Goal: Task Accomplishment & Management: Manage account settings

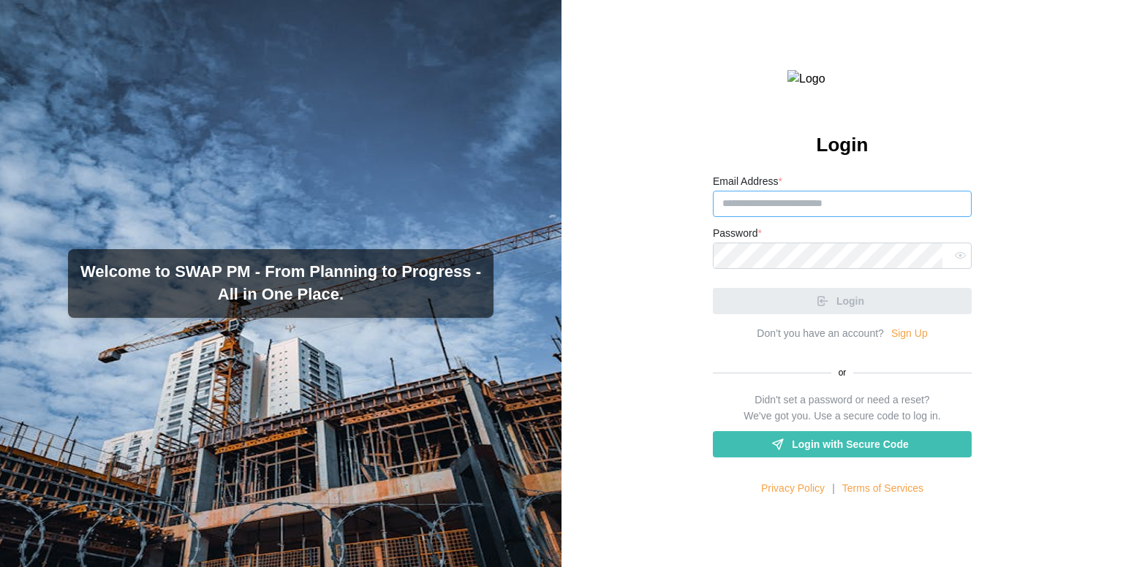
click at [824, 217] on input "Email Address *" at bounding box center [842, 204] width 259 height 26
paste input "**********"
type input "**********"
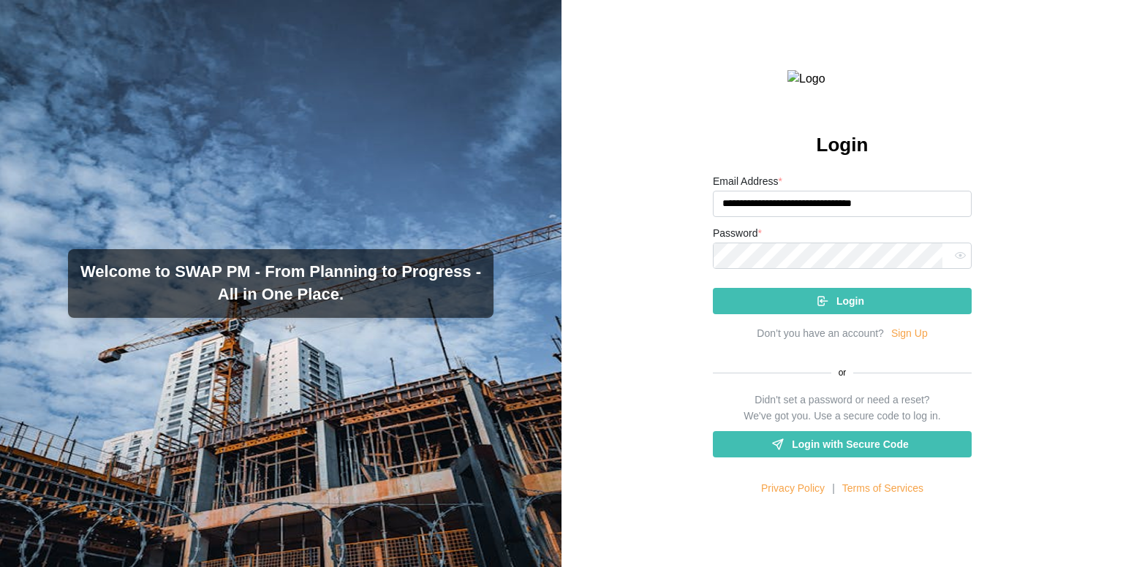
click at [789, 314] on div "Login" at bounding box center [839, 301] width 235 height 25
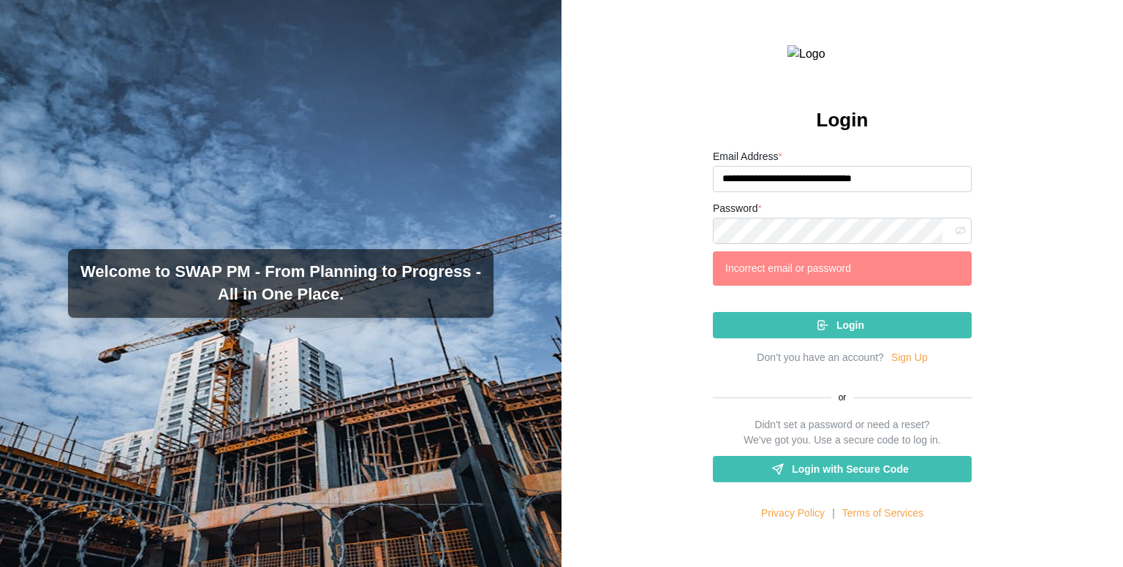
click at [950, 241] on button "button" at bounding box center [959, 231] width 19 height 19
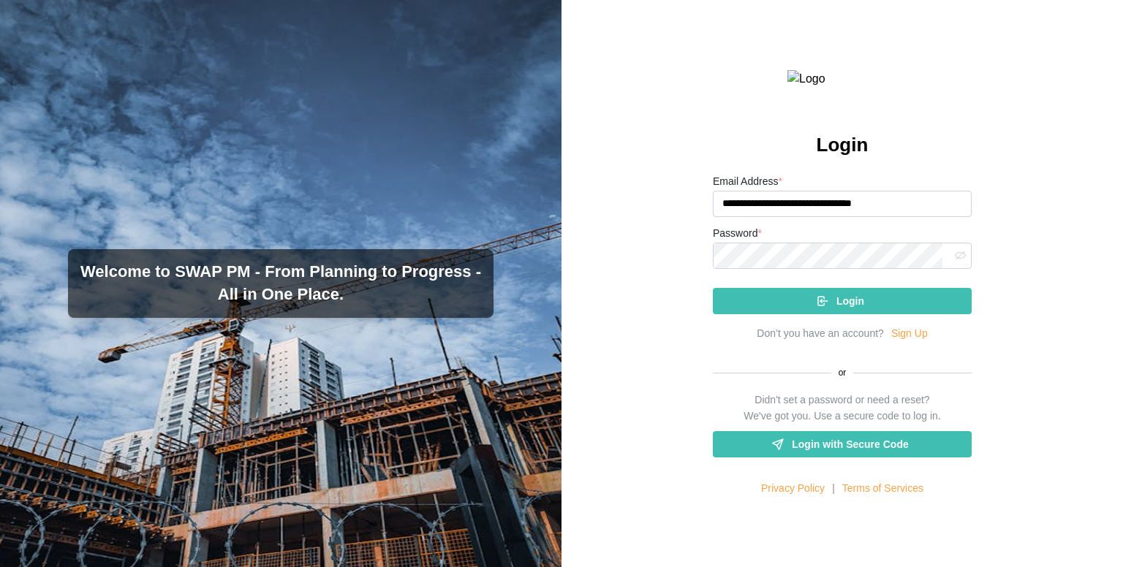
click at [783, 314] on div "Login" at bounding box center [839, 301] width 235 height 25
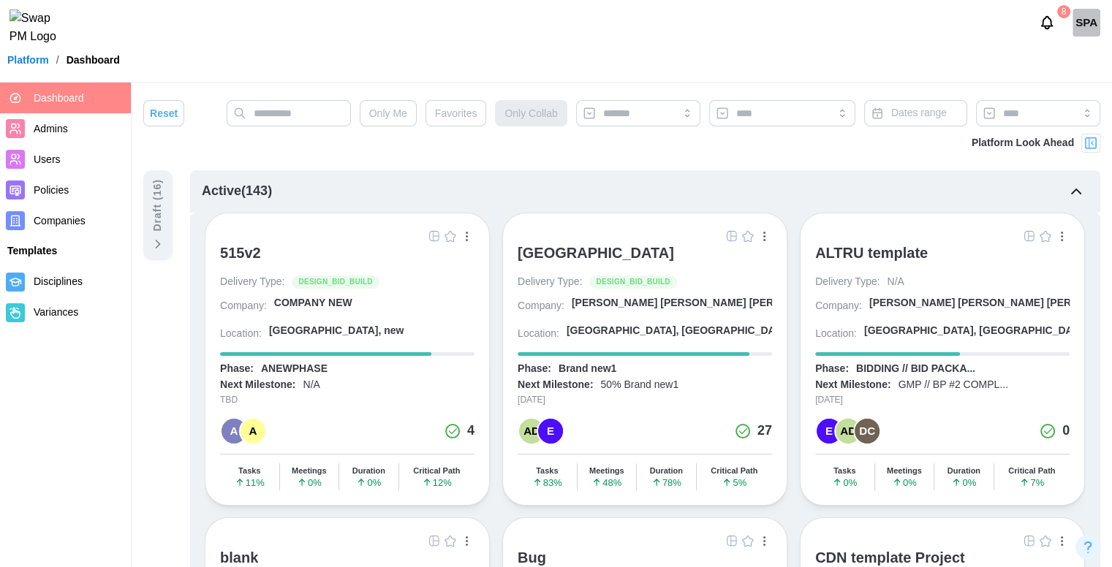
click at [548, 252] on div "[GEOGRAPHIC_DATA]" at bounding box center [596, 253] width 156 height 18
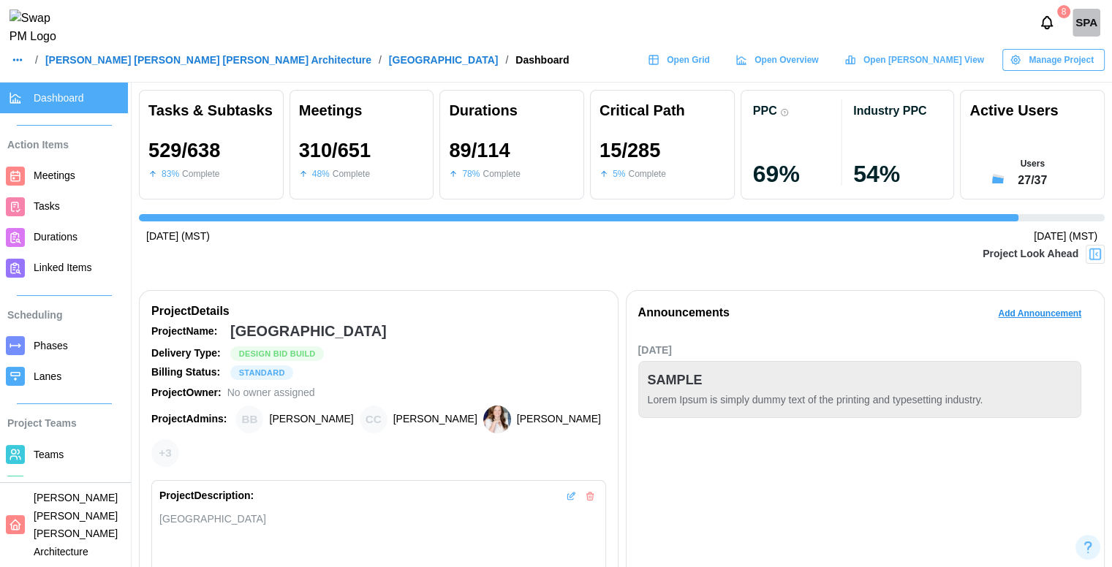
click at [72, 539] on span "[PERSON_NAME] [PERSON_NAME] [PERSON_NAME] Architecture" at bounding box center [76, 525] width 84 height 66
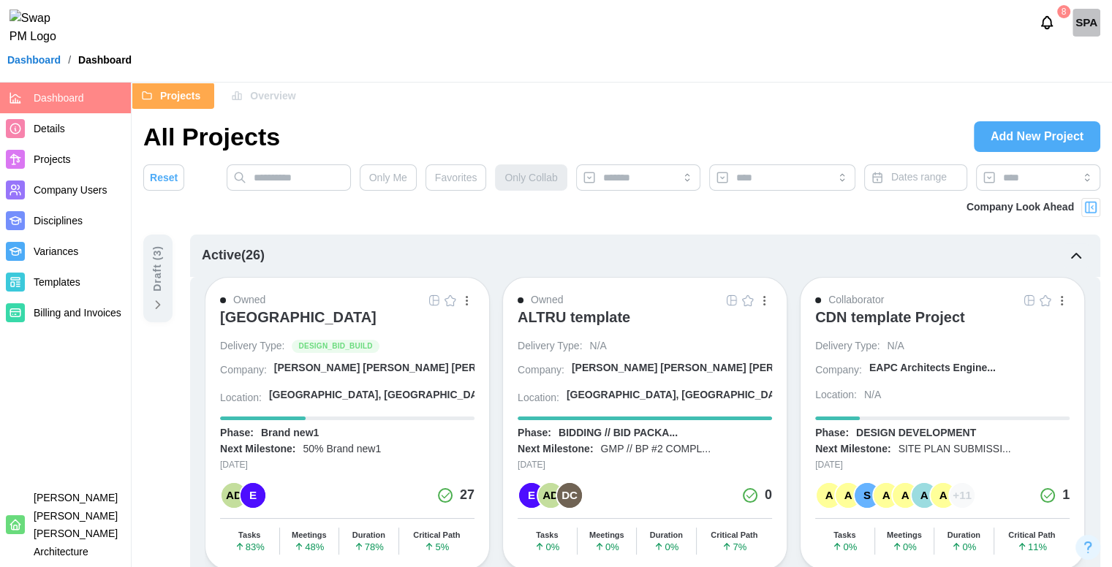
click at [257, 88] on span "Overview" at bounding box center [272, 95] width 45 height 25
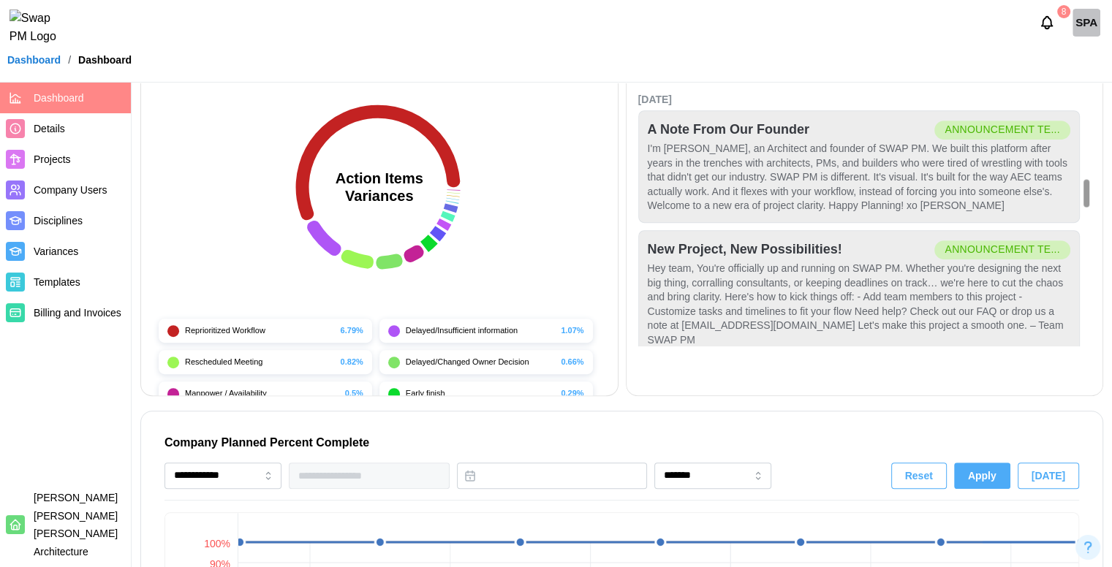
scroll to position [1588, 0]
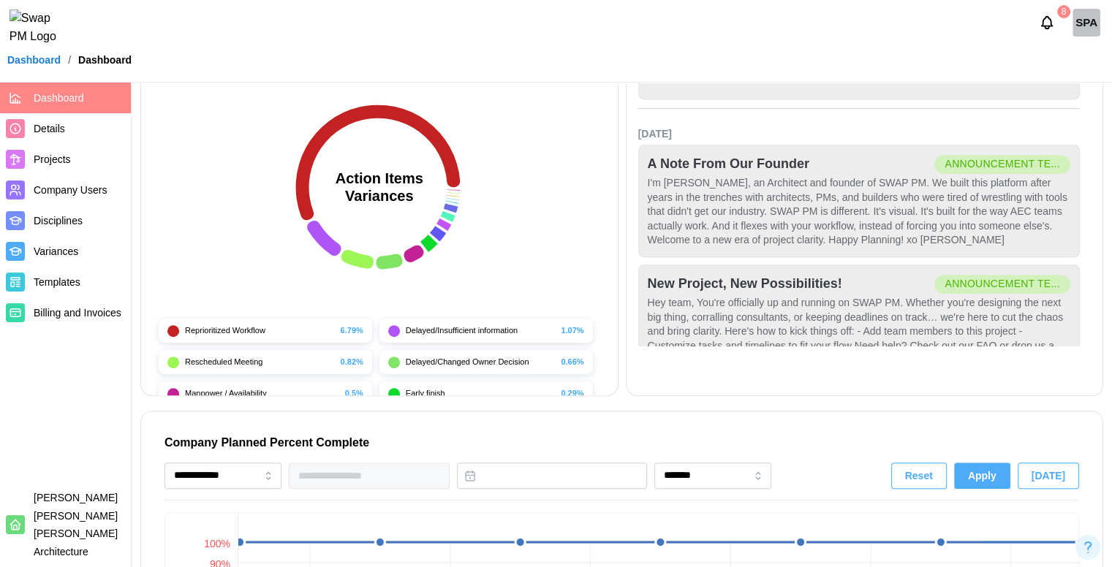
click at [18, 65] on link "Dashboard" at bounding box center [33, 60] width 53 height 10
click at [4, 27] on div at bounding box center [34, 22] width 69 height 45
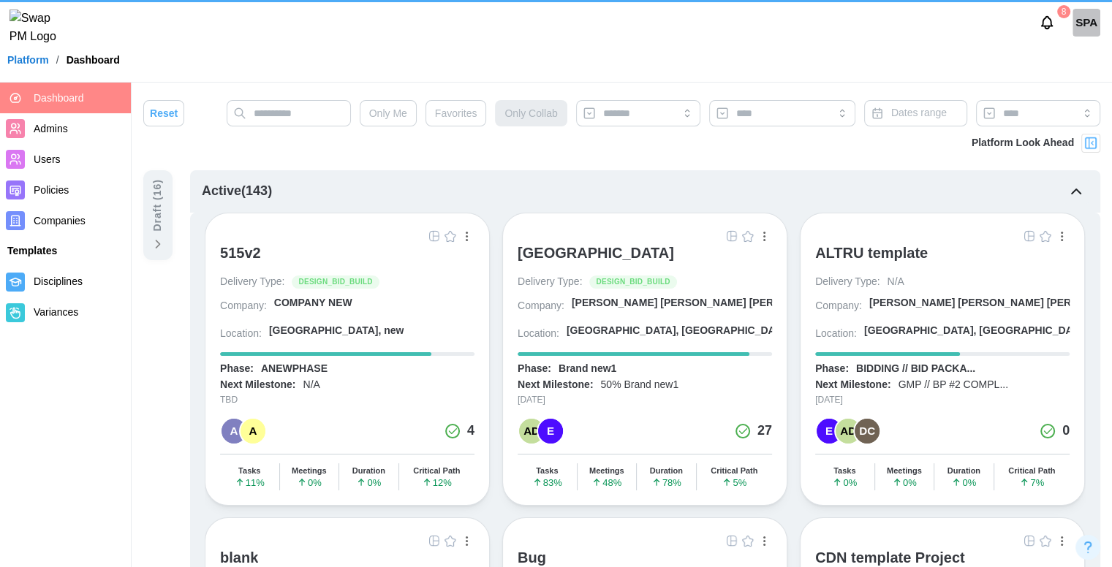
click at [85, 145] on link "Users" at bounding box center [65, 159] width 131 height 31
click at [85, 156] on span "Users" at bounding box center [79, 160] width 91 height 18
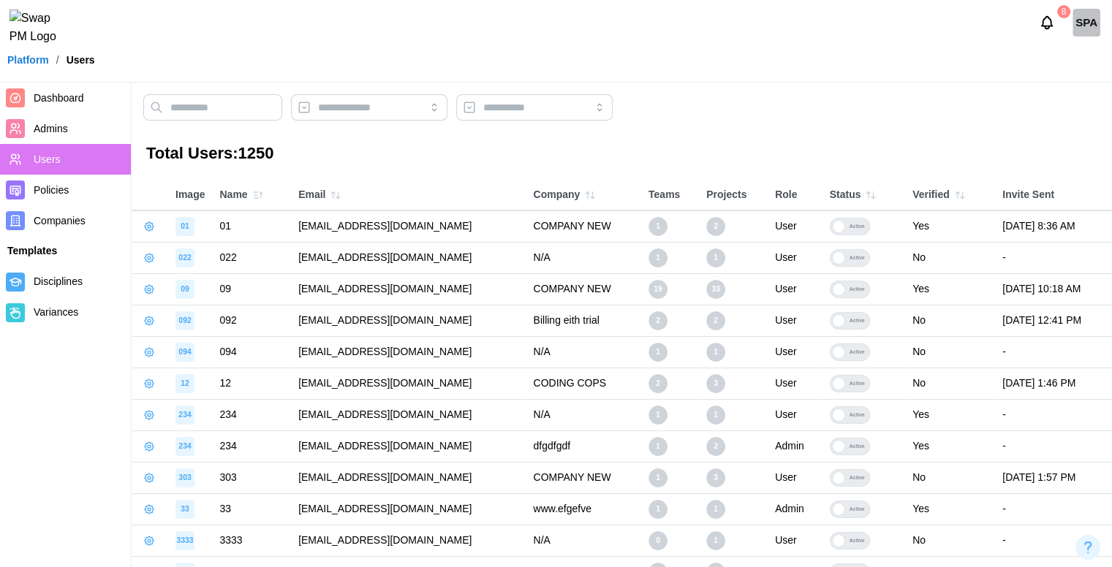
click at [86, 132] on span "Admins" at bounding box center [79, 129] width 91 height 18
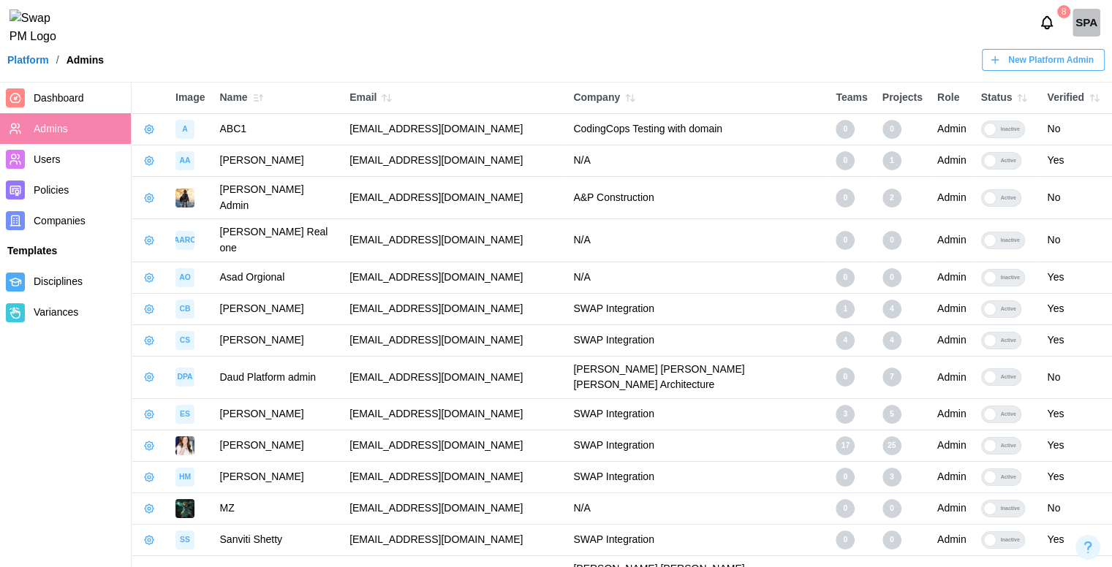
click at [67, 149] on link "Users" at bounding box center [65, 159] width 131 height 31
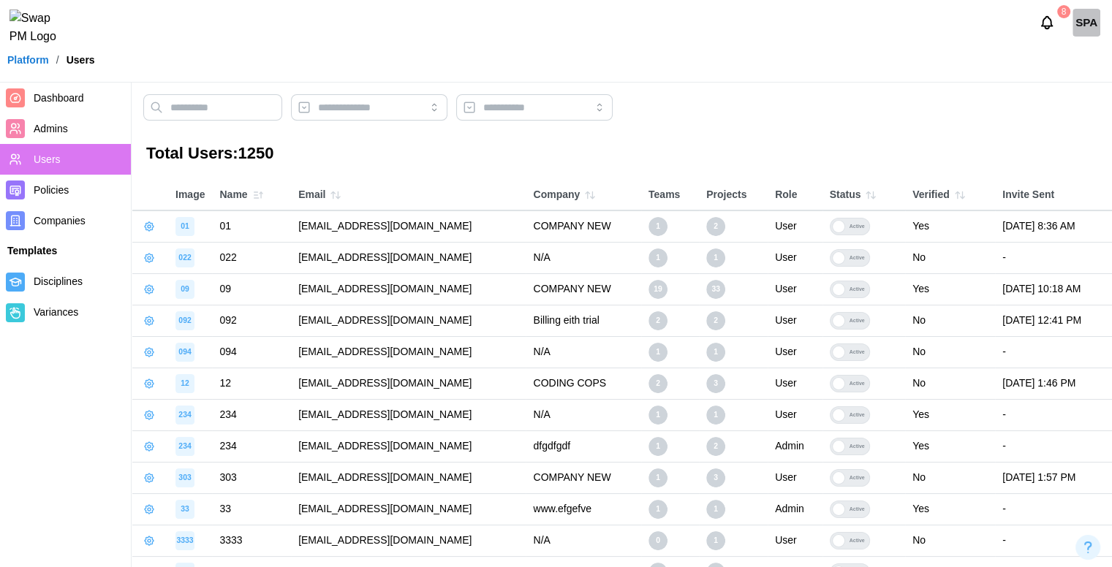
click at [67, 136] on span "Admins" at bounding box center [79, 129] width 91 height 18
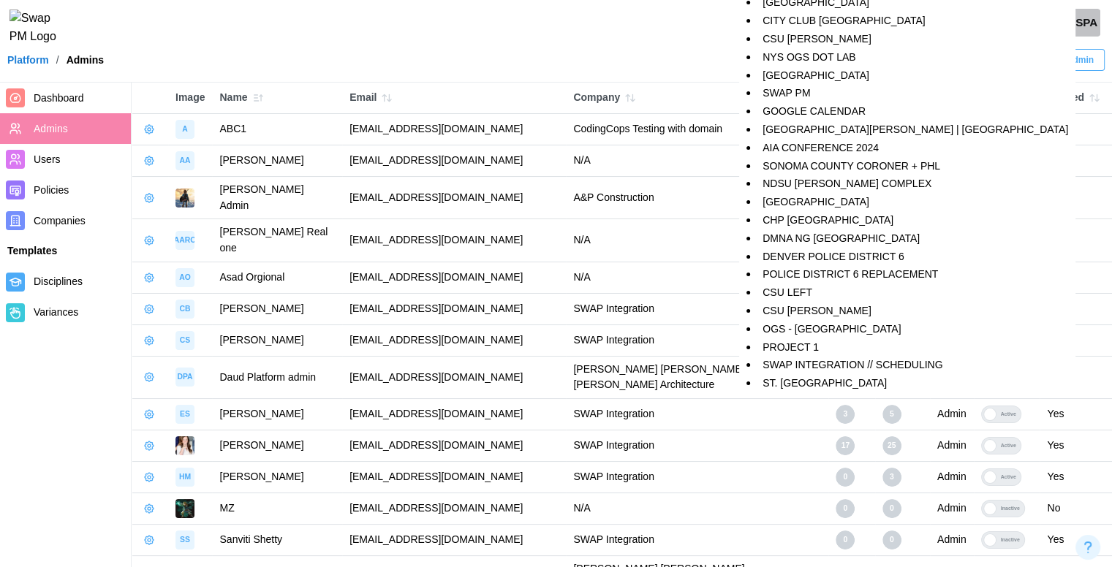
click at [882, 436] on div "25" at bounding box center [891, 445] width 19 height 19
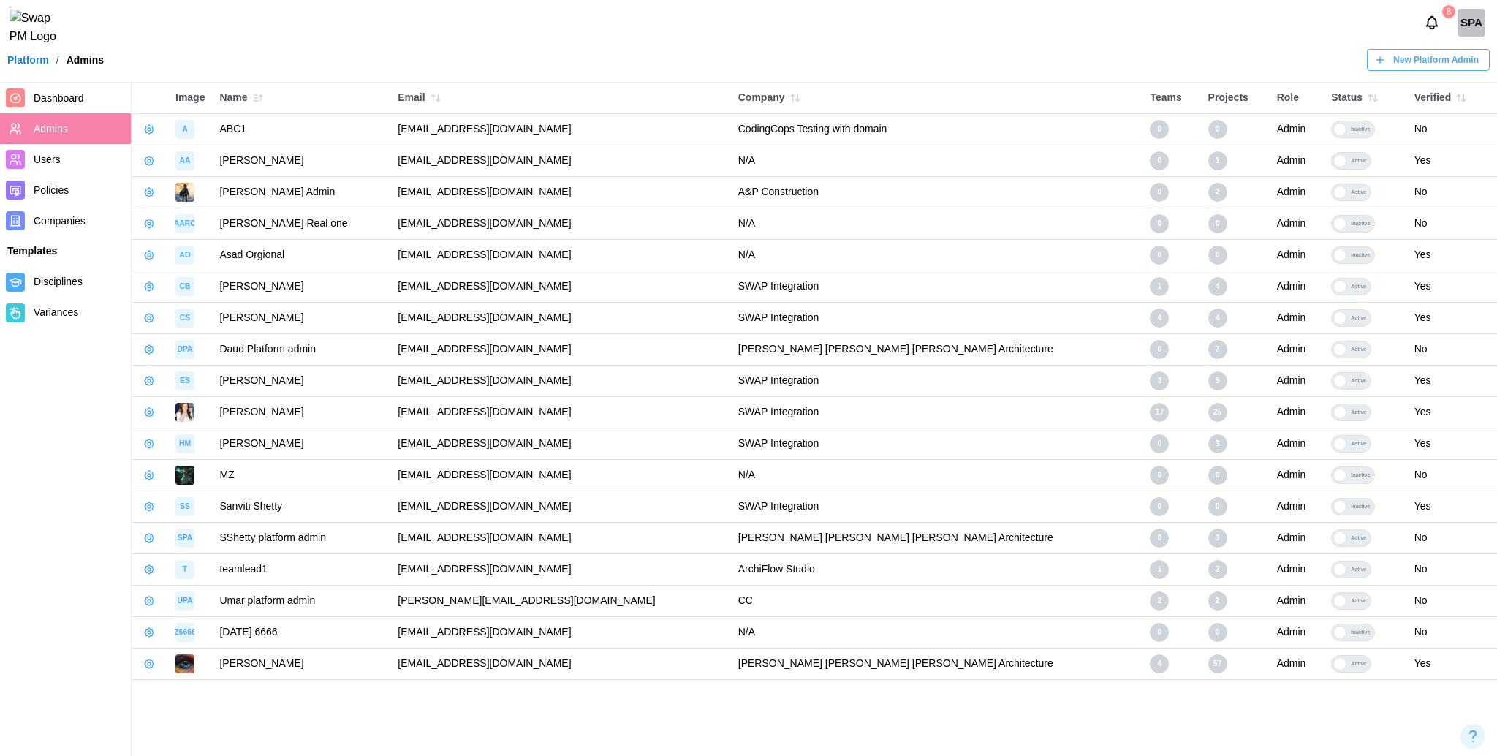
drag, startPoint x: 1048, startPoint y: 4, endPoint x: 1012, endPoint y: 77, distance: 80.8
click at [1012, 71] on div "Platform / Admins New Platform Admin" at bounding box center [748, 60] width 1497 height 22
click at [1122, 15] on div "SPA" at bounding box center [1472, 23] width 28 height 28
click at [1122, 68] on div "My Profile" at bounding box center [1461, 63] width 45 height 16
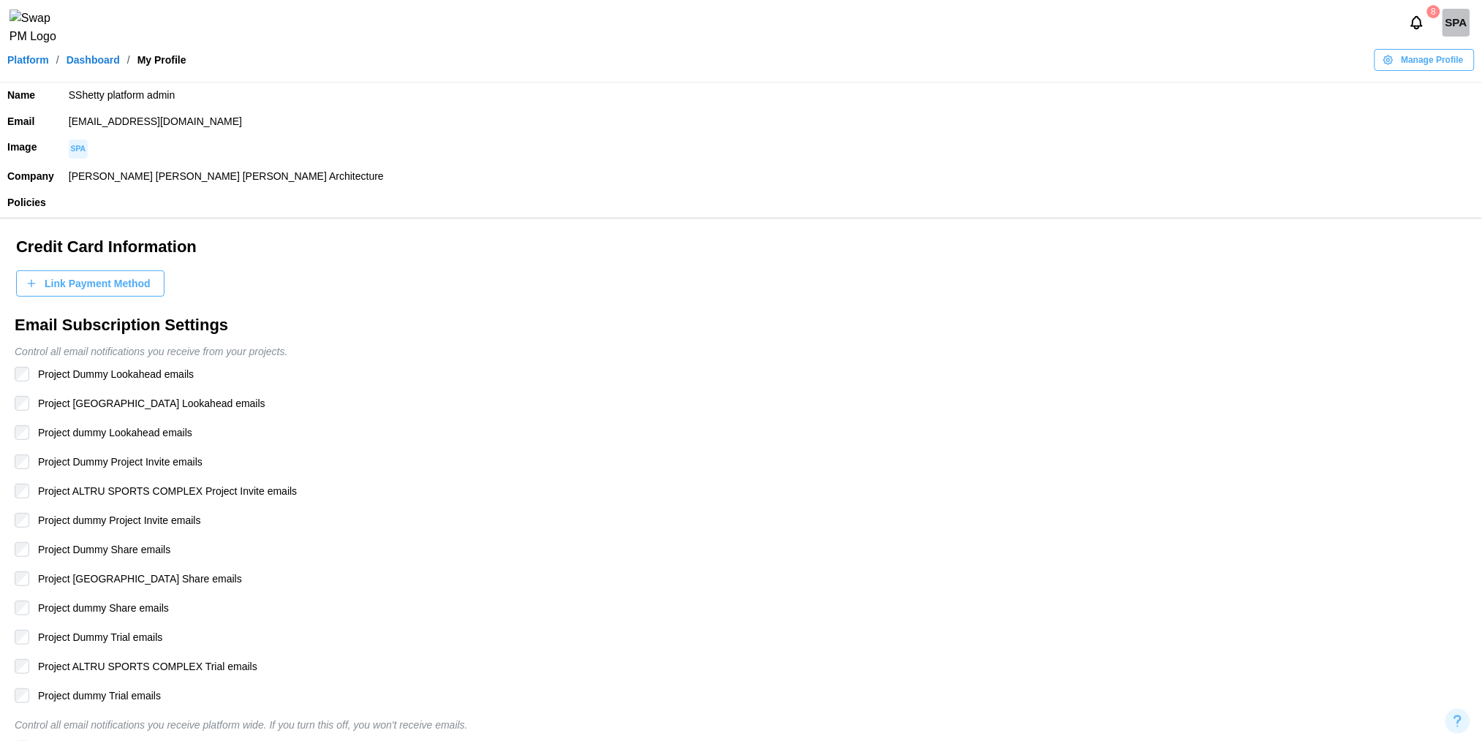
click at [1122, 58] on span "Manage Profile" at bounding box center [1433, 60] width 62 height 20
click at [1122, 99] on div "Edit Profile" at bounding box center [1438, 100] width 75 height 12
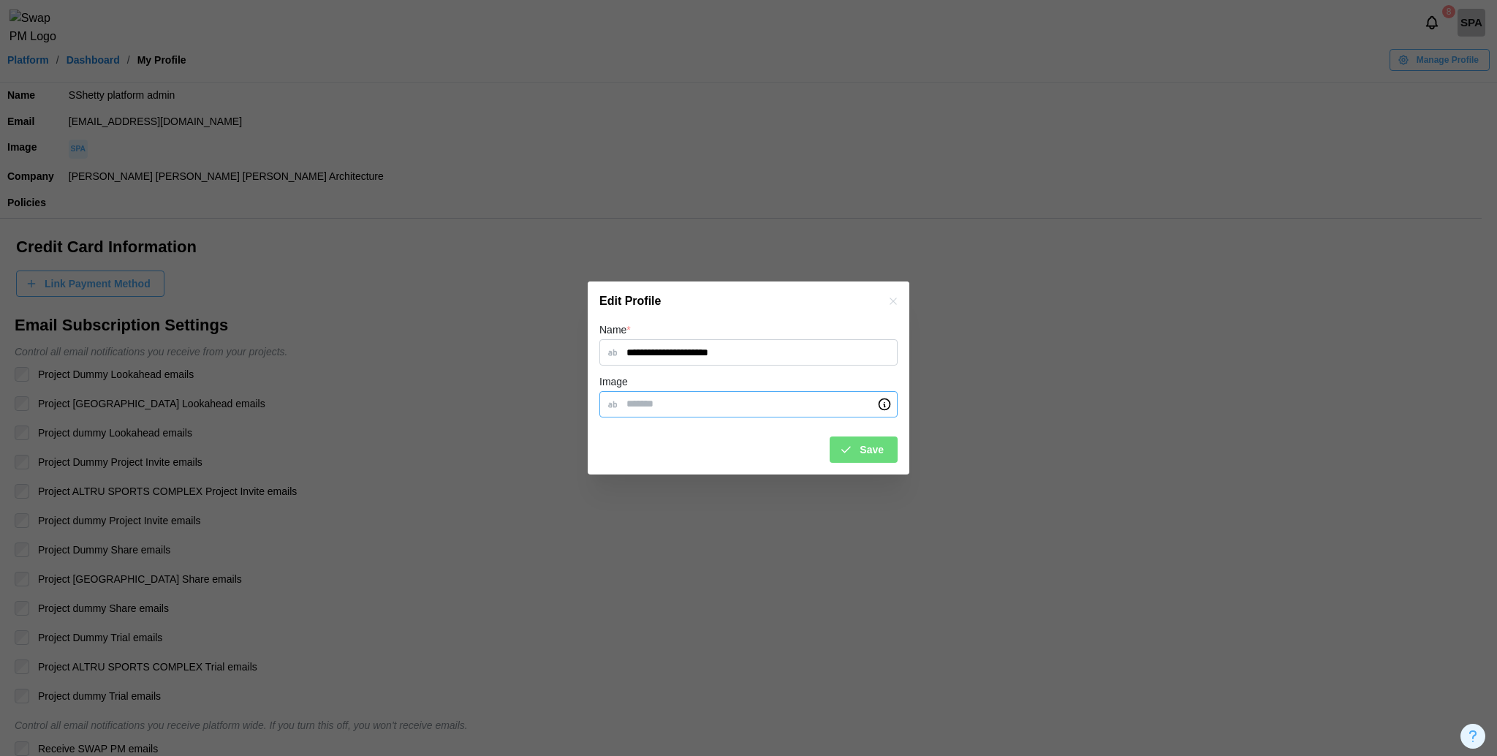
click at [675, 398] on input "Image" at bounding box center [749, 404] width 298 height 26
paste input "**********"
type input "**********"
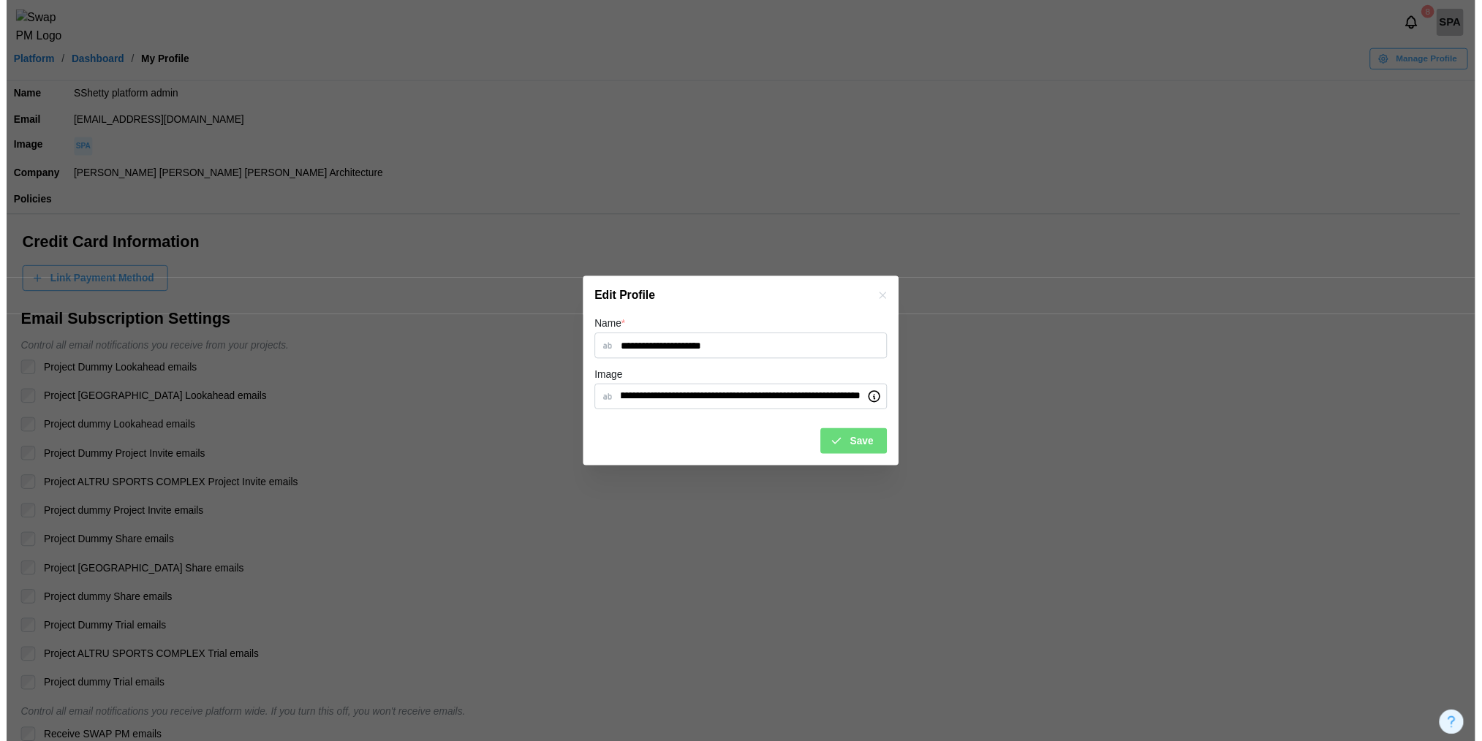
scroll to position [0, 0]
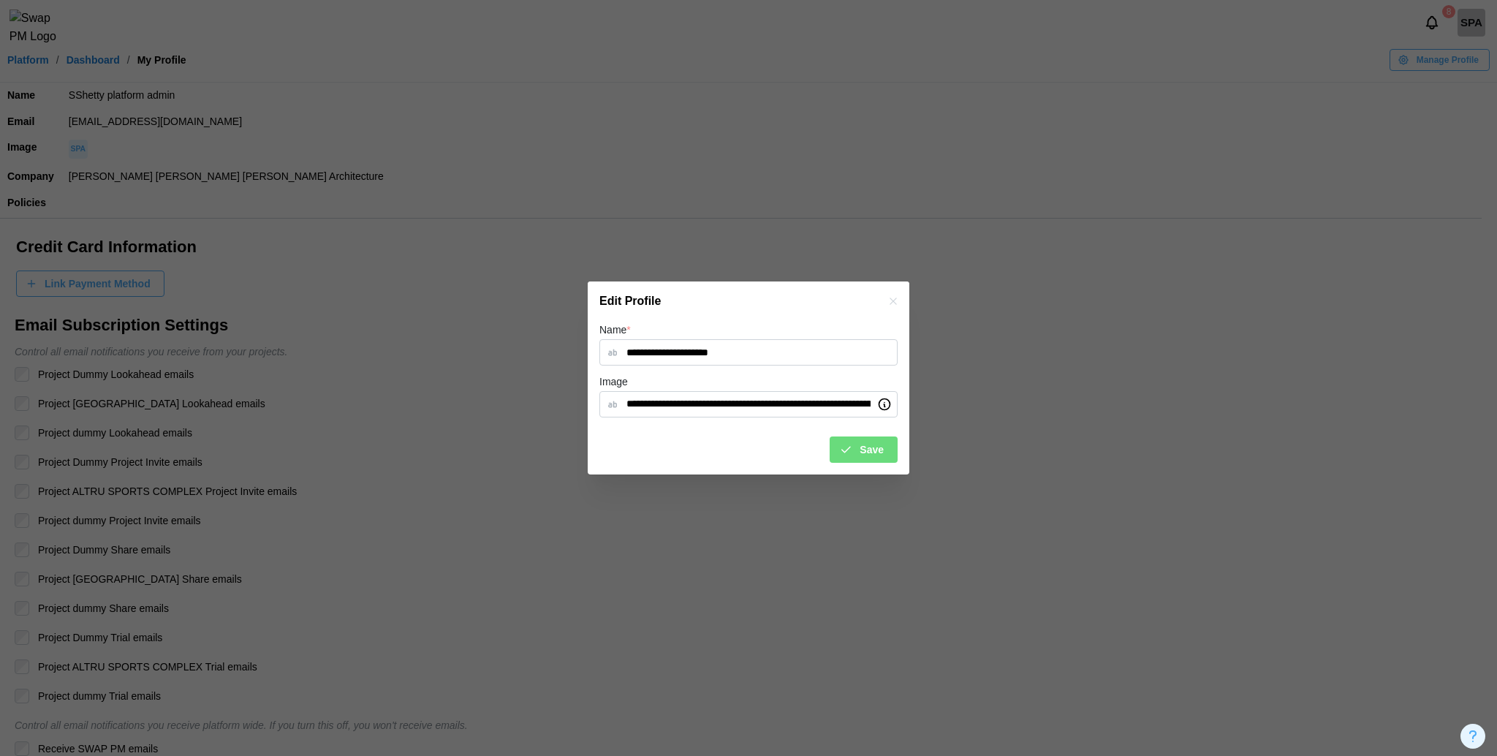
click at [871, 452] on span "Save" at bounding box center [872, 449] width 24 height 25
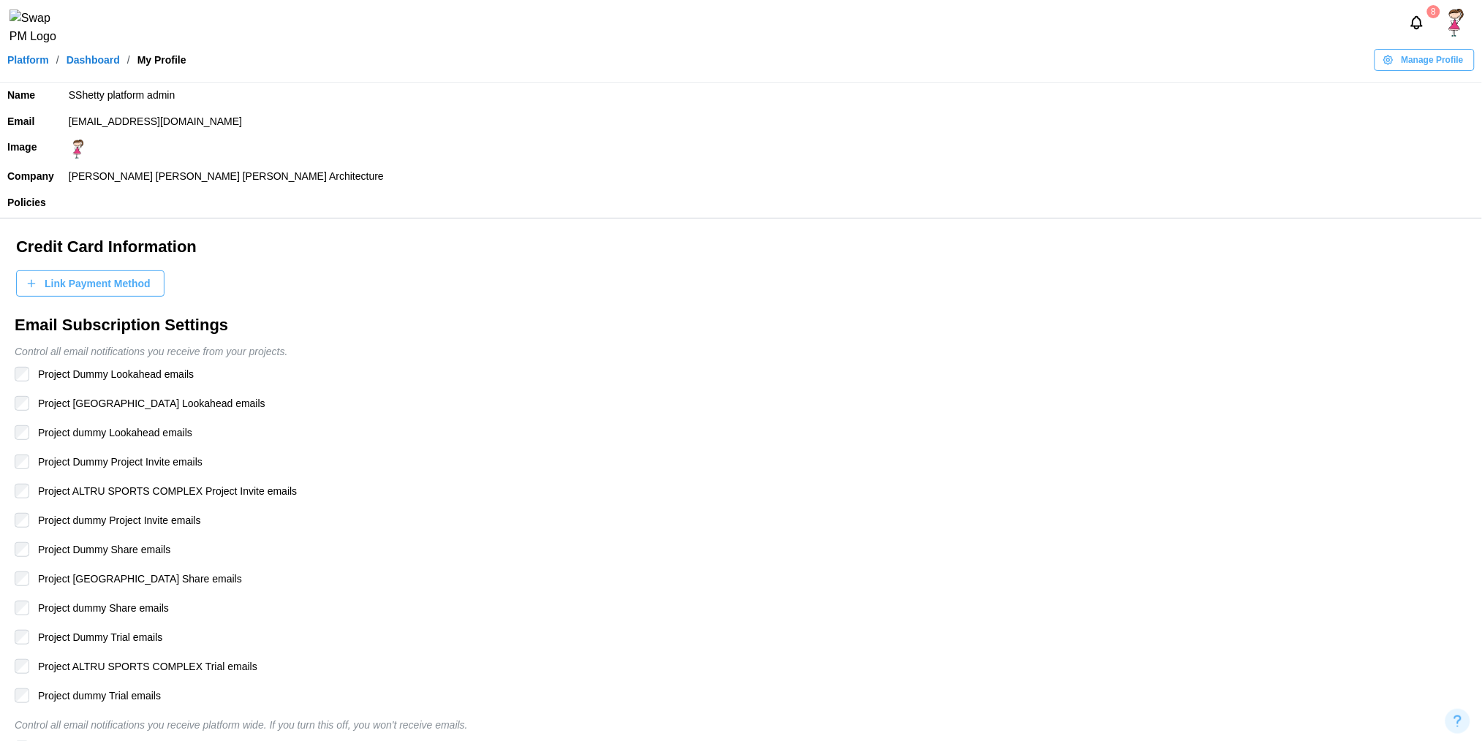
click at [80, 146] on img at bounding box center [78, 149] width 19 height 19
click at [1122, 41] on div "8" at bounding box center [741, 22] width 1482 height 45
click at [1122, 34] on img at bounding box center [1456, 23] width 28 height 28
click at [1122, 85] on div "Sign Out" at bounding box center [1435, 91] width 45 height 12
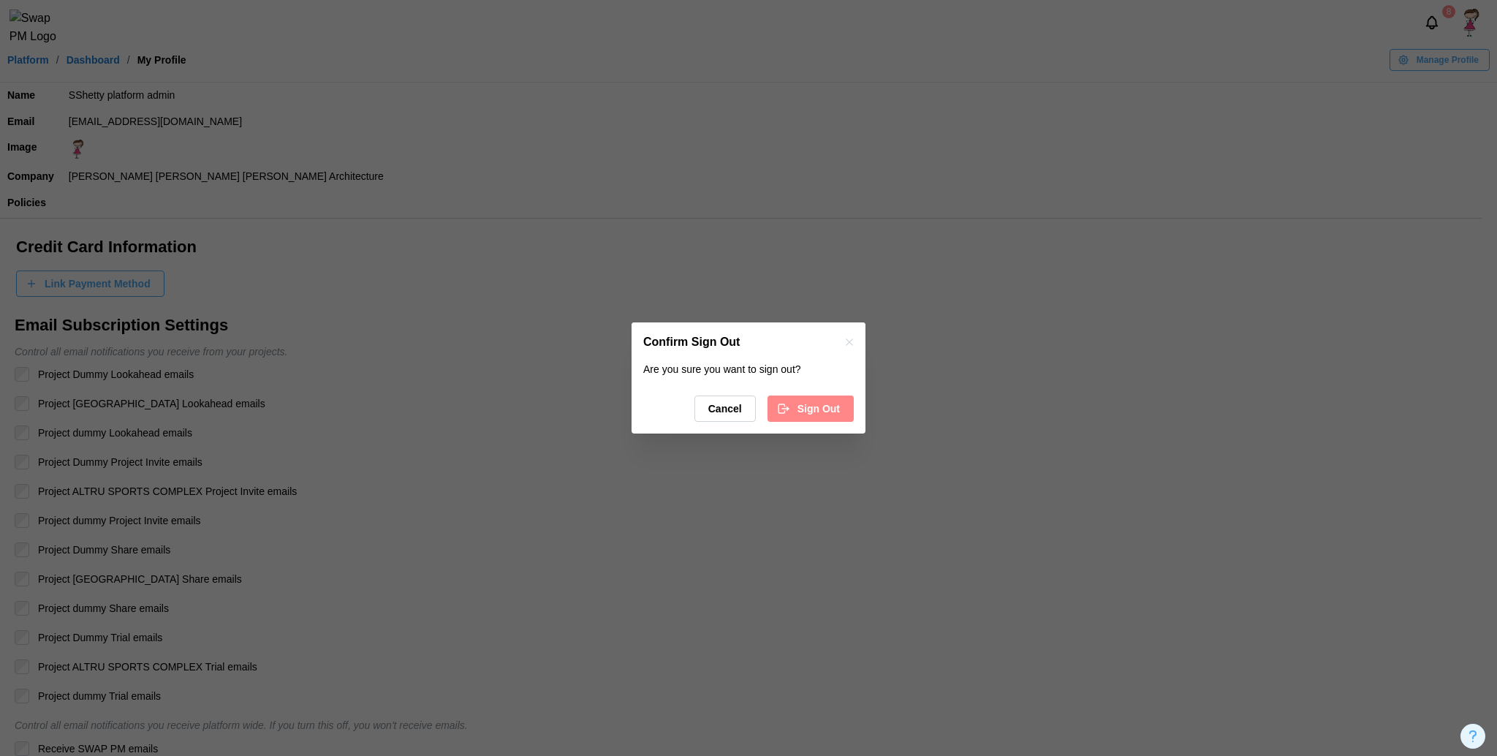
click at [814, 388] on div "Are you sure you want to sign out? Cancel Sign Out" at bounding box center [749, 398] width 234 height 72
click at [815, 409] on span "Sign Out" at bounding box center [819, 408] width 42 height 25
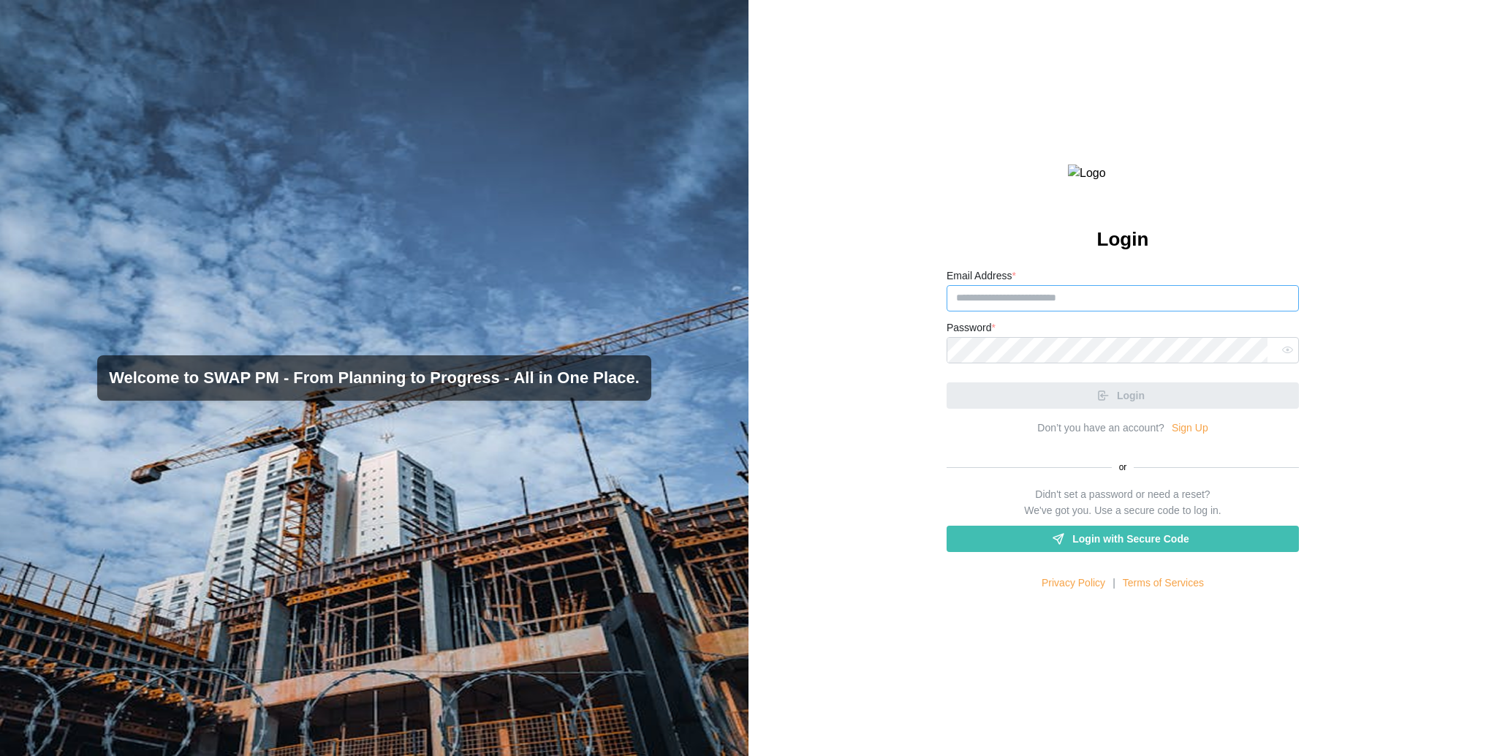
click at [1114, 311] on input "Email Address *" at bounding box center [1123, 298] width 352 height 26
click at [1015, 311] on input "Email Address *" at bounding box center [1123, 298] width 352 height 26
paste input "**********"
click at [1015, 311] on input "**********" at bounding box center [1123, 298] width 352 height 26
type input "**********"
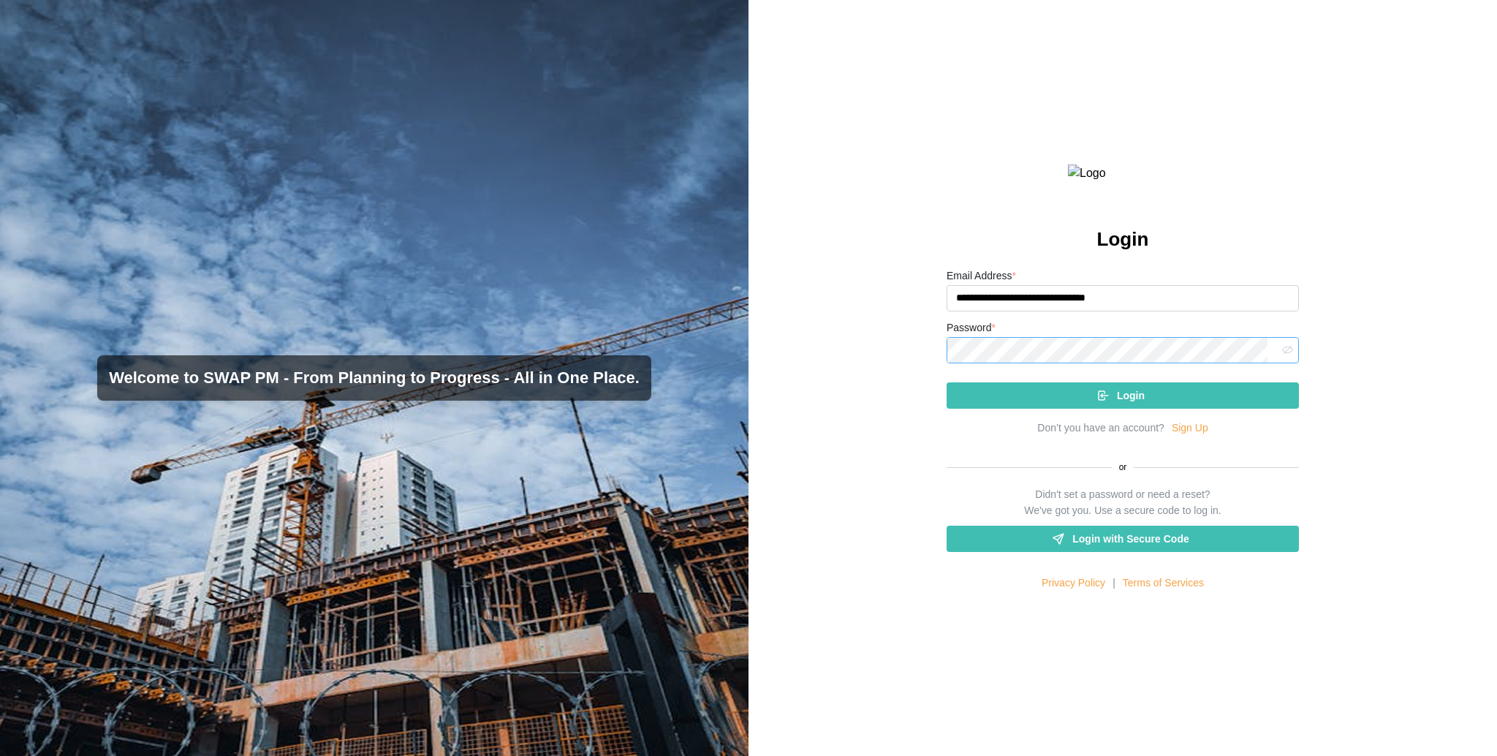
click at [1282, 355] on icon "button" at bounding box center [1287, 349] width 11 height 11
click at [1002, 406] on div "Login" at bounding box center [1123, 390] width 352 height 38
click at [1013, 408] on div "Login" at bounding box center [1120, 395] width 329 height 25
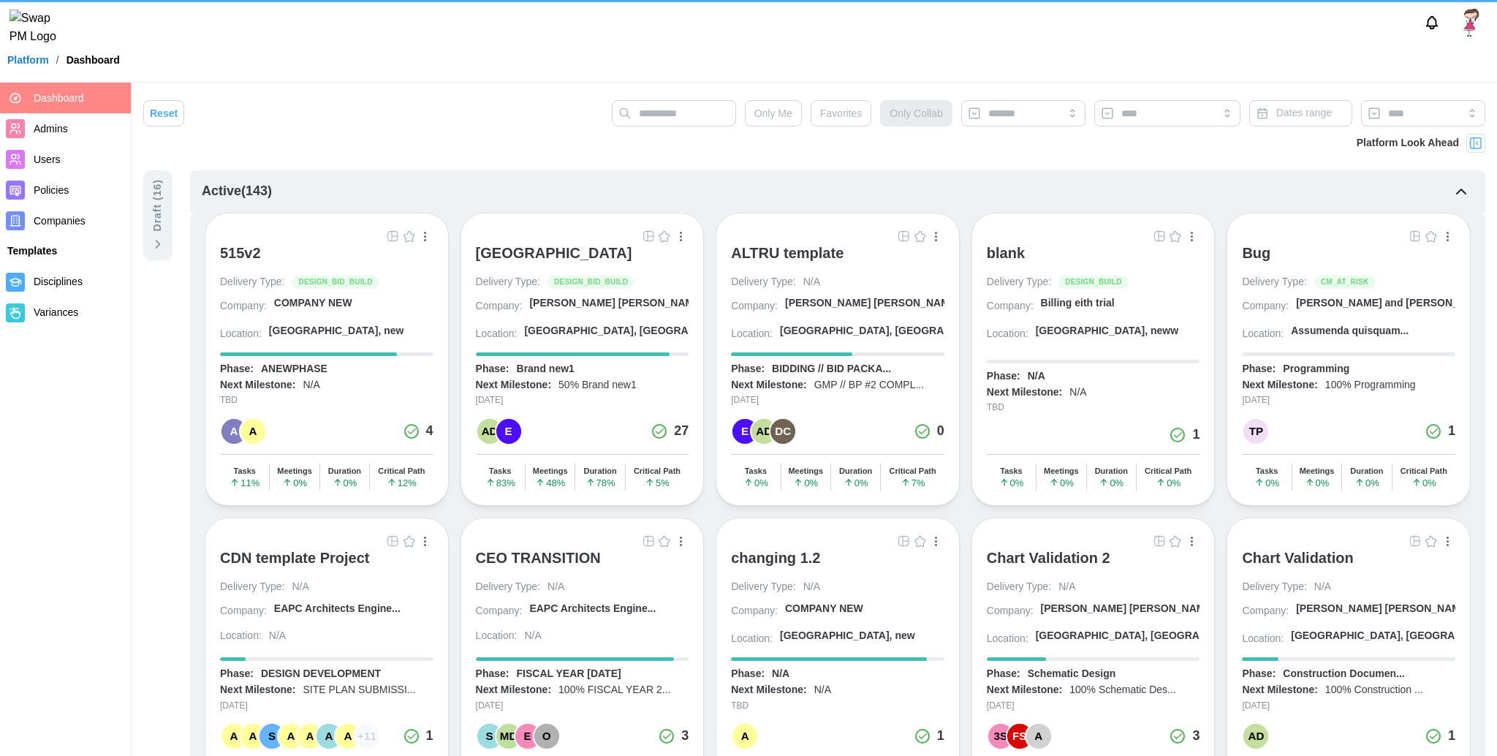
click at [1472, 19] on div at bounding box center [1458, 23] width 77 height 28
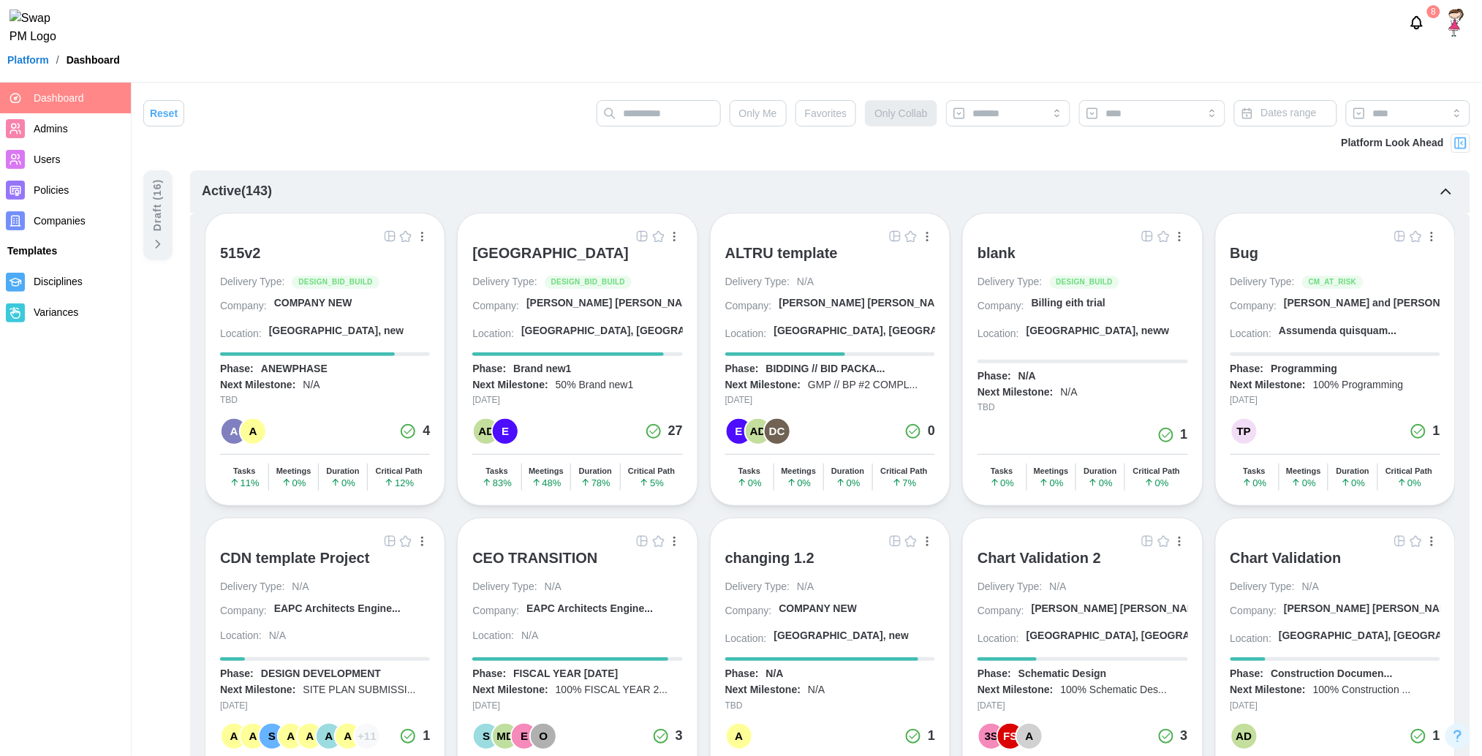
click at [1459, 29] on img at bounding box center [1456, 23] width 28 height 28
click at [1443, 64] on div "My Profile" at bounding box center [1435, 63] width 45 height 16
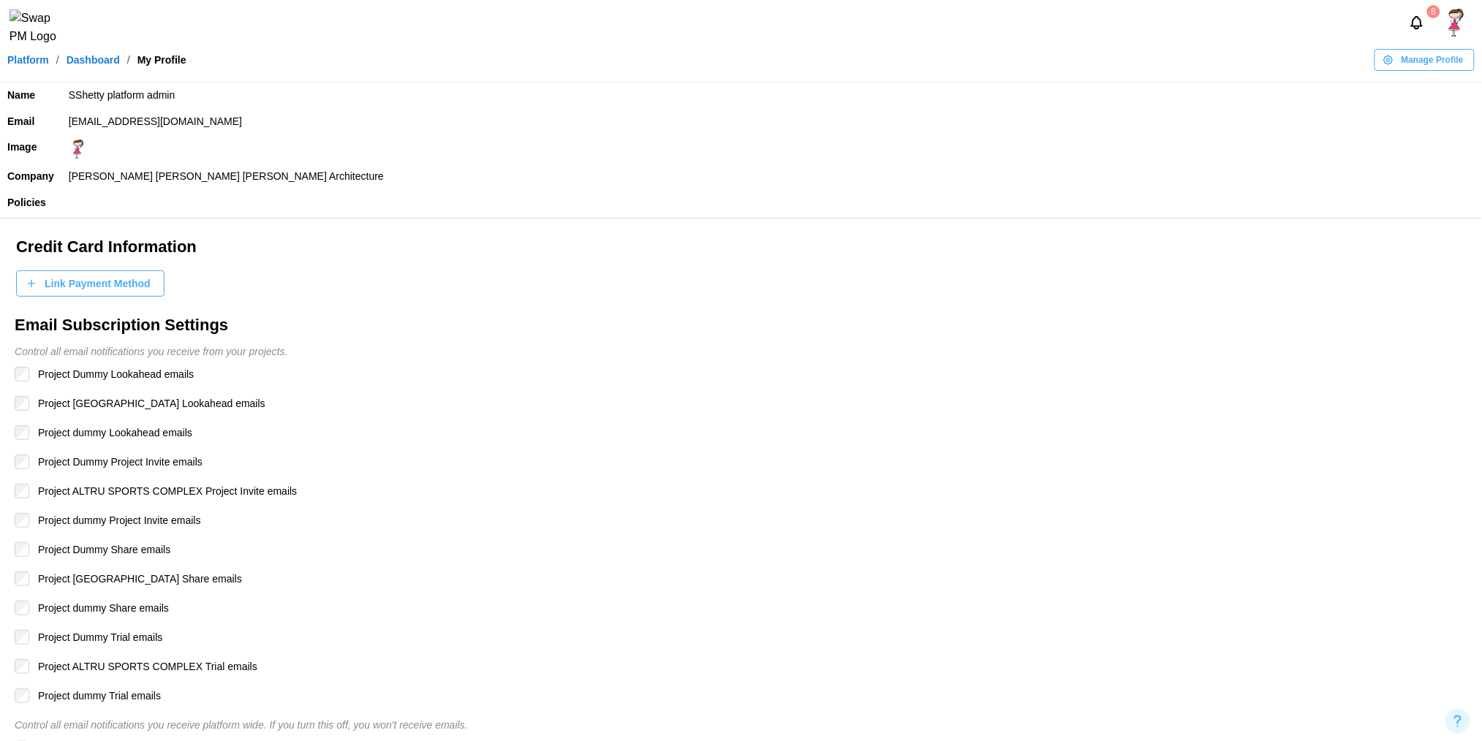
click at [24, 65] on link "Platform" at bounding box center [28, 60] width 42 height 10
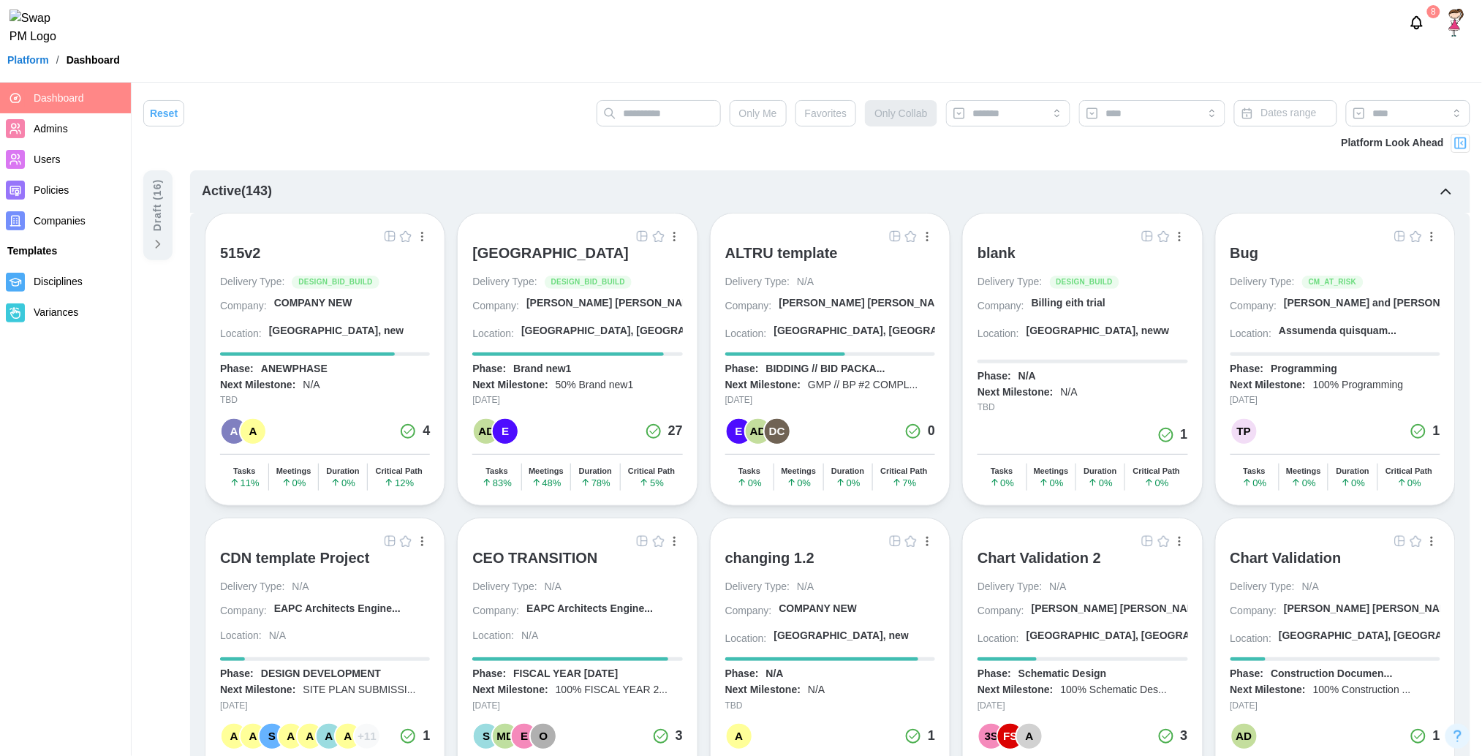
click at [386, 236] on img "button" at bounding box center [390, 236] width 12 height 12
drag, startPoint x: 555, startPoint y: 238, endPoint x: 552, endPoint y: 260, distance: 21.4
click at [552, 260] on div "ALTRU SPORTS COMPLEX Delivery Type: DESIGN_BID_BUILD Company: Barker Rinker Sea…" at bounding box center [577, 359] width 241 height 293
click at [552, 260] on div "ALTRU SPORTS COMPLEX" at bounding box center [550, 253] width 156 height 18
click at [643, 238] on img "button" at bounding box center [643, 236] width 12 height 12
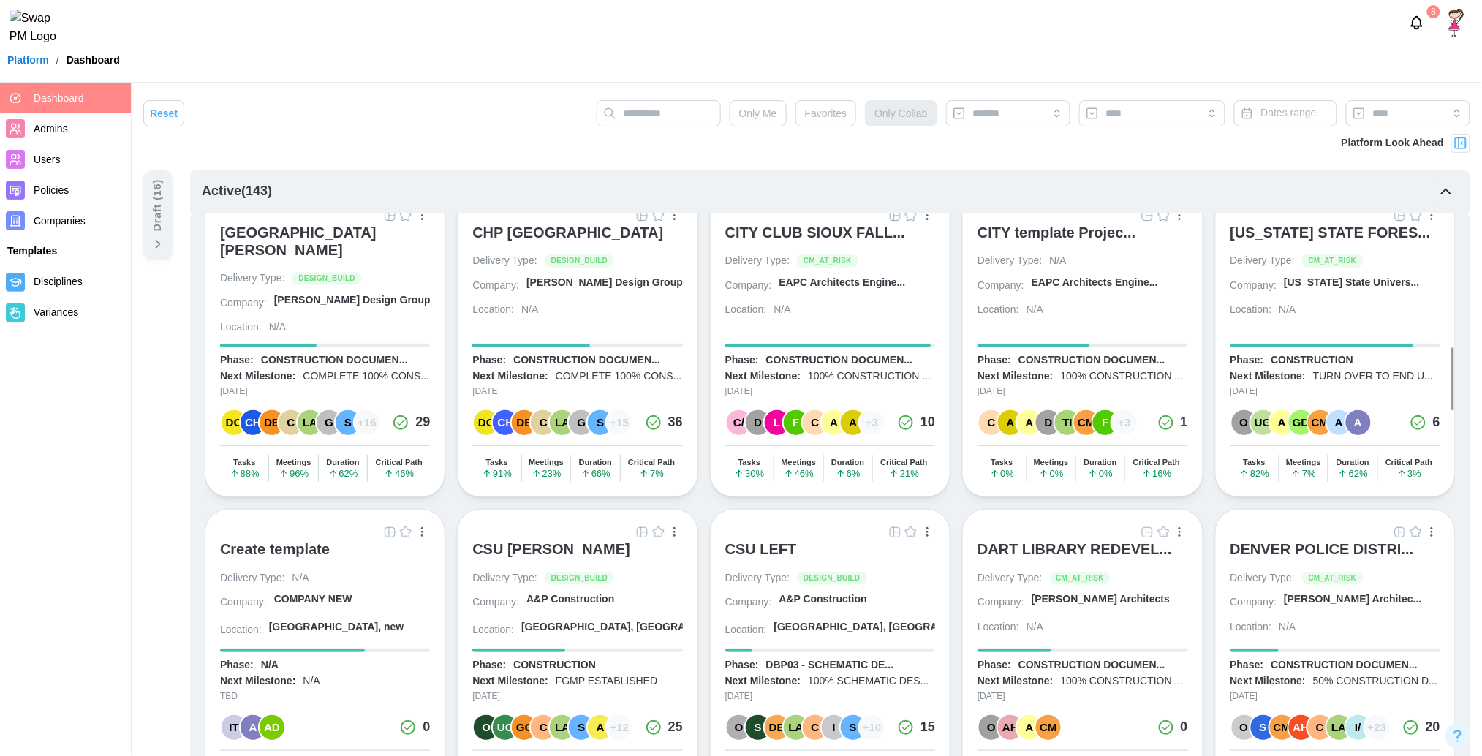
scroll to position [1572, 0]
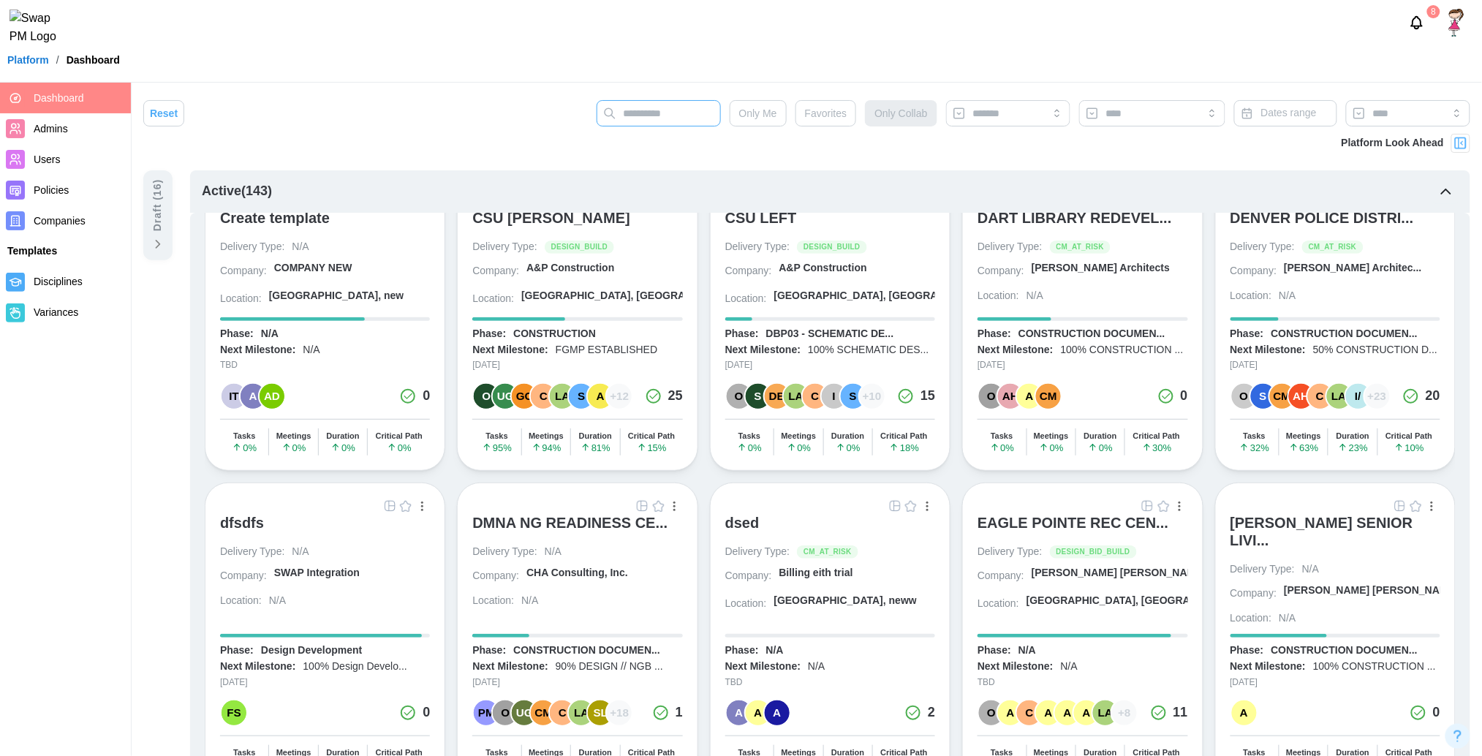
click at [697, 118] on input "text" at bounding box center [659, 113] width 124 height 26
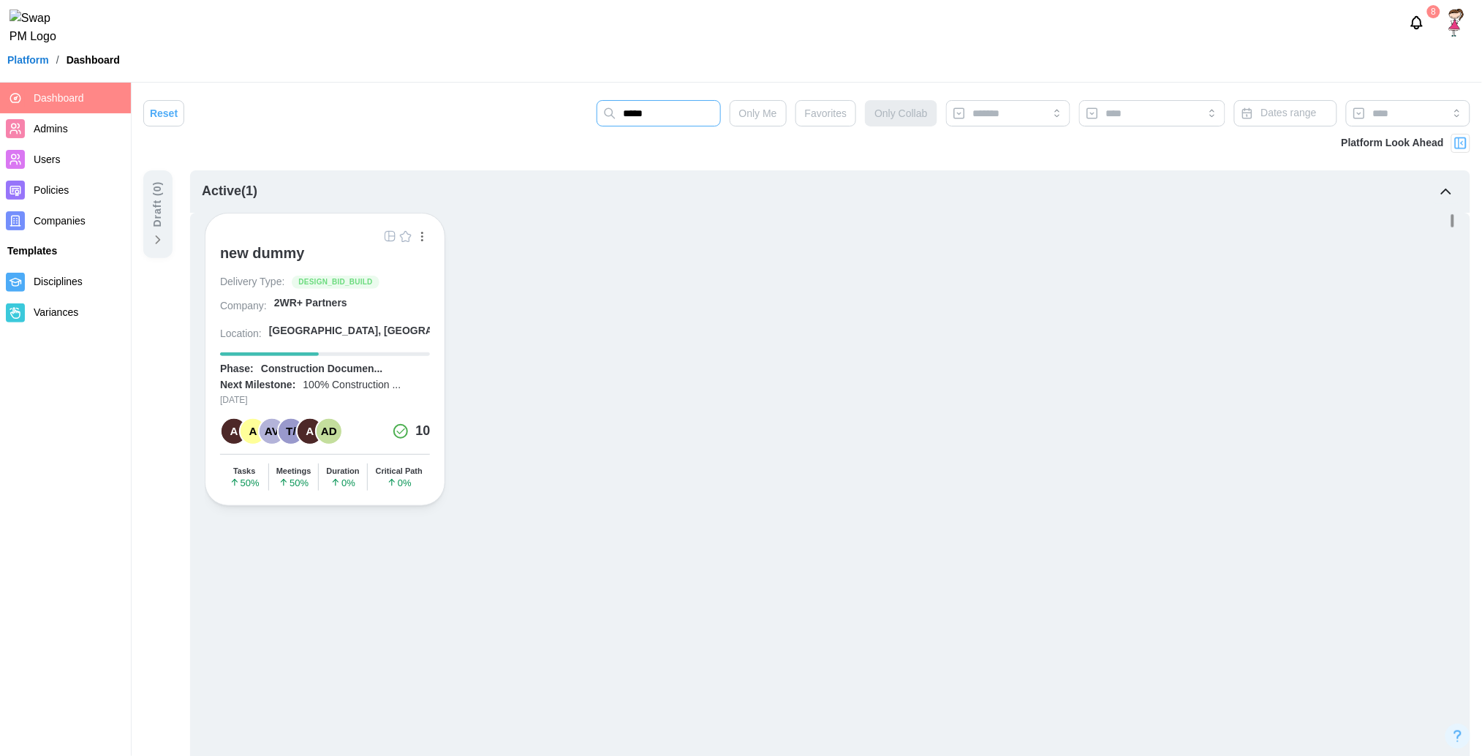
scroll to position [0, 0]
click at [275, 255] on div "new dummy" at bounding box center [262, 253] width 85 height 18
click at [659, 110] on input "*****" at bounding box center [659, 113] width 124 height 26
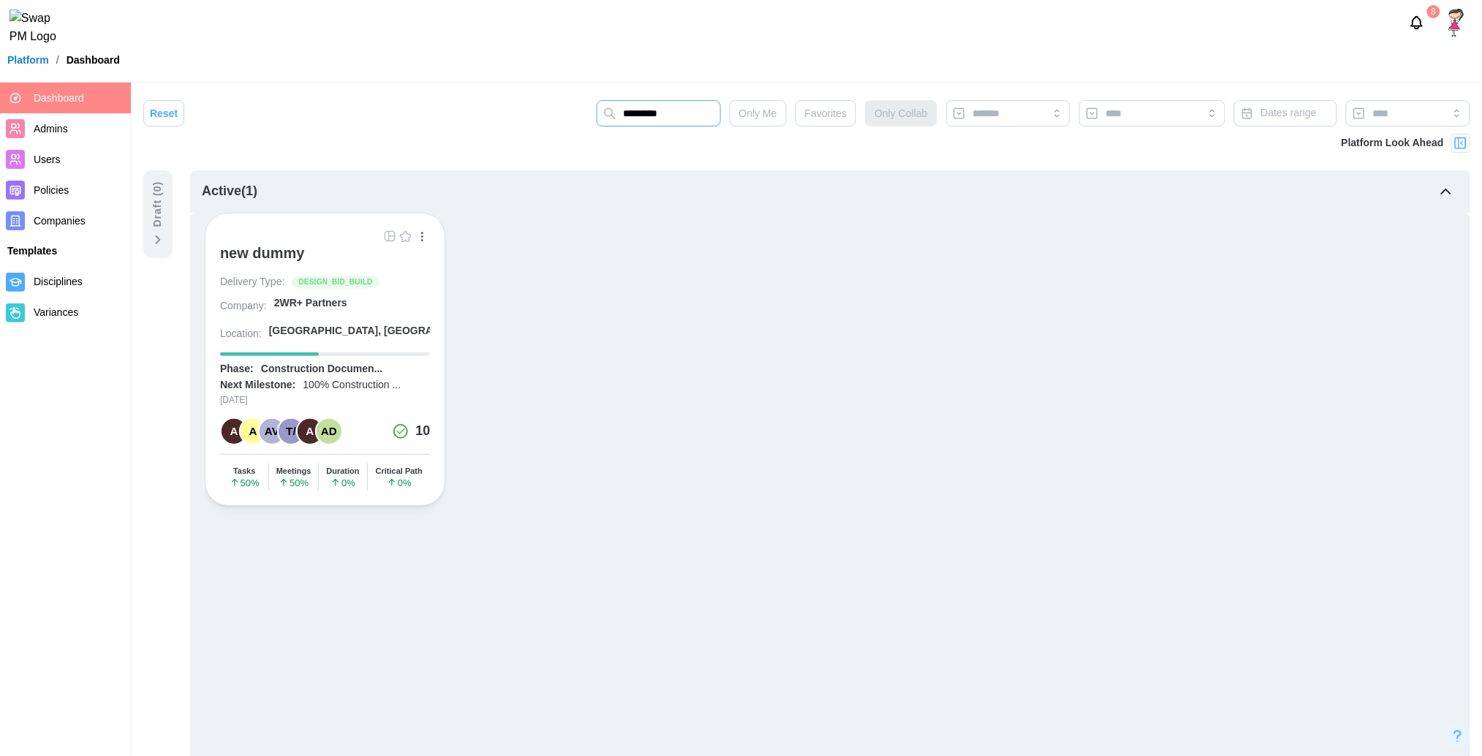
type input "*********"
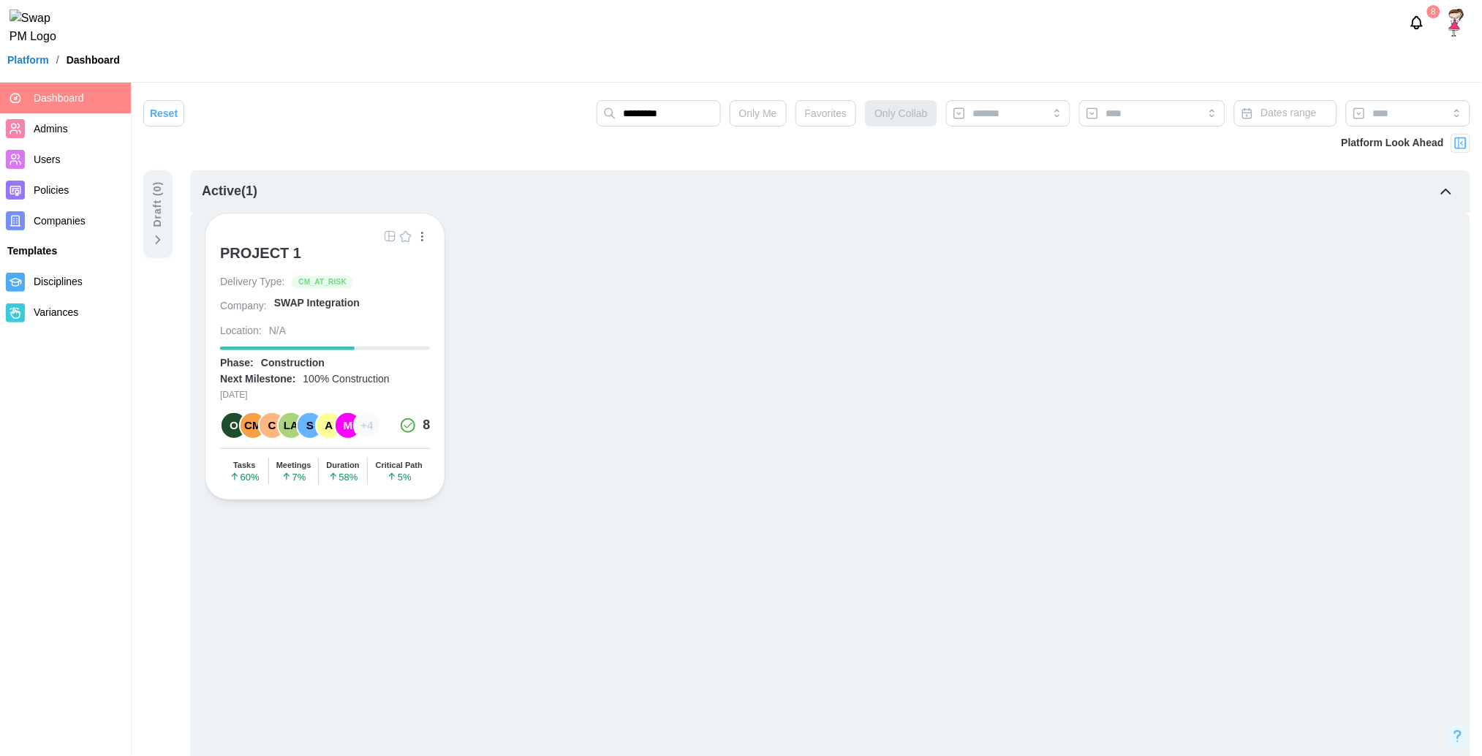
click at [268, 237] on div at bounding box center [325, 236] width 210 height 16
click at [267, 249] on div "PROJECT 1" at bounding box center [260, 253] width 81 height 18
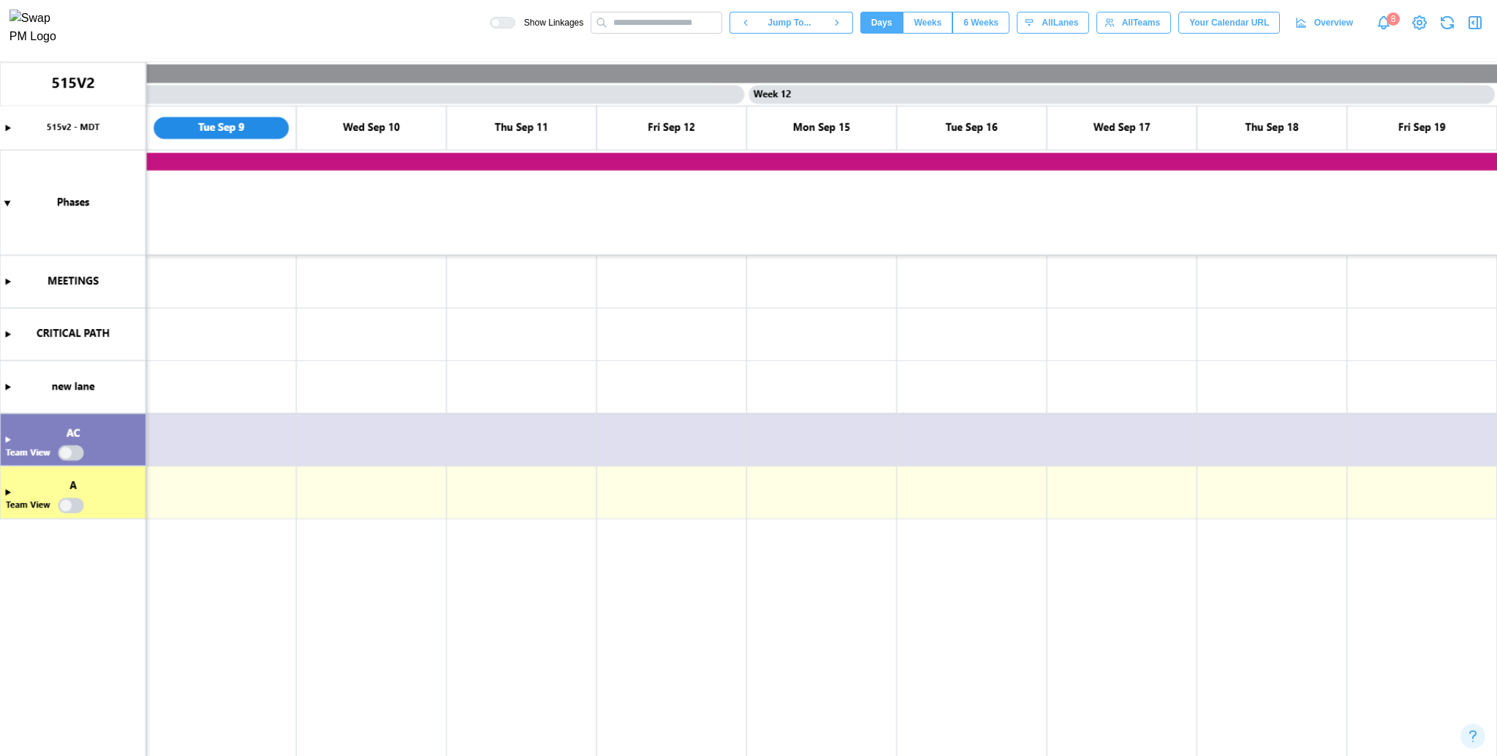
scroll to position [0, 7656]
click at [1464, 23] on div "Show Linkages Jump To... Days Weeks 6 Weeks days All Lanes All Teams Your Calen…" at bounding box center [993, 22] width 1007 height 25
click at [1471, 23] on icon "button" at bounding box center [1476, 23] width 18 height 18
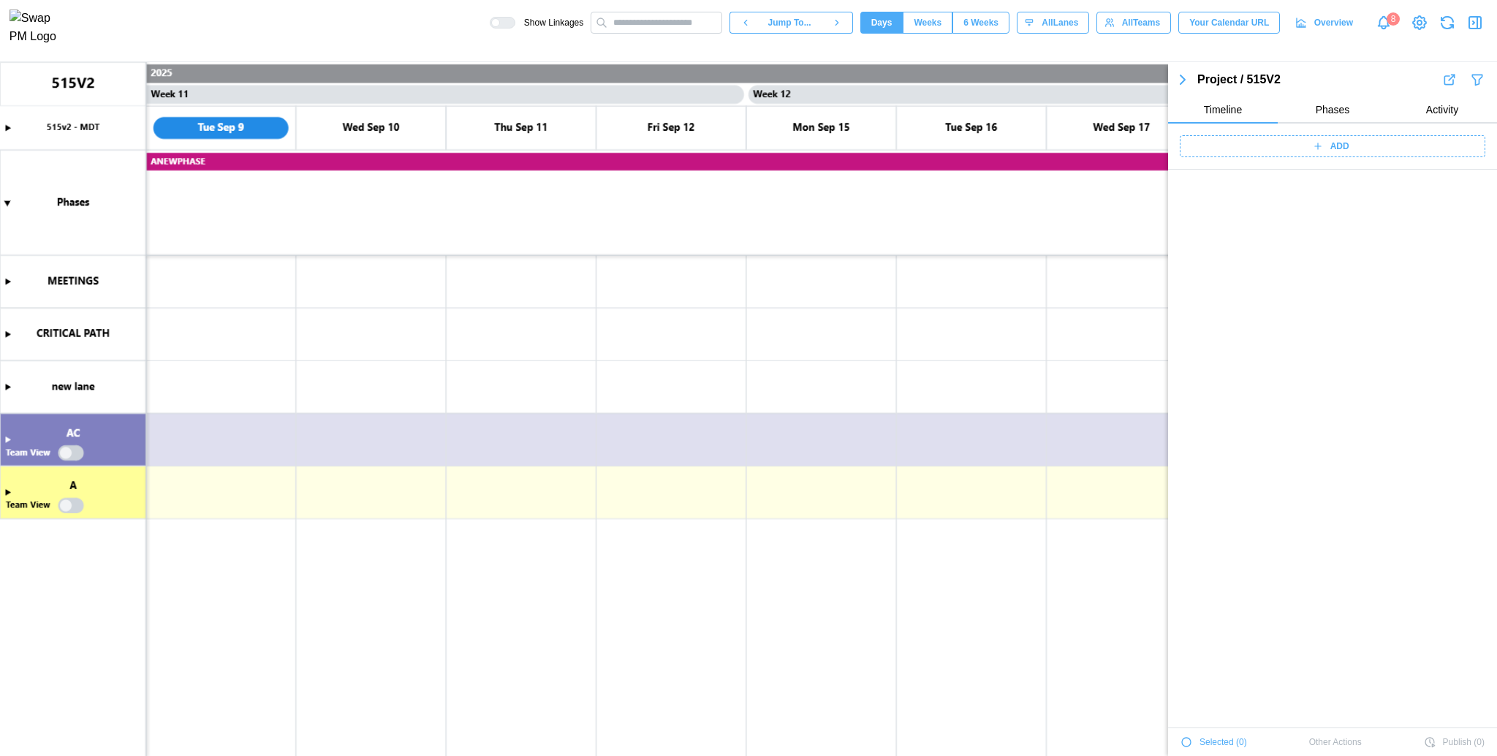
scroll to position [2457, 0]
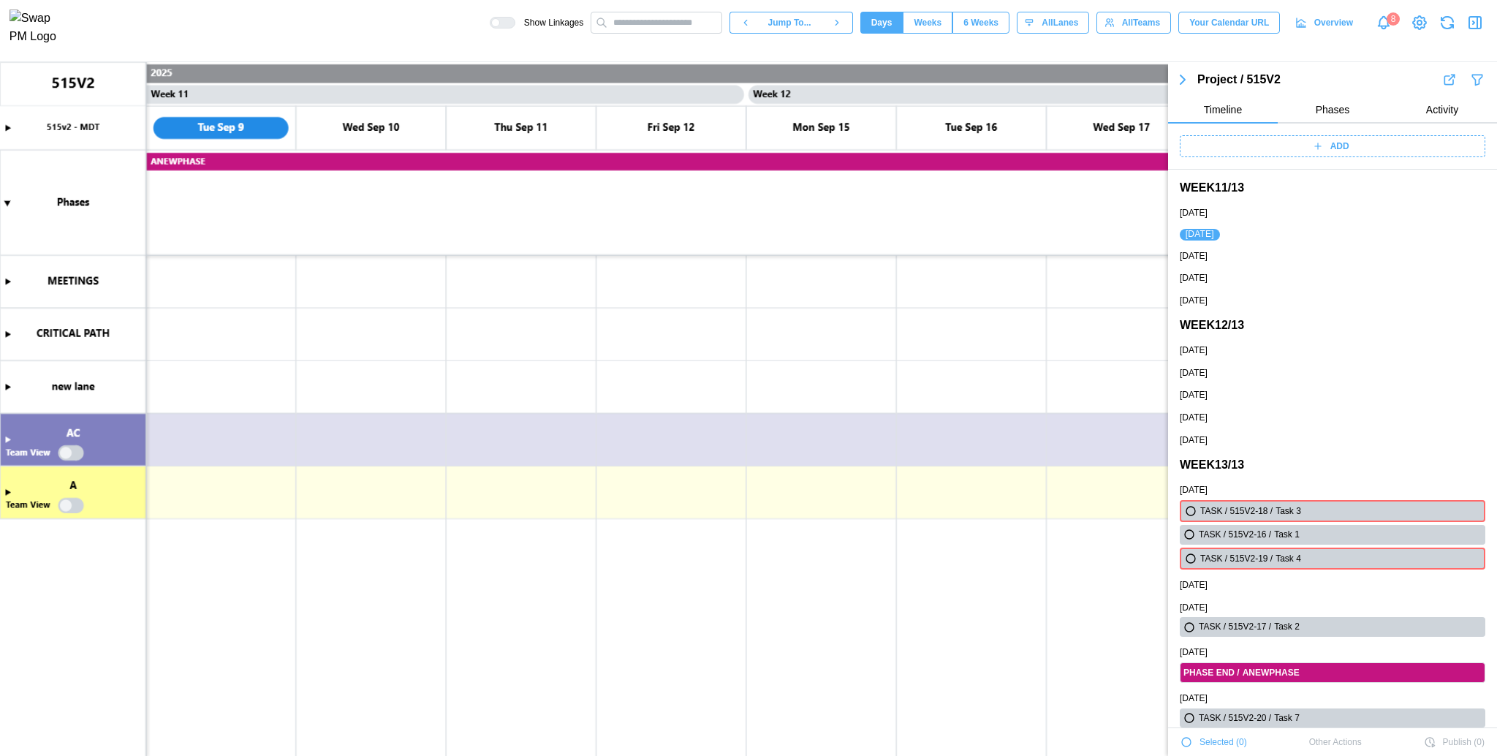
click at [1289, 154] on div "ADD" at bounding box center [1330, 146] width 287 height 20
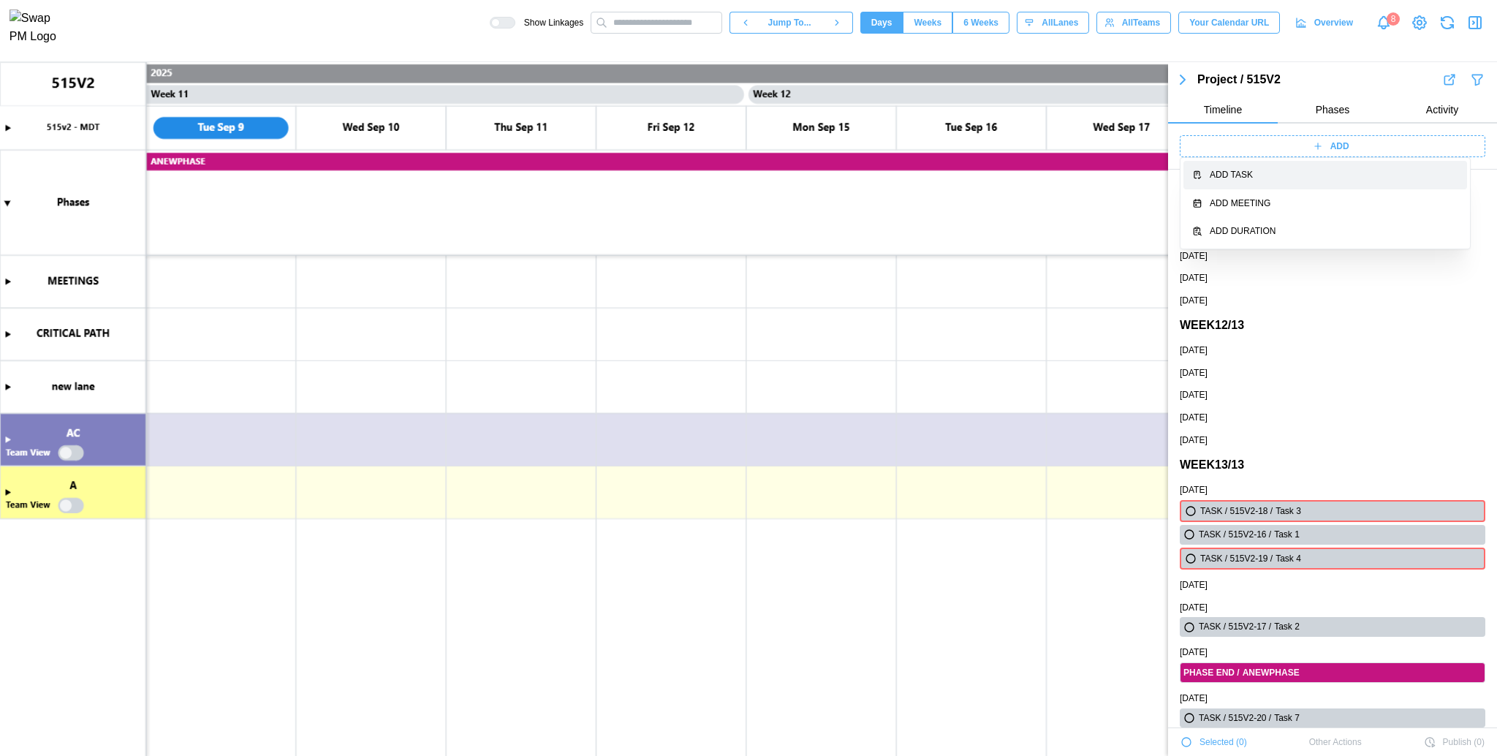
click at [1247, 171] on div "Add Task" at bounding box center [1334, 175] width 249 height 14
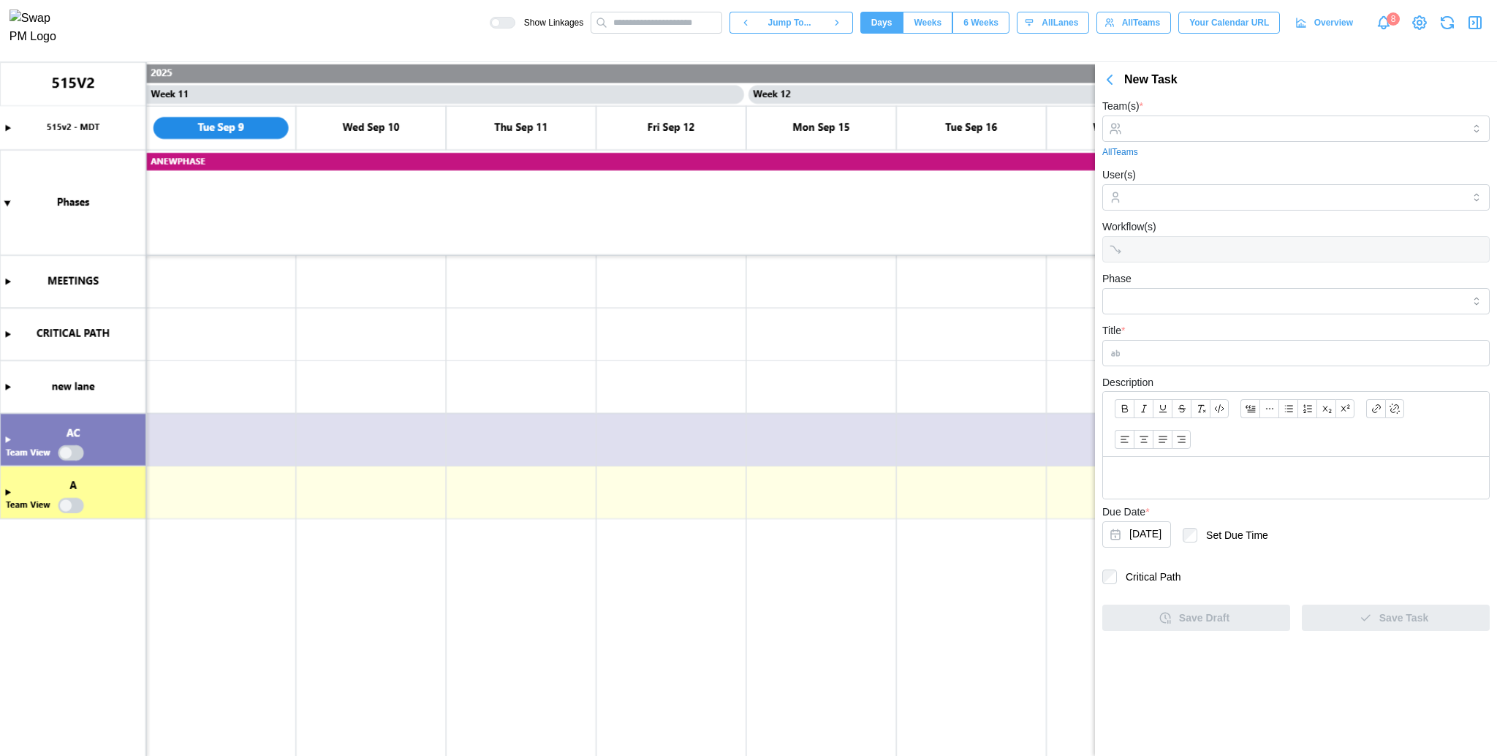
scroll to position [0, 0]
click at [1160, 537] on button "Sep 9, 2025" at bounding box center [1137, 534] width 69 height 26
click at [1275, 257] on div "Workflow(s)" at bounding box center [1296, 240] width 387 height 45
click at [1097, 82] on button "button" at bounding box center [1109, 79] width 29 height 20
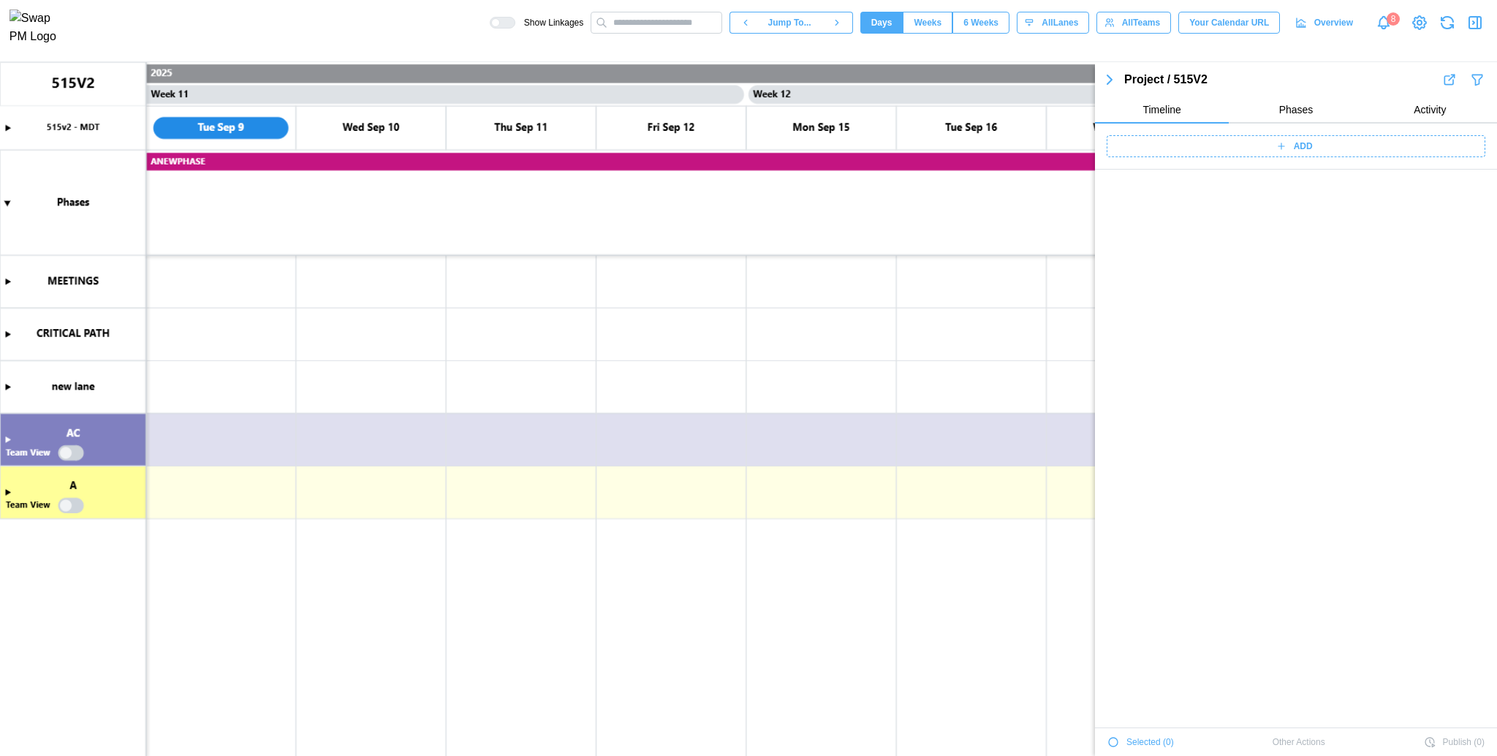
scroll to position [2317, 0]
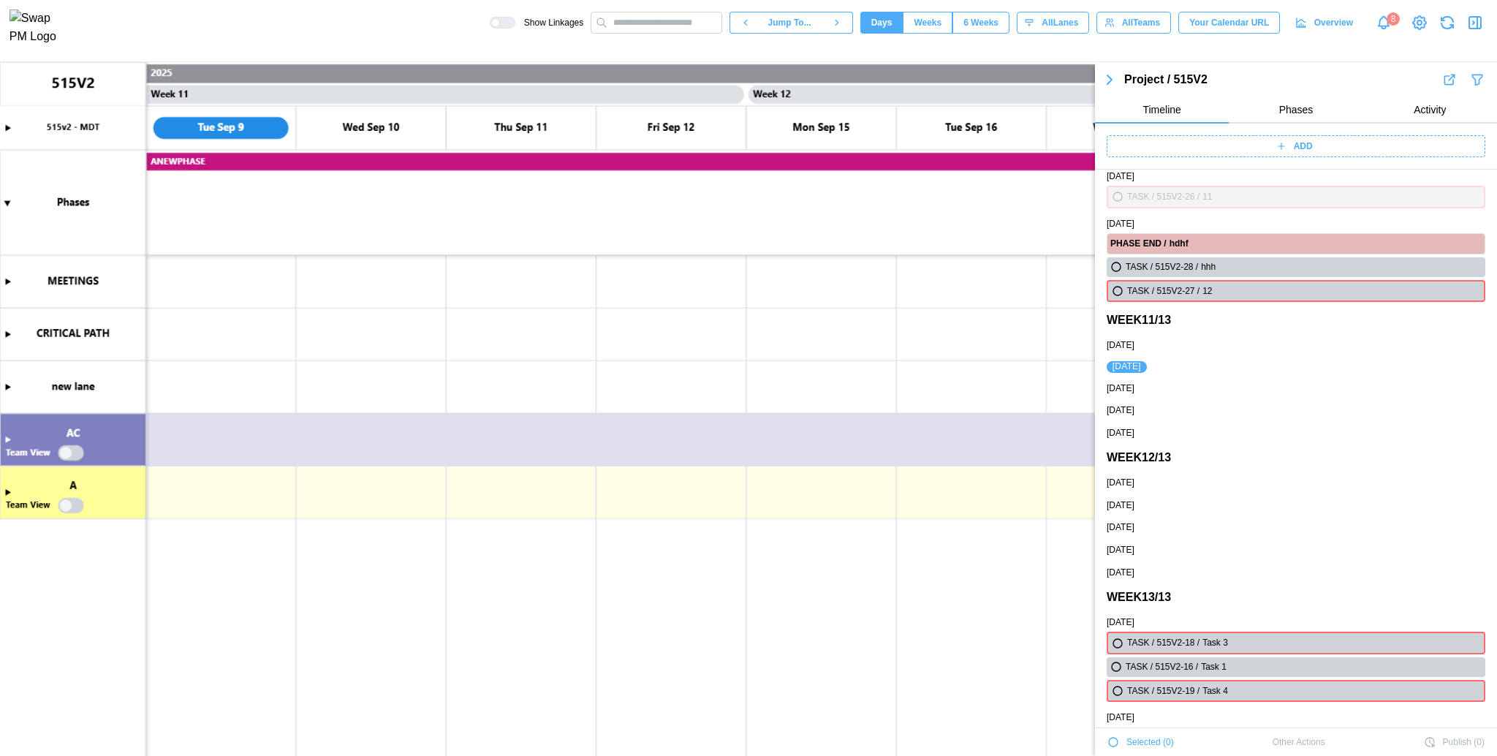
click at [1206, 158] on div "ADD" at bounding box center [1296, 147] width 402 height 46
click at [1194, 143] on div "ADD" at bounding box center [1294, 146] width 360 height 20
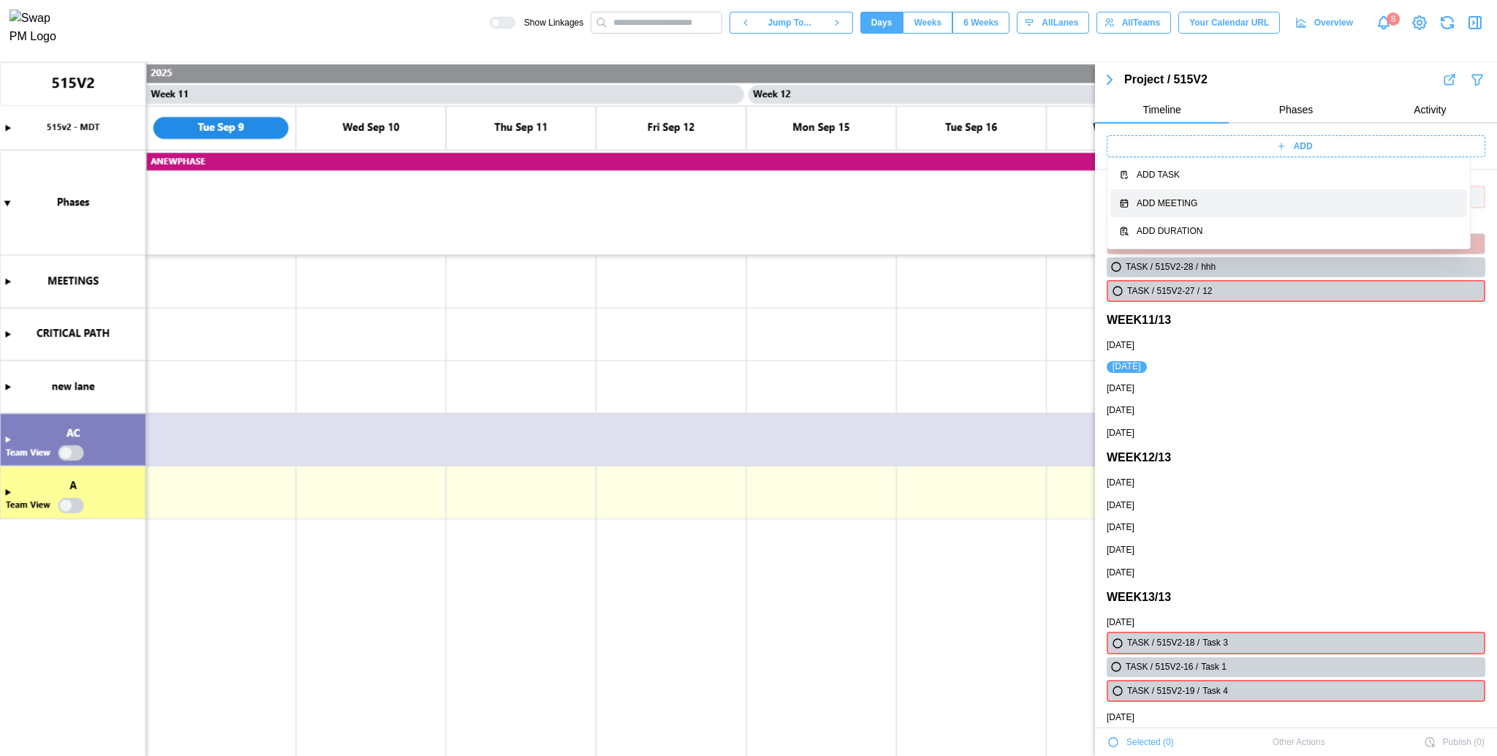
click at [1214, 197] on div "Add Meeting" at bounding box center [1298, 204] width 322 height 14
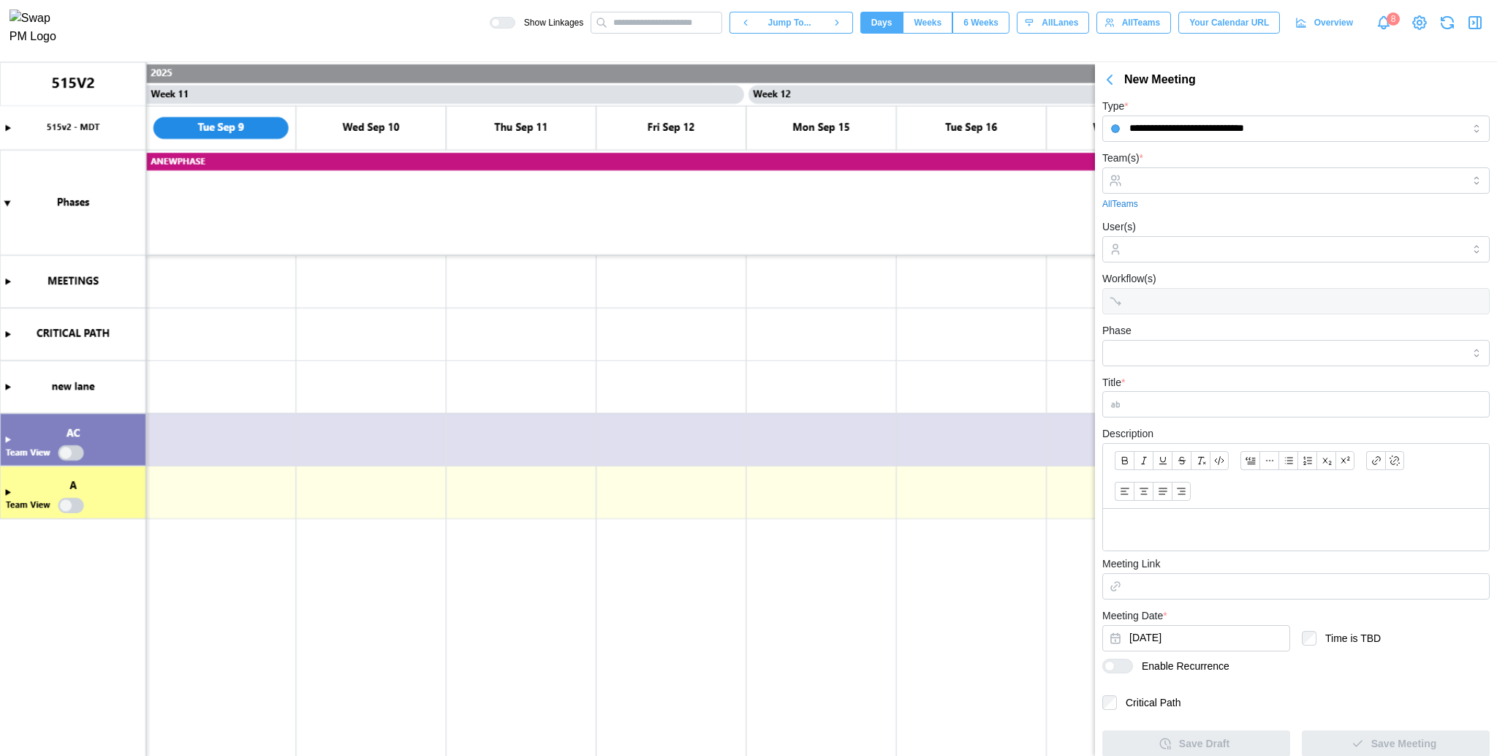
scroll to position [7, 0]
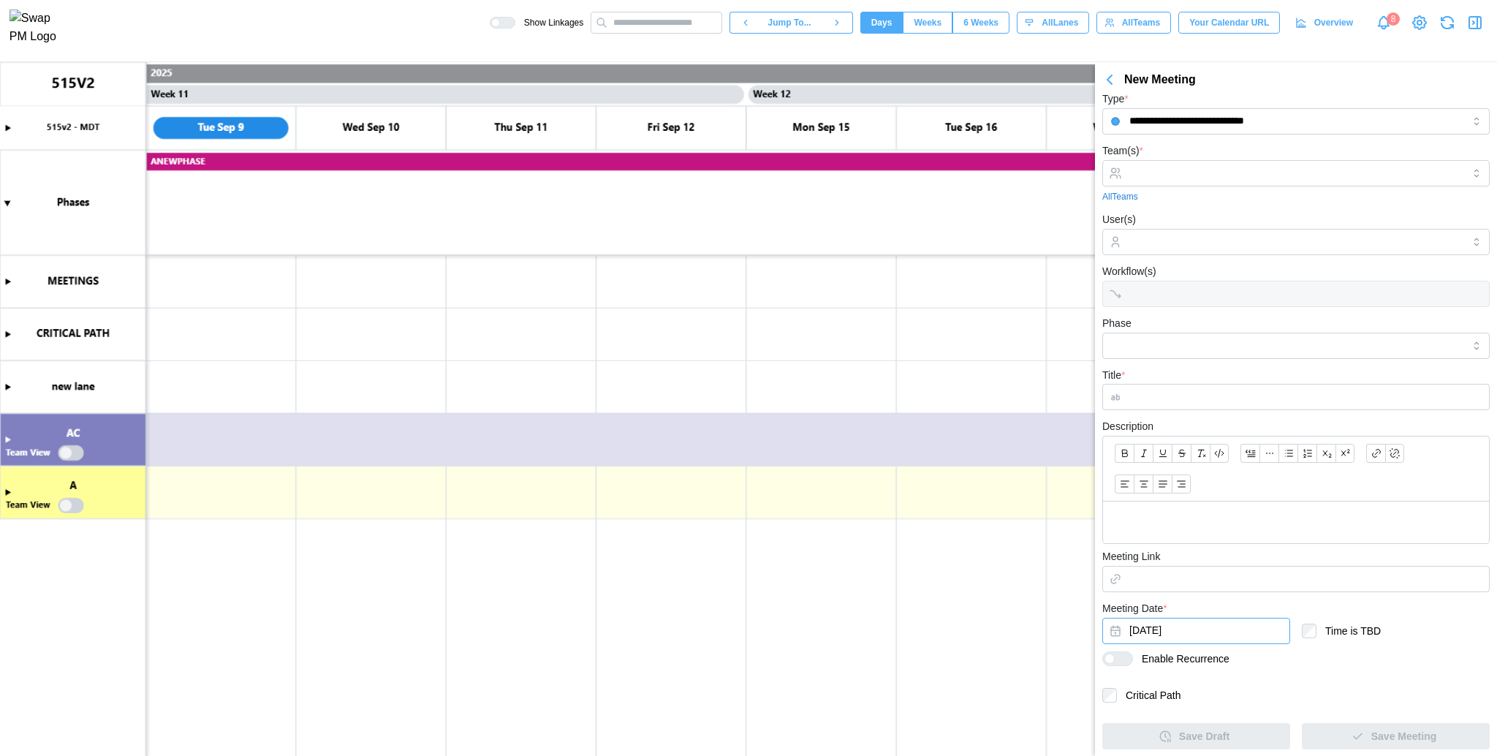
click at [1233, 643] on button "Sep 9, 2025" at bounding box center [1197, 631] width 188 height 26
click at [1248, 678] on div "Enable Recurrence" at bounding box center [1296, 665] width 387 height 29
click at [1211, 629] on button "Sep 9, 2025" at bounding box center [1197, 631] width 188 height 26
click at [1105, 76] on icon "button" at bounding box center [1110, 80] width 18 height 18
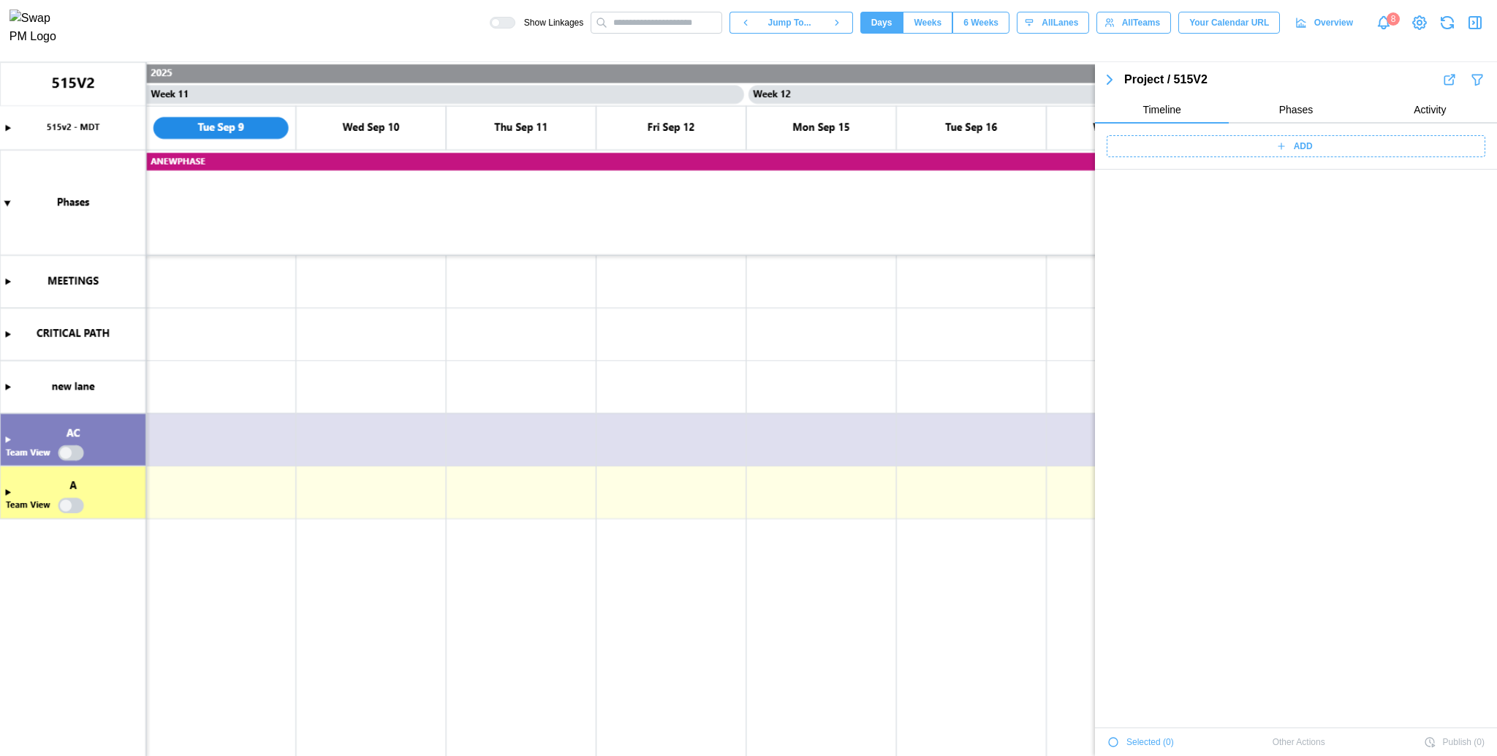
scroll to position [2317, 0]
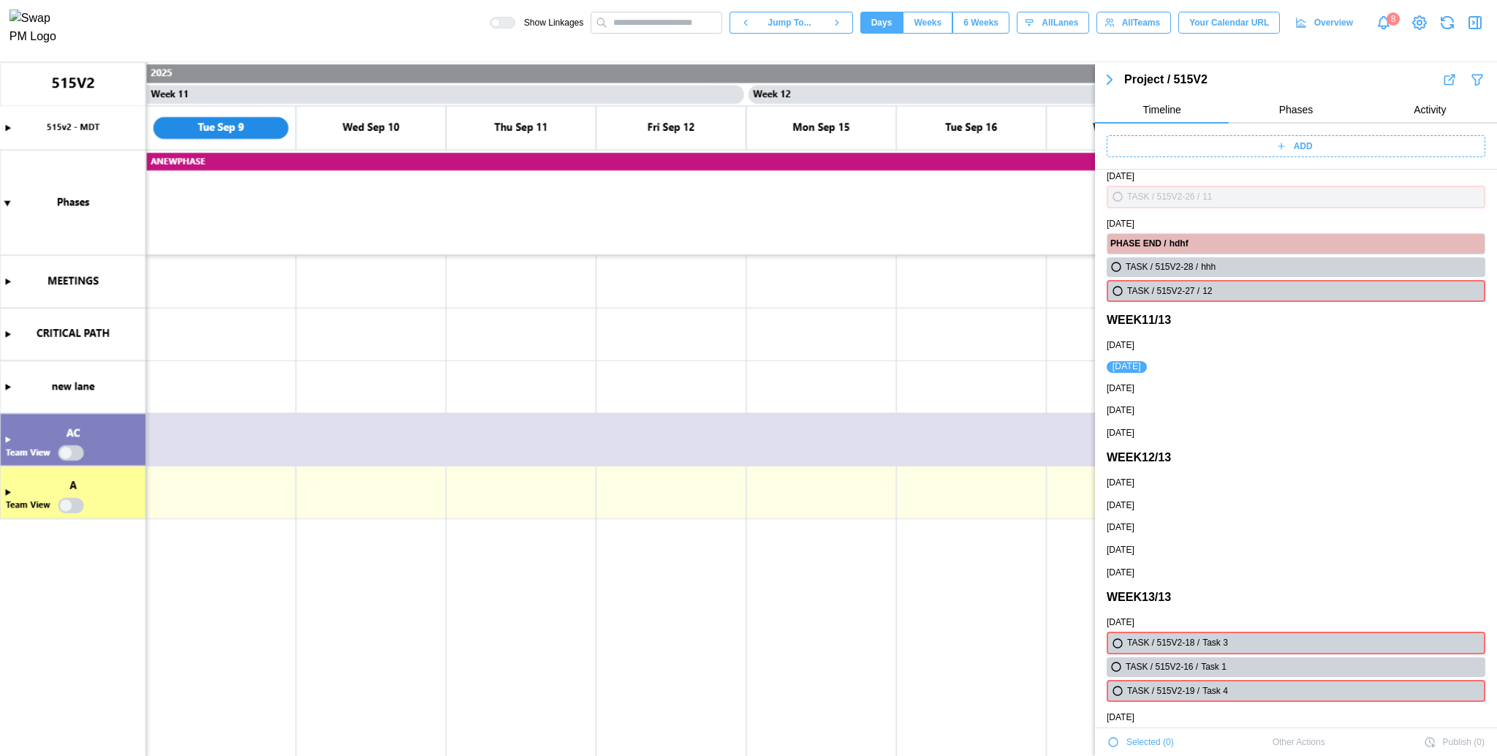
click at [1227, 151] on div "ADD" at bounding box center [1294, 146] width 360 height 20
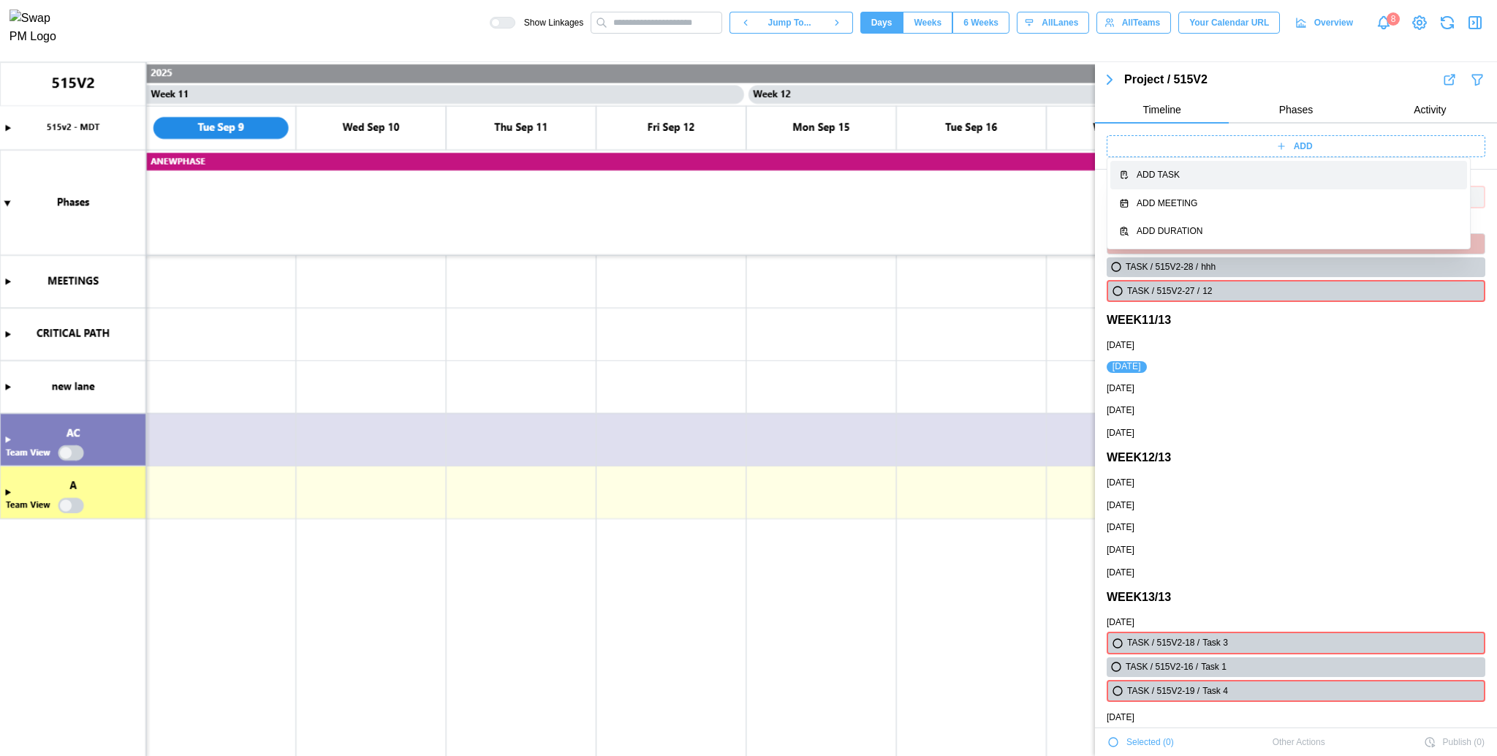
click at [1214, 182] on button "Add Task" at bounding box center [1289, 175] width 357 height 29
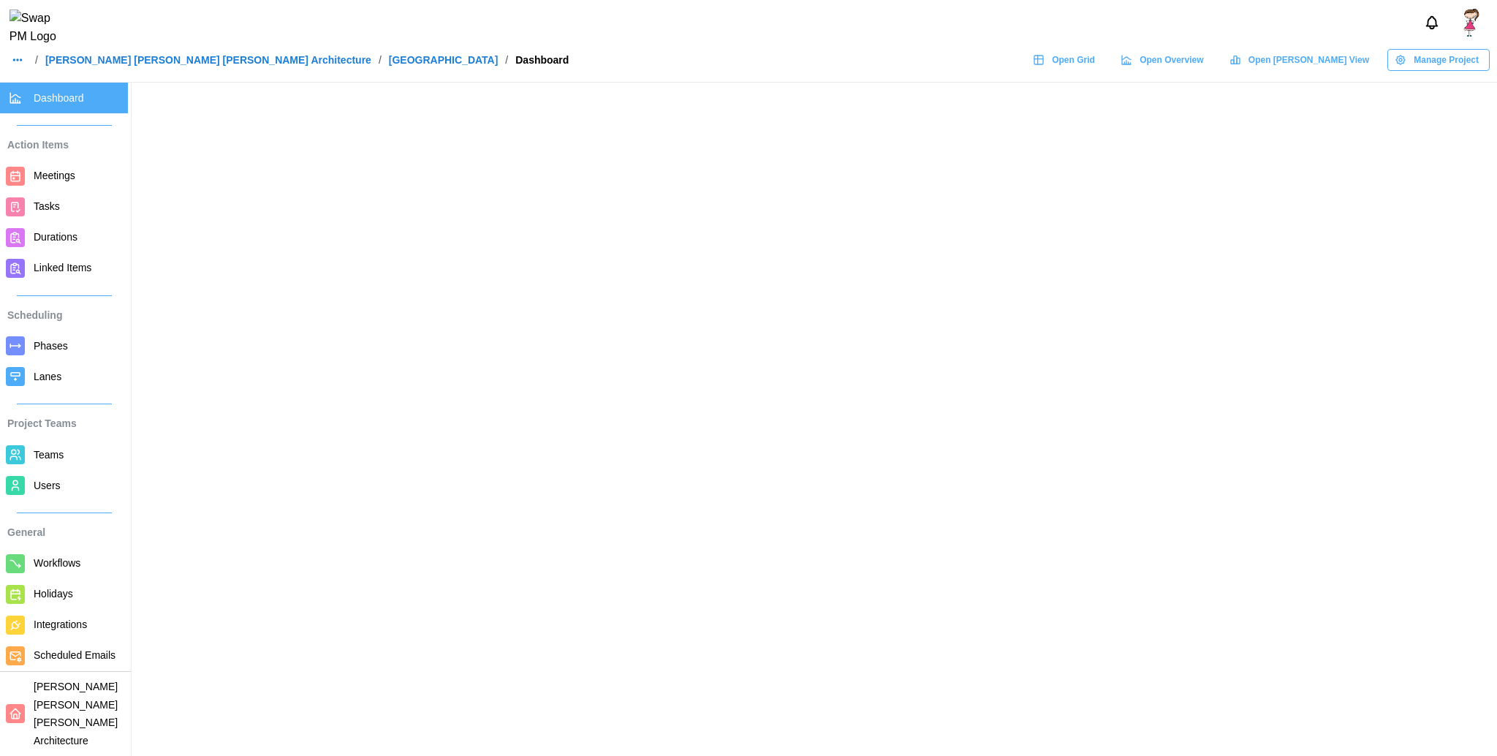
click at [55, 212] on span "Tasks" at bounding box center [47, 206] width 26 height 12
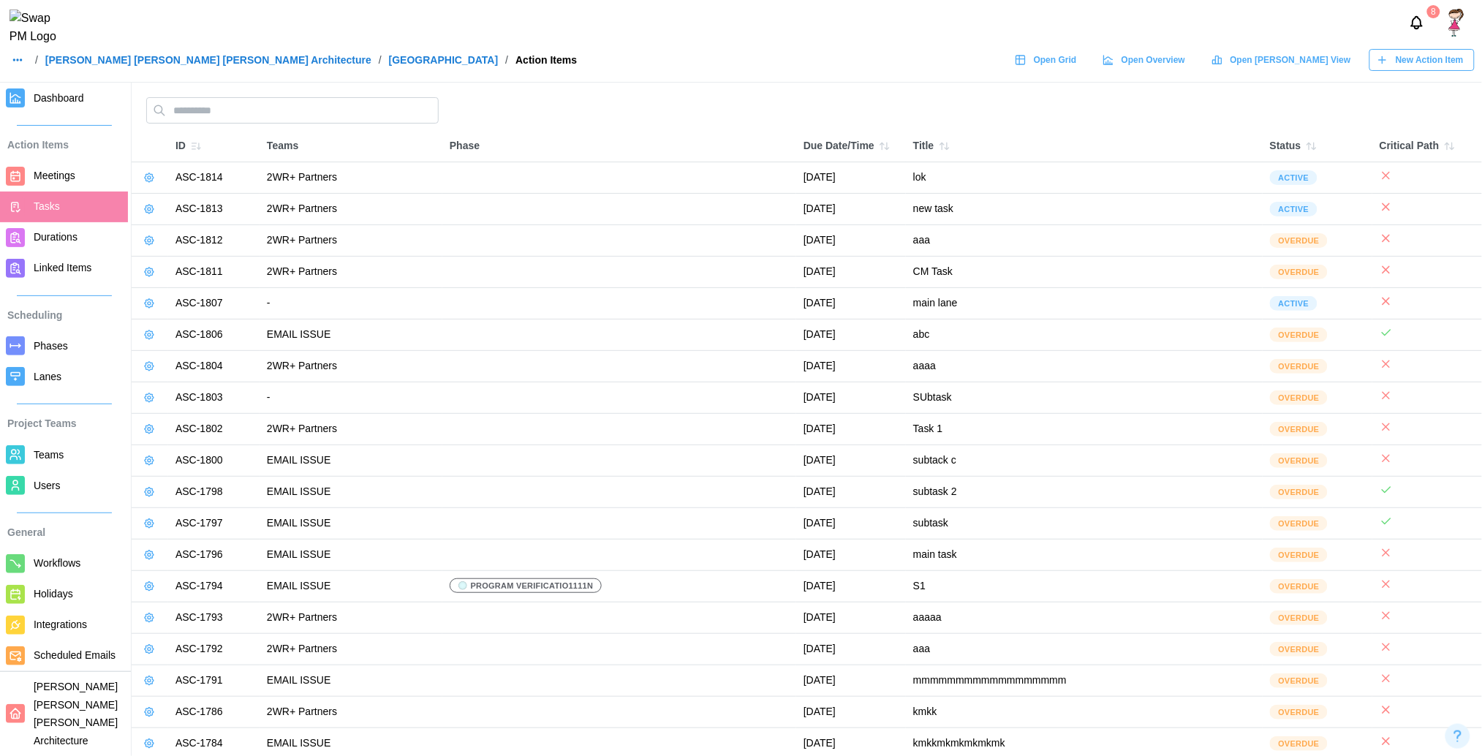
click at [1412, 69] on span "New Action Item" at bounding box center [1430, 60] width 68 height 20
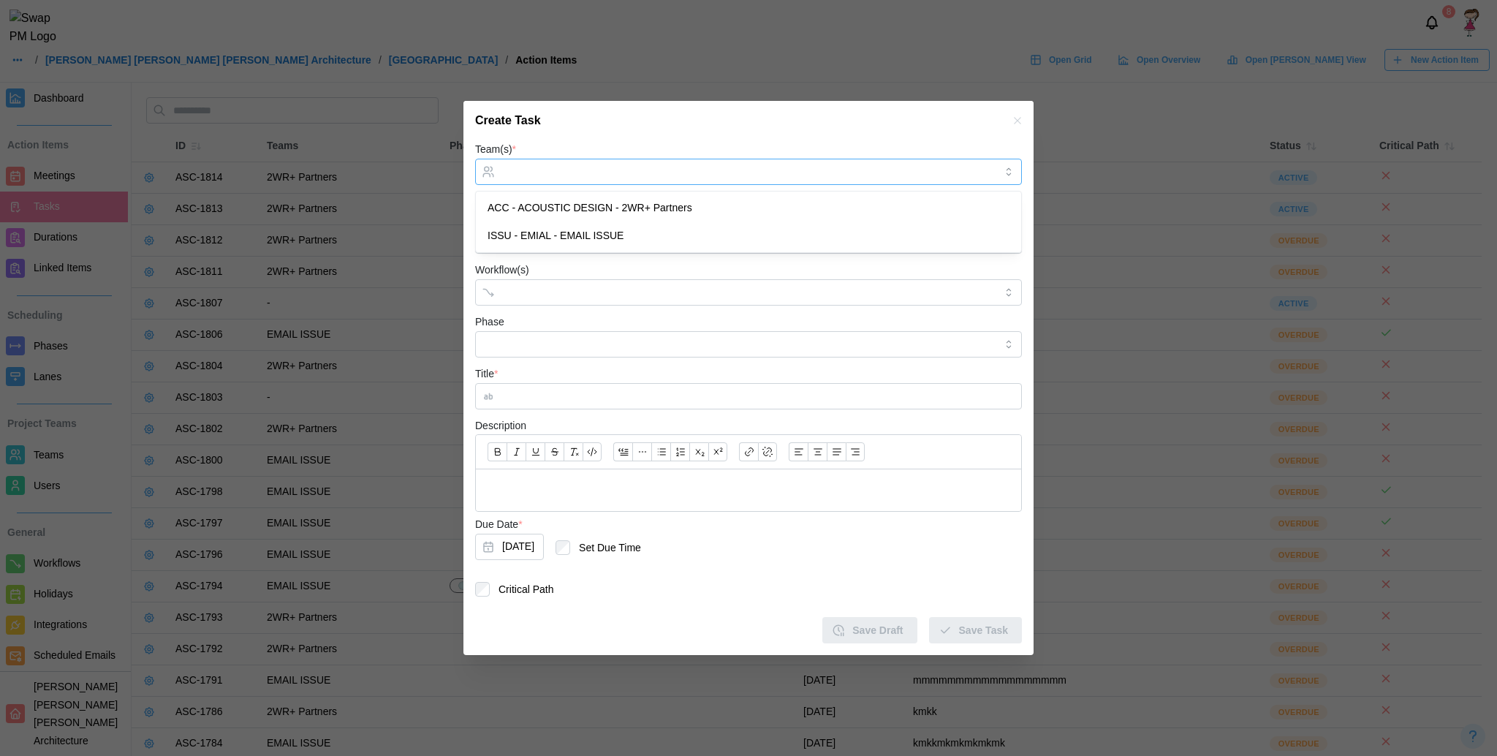
drag, startPoint x: 543, startPoint y: 177, endPoint x: 603, endPoint y: 225, distance: 77.0
click at [603, 225] on body "8 / [PERSON_NAME] [PERSON_NAME] [PERSON_NAME] Architecture / ALTRU SPORTS COMPL…" at bounding box center [741, 496] width 1482 height 992
click at [599, 274] on div "Workflow(s)" at bounding box center [748, 283] width 547 height 45
drag, startPoint x: 539, startPoint y: 414, endPoint x: 538, endPoint y: 368, distance: 45.3
click at [538, 368] on form "Team(s) * ISSU - EMIAL - EMAIL ISSUE All Teams User(s) Workflow(s) Phase Title …" at bounding box center [748, 391] width 547 height 503
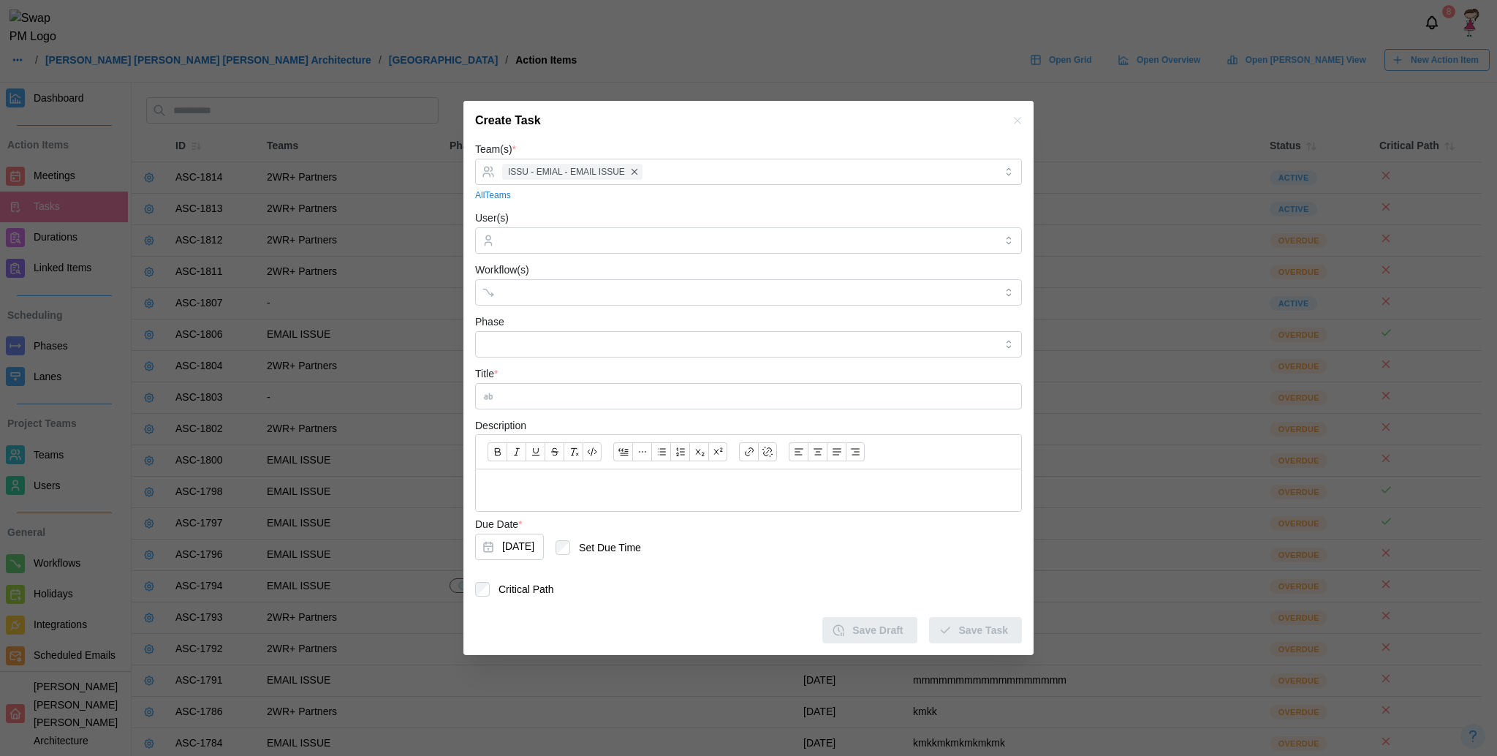
click at [538, 368] on div "Title *" at bounding box center [748, 387] width 547 height 45
click at [546, 380] on div "Title *" at bounding box center [748, 387] width 547 height 45
click at [548, 381] on div "Title *" at bounding box center [748, 387] width 547 height 45
click at [551, 383] on div "Title *" at bounding box center [748, 387] width 547 height 45
click at [551, 383] on input "Title *" at bounding box center [748, 396] width 547 height 26
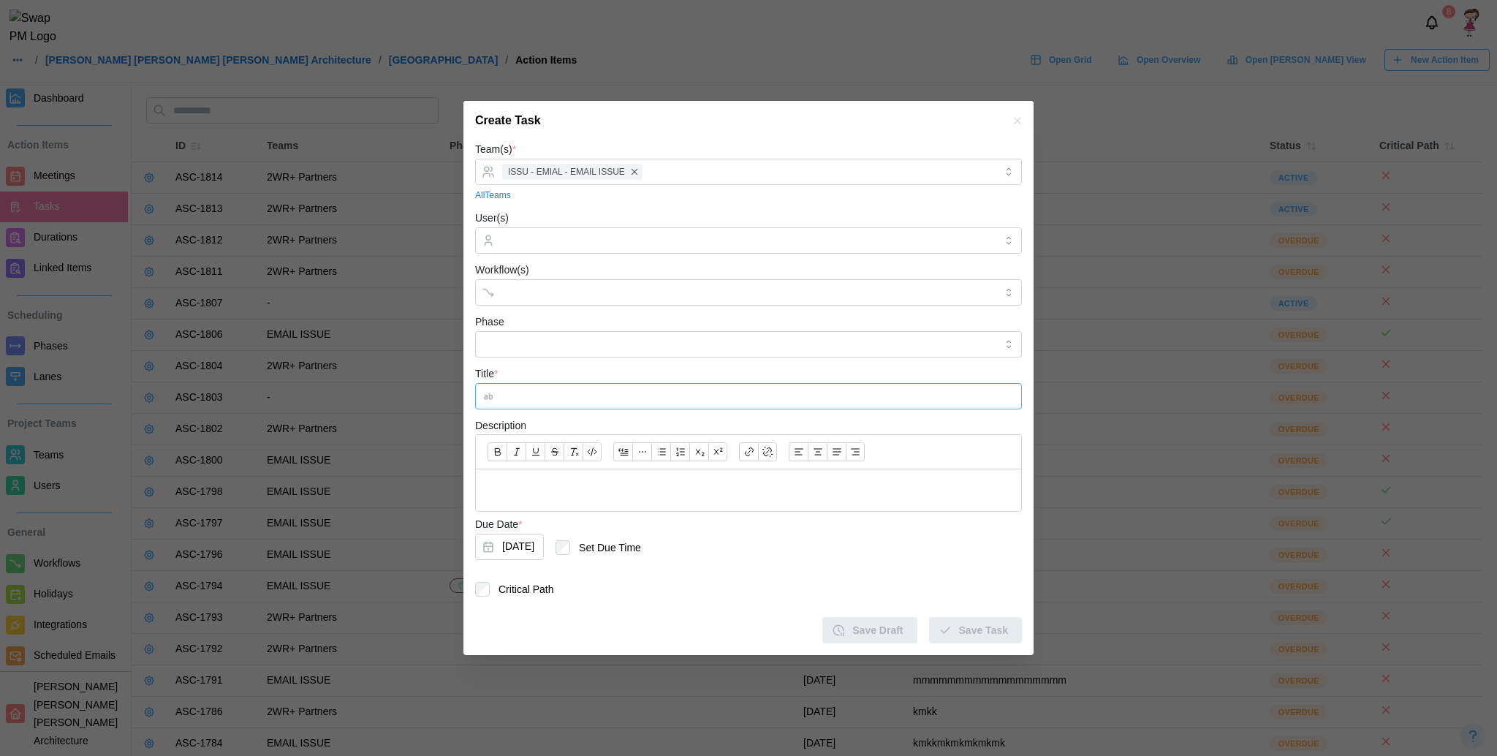
click at [552, 396] on input "Title *" at bounding box center [748, 396] width 547 height 26
type input "******"
click at [532, 544] on button "[DATE]" at bounding box center [509, 547] width 69 height 26
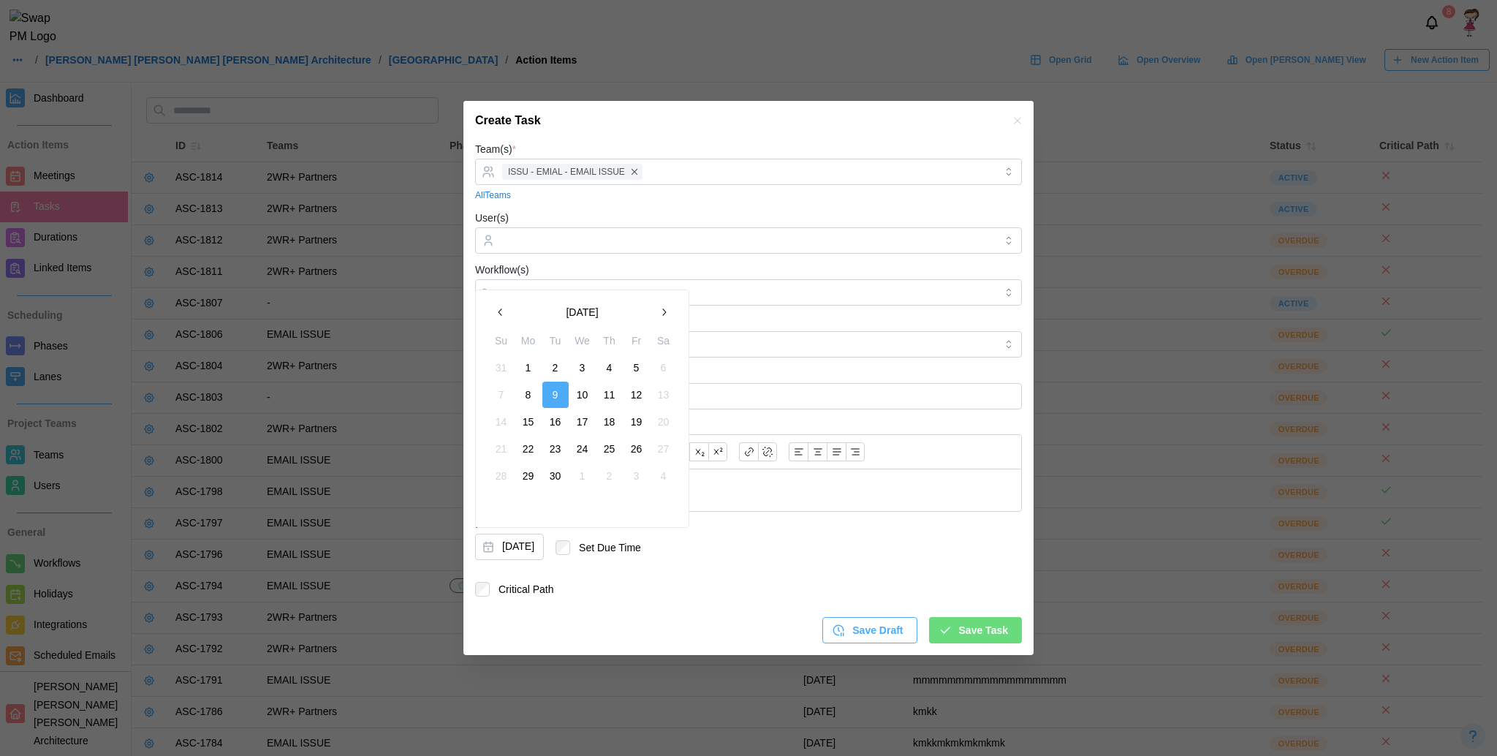
click at [673, 317] on button "button" at bounding box center [664, 312] width 26 height 26
click at [499, 314] on icon "button" at bounding box center [501, 312] width 4 height 7
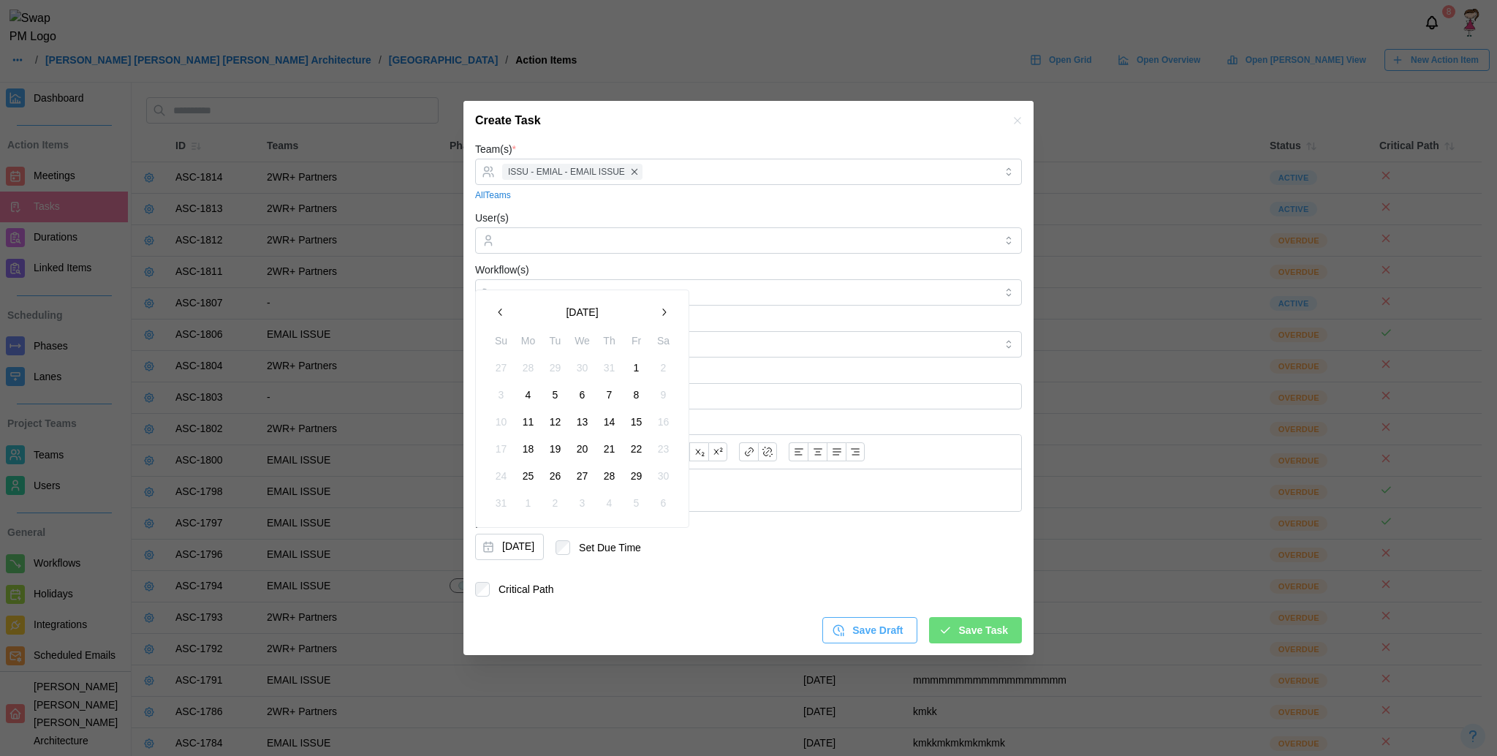
click at [499, 314] on icon "button" at bounding box center [501, 312] width 4 height 7
click at [665, 315] on icon "button" at bounding box center [664, 312] width 12 height 12
click at [661, 303] on button "button" at bounding box center [664, 312] width 26 height 26
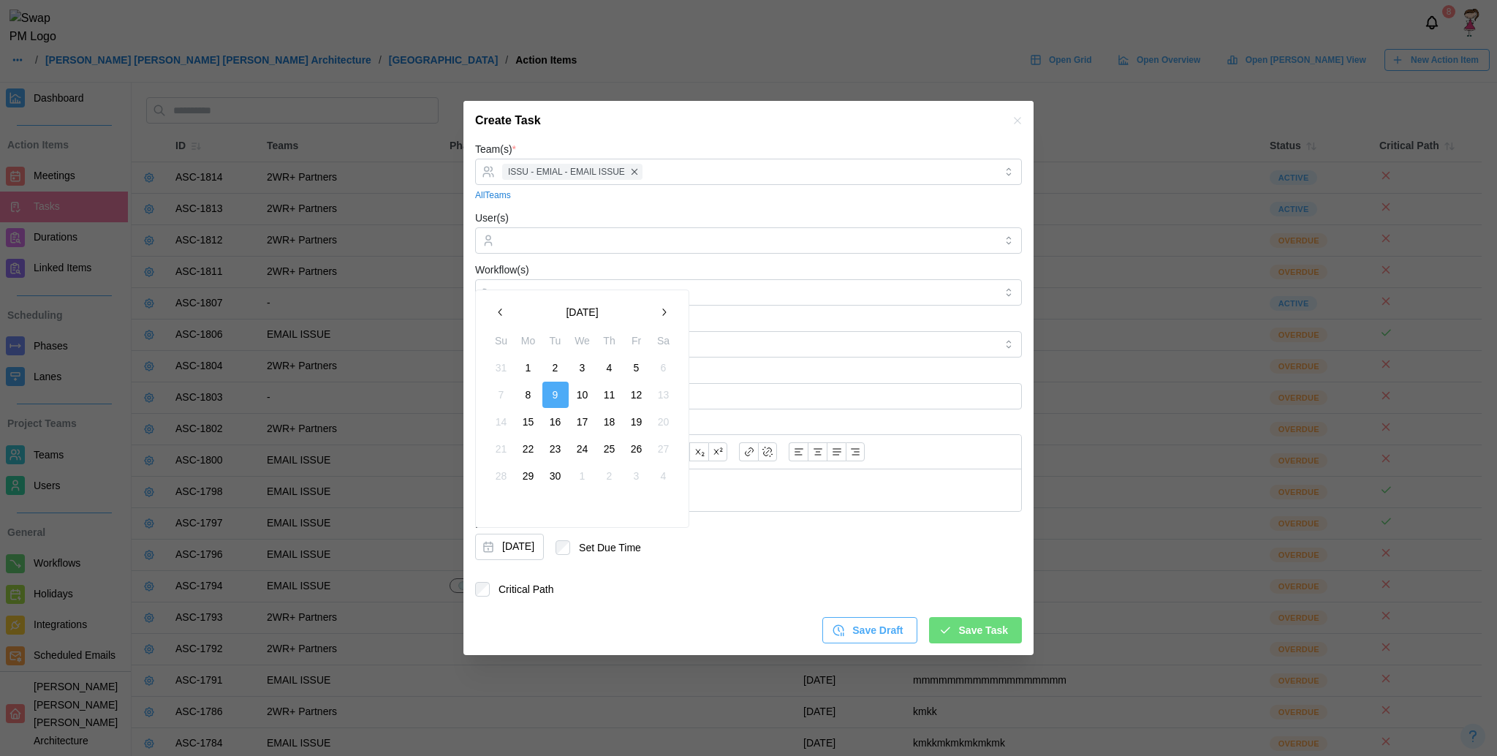
click at [496, 320] on button "button" at bounding box center [501, 312] width 26 height 26
click at [671, 322] on button "button" at bounding box center [664, 312] width 26 height 26
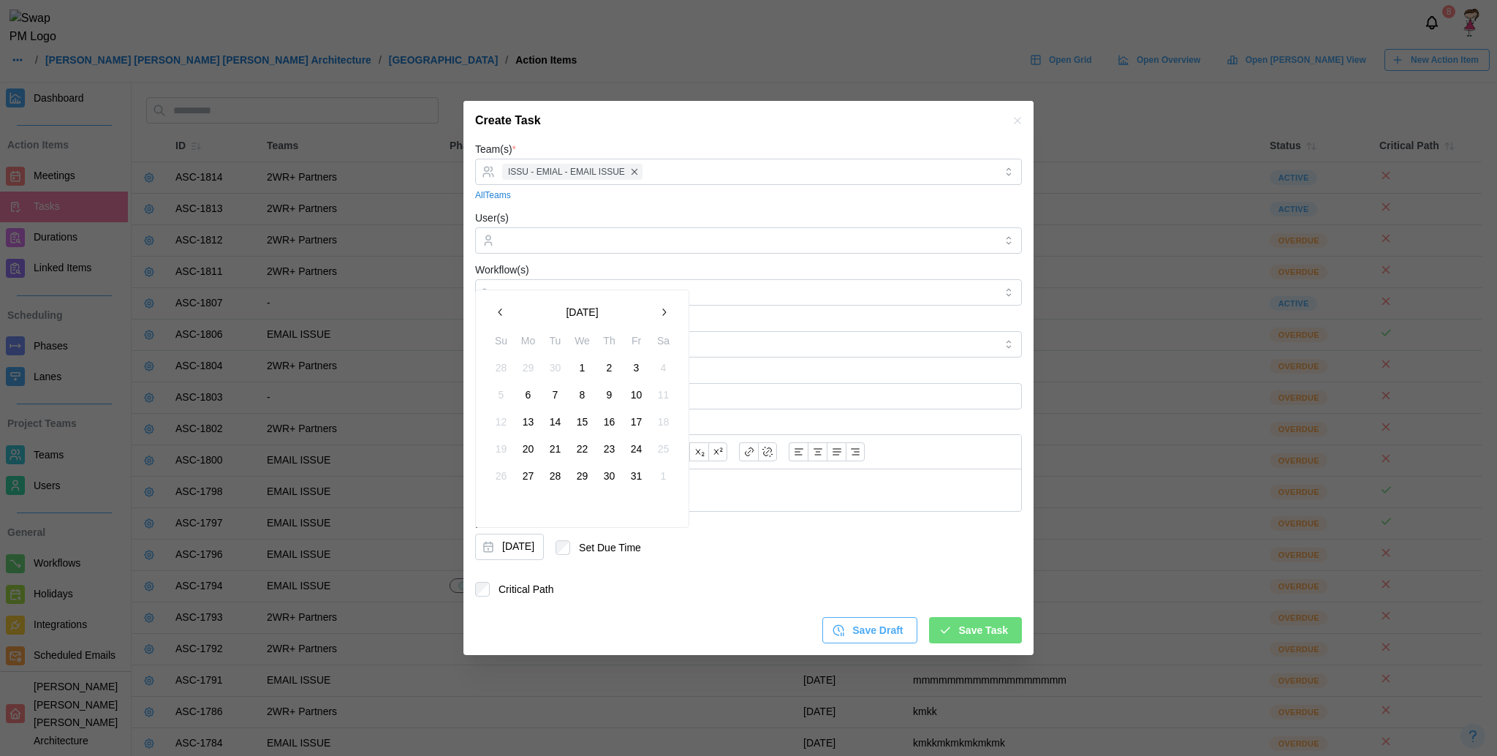
click at [671, 322] on button "button" at bounding box center [664, 312] width 26 height 26
click at [498, 304] on button "button" at bounding box center [501, 312] width 26 height 26
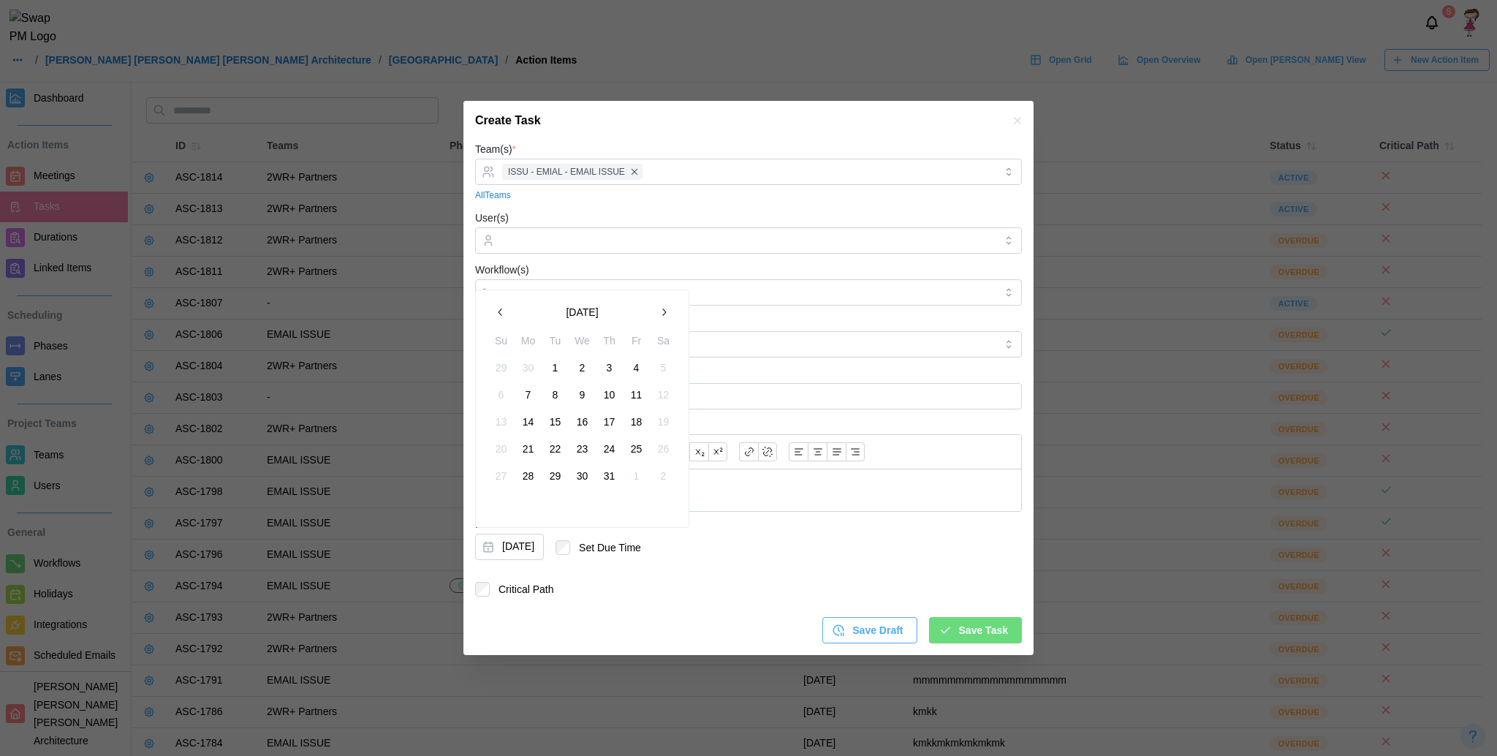
click at [498, 304] on button "button" at bounding box center [501, 312] width 26 height 26
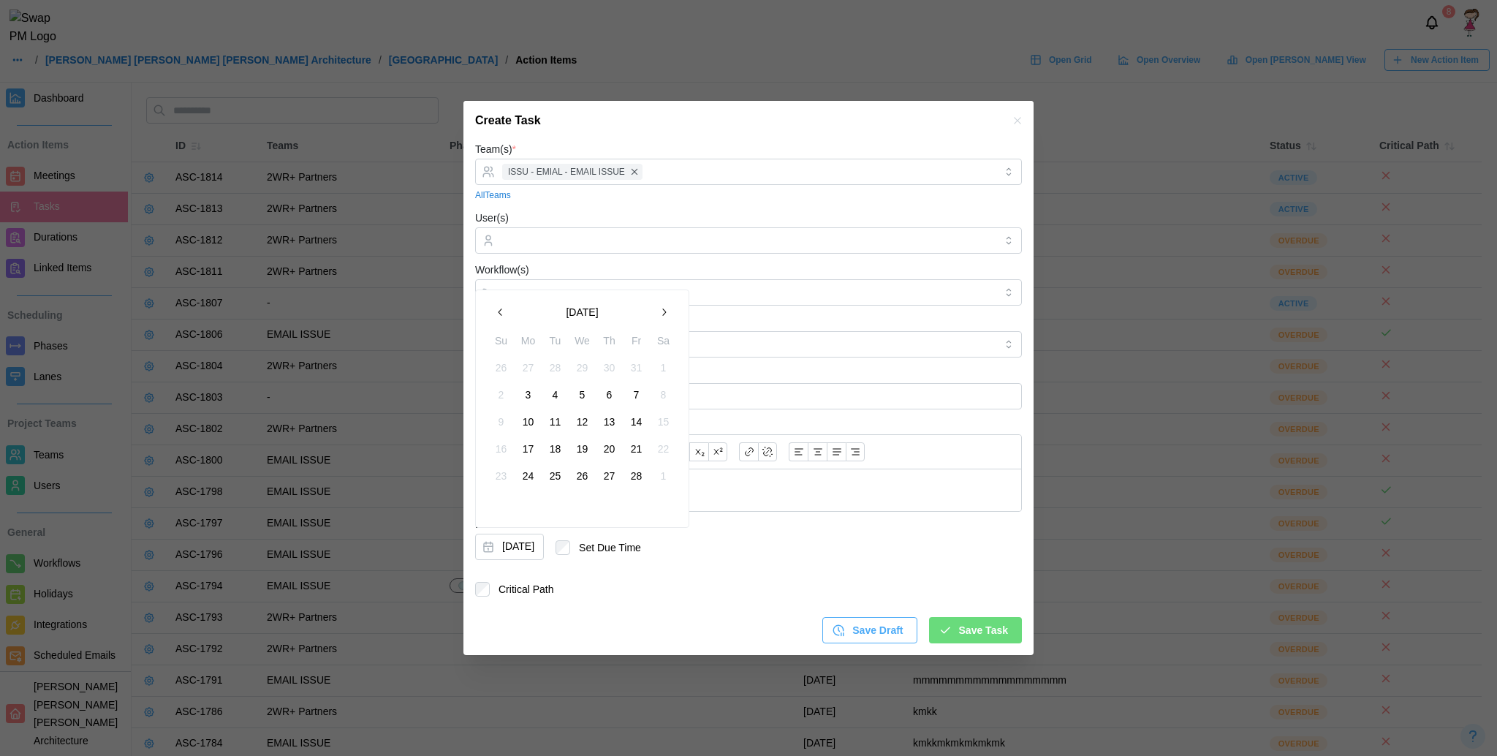
click at [498, 304] on button "button" at bounding box center [501, 312] width 26 height 26
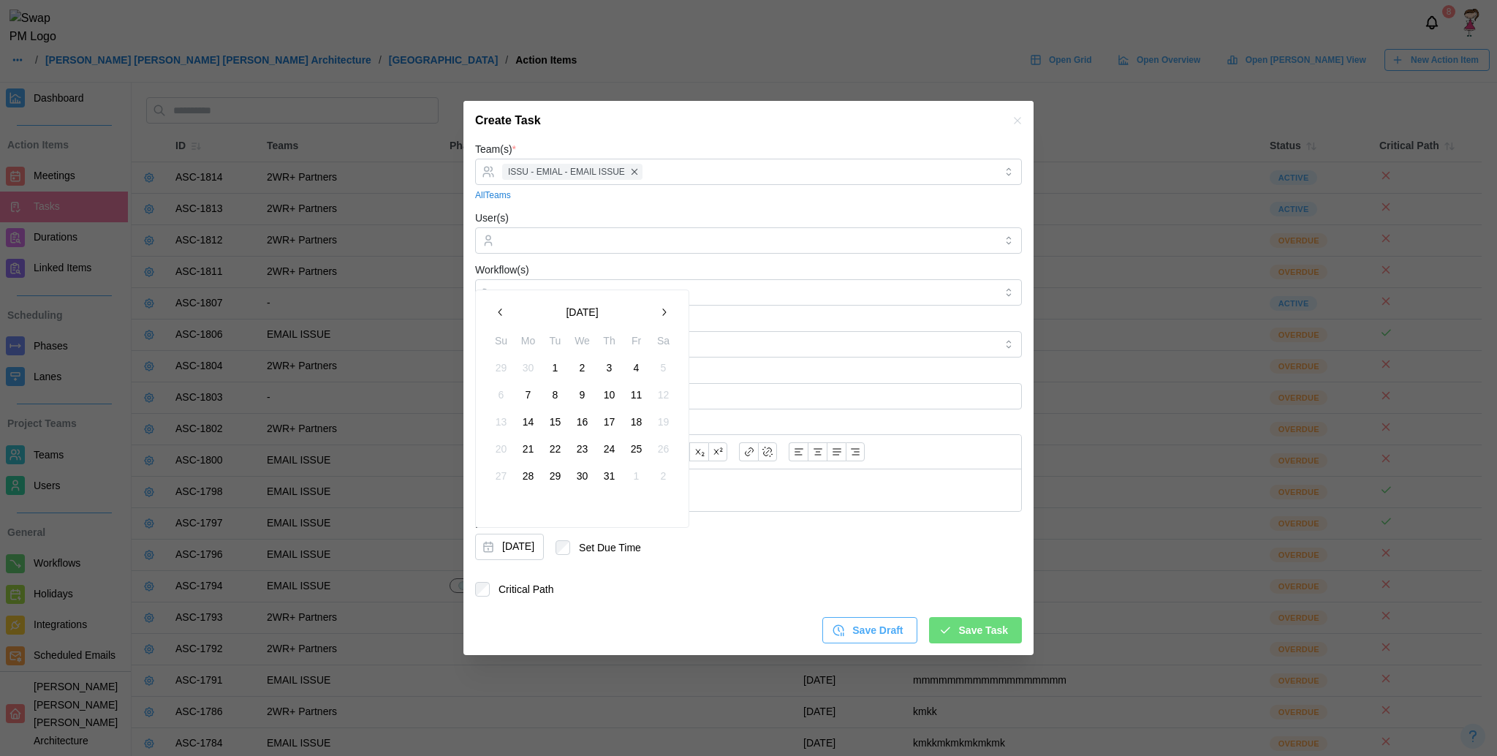
click at [498, 304] on button "button" at bounding box center [501, 312] width 26 height 26
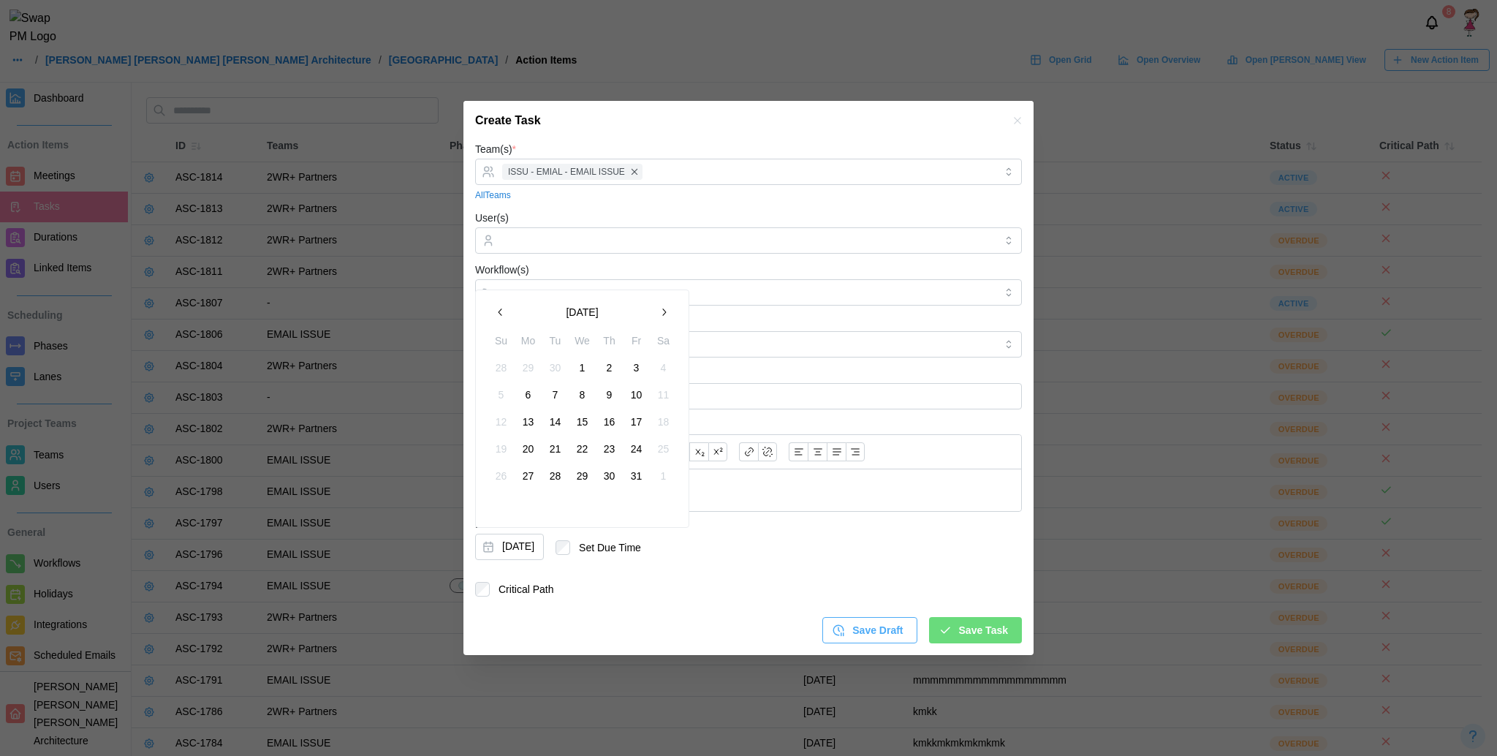
click at [498, 304] on button "button" at bounding box center [501, 312] width 26 height 26
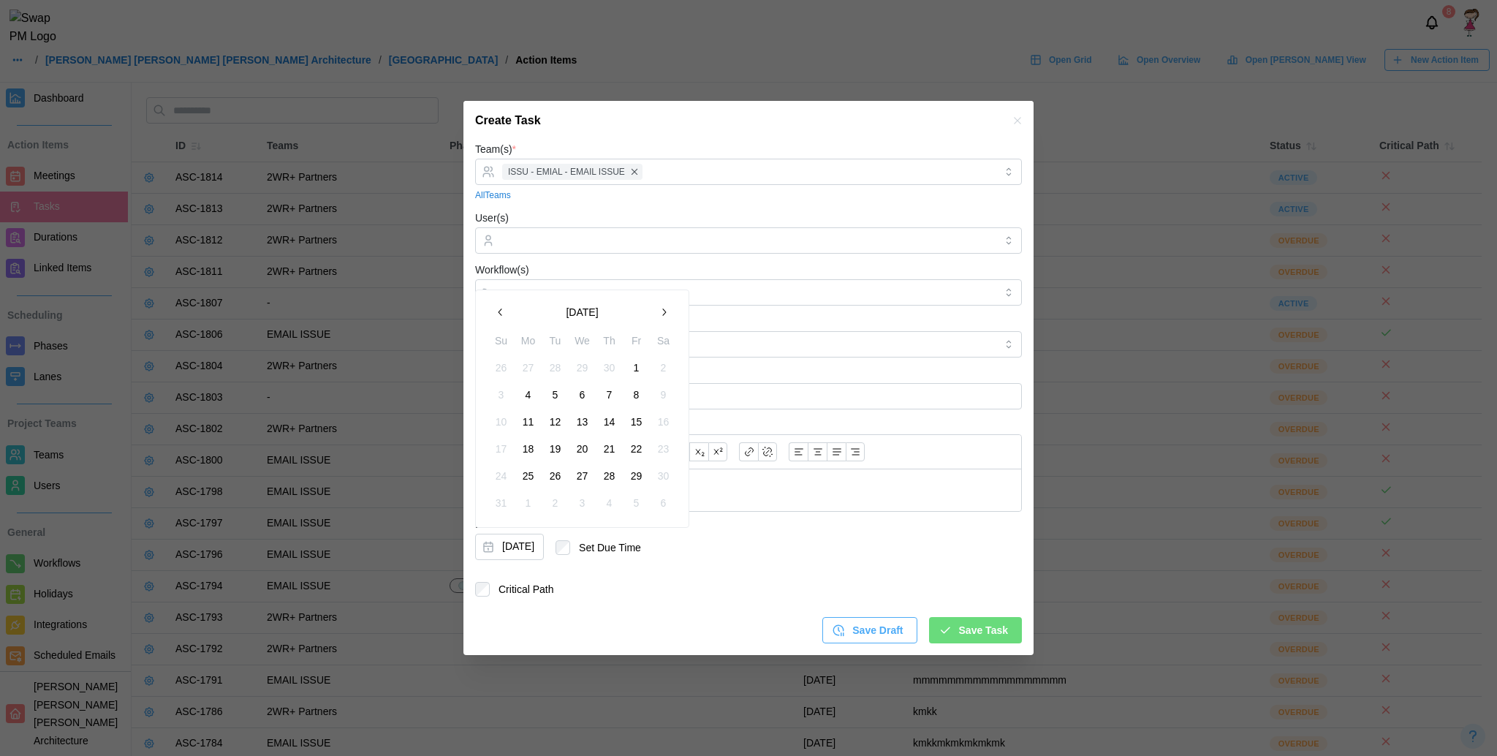
click at [498, 304] on button "button" at bounding box center [501, 312] width 26 height 26
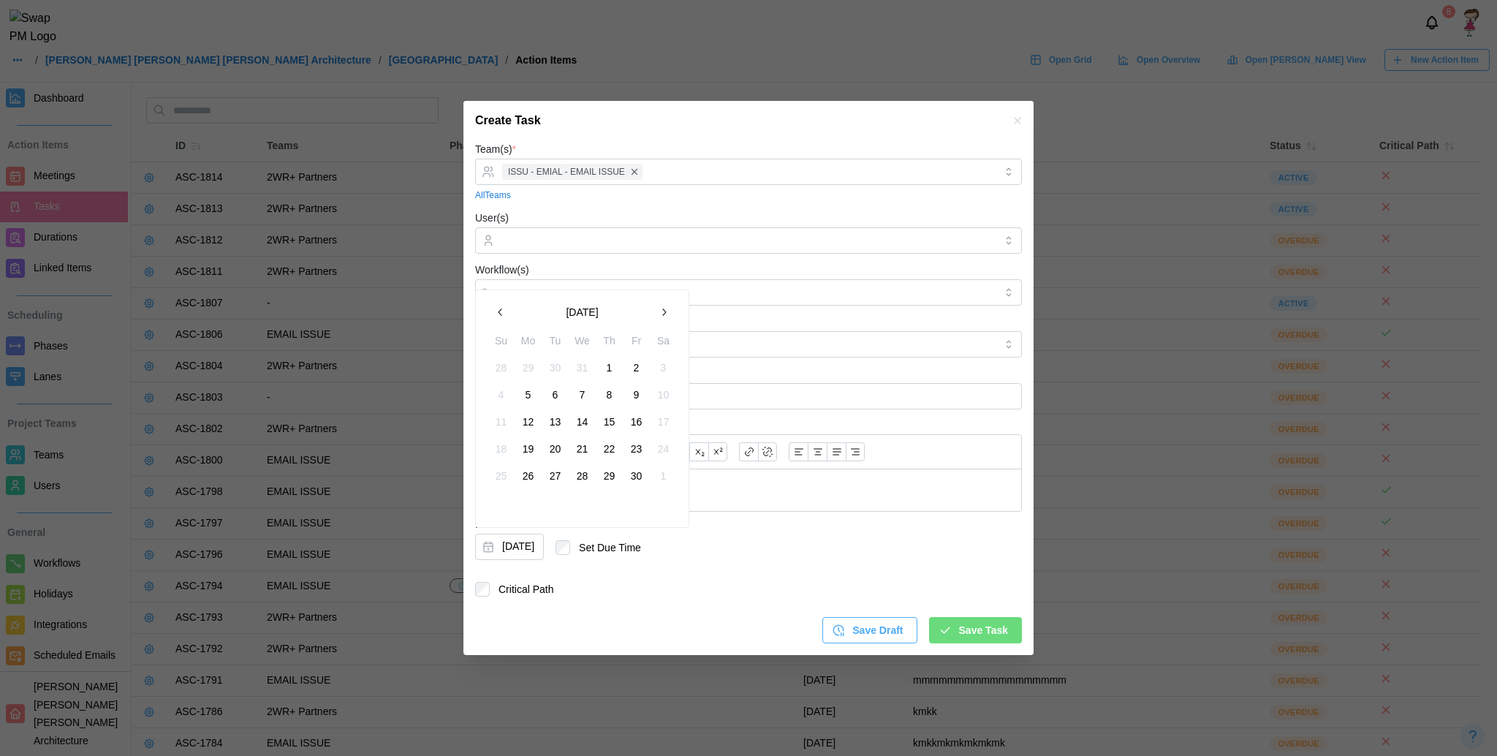
click at [498, 304] on button "button" at bounding box center [501, 312] width 26 height 26
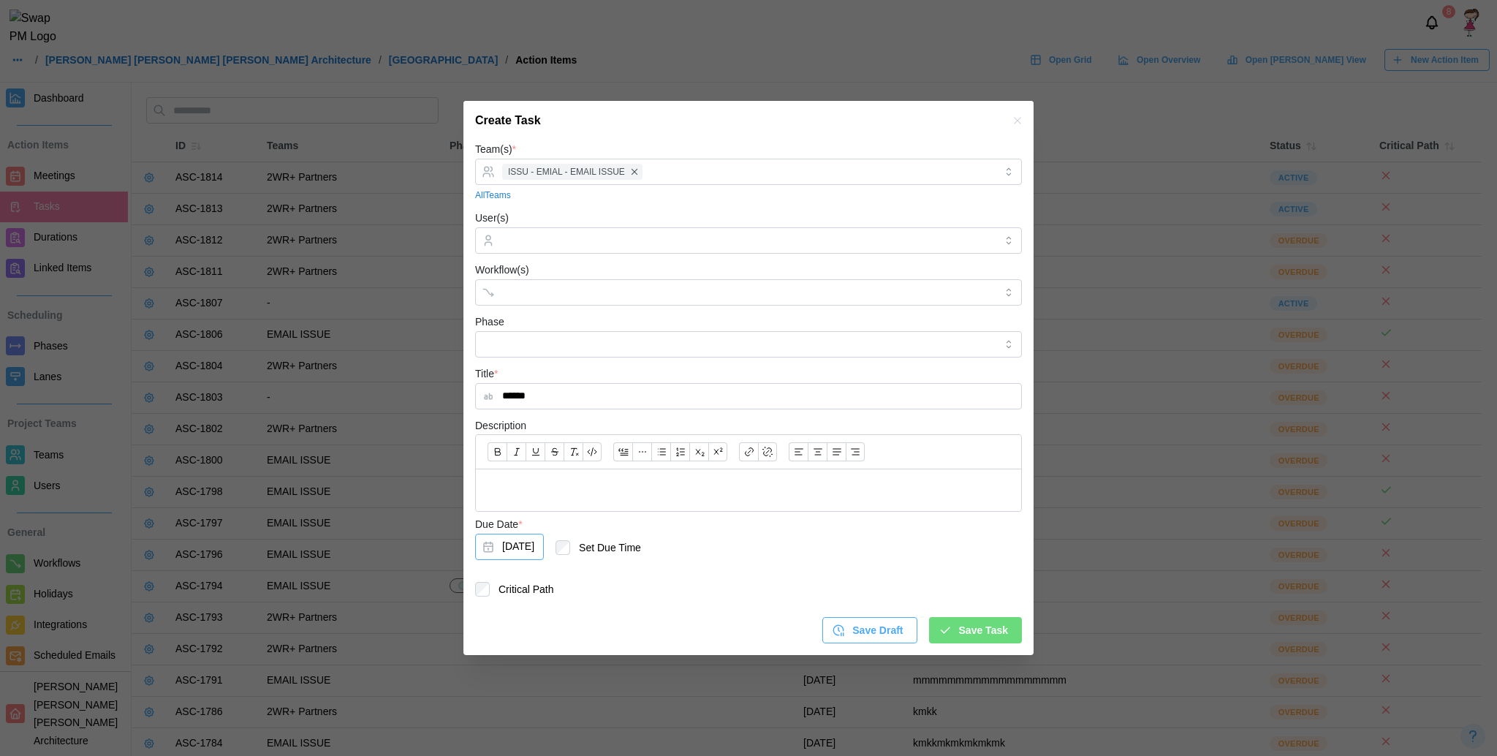
click at [1012, 117] on icon "button" at bounding box center [1018, 121] width 12 height 12
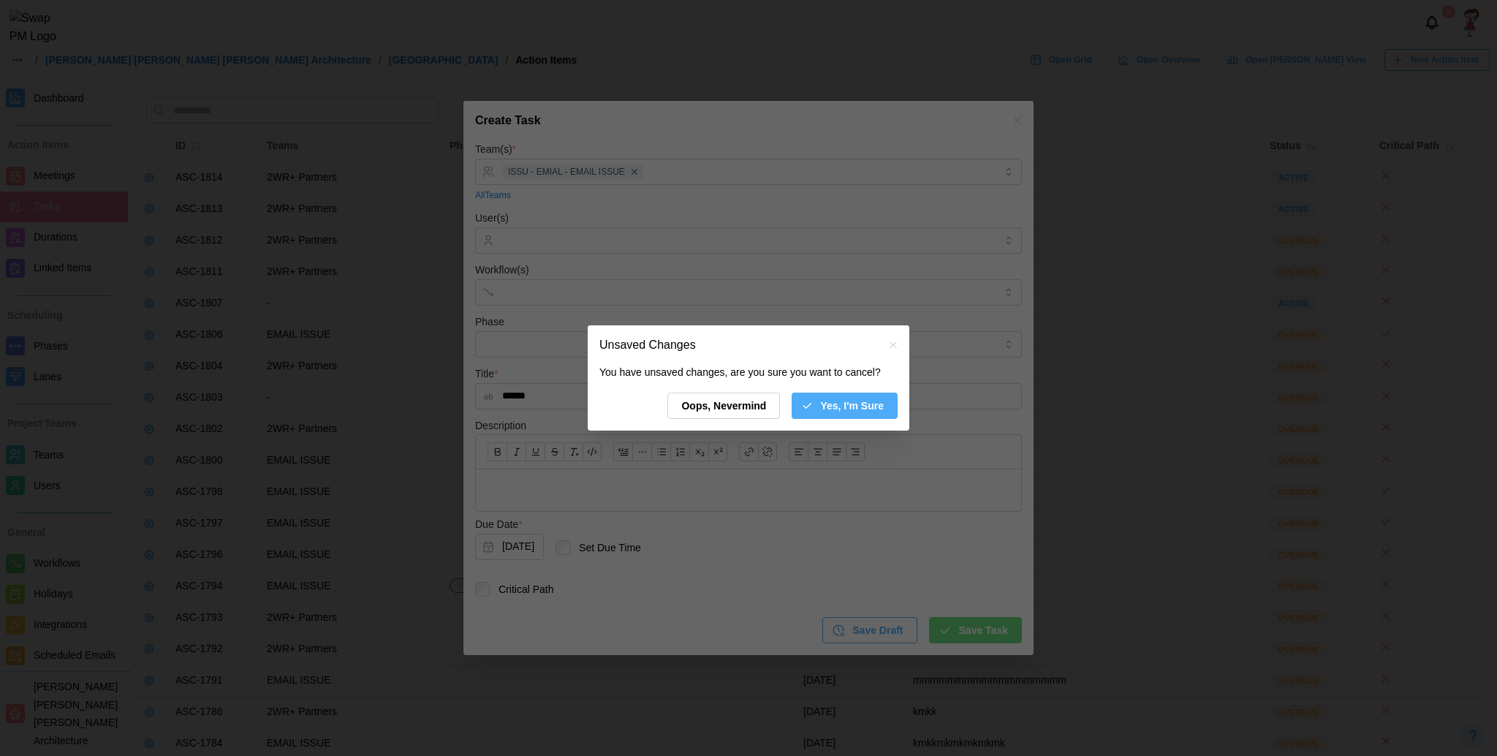
click at [855, 393] on span "Yes, I'm Sure" at bounding box center [852, 405] width 64 height 25
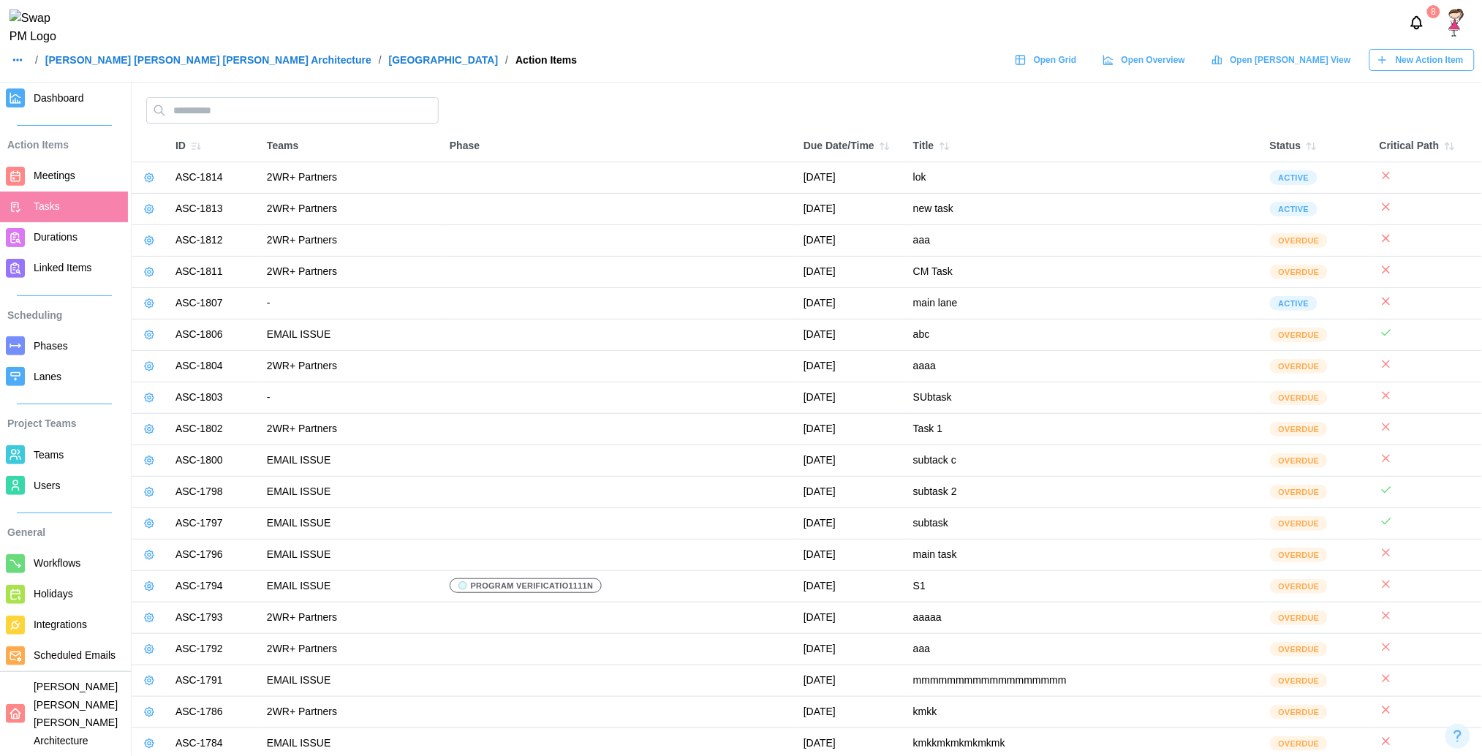
click at [61, 253] on link "Linked Items" at bounding box center [64, 268] width 128 height 31
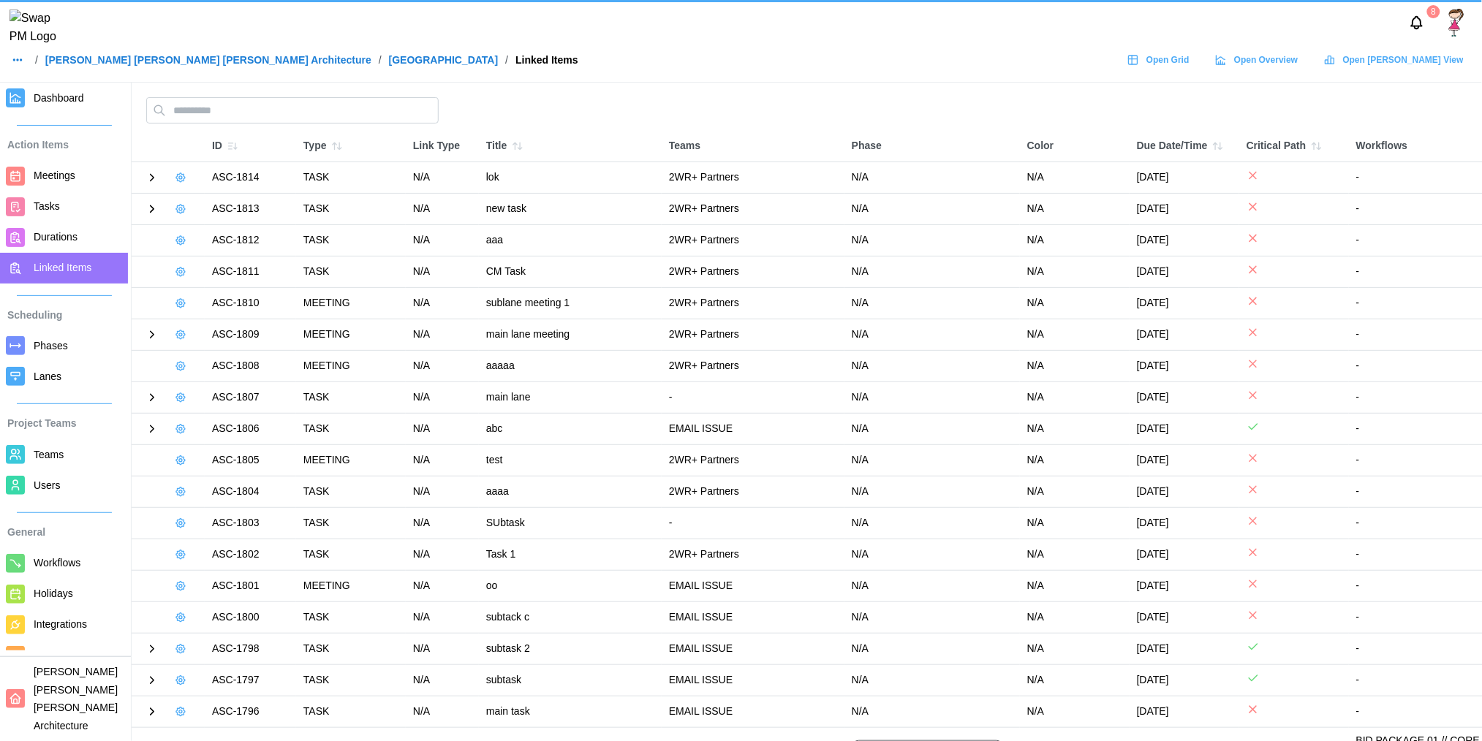
click at [52, 235] on span "Durations" at bounding box center [56, 237] width 44 height 12
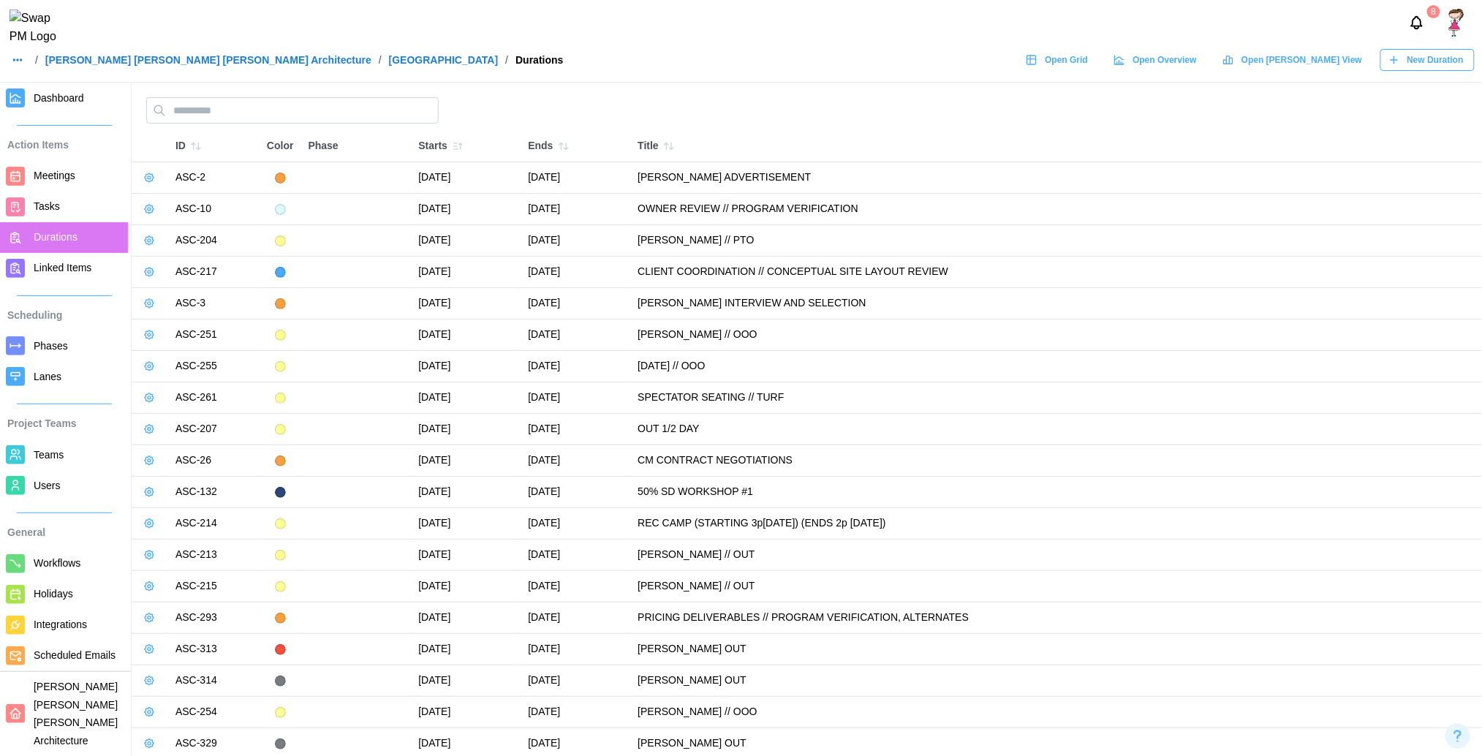
click at [1413, 70] on span "New Duration" at bounding box center [1435, 60] width 56 height 20
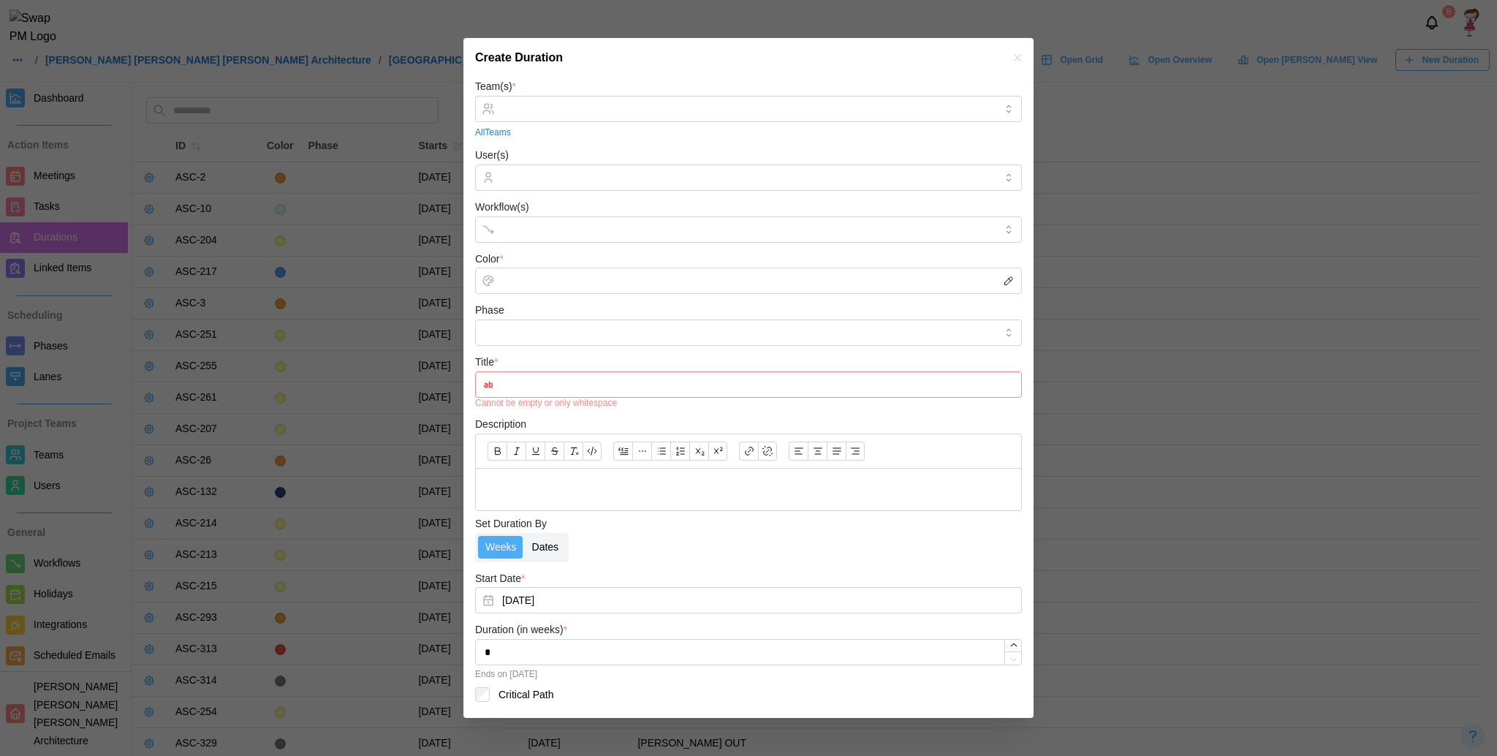
click at [539, 530] on div "Set Duration By Weeks Dates" at bounding box center [748, 538] width 547 height 47
click at [546, 557] on label "Dates" at bounding box center [546, 547] width 42 height 23
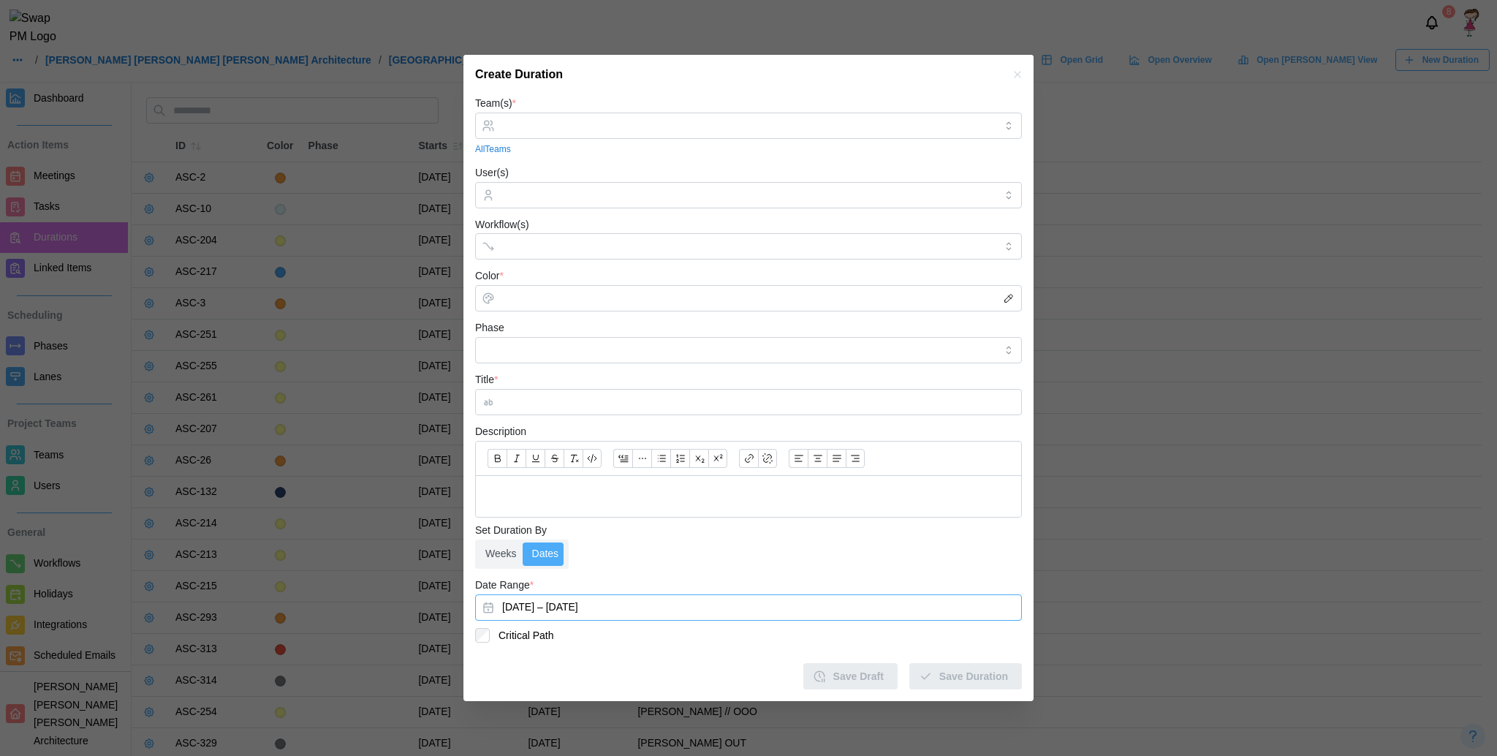
click at [601, 597] on button "September 9, 2025 – September 16, 2025" at bounding box center [748, 607] width 547 height 26
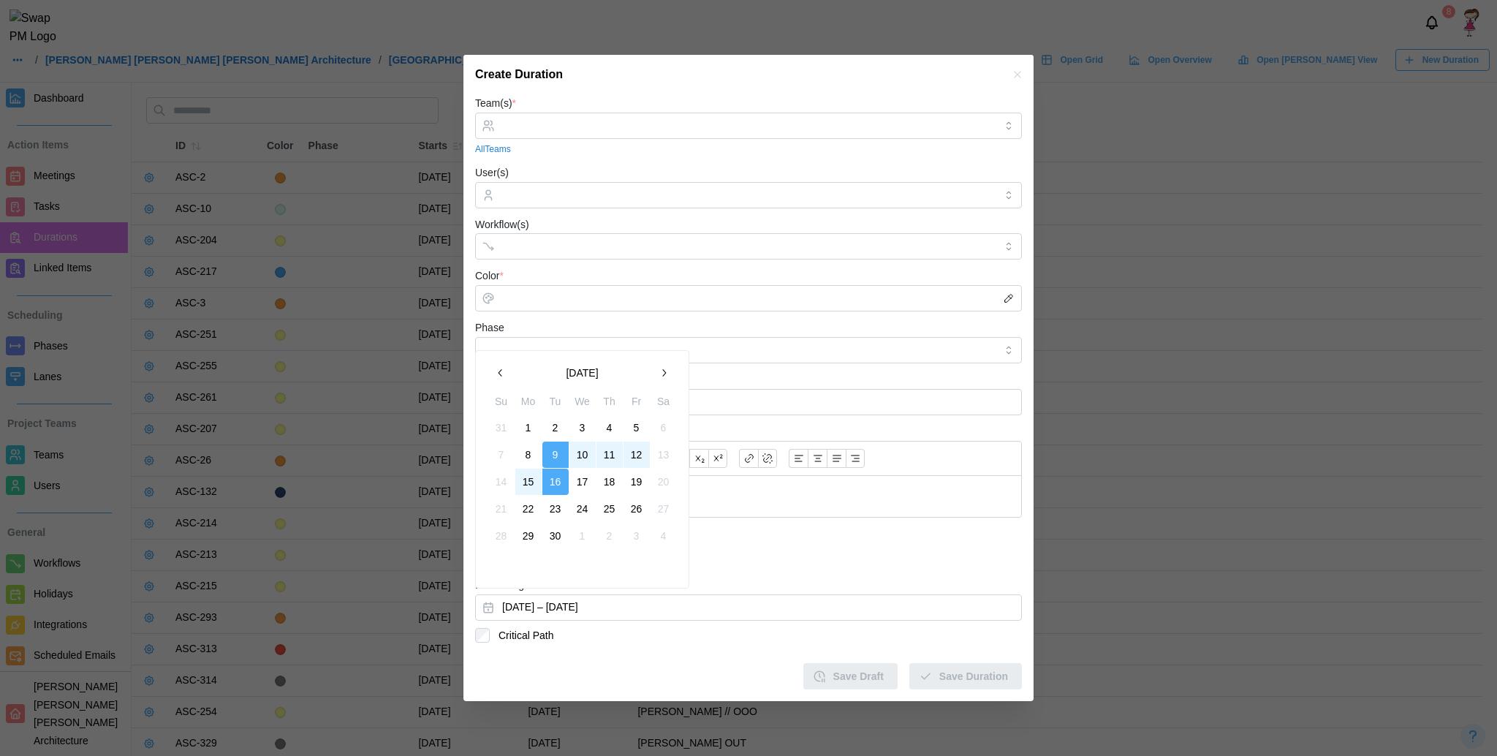
click at [651, 381] on button "button" at bounding box center [664, 373] width 26 height 26
click at [507, 372] on button "button" at bounding box center [501, 373] width 26 height 26
click at [656, 384] on button "button" at bounding box center [664, 373] width 26 height 26
click at [500, 371] on icon "button" at bounding box center [501, 372] width 4 height 7
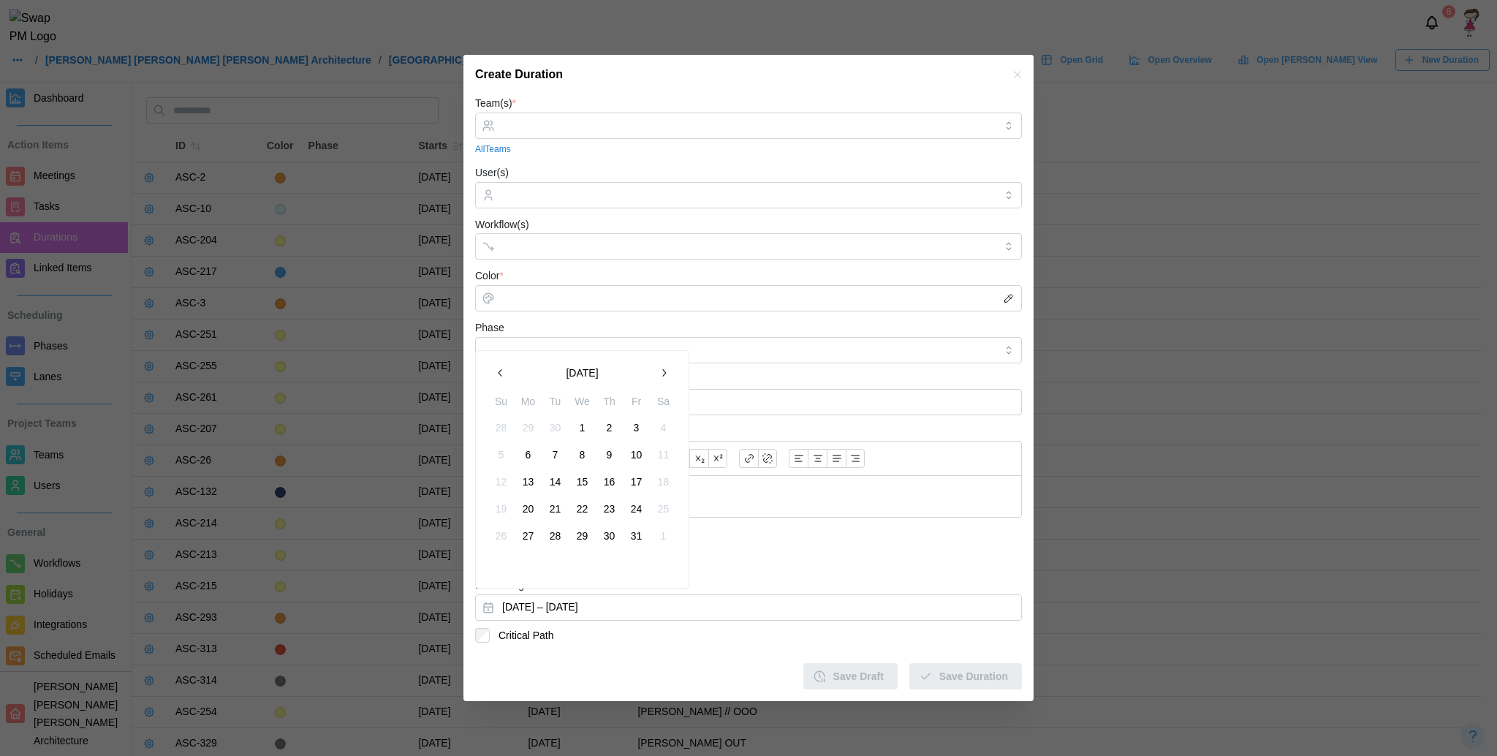
click at [500, 371] on icon "button" at bounding box center [501, 372] width 4 height 7
click at [506, 372] on icon "button" at bounding box center [501, 373] width 12 height 12
click at [754, 548] on div "Weeks Dates" at bounding box center [748, 554] width 547 height 29
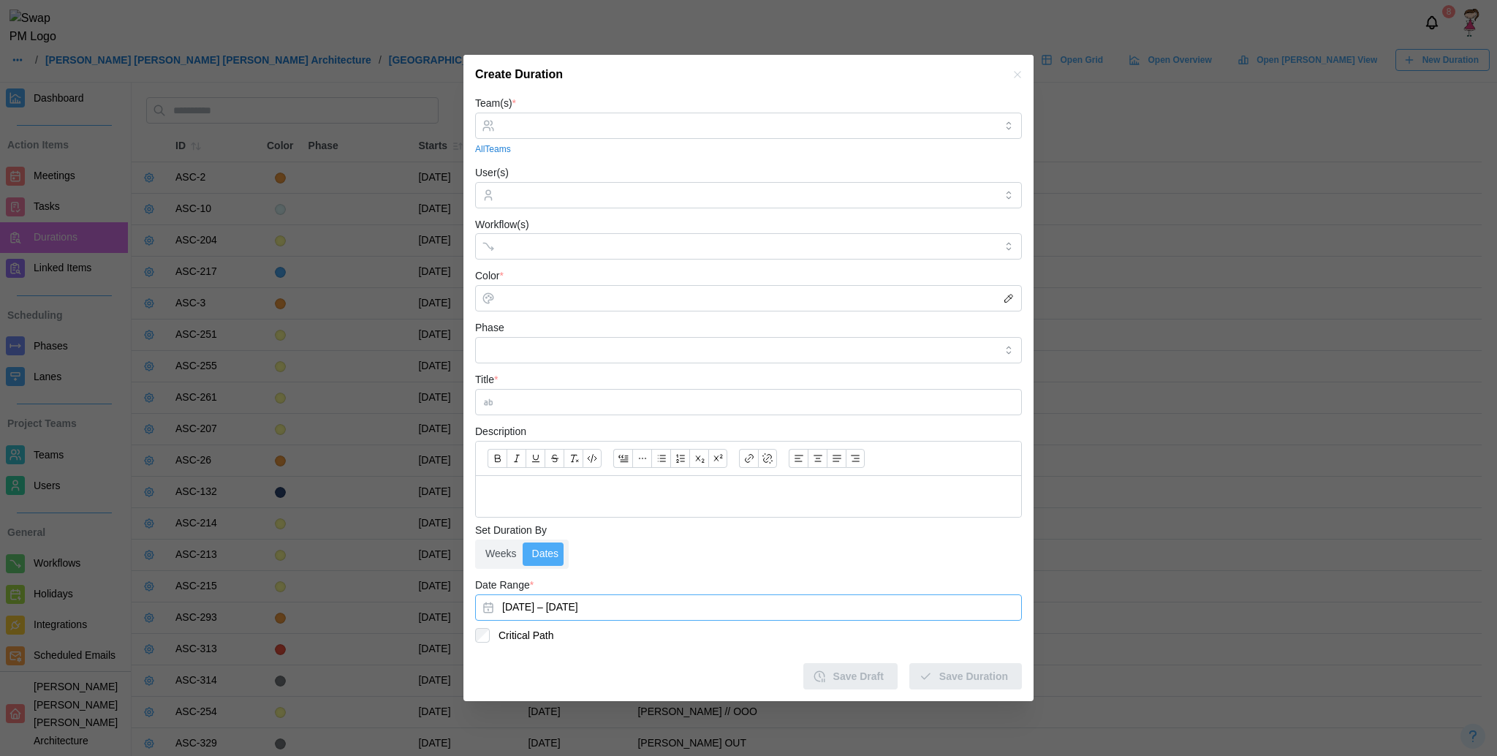
click at [598, 615] on button "September 9, 2025 – September 16, 2025" at bounding box center [748, 607] width 547 height 26
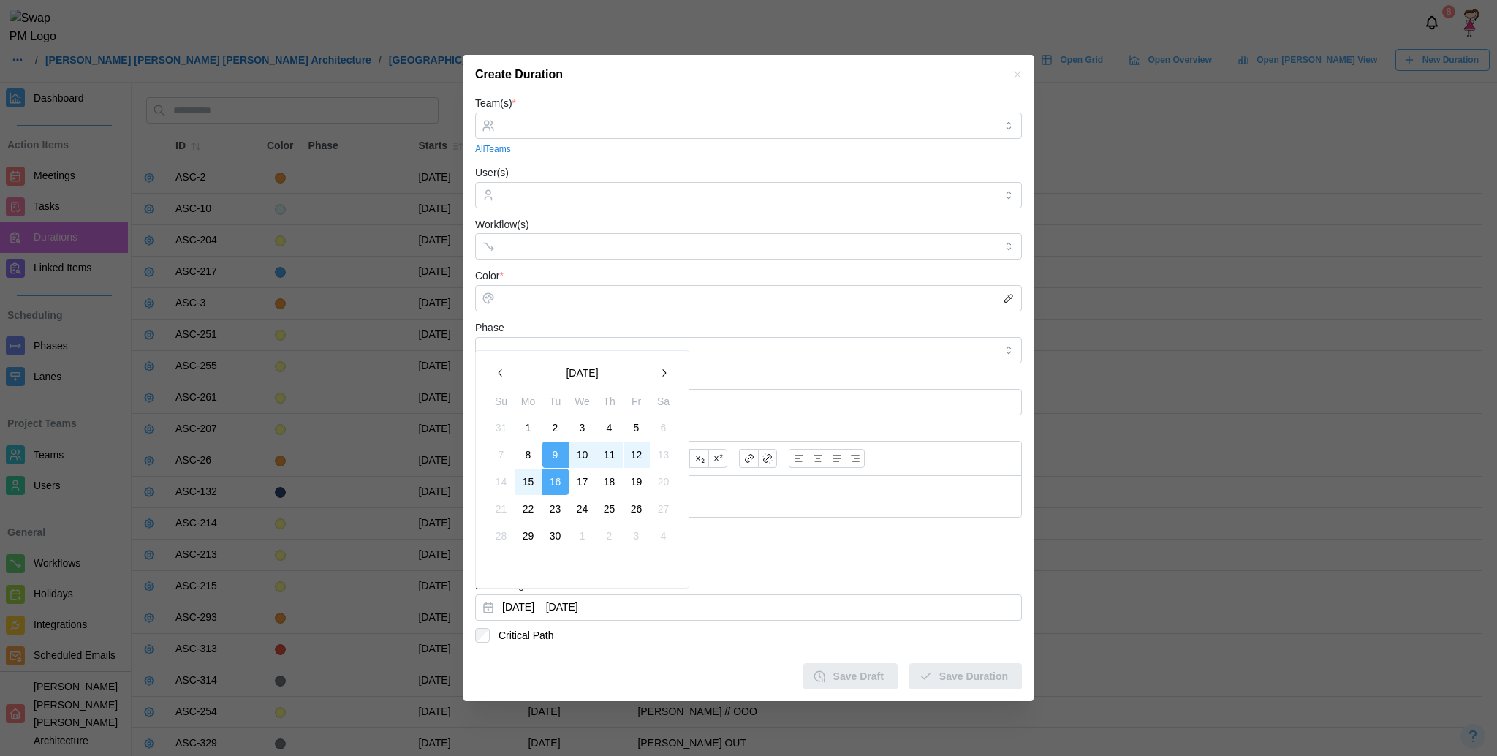
click at [498, 368] on icon "button" at bounding box center [501, 373] width 12 height 12
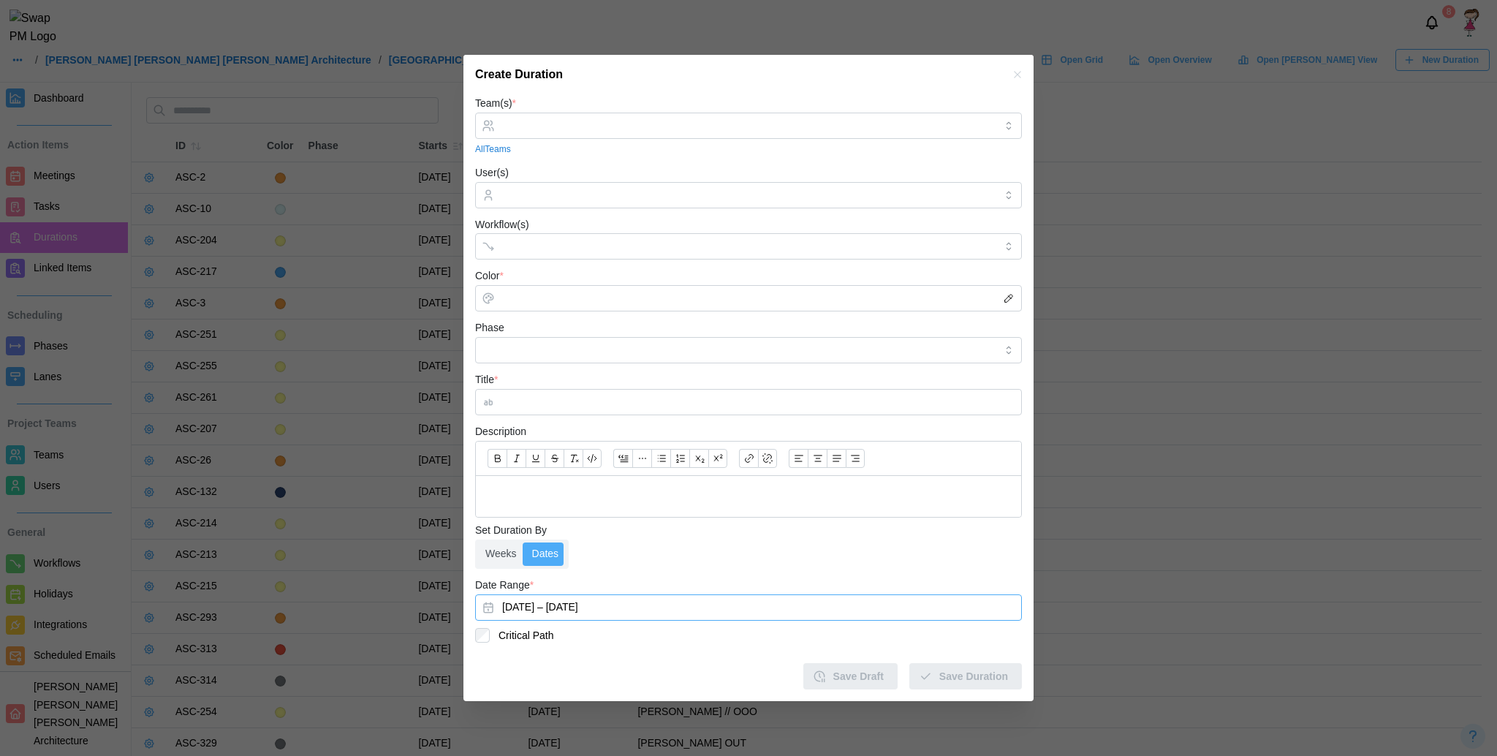
click at [1018, 69] on icon "button" at bounding box center [1018, 75] width 12 height 12
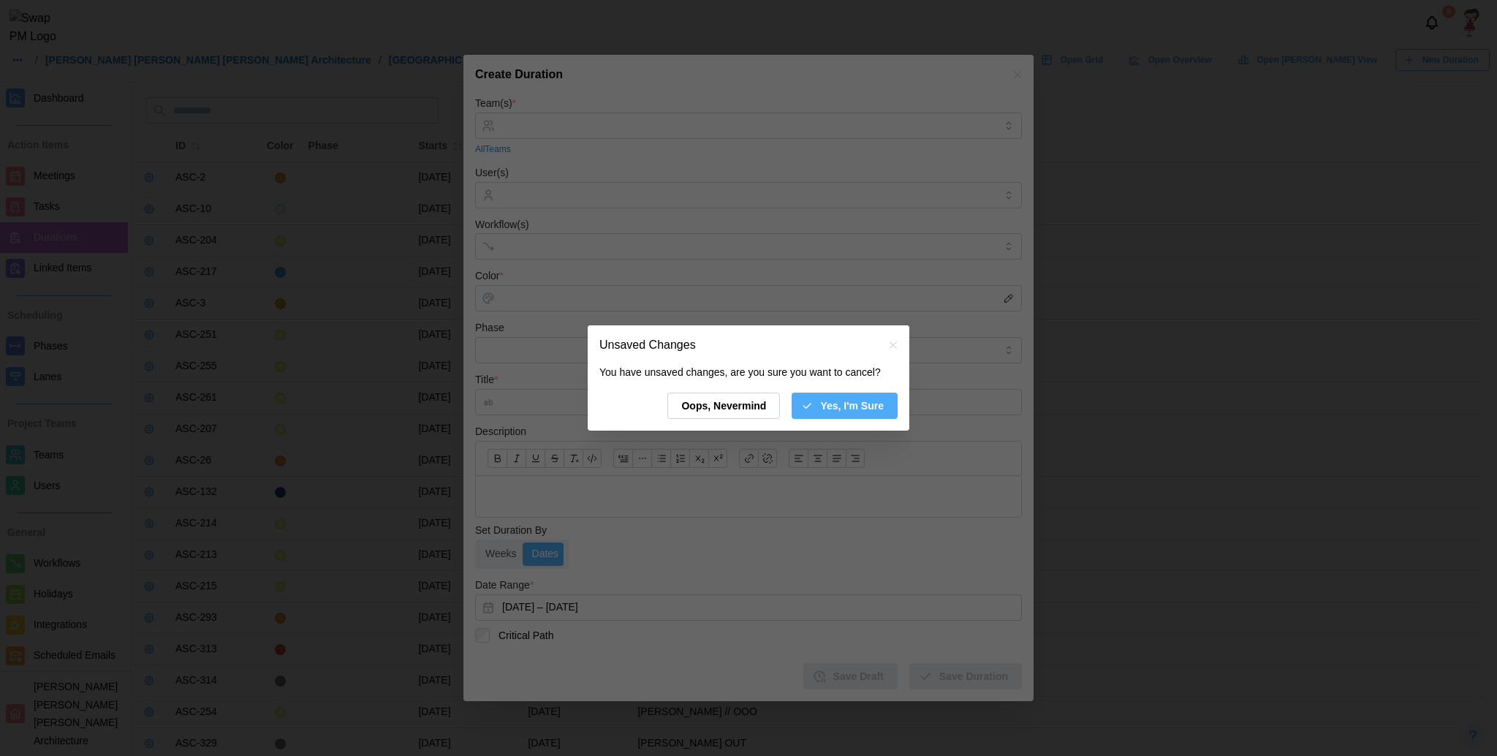
click at [854, 402] on span "Yes, I'm Sure" at bounding box center [852, 405] width 64 height 25
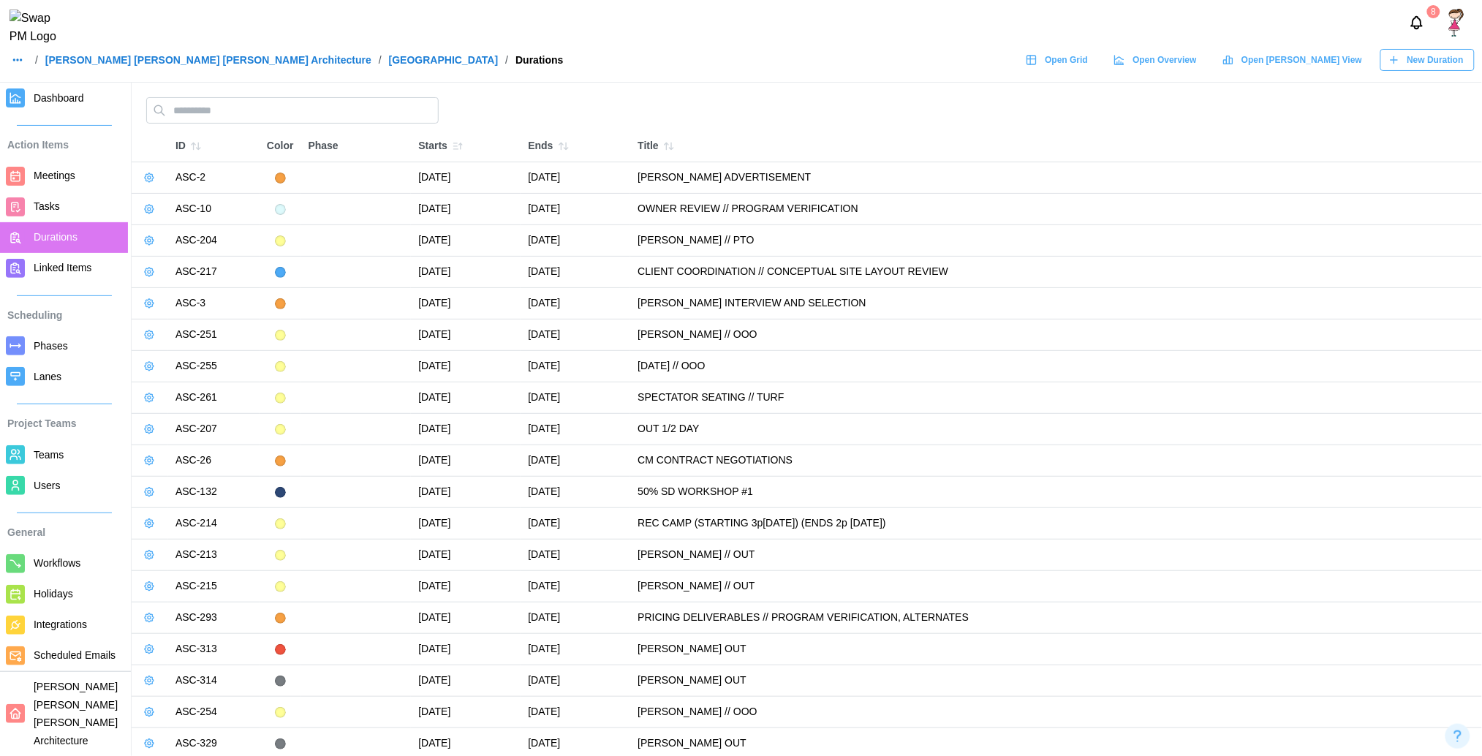
click at [50, 99] on span "Dashboard" at bounding box center [59, 98] width 50 height 12
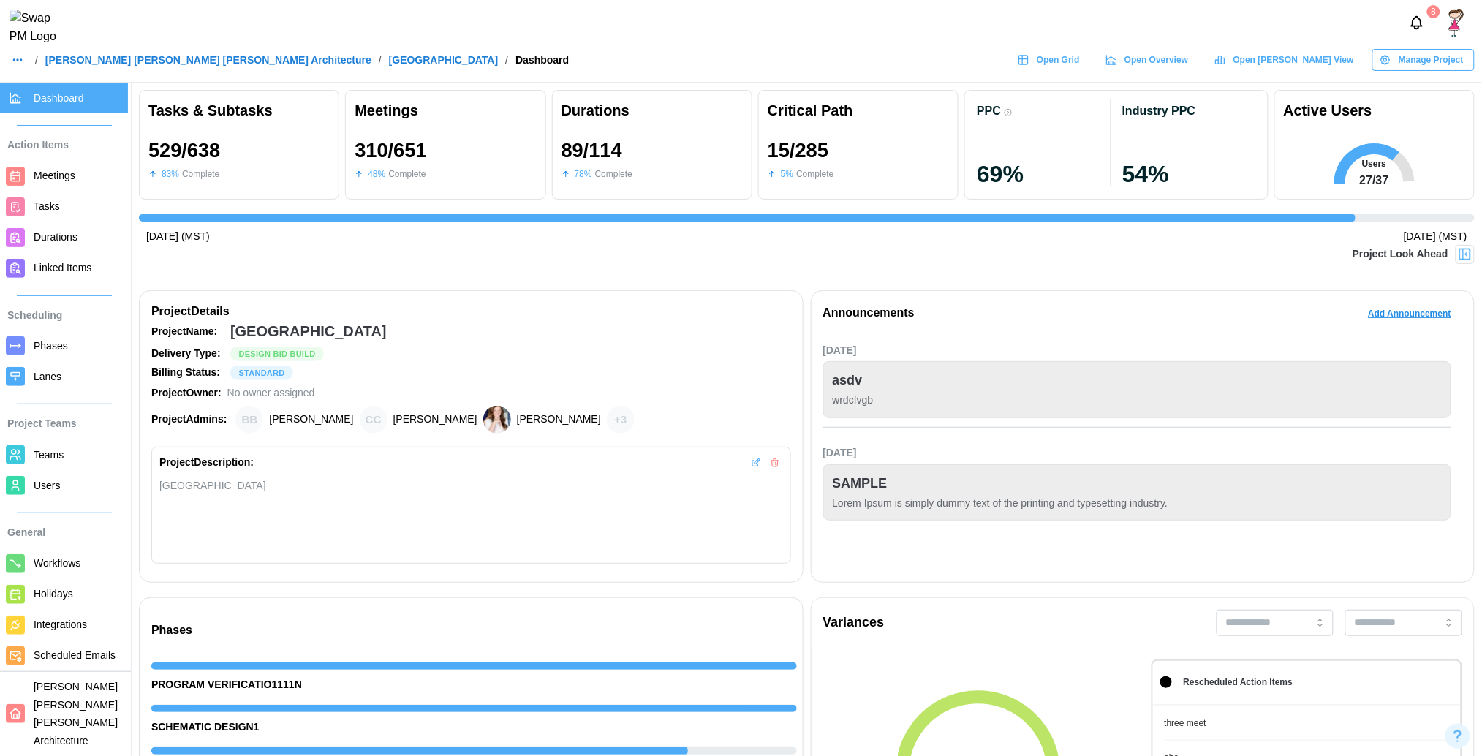
scroll to position [0, 15091]
click at [1411, 60] on span "Manage Project" at bounding box center [1431, 60] width 65 height 20
click at [1225, 303] on div "Announcements Add Announcement" at bounding box center [1143, 317] width 640 height 29
click at [1463, 252] on img at bounding box center [1465, 254] width 15 height 15
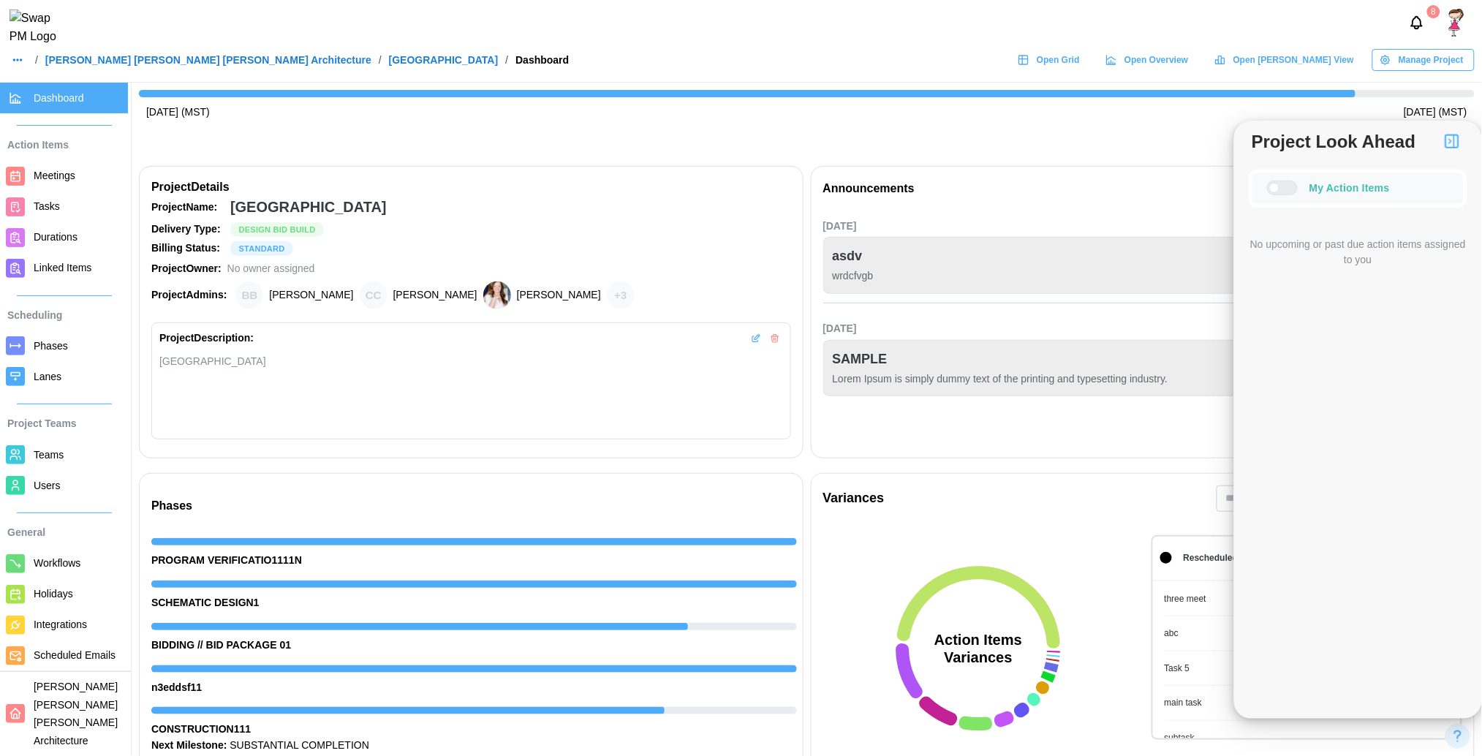
scroll to position [135, 0]
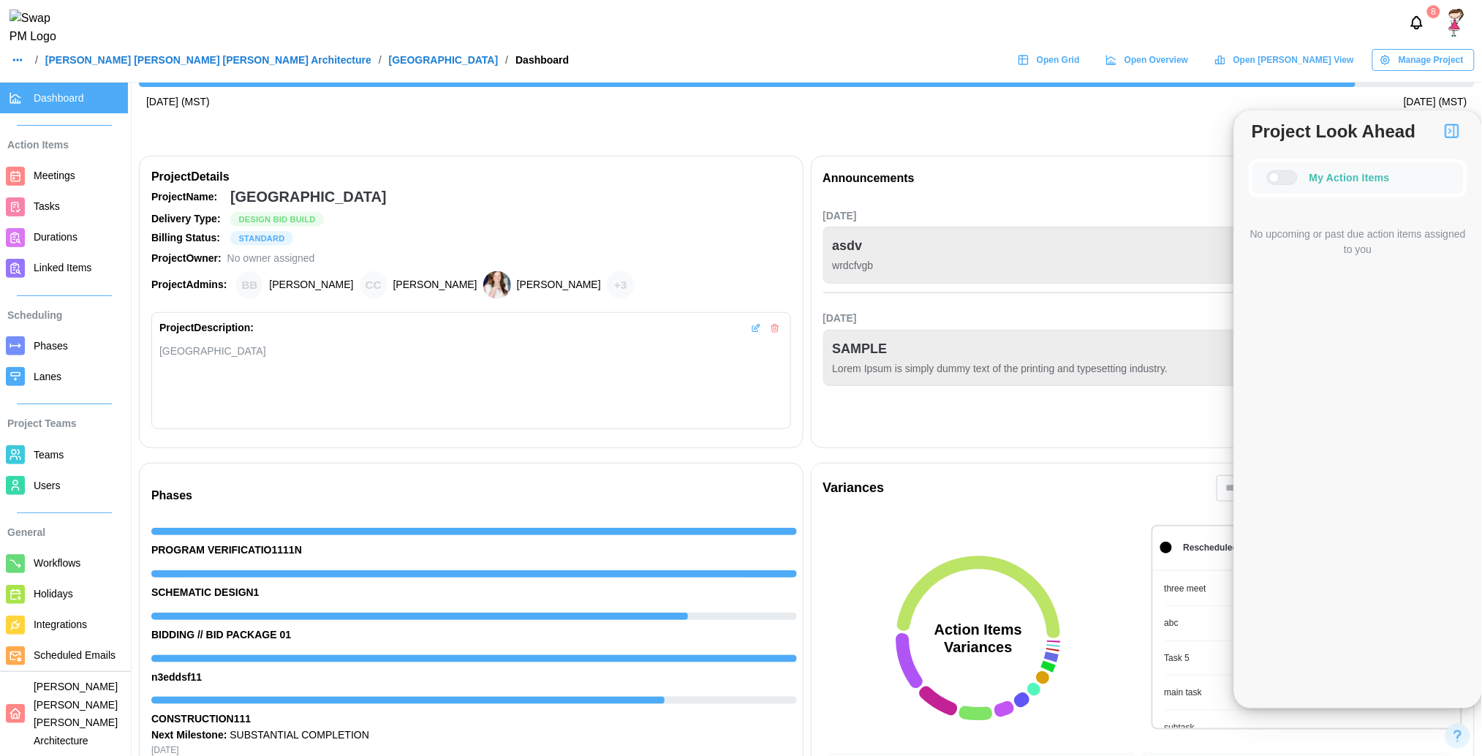
click at [1279, 171] on div at bounding box center [1288, 177] width 18 height 13
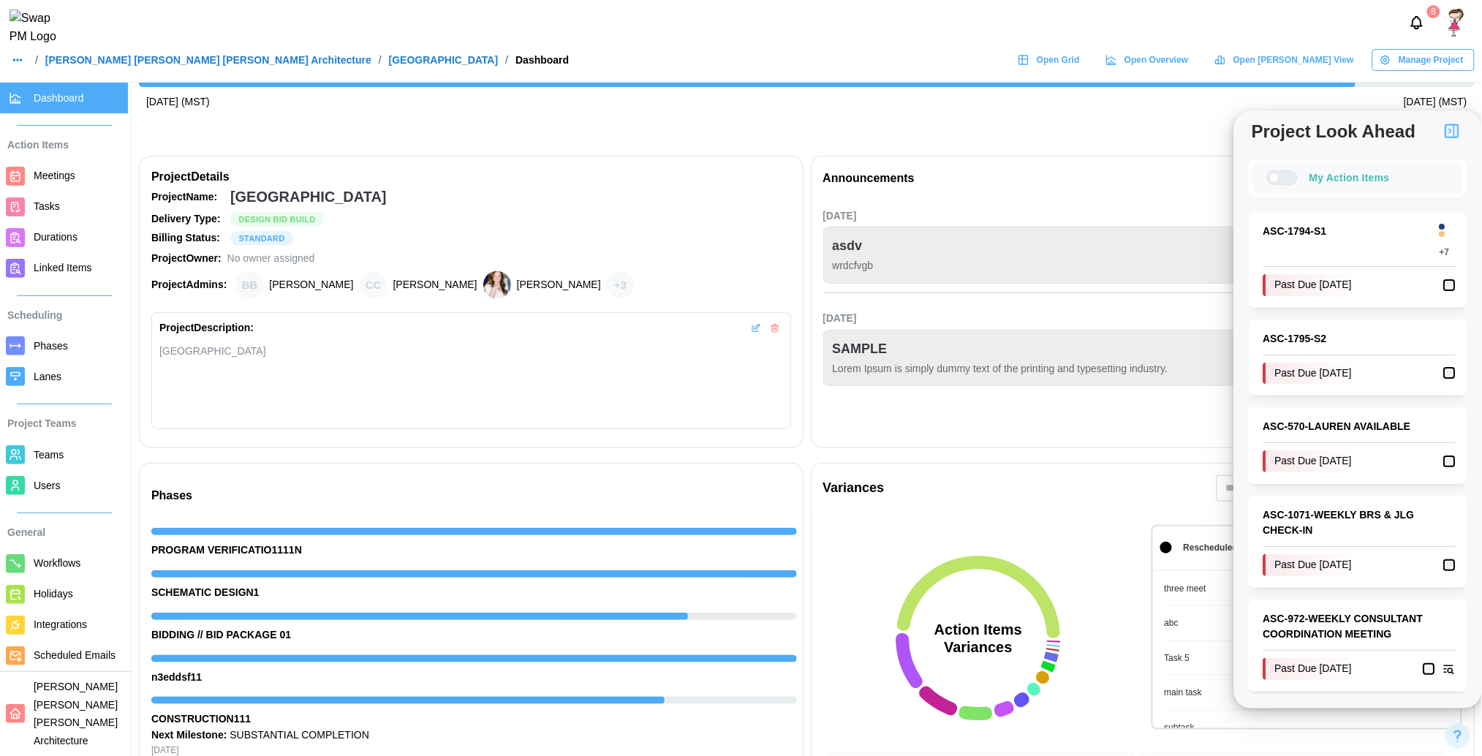
click at [1277, 173] on div at bounding box center [1274, 178] width 10 height 10
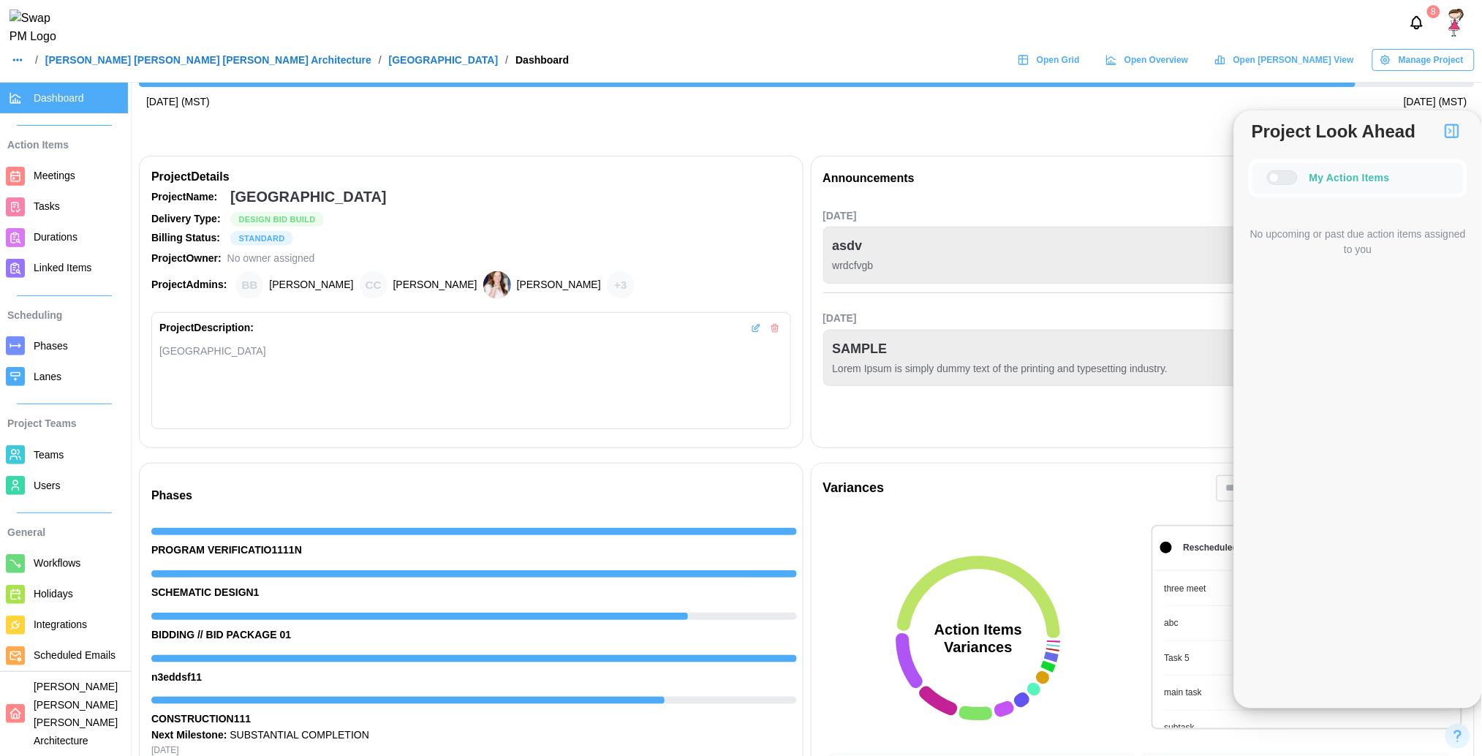
click at [1279, 171] on div at bounding box center [1288, 177] width 18 height 13
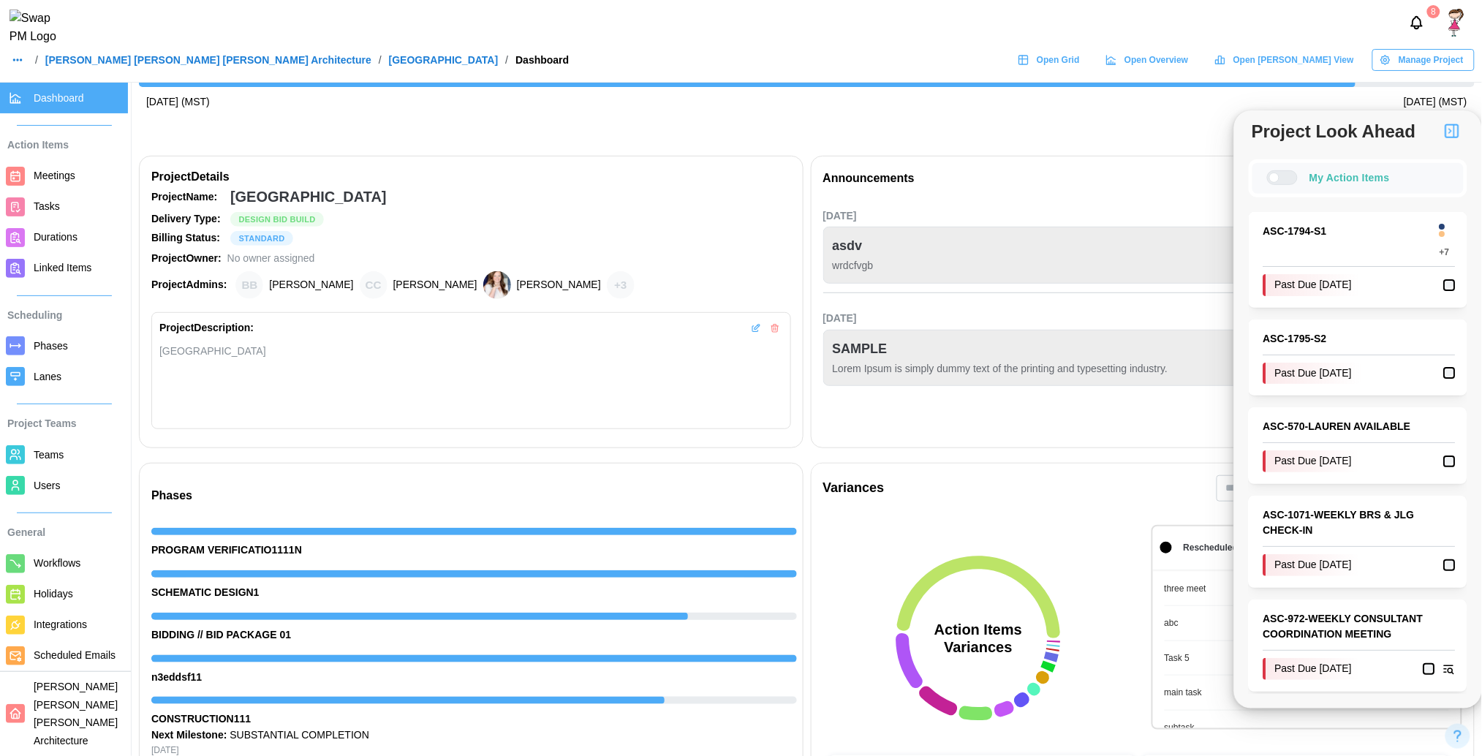
click at [1277, 173] on div at bounding box center [1274, 178] width 10 height 10
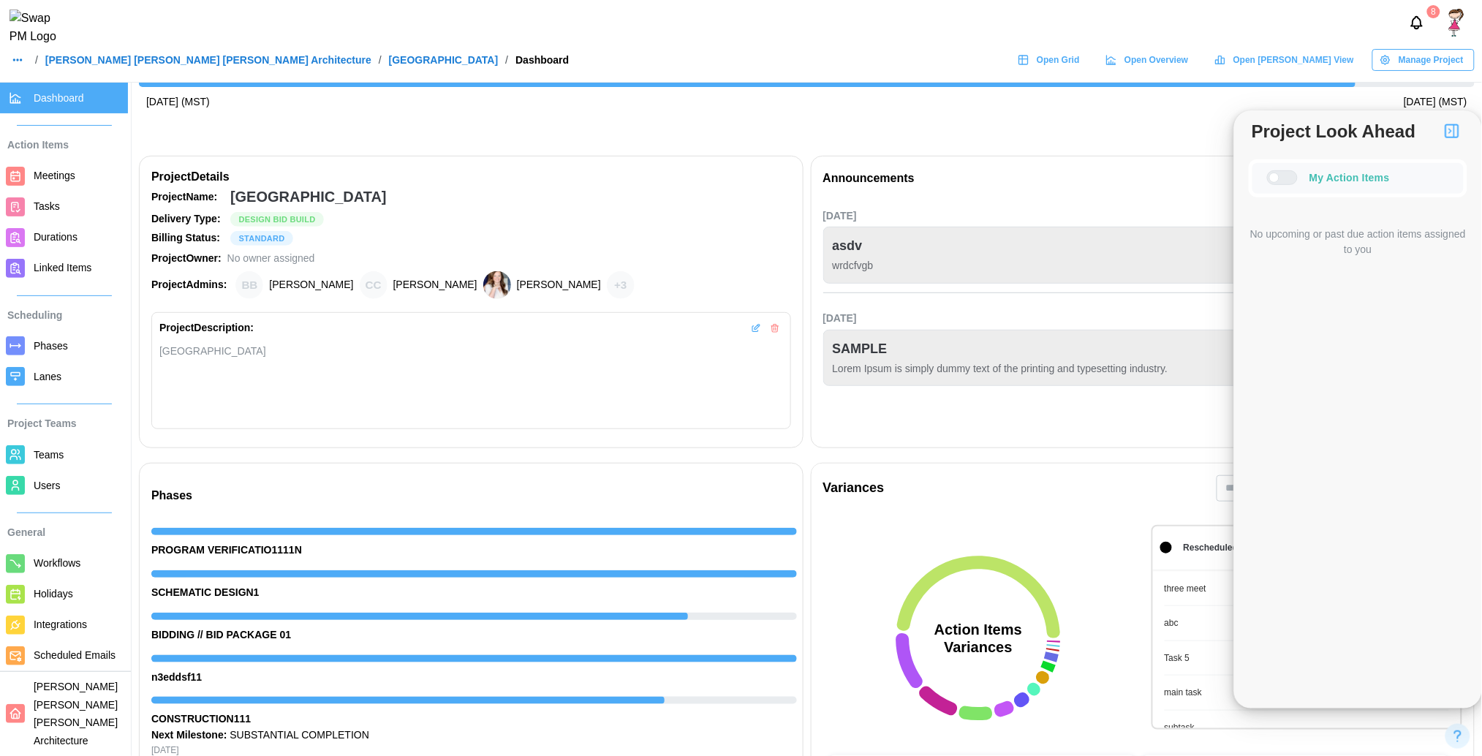
click at [1279, 171] on div at bounding box center [1288, 177] width 18 height 13
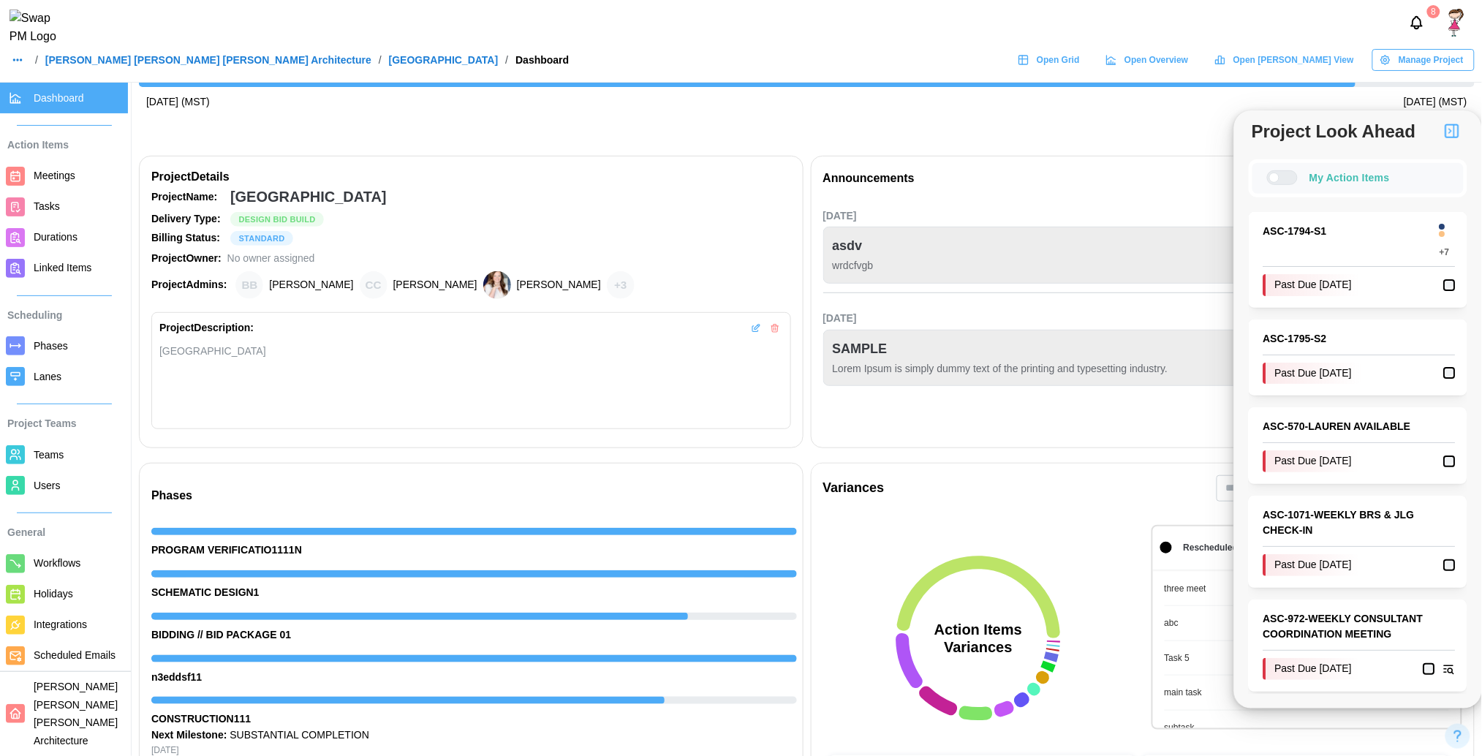
drag, startPoint x: 1105, startPoint y: 81, endPoint x: 1096, endPoint y: 69, distance: 15.1
click at [1096, 69] on header "8 / Barker Rinker Seacat Architecture / ALTRU SPORTS COMPLEX / Dashboard Open G…" at bounding box center [741, 41] width 1482 height 83
click at [1080, 69] on span "Open Grid" at bounding box center [1058, 60] width 43 height 20
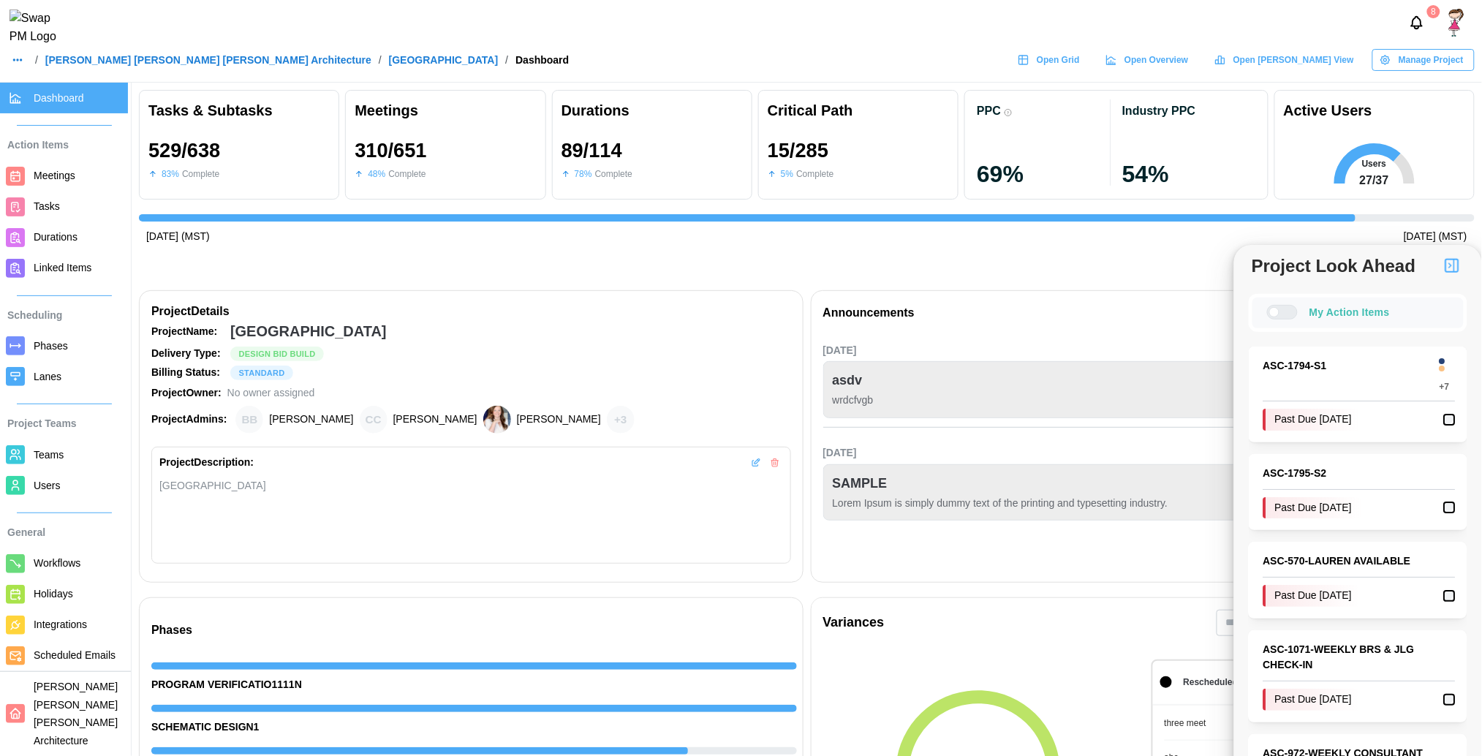
click at [13, 66] on icon "button" at bounding box center [18, 60] width 12 height 12
click at [31, 94] on div "Dashboard" at bounding box center [46, 101] width 53 height 16
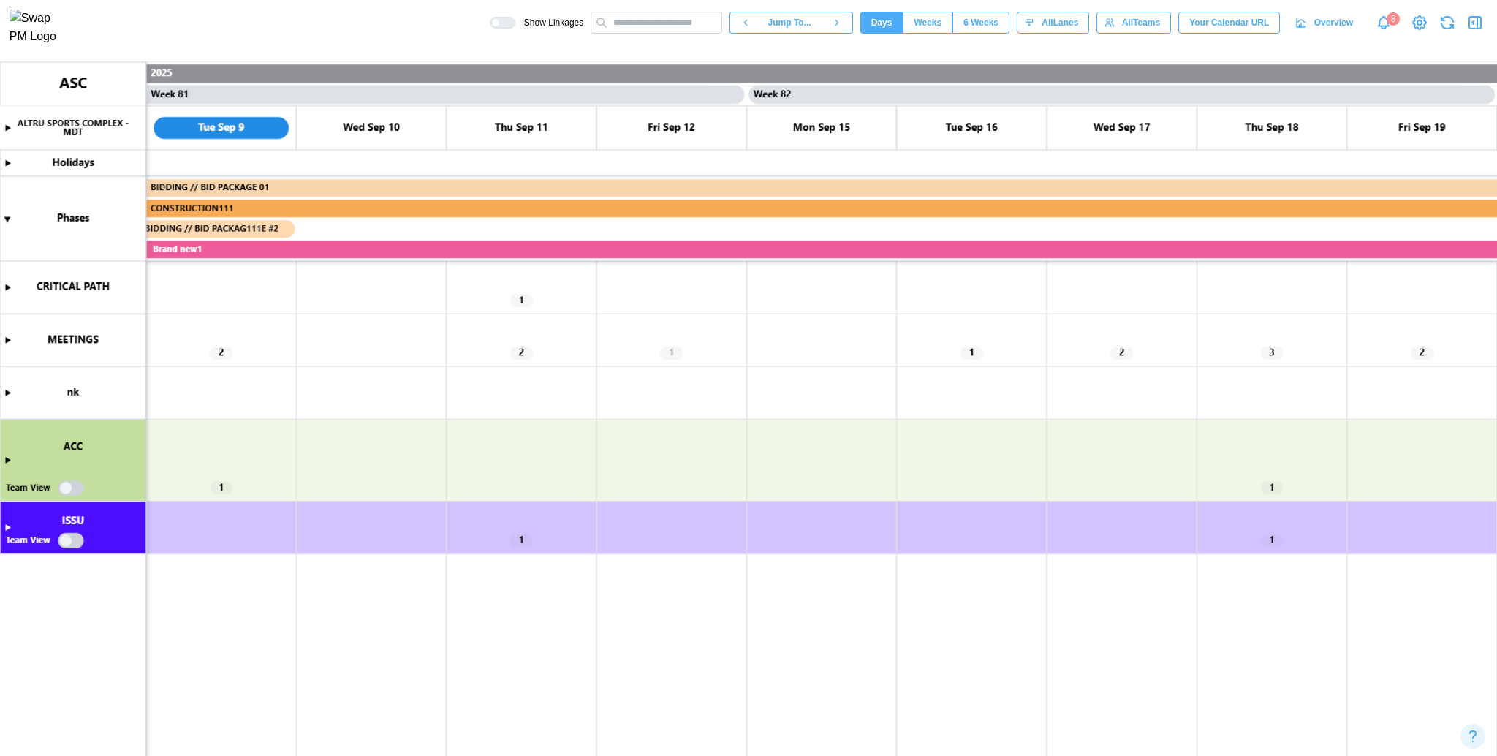
scroll to position [0, 60199]
click at [1470, 23] on icon "button" at bounding box center [1476, 23] width 12 height 12
click at [1484, 25] on button "button" at bounding box center [1475, 22] width 20 height 20
click at [1474, 28] on icon "button" at bounding box center [1476, 23] width 18 height 18
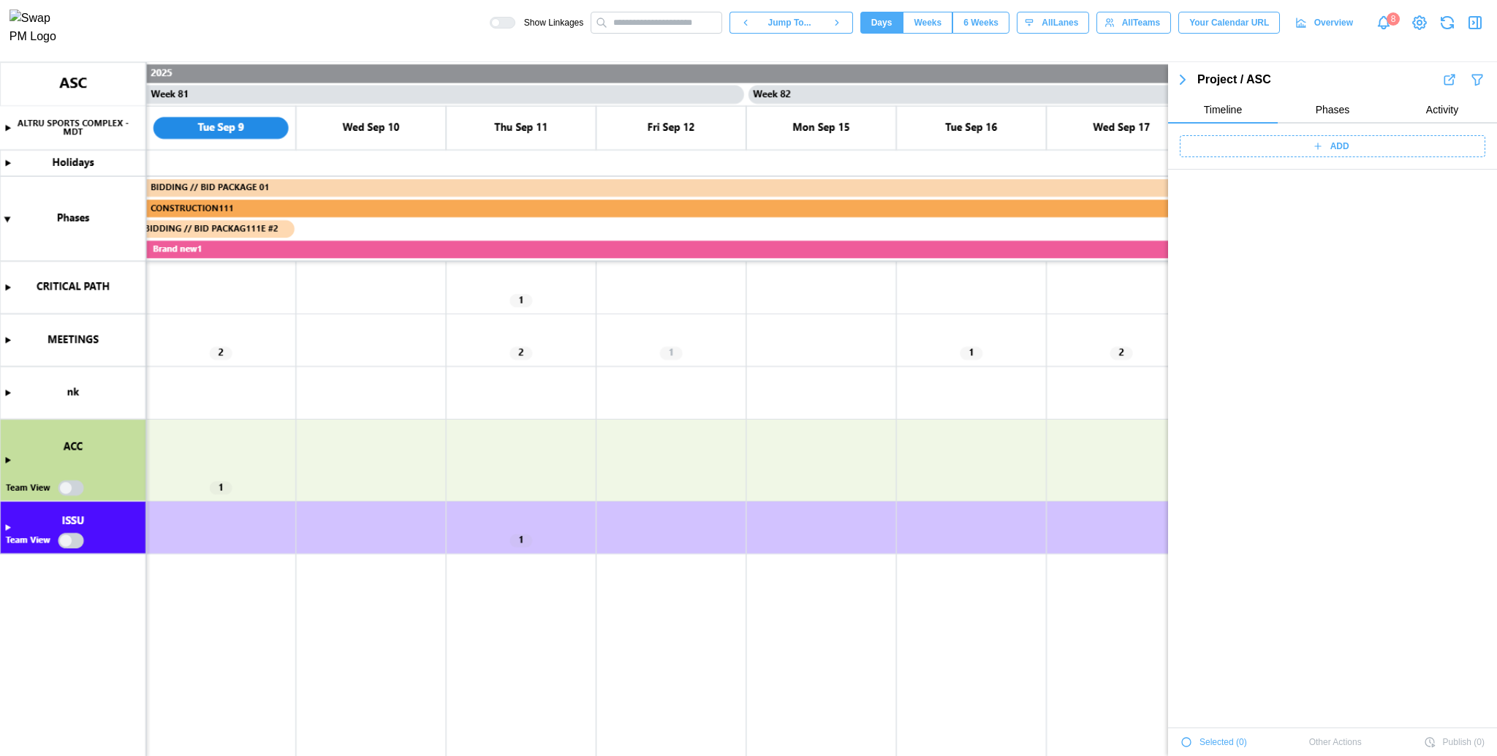
scroll to position [51978, 0]
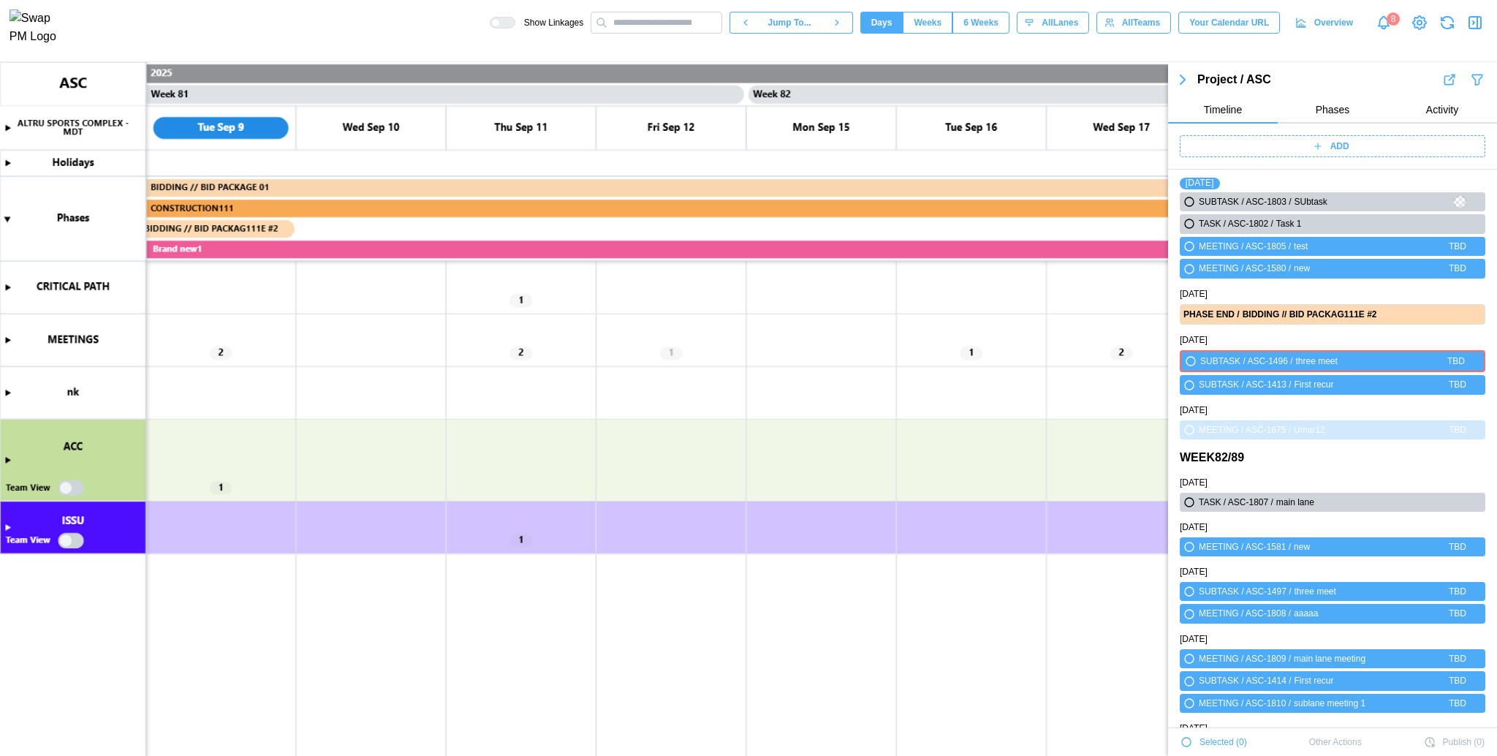
click at [1349, 151] on div "ADD" at bounding box center [1330, 146] width 287 height 20
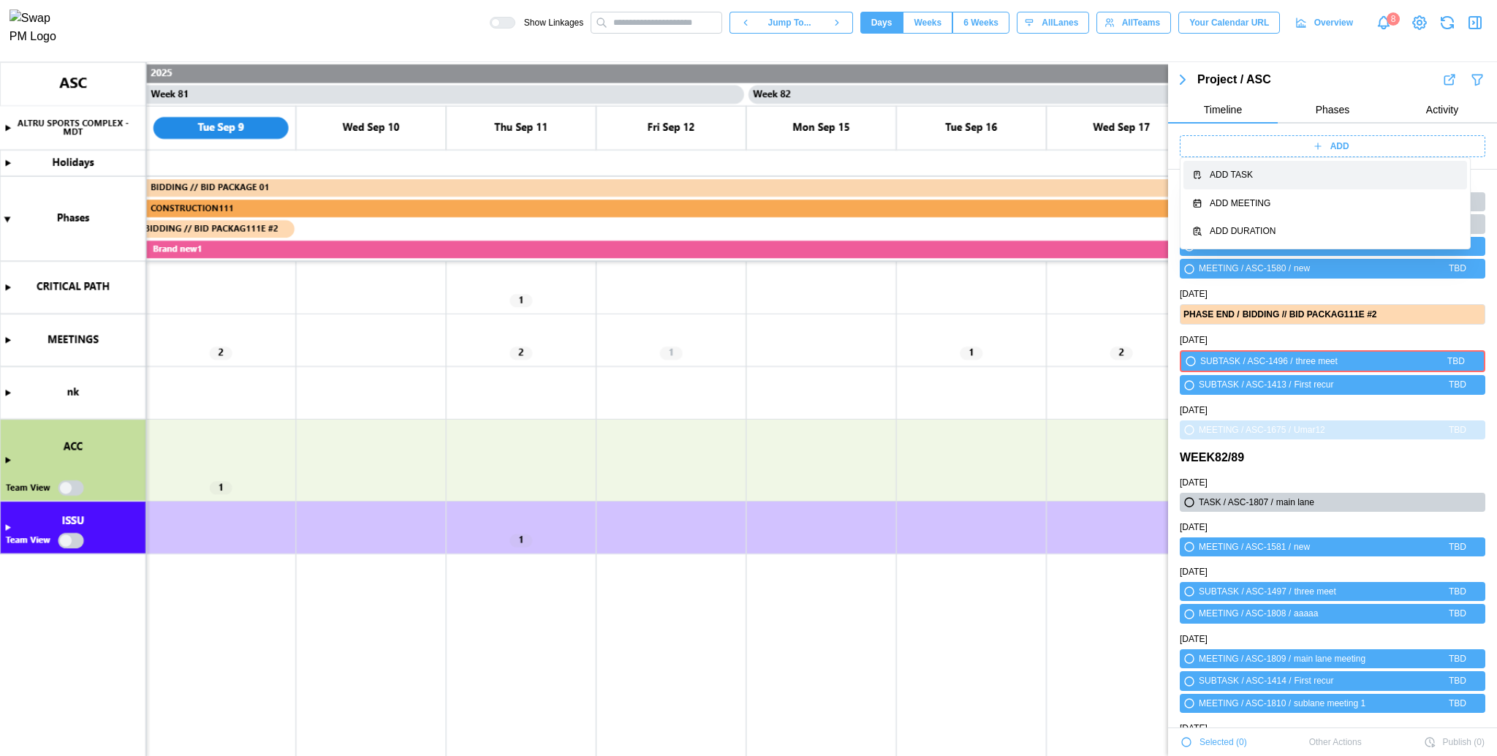
click at [1315, 183] on button "Add Task" at bounding box center [1326, 175] width 284 height 29
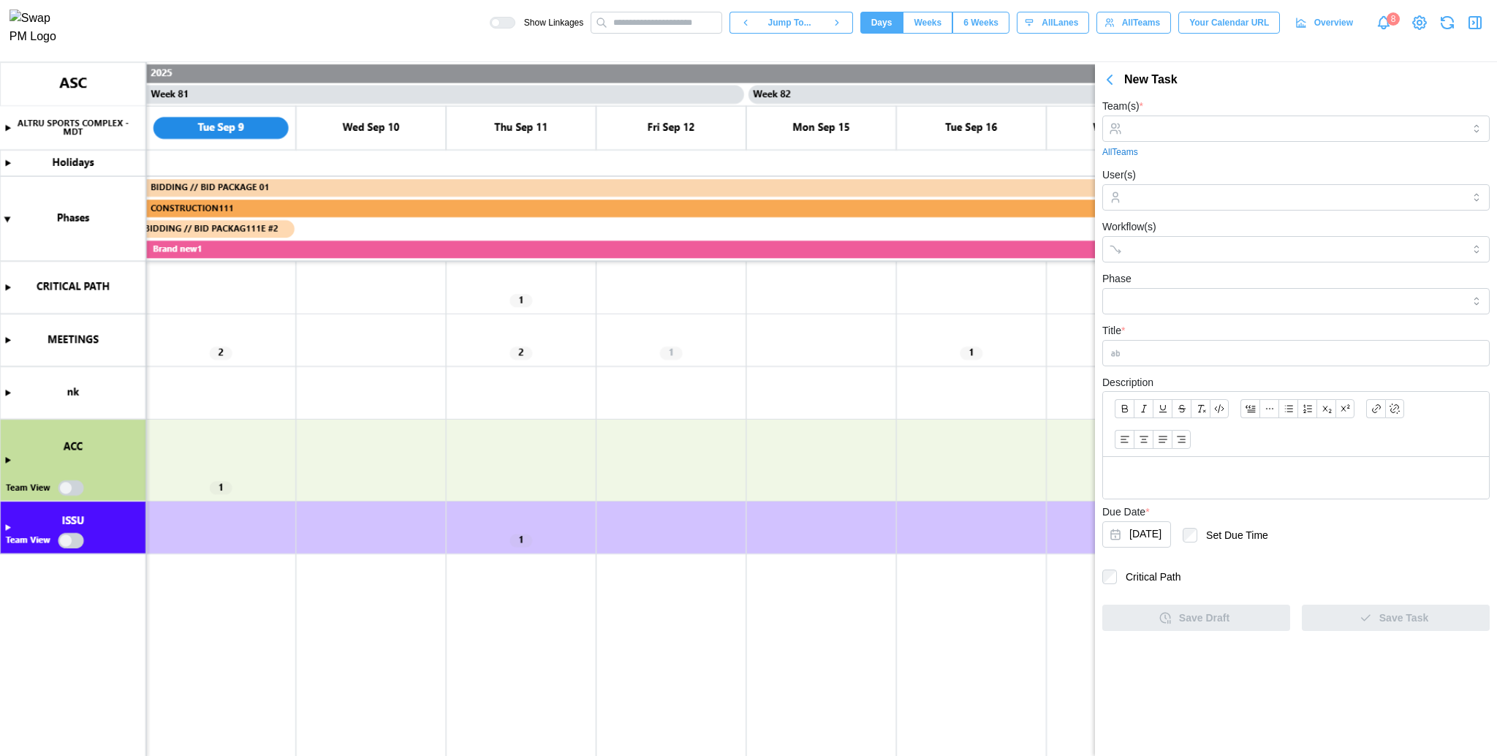
scroll to position [0, 0]
click at [1149, 538] on button "[DATE]" at bounding box center [1137, 534] width 69 height 26
click at [1288, 298] on icon "button" at bounding box center [1291, 300] width 12 height 12
click at [1112, 79] on icon "button" at bounding box center [1110, 80] width 18 height 18
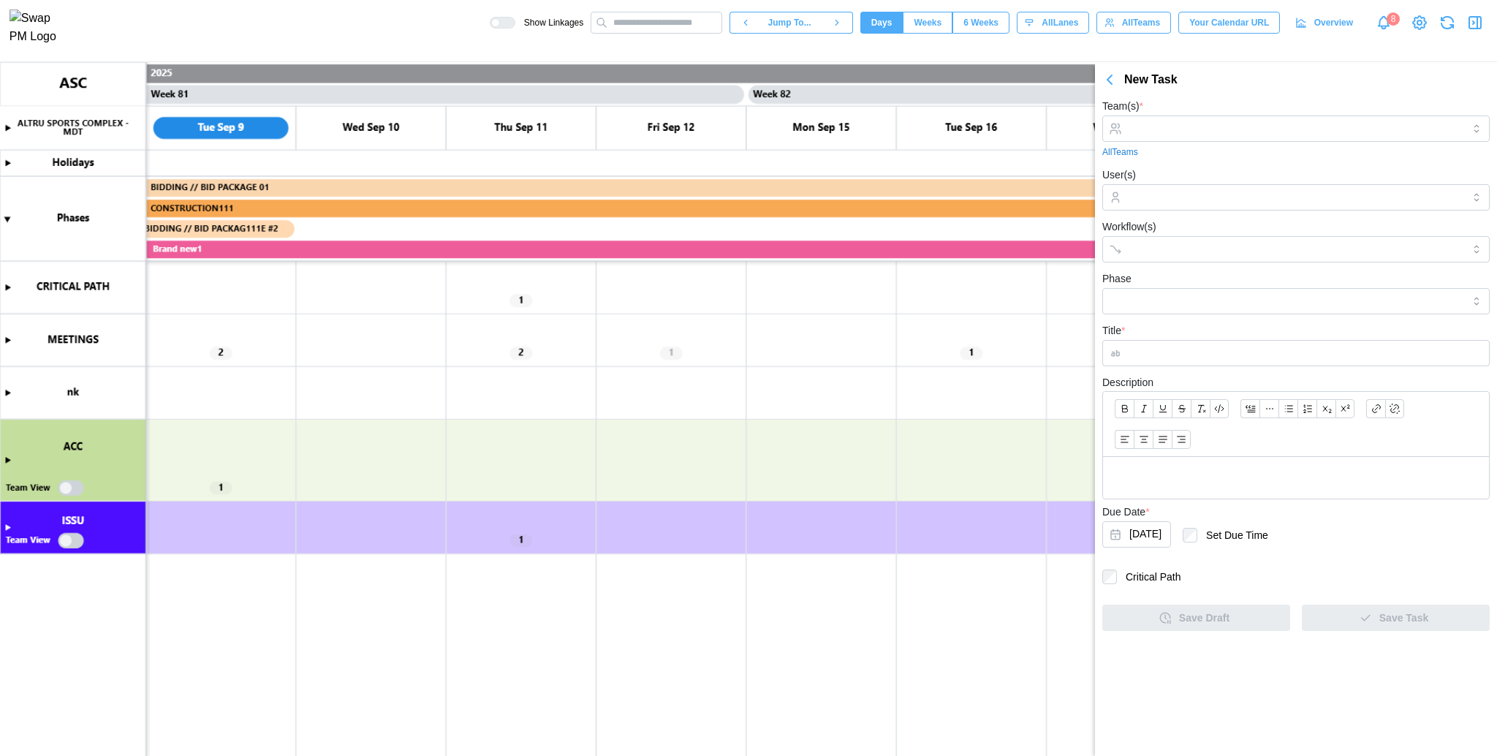
scroll to position [51977, 0]
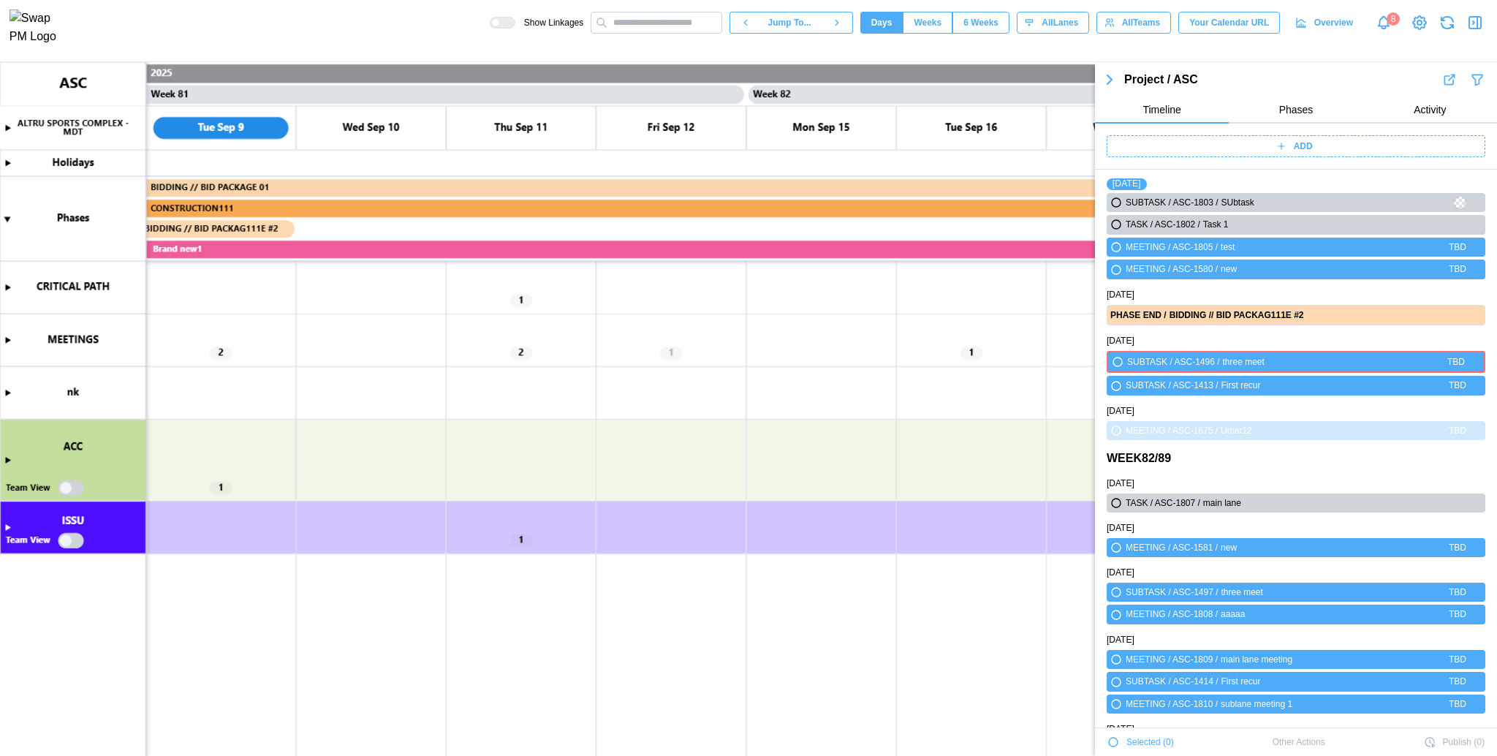
click at [1253, 140] on div "ADD" at bounding box center [1294, 146] width 360 height 20
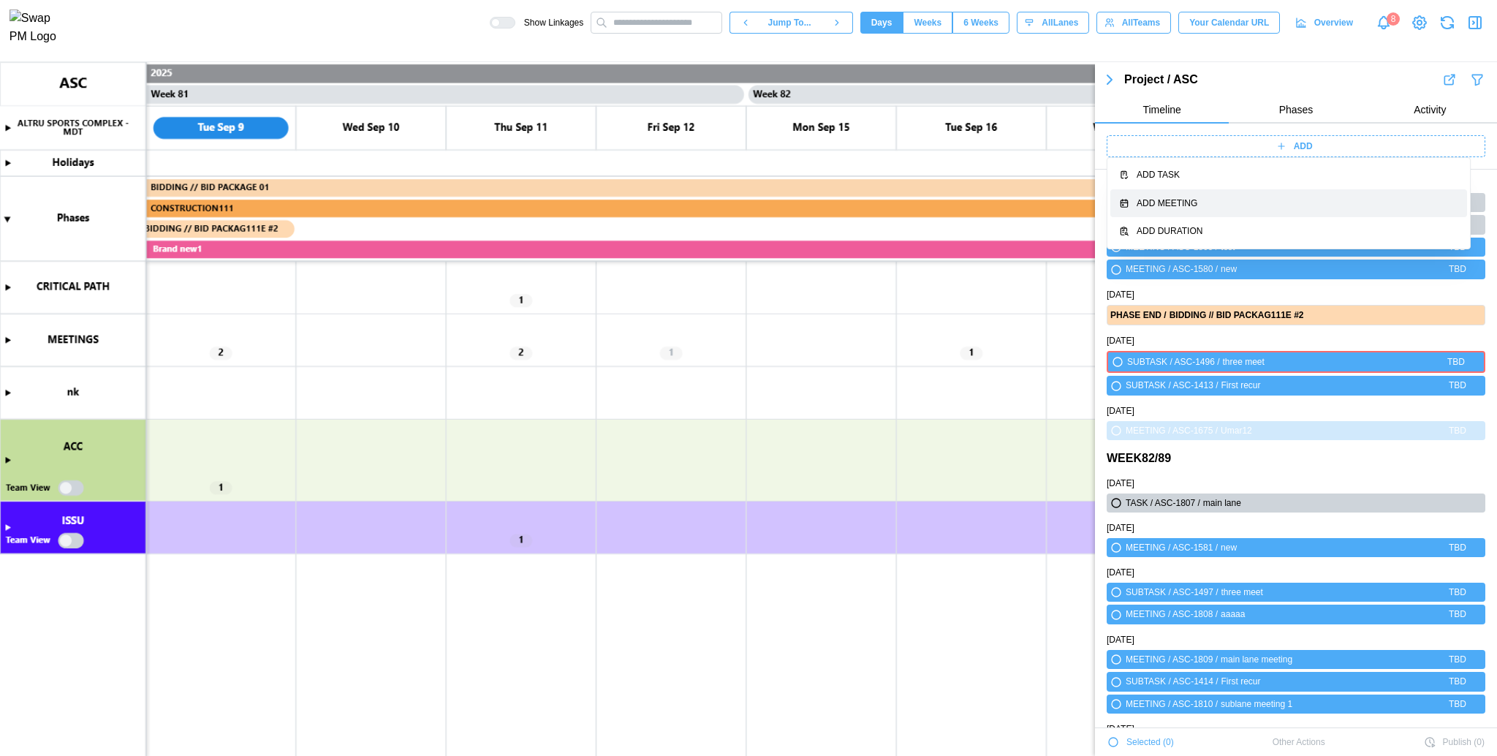
click at [1241, 213] on button "Add Meeting" at bounding box center [1289, 203] width 357 height 29
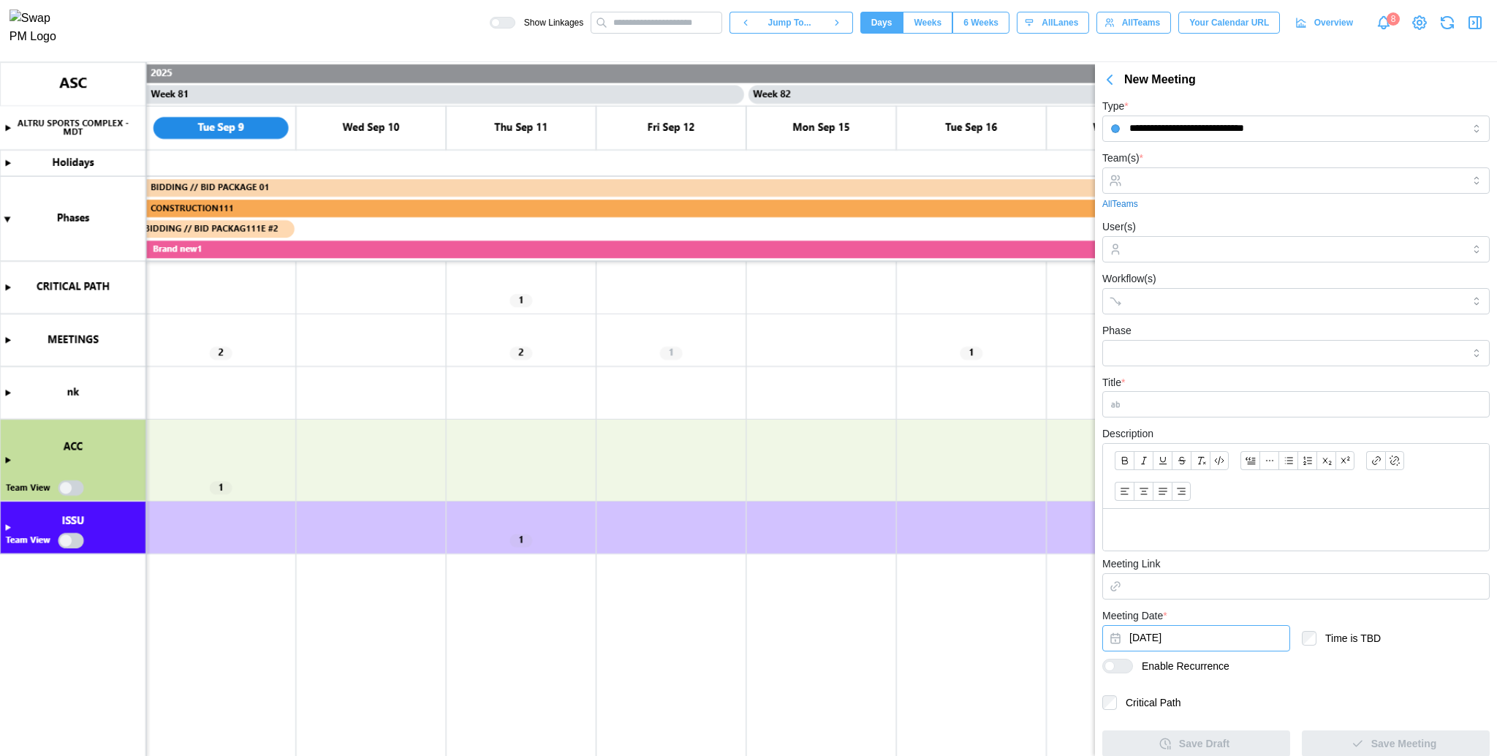
click at [1203, 636] on button "[DATE]" at bounding box center [1197, 638] width 188 height 26
click at [1295, 404] on icon "button" at bounding box center [1291, 404] width 12 height 12
click at [1132, 411] on button "button" at bounding box center [1128, 403] width 26 height 26
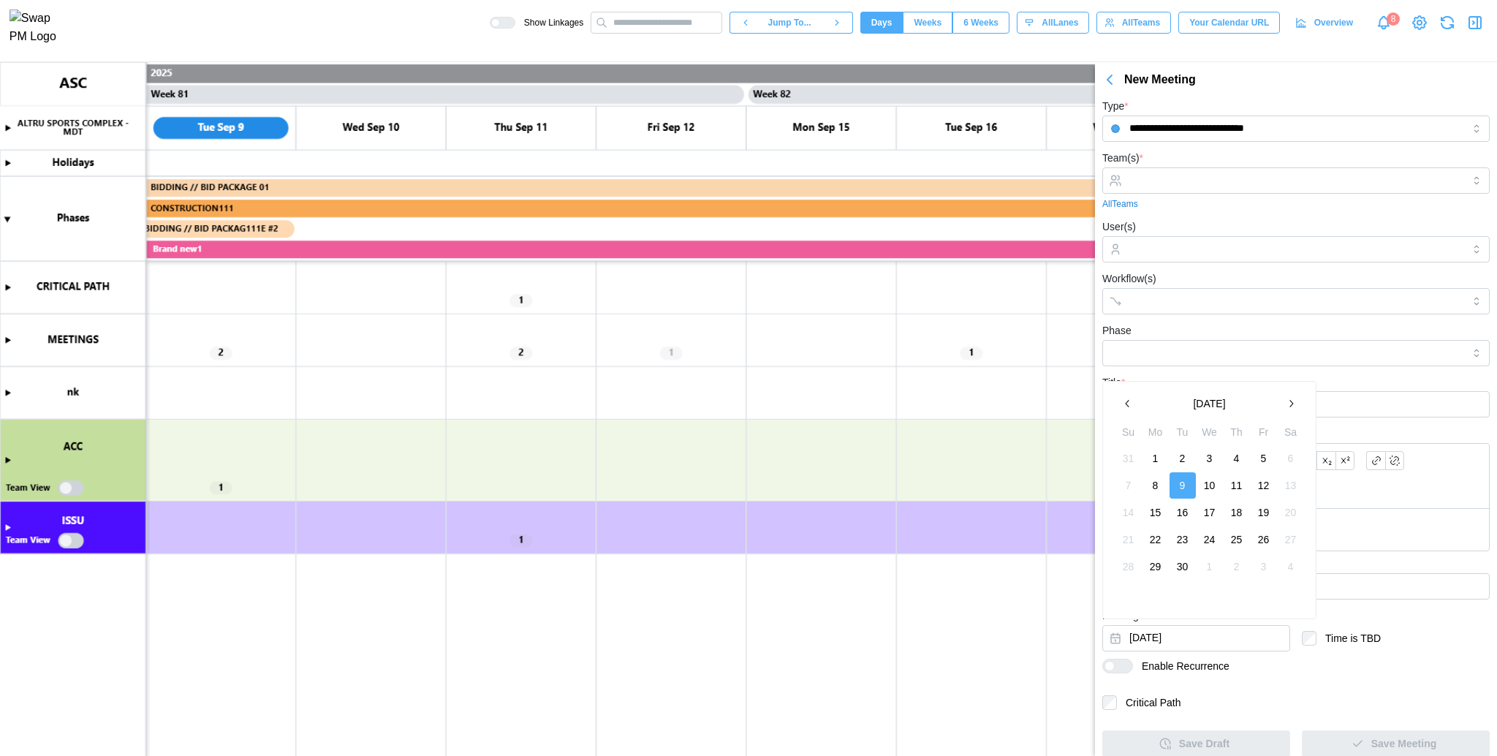
click at [1132, 402] on icon "button" at bounding box center [1128, 404] width 12 height 12
click at [1337, 589] on input "Meeting Link" at bounding box center [1296, 586] width 387 height 26
click at [1100, 86] on button "button" at bounding box center [1109, 79] width 29 height 20
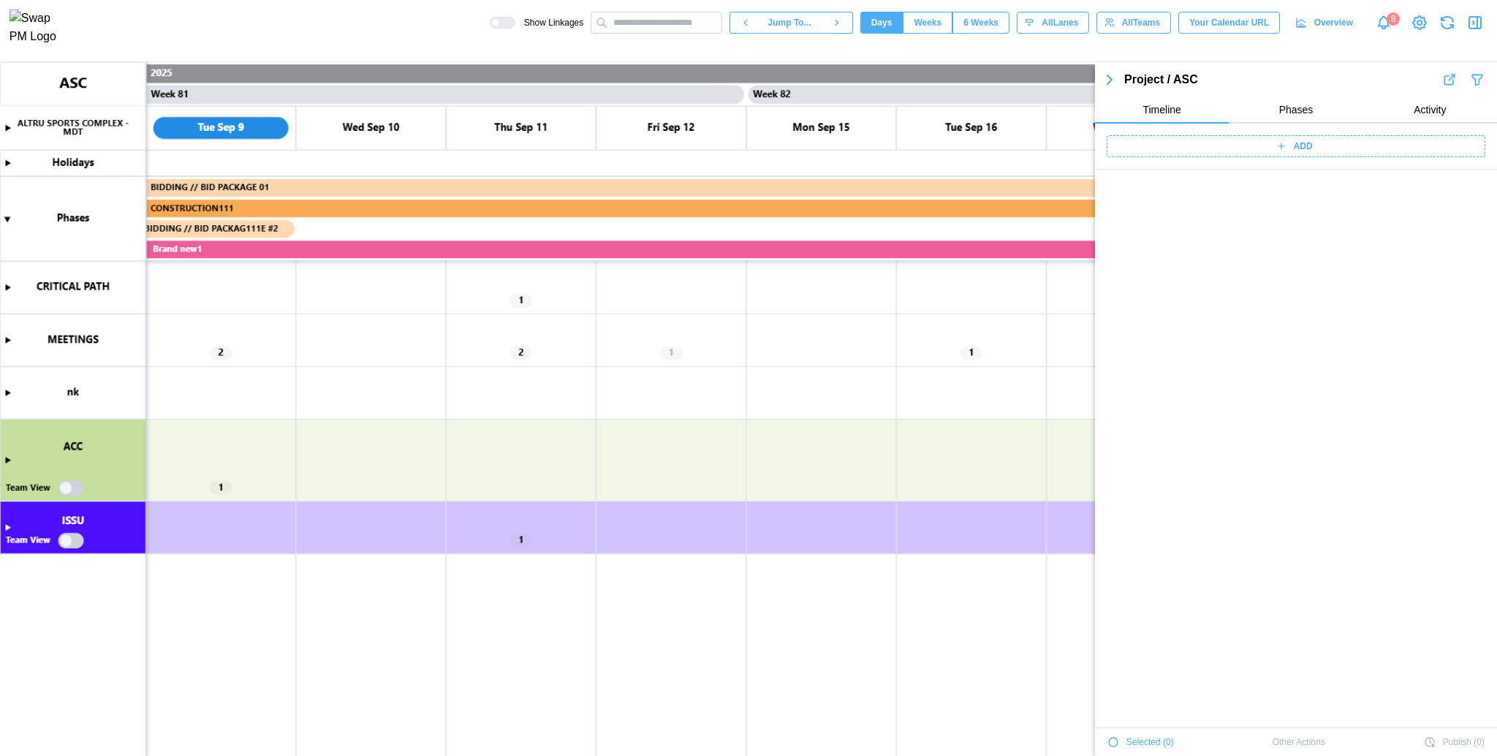
scroll to position [51977, 0]
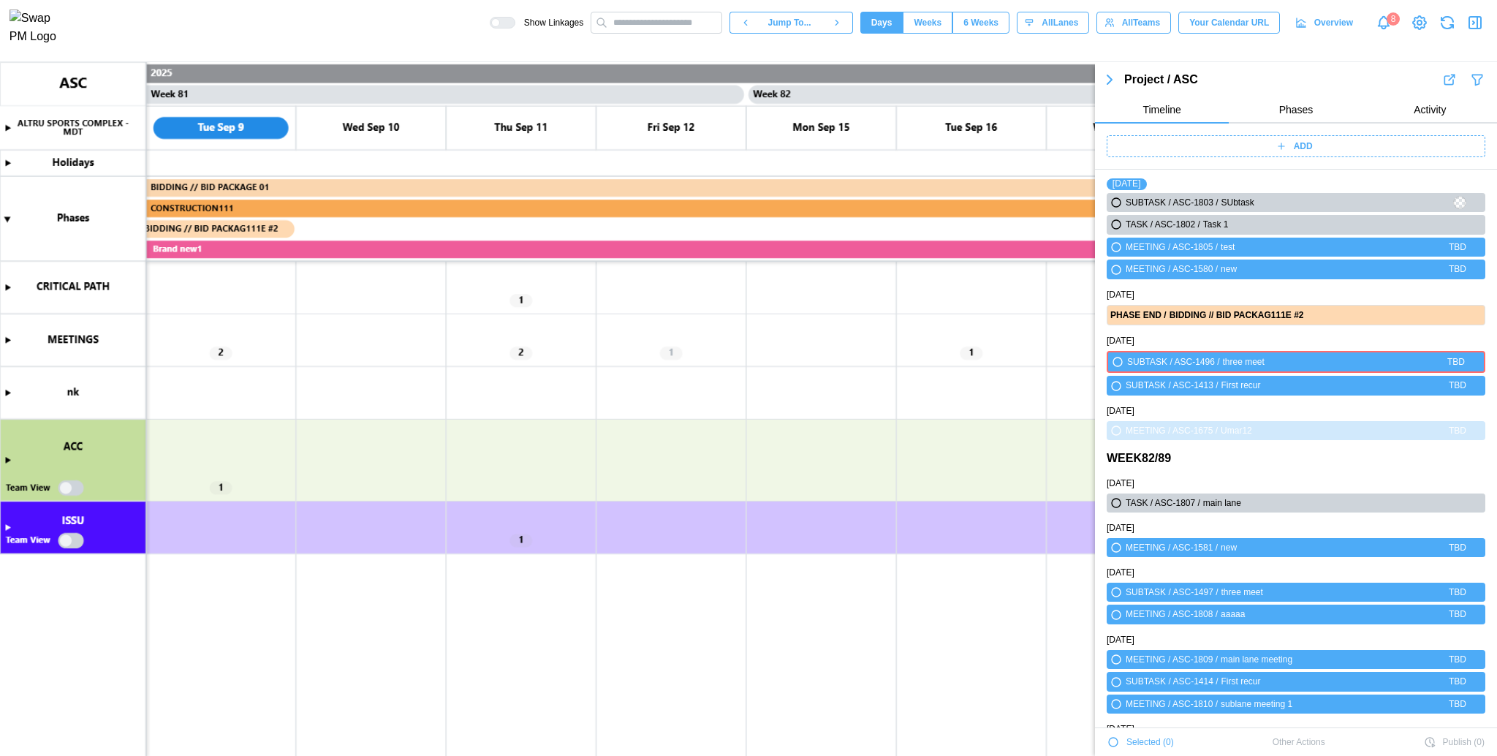
click at [1219, 148] on div "ADD" at bounding box center [1294, 146] width 360 height 20
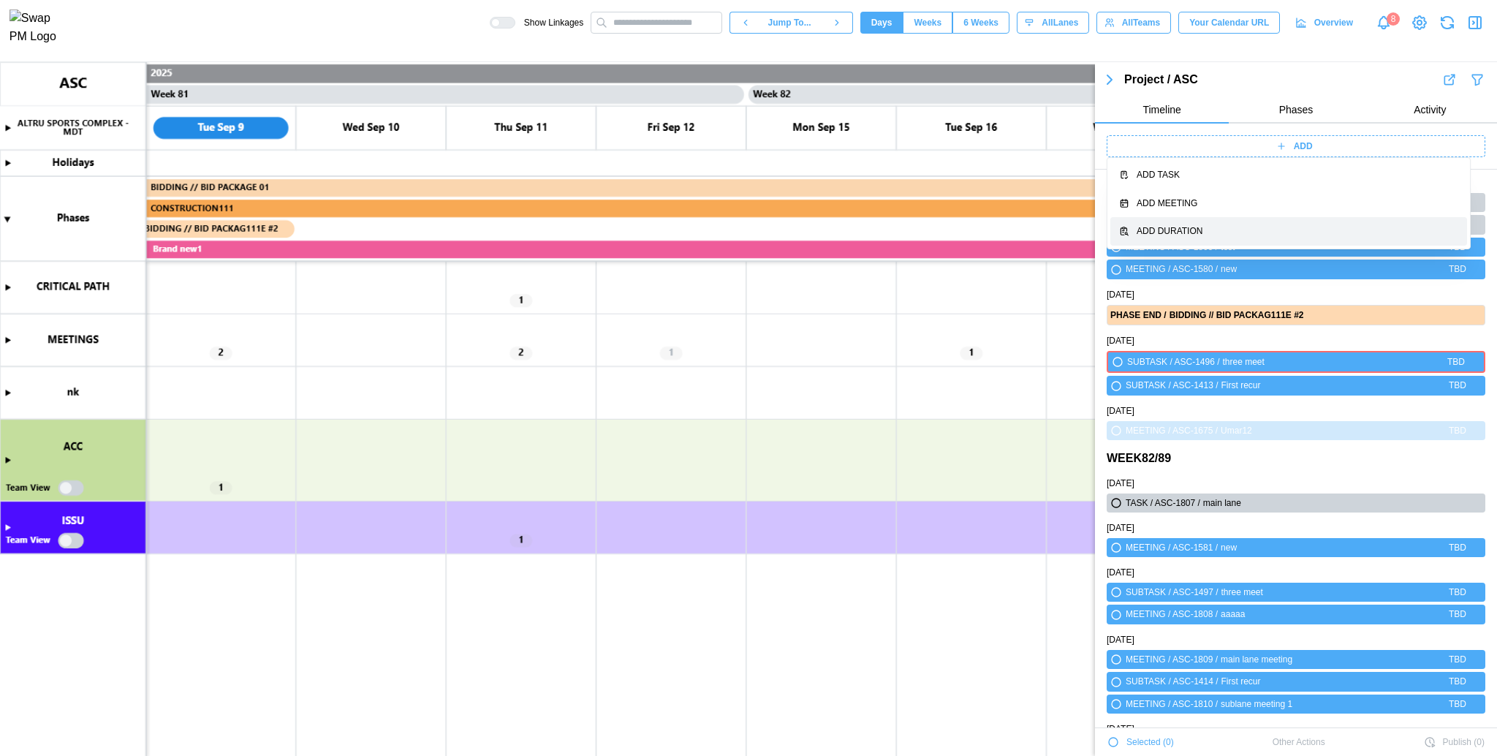
drag, startPoint x: 1223, startPoint y: 215, endPoint x: 1225, endPoint y: 231, distance: 16.2
click at [1225, 231] on div "Add Task Add Meeting Add Duration" at bounding box center [1289, 203] width 357 height 85
click at [1225, 231] on div "Add Duration" at bounding box center [1298, 231] width 322 height 14
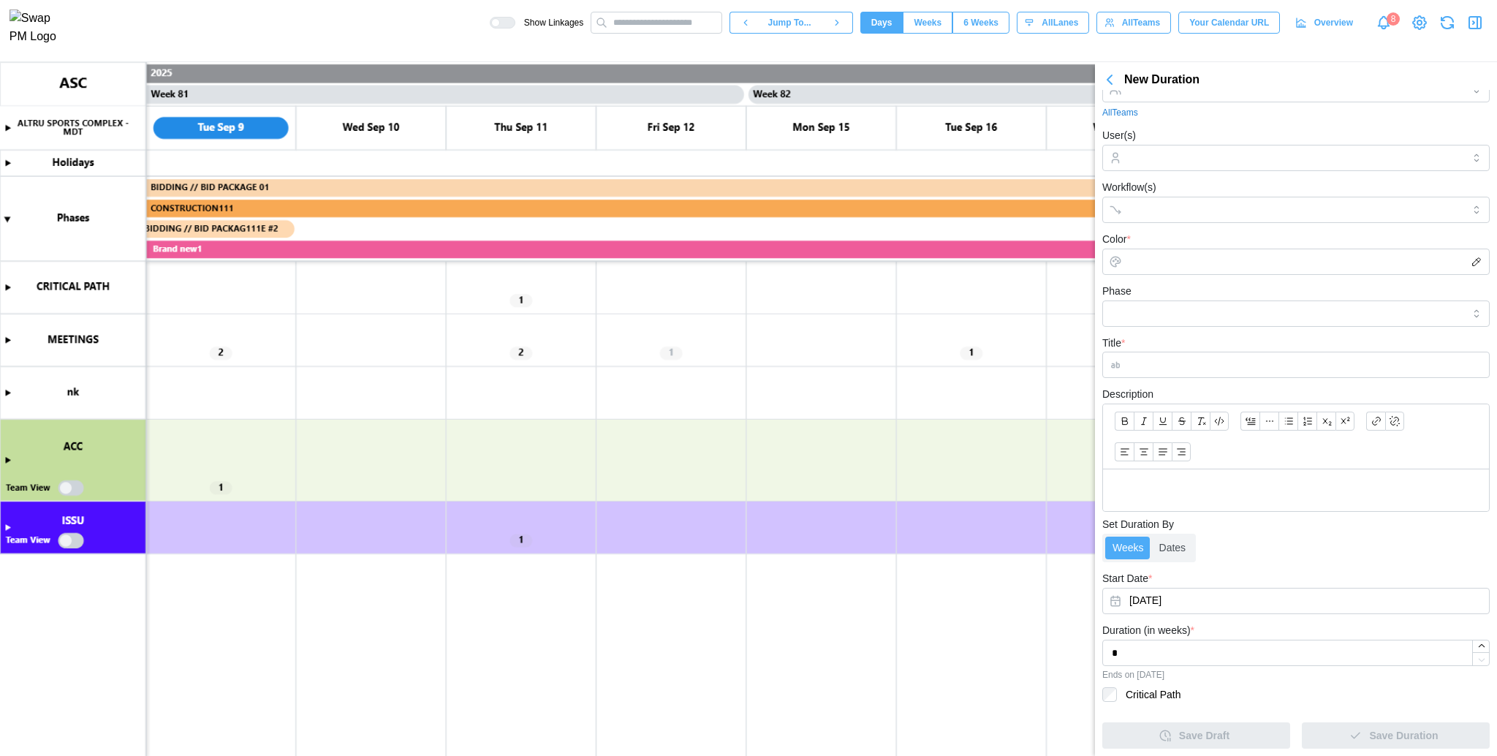
scroll to position [0, 0]
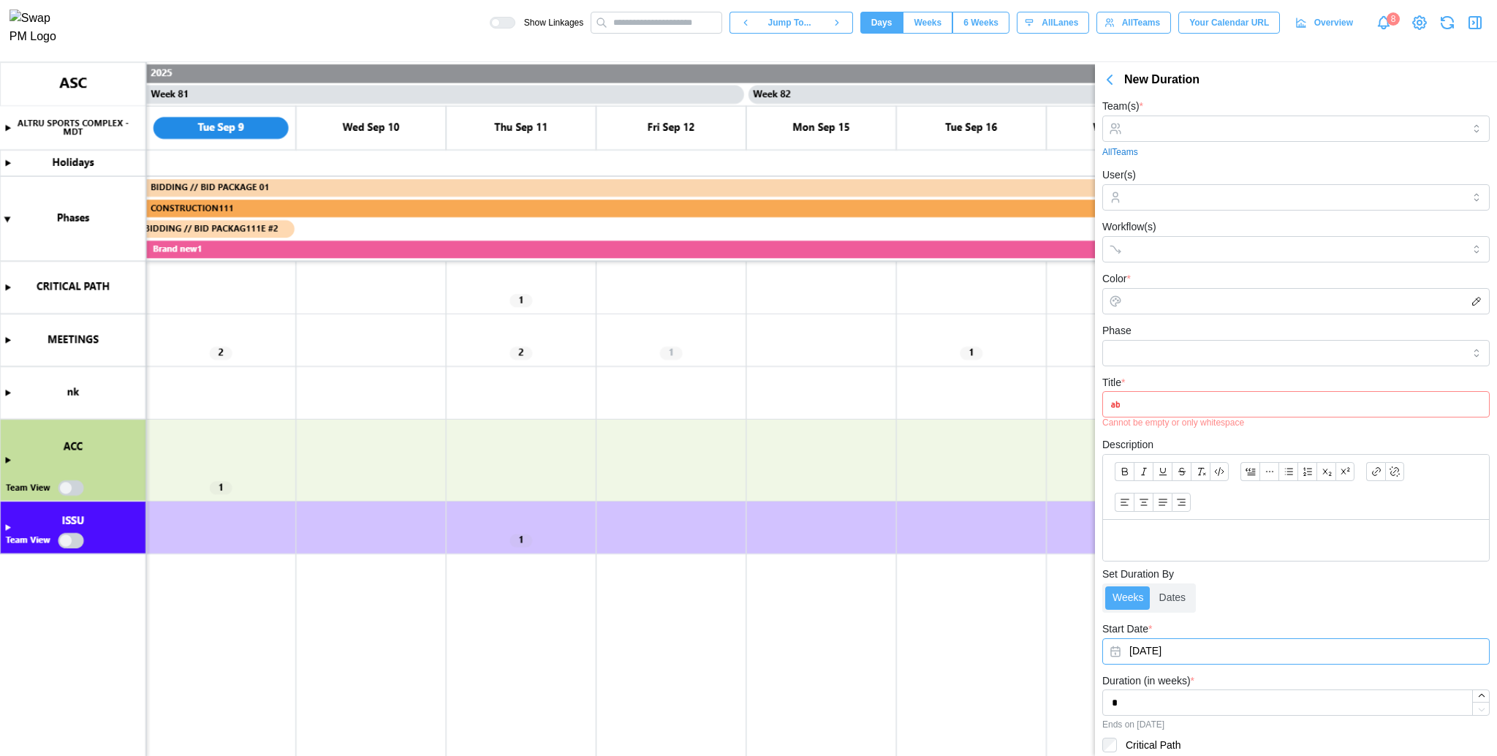
click at [1184, 632] on div "Start Date * [DATE]" at bounding box center [1296, 642] width 387 height 45
click at [1195, 658] on button "[DATE]" at bounding box center [1296, 651] width 387 height 26
click at [1130, 423] on button "button" at bounding box center [1128, 417] width 26 height 26
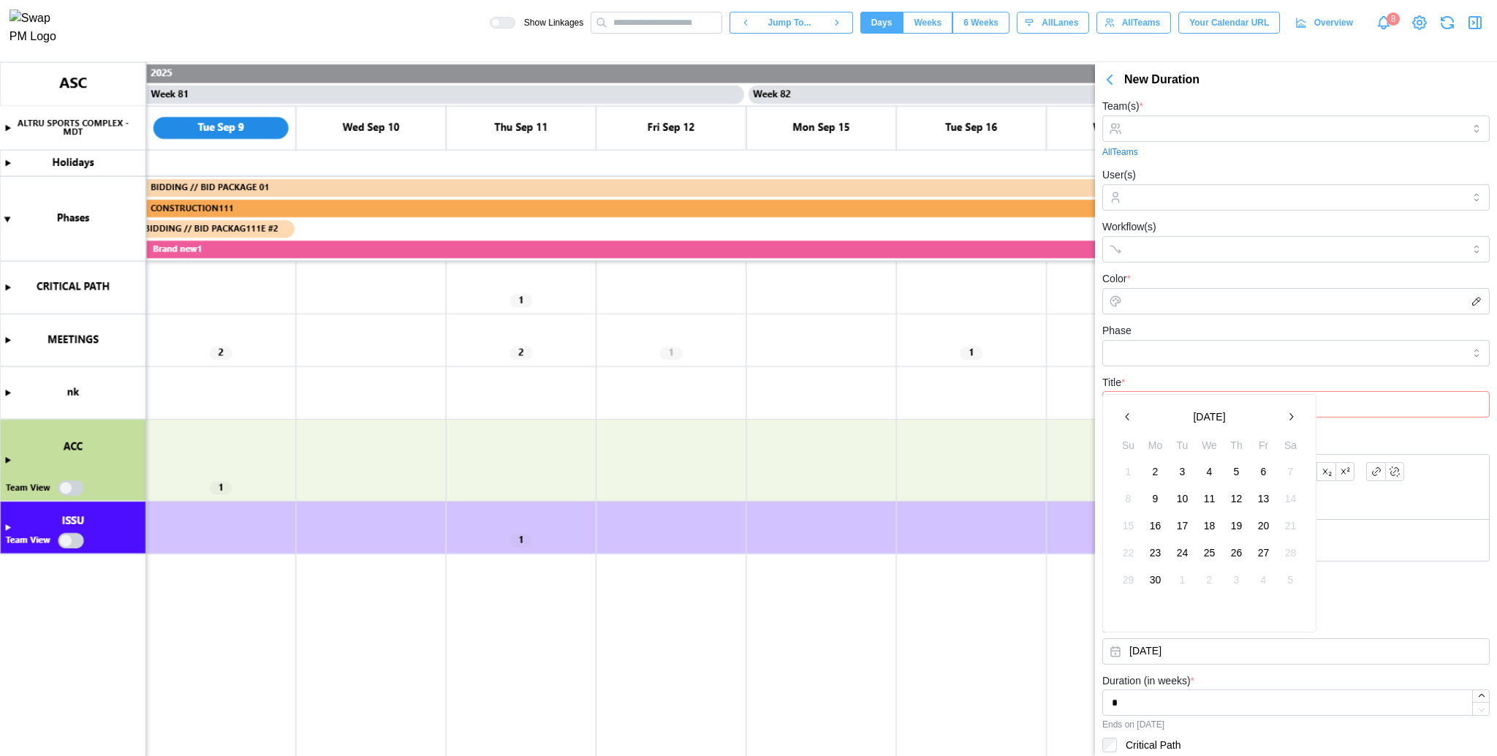
click at [1130, 423] on button "button" at bounding box center [1128, 417] width 26 height 26
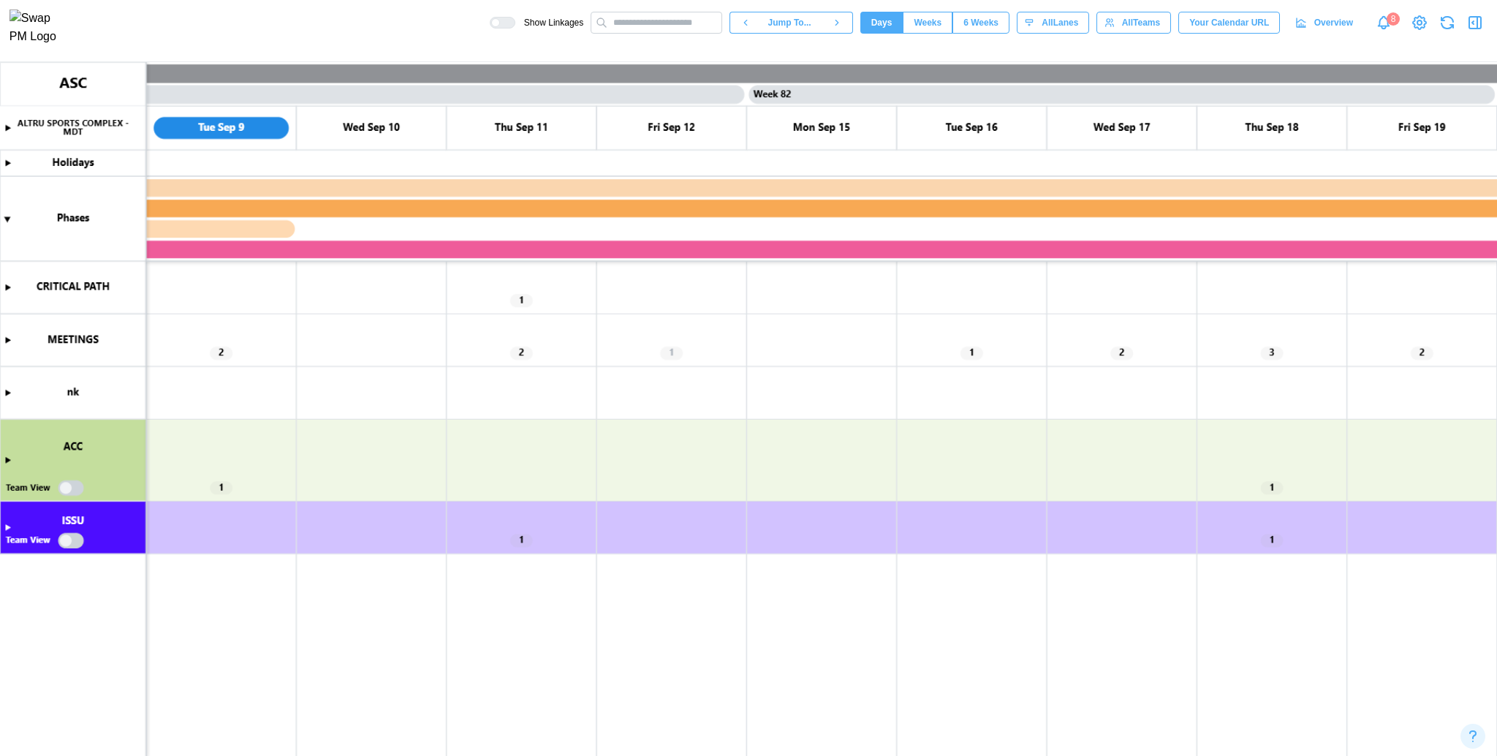
scroll to position [0, 60199]
click at [1475, 19] on icon "button" at bounding box center [1476, 23] width 18 height 18
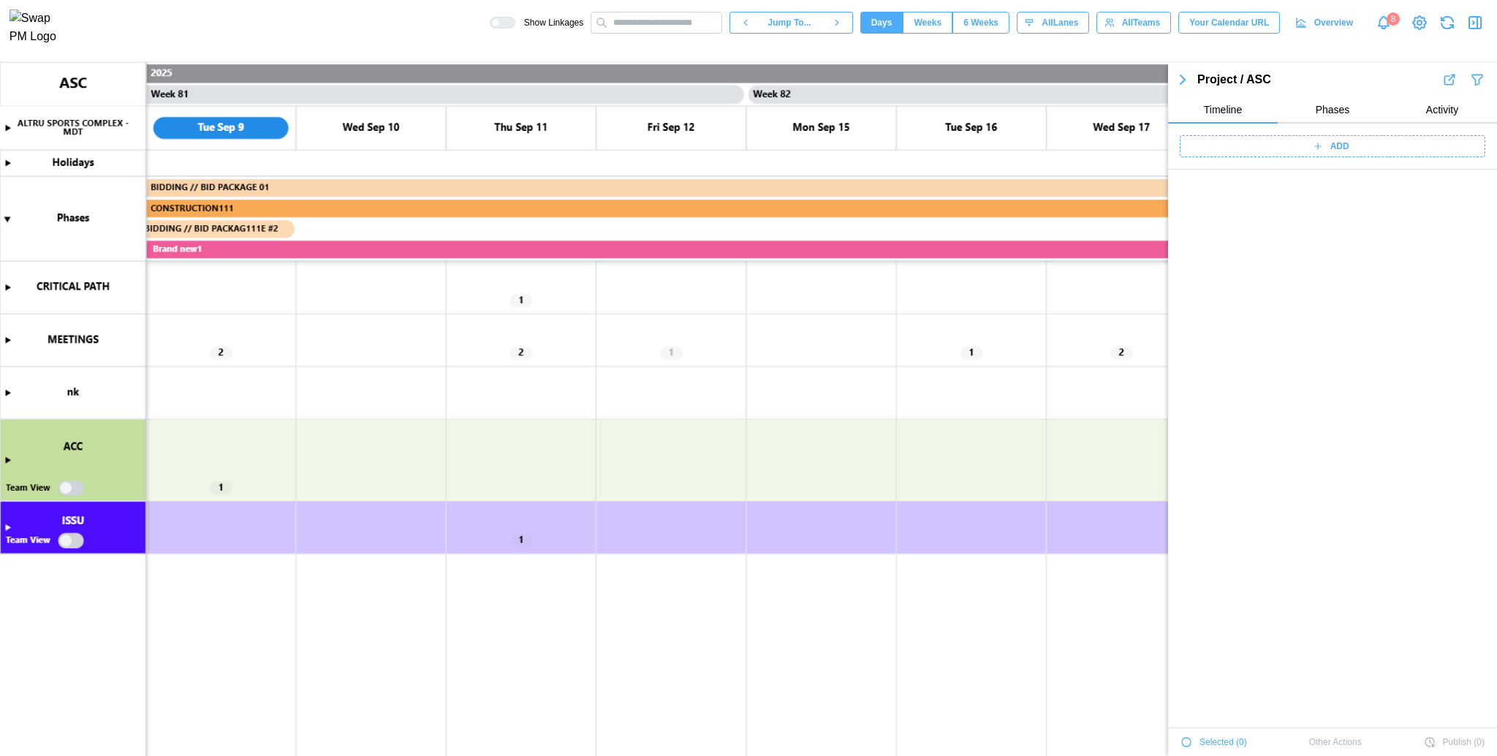
scroll to position [51978, 0]
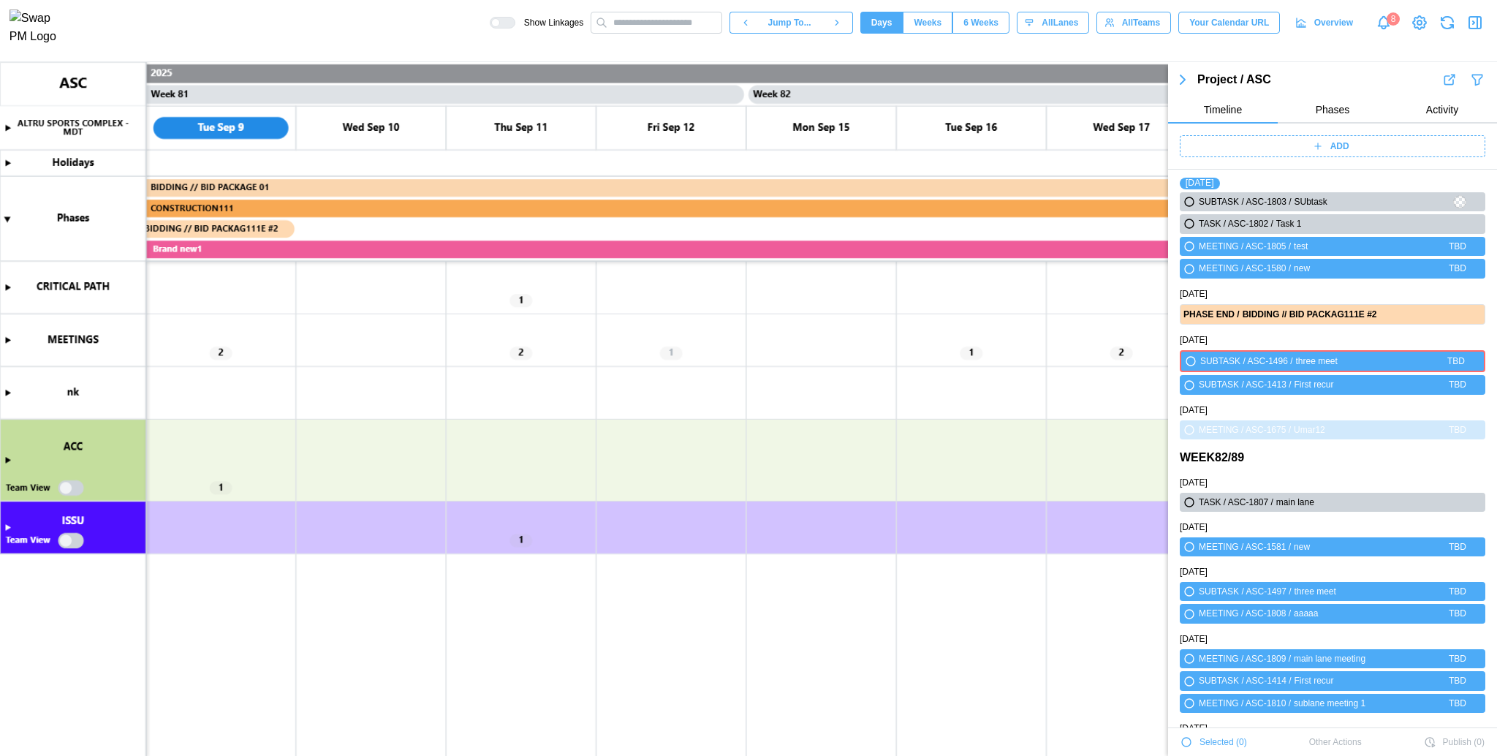
click at [1313, 146] on icon at bounding box center [1318, 146] width 10 height 10
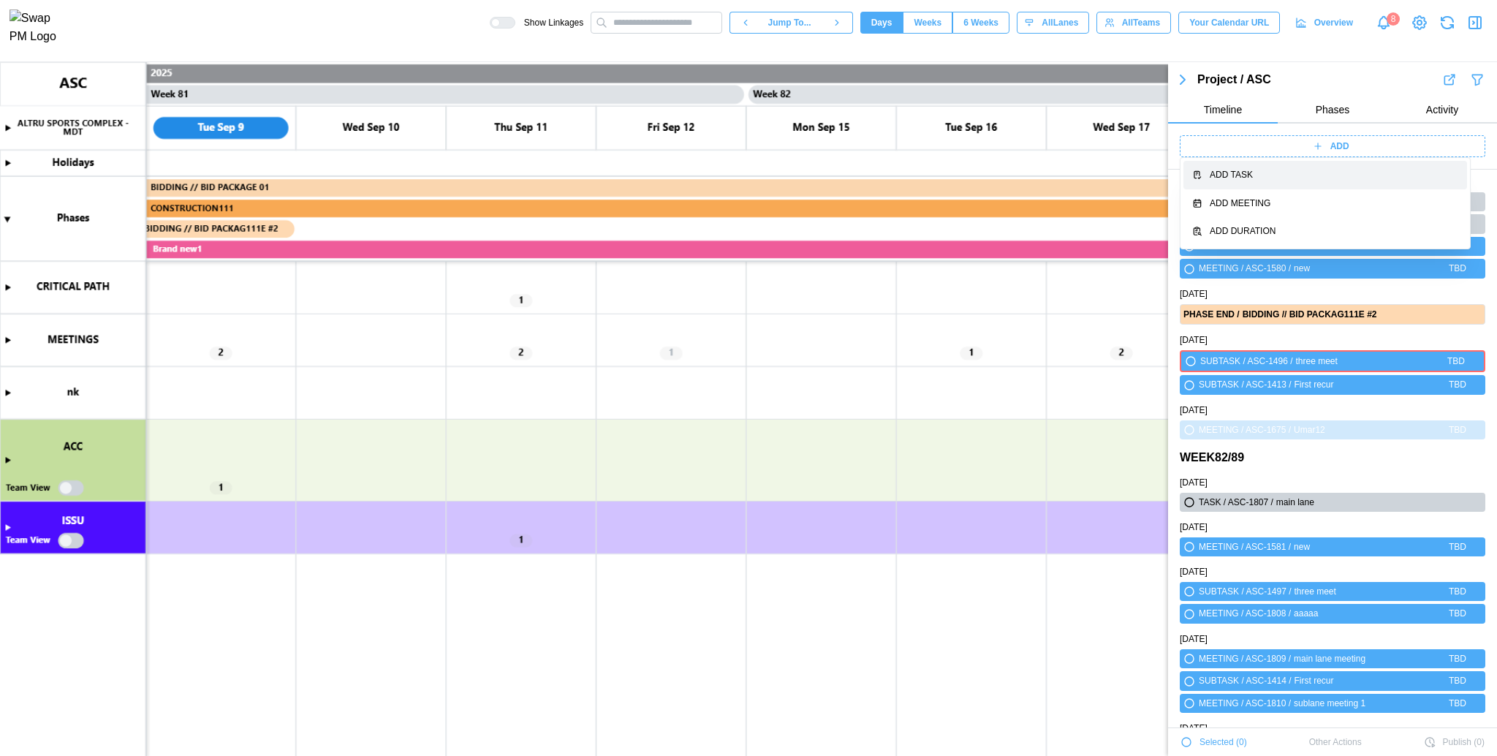
click at [1313, 176] on div "Add Task" at bounding box center [1334, 175] width 249 height 14
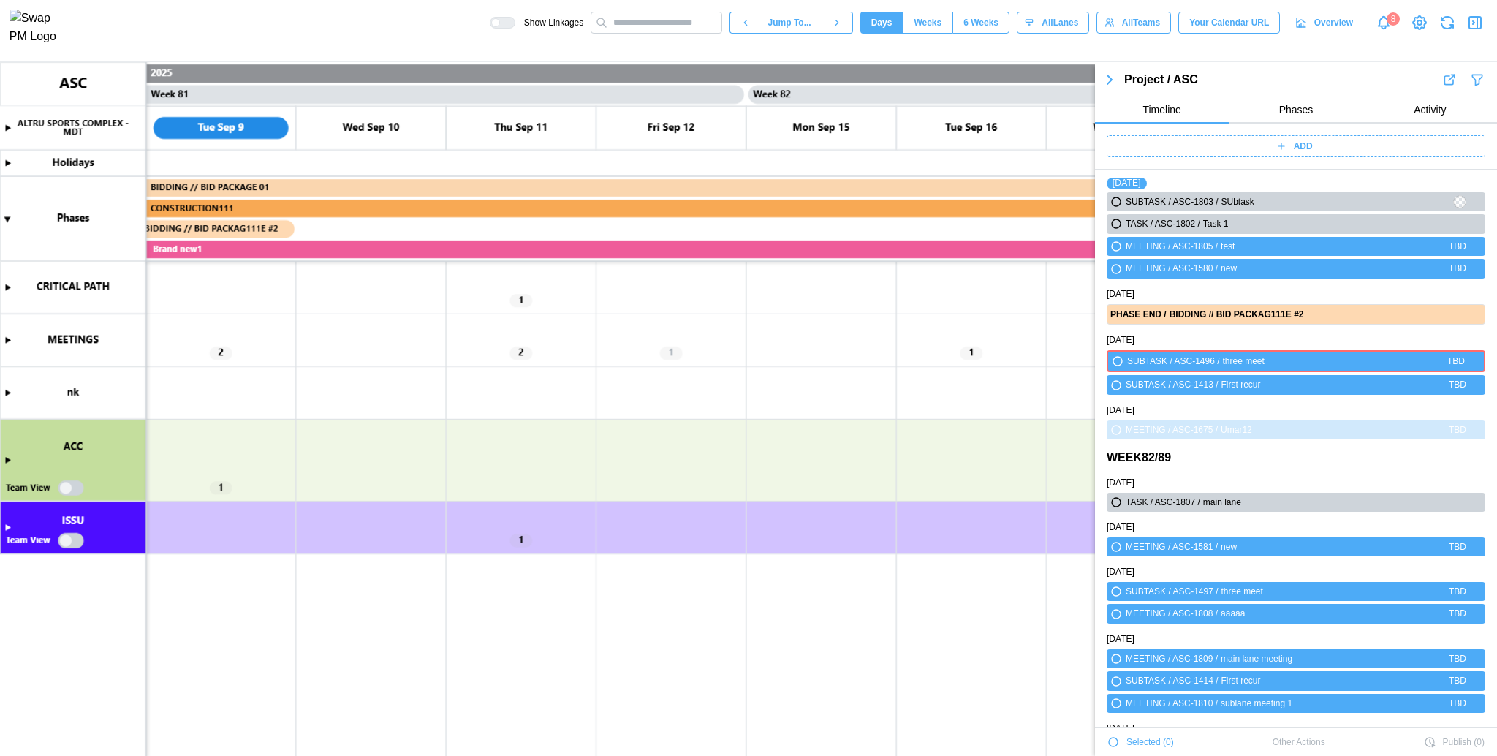
scroll to position [0, 0]
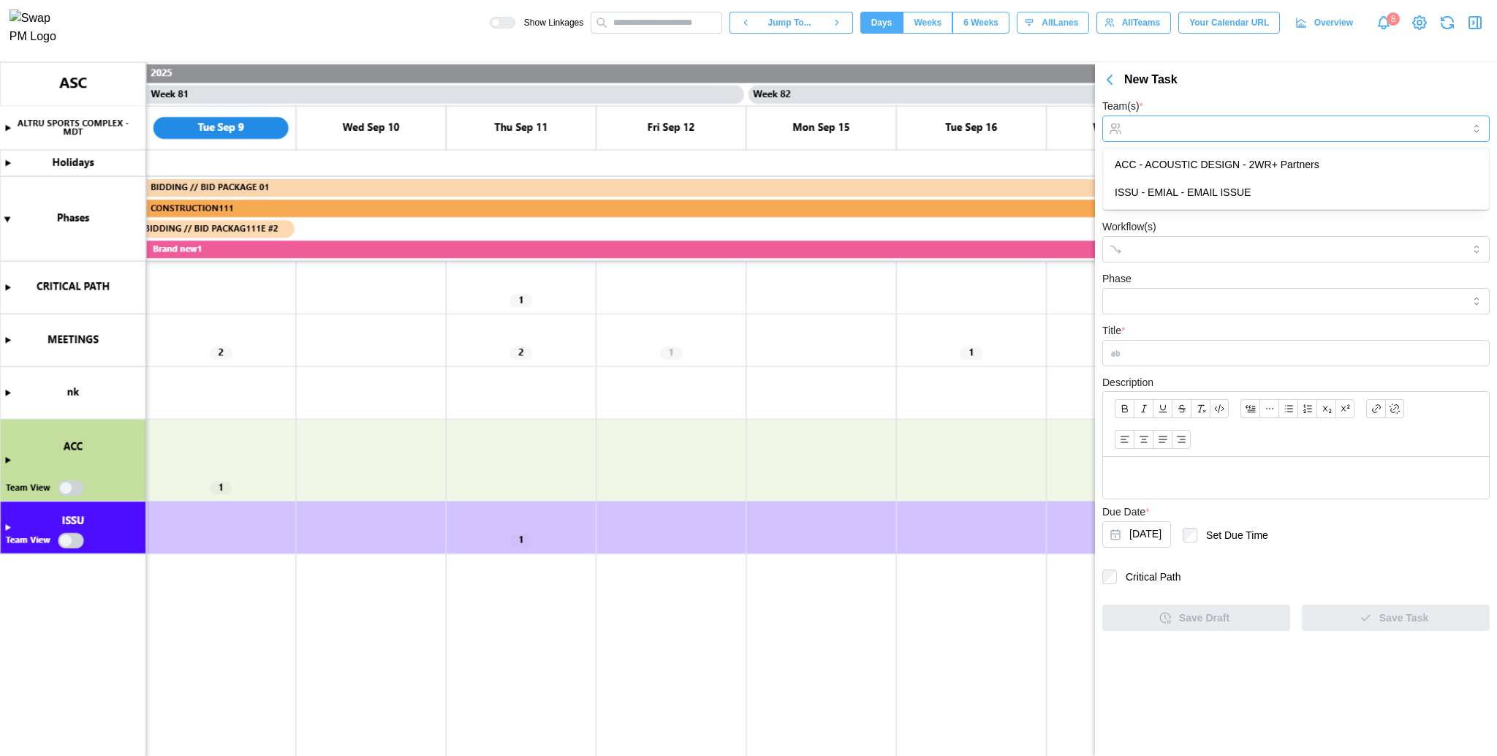
click at [1232, 132] on input "Team(s) *" at bounding box center [1296, 129] width 333 height 12
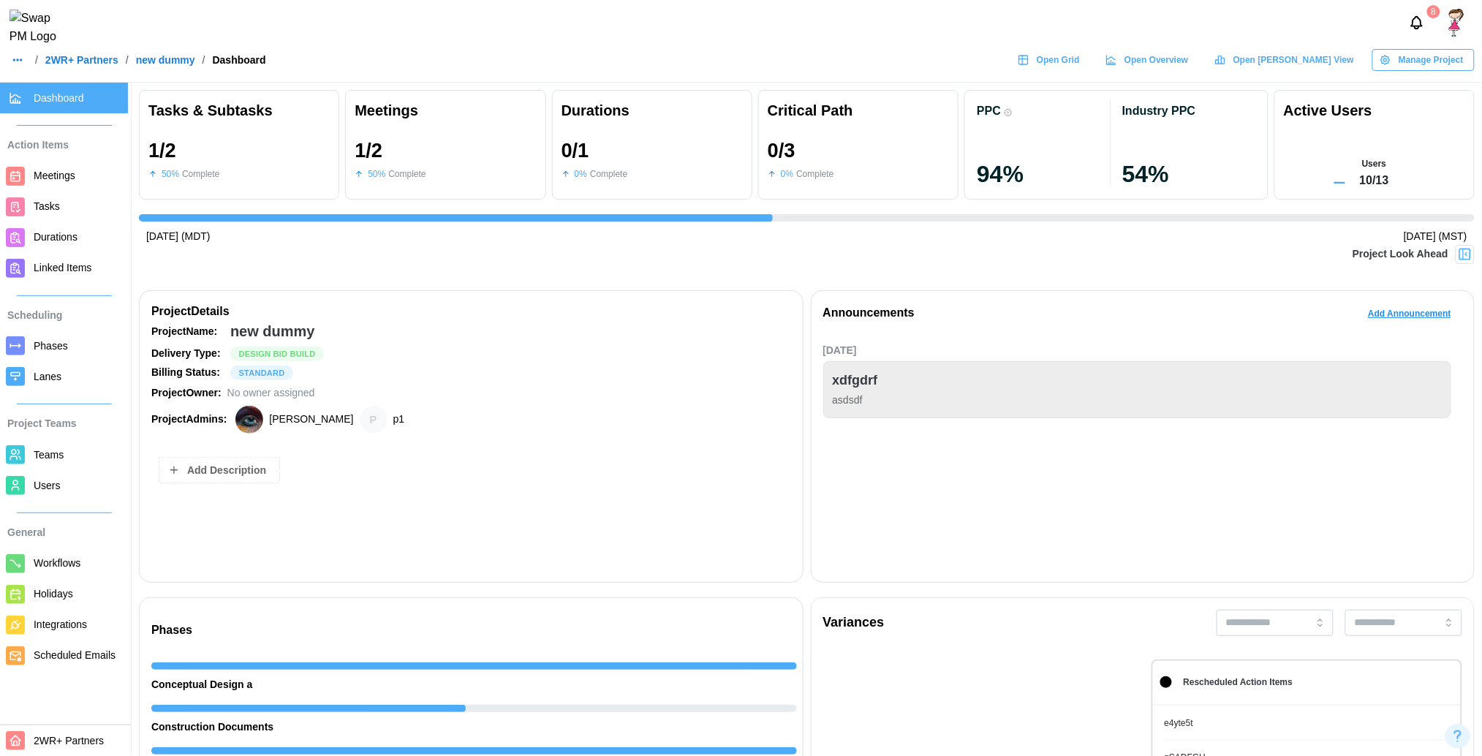
scroll to position [0, 2794]
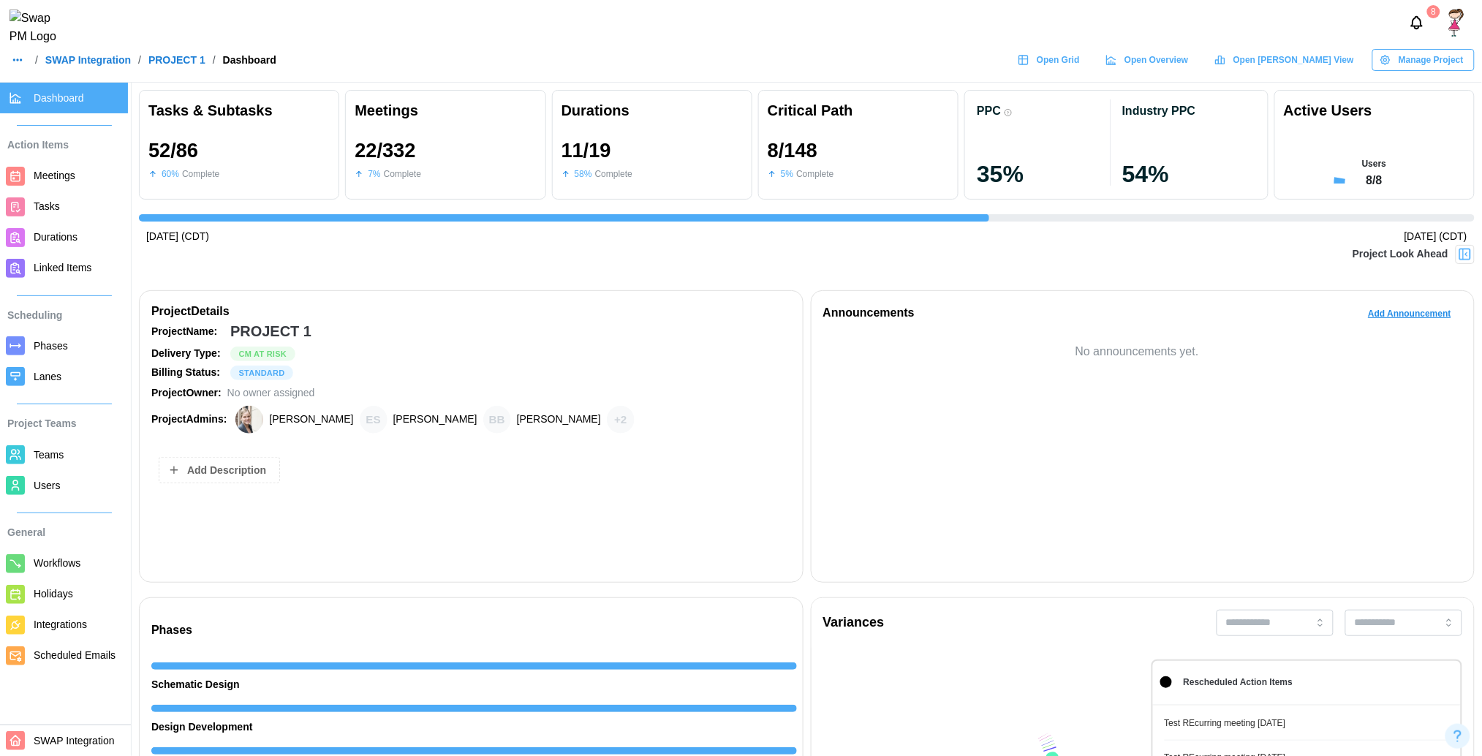
click at [1407, 70] on span "Manage Project" at bounding box center [1431, 60] width 65 height 20
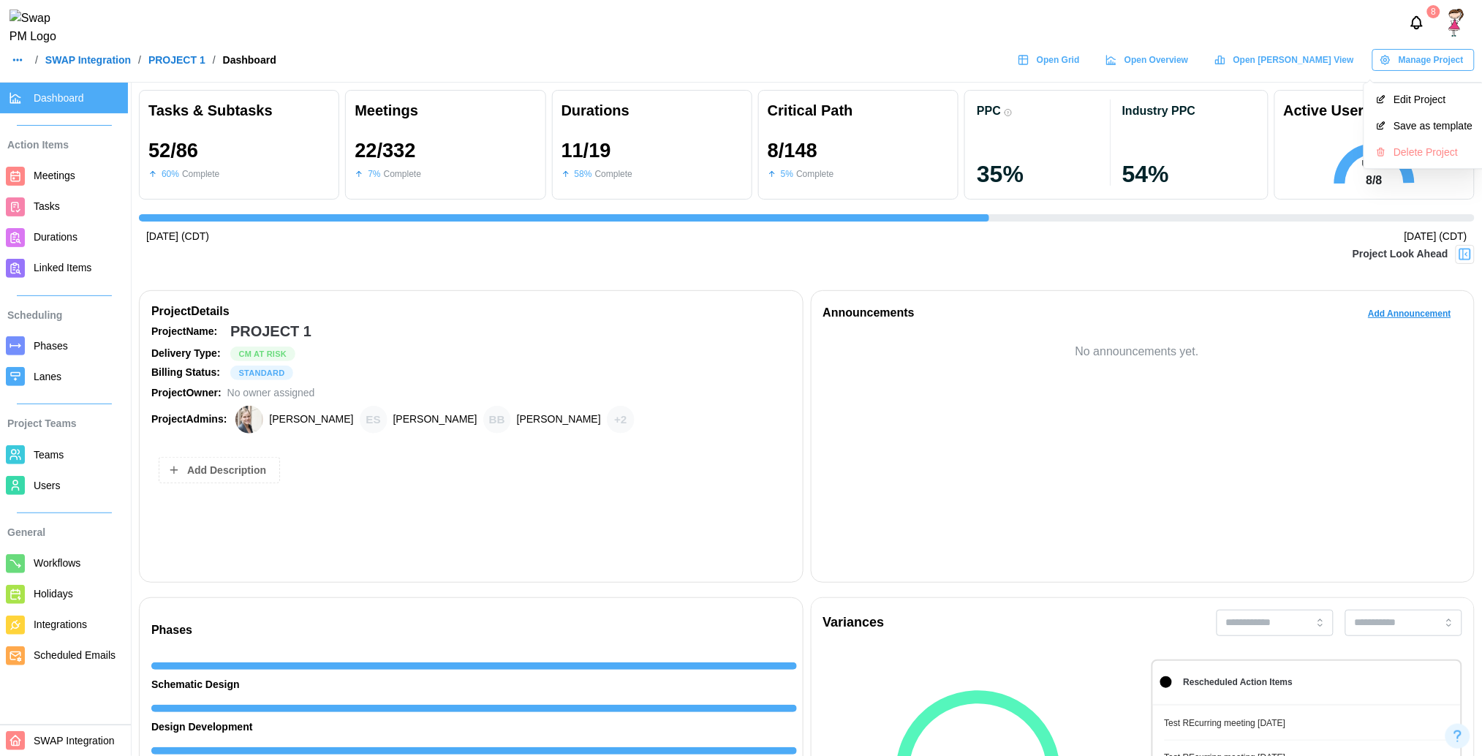
scroll to position [0, 13338]
click at [1090, 246] on div "Project Look Ahead" at bounding box center [807, 263] width 1336 height 37
click at [1029, 66] on icon at bounding box center [1024, 60] width 12 height 12
click at [1470, 245] on div at bounding box center [1465, 254] width 19 height 19
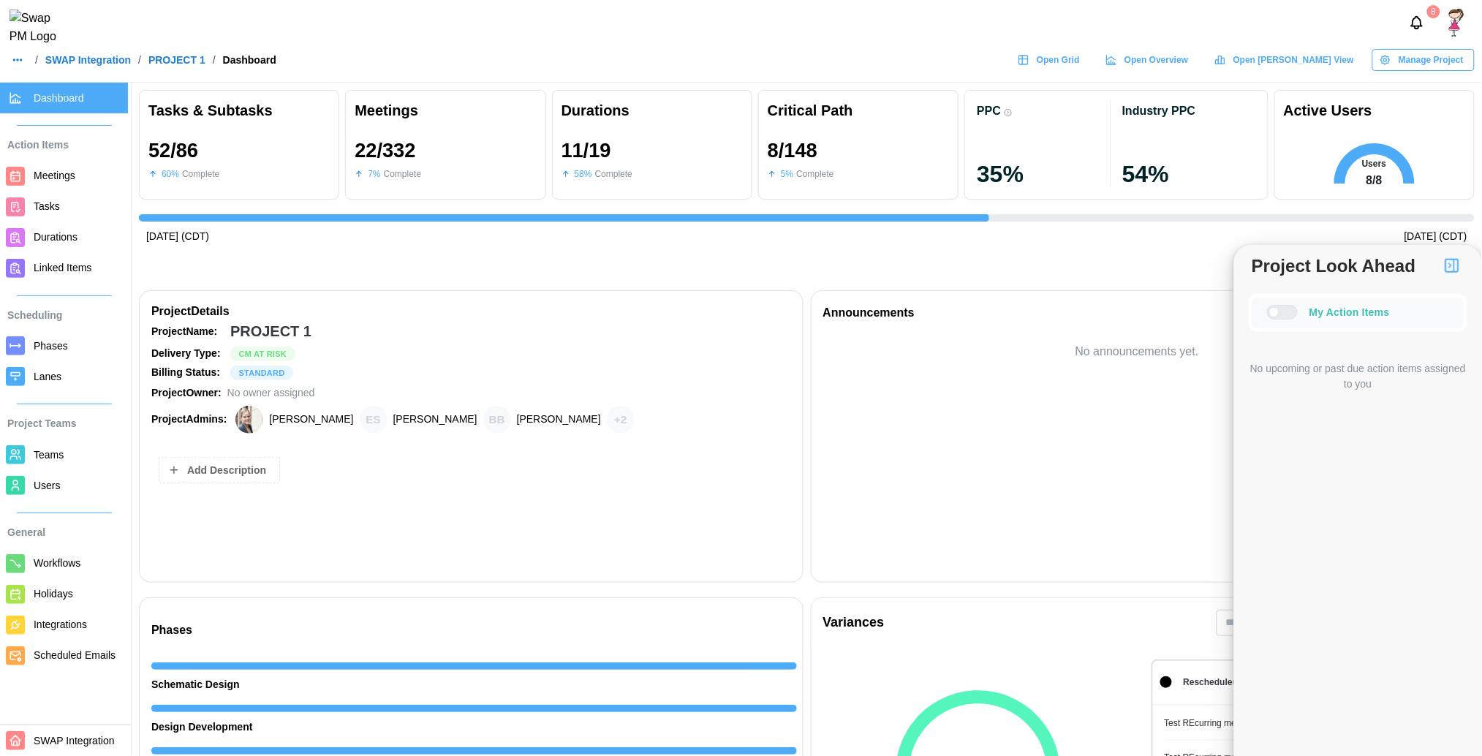
click at [1285, 315] on div at bounding box center [1282, 312] width 31 height 15
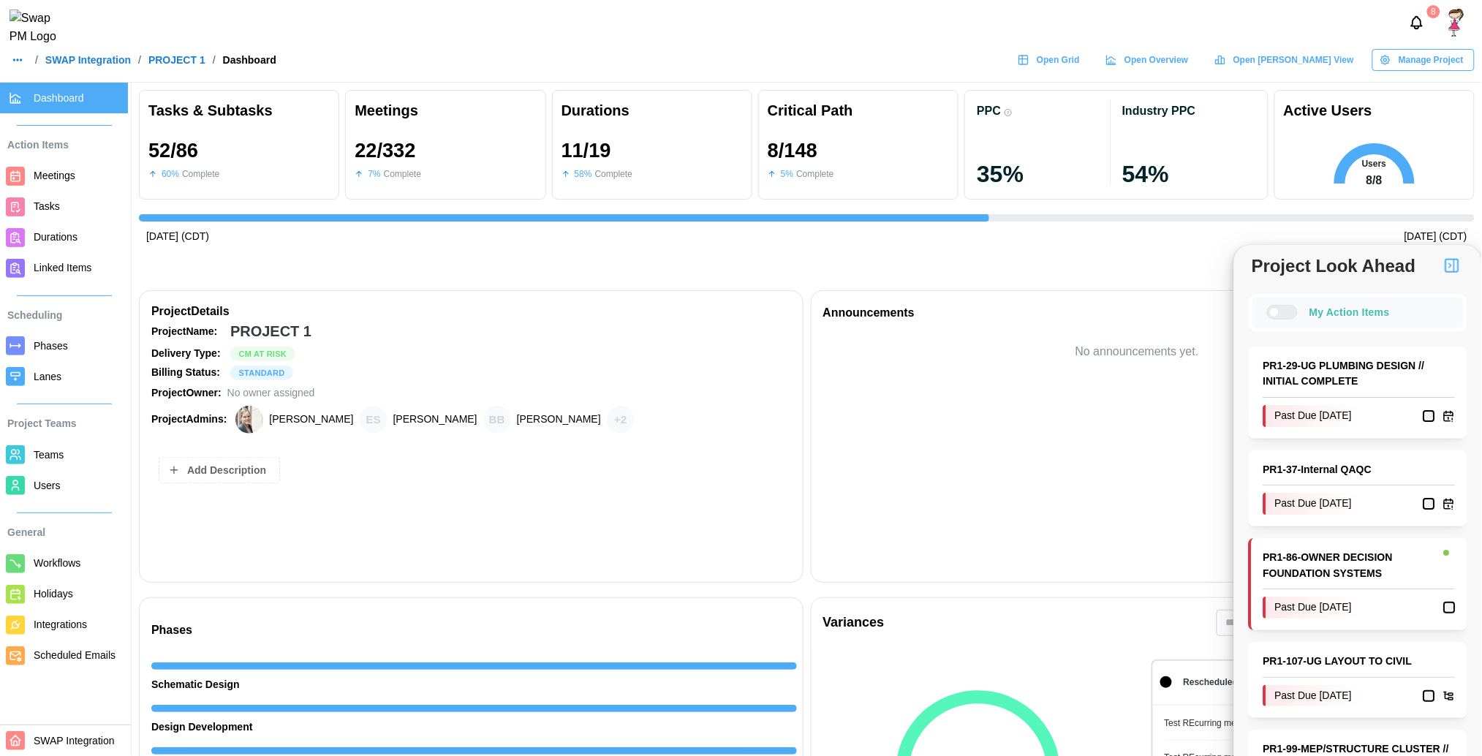
click at [1285, 315] on div at bounding box center [1288, 312] width 18 height 13
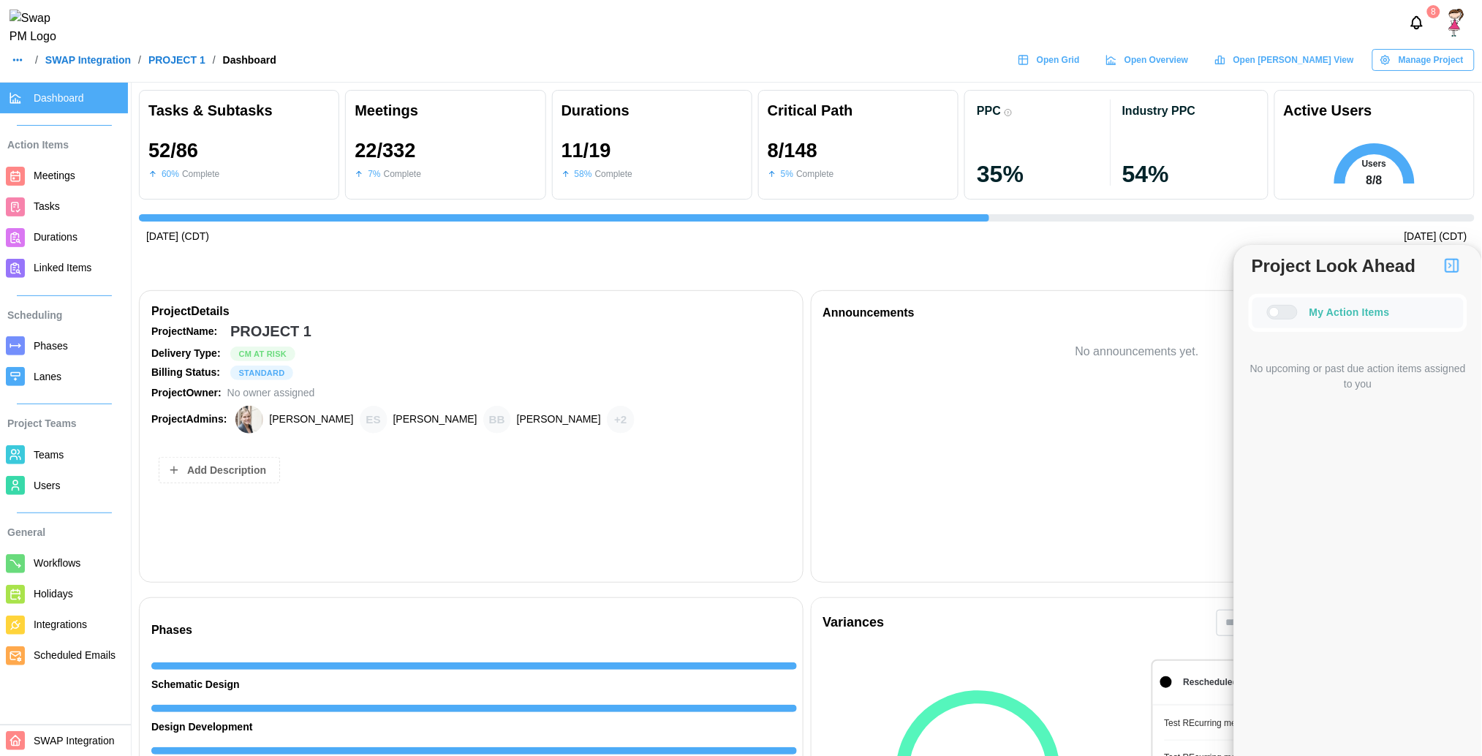
scroll to position [1, 0]
click at [39, 446] on span "Teams" at bounding box center [78, 455] width 88 height 18
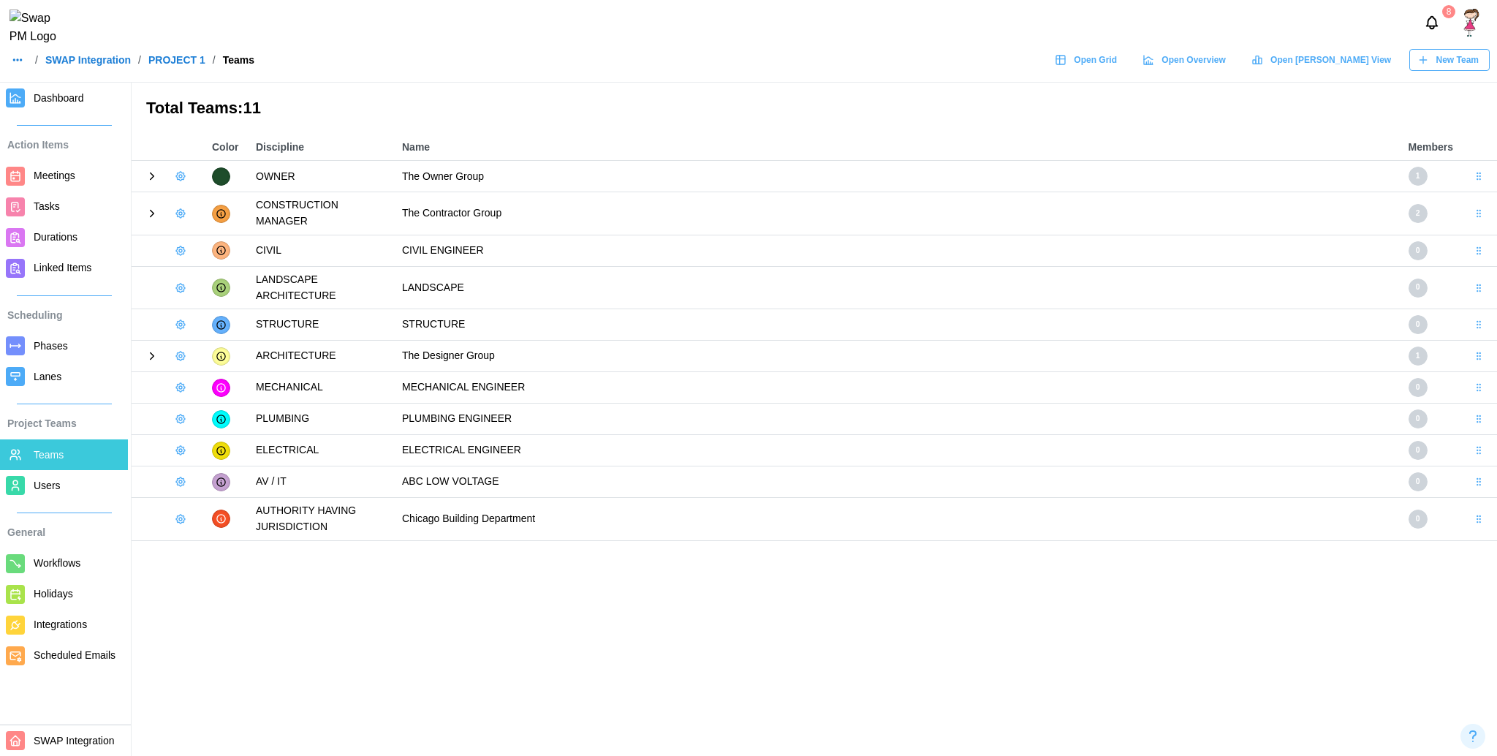
click at [150, 213] on icon at bounding box center [151, 213] width 13 height 13
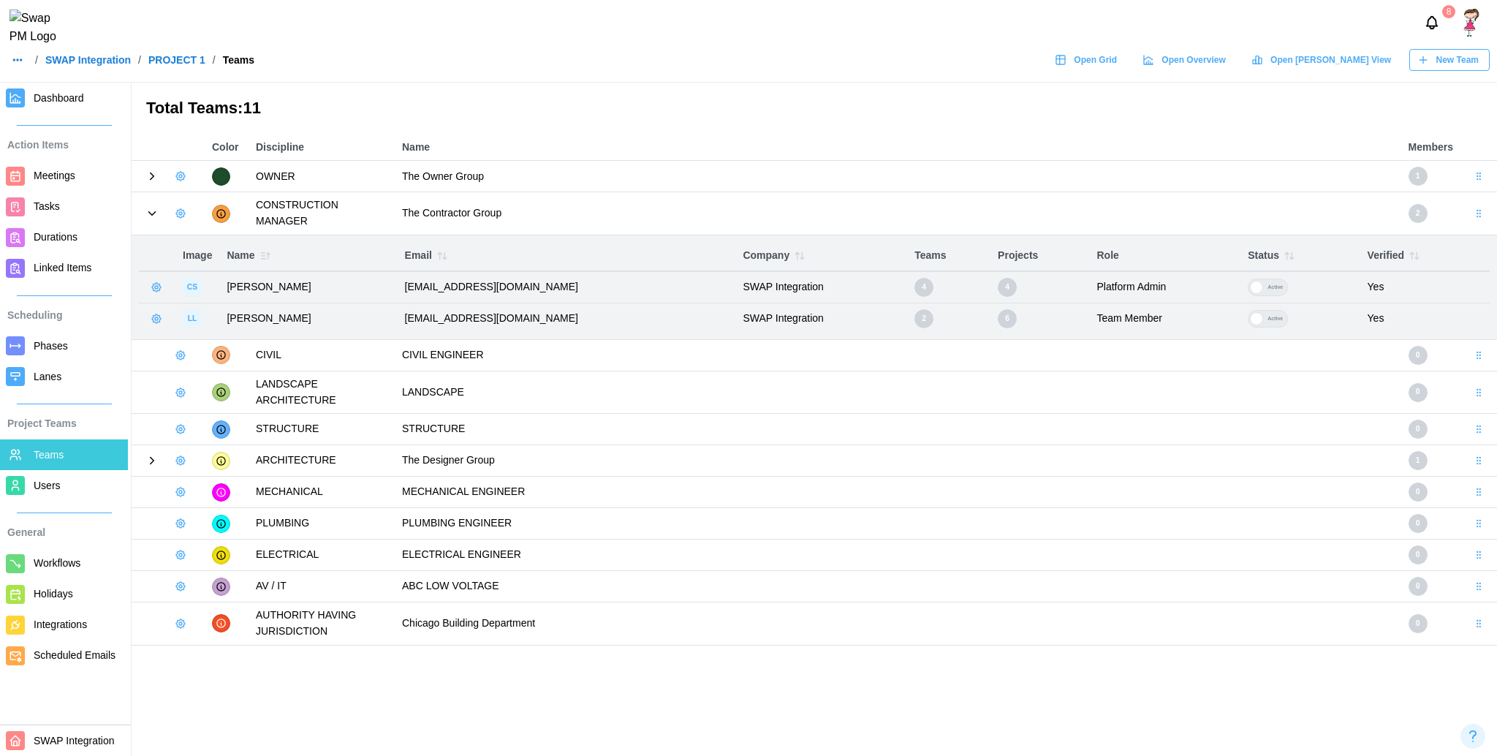
click at [150, 213] on icon at bounding box center [151, 213] width 13 height 13
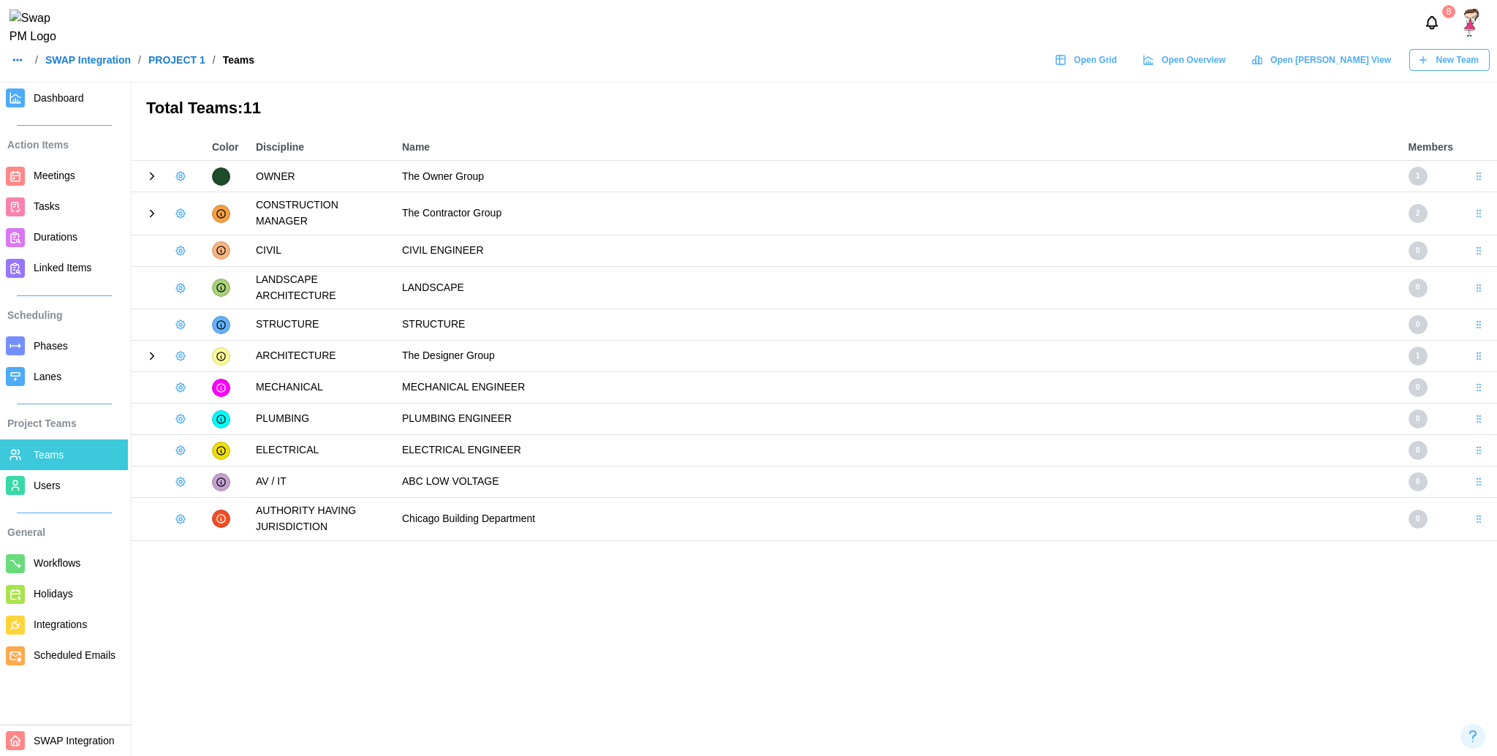
click at [181, 241] on button "button" at bounding box center [180, 251] width 20 height 20
click at [205, 262] on button "Add User" at bounding box center [220, 270] width 92 height 28
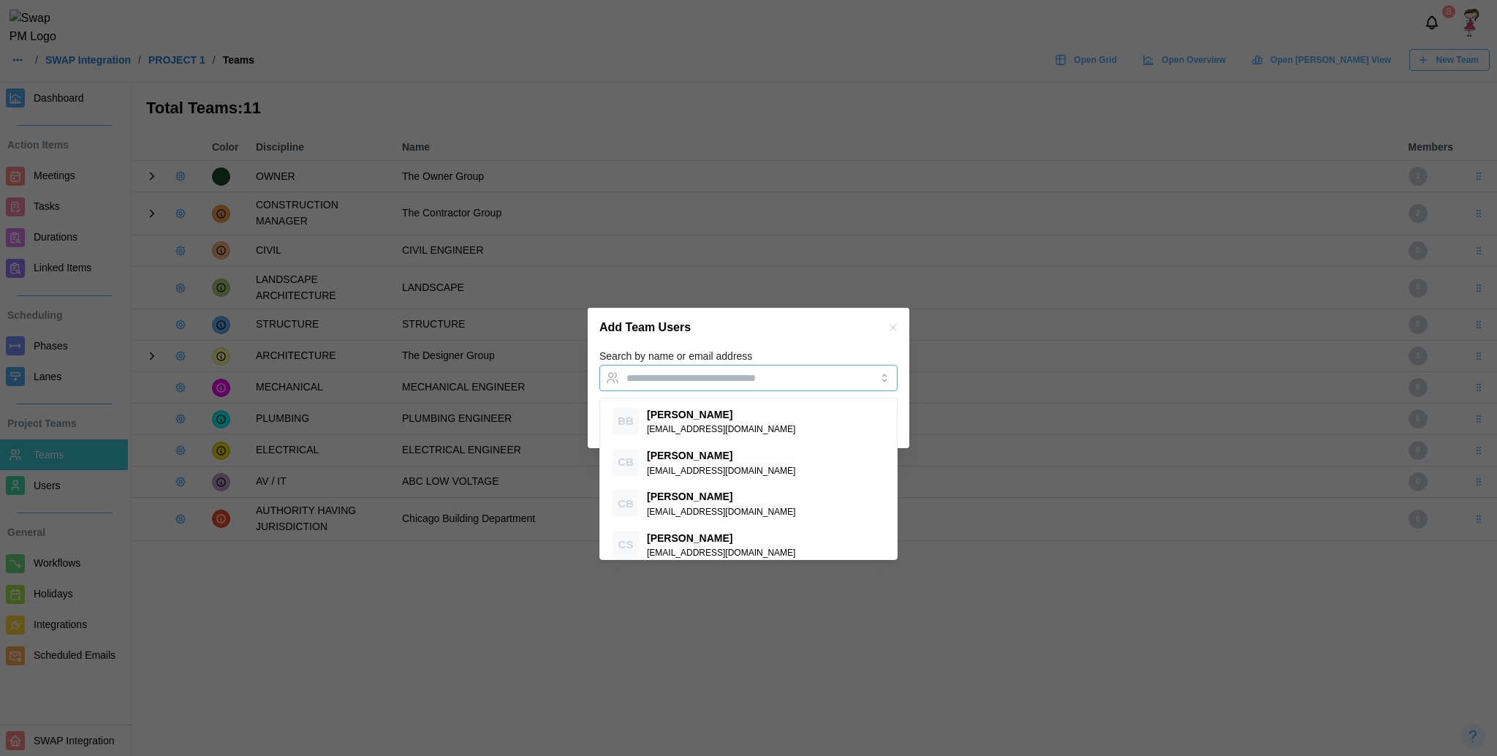
click at [730, 377] on input "Search by name or email address" at bounding box center [736, 378] width 218 height 12
type input "**"
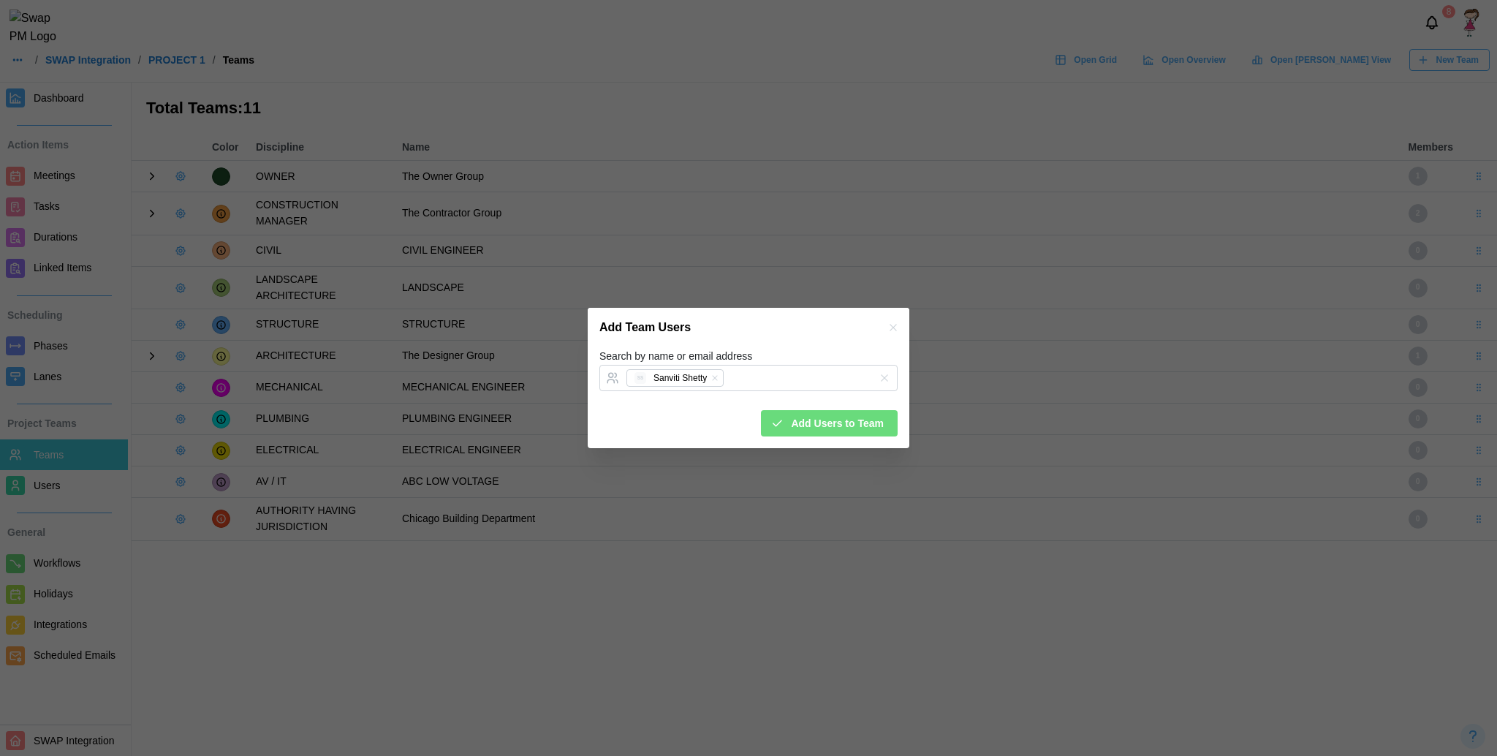
click at [823, 362] on div "Search by name or email address SS Sanviti Shetty" at bounding box center [749, 369] width 298 height 45
click at [855, 431] on span "Add Users to Team" at bounding box center [837, 423] width 93 height 25
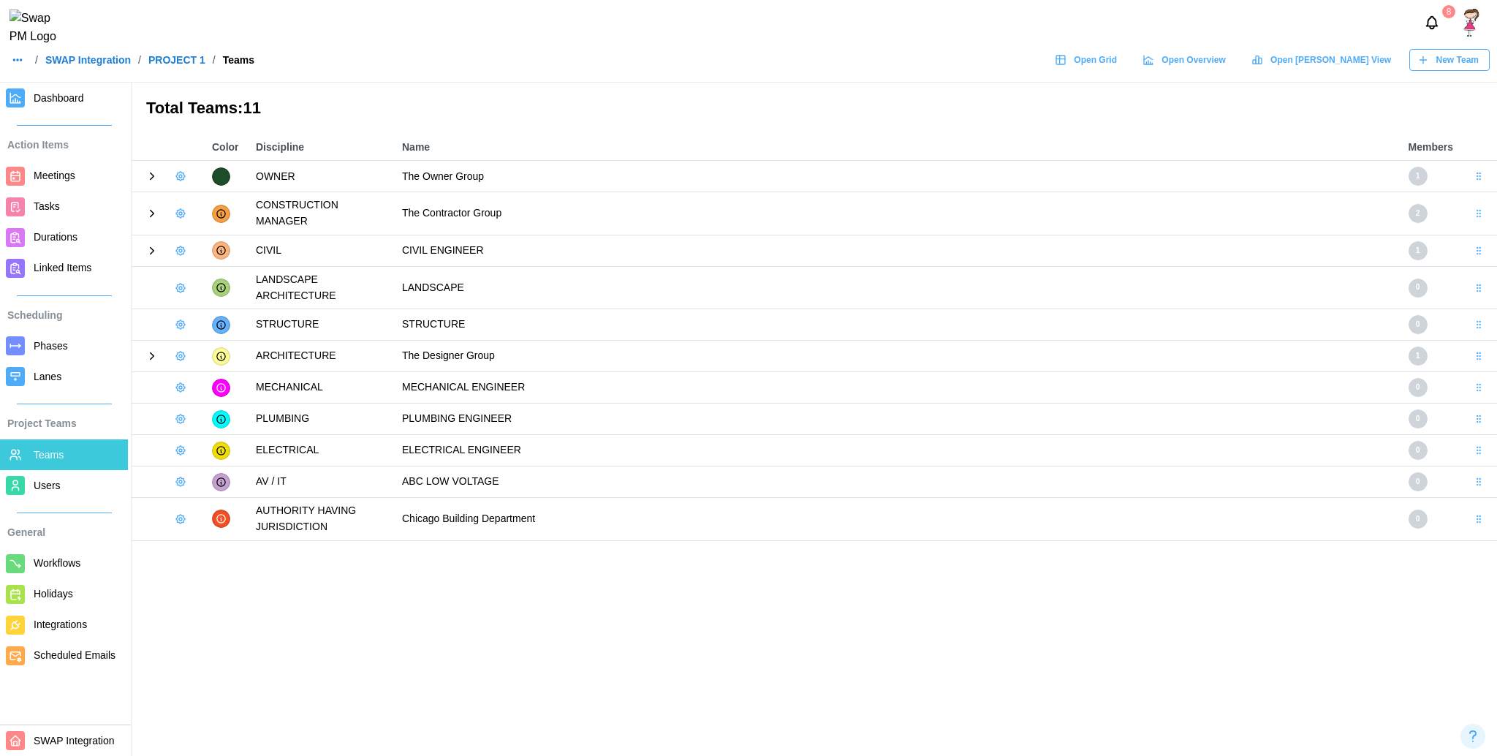
click at [53, 107] on link "Dashboard" at bounding box center [64, 98] width 128 height 31
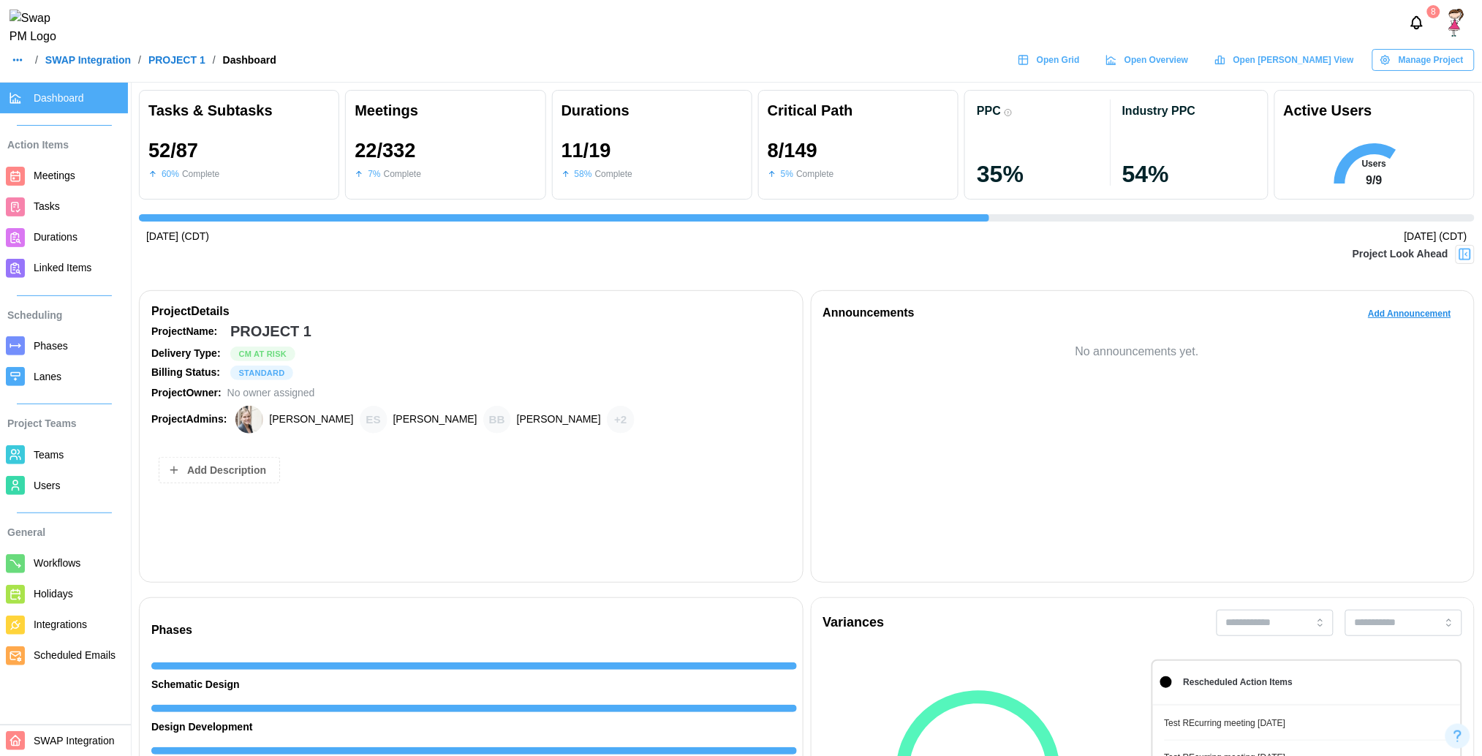
click at [1461, 260] on img at bounding box center [1465, 254] width 15 height 15
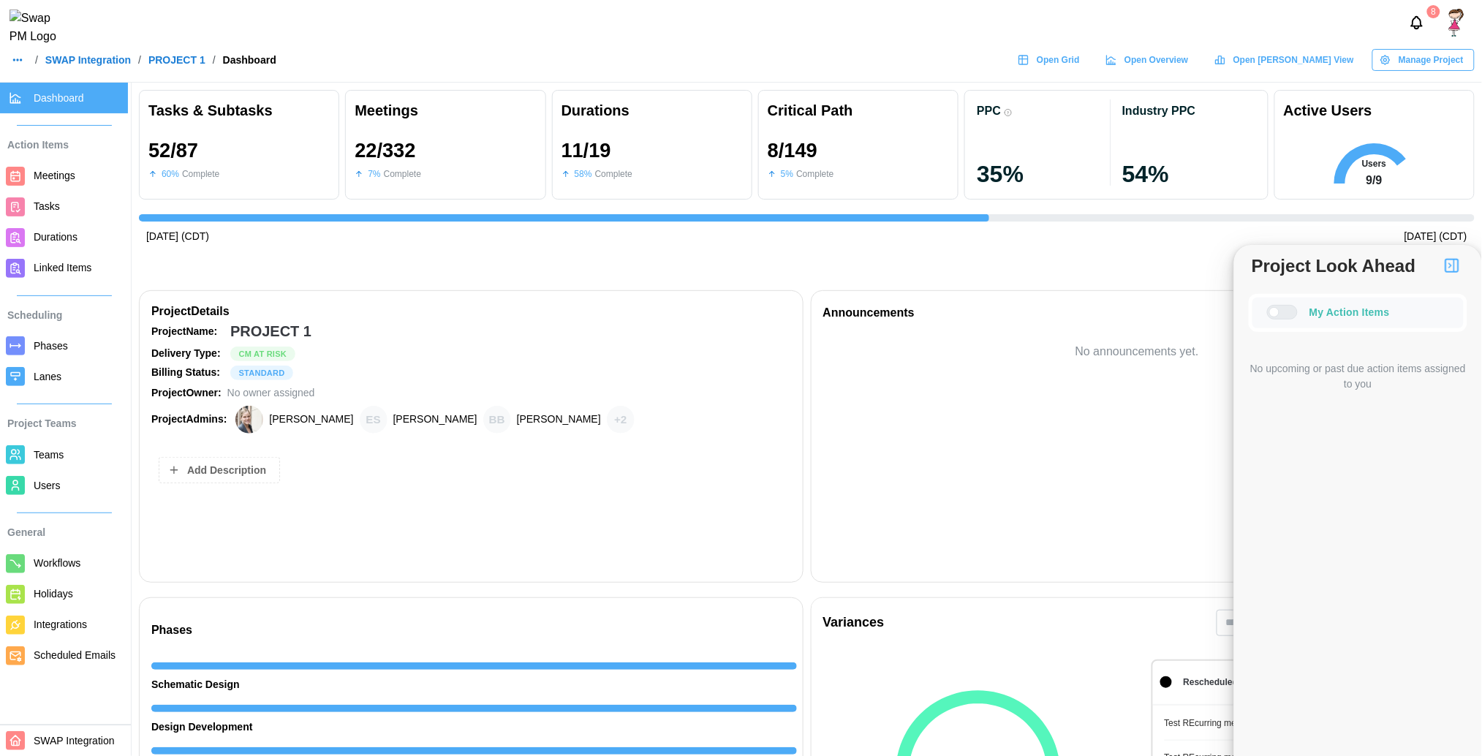
scroll to position [0, 13338]
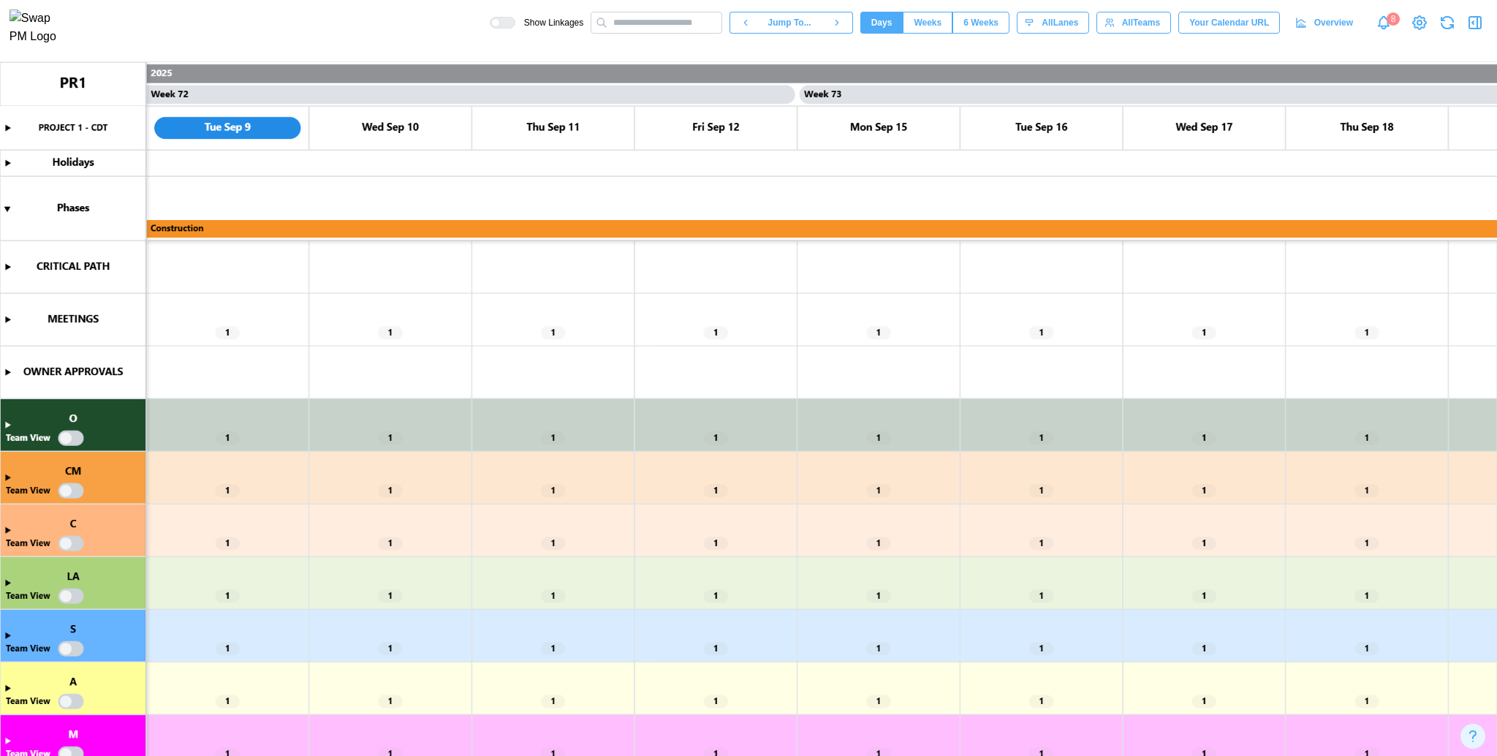
click at [1122, 20] on icon "button" at bounding box center [1476, 23] width 18 height 18
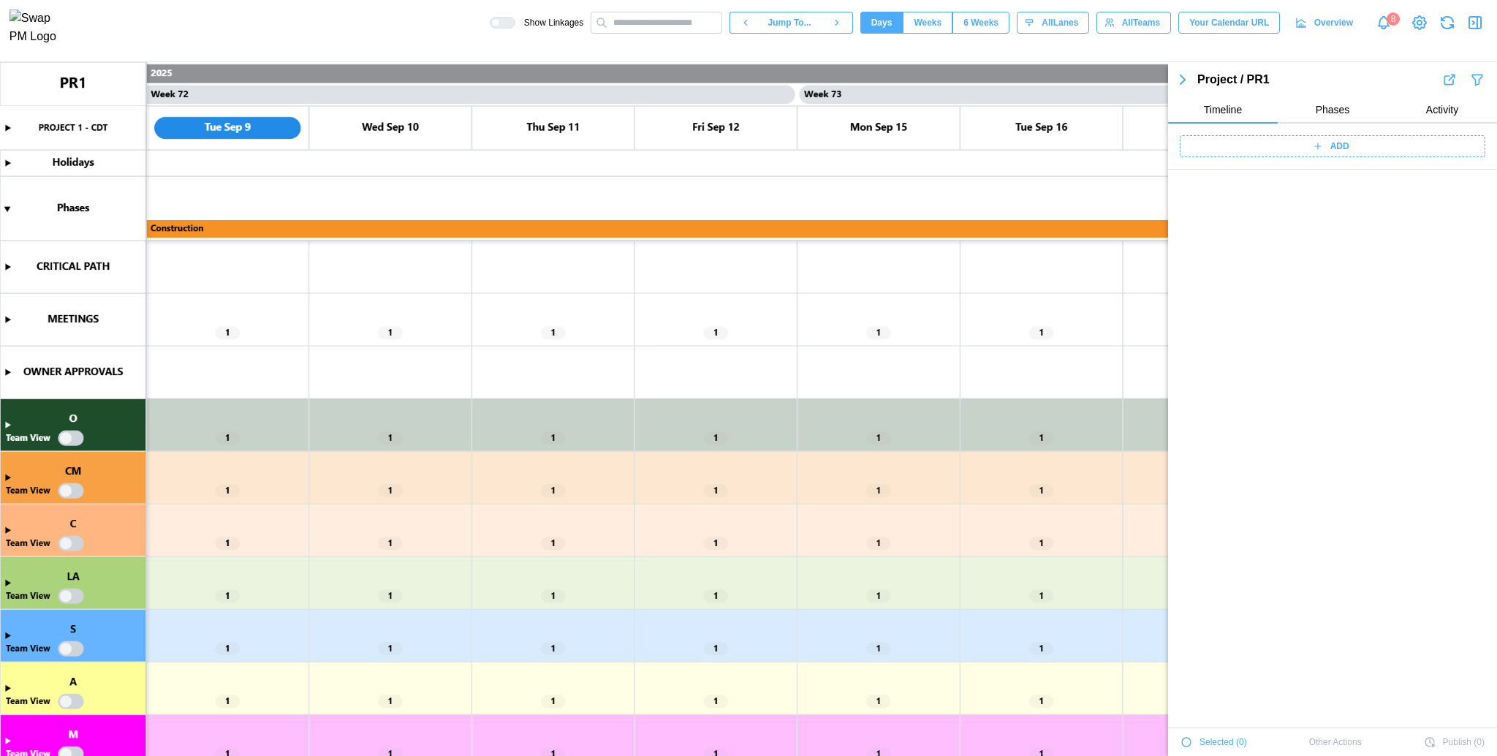
scroll to position [17550, 0]
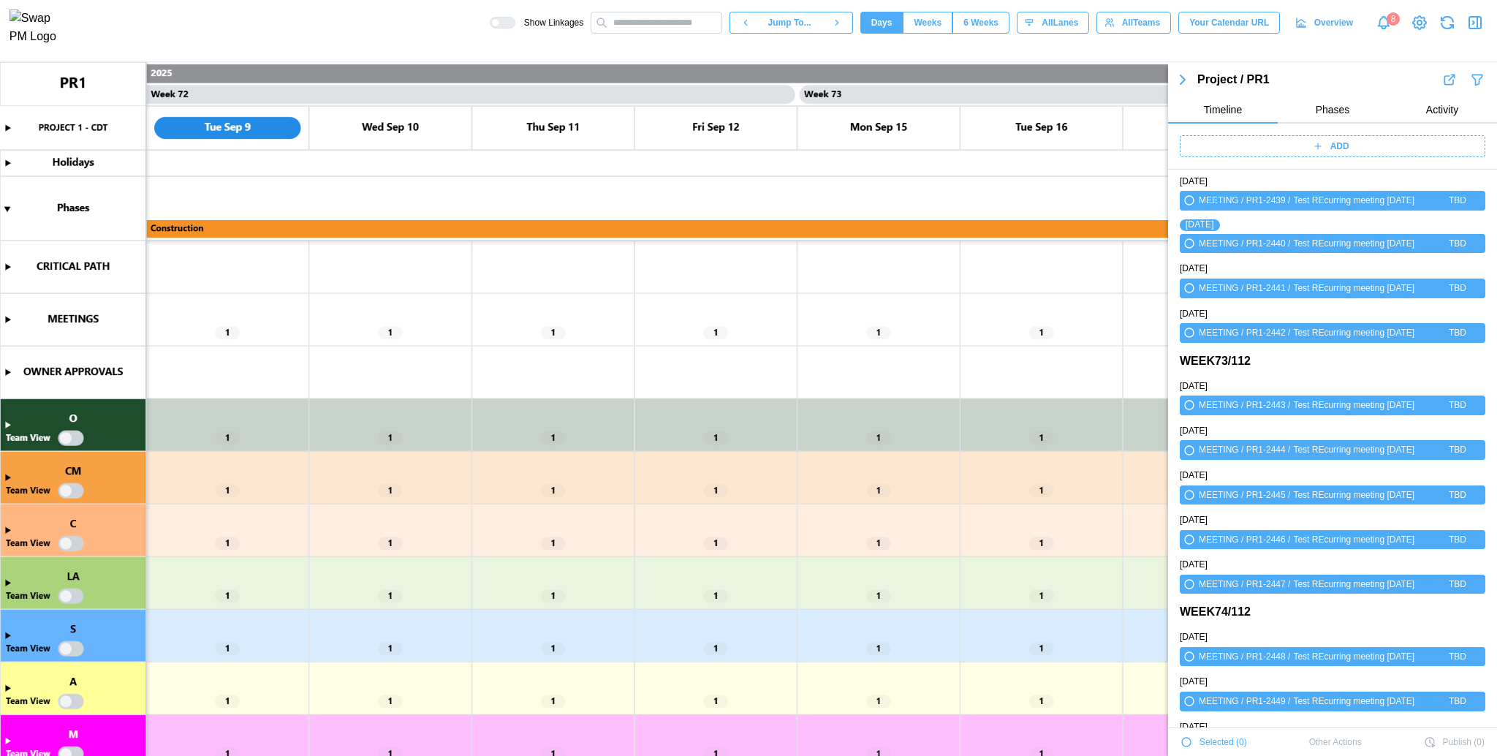
click at [1122, 147] on div "ADD" at bounding box center [1330, 146] width 287 height 20
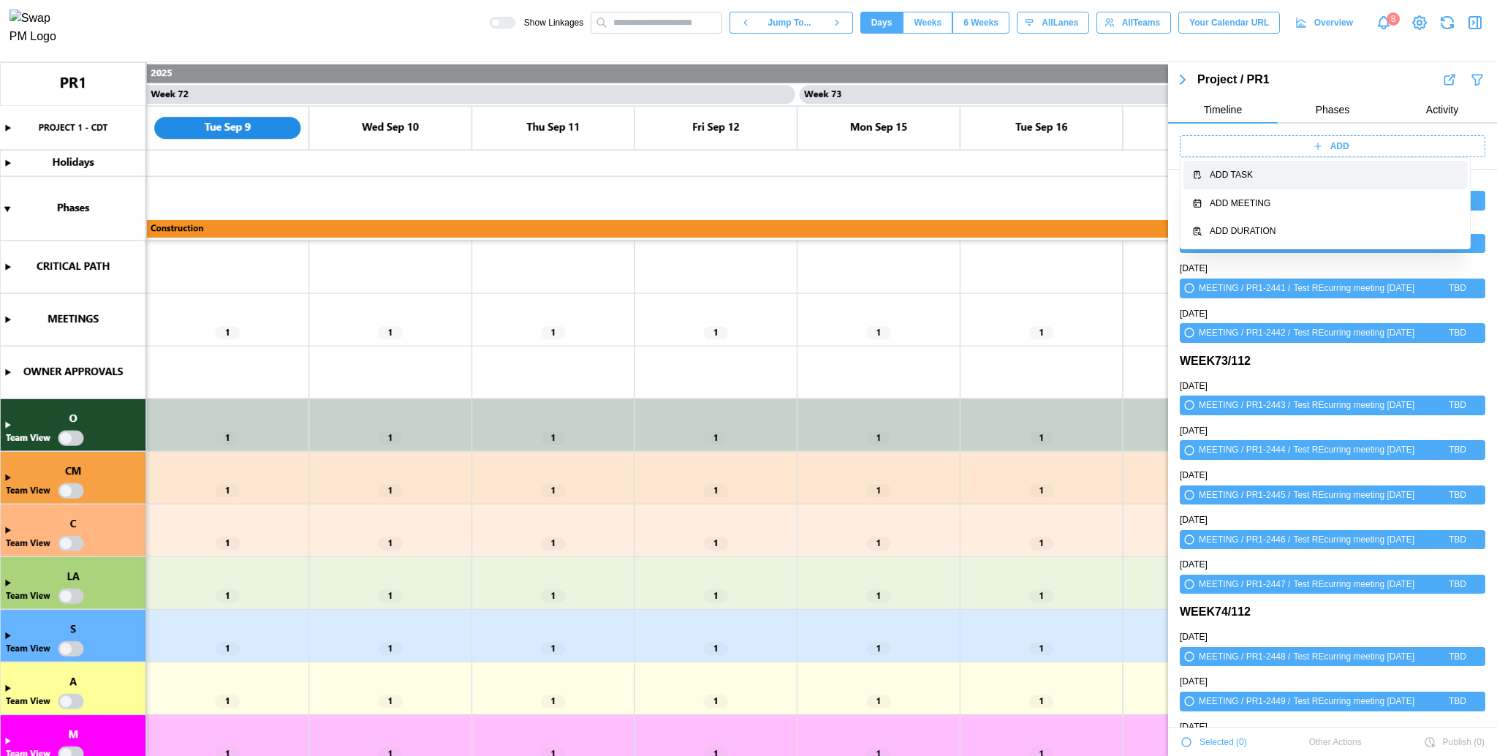
click at [1122, 165] on button "Add Task" at bounding box center [1326, 175] width 284 height 29
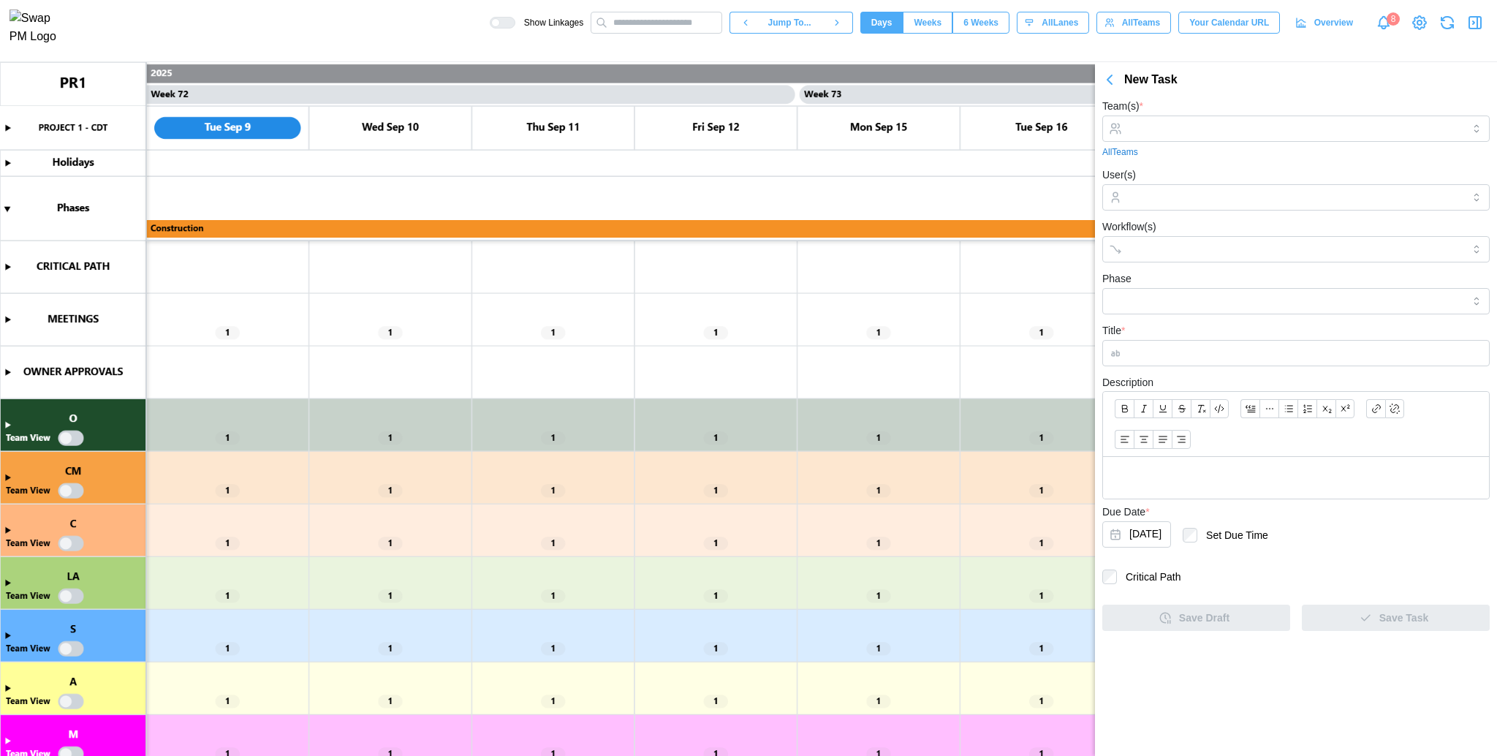
scroll to position [0, 0]
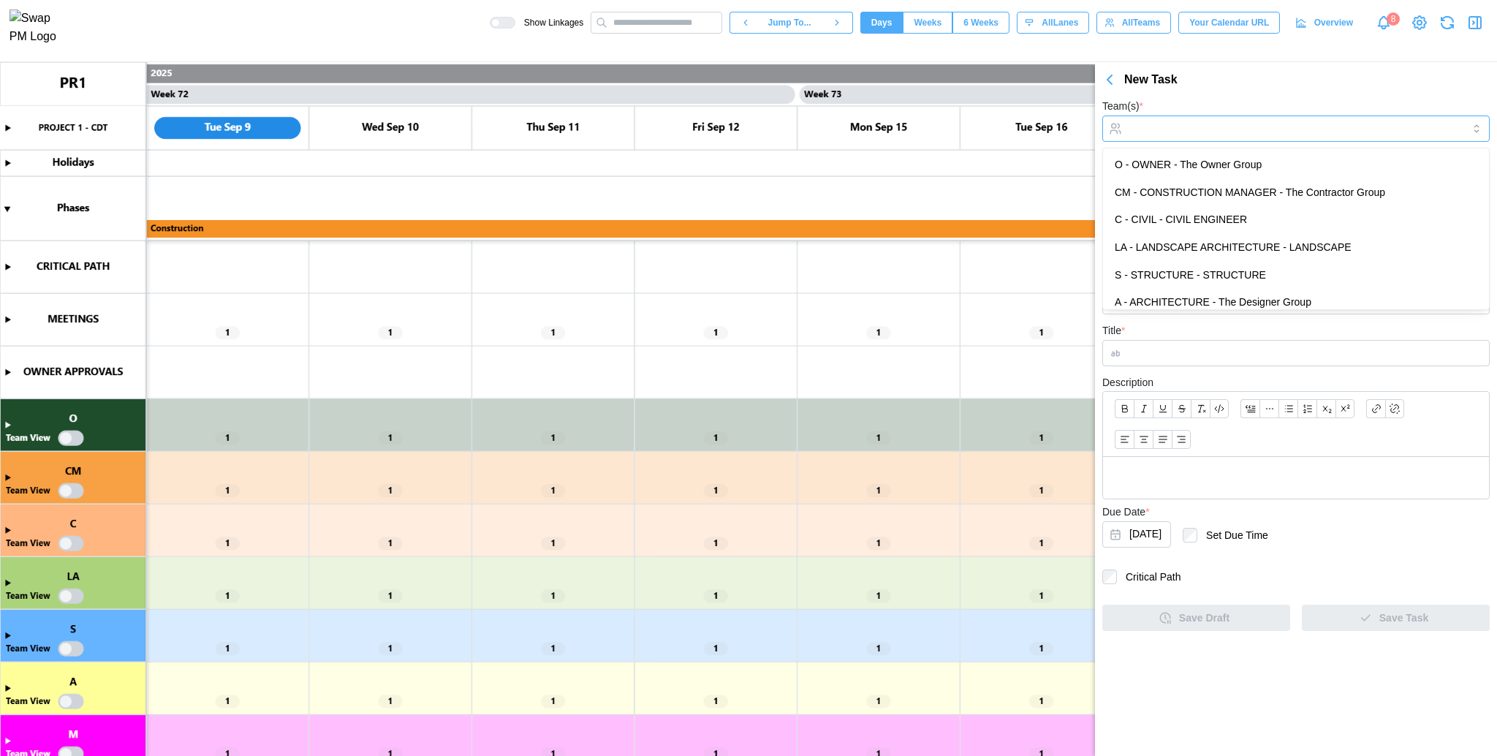
click at [1122, 116] on div at bounding box center [1294, 128] width 337 height 25
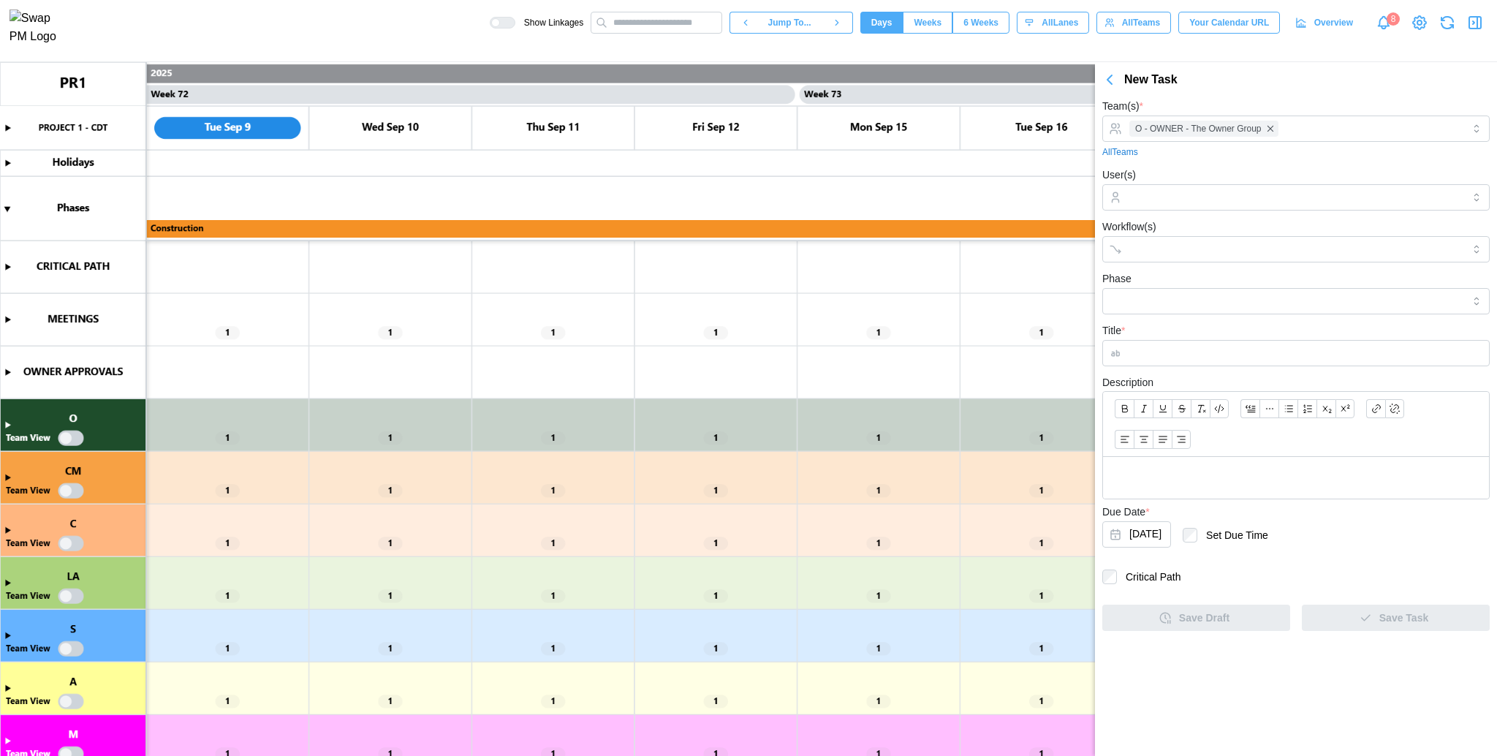
click at [1122, 397] on div at bounding box center [1296, 424] width 386 height 65
click at [1122, 201] on input "User(s)" at bounding box center [1296, 198] width 333 height 12
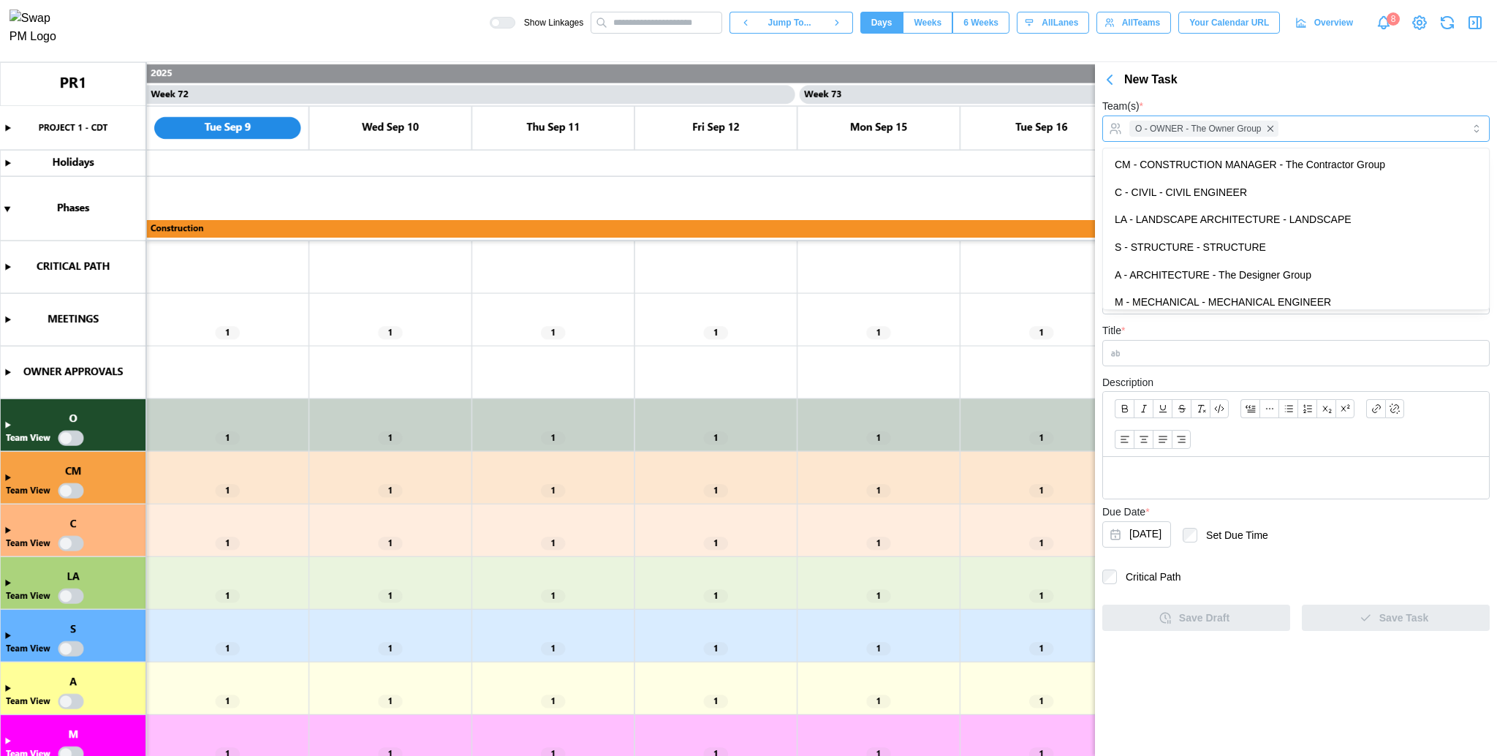
click at [1122, 136] on div "O - OWNER - The Owner Group" at bounding box center [1294, 128] width 337 height 25
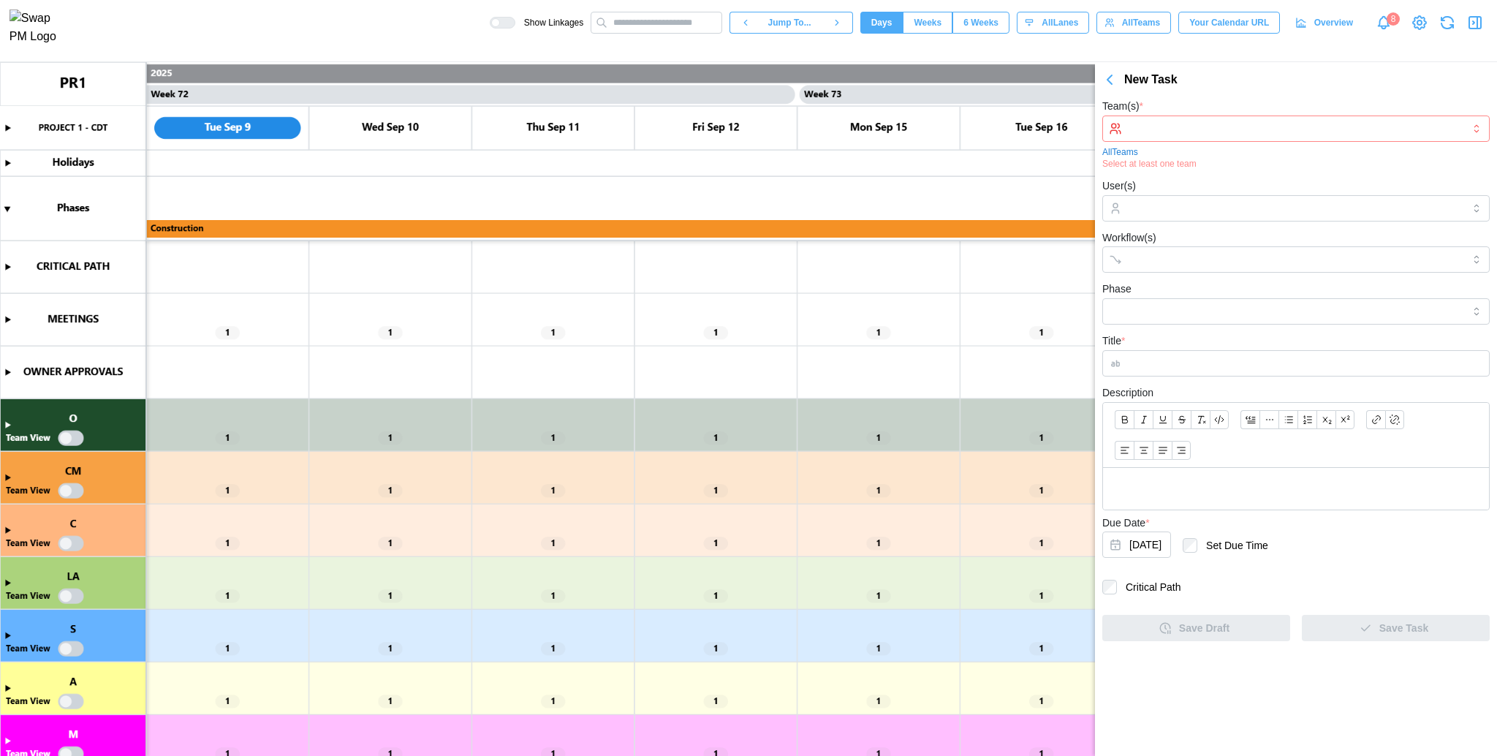
click at [1122, 135] on div at bounding box center [1294, 128] width 337 height 25
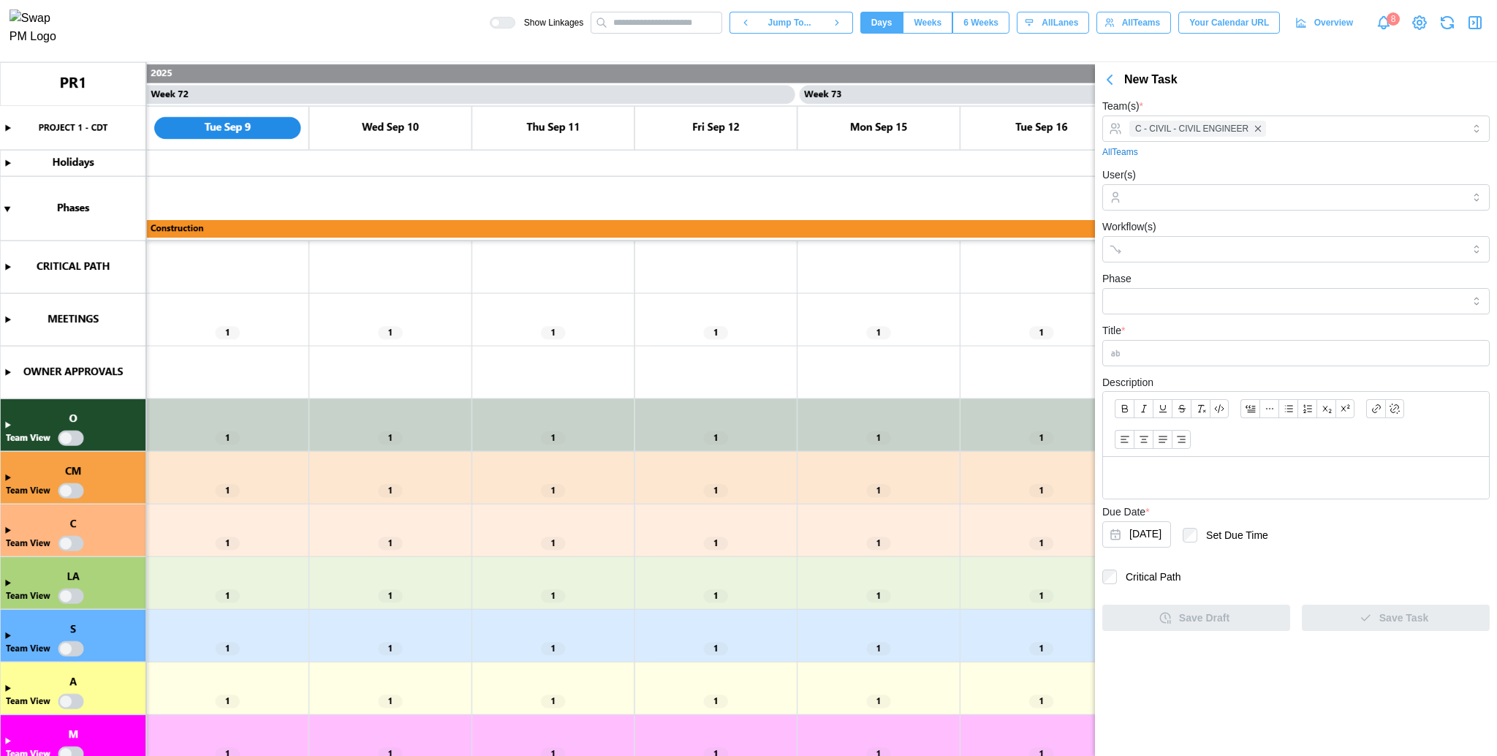
click at [1122, 399] on button "Blockquote" at bounding box center [1250, 408] width 19 height 19
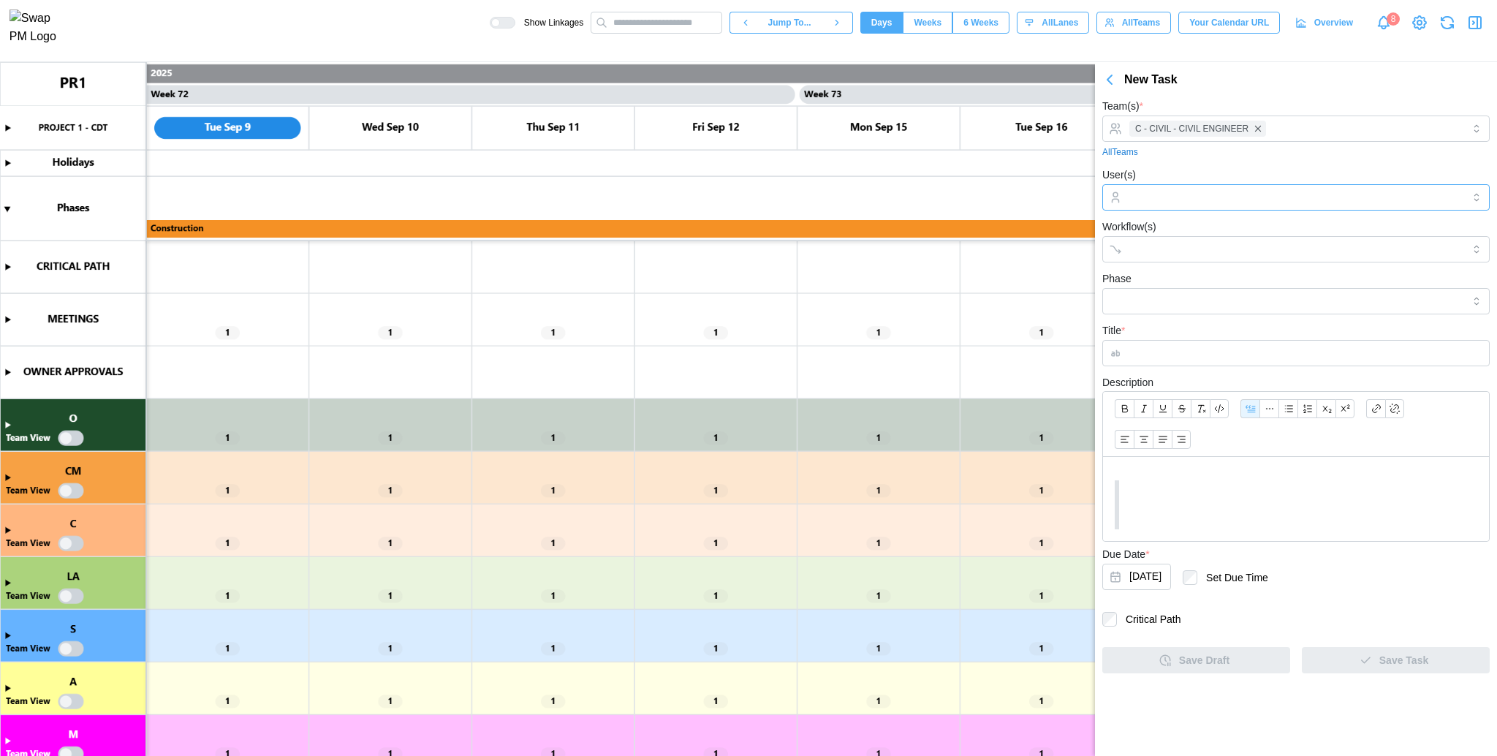
click at [1122, 203] on div at bounding box center [1294, 197] width 337 height 25
click at [1122, 202] on input "User(s)" at bounding box center [1296, 198] width 333 height 12
drag, startPoint x: 1262, startPoint y: 176, endPoint x: 1223, endPoint y: 224, distance: 61.9
click at [1122, 224] on form "Team(s) * C - CIVIL - CIVIL ENGINEER All Teams User(s) Workflow(s) Phase Title …" at bounding box center [1296, 385] width 387 height 576
click at [1122, 193] on input "User(s)" at bounding box center [1296, 198] width 333 height 12
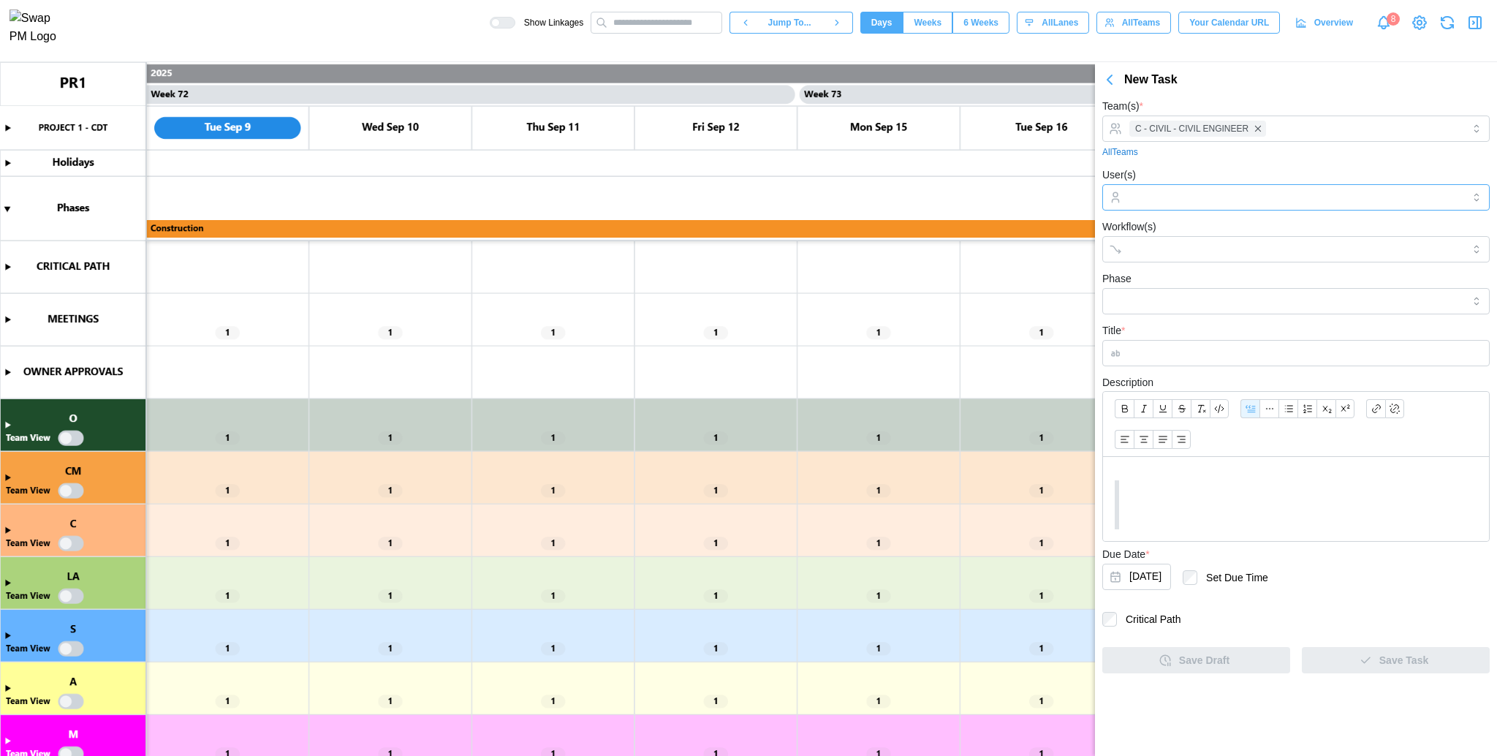
click at [1122, 193] on input "User(s)" at bounding box center [1296, 198] width 333 height 12
click at [1122, 190] on div at bounding box center [1294, 197] width 337 height 25
click at [1114, 85] on icon "button" at bounding box center [1110, 80] width 18 height 18
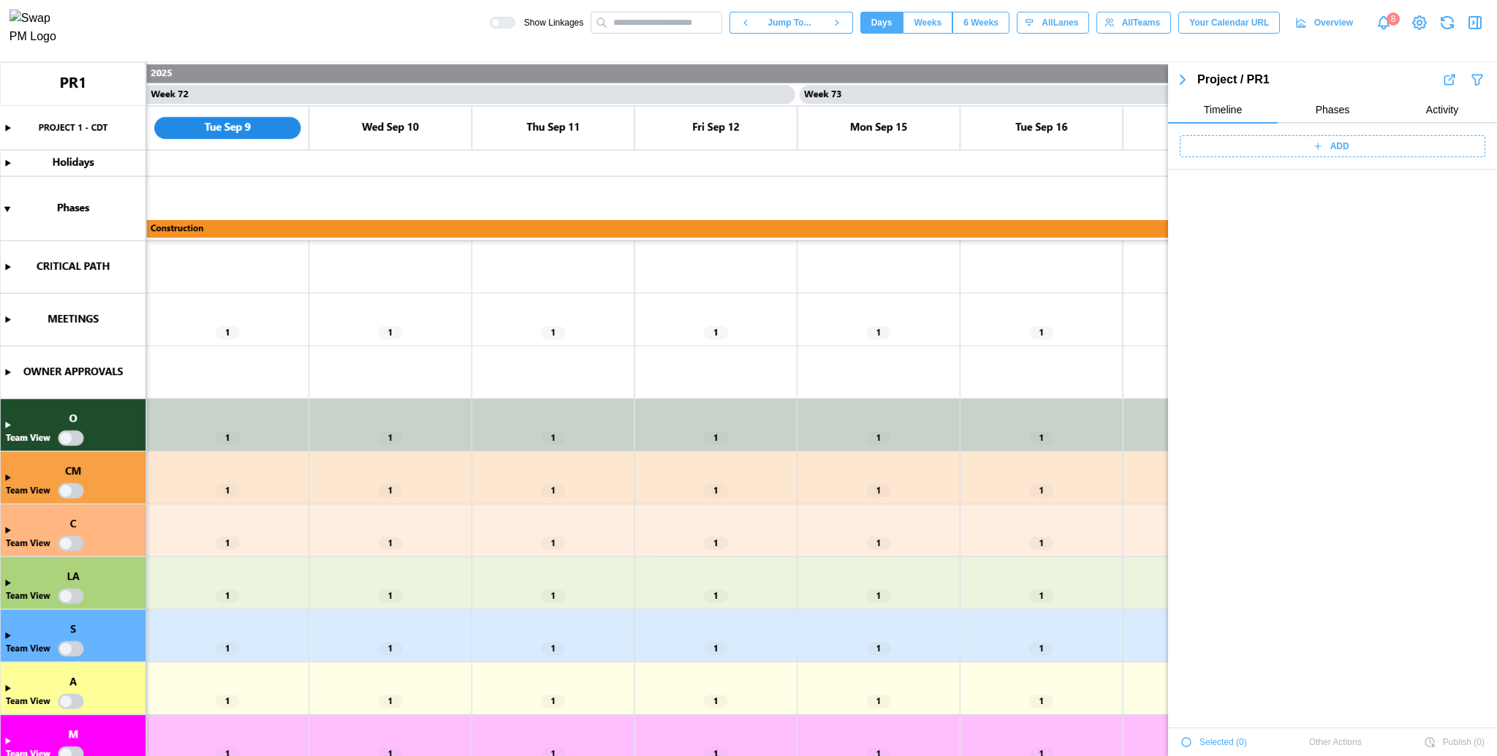
scroll to position [17547, 0]
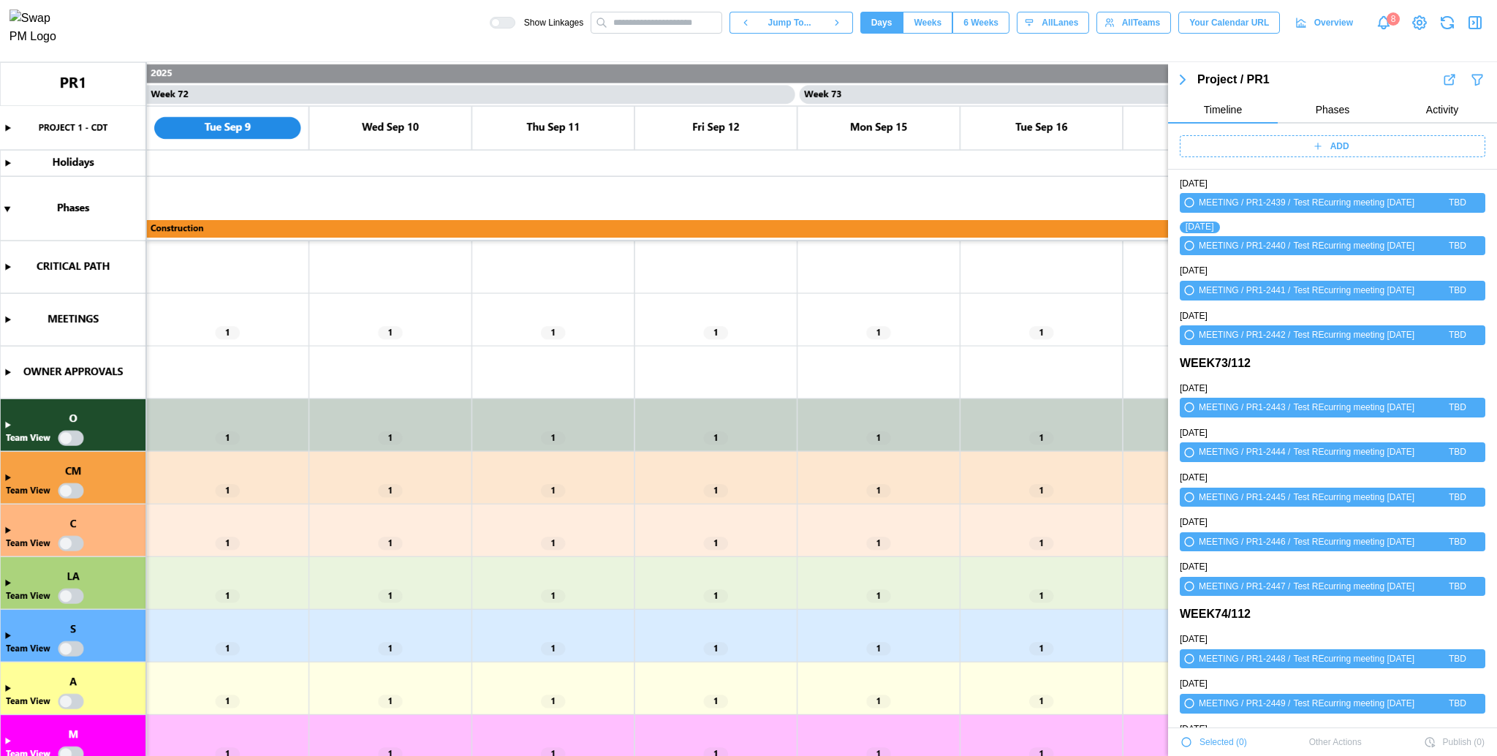
click at [1122, 152] on div "ADD" at bounding box center [1330, 146] width 287 height 20
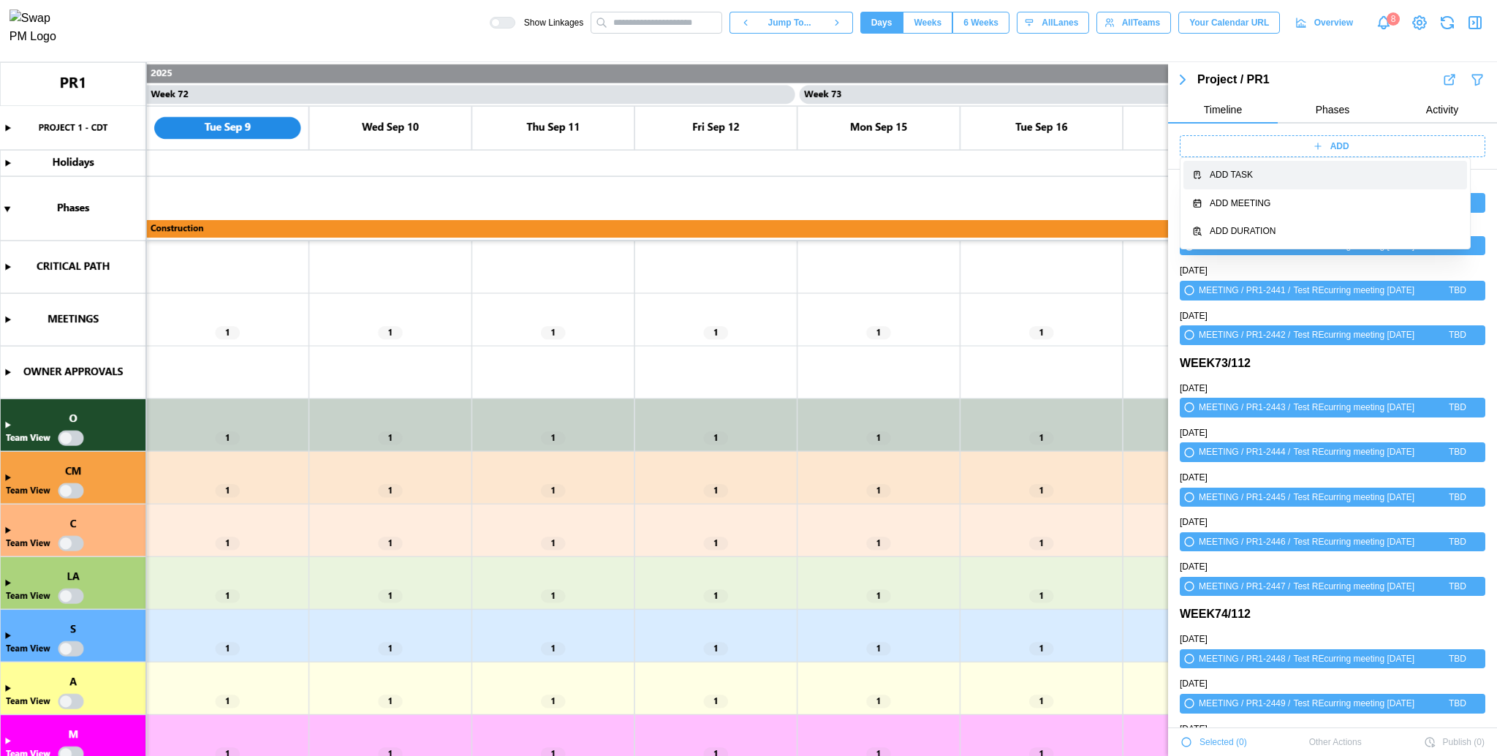
click at [1122, 170] on div "Add Task" at bounding box center [1334, 175] width 249 height 14
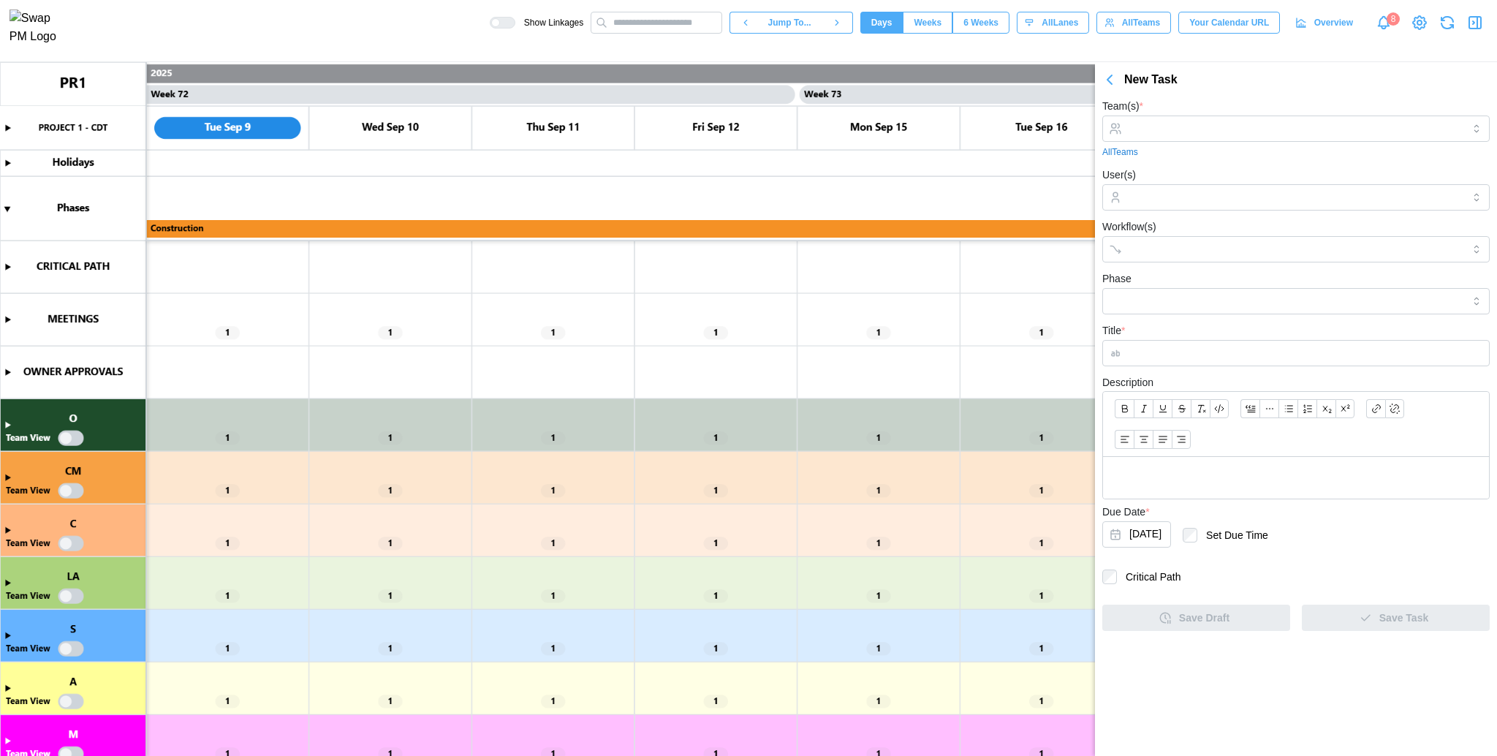
scroll to position [0, 0]
click at [1122, 198] on input "User(s)" at bounding box center [1296, 198] width 333 height 12
drag, startPoint x: 1184, startPoint y: 143, endPoint x: 1171, endPoint y: 129, distance: 19.6
click at [1122, 129] on div "Team(s) * All Teams" at bounding box center [1296, 127] width 387 height 61
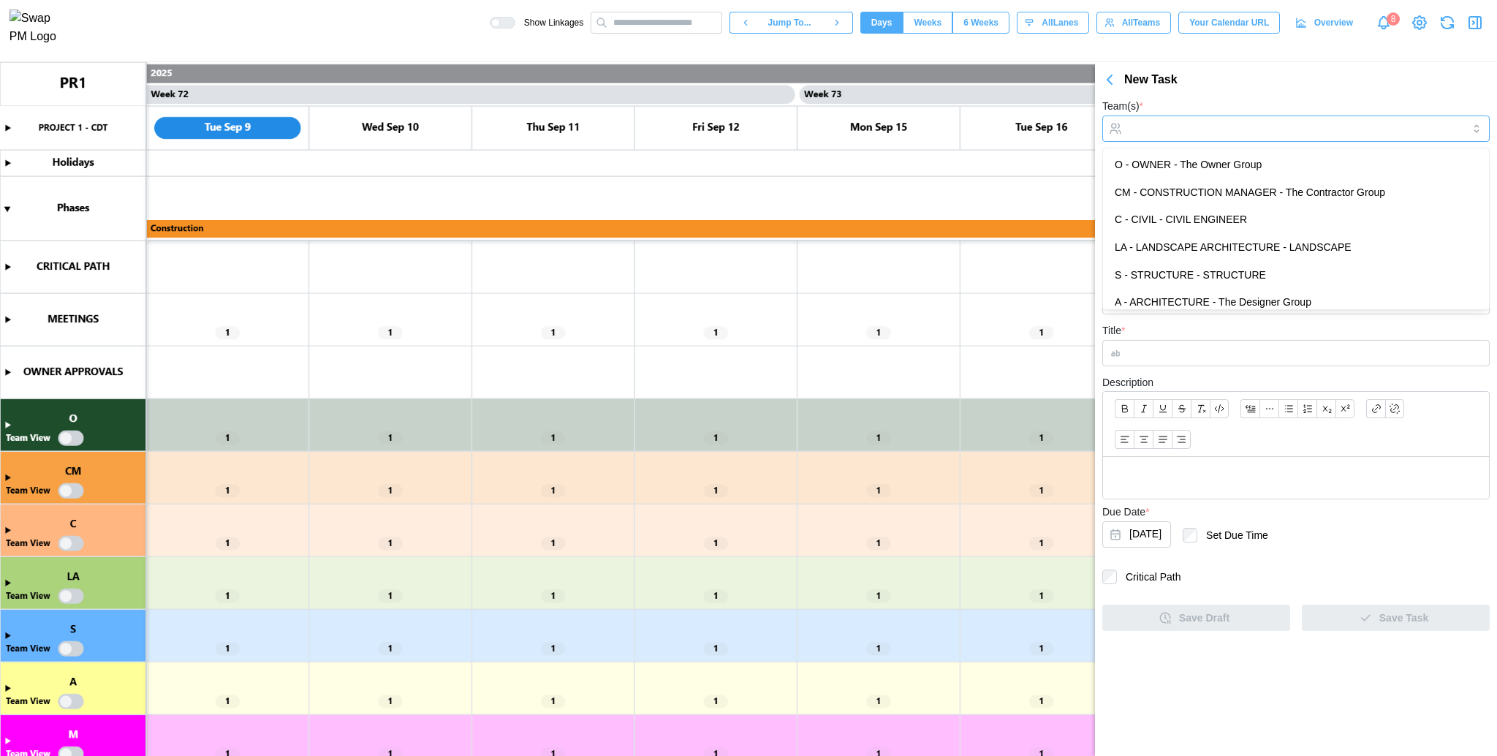
click at [1122, 129] on input "Team(s) *" at bounding box center [1296, 129] width 333 height 12
drag, startPoint x: 1377, startPoint y: 129, endPoint x: 1361, endPoint y: 68, distance: 63.3
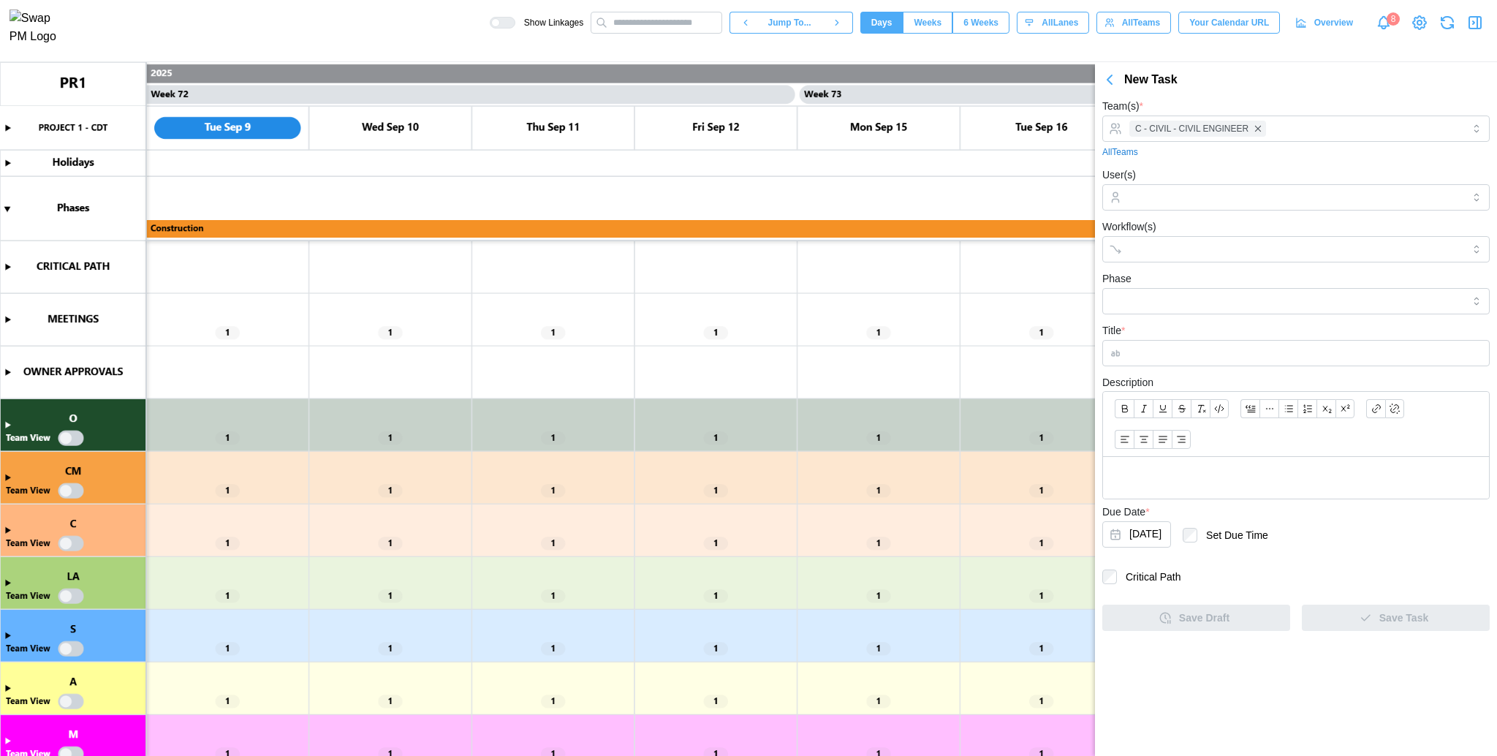
click at [1122, 68] on div "New Task" at bounding box center [1296, 76] width 402 height 28
click at [1122, 213] on form "Team(s) * C - CIVIL - CIVIL ENGINEER All Teams User(s) Workflow(s) Phase Title …" at bounding box center [1296, 364] width 387 height 534
click at [1122, 208] on div at bounding box center [1294, 197] width 337 height 25
click at [1122, 357] on input "Title *" at bounding box center [1296, 353] width 387 height 26
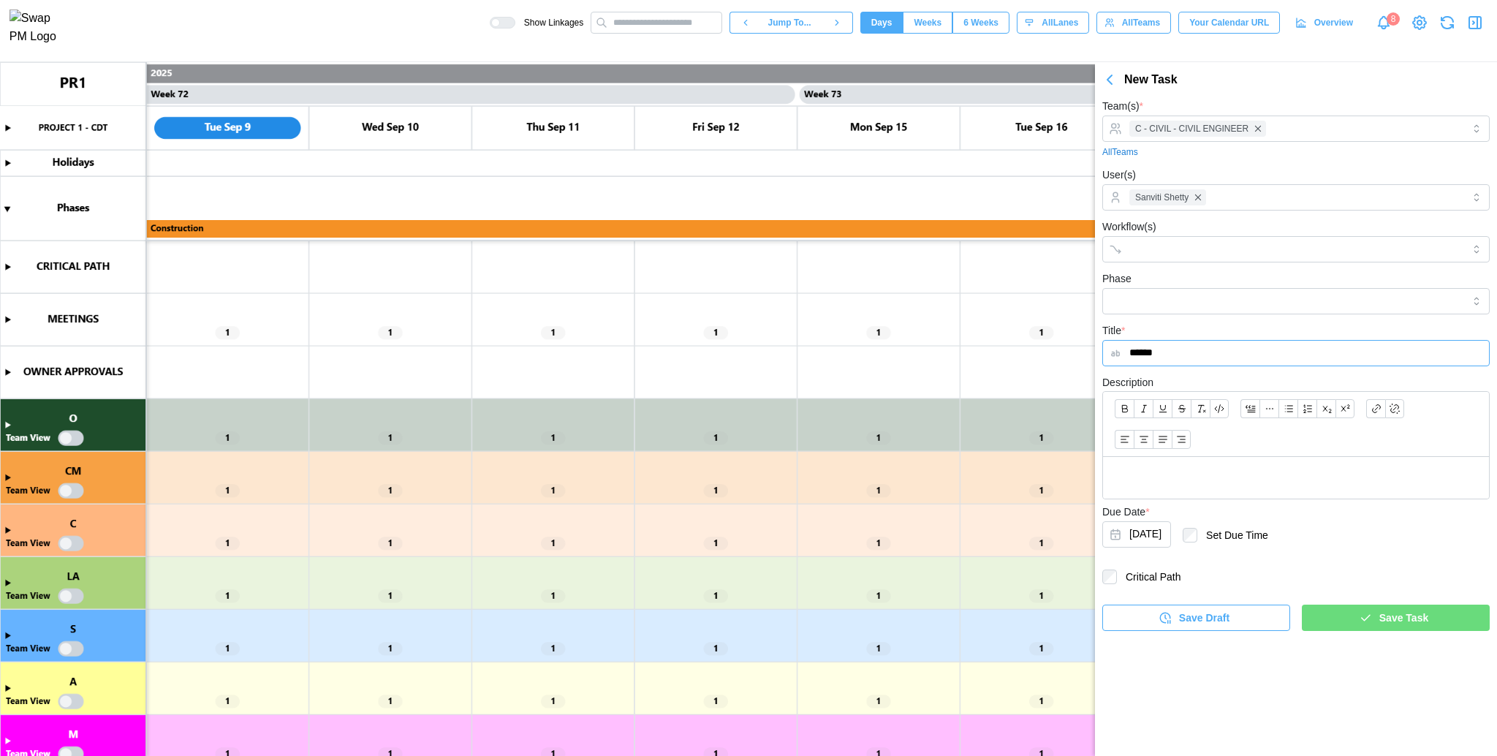
type input "******"
click at [1122, 567] on icon "button" at bounding box center [1366, 618] width 8 height 6
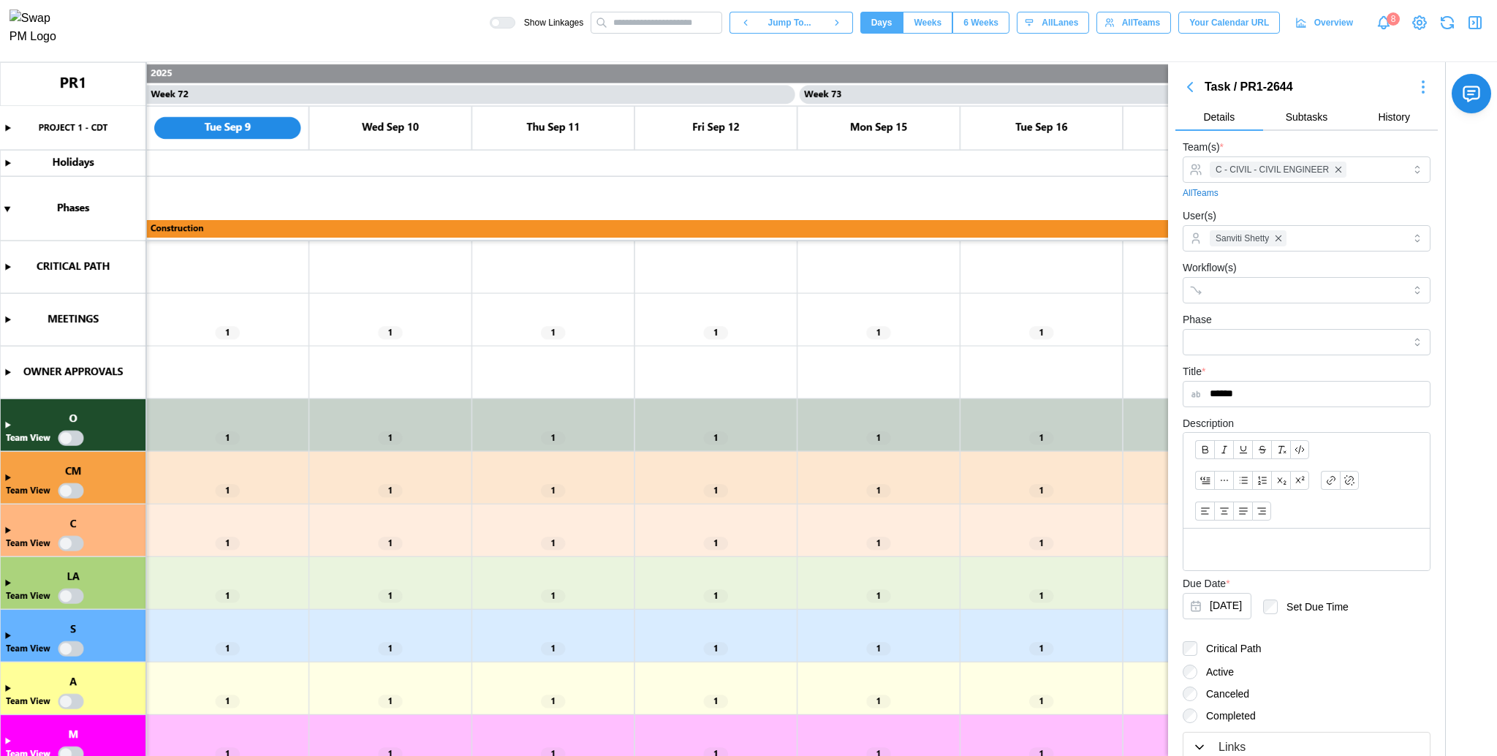
click at [5, 532] on canvas at bounding box center [748, 409] width 1497 height 695
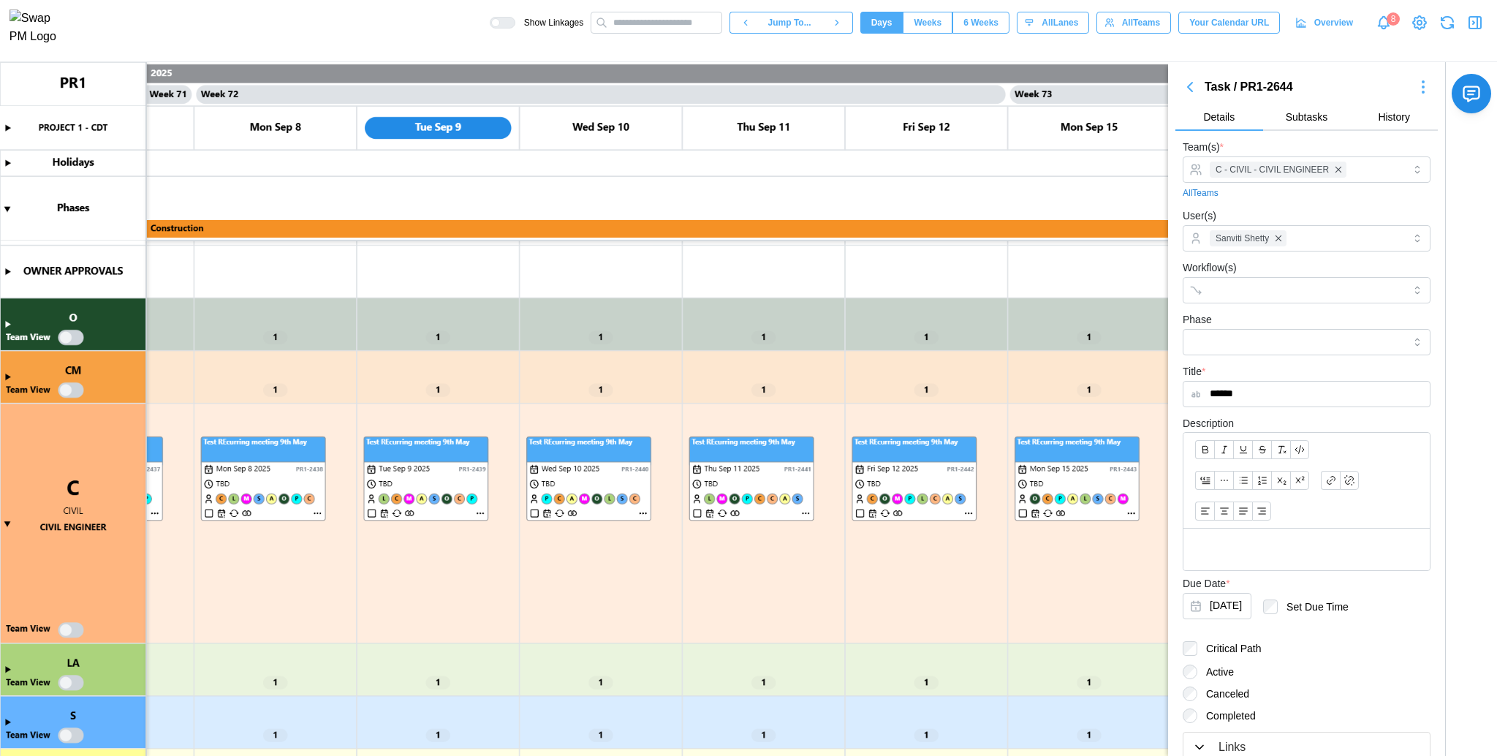
click at [1122, 83] on icon "button" at bounding box center [1190, 87] width 4 height 9
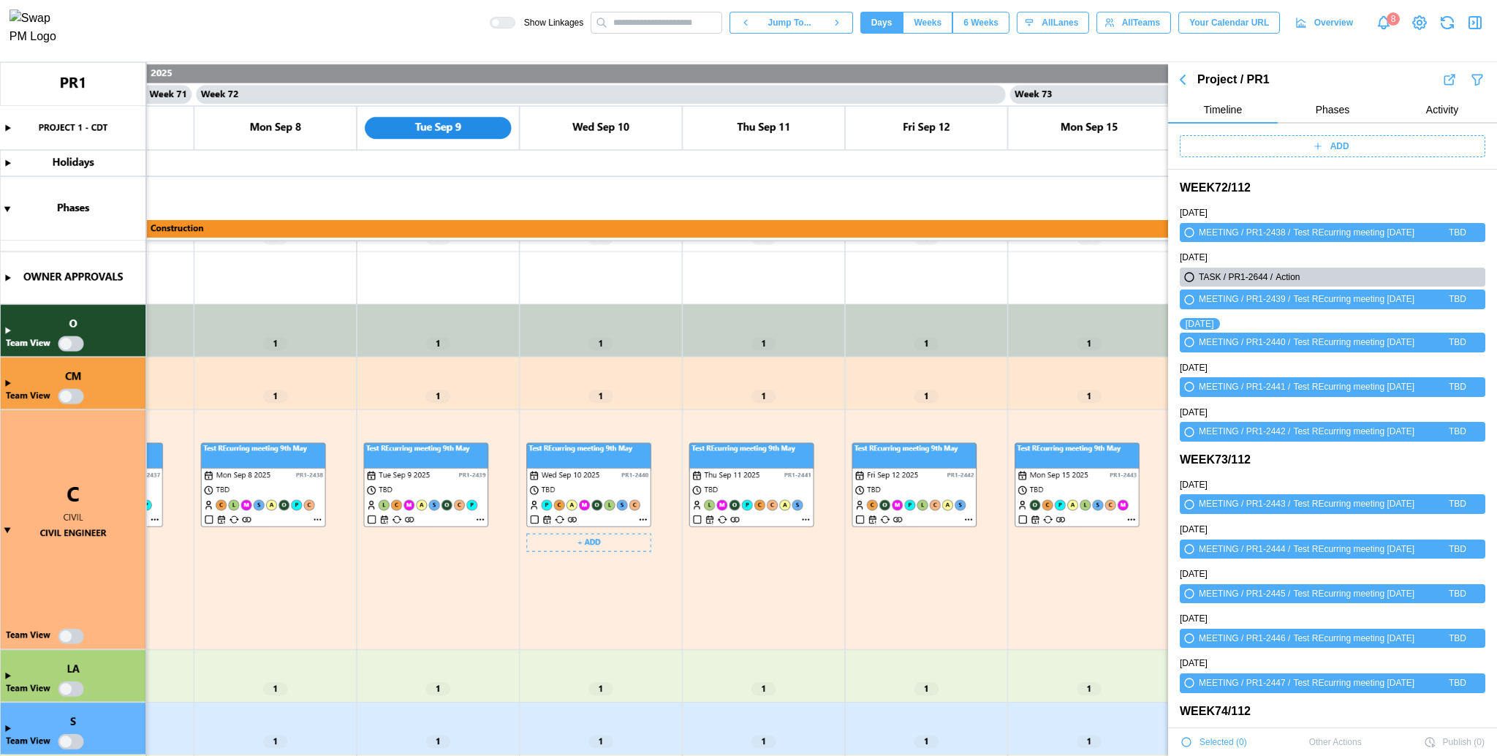
scroll to position [94, 0]
click at [3, 385] on canvas at bounding box center [748, 409] width 1497 height 695
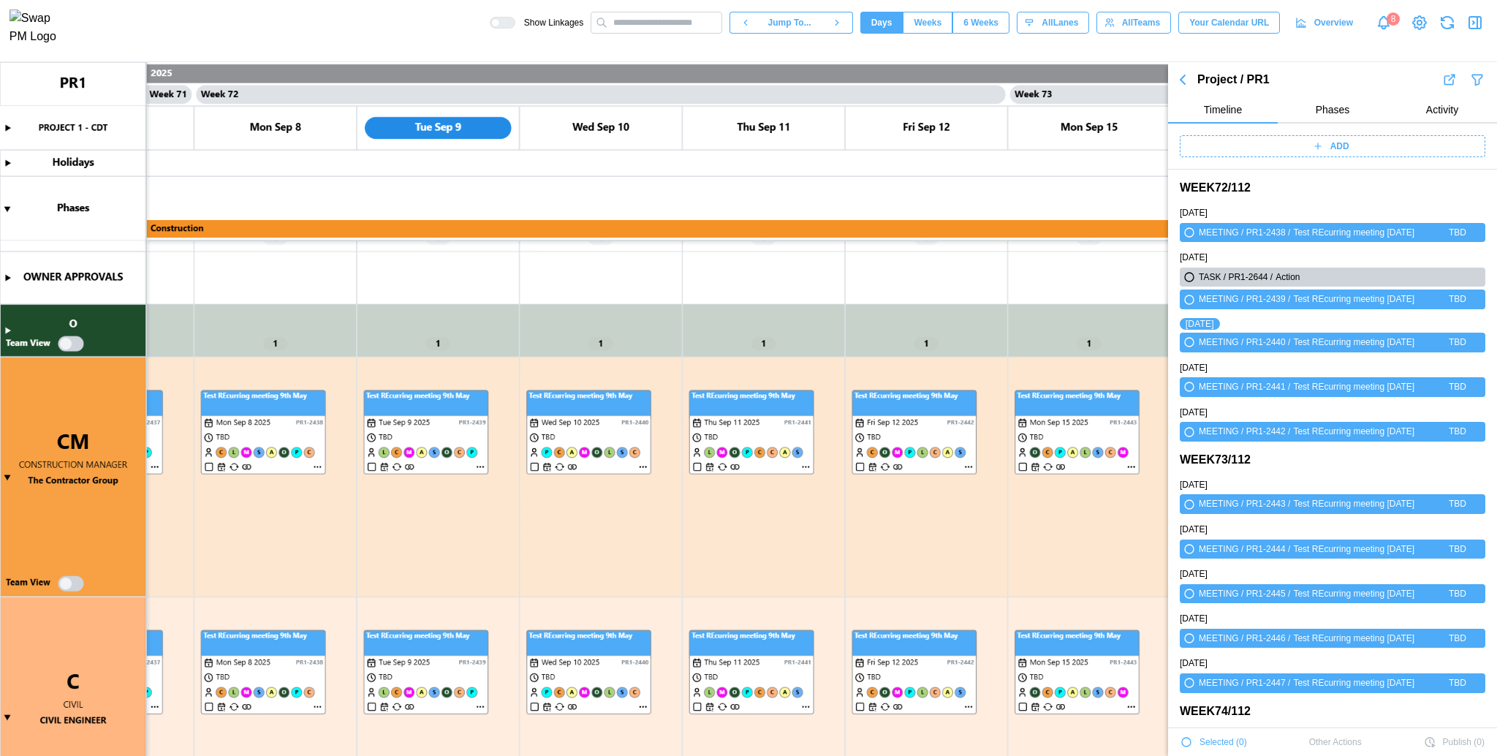
click at [3, 385] on canvas at bounding box center [748, 409] width 1497 height 695
click at [1122, 276] on icon "button" at bounding box center [1189, 277] width 9 height 9
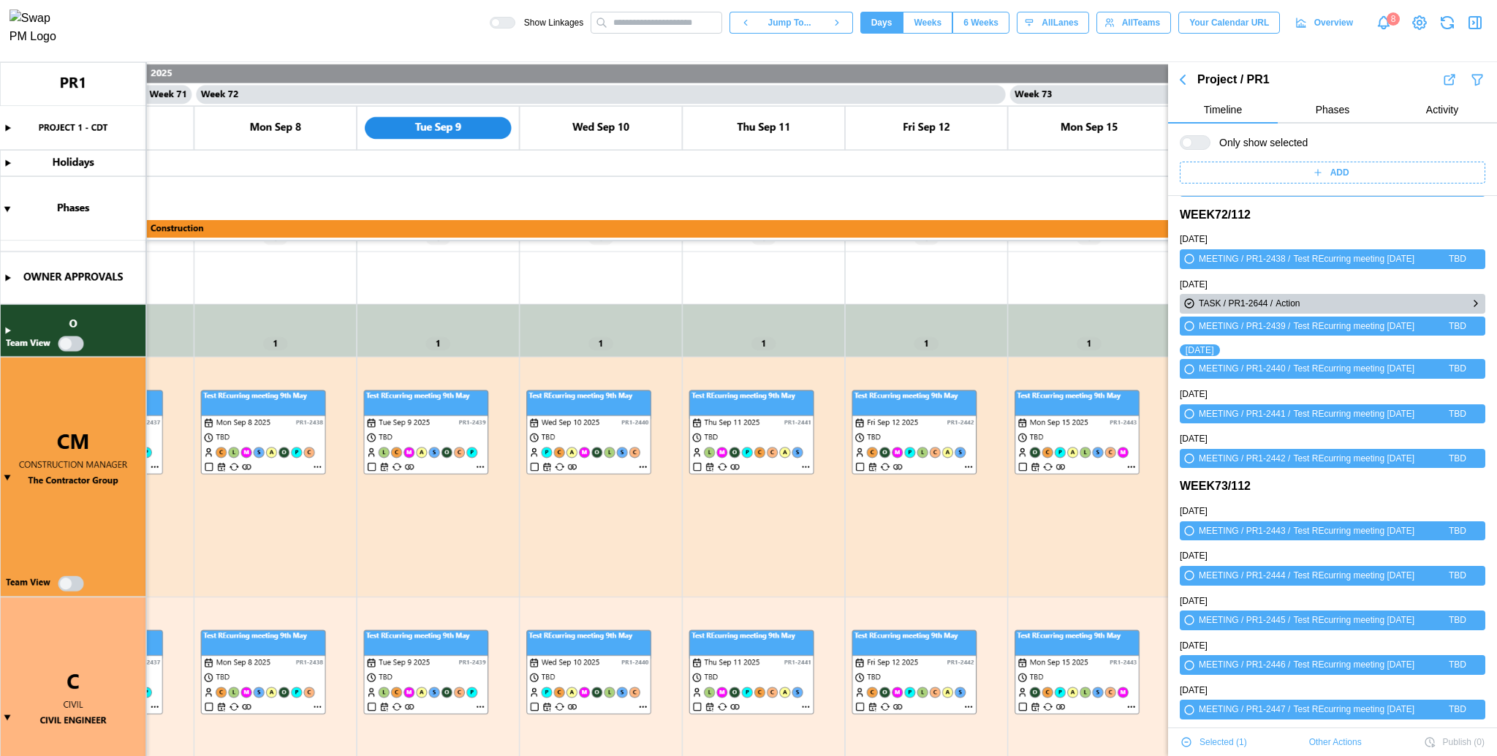
scroll to position [17494, 0]
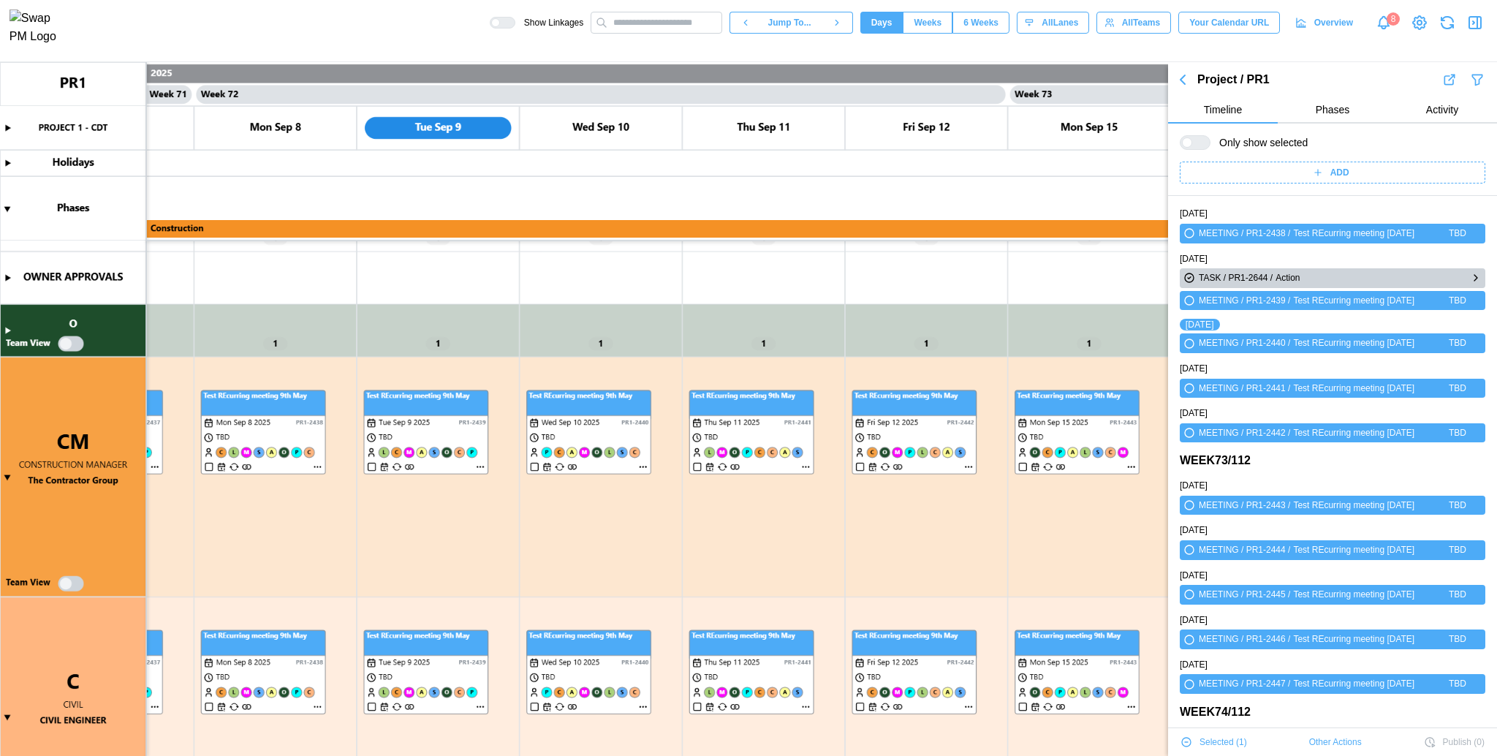
click at [1122, 281] on icon "button" at bounding box center [1190, 278] width 12 height 18
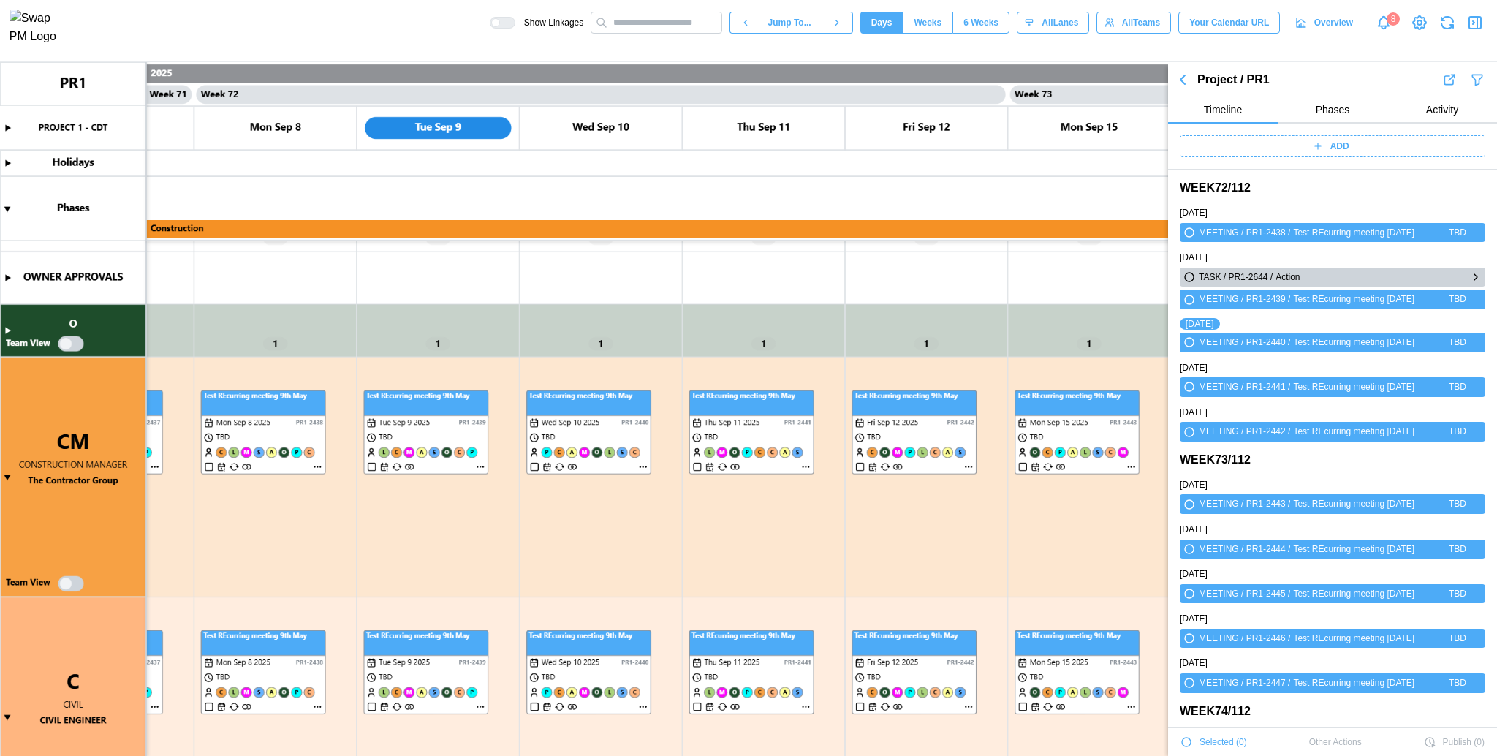
click at [1122, 276] on div "TASK / PR1-2644 /" at bounding box center [1236, 278] width 74 height 14
click at [1122, 278] on icon "button" at bounding box center [1476, 277] width 12 height 18
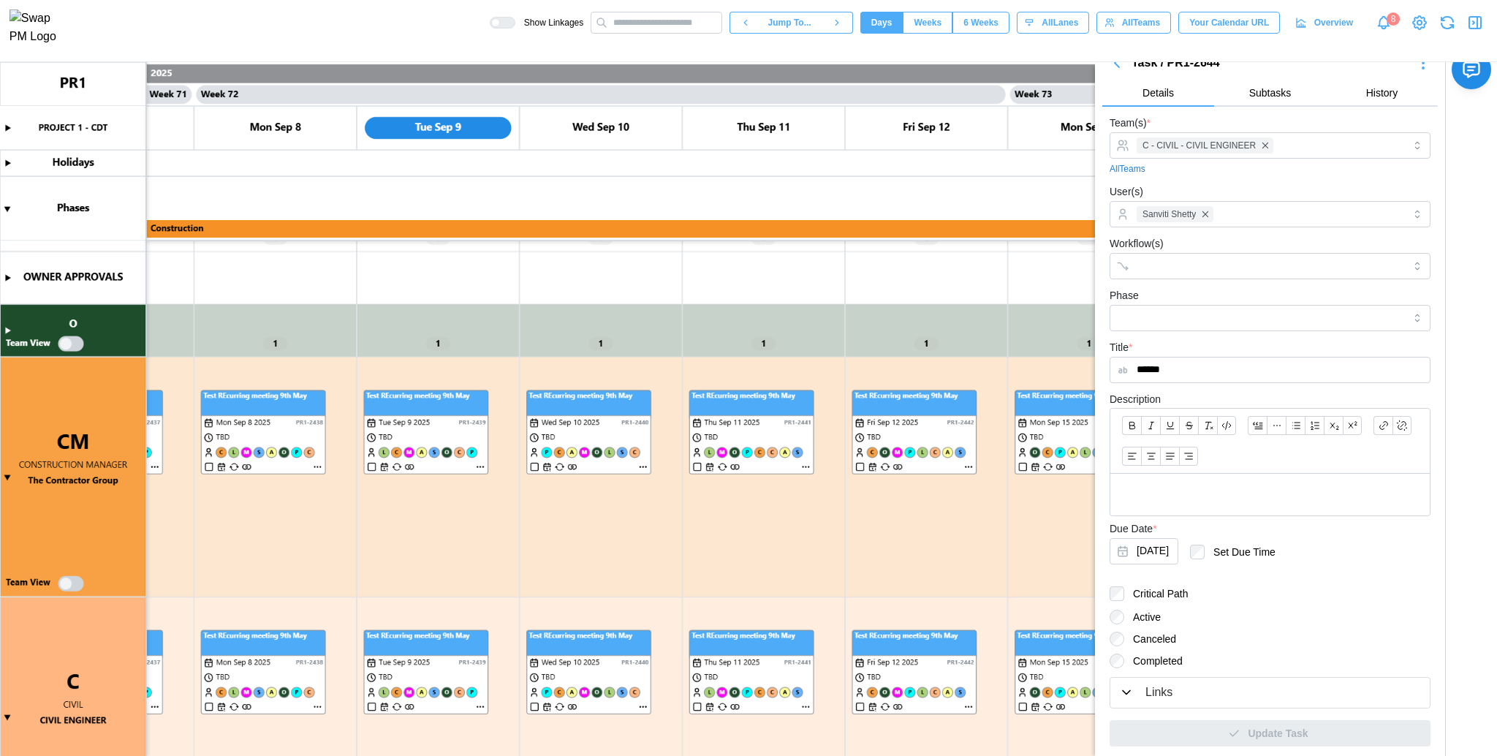
scroll to position [65, 0]
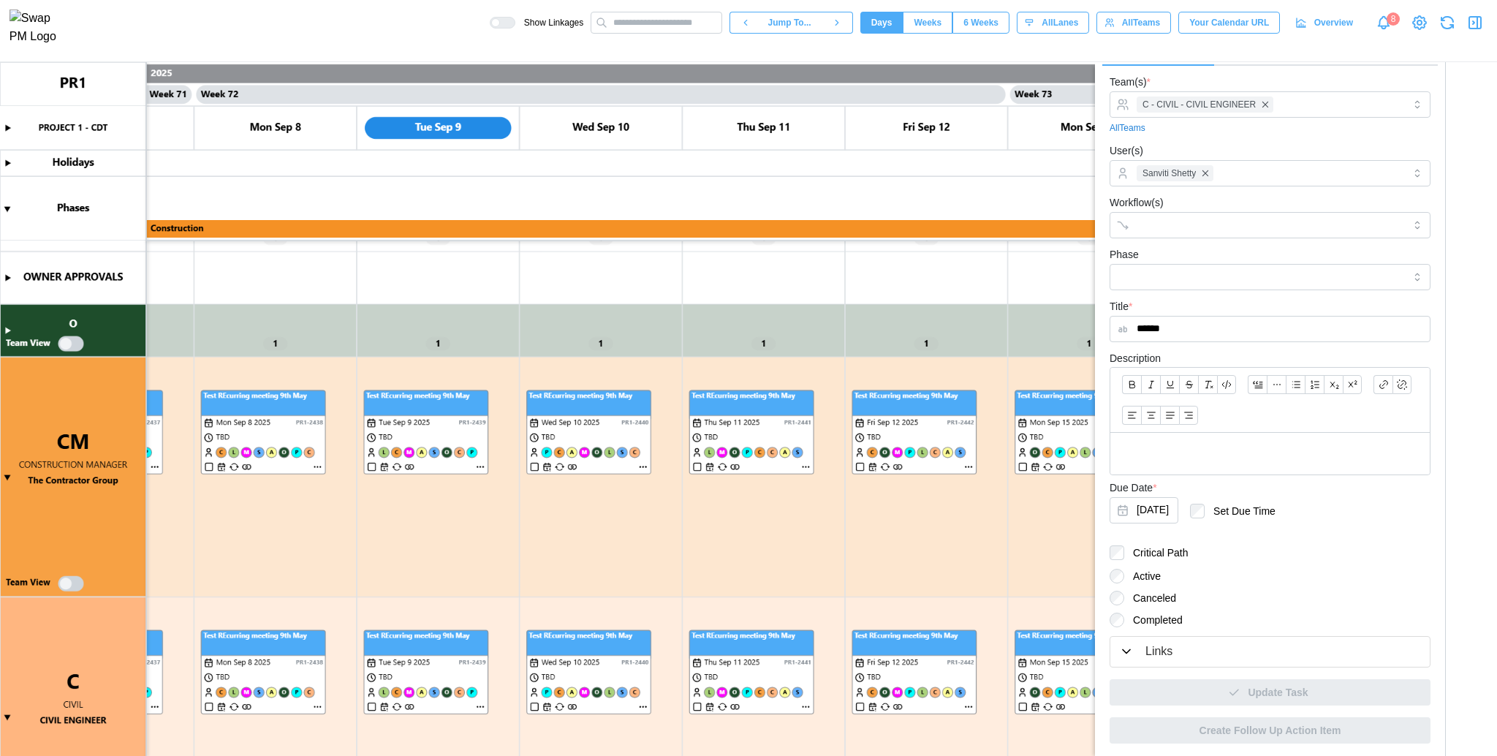
click at [1122, 550] on label "Critical Path" at bounding box center [1156, 552] width 64 height 15
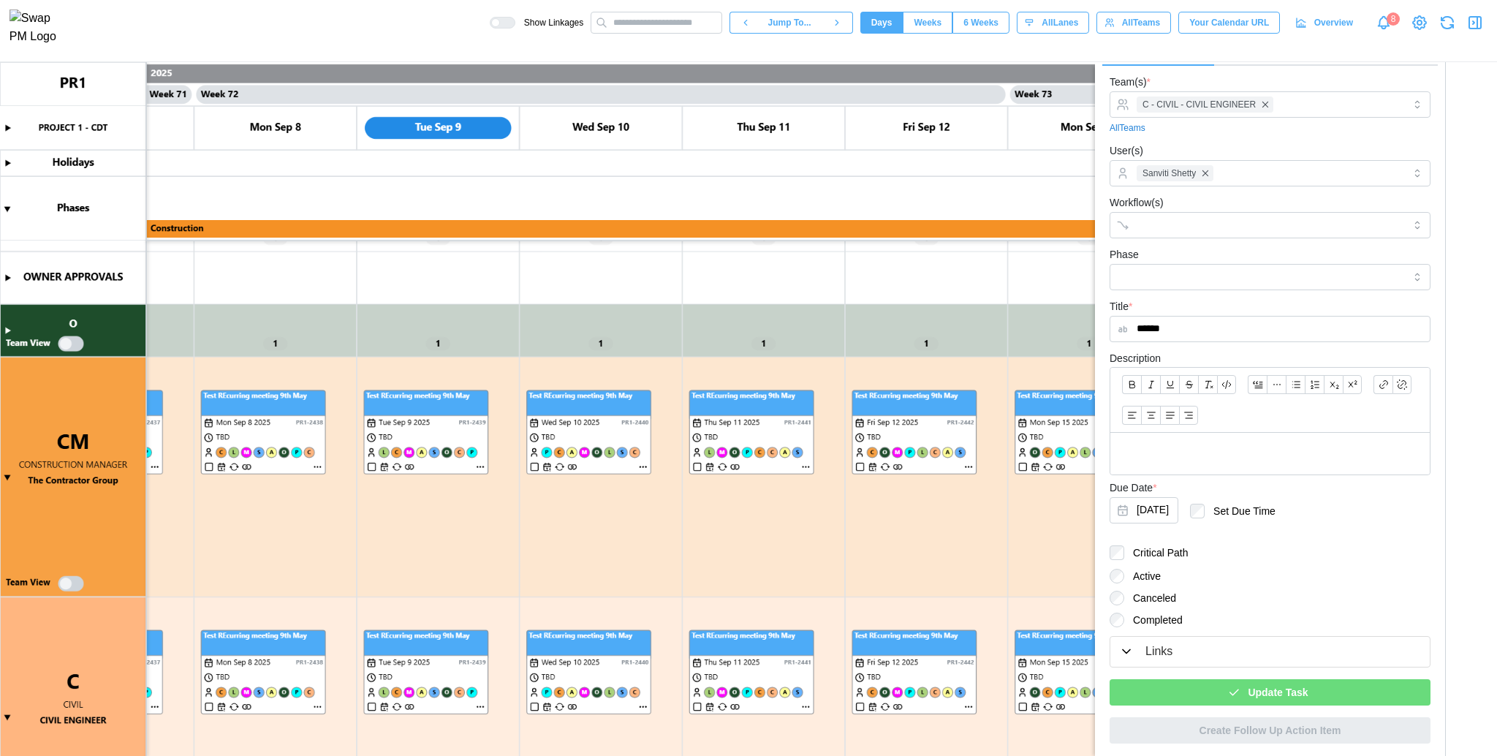
click at [1122, 567] on div "Update Task" at bounding box center [1270, 687] width 321 height 38
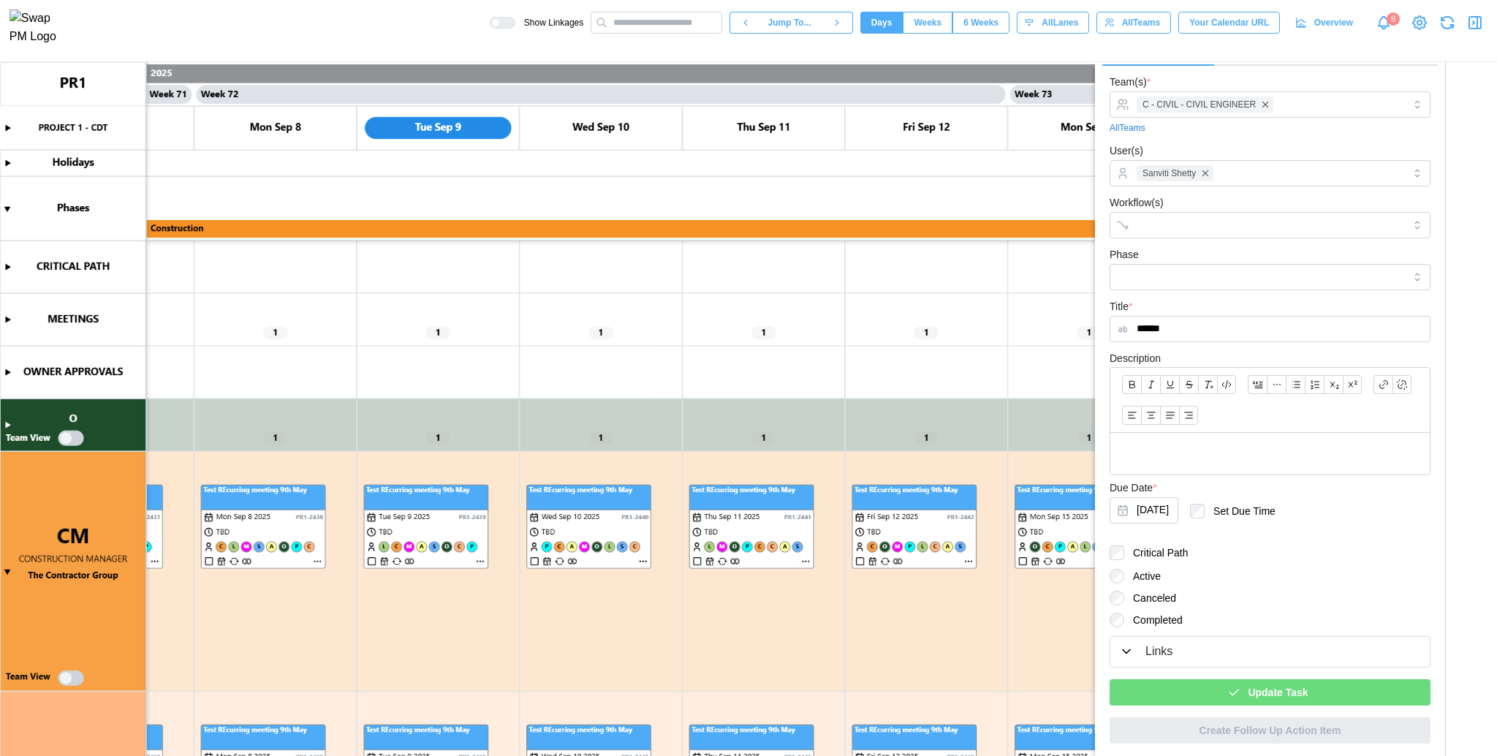
scroll to position [0, 0]
click at [9, 269] on canvas at bounding box center [748, 409] width 1497 height 695
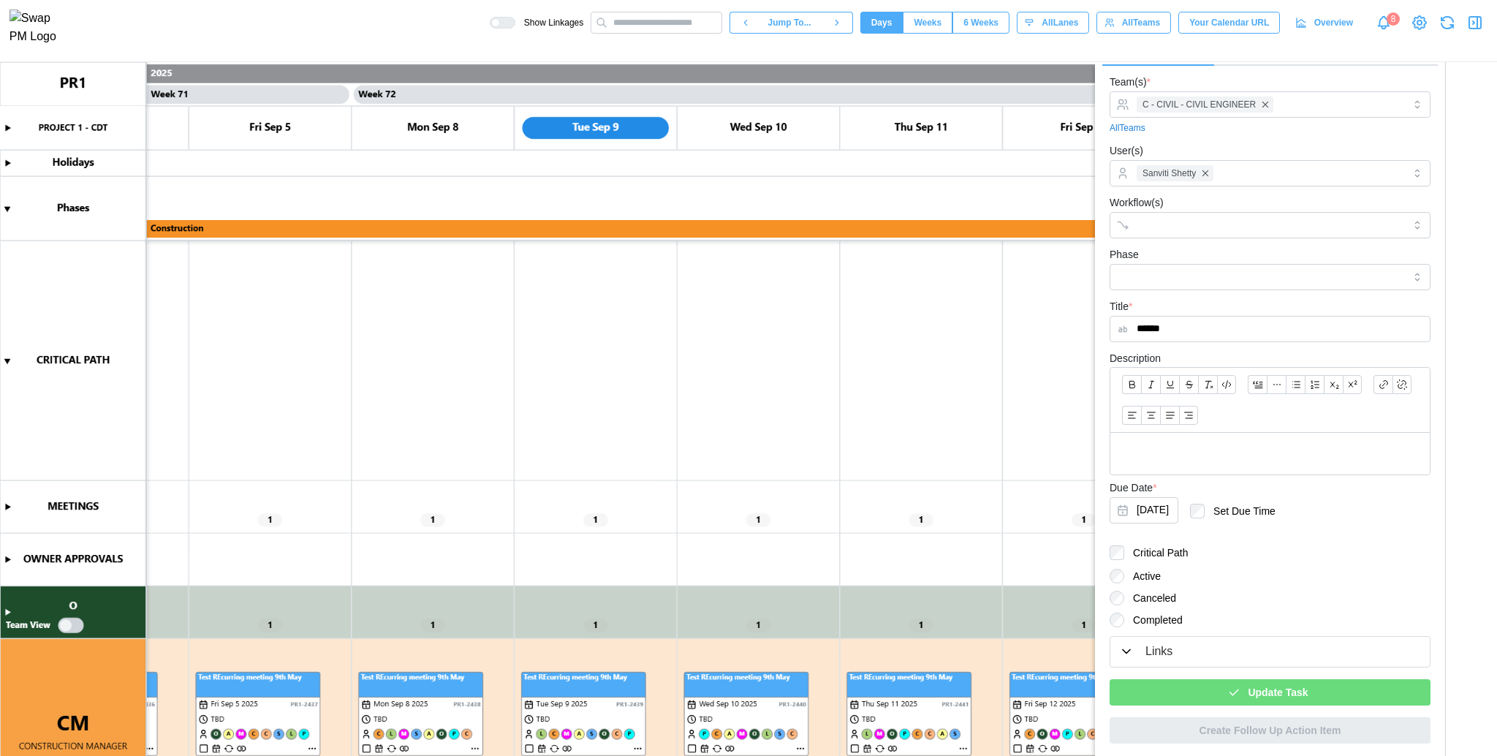
scroll to position [0, 57661]
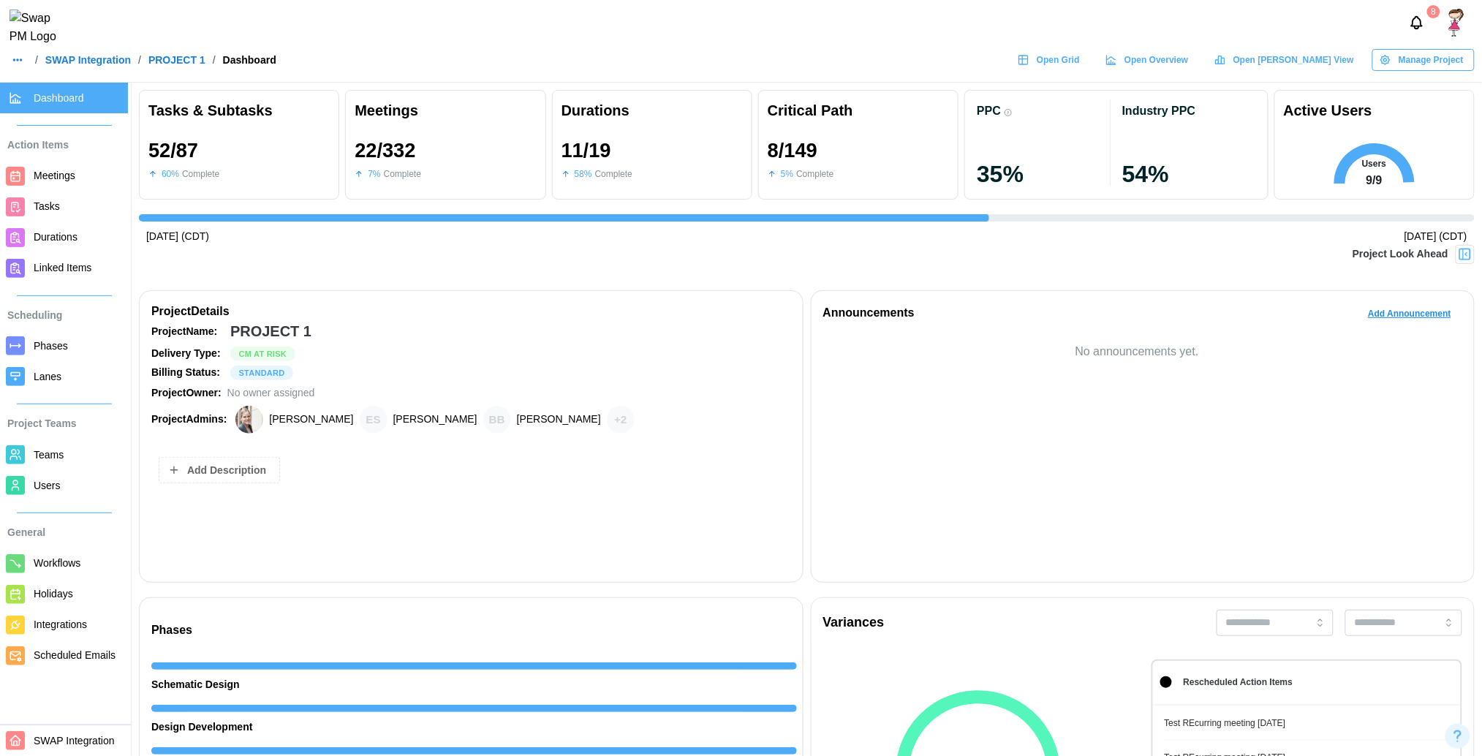
scroll to position [0, 13338]
click at [1459, 252] on img at bounding box center [1465, 254] width 15 height 15
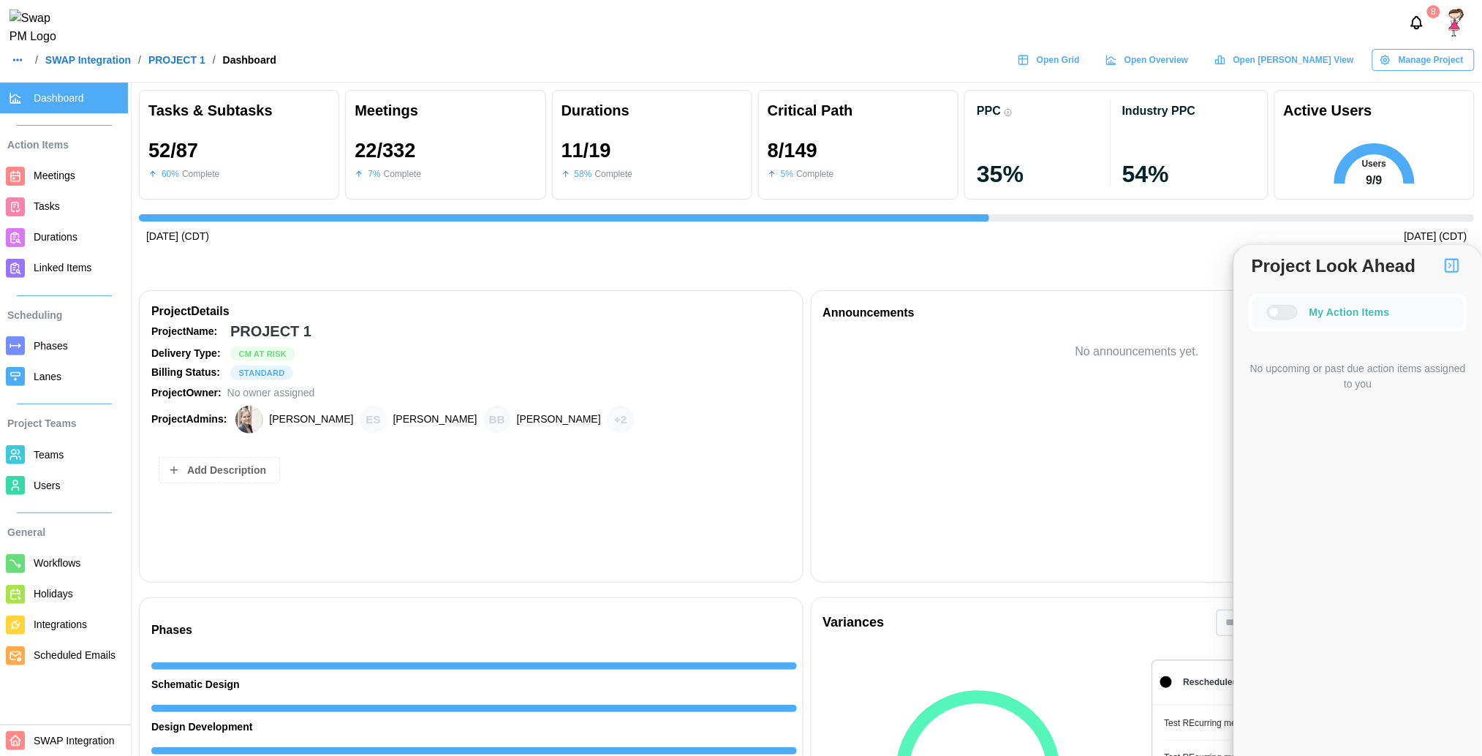
click at [1280, 309] on div at bounding box center [1288, 312] width 18 height 13
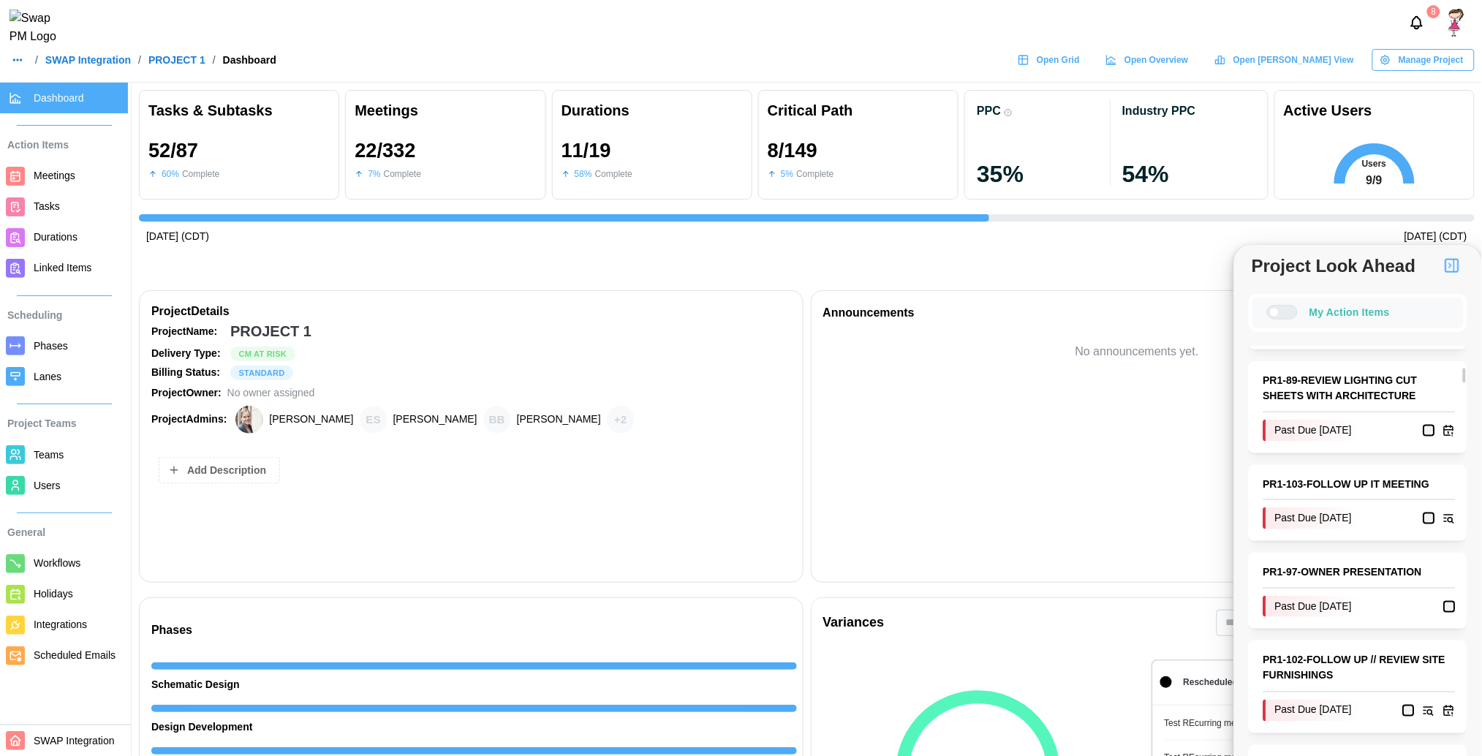
scroll to position [681, 0]
click at [1336, 486] on link "PR1 - 103 - FOLLOW UP IT MEETING" at bounding box center [1359, 484] width 192 height 16
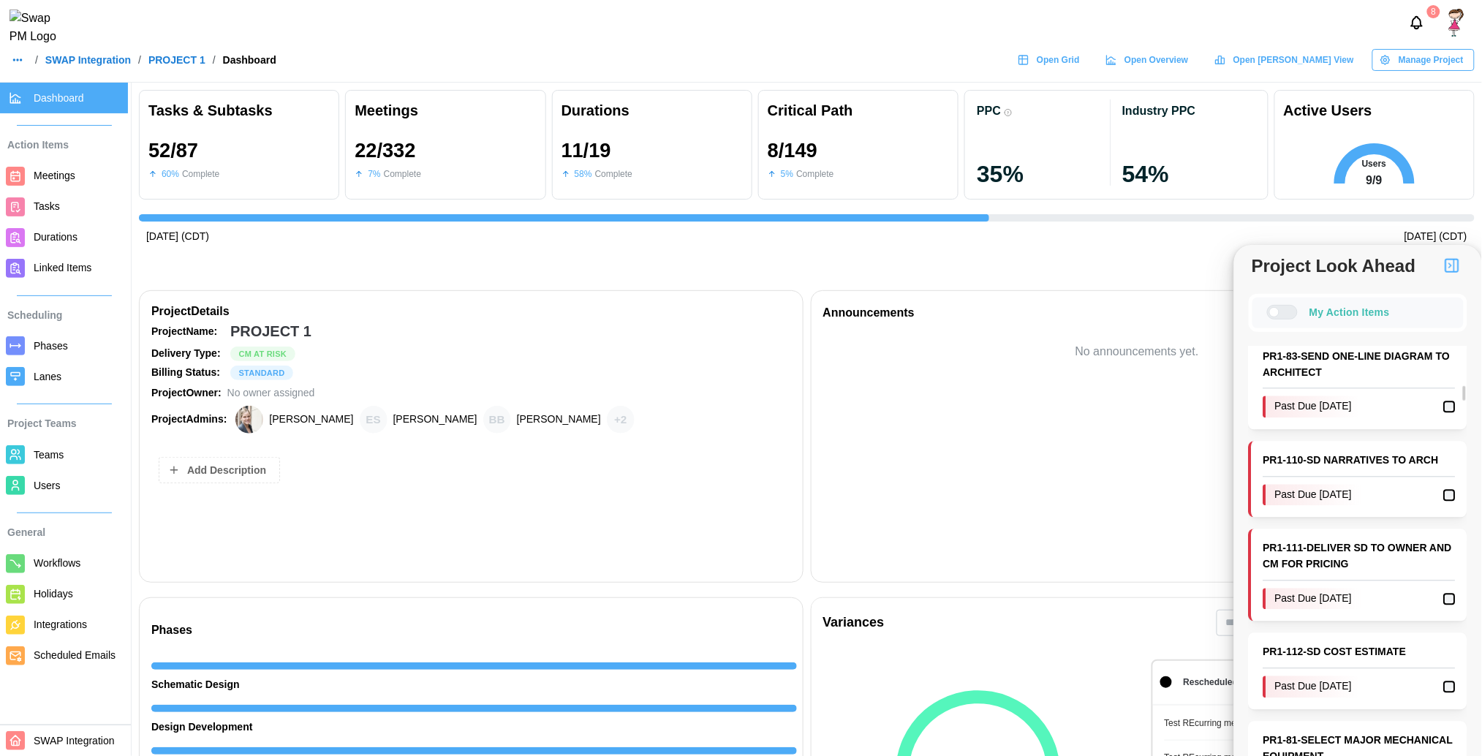
scroll to position [1269, 0]
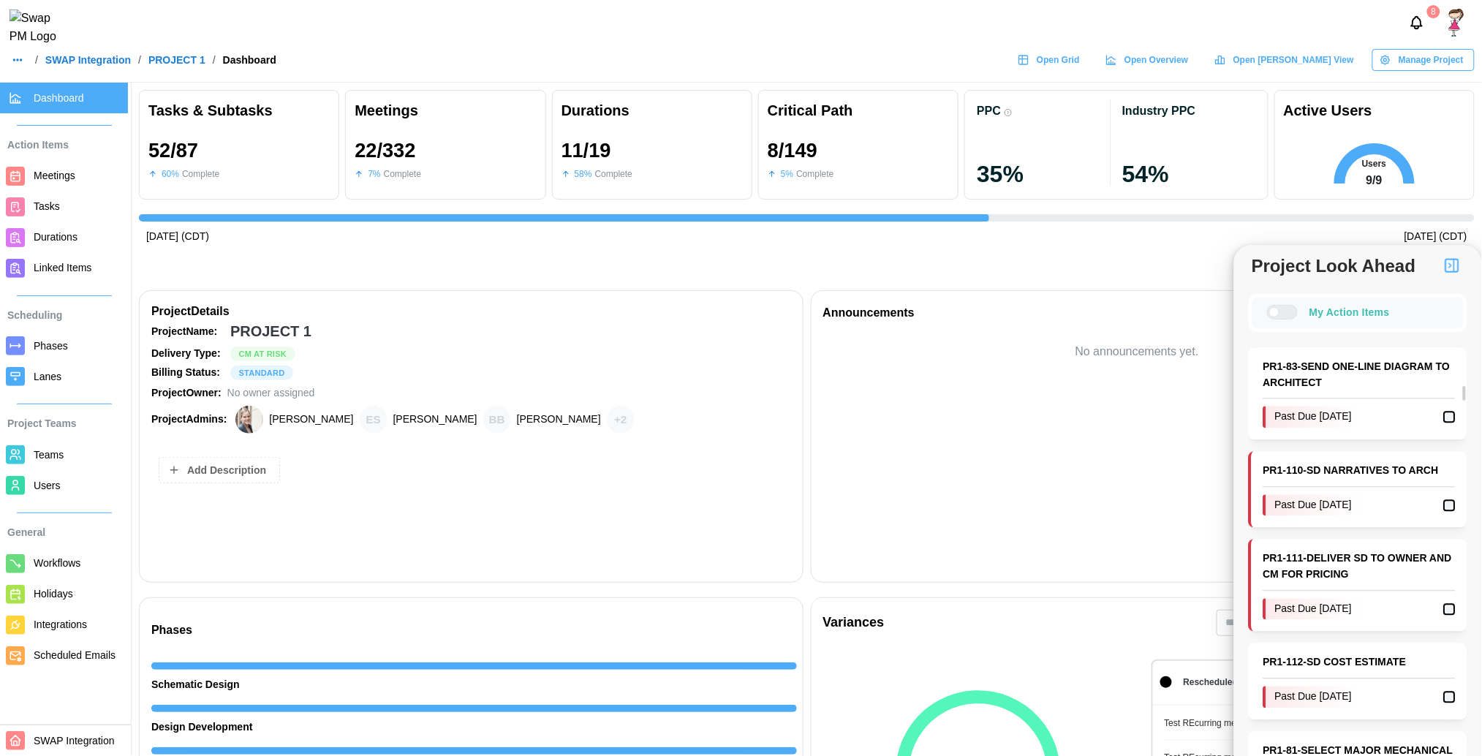
click at [1372, 574] on link "PR1 - 111 - DELIVER SD TO OWNER AND CM FOR PRICING" at bounding box center [1359, 566] width 192 height 31
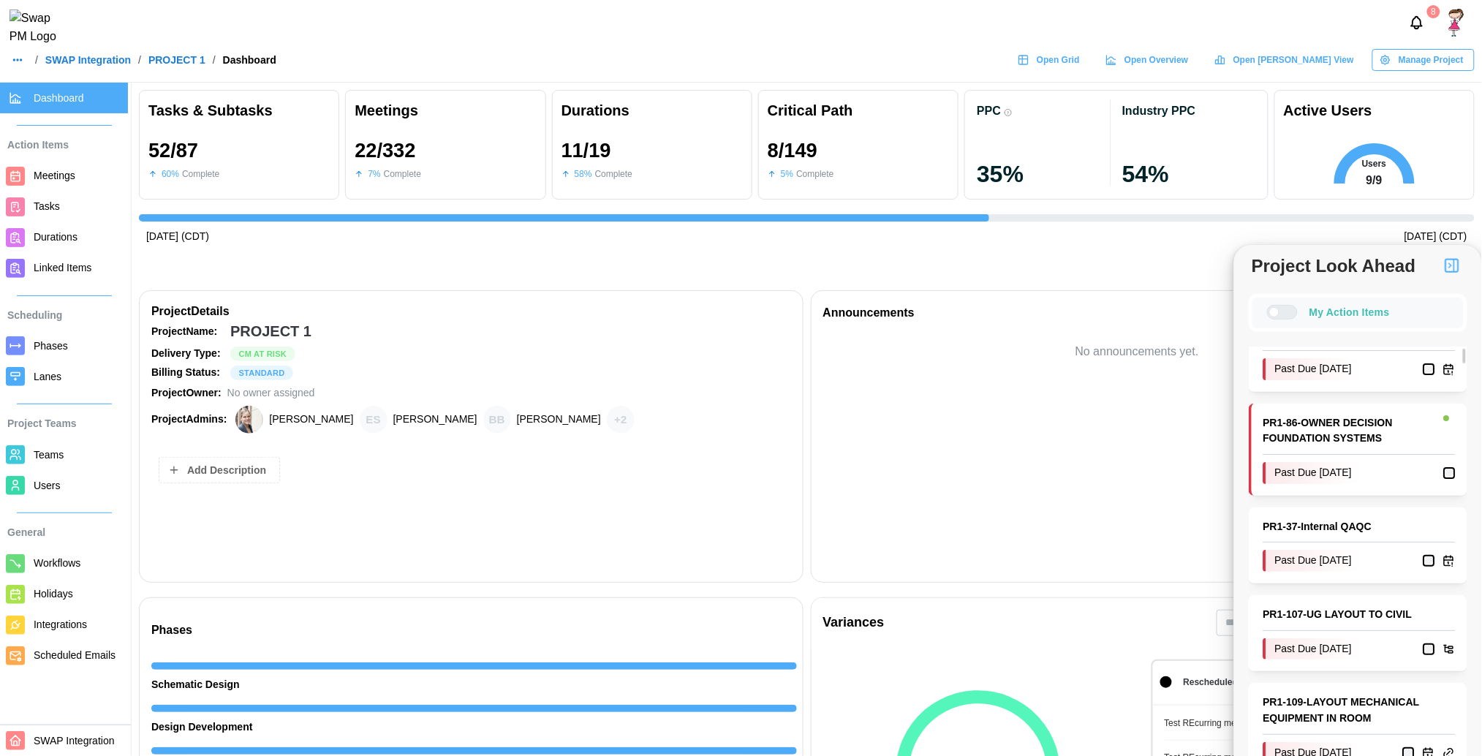
scroll to position [0, 0]
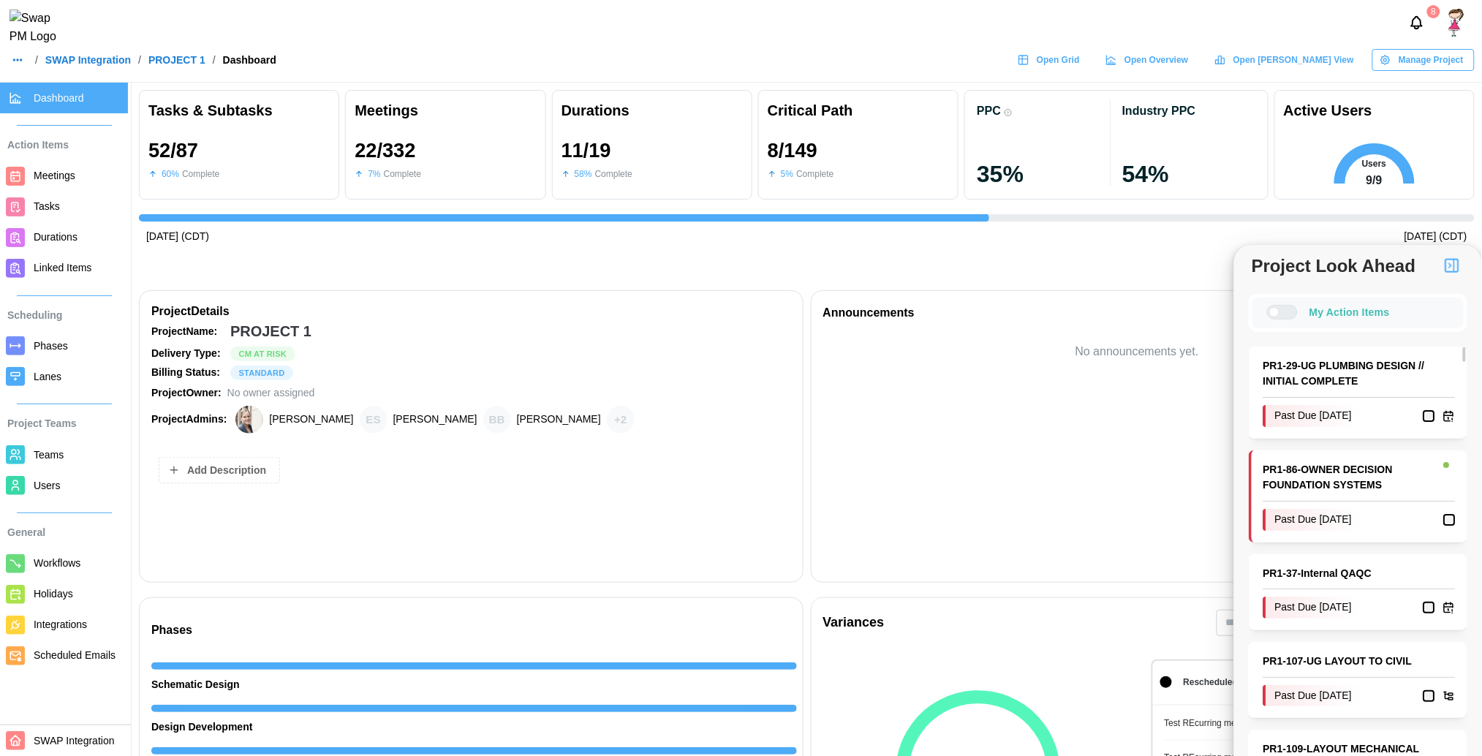
click at [1279, 320] on div "My Action Items" at bounding box center [1358, 313] width 219 height 38
click at [1278, 316] on div at bounding box center [1282, 312] width 31 height 15
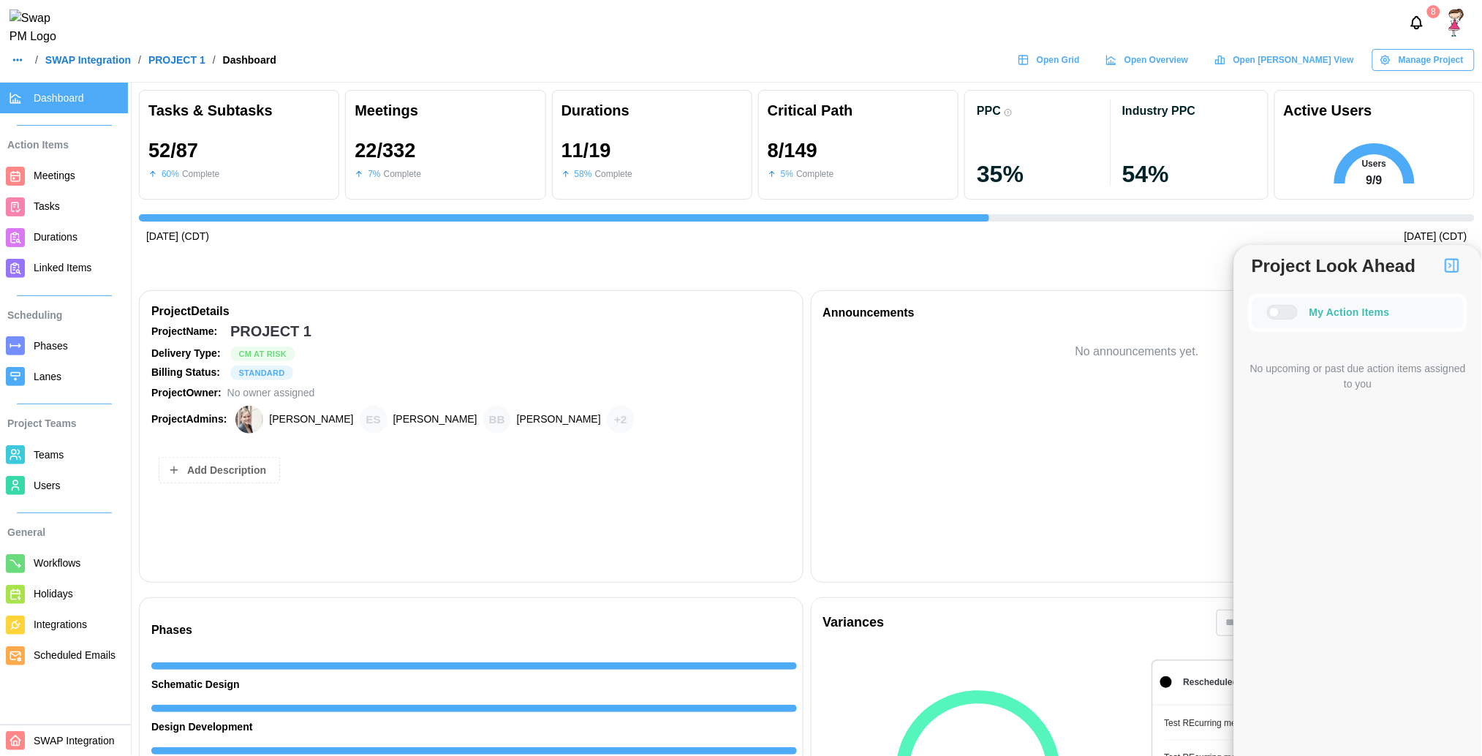
click at [1279, 316] on div at bounding box center [1288, 312] width 18 height 13
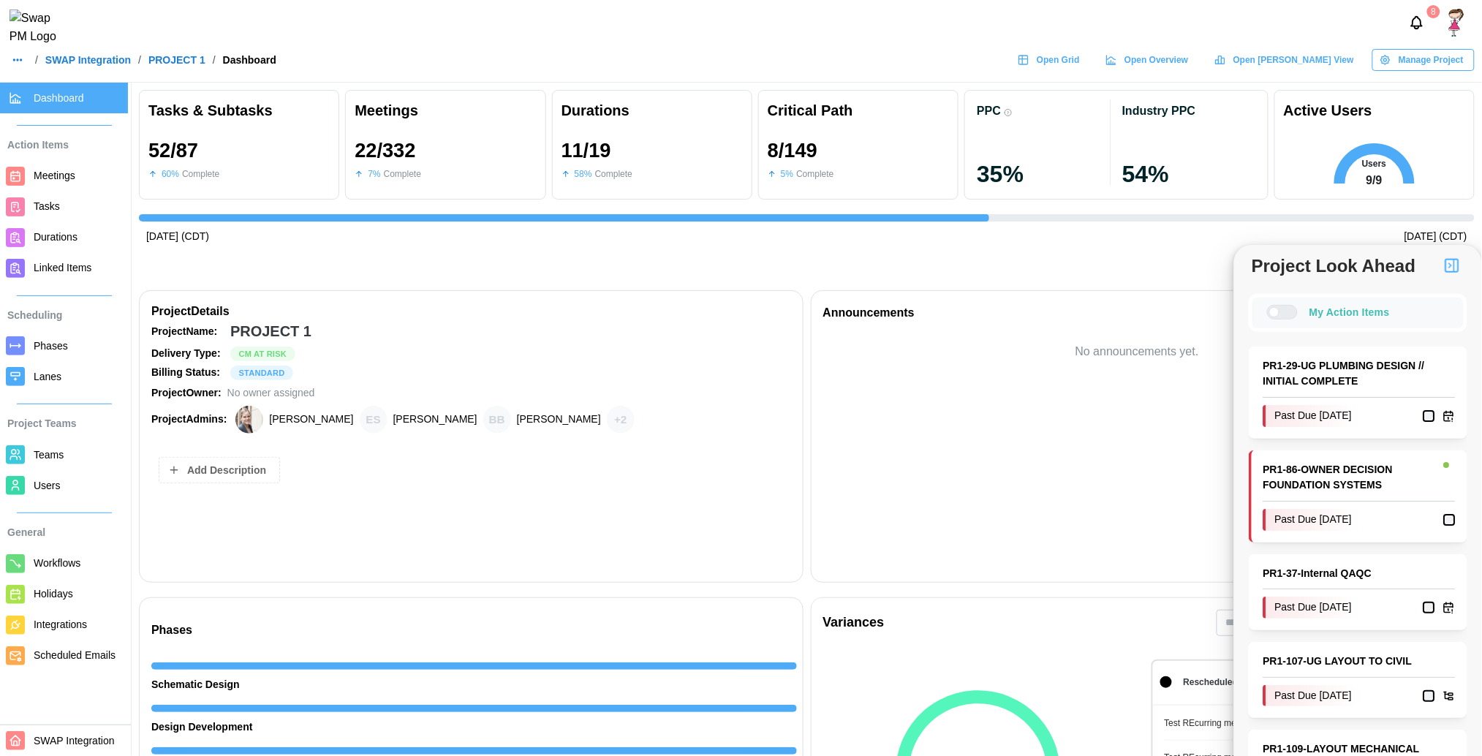
click at [1278, 316] on div at bounding box center [1282, 312] width 31 height 15
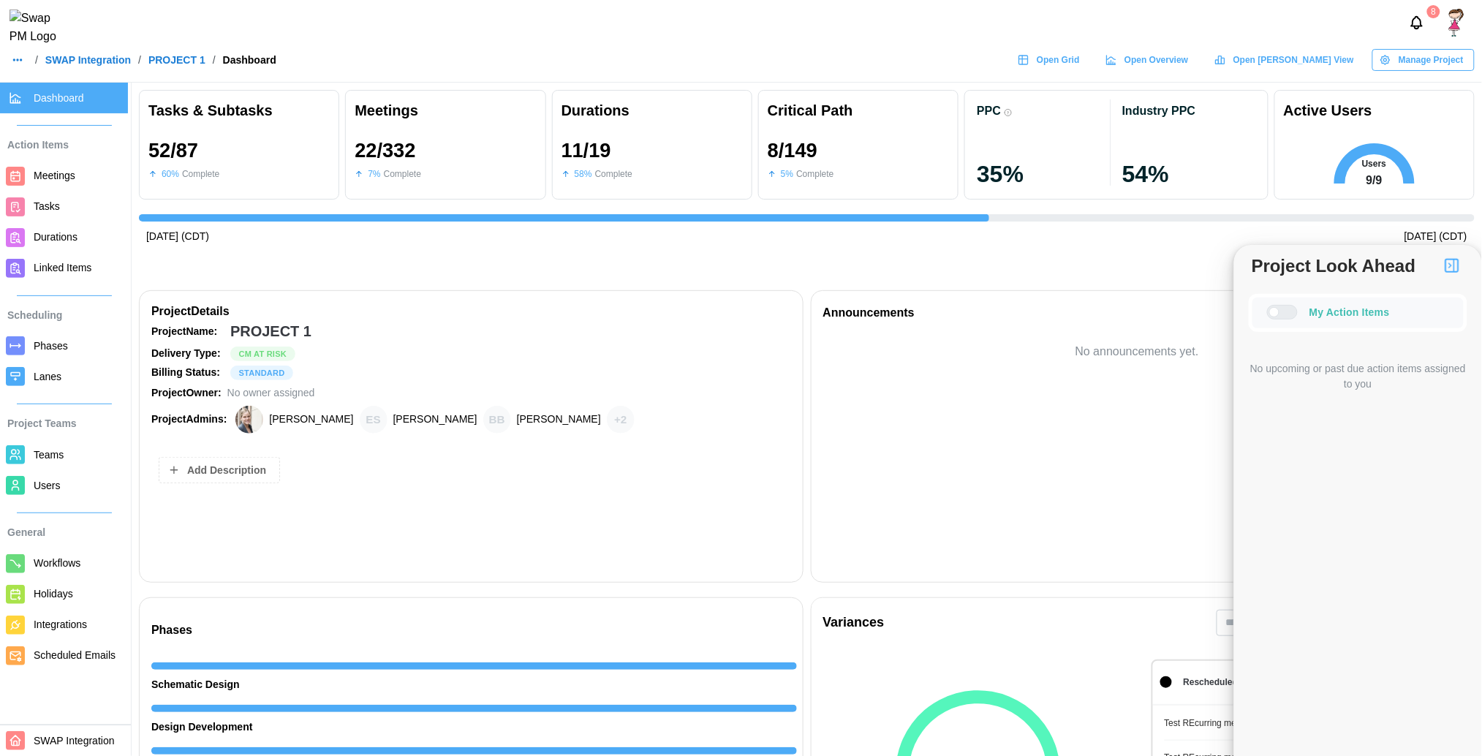
click at [1280, 307] on div at bounding box center [1288, 312] width 18 height 13
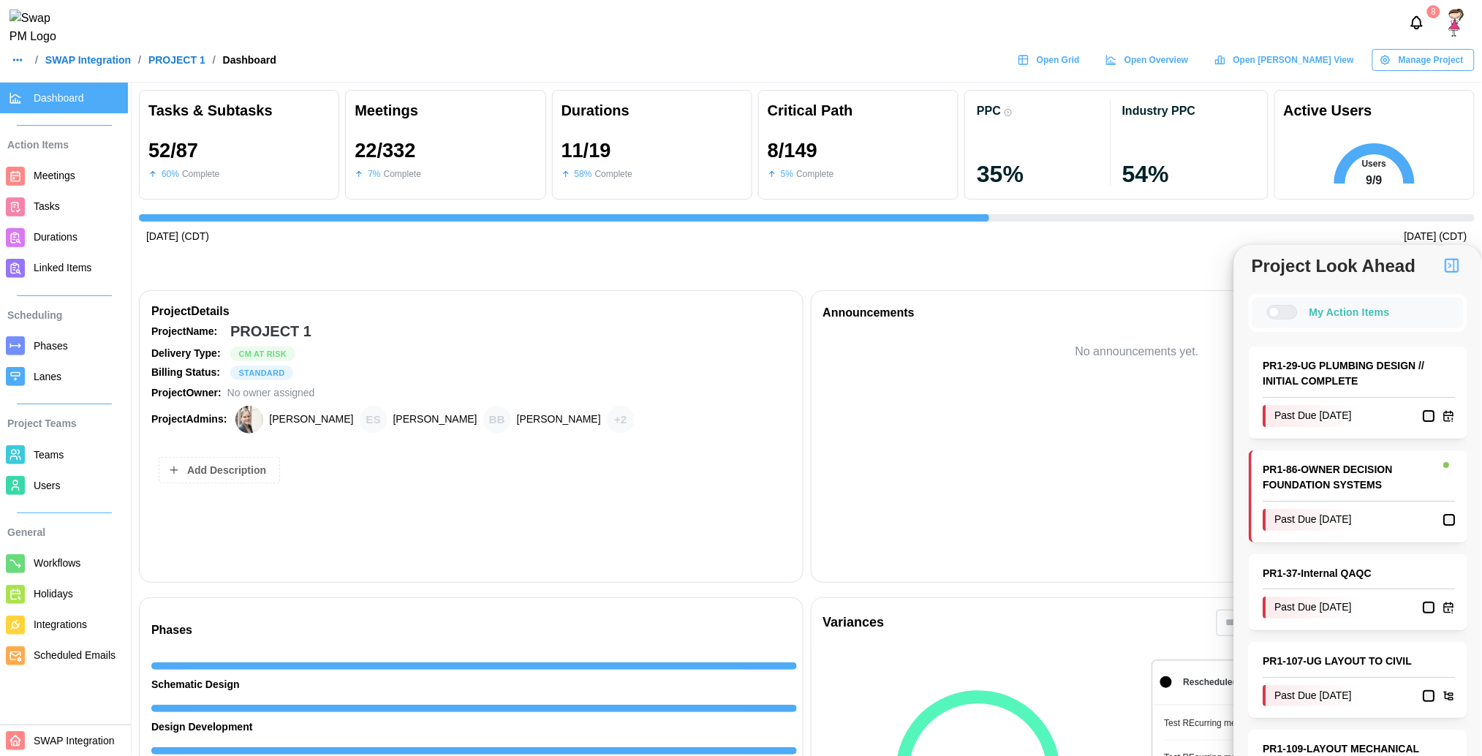
click at [1280, 307] on div at bounding box center [1288, 312] width 18 height 13
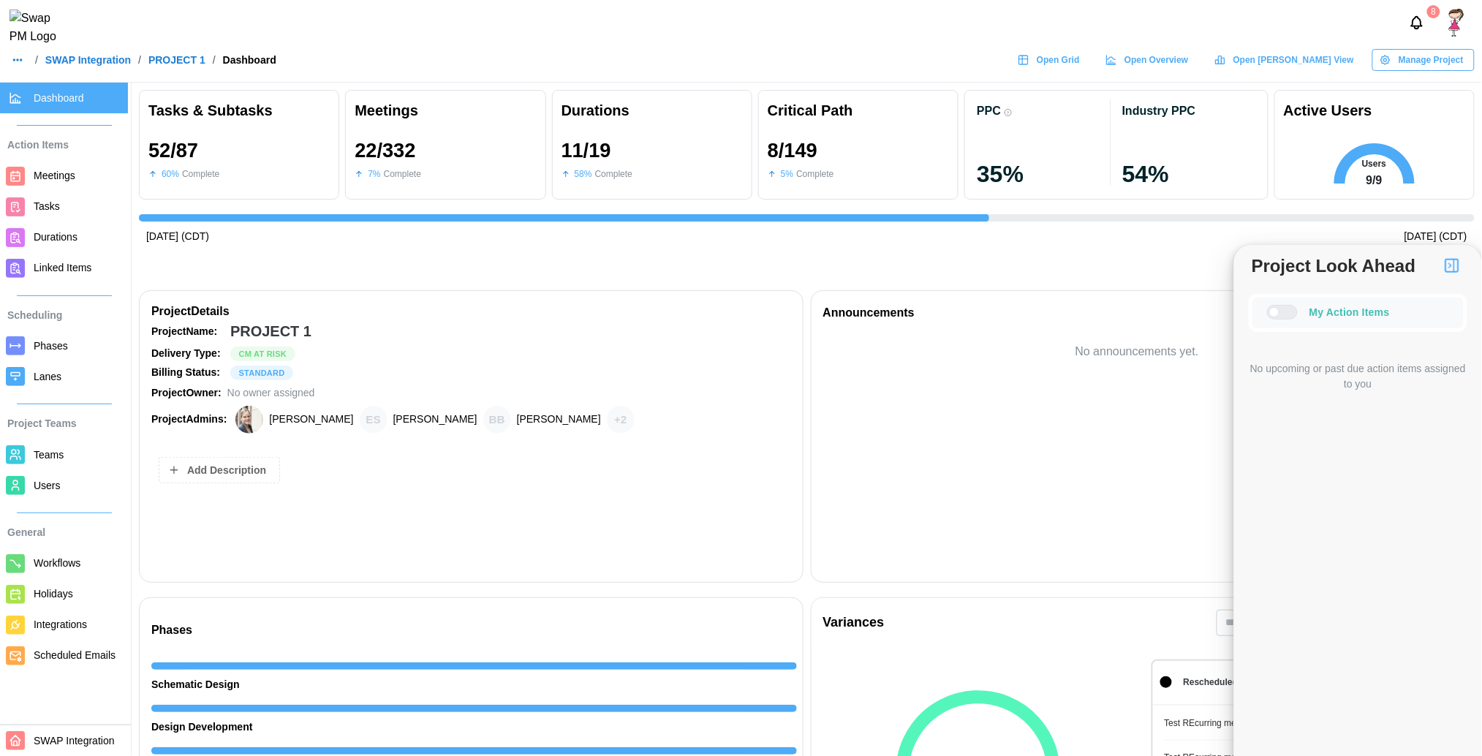
click at [1446, 264] on img "button" at bounding box center [1452, 266] width 18 height 18
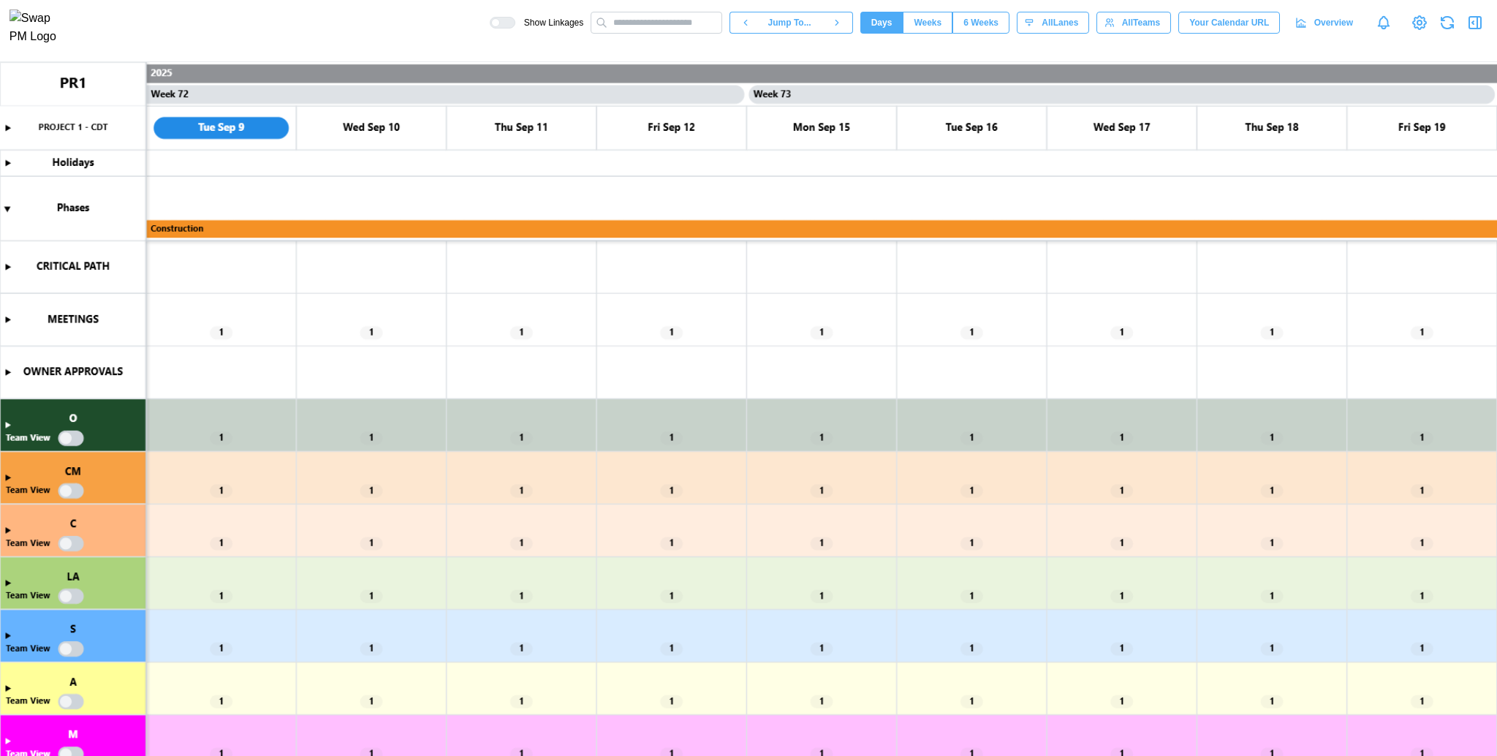
scroll to position [0, 53443]
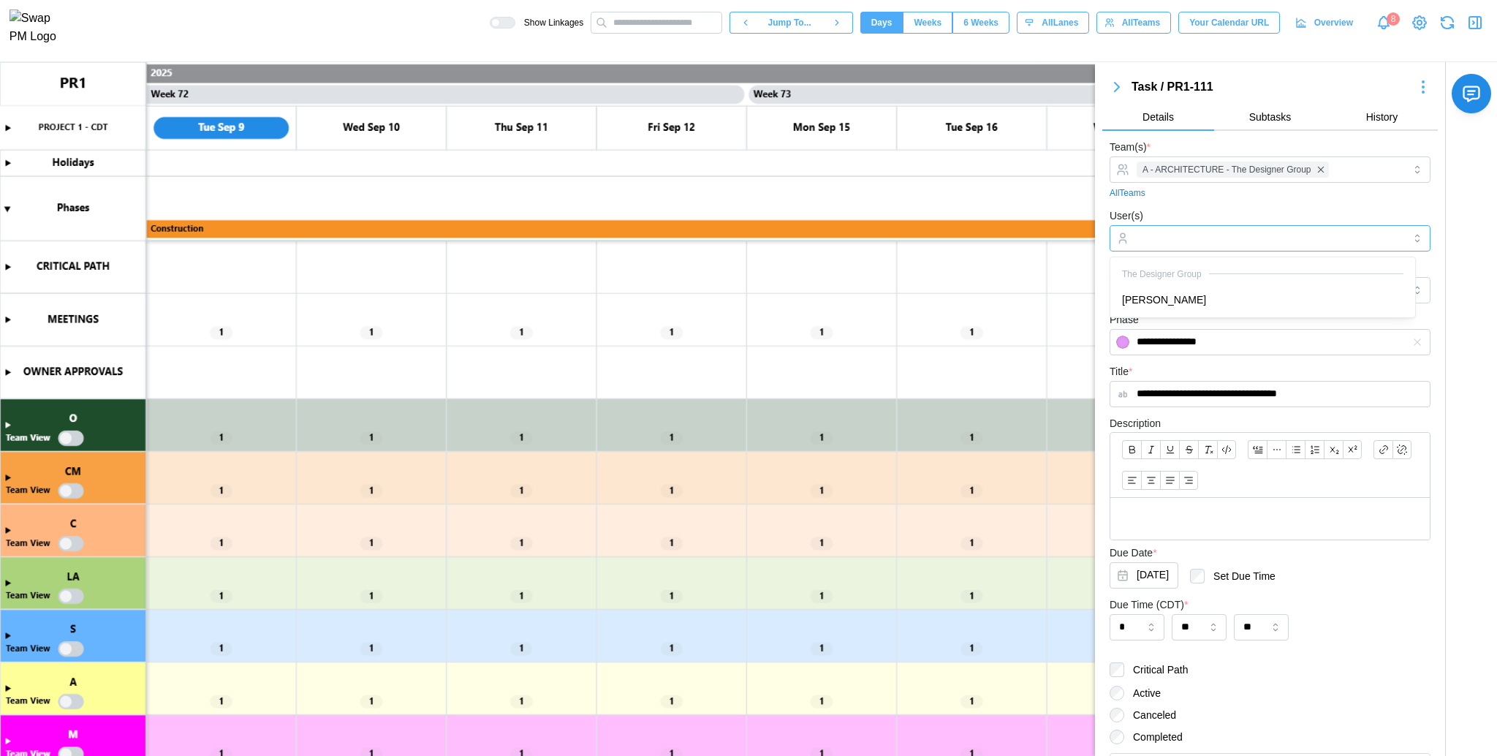
click at [1171, 226] on div at bounding box center [1268, 238] width 271 height 25
click at [1184, 209] on div "User(s)" at bounding box center [1270, 229] width 321 height 45
click at [1343, 169] on div "A - ARCHITECTURE - The Designer Group" at bounding box center [1268, 169] width 271 height 25
click at [4, 532] on canvas at bounding box center [748, 409] width 1497 height 695
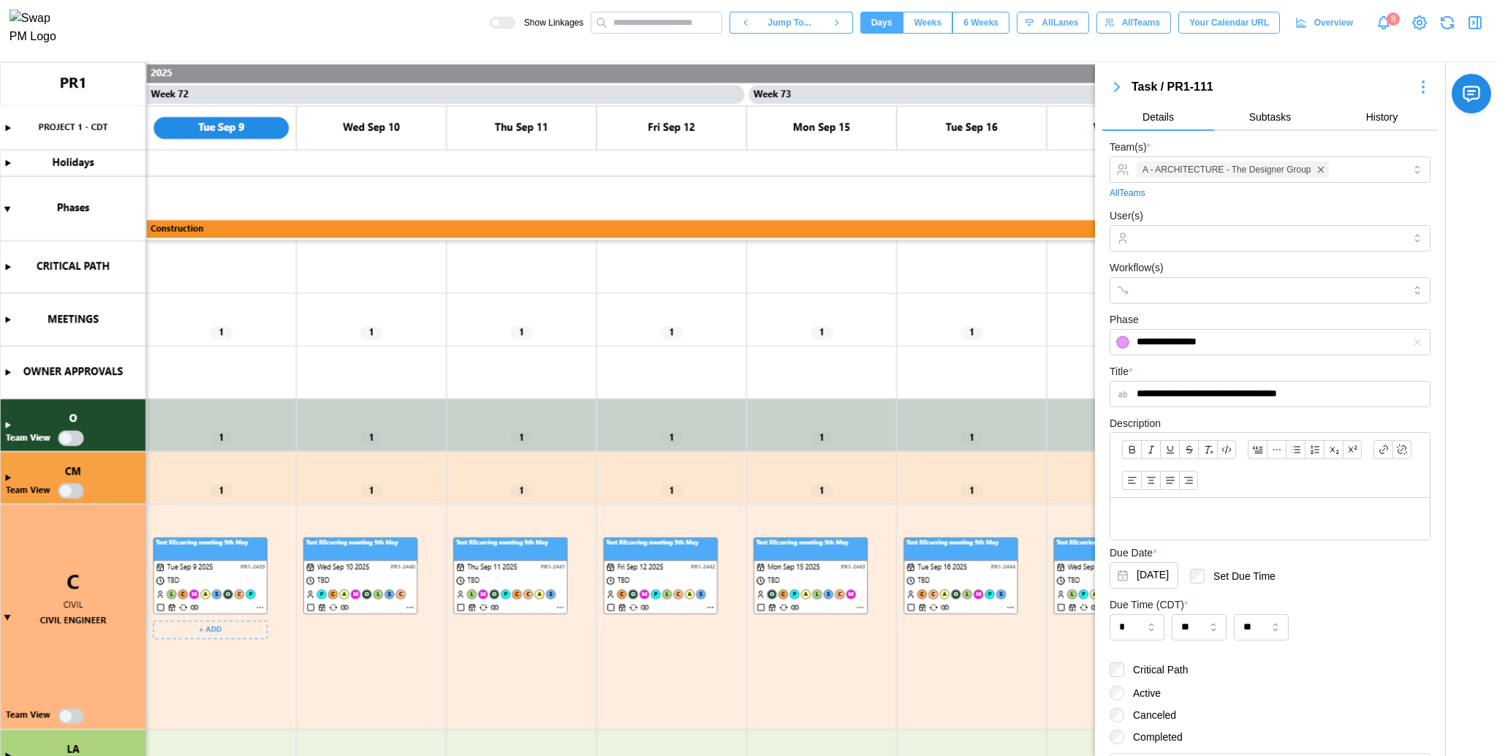
scroll to position [230, 0]
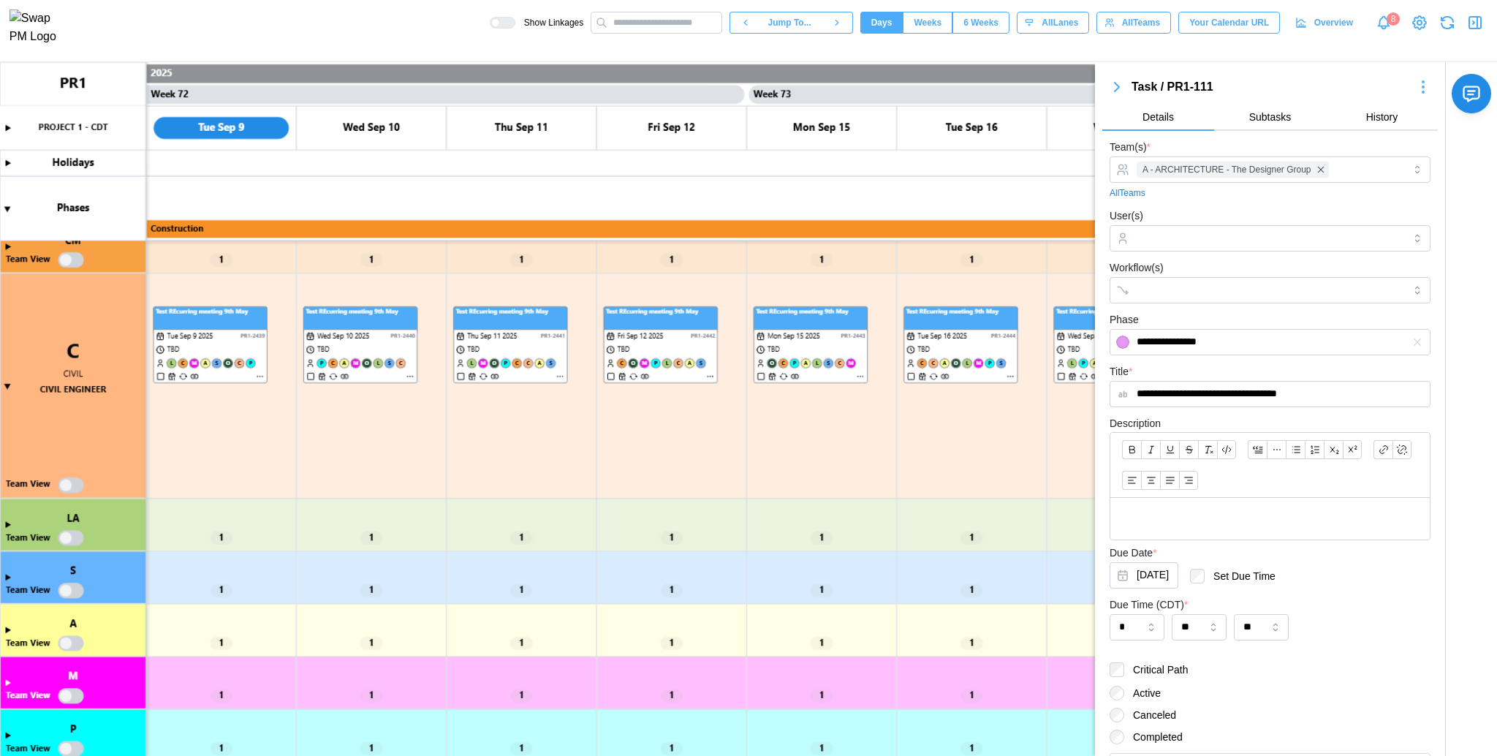
click at [1126, 86] on button "button" at bounding box center [1117, 87] width 29 height 20
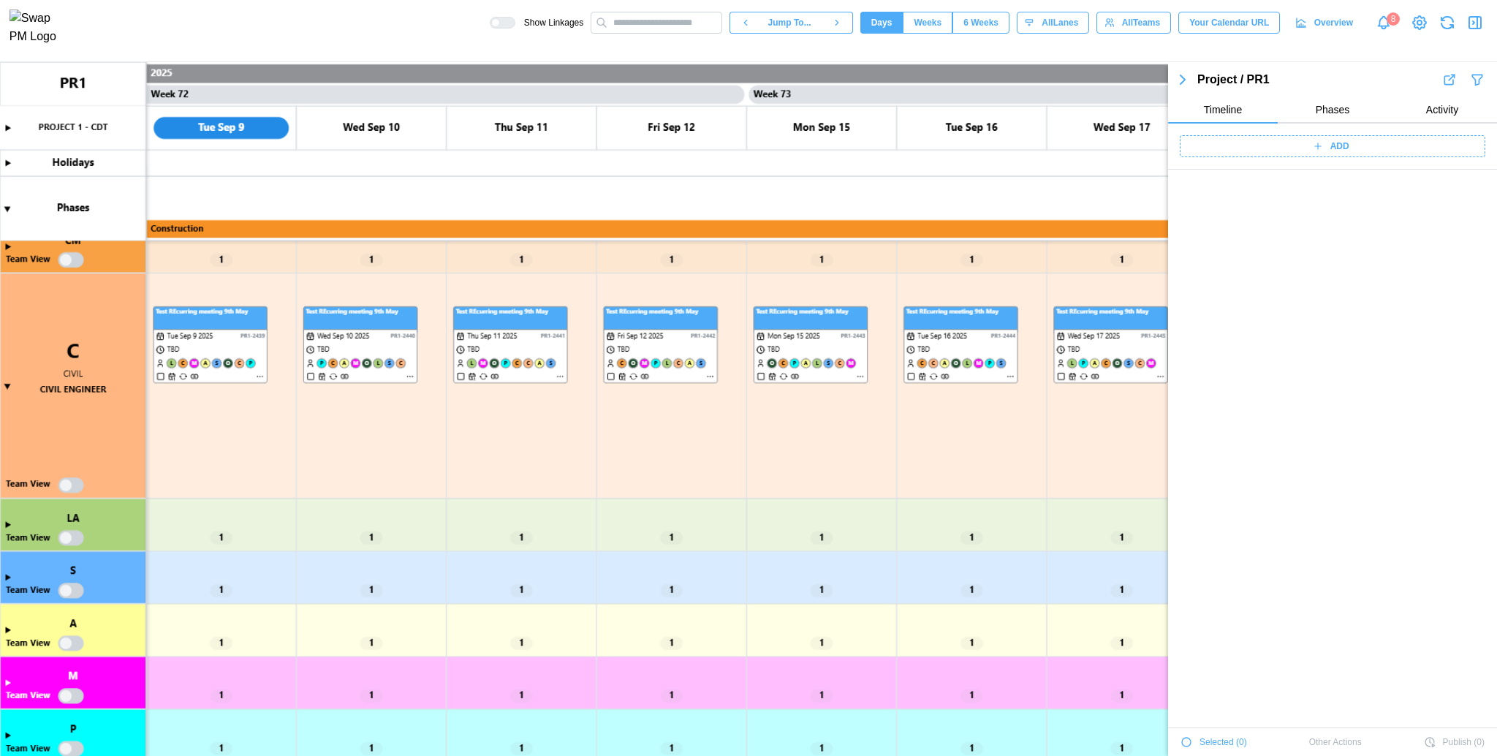
scroll to position [17493, 0]
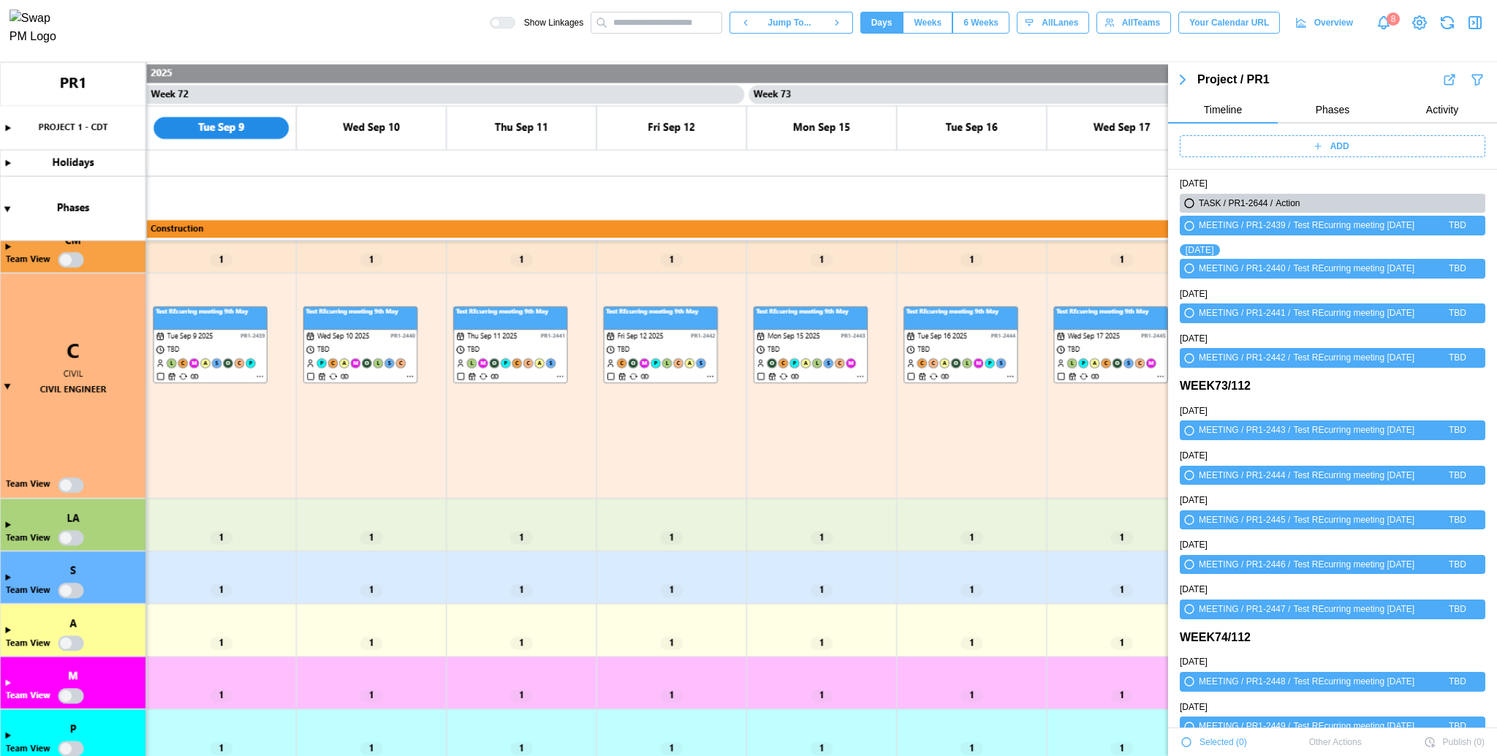
click at [79, 480] on canvas at bounding box center [748, 409] width 1497 height 695
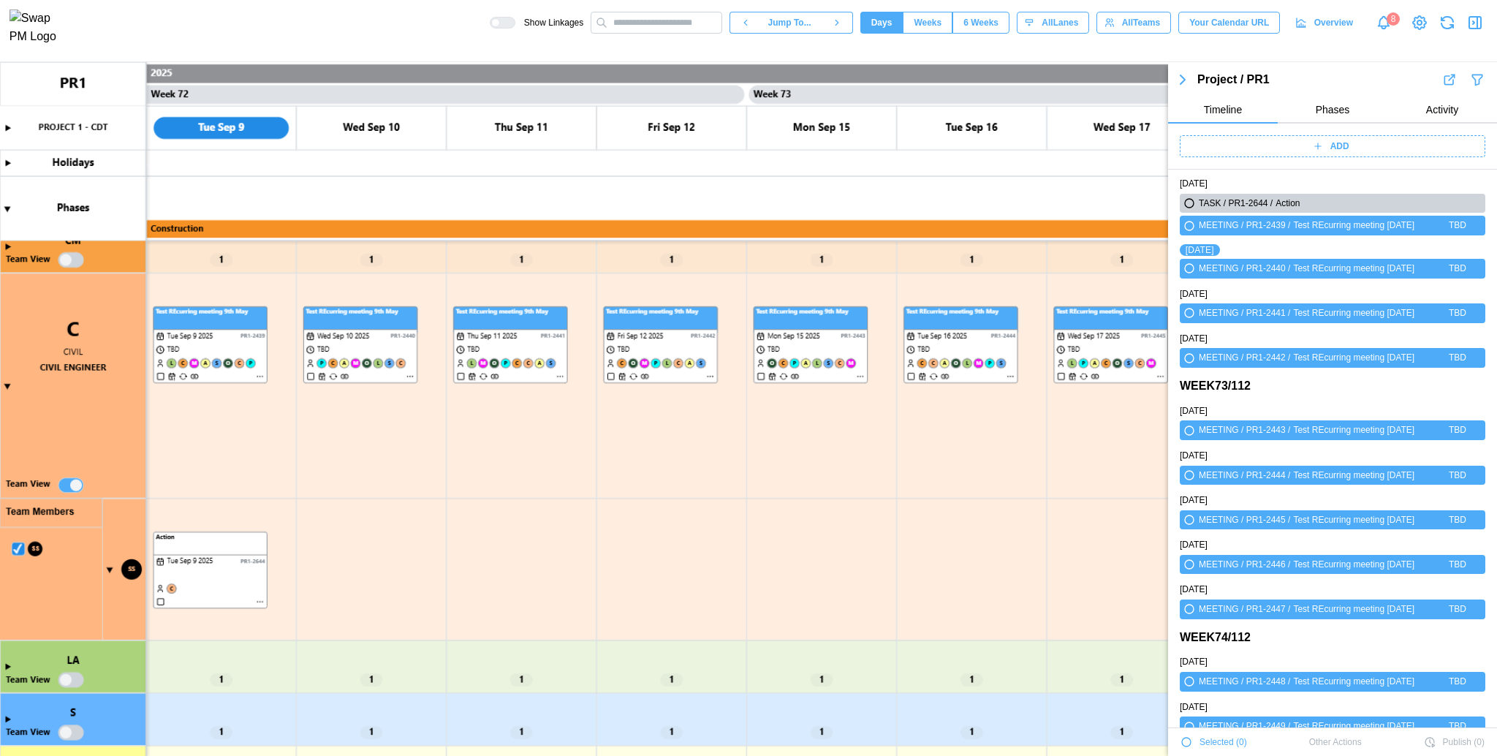
scroll to position [0, 53183]
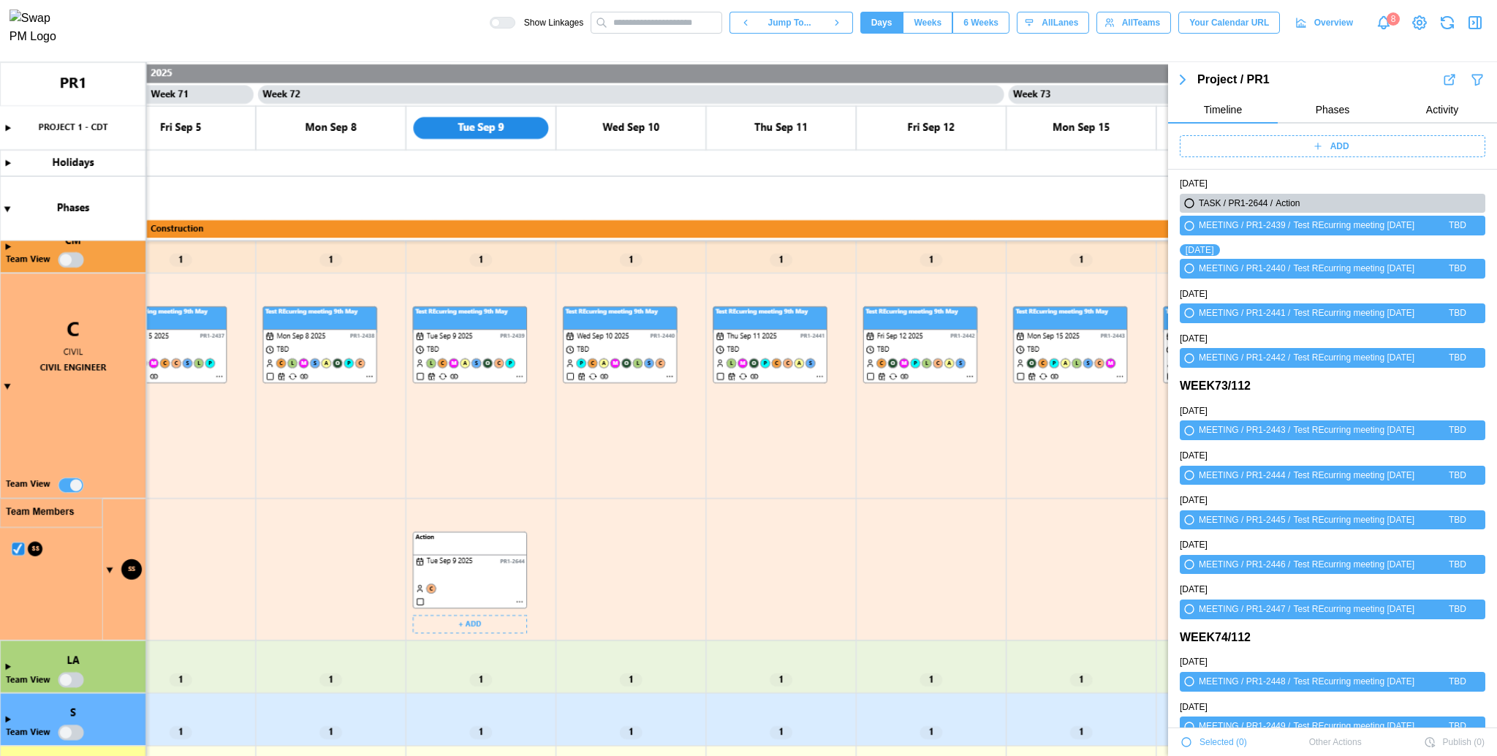
click at [472, 570] on canvas at bounding box center [748, 409] width 1497 height 695
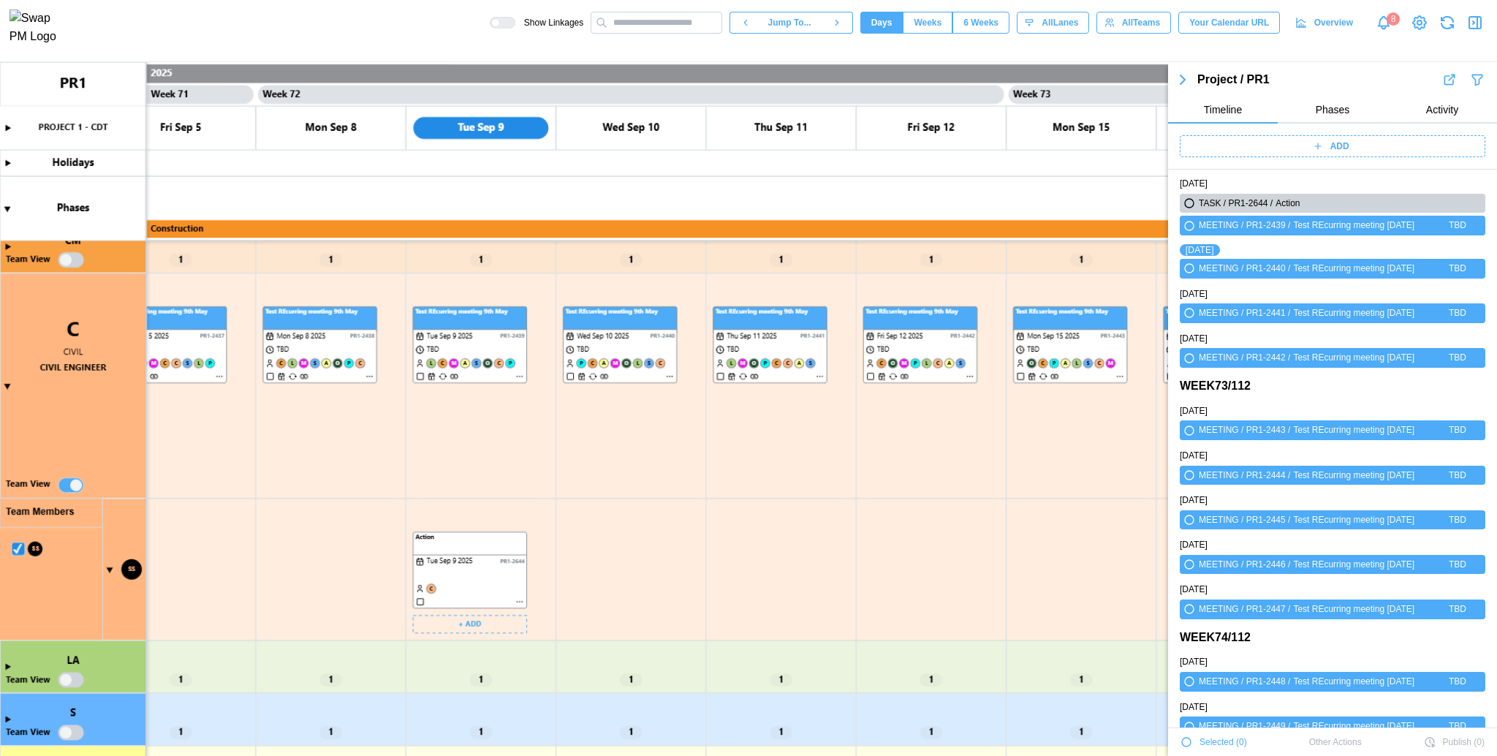
click at [521, 605] on canvas at bounding box center [748, 409] width 1497 height 695
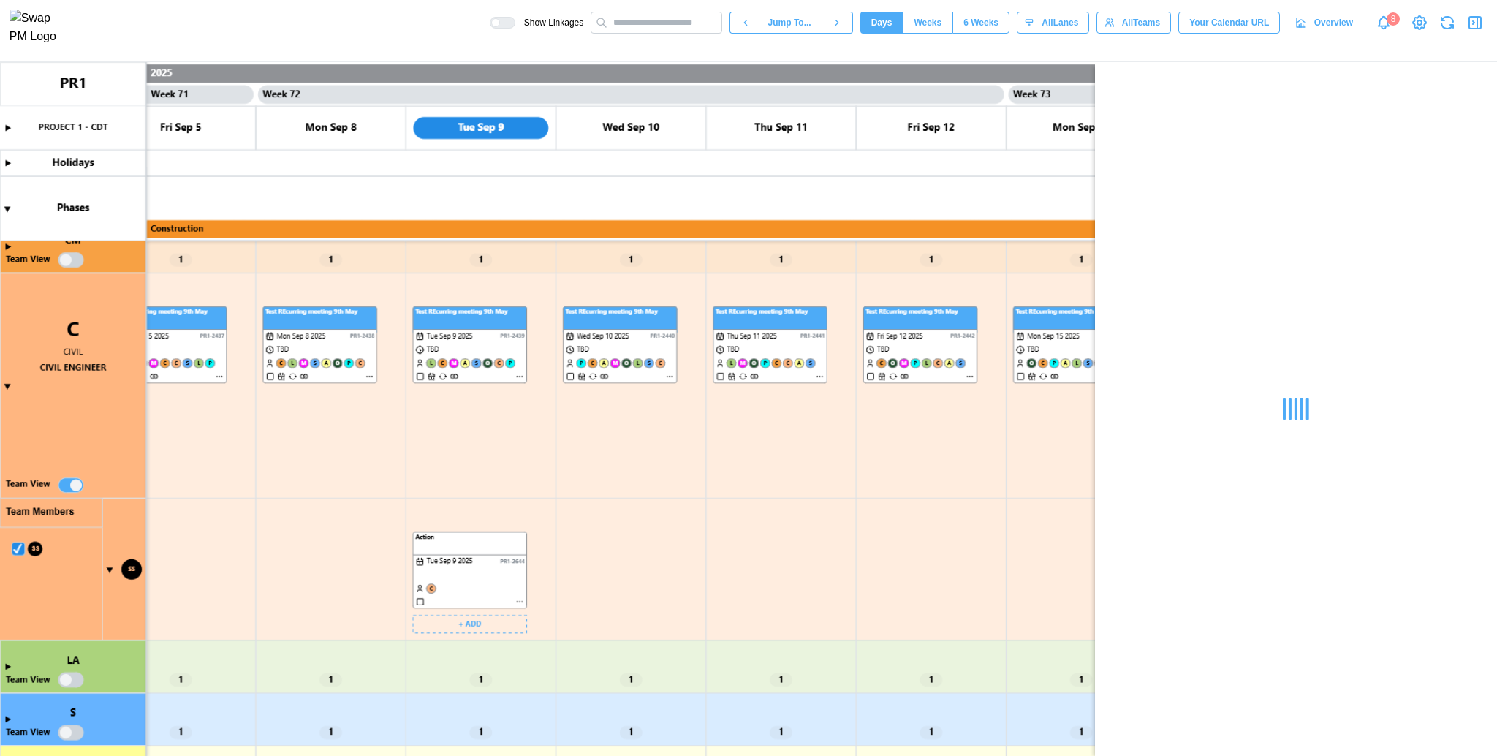
scroll to position [0, 0]
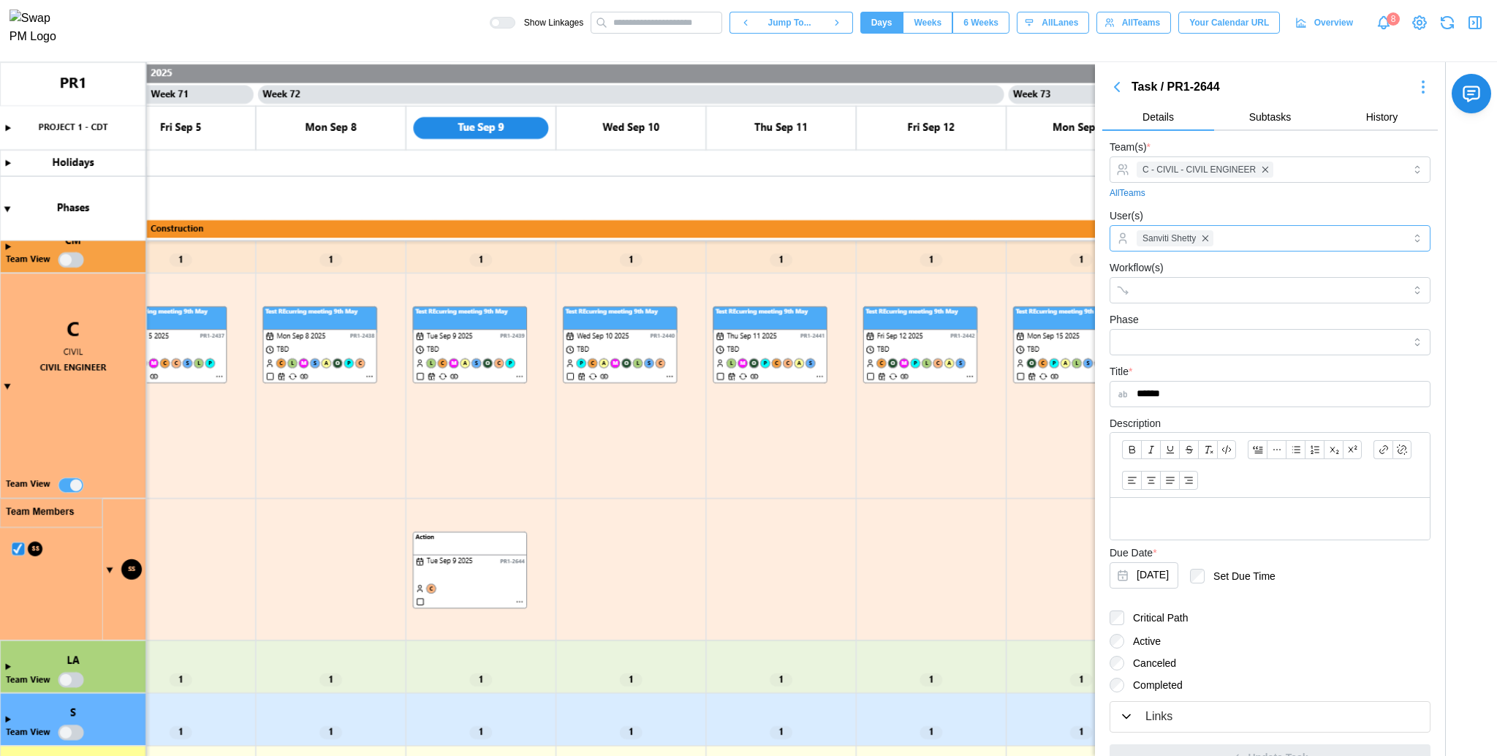
click at [1266, 239] on div "Sanviti Shetty" at bounding box center [1268, 238] width 271 height 25
drag, startPoint x: 1268, startPoint y: 375, endPoint x: 1322, endPoint y: 349, distance: 59.5
click at [1322, 349] on input "Phase" at bounding box center [1270, 342] width 321 height 26
click at [1317, 249] on div "Sanviti Shetty" at bounding box center [1270, 238] width 321 height 26
click at [1293, 238] on div "Sanviti Shetty" at bounding box center [1268, 238] width 271 height 25
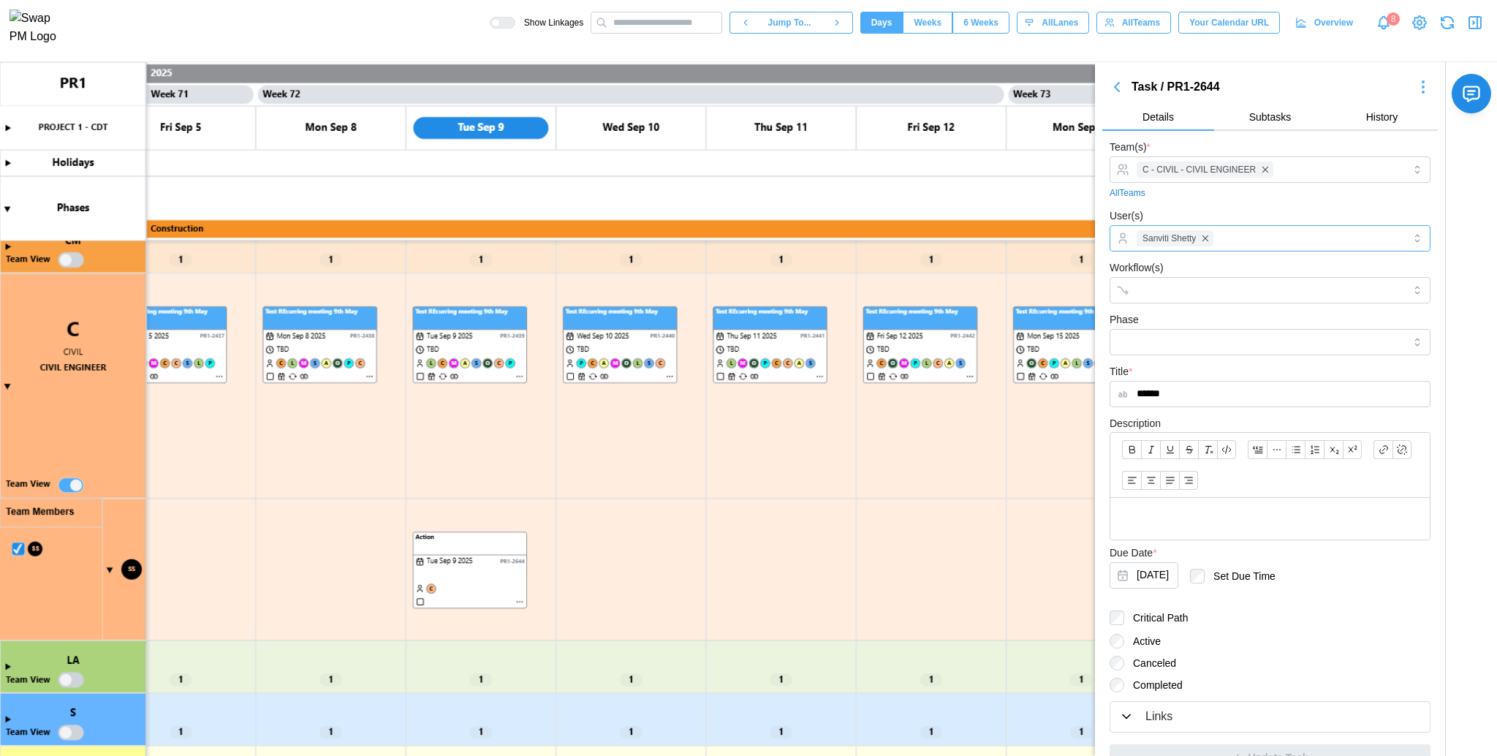
click at [1278, 237] on div "Sanviti Shetty" at bounding box center [1268, 238] width 271 height 25
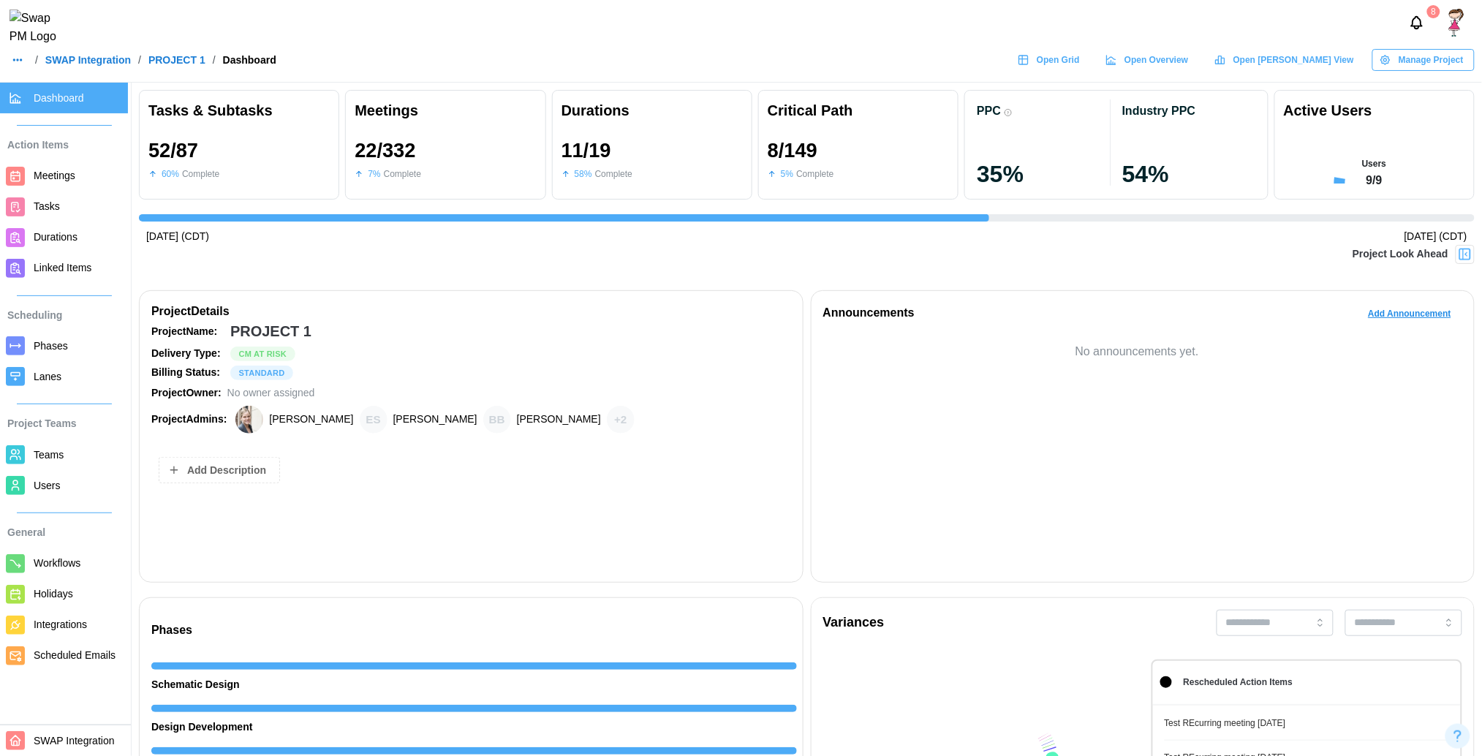
scroll to position [0, 13338]
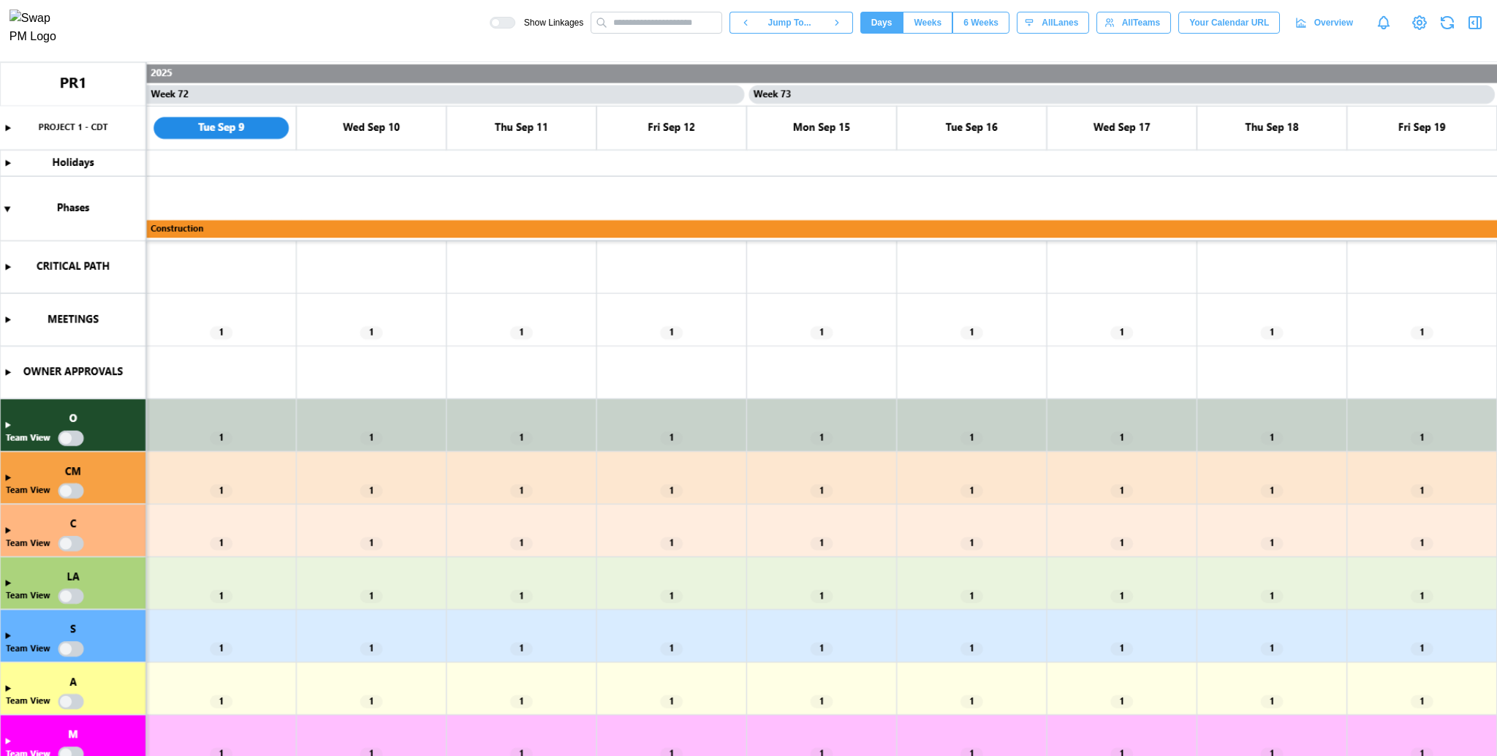
scroll to position [0, 53443]
click at [7, 267] on canvas at bounding box center [748, 409] width 1497 height 695
click at [10, 257] on canvas at bounding box center [748, 409] width 1497 height 695
click at [5, 274] on canvas at bounding box center [748, 409] width 1497 height 695
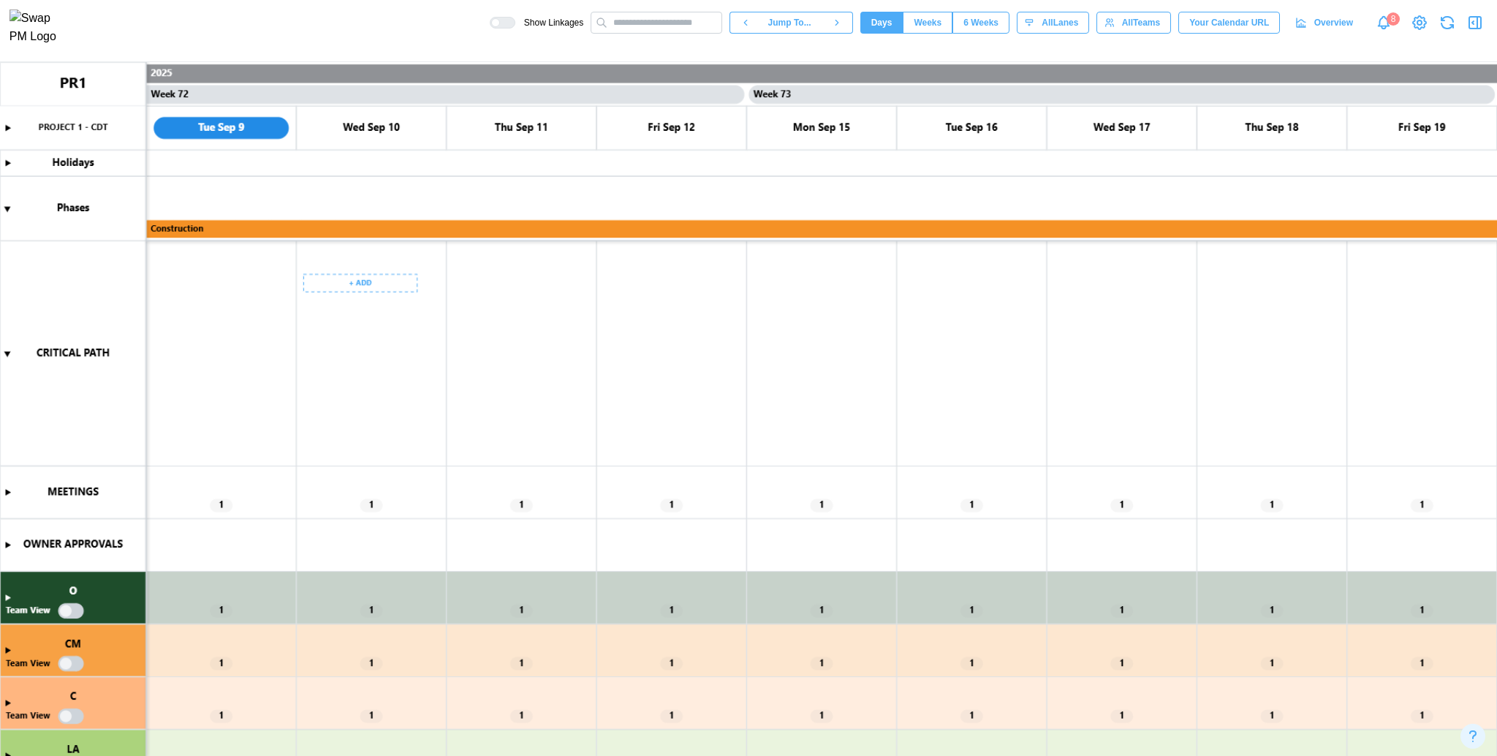
click at [360, 287] on canvas at bounding box center [748, 409] width 1497 height 695
click at [367, 316] on div "Create Task" at bounding box center [371, 314] width 72 height 12
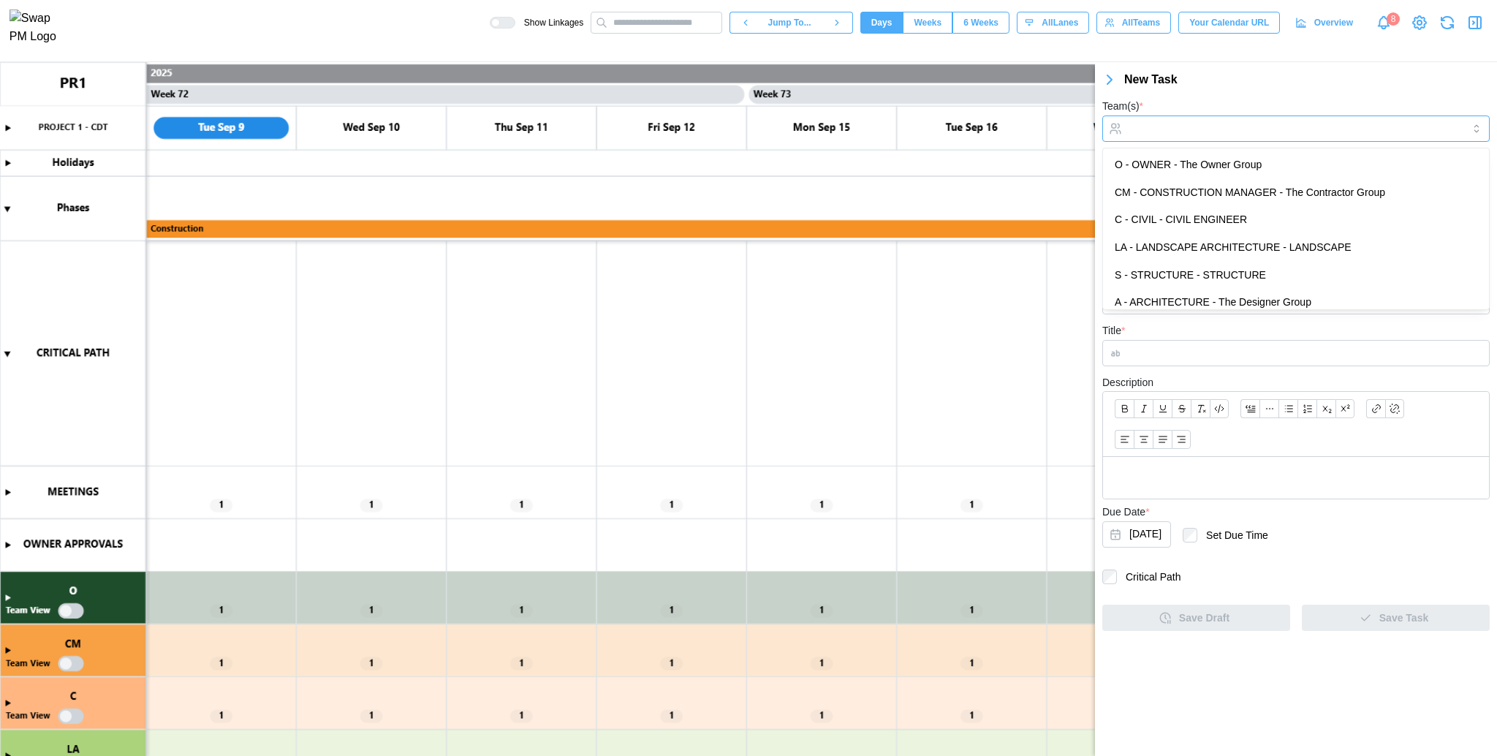
click at [1268, 123] on input "Team(s) *" at bounding box center [1296, 129] width 333 height 12
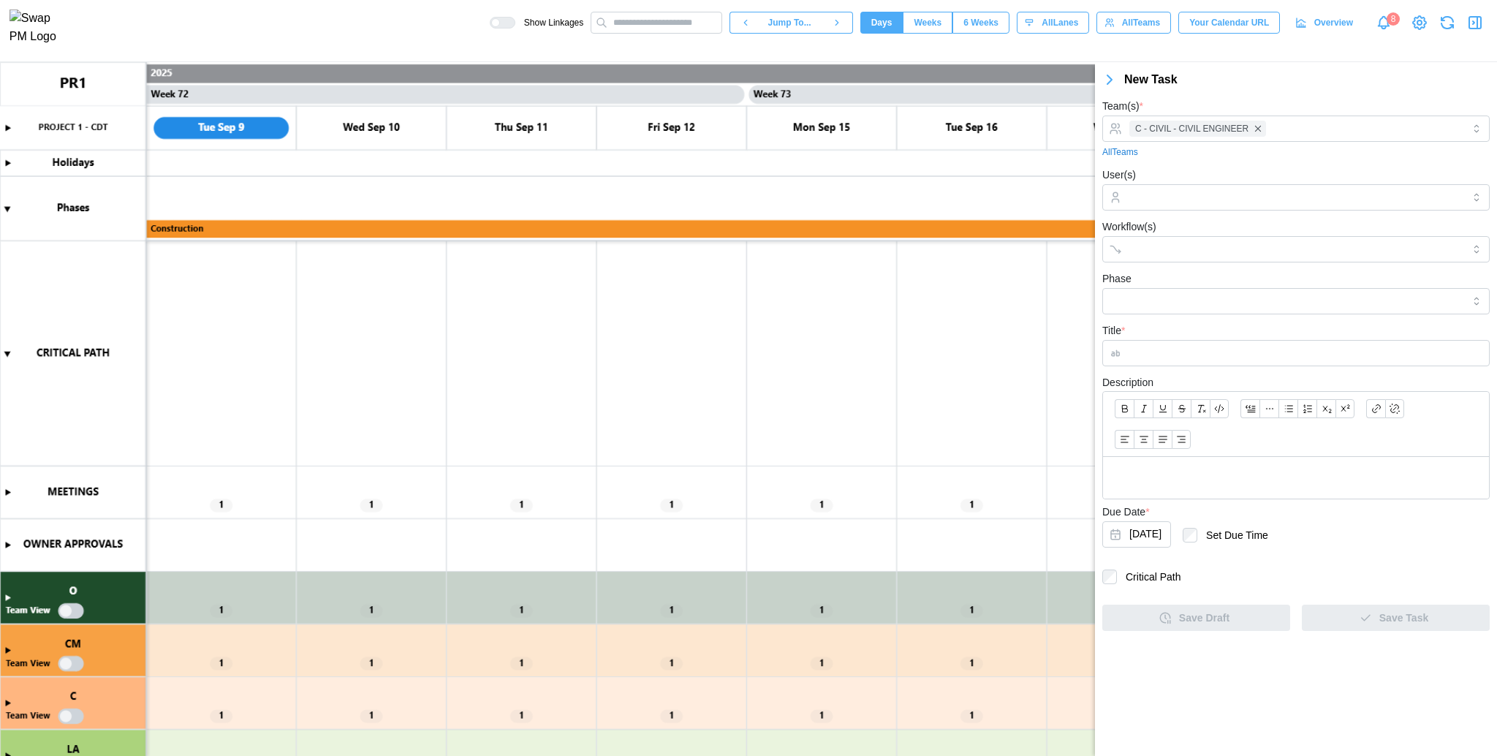
click at [1276, 82] on div "New Task" at bounding box center [1310, 80] width 373 height 18
click at [1220, 198] on input "User(s)" at bounding box center [1296, 198] width 333 height 12
drag, startPoint x: 1178, startPoint y: 284, endPoint x: 1138, endPoint y: 194, distance: 98.5
click at [1138, 194] on form "Team(s) * C - CIVIL - CIVIL ENGINEER All Teams User(s) Workflow(s) Phase Title …" at bounding box center [1296, 364] width 387 height 534
drag, startPoint x: 1138, startPoint y: 194, endPoint x: 1161, endPoint y: 258, distance: 67.8
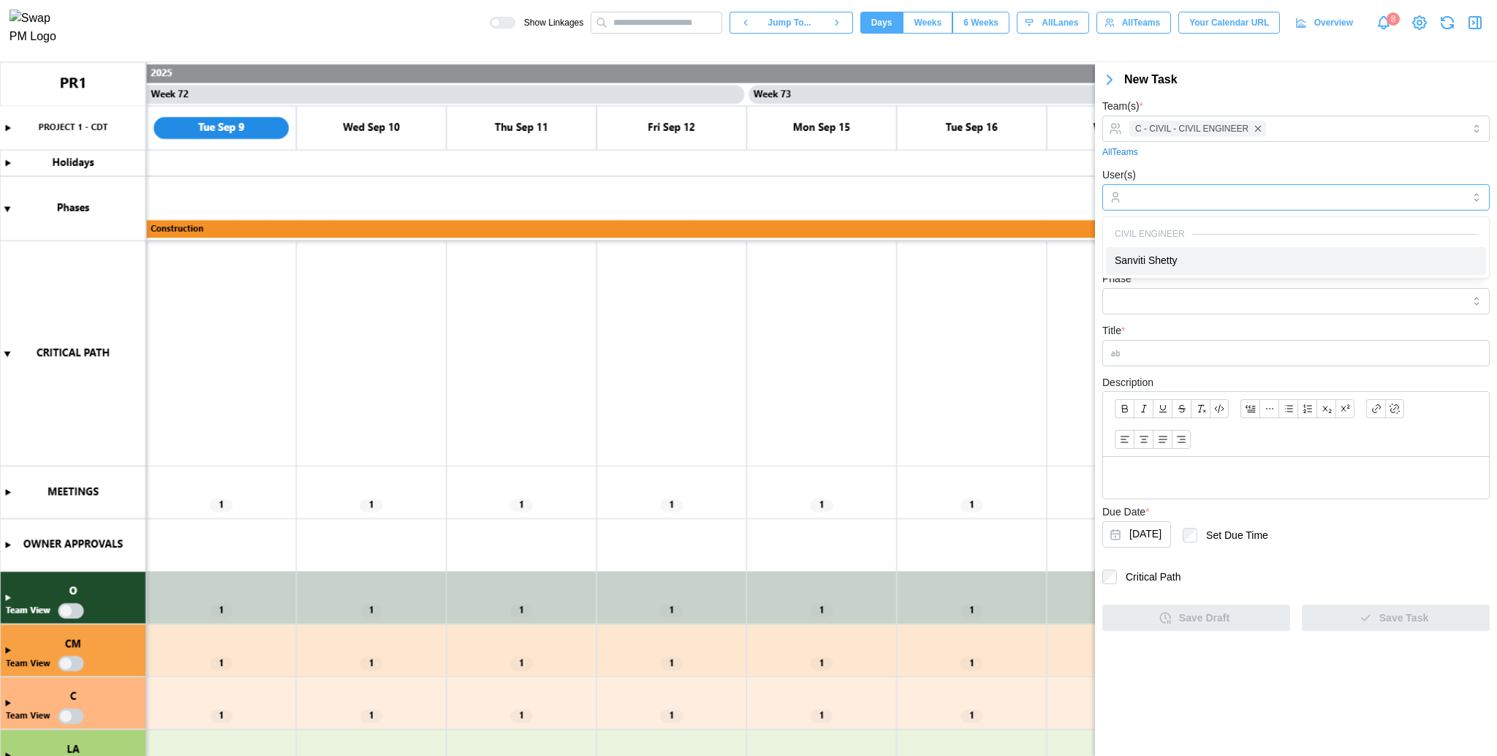
click at [1161, 258] on body "Show Linkages Jump To... Days Weeks 6 Weeks days All Lanes All Teams Your Calen…" at bounding box center [748, 378] width 1497 height 756
drag, startPoint x: 1178, startPoint y: 337, endPoint x: 1179, endPoint y: 349, distance: 12.5
click at [1179, 349] on div "Title *" at bounding box center [1296, 344] width 387 height 45
click at [1179, 349] on input "Title *" at bounding box center [1296, 353] width 387 height 26
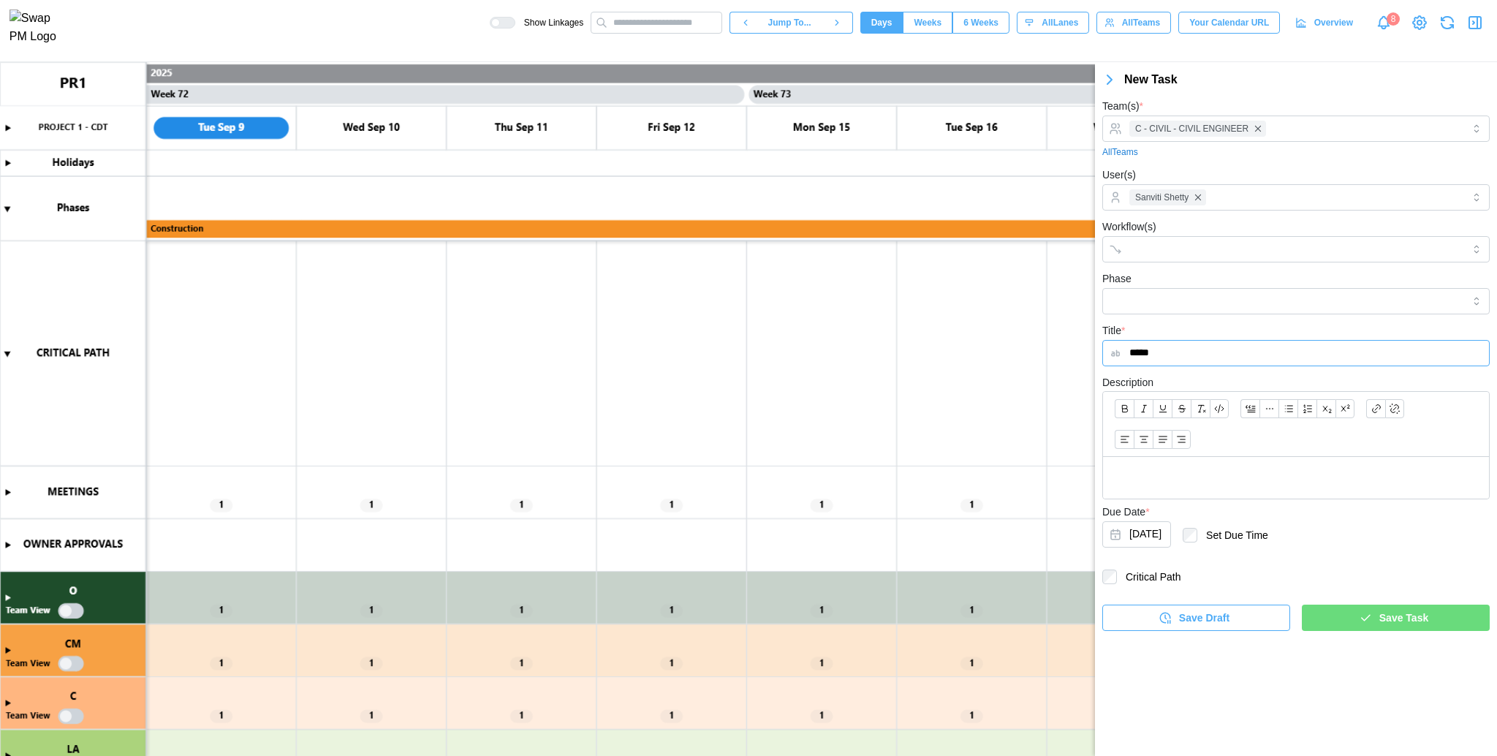
type input "*****"
click at [1156, 570] on label "Critical Path" at bounding box center [1149, 577] width 64 height 15
drag, startPoint x: 1353, startPoint y: 635, endPoint x: 1349, endPoint y: 604, distance: 31.6
click at [1349, 604] on div "Team(s) * C - CIVIL - CIVIL ENGINEER All Teams User(s) Sanviti Shetty Workflow(…" at bounding box center [1296, 364] width 402 height 548
click at [1349, 604] on div "Save Draft Save Task" at bounding box center [1296, 612] width 387 height 38
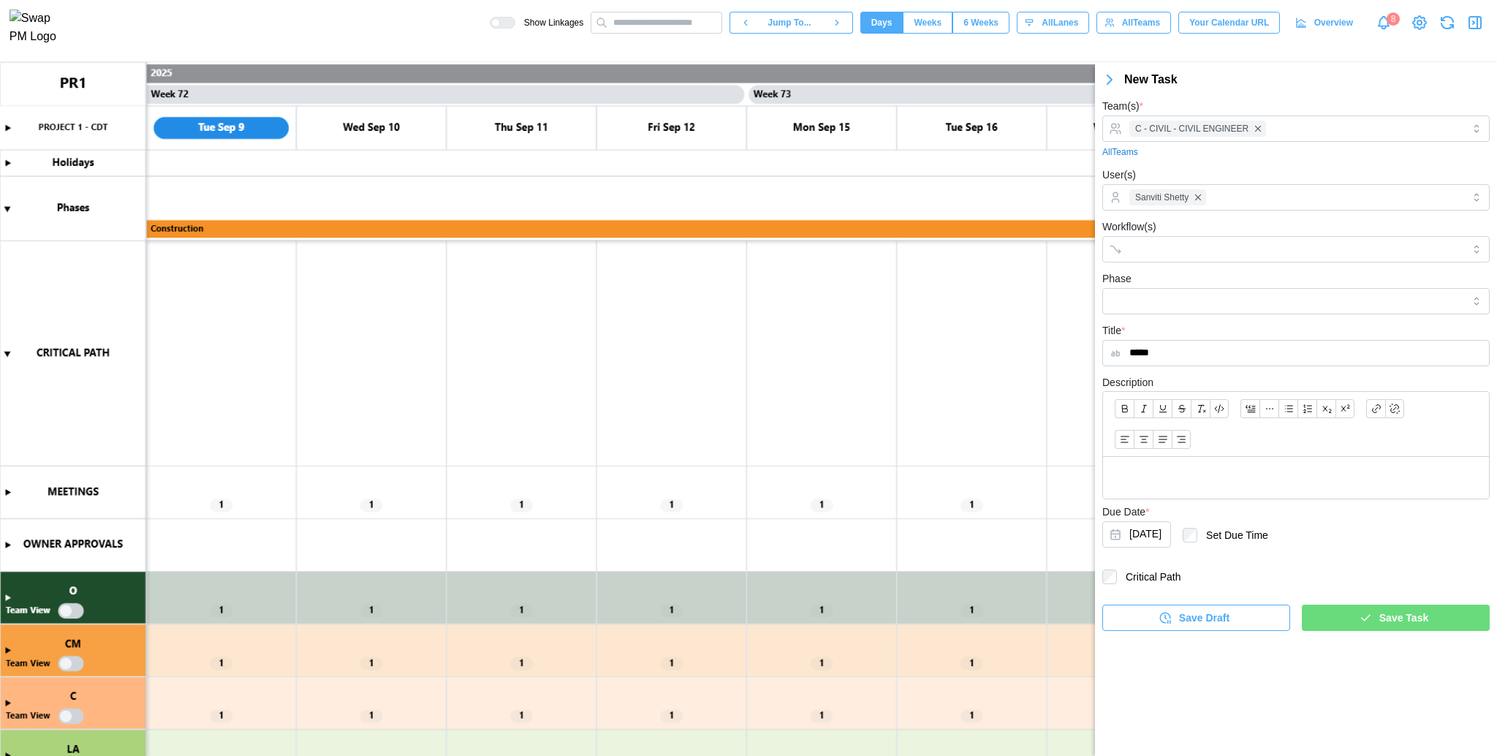
click at [1351, 620] on div "Save Task" at bounding box center [1394, 617] width 165 height 25
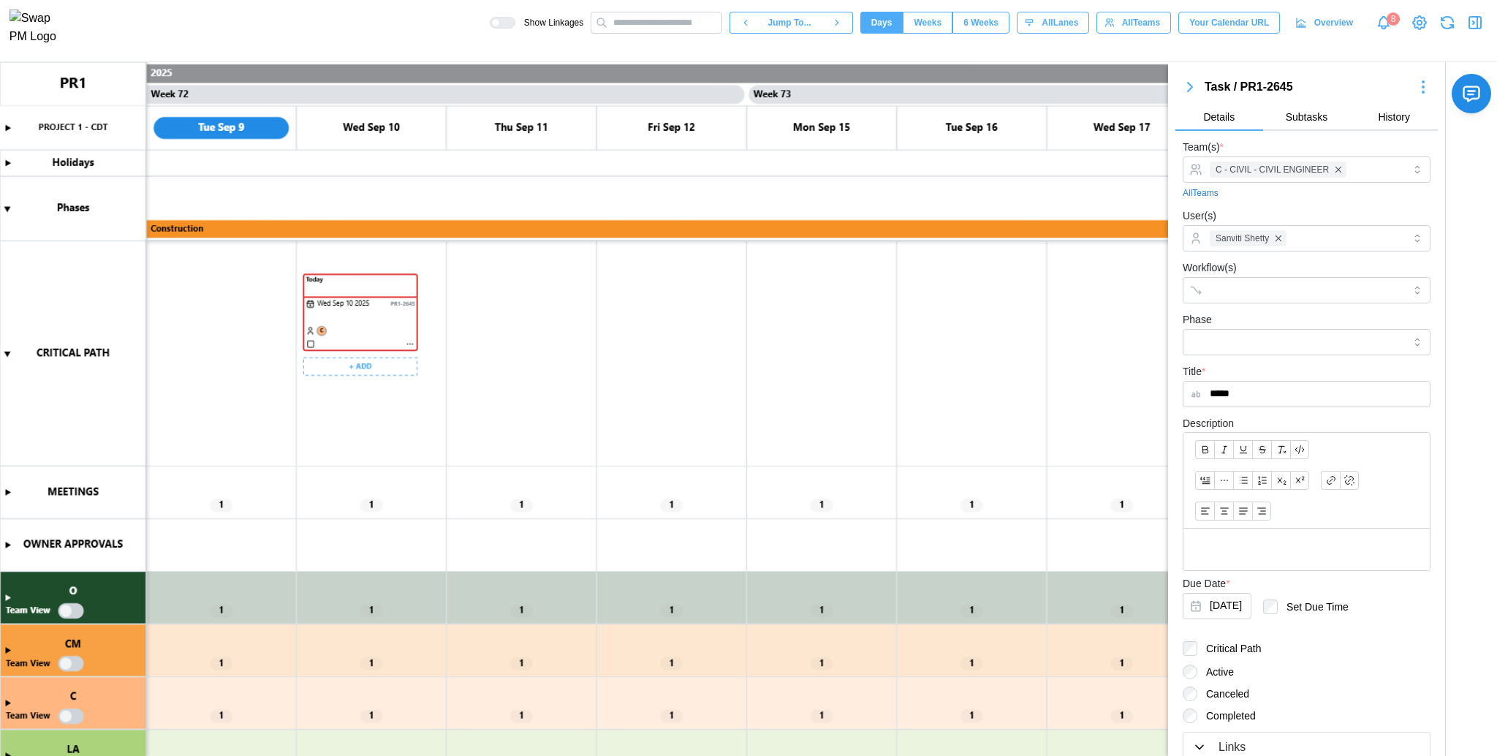
scroll to position [339, 0]
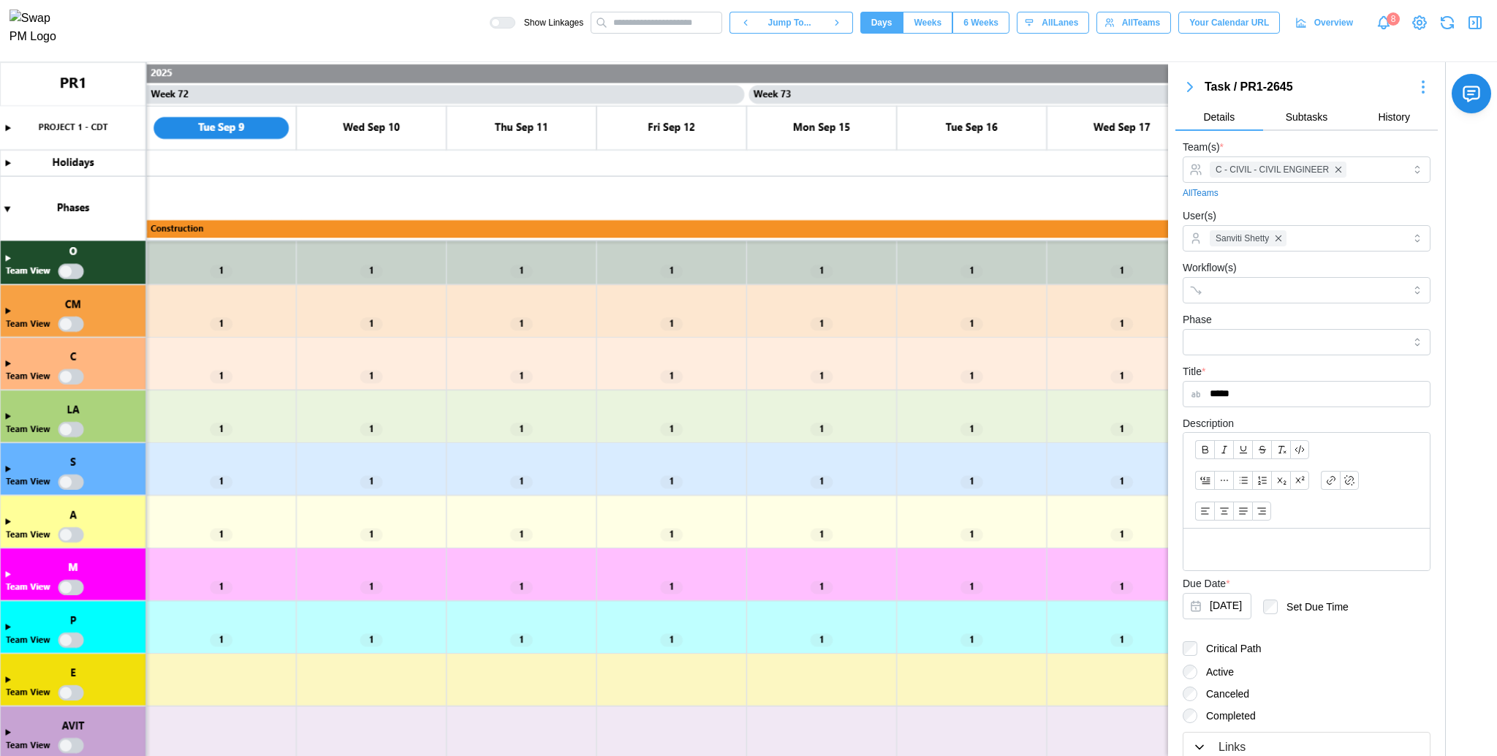
click at [5, 364] on canvas at bounding box center [748, 409] width 1497 height 695
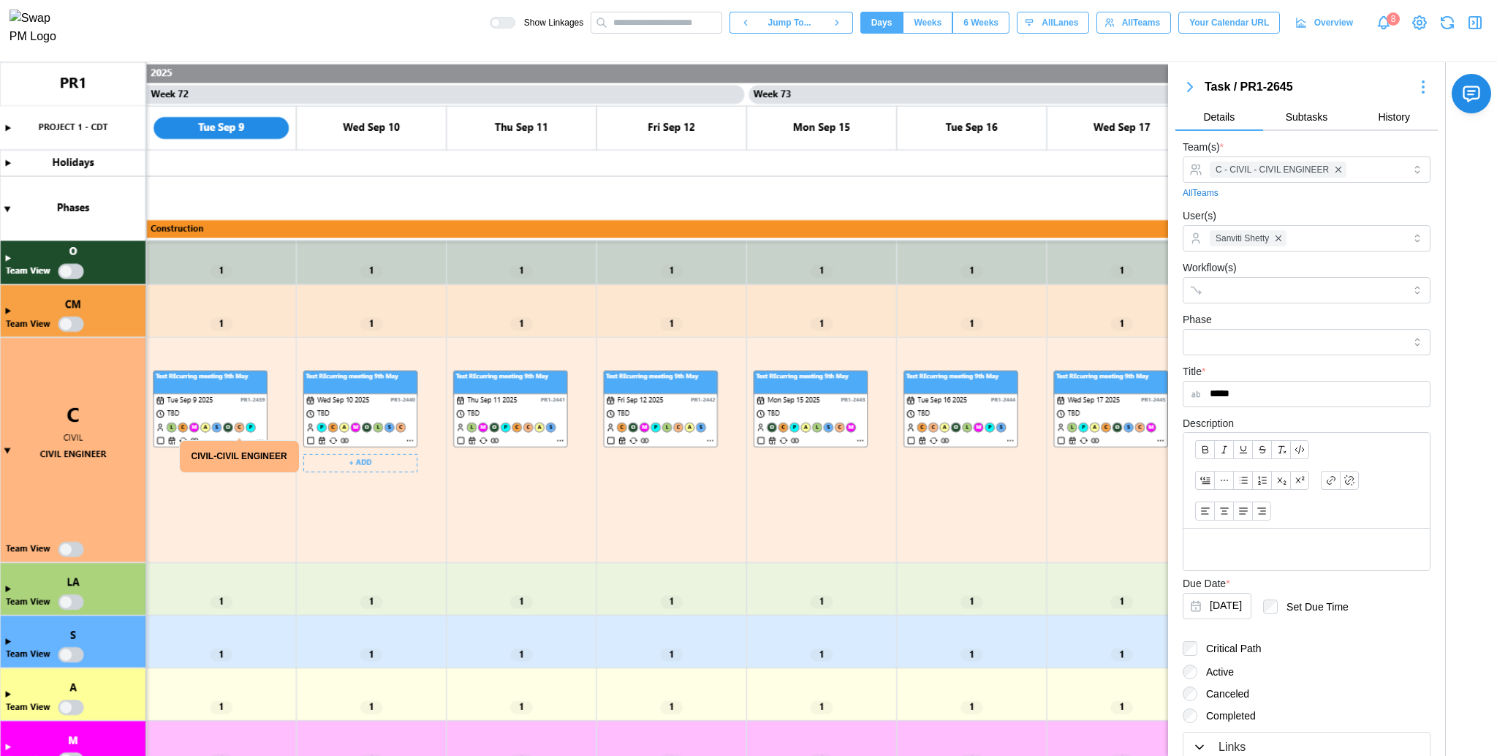
click at [313, 521] on canvas at bounding box center [748, 409] width 1497 height 695
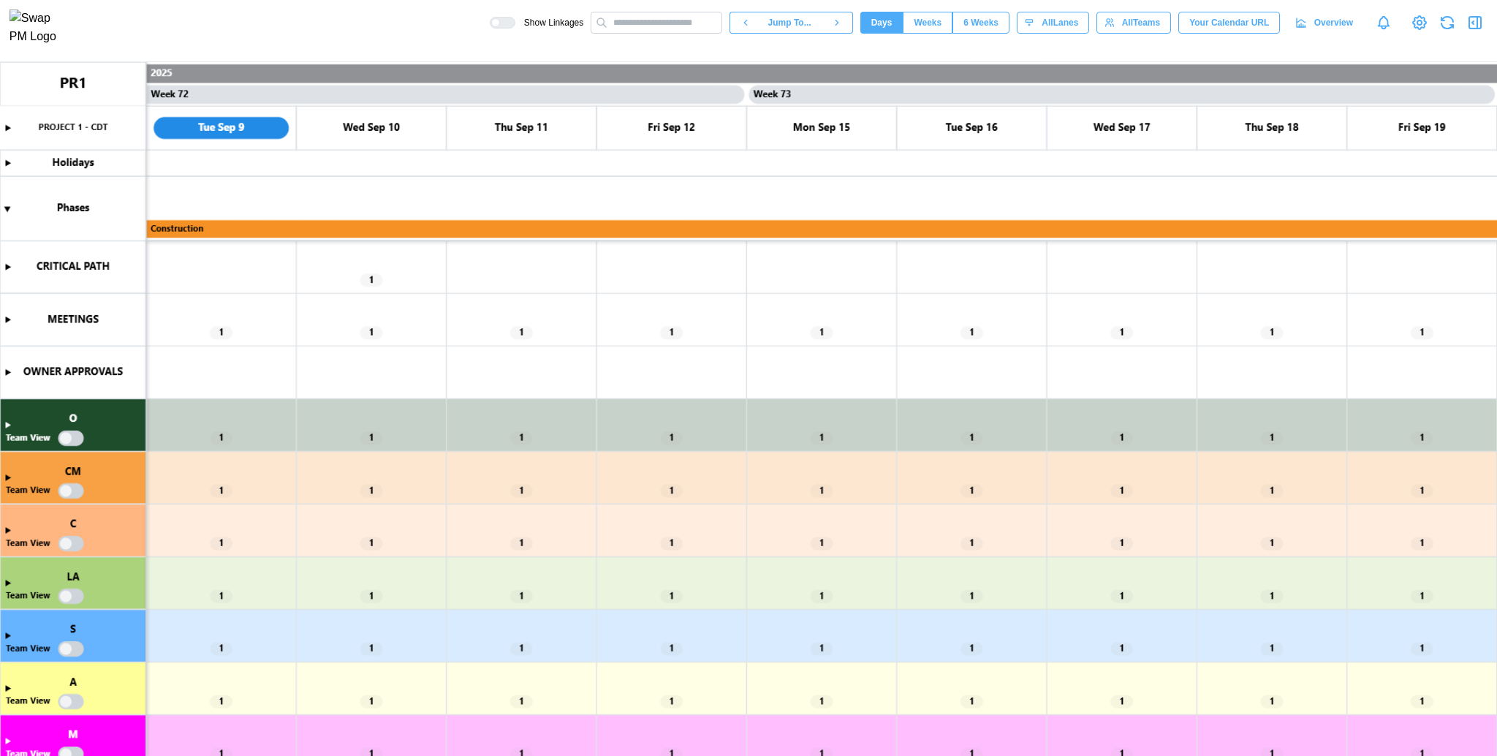
scroll to position [0, 53443]
click at [3, 532] on canvas at bounding box center [748, 409] width 1497 height 695
click at [8, 530] on canvas at bounding box center [748, 409] width 1497 height 695
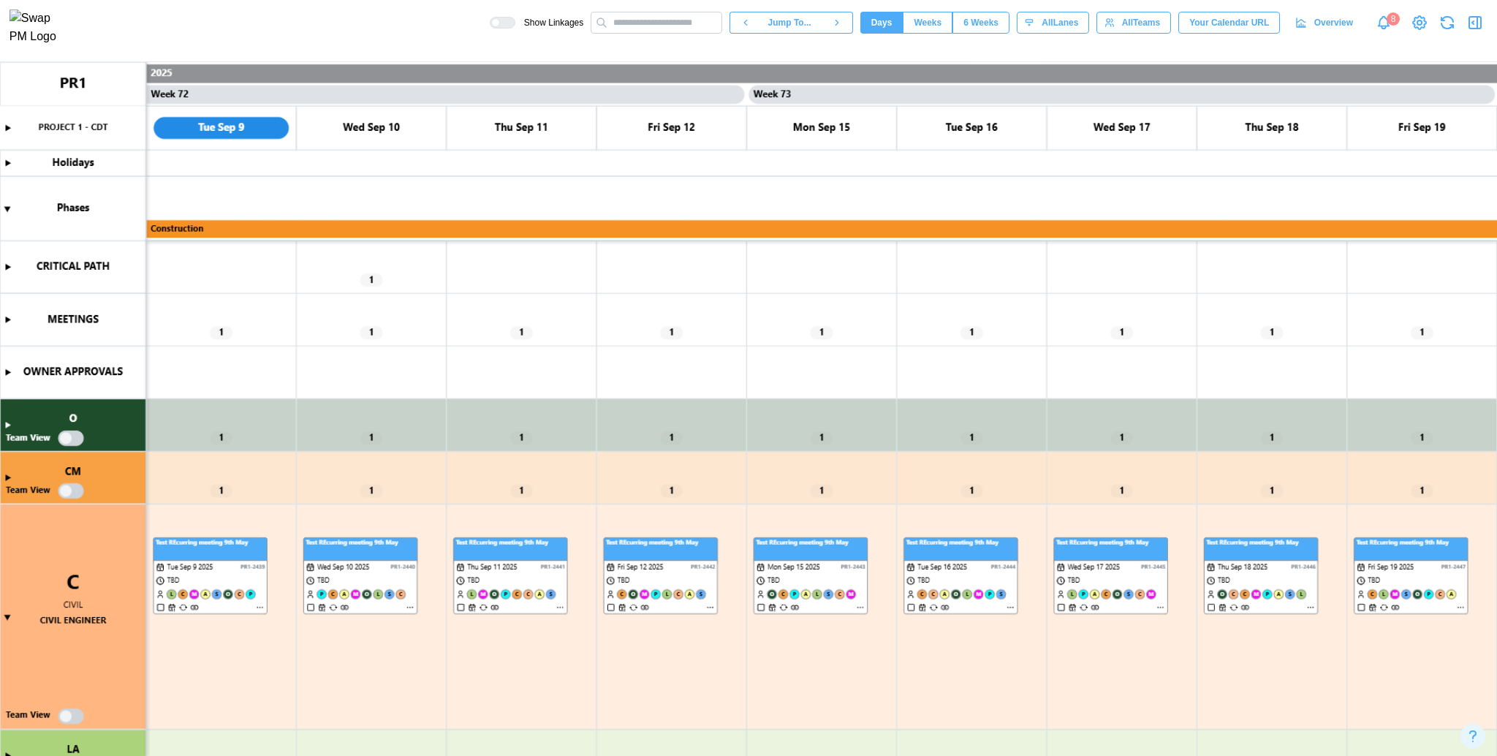
click at [69, 716] on canvas at bounding box center [748, 409] width 1497 height 695
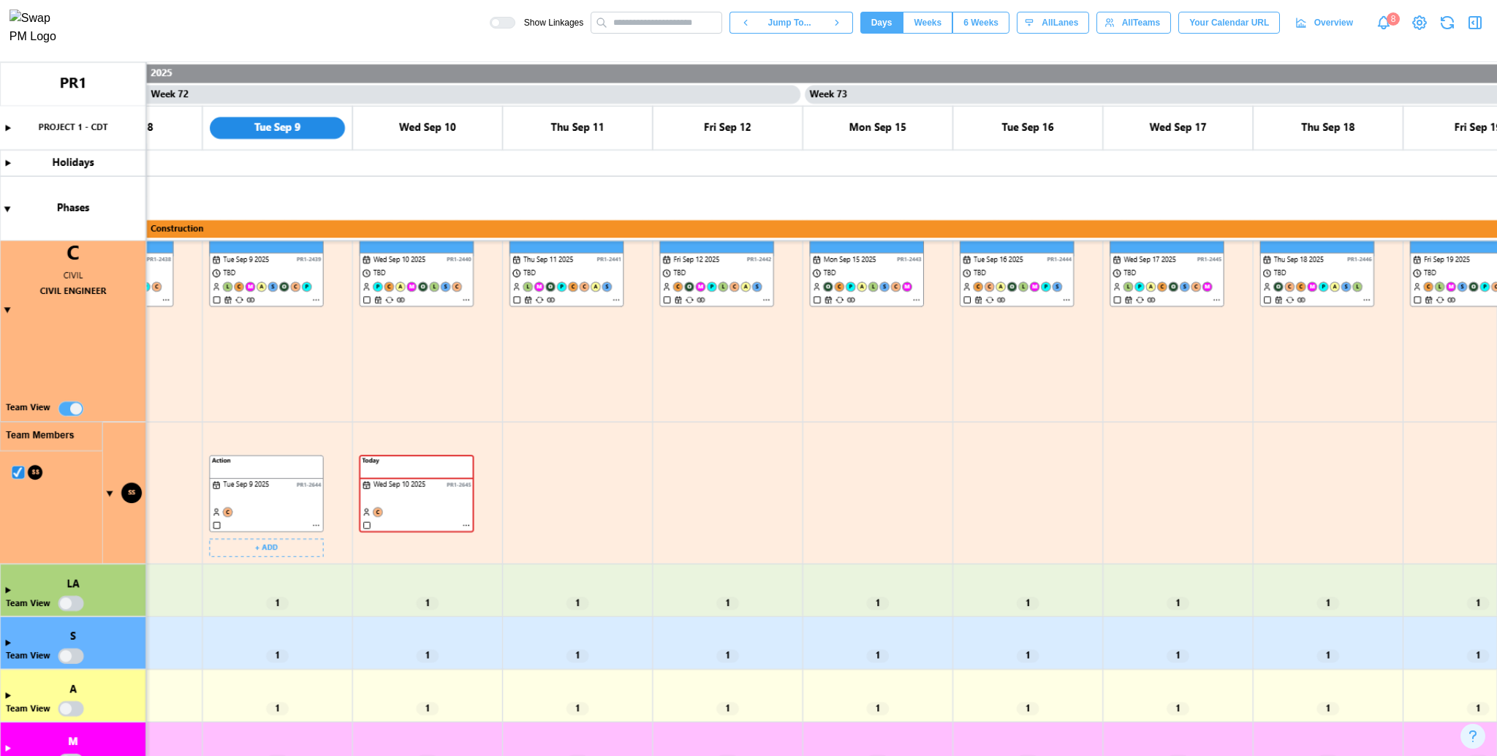
scroll to position [332, 0]
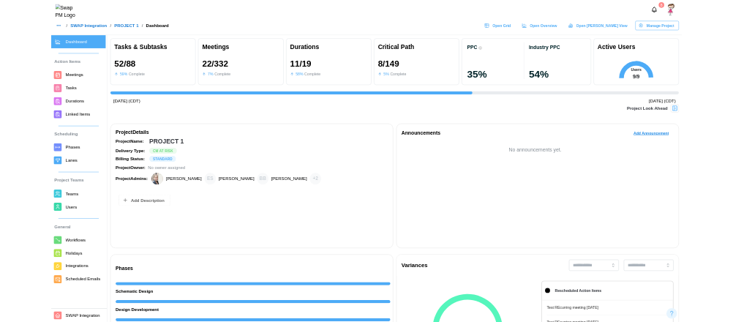
scroll to position [0, 13338]
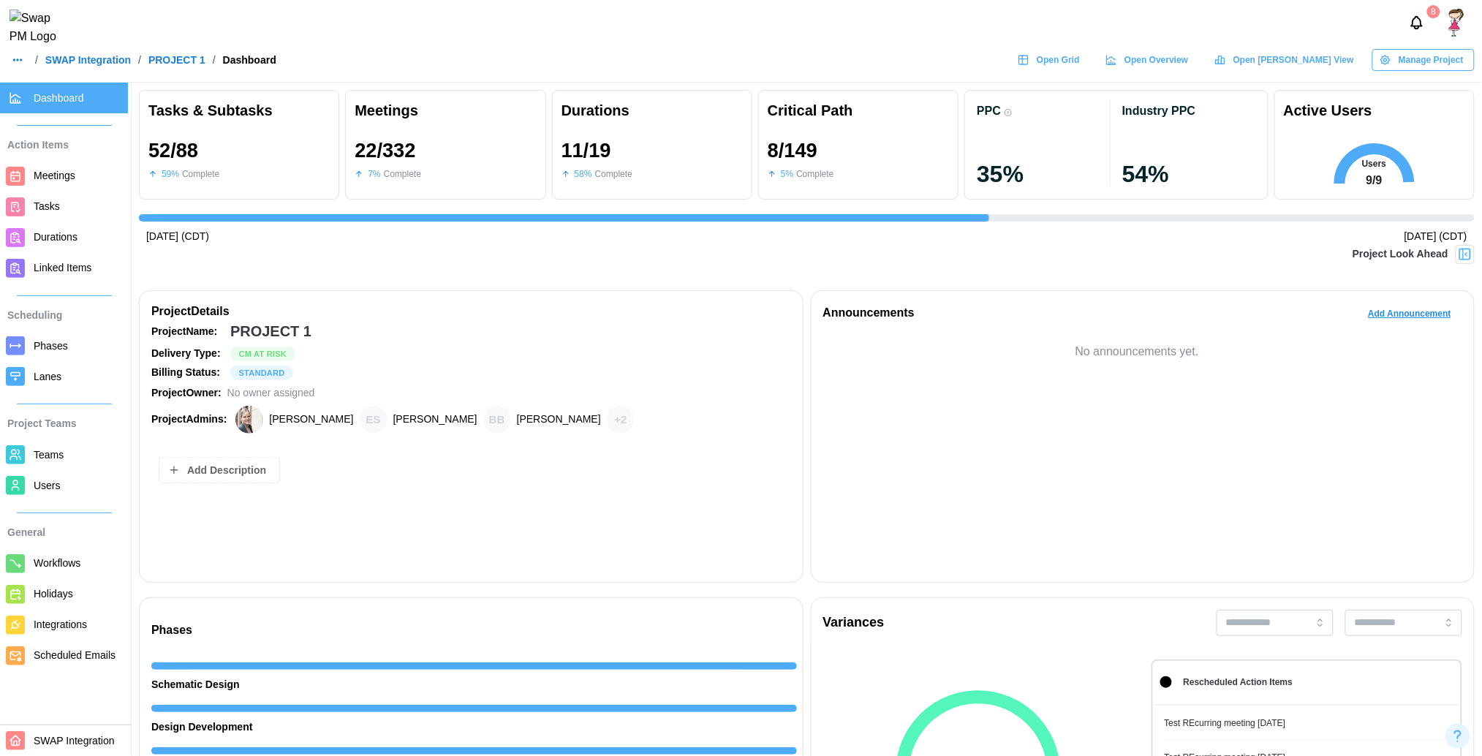
click at [1461, 254] on img at bounding box center [1465, 254] width 15 height 15
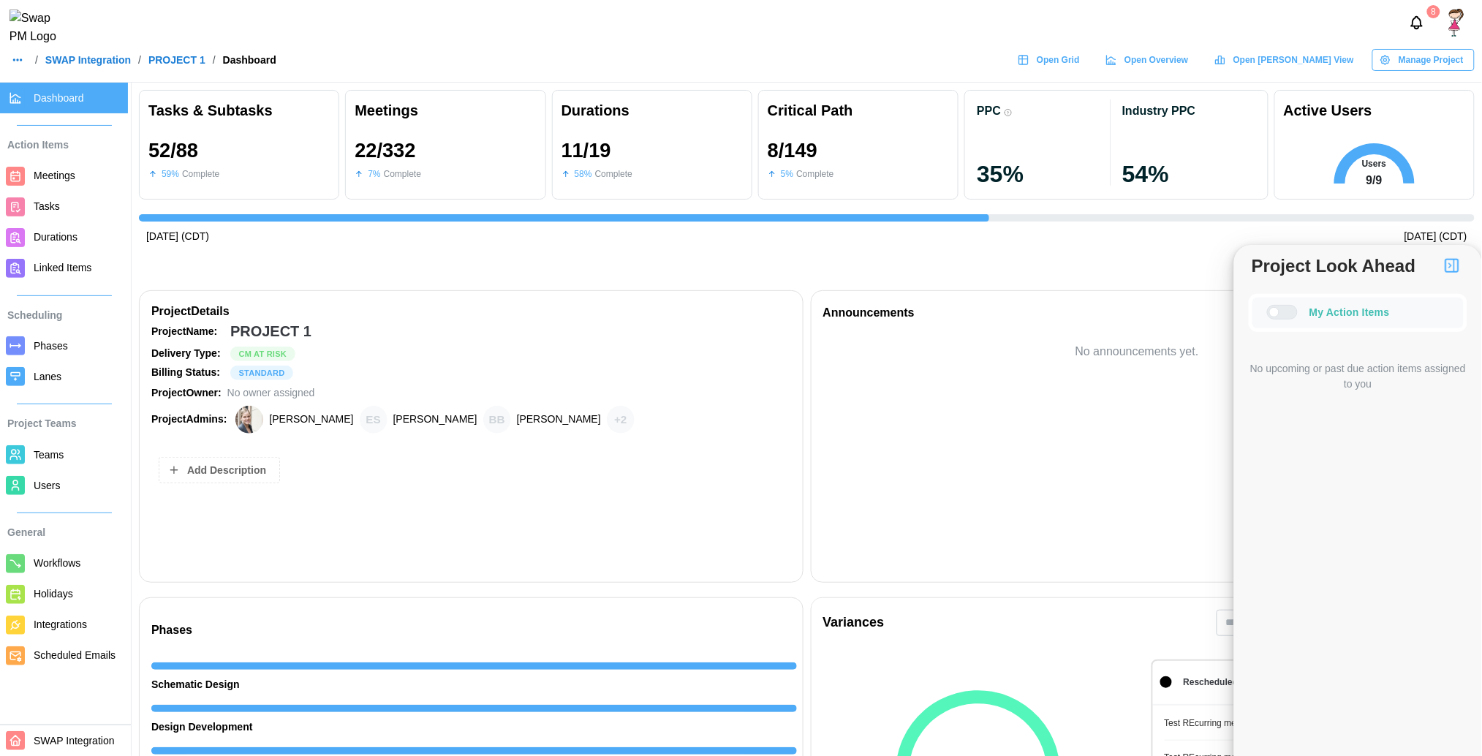
click at [1461, 254] on button "button" at bounding box center [1452, 265] width 25 height 25
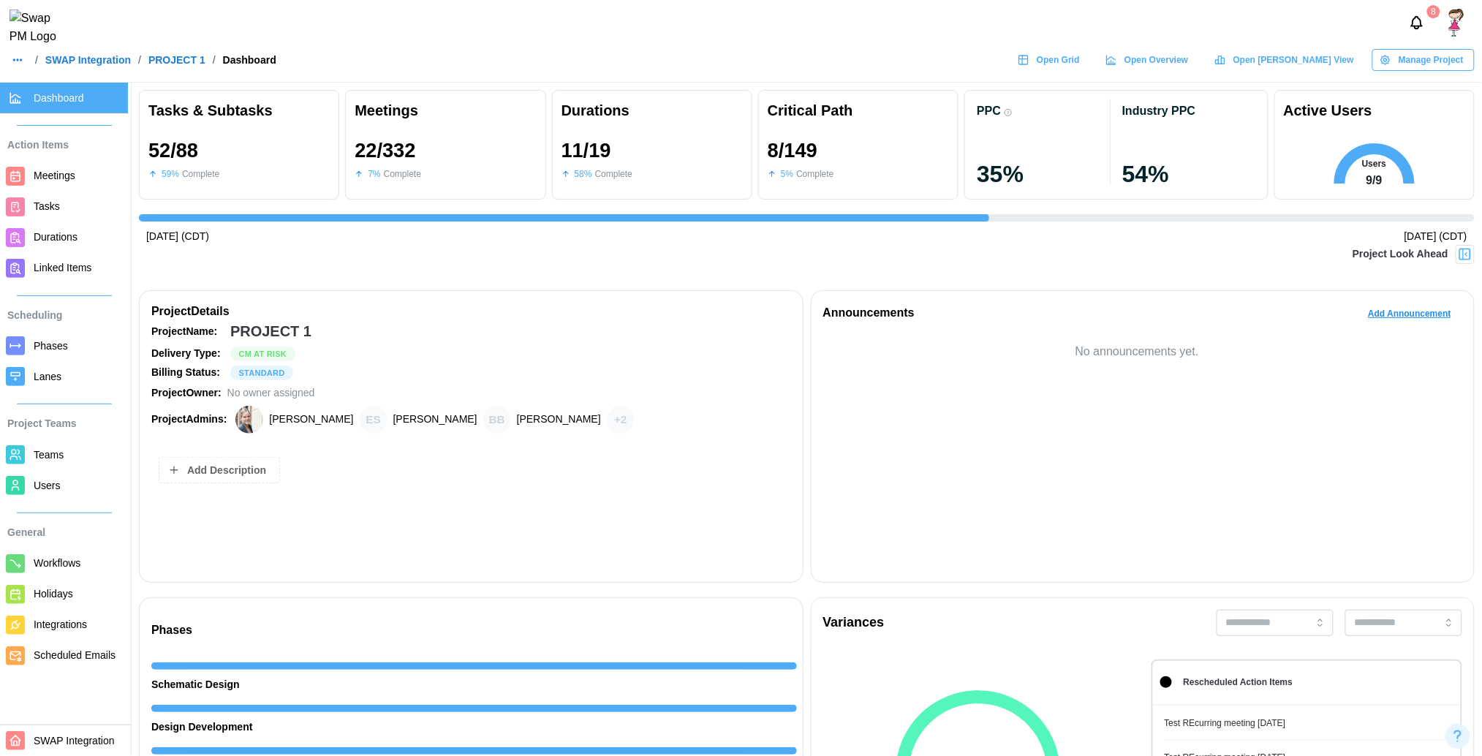
click at [1459, 255] on img at bounding box center [1465, 254] width 15 height 15
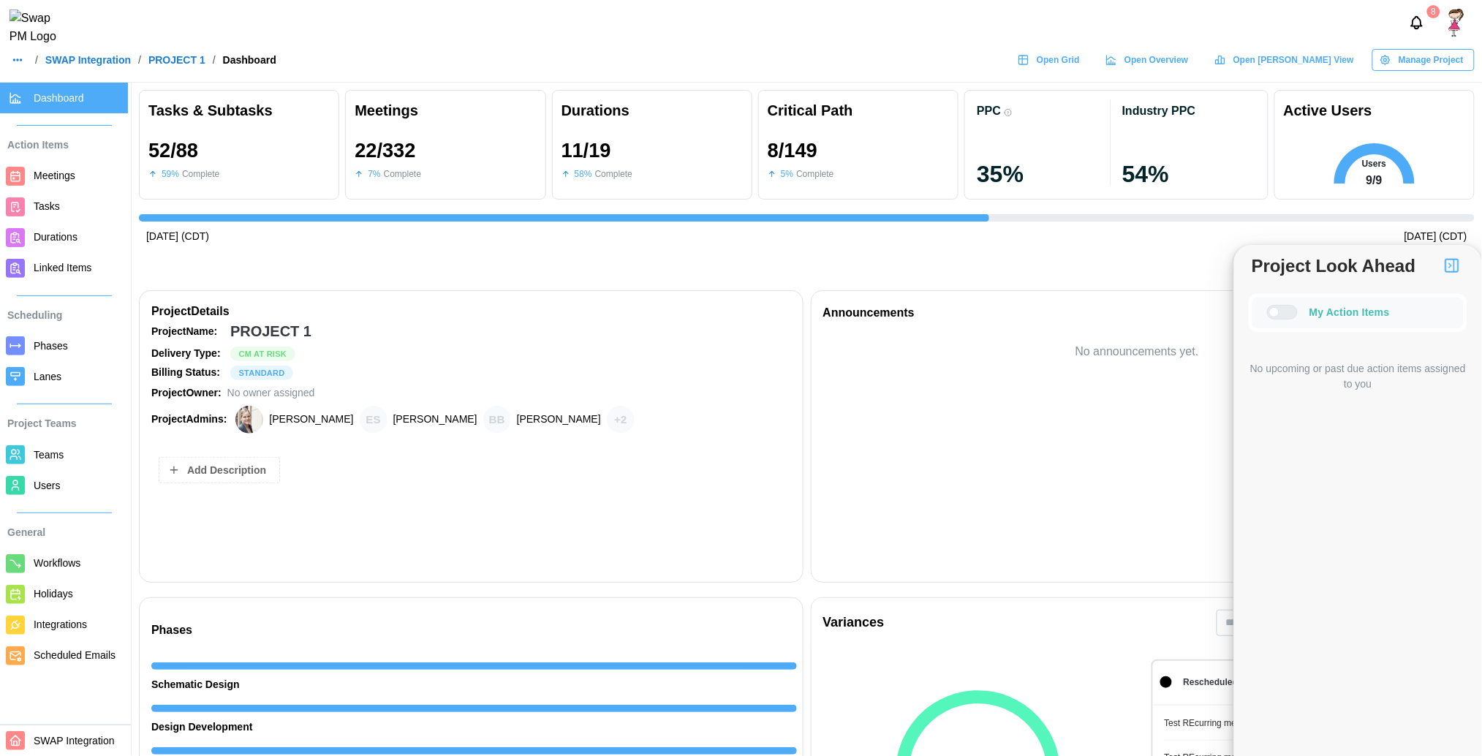
click at [1459, 255] on button "button" at bounding box center [1452, 265] width 25 height 25
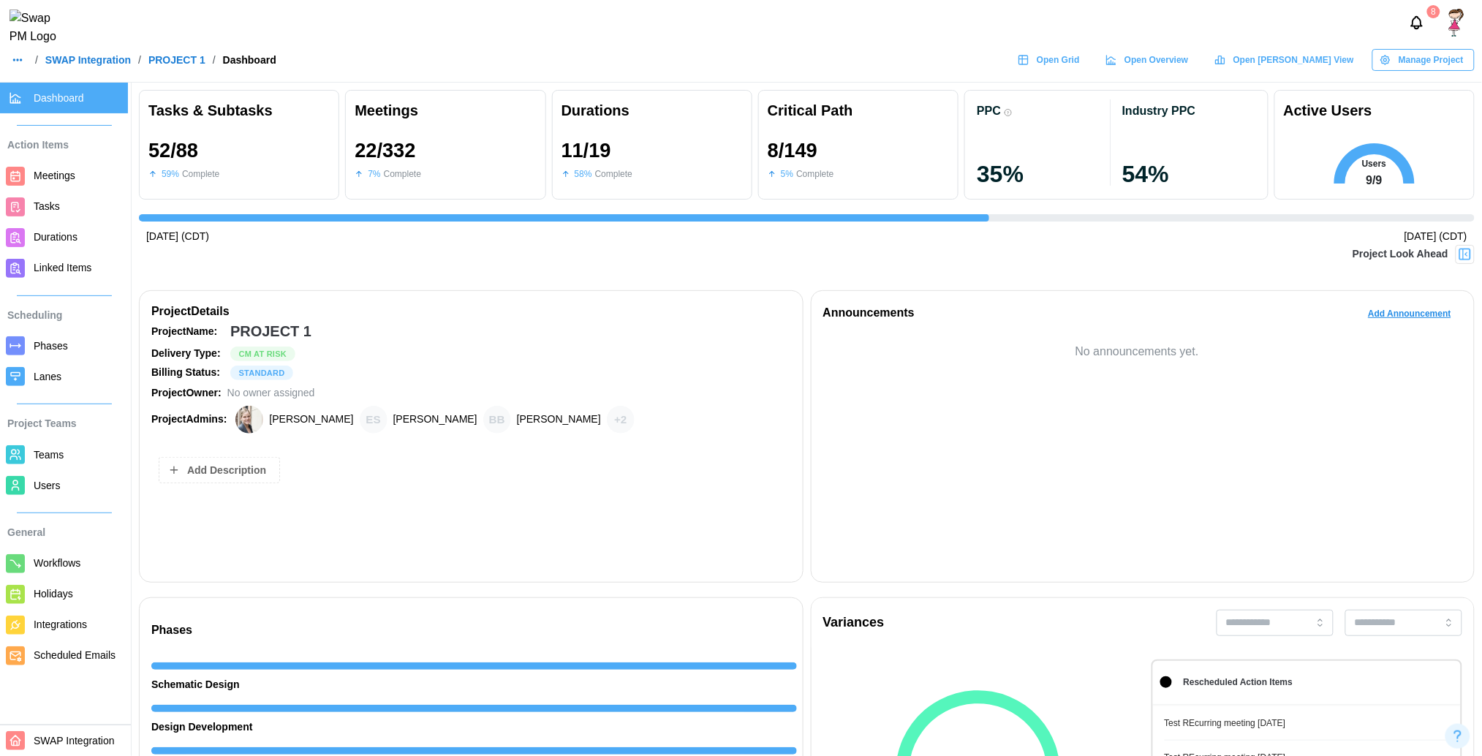
click at [1470, 252] on img at bounding box center [1465, 254] width 15 height 15
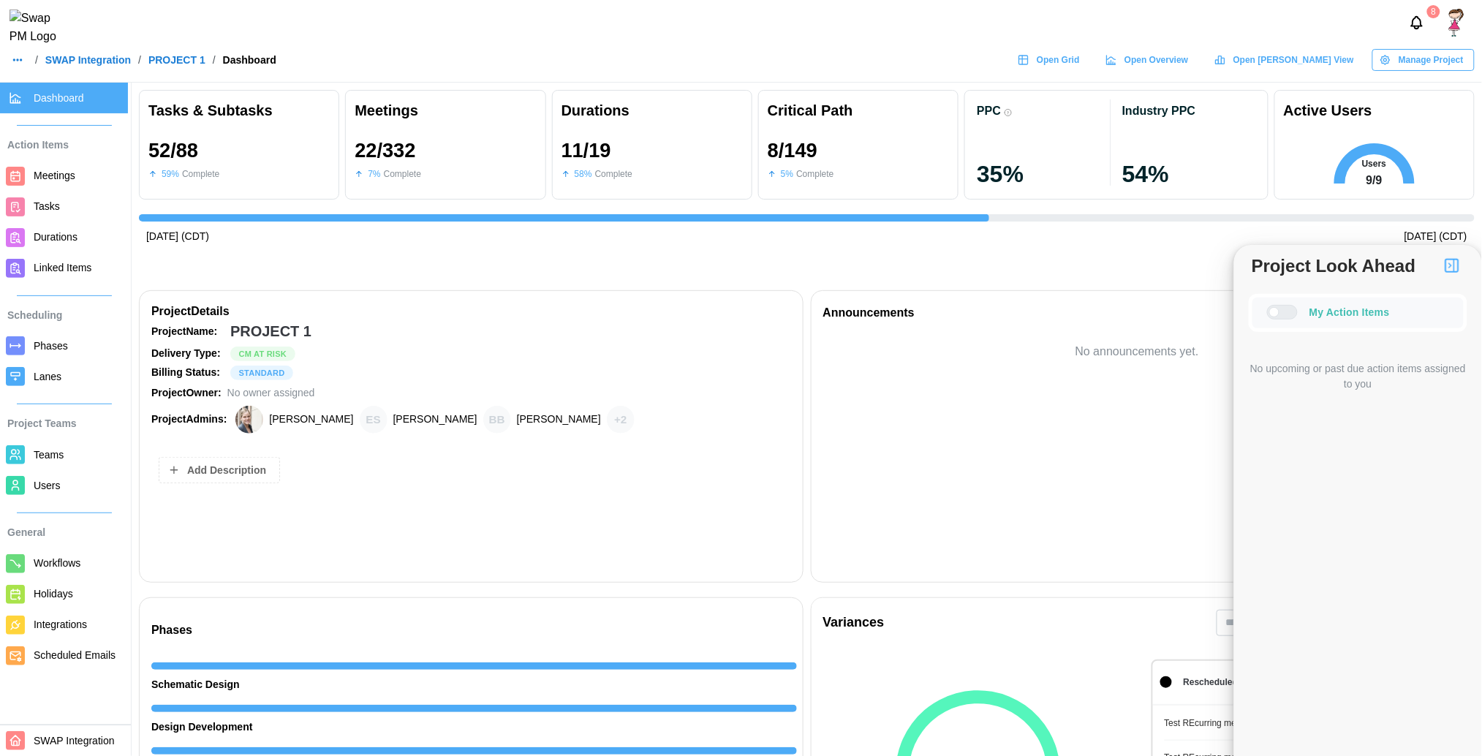
click at [1456, 268] on img "button" at bounding box center [1452, 266] width 18 height 18
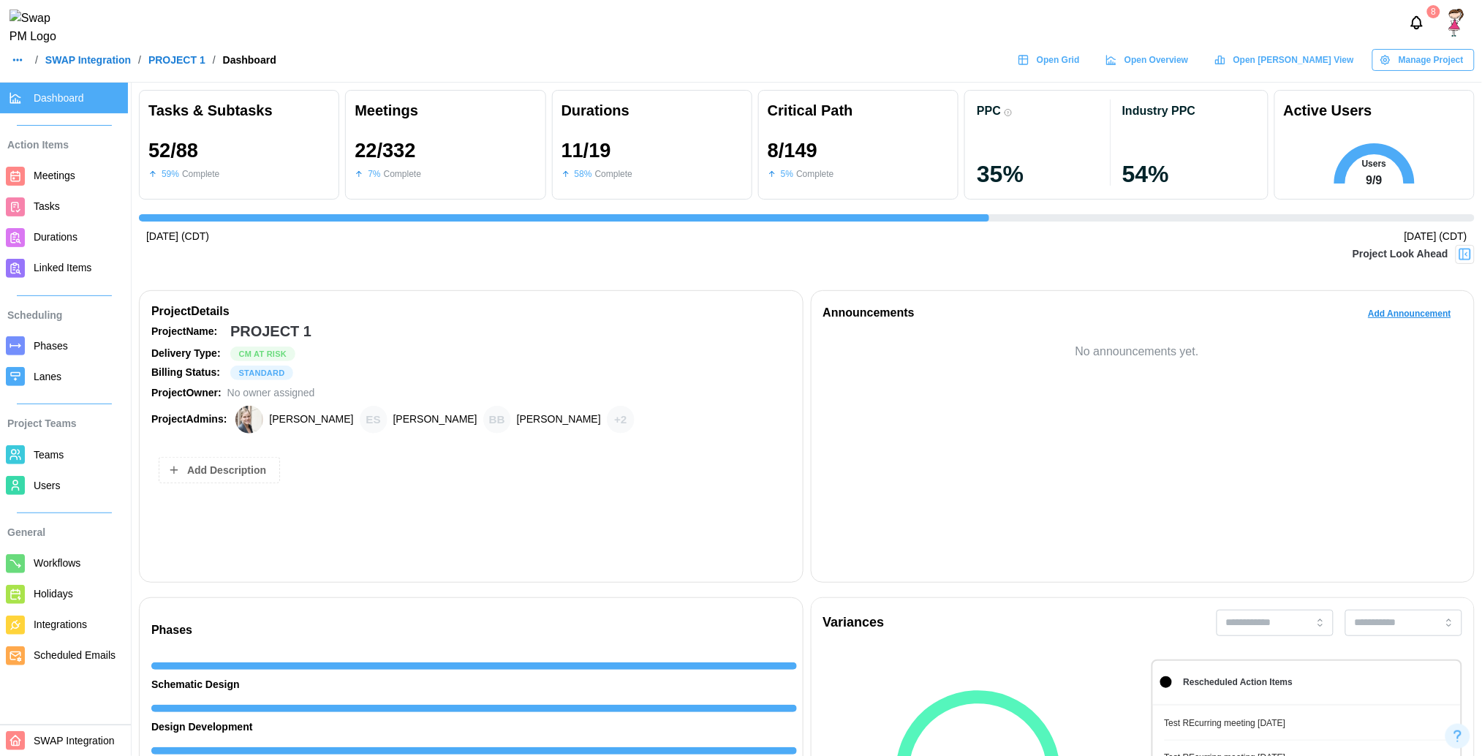
click at [194, 464] on span "Add Description" at bounding box center [226, 470] width 79 height 25
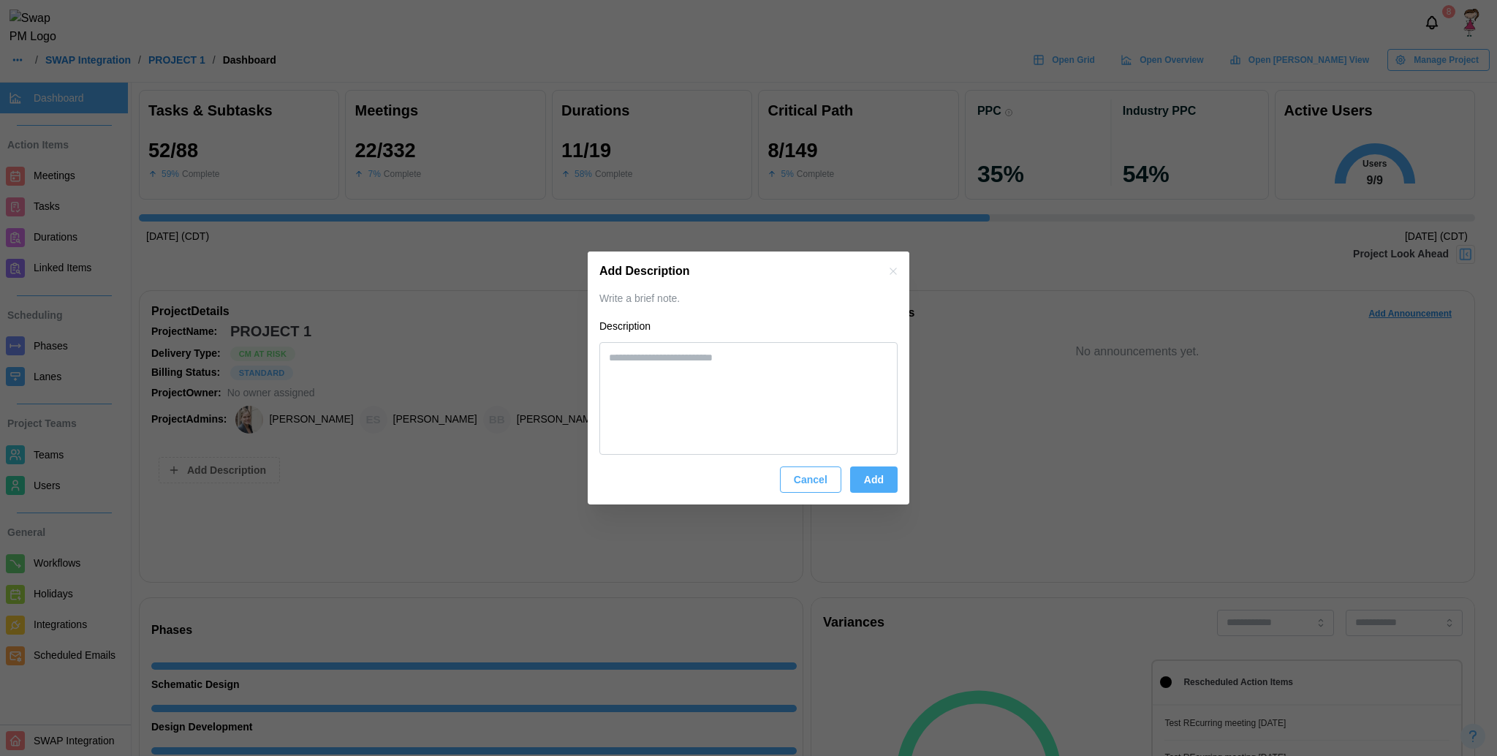
click at [797, 475] on span "Cancel" at bounding box center [811, 479] width 34 height 25
type textarea "*"
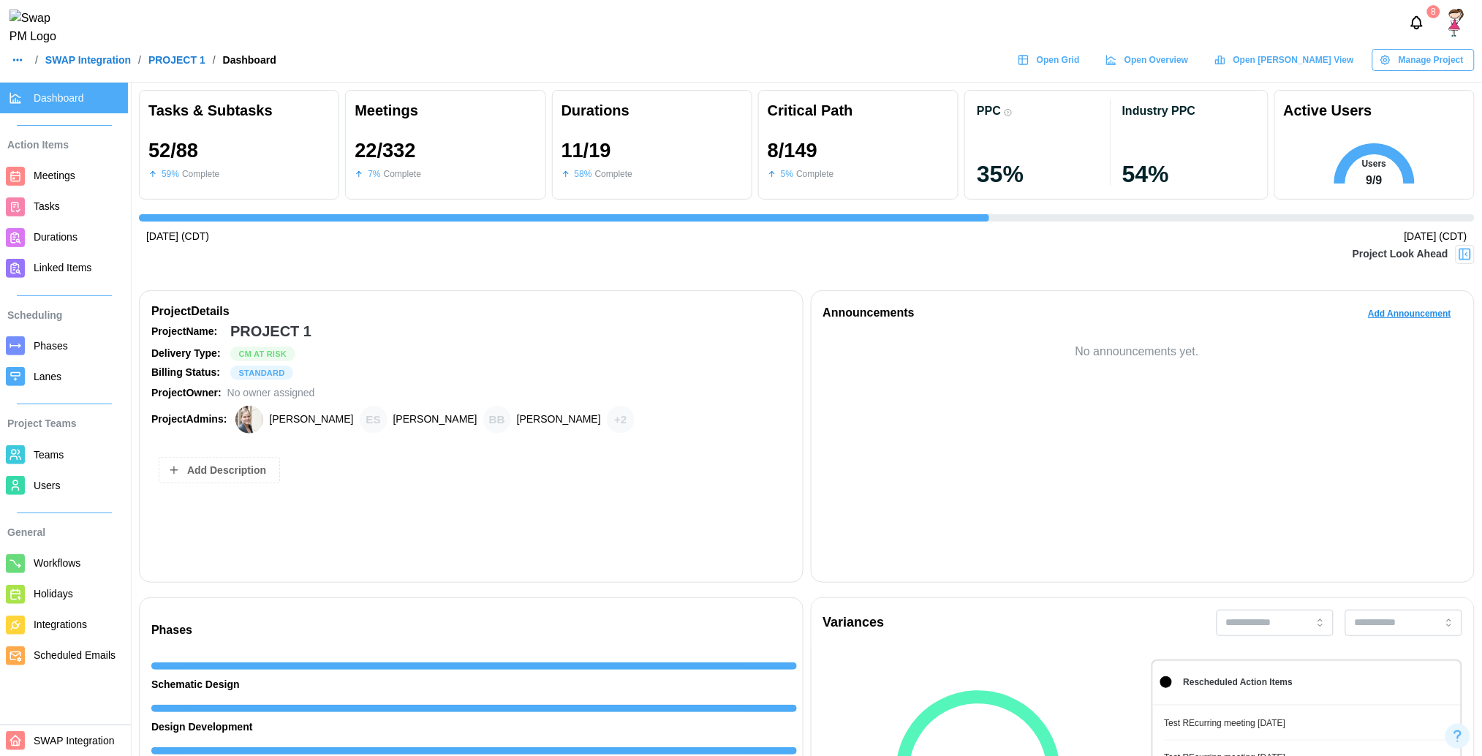
click at [1463, 252] on img at bounding box center [1465, 254] width 15 height 15
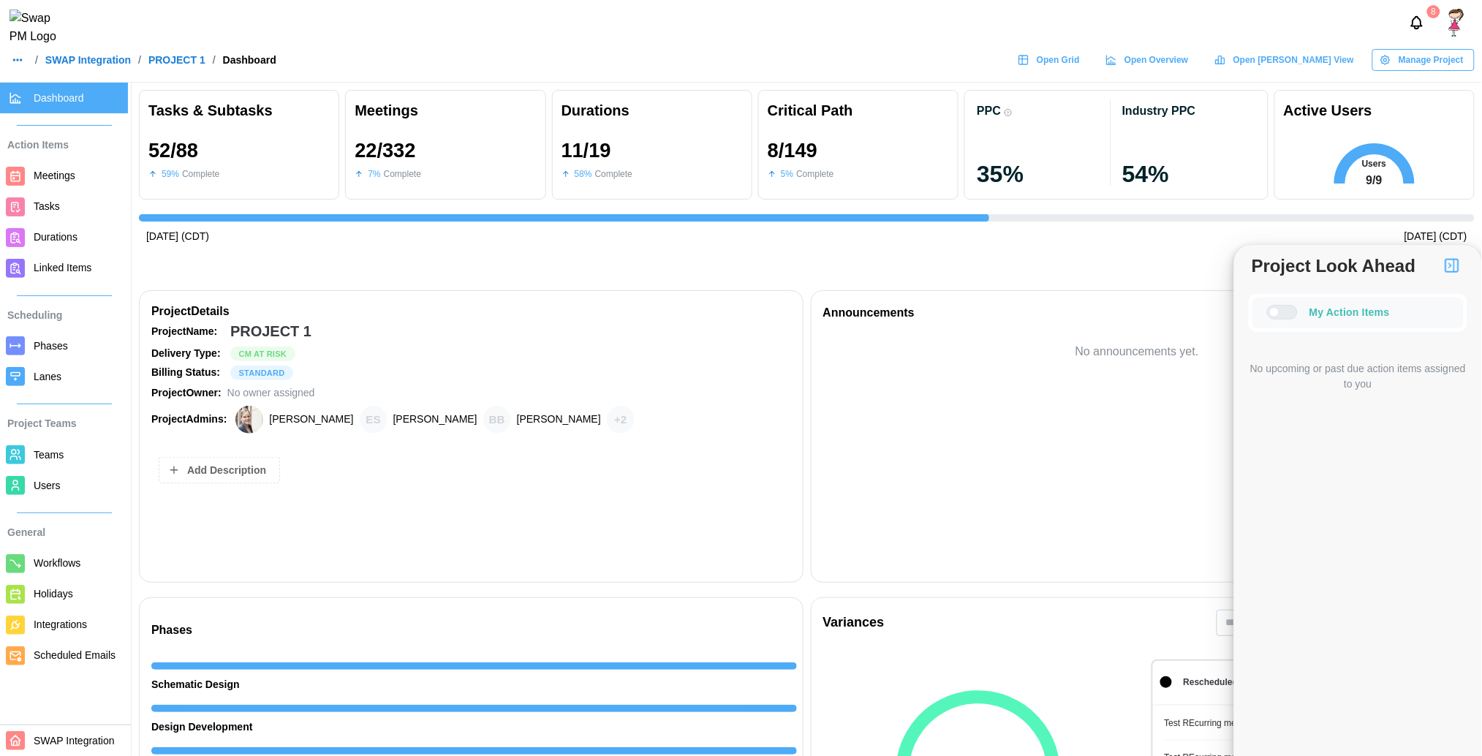
click at [1418, 31] on icon "Notifications" at bounding box center [1417, 23] width 16 height 16
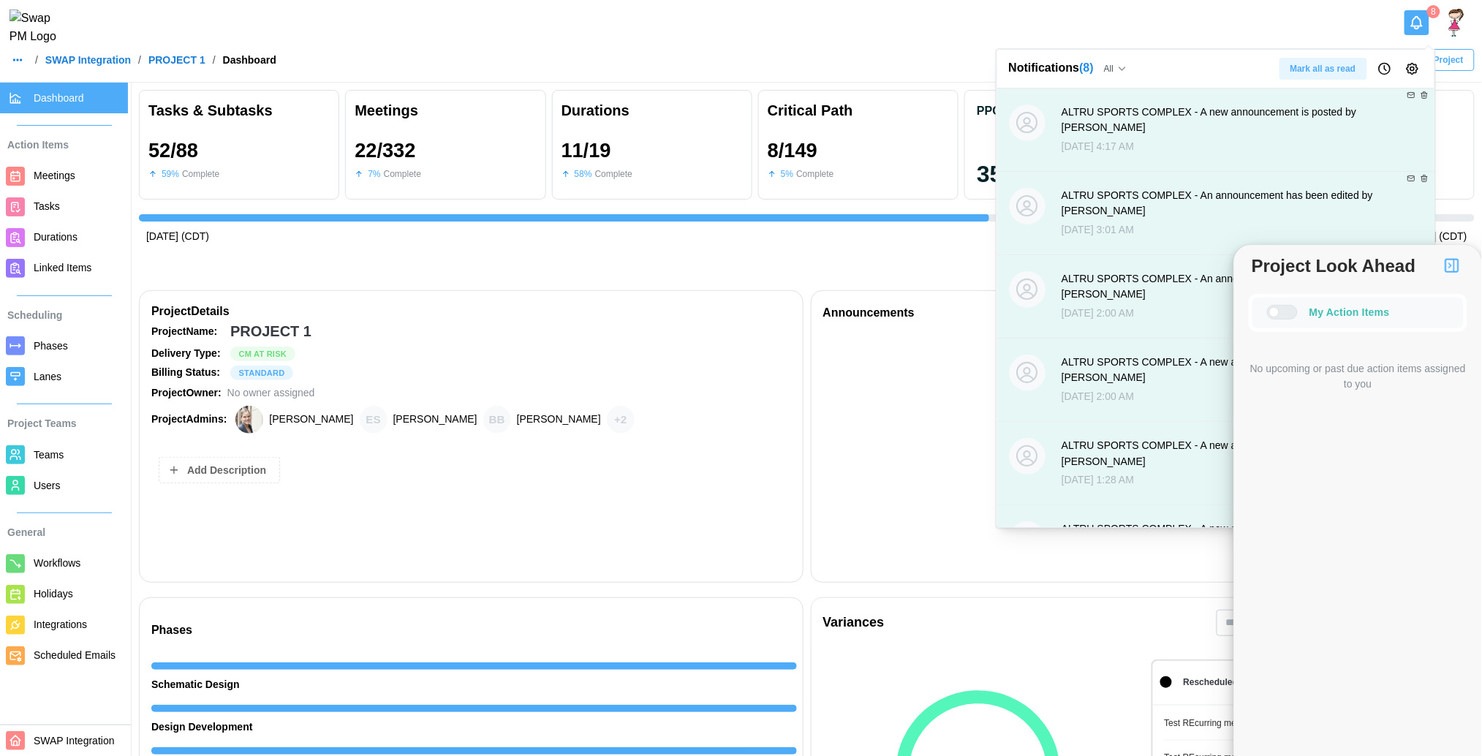
click at [1405, 69] on icon "Notification Preferences" at bounding box center [1412, 68] width 15 height 15
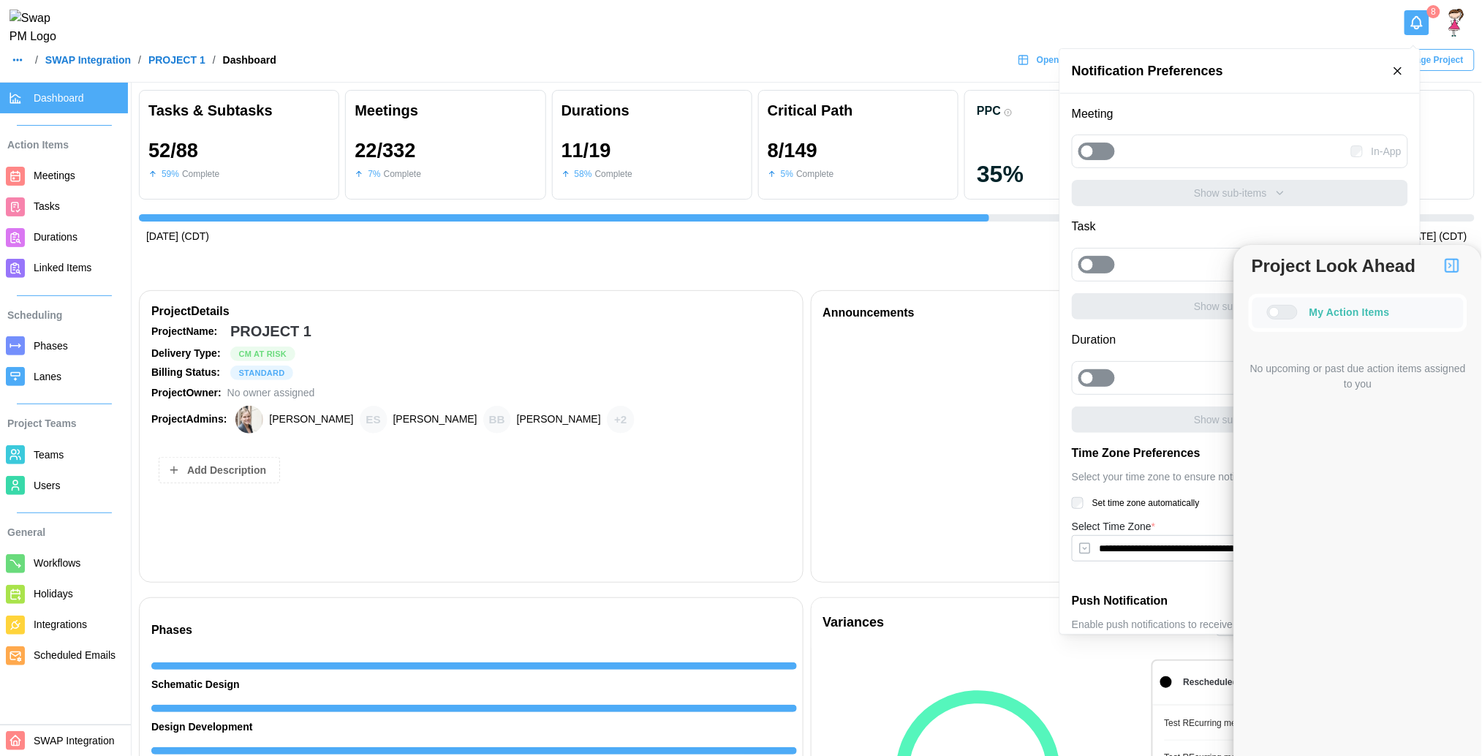
click at [1094, 155] on div at bounding box center [1104, 151] width 20 height 16
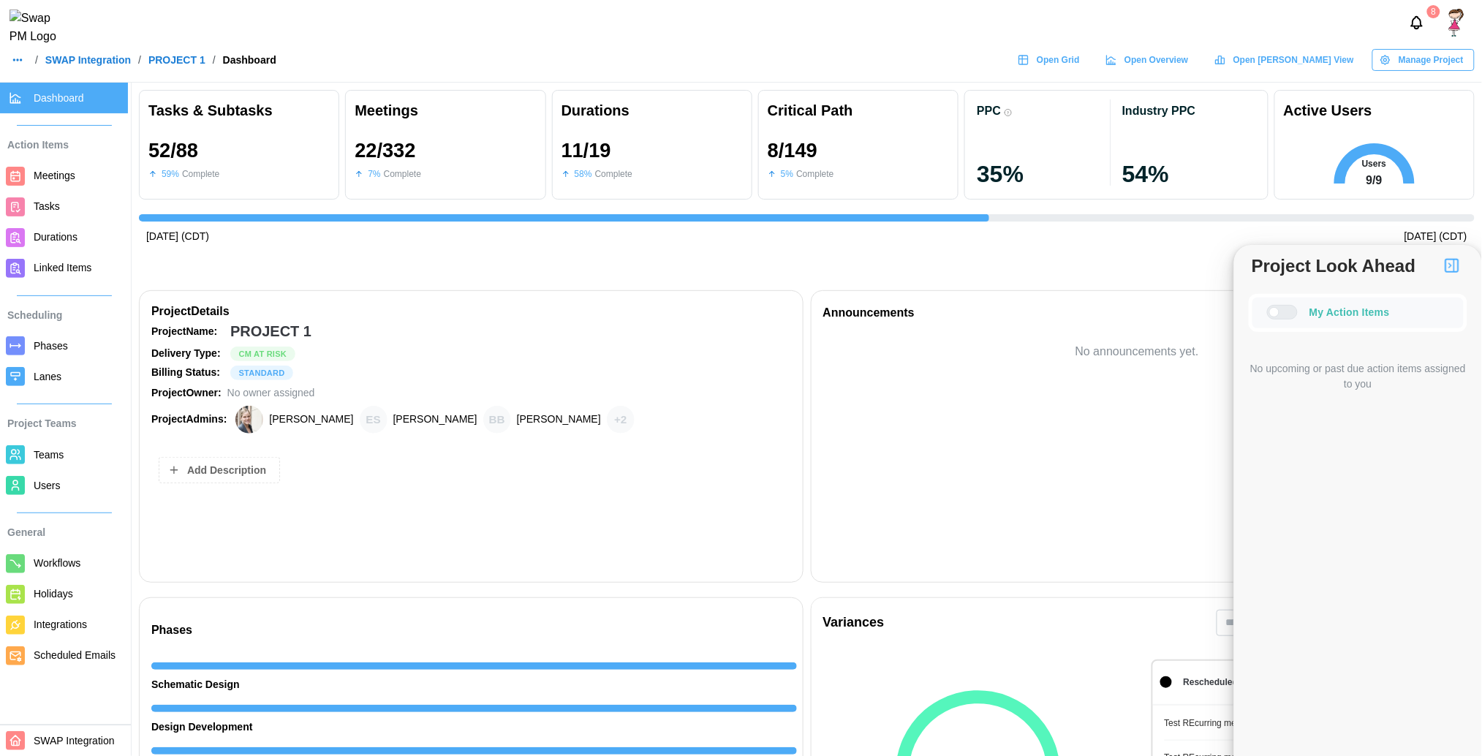
click at [922, 361] on div "No announcements yet." at bounding box center [1143, 446] width 640 height 214
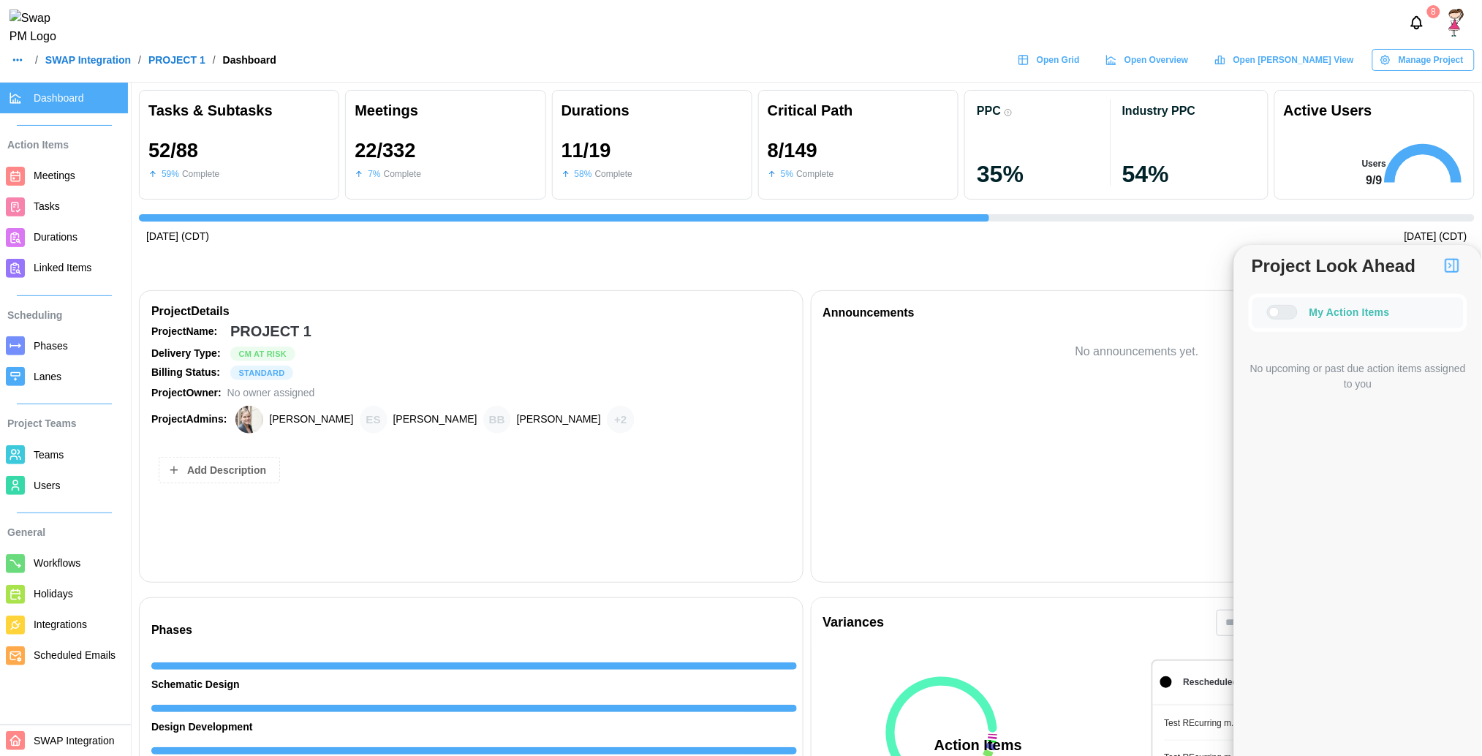
scroll to position [0, 7659]
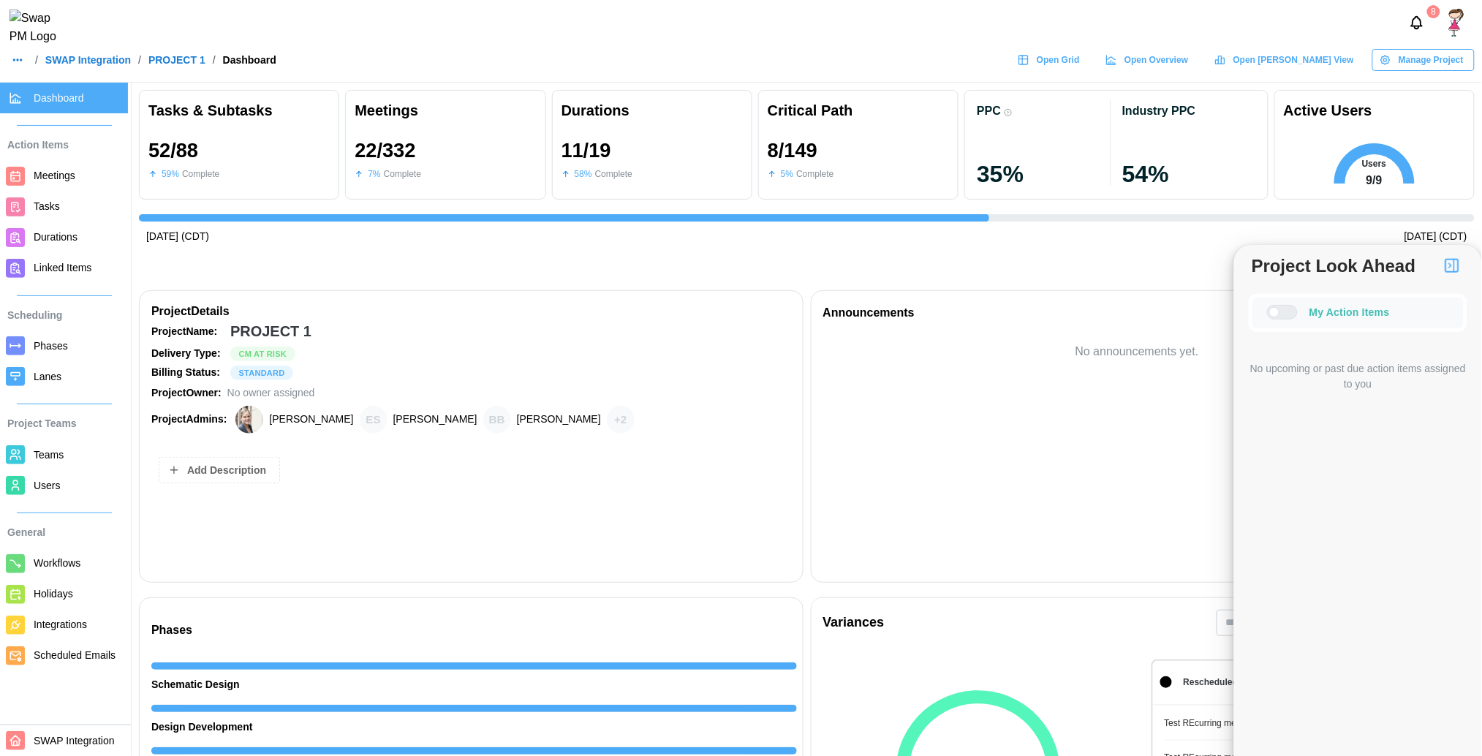
click at [47, 450] on span "Teams" at bounding box center [49, 455] width 30 height 12
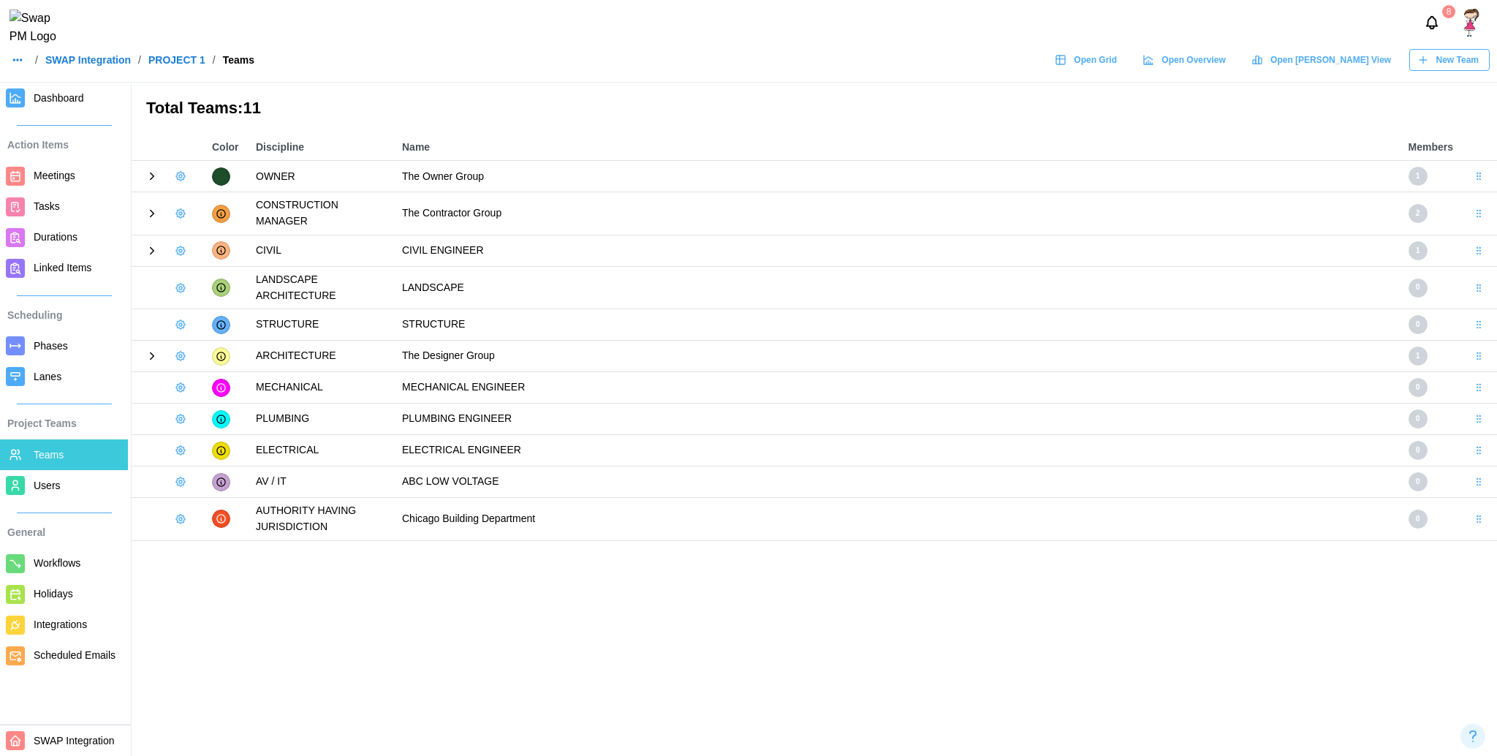
drag, startPoint x: 184, startPoint y: 237, endPoint x: 180, endPoint y: 243, distance: 7.9
click at [180, 245] on icon "button" at bounding box center [181, 251] width 12 height 12
click at [178, 245] on icon "button" at bounding box center [181, 251] width 12 height 12
click at [190, 263] on icon "button" at bounding box center [189, 269] width 13 height 13
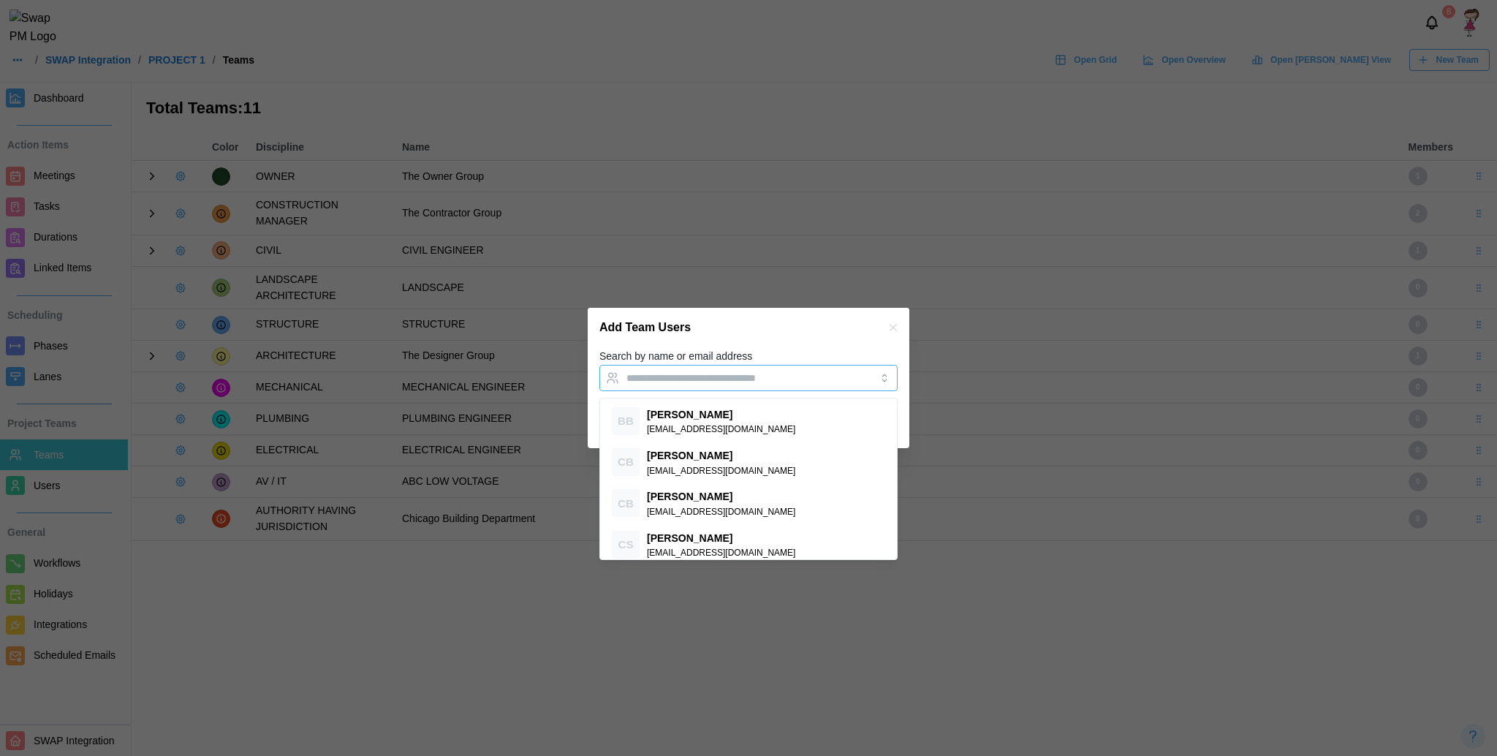
paste input "**********"
type input "**********"
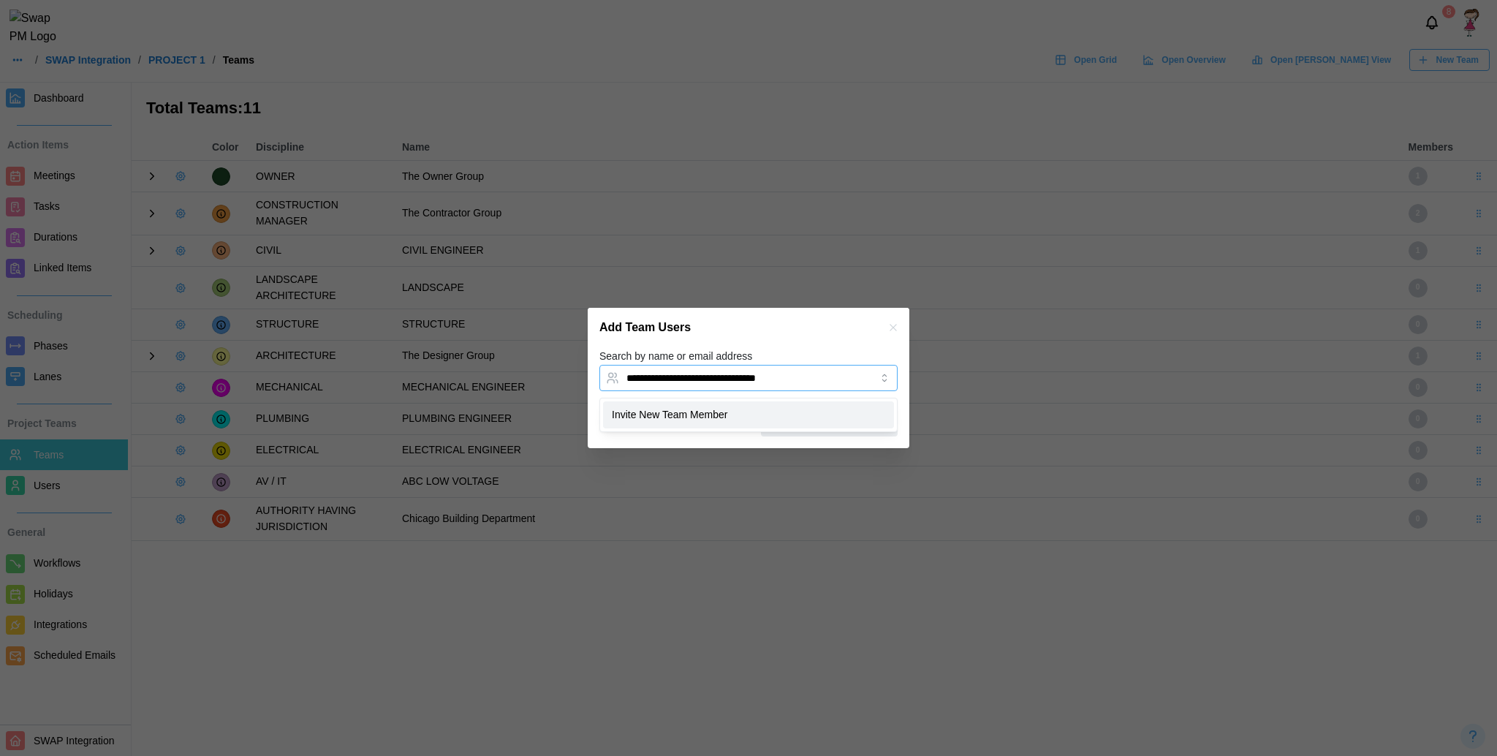
drag, startPoint x: 754, startPoint y: 368, endPoint x: 759, endPoint y: 424, distance: 55.8
click at [759, 424] on body "**********" at bounding box center [748, 378] width 1497 height 756
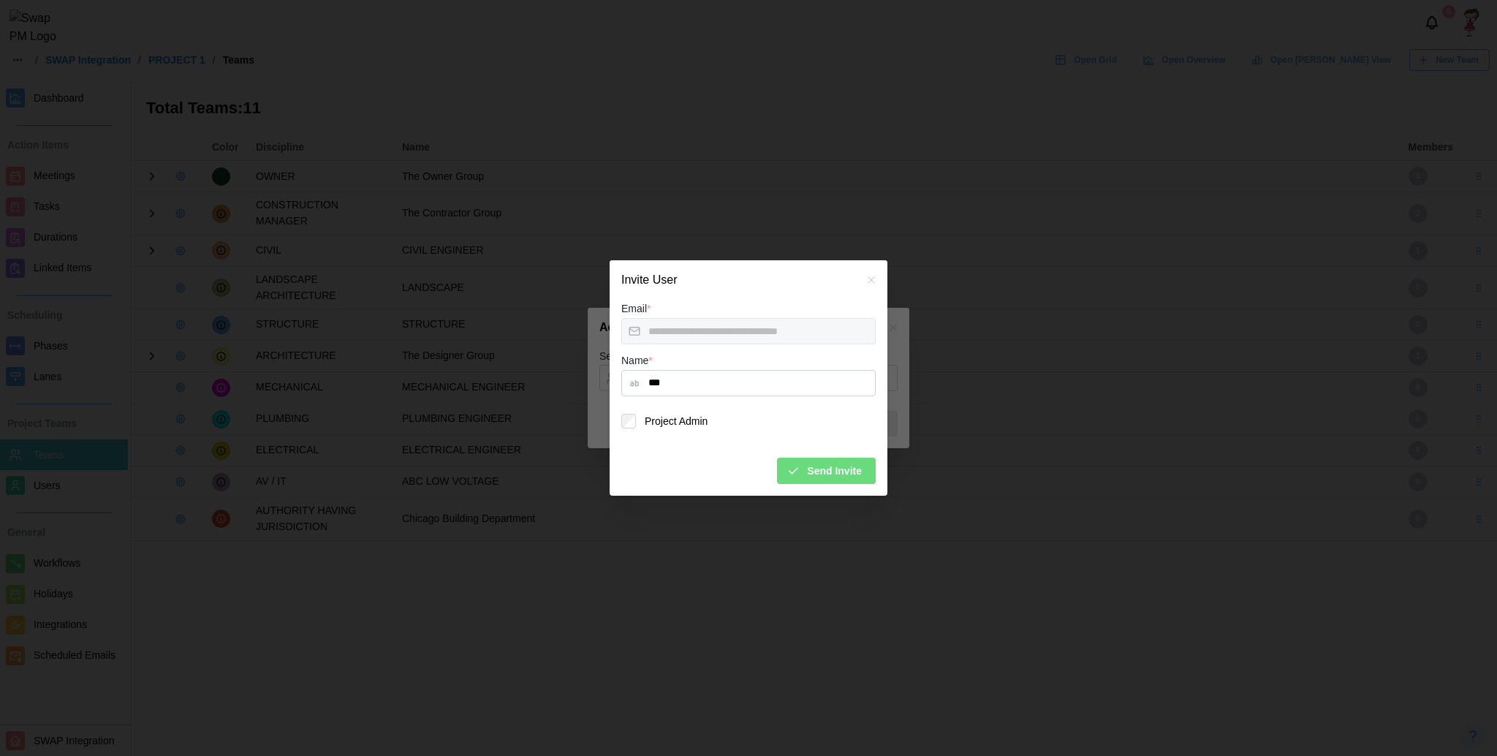
type input "***"
click at [827, 460] on span "Send Invite" at bounding box center [834, 470] width 55 height 25
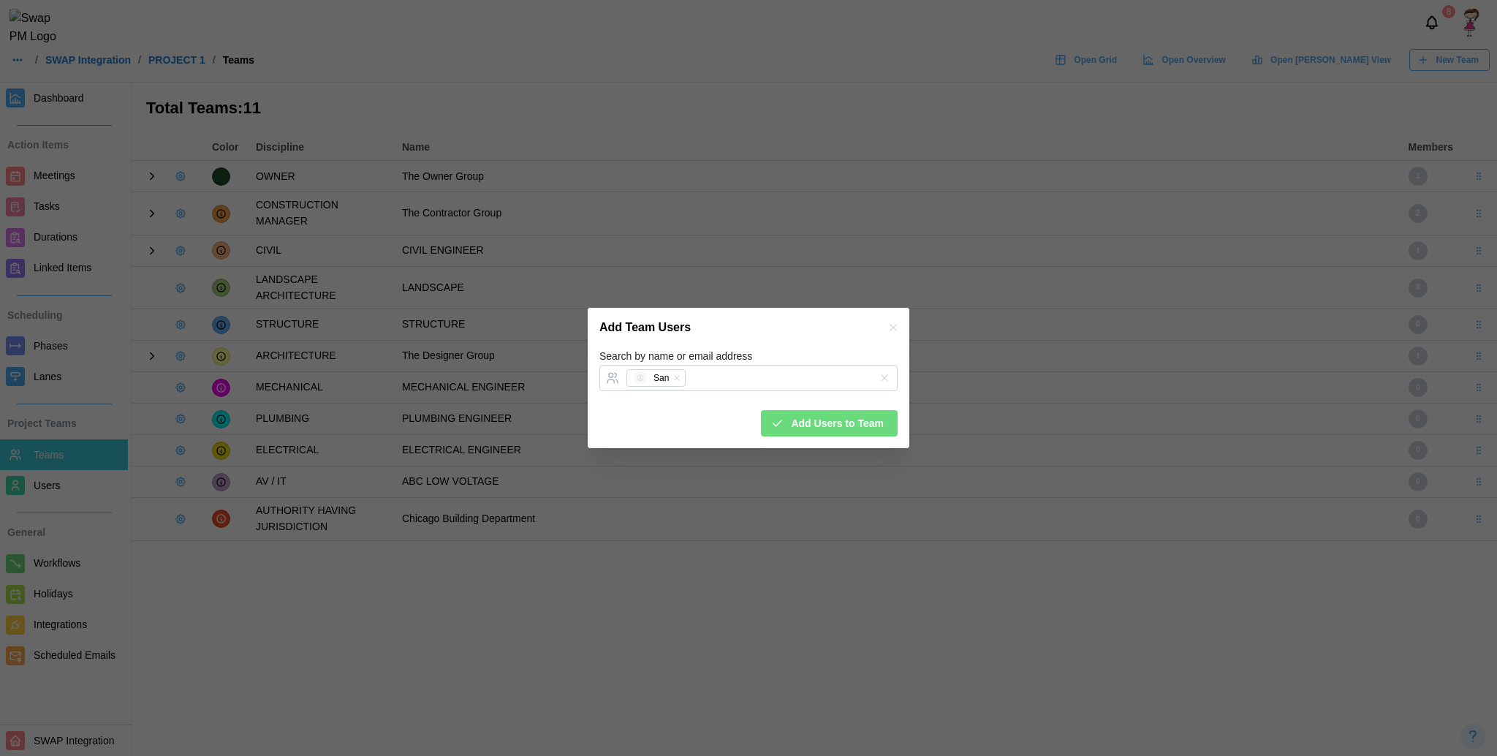
drag, startPoint x: 881, startPoint y: 331, endPoint x: 891, endPoint y: 332, distance: 10.3
click at [891, 332] on div "Add Team Users" at bounding box center [749, 327] width 322 height 39
click at [891, 332] on icon "button" at bounding box center [894, 328] width 12 height 12
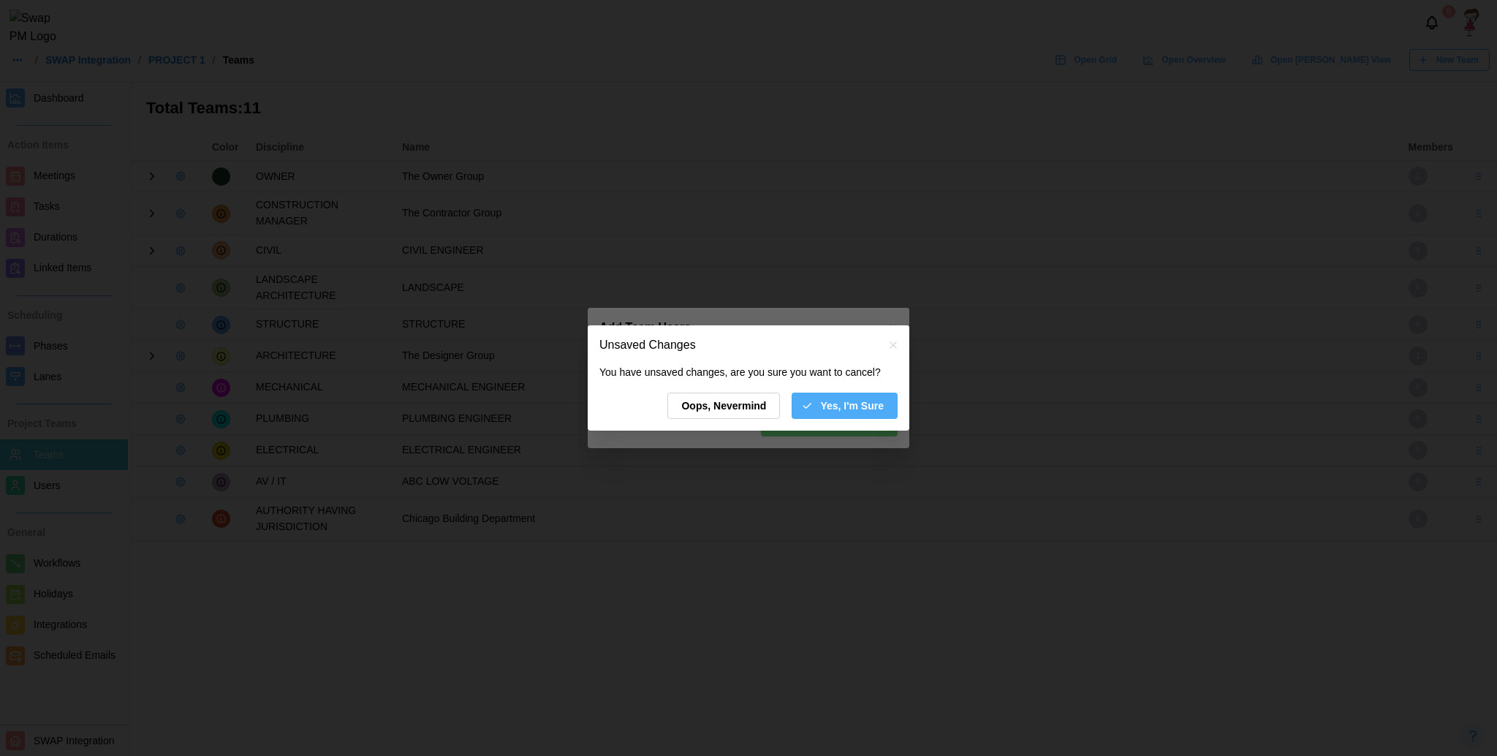
click at [844, 393] on span "Yes, I'm Sure" at bounding box center [852, 405] width 64 height 25
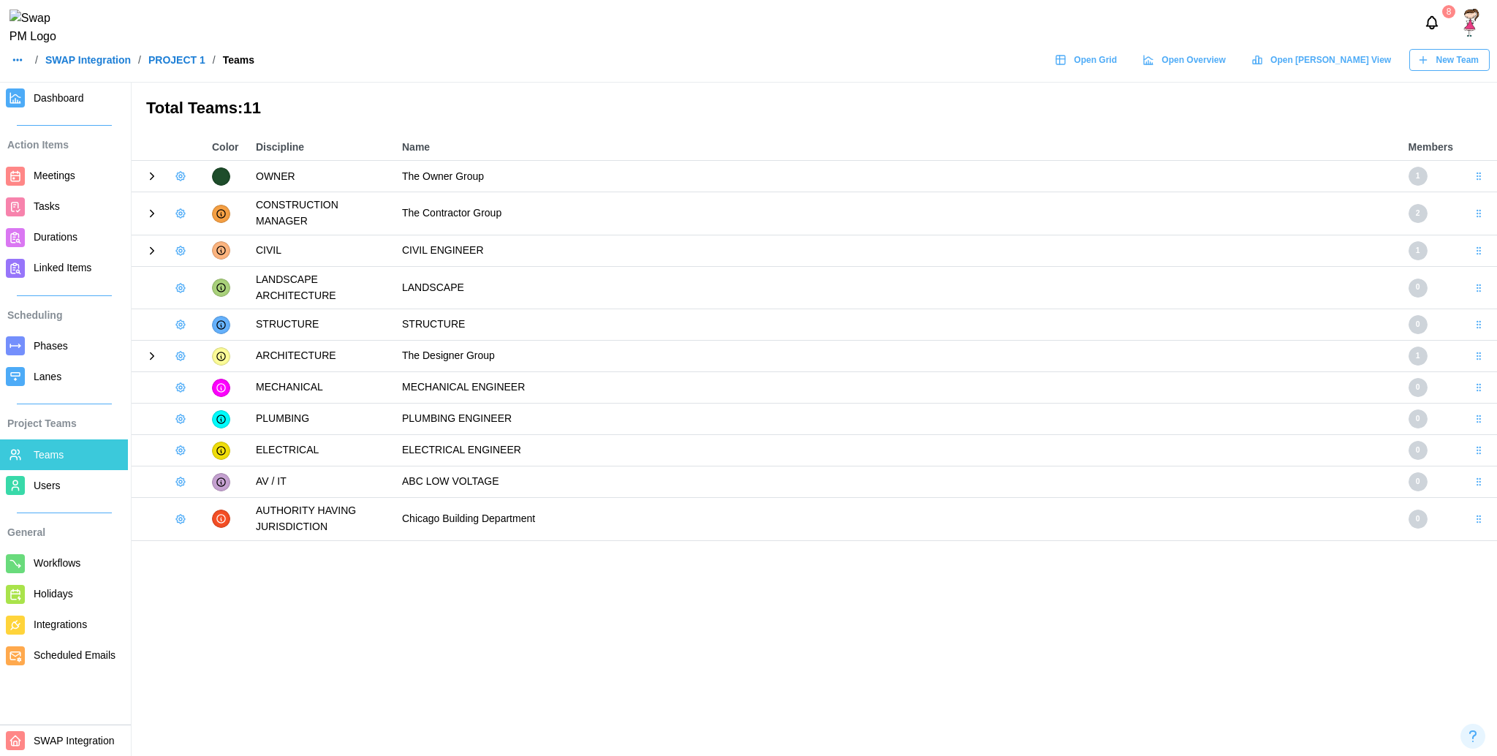
click at [149, 244] on icon at bounding box center [151, 250] width 13 height 13
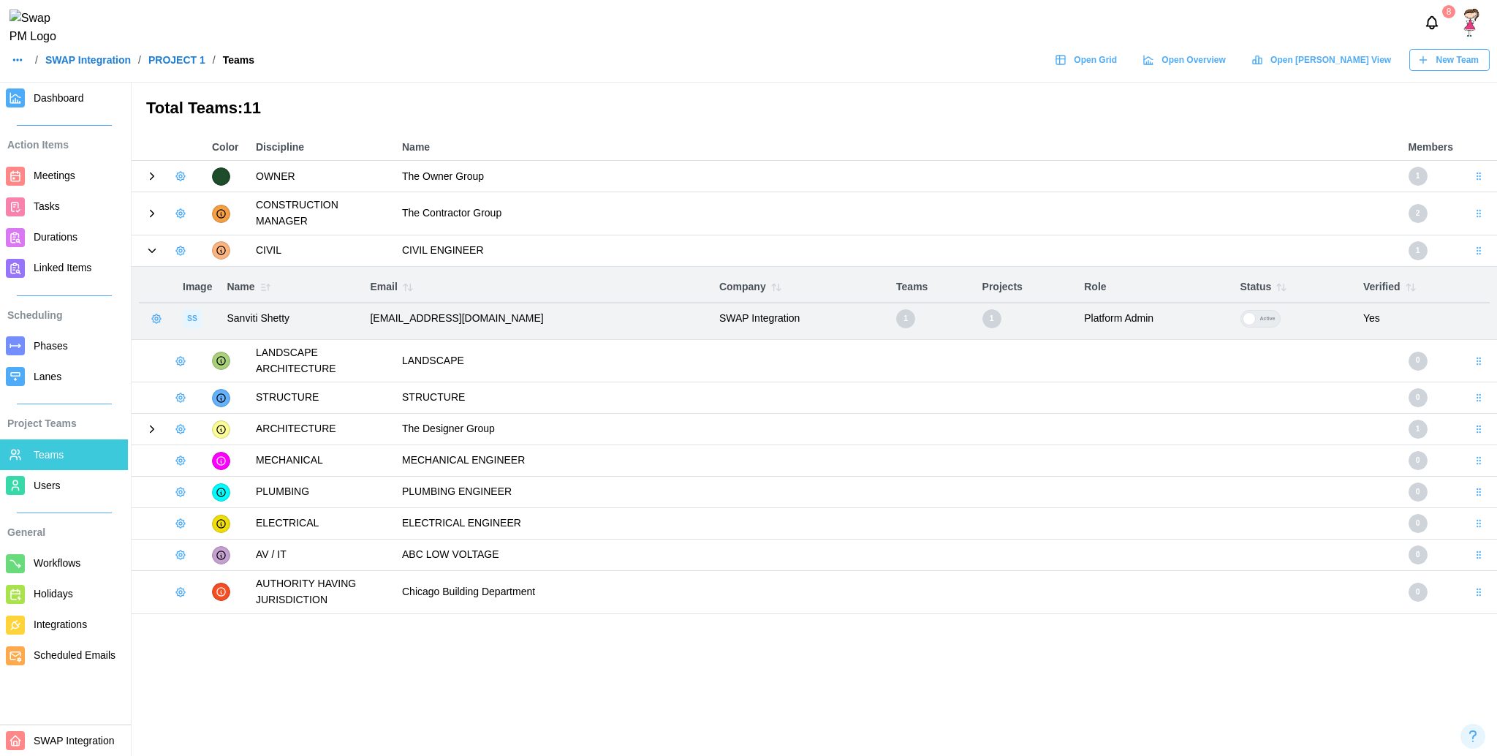
click at [179, 245] on icon "button" at bounding box center [181, 251] width 12 height 12
click at [200, 267] on button "Add User" at bounding box center [220, 270] width 92 height 28
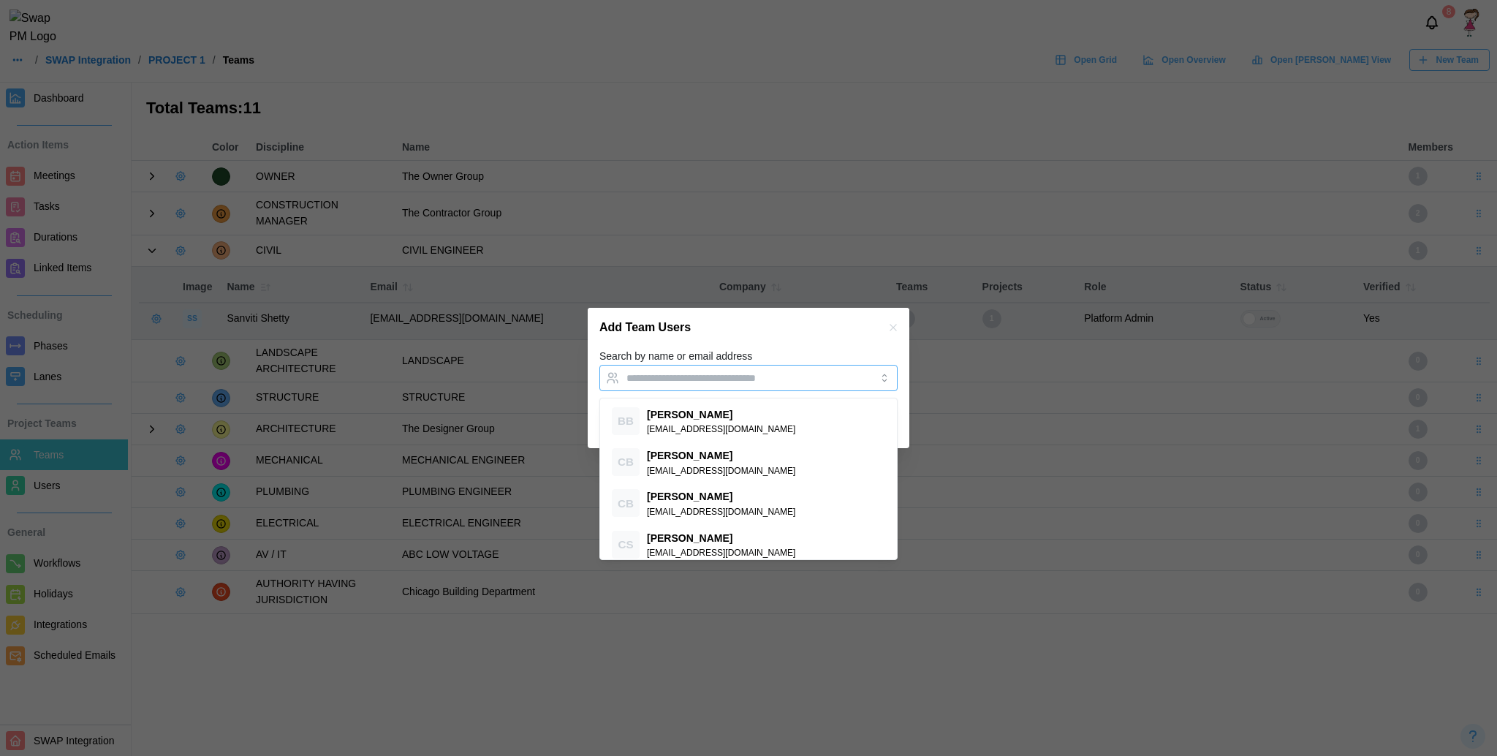
drag, startPoint x: 806, startPoint y: 387, endPoint x: 796, endPoint y: 377, distance: 14.0
click at [796, 377] on div at bounding box center [734, 378] width 222 height 25
paste input "**********"
type input "**********"
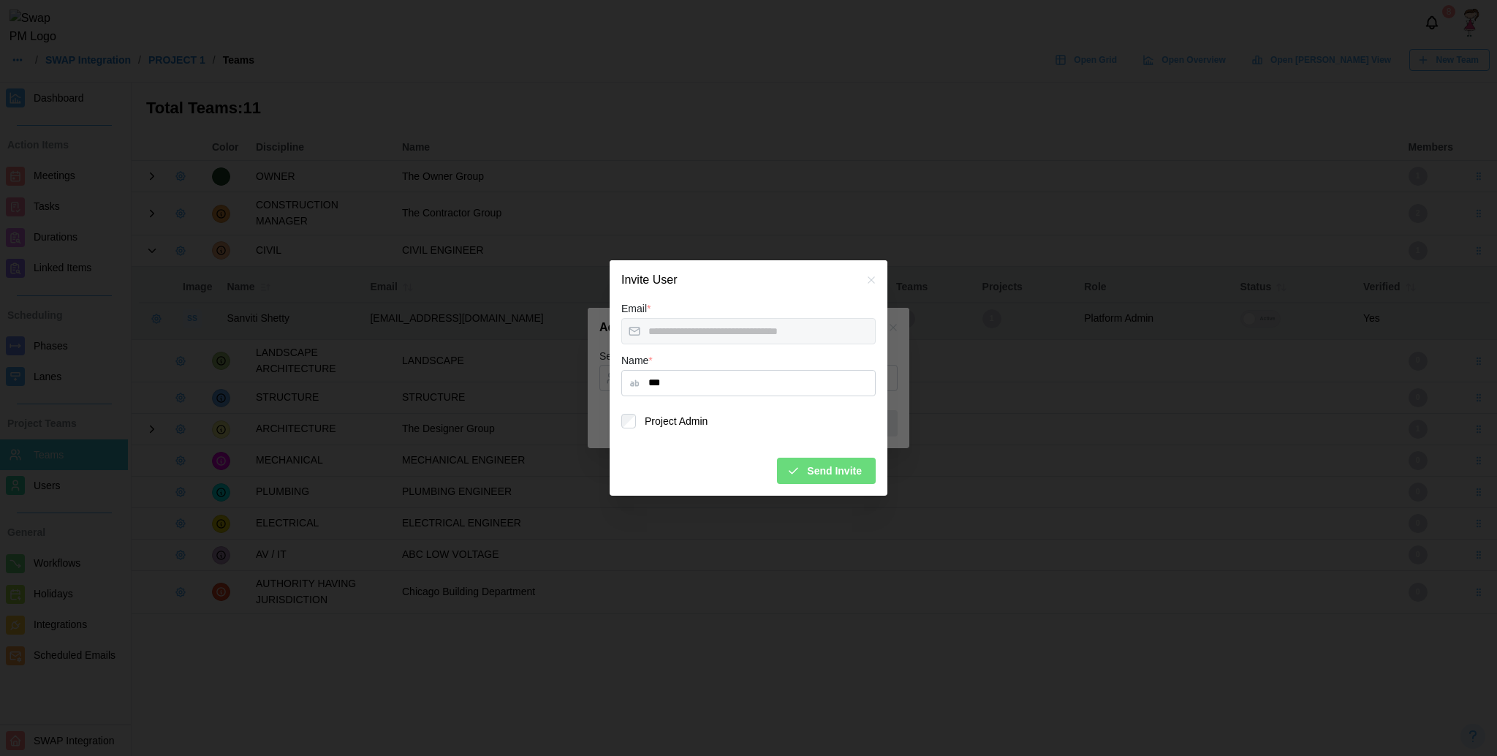
type input "***"
click at [837, 468] on span "Send Invite" at bounding box center [834, 470] width 55 height 25
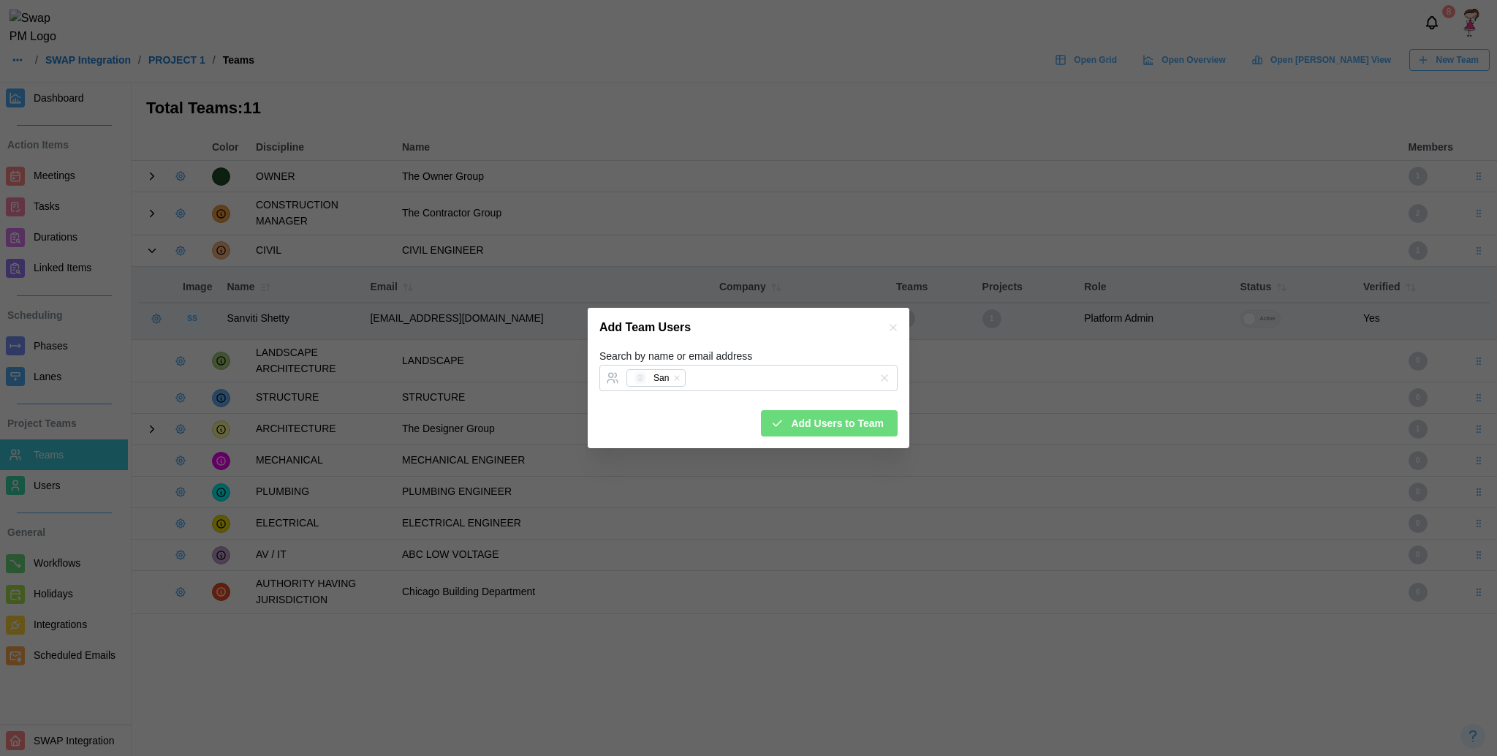
click at [802, 330] on div "Add Team Users" at bounding box center [749, 327] width 322 height 39
click at [829, 422] on span "Add Users to Team" at bounding box center [837, 423] width 93 height 25
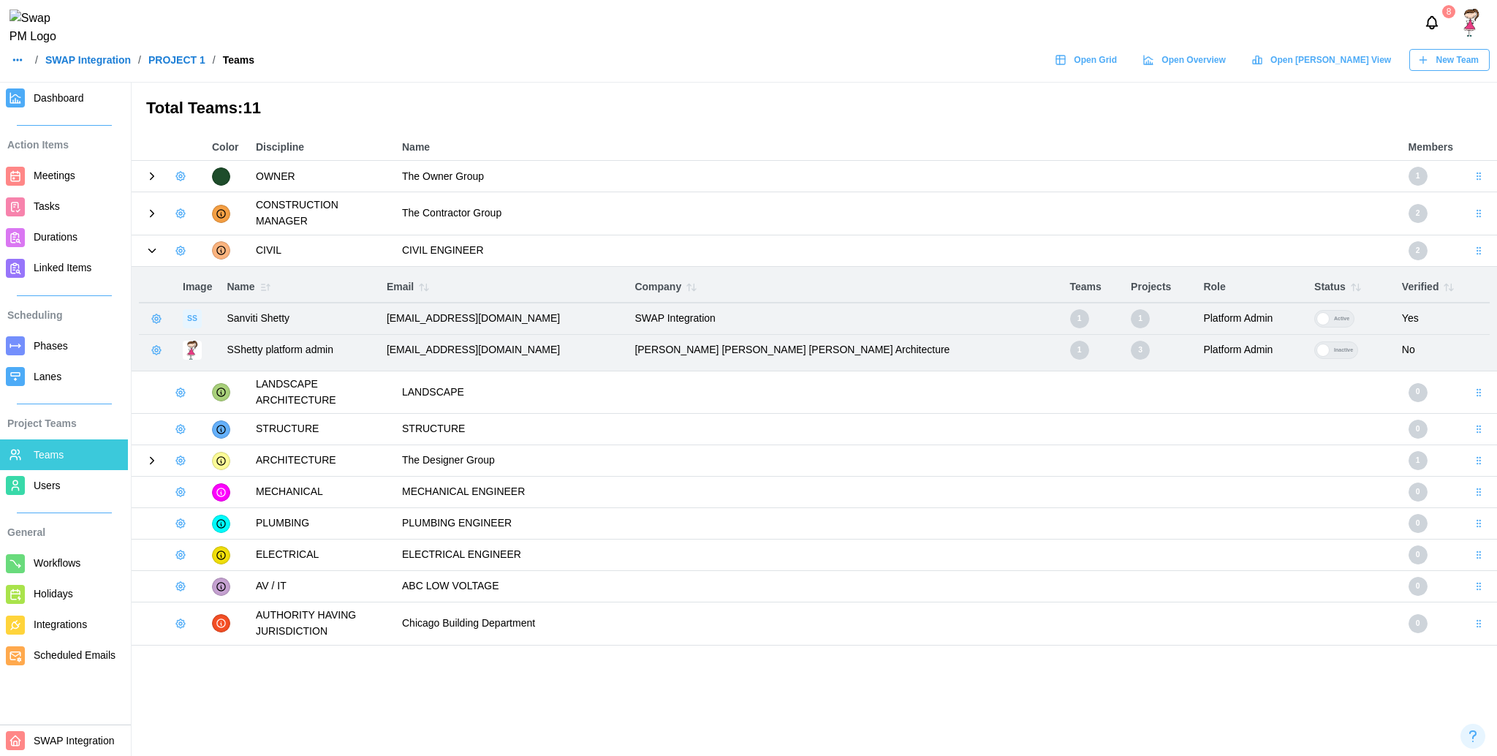
click at [66, 105] on span "Dashboard" at bounding box center [78, 98] width 88 height 18
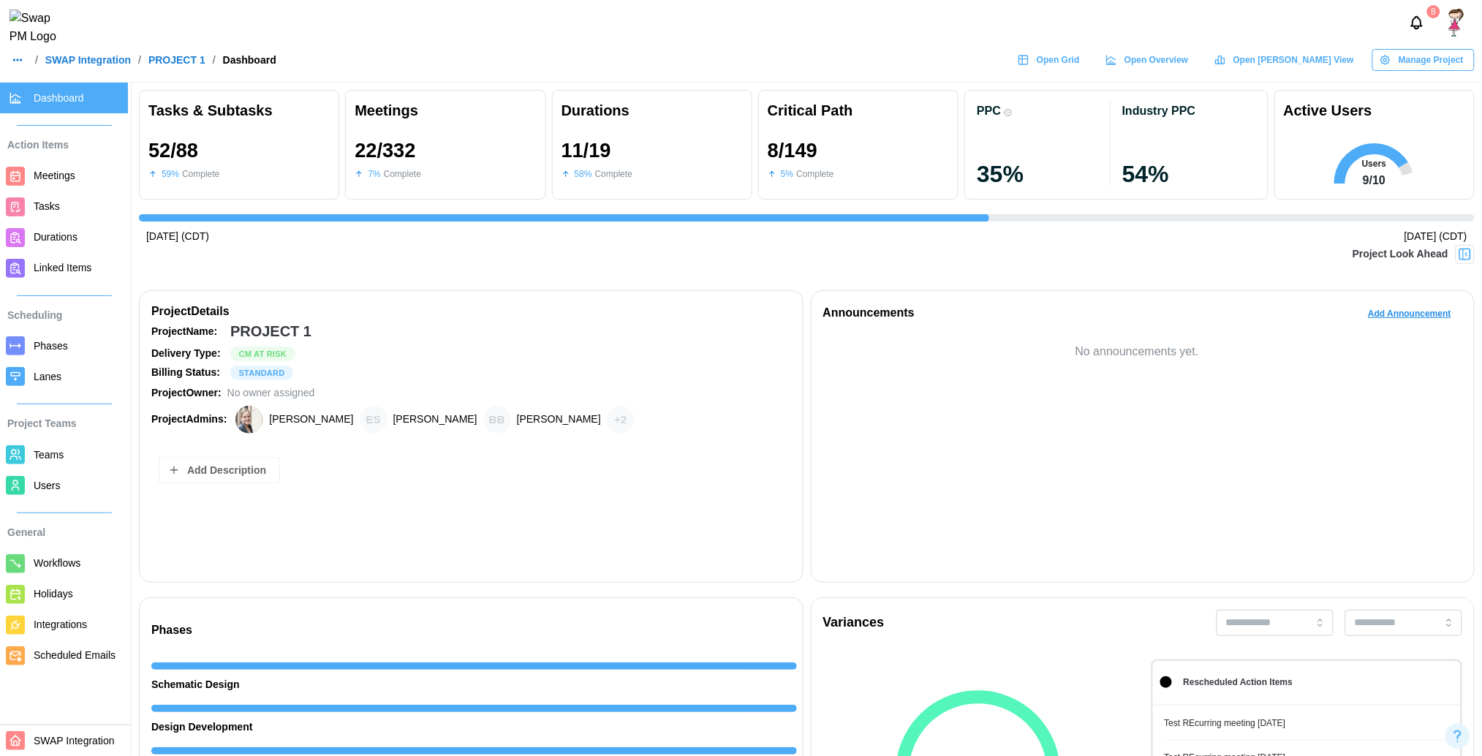
click at [1464, 252] on img at bounding box center [1465, 254] width 15 height 15
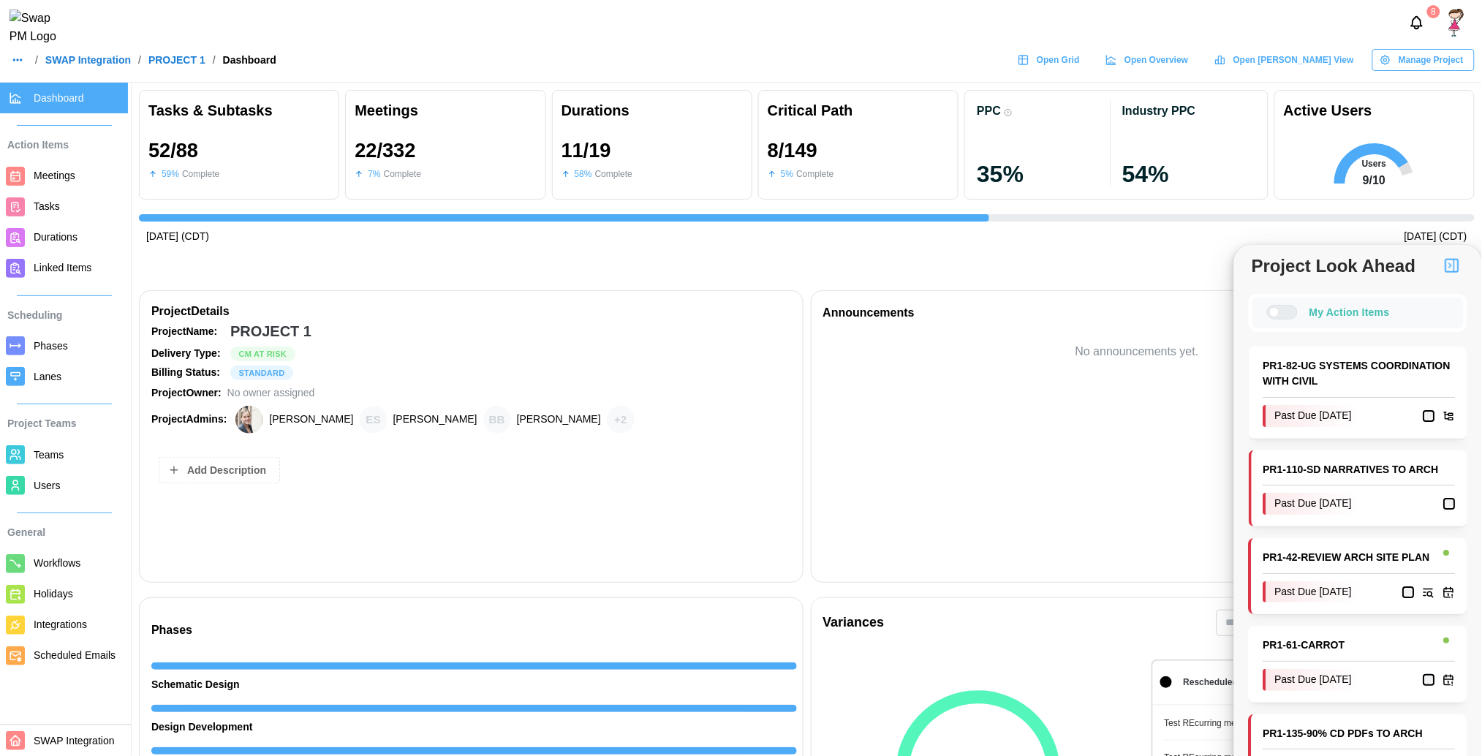
scroll to position [0, 13338]
click at [1279, 317] on div at bounding box center [1288, 312] width 18 height 13
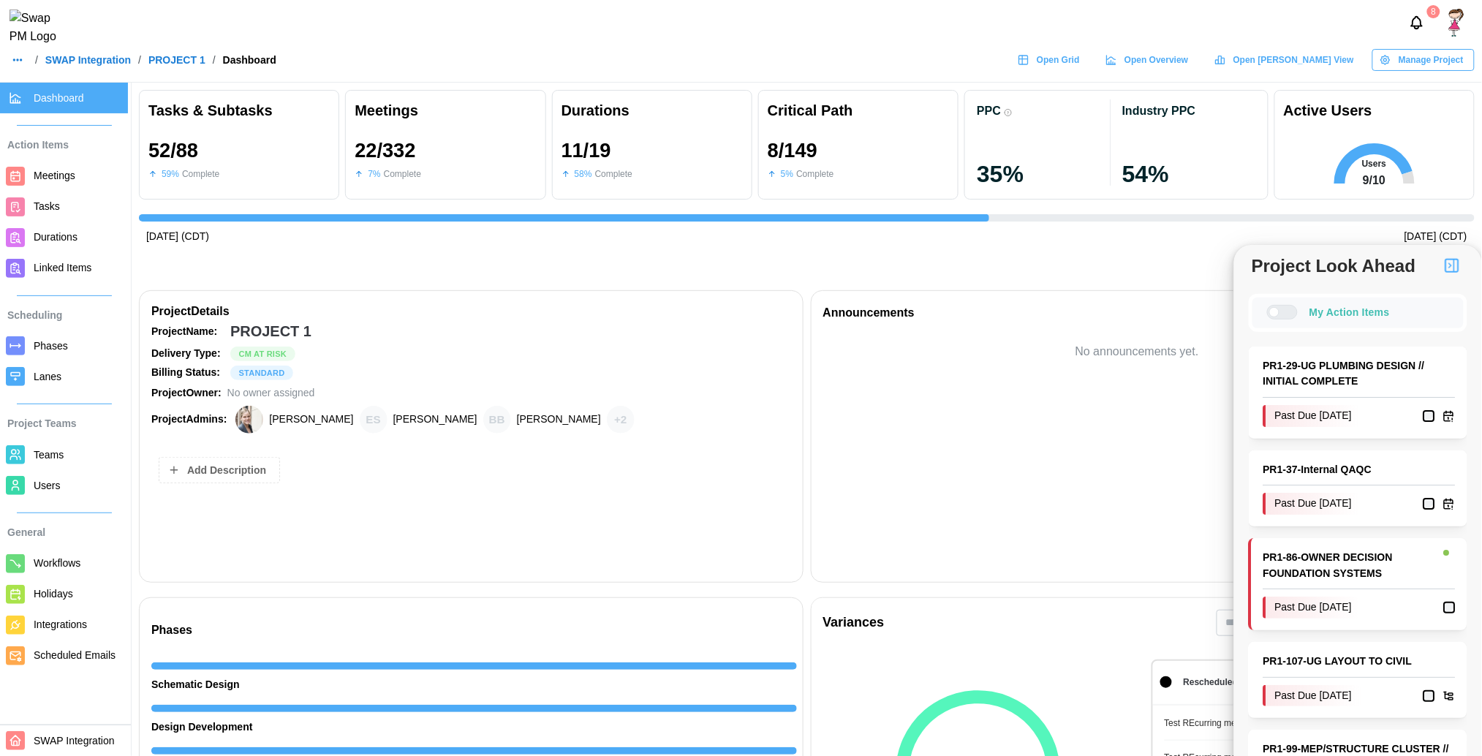
click at [1277, 311] on div at bounding box center [1274, 312] width 10 height 10
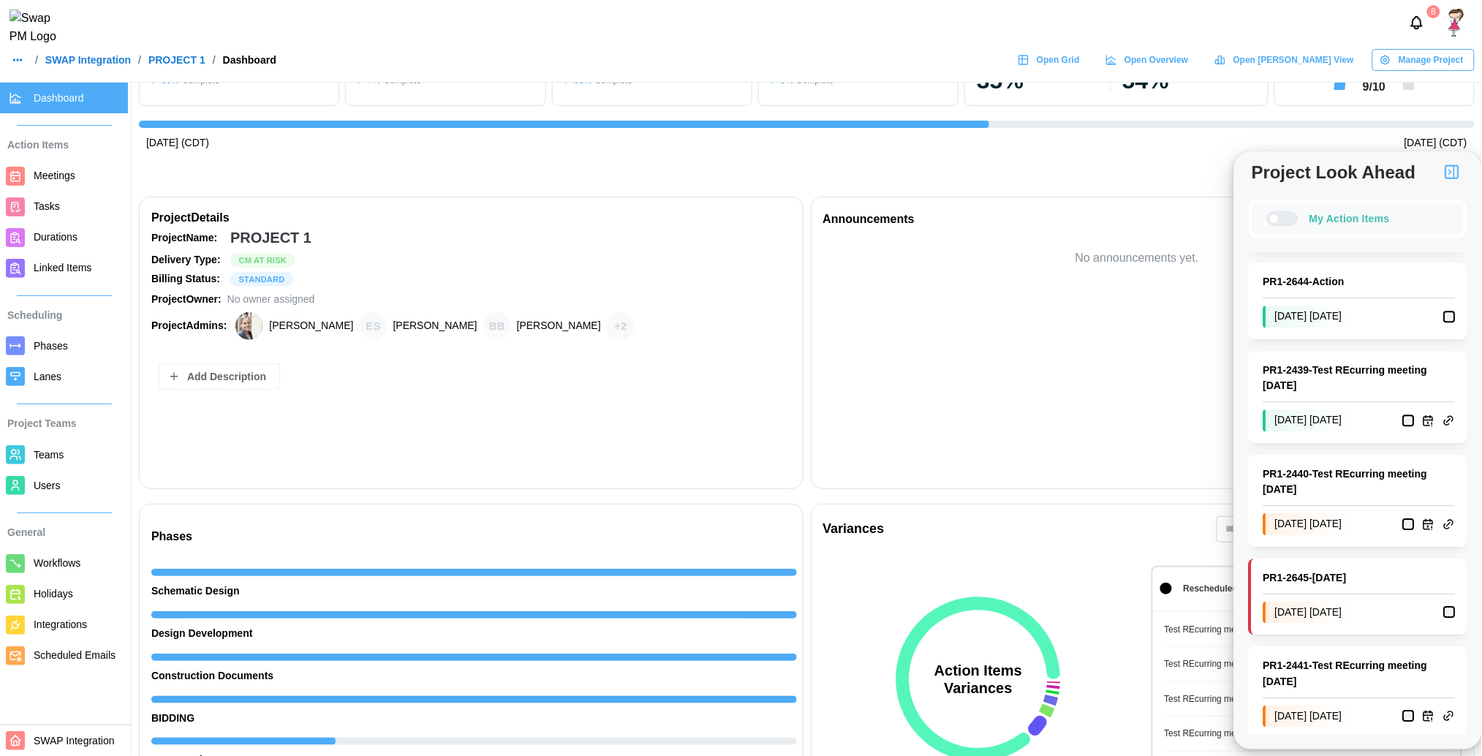
scroll to position [0, 0]
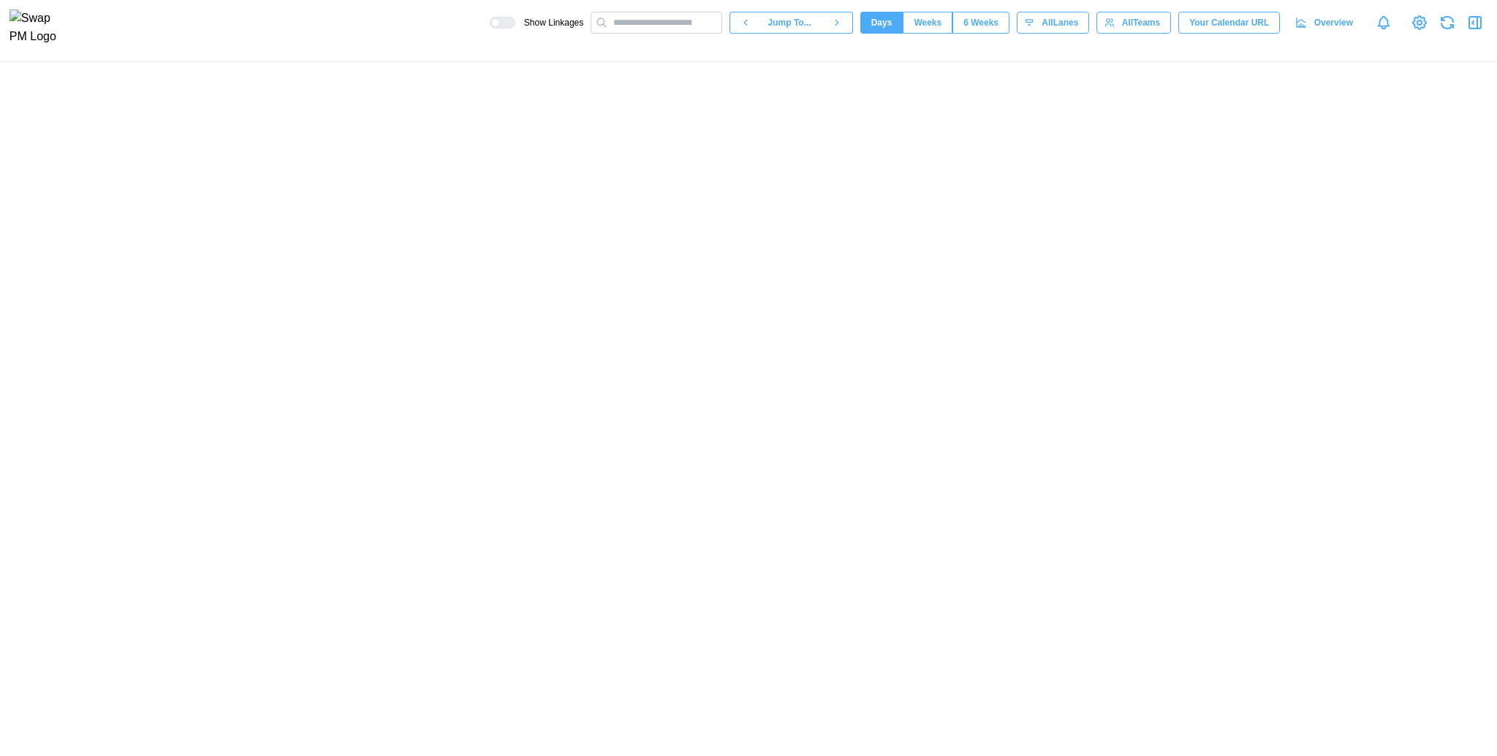
scroll to position [0, 53443]
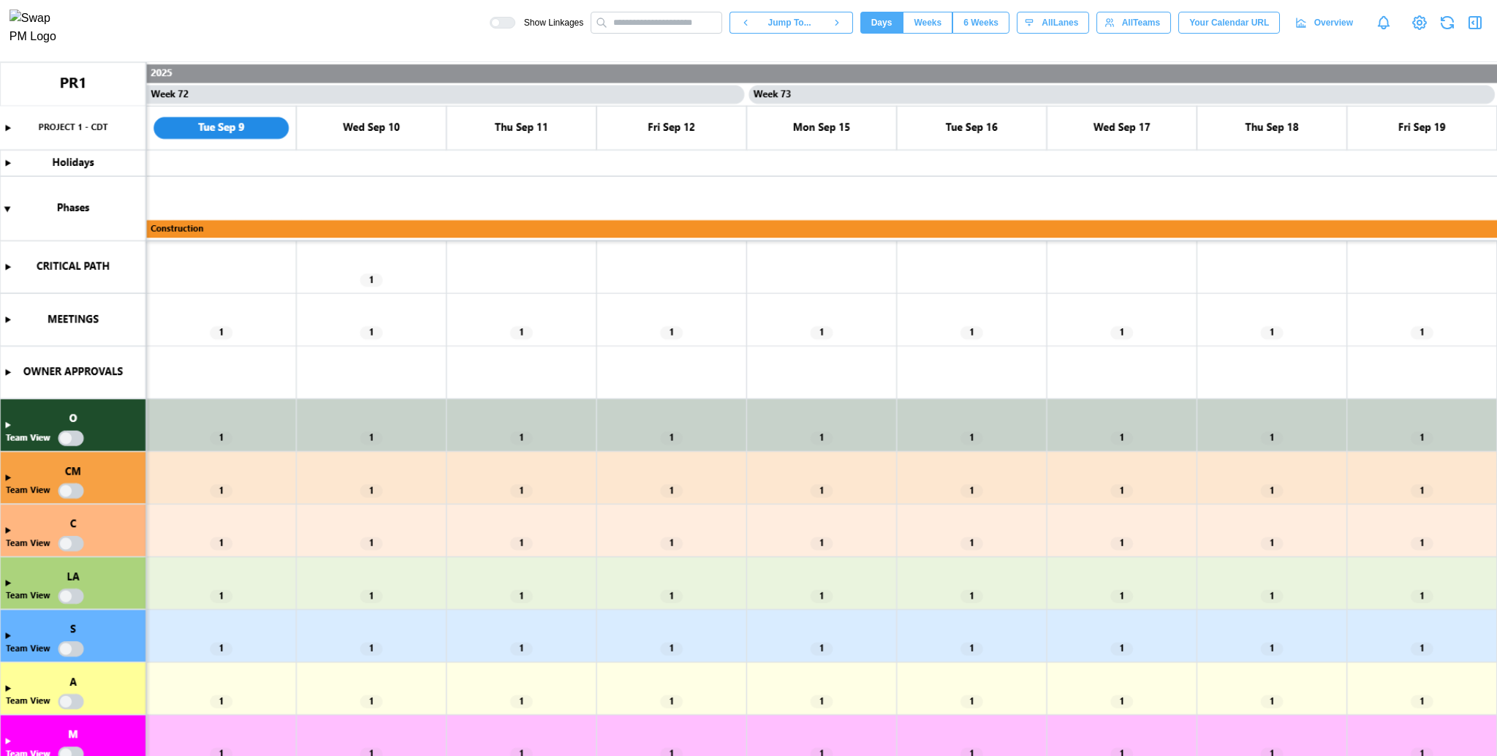
click at [7, 526] on canvas at bounding box center [748, 409] width 1497 height 695
click at [67, 548] on canvas at bounding box center [748, 409] width 1497 height 695
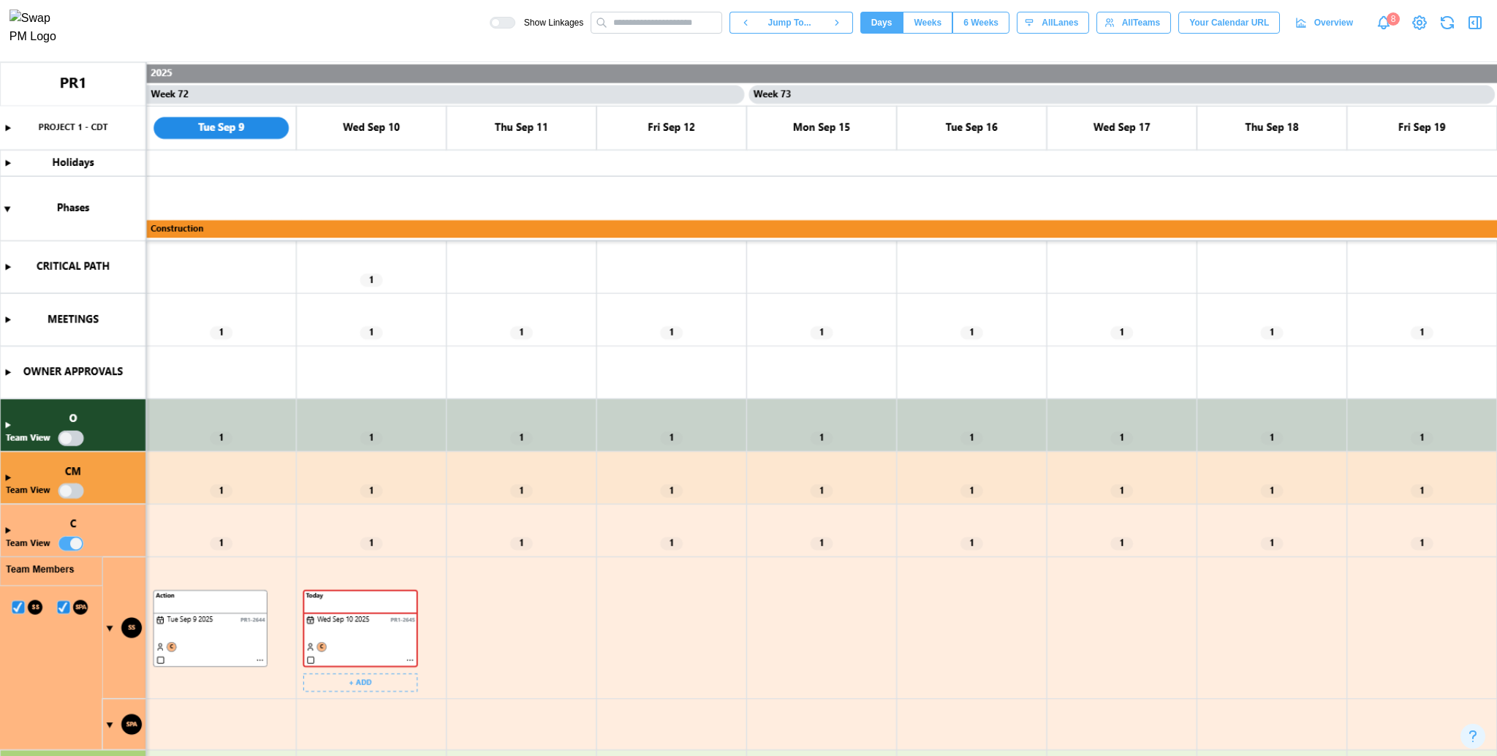
click at [407, 657] on canvas at bounding box center [748, 409] width 1497 height 695
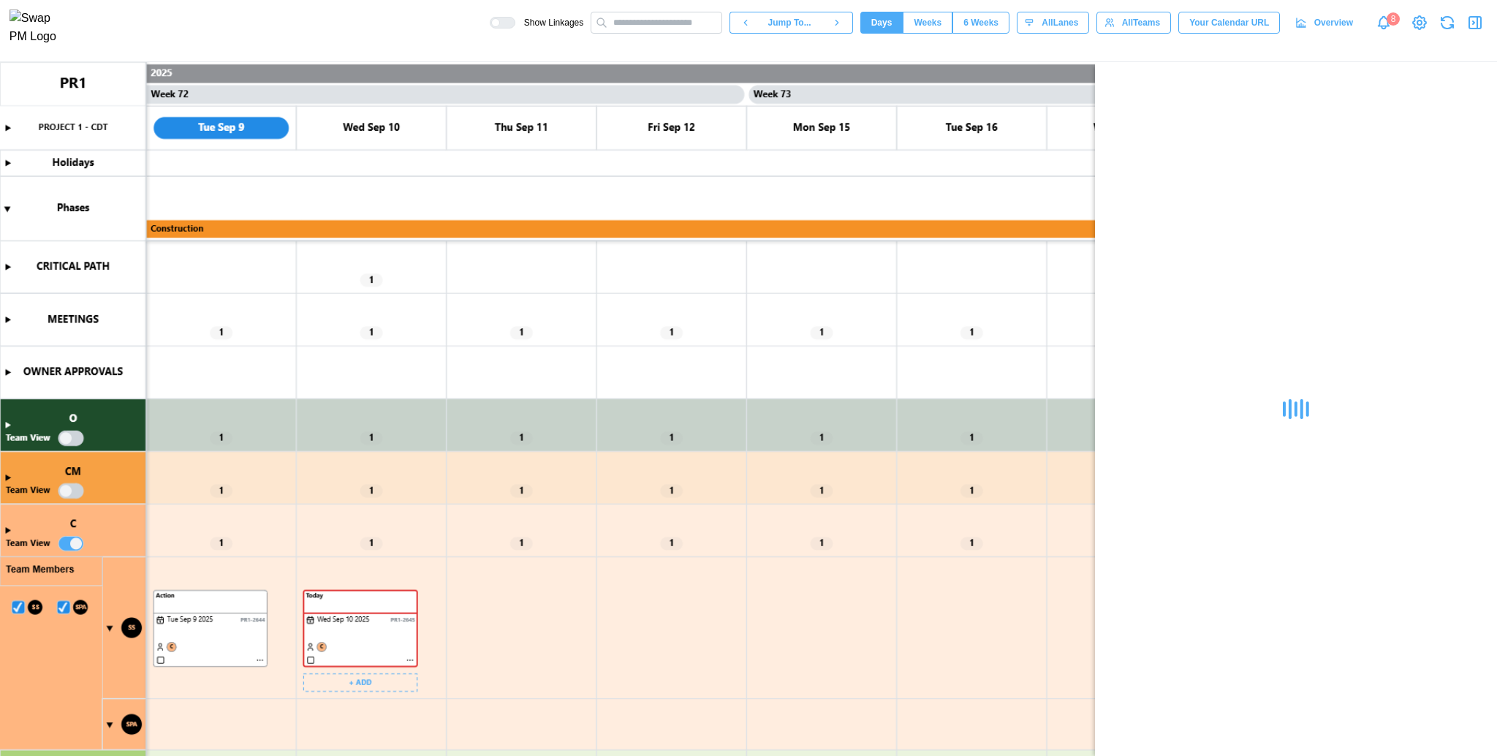
click at [407, 657] on canvas at bounding box center [748, 409] width 1497 height 695
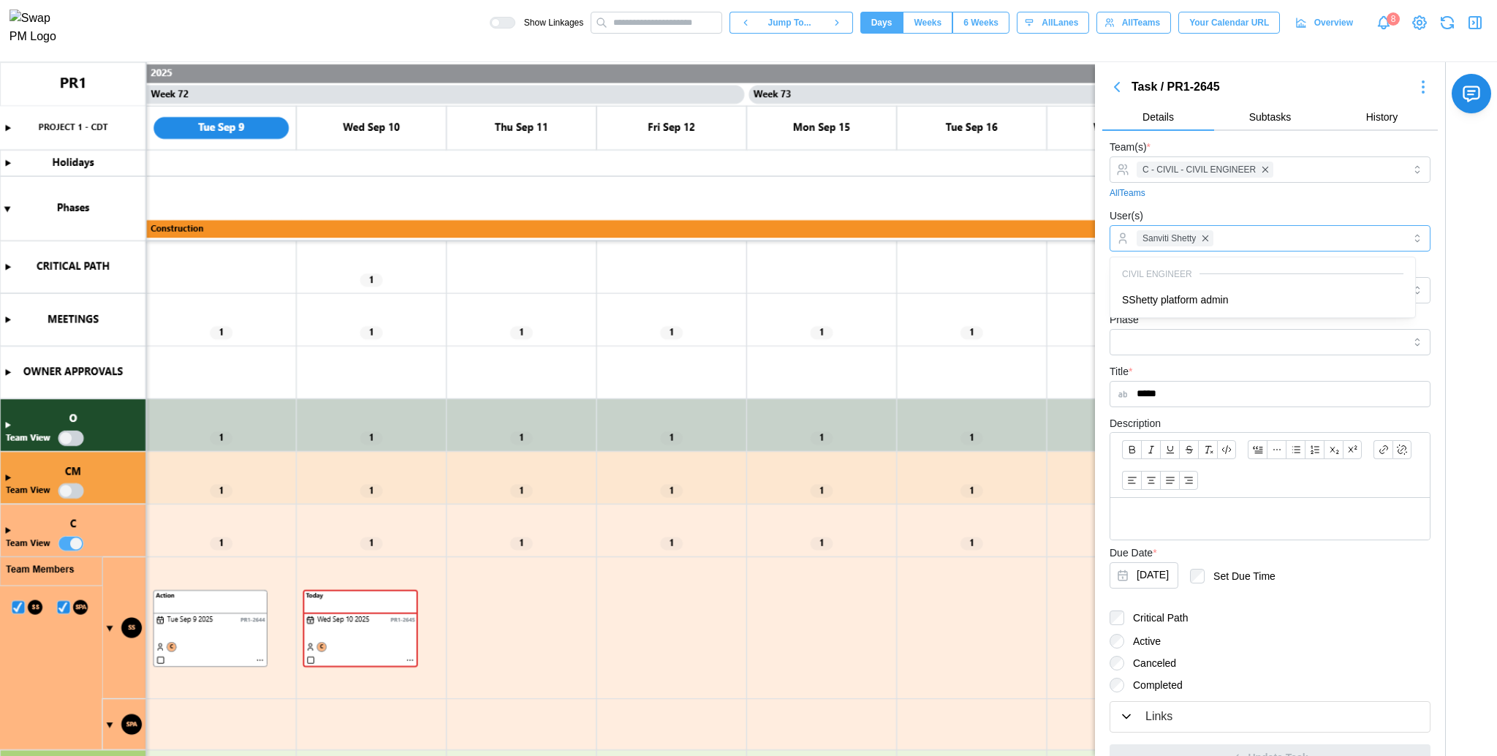
click at [1260, 231] on div "Sanviti Shetty" at bounding box center [1268, 238] width 271 height 25
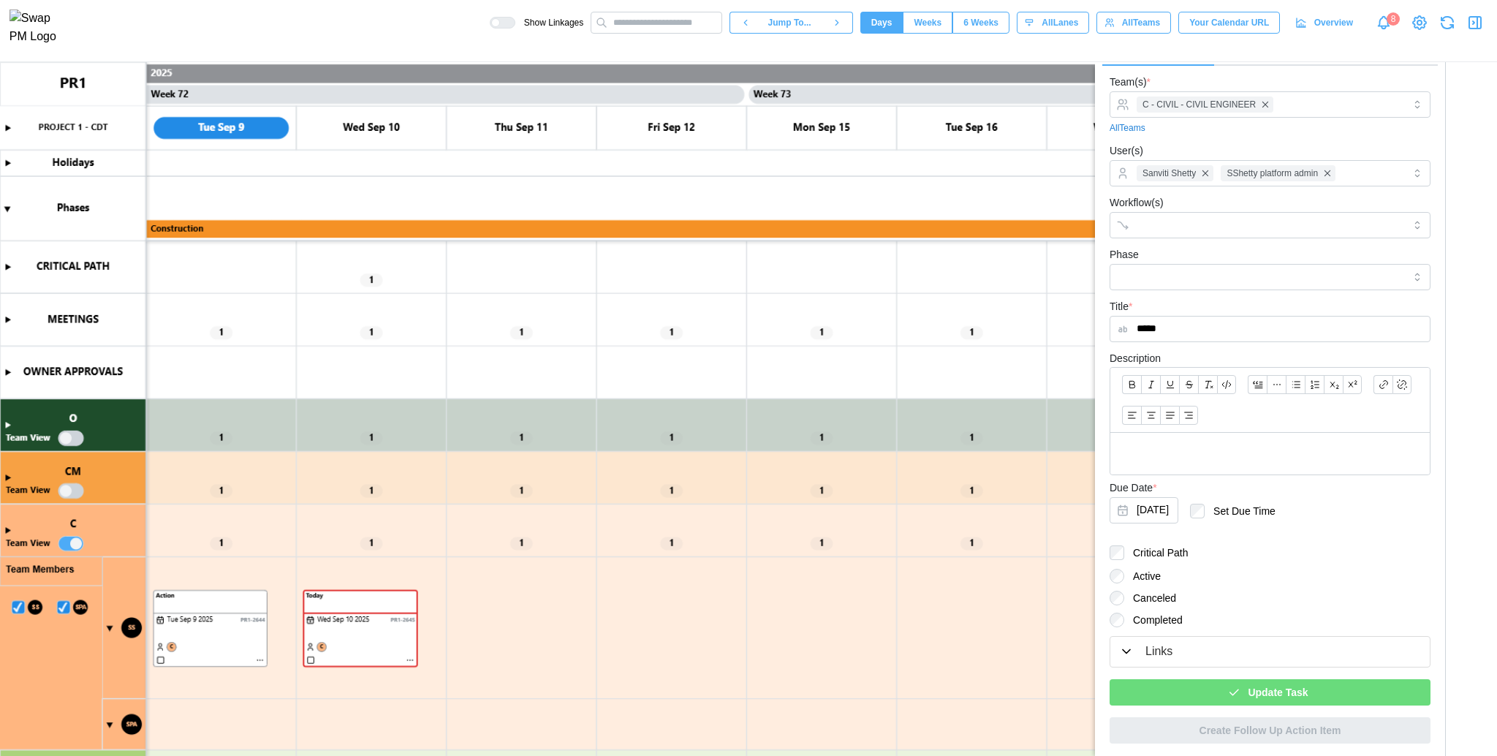
click at [1312, 702] on div "Update Task" at bounding box center [1268, 692] width 298 height 25
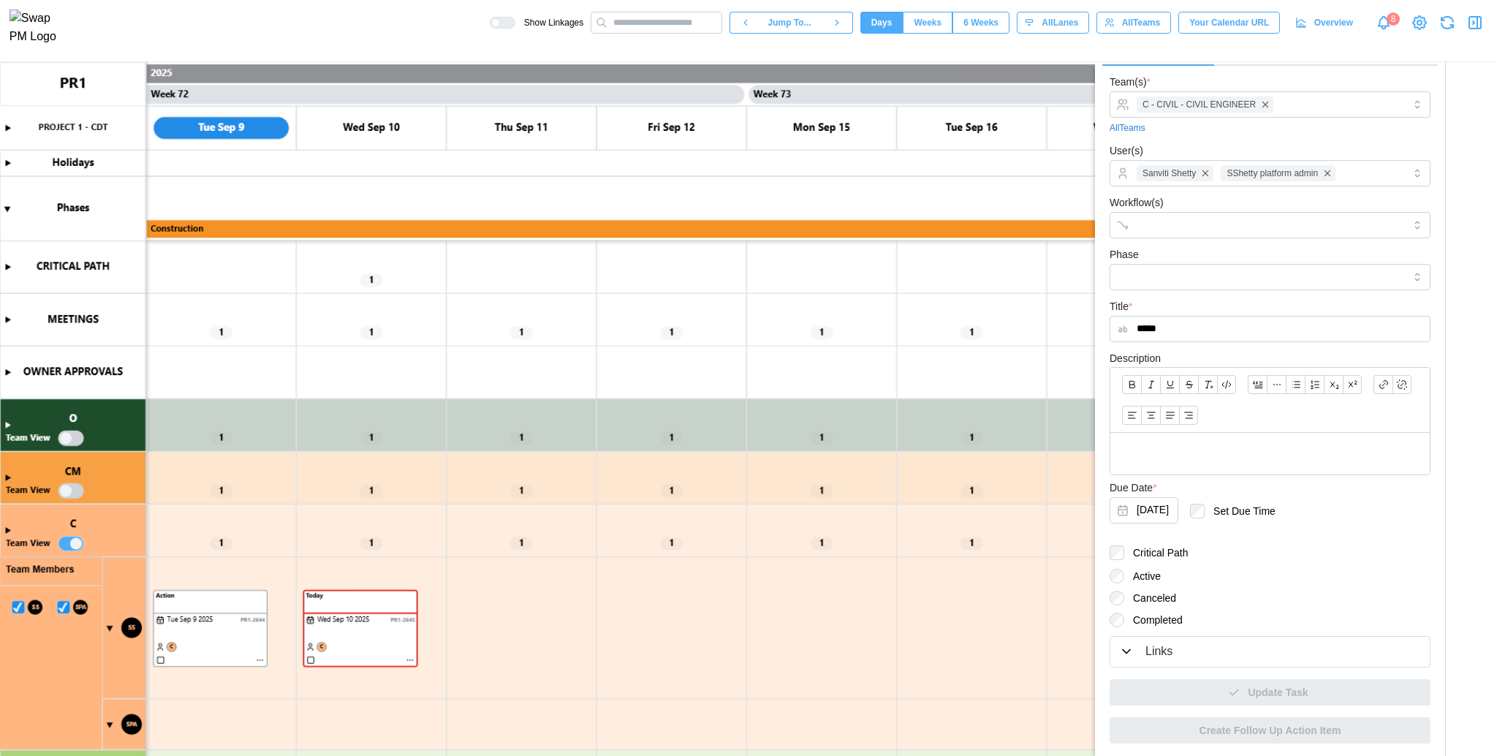
scroll to position [0, 0]
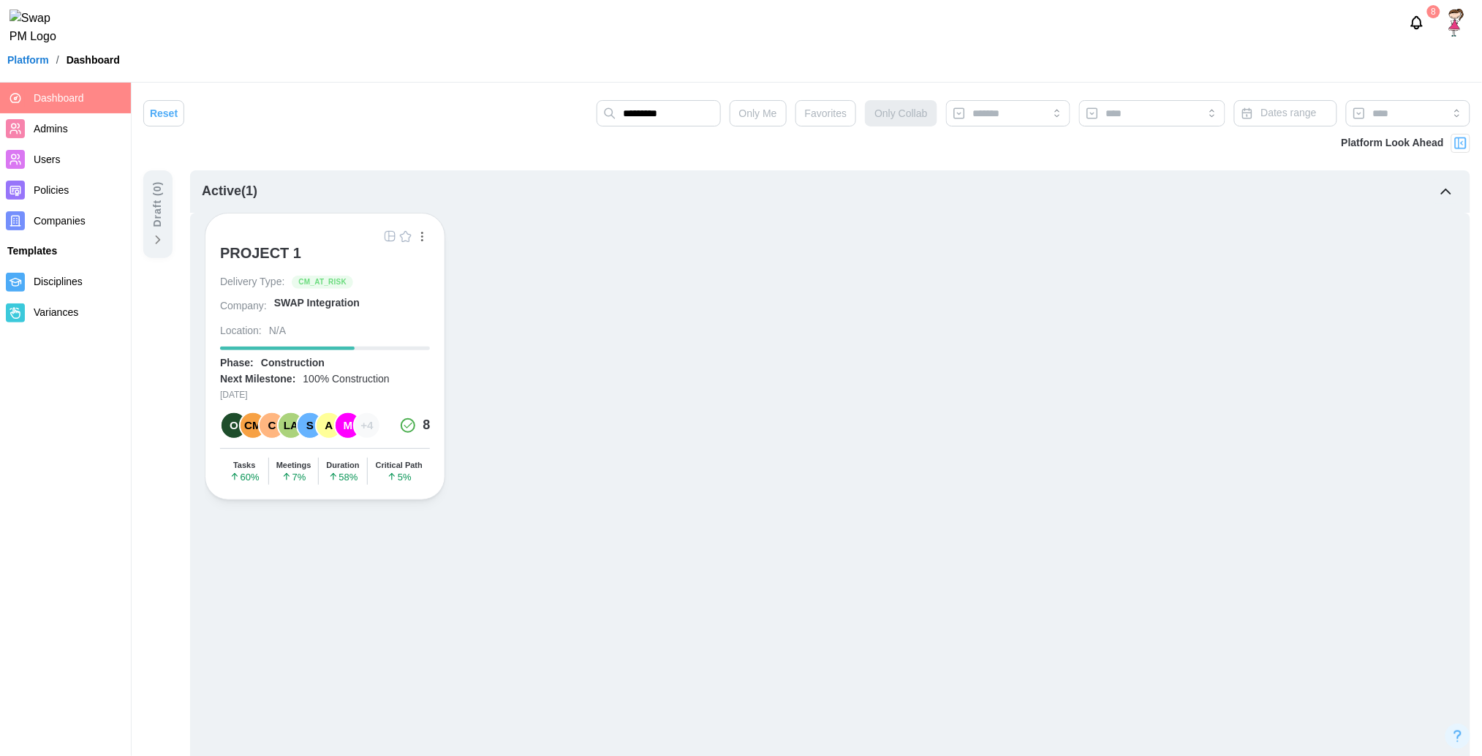
click at [41, 156] on span "Users" at bounding box center [47, 160] width 27 height 12
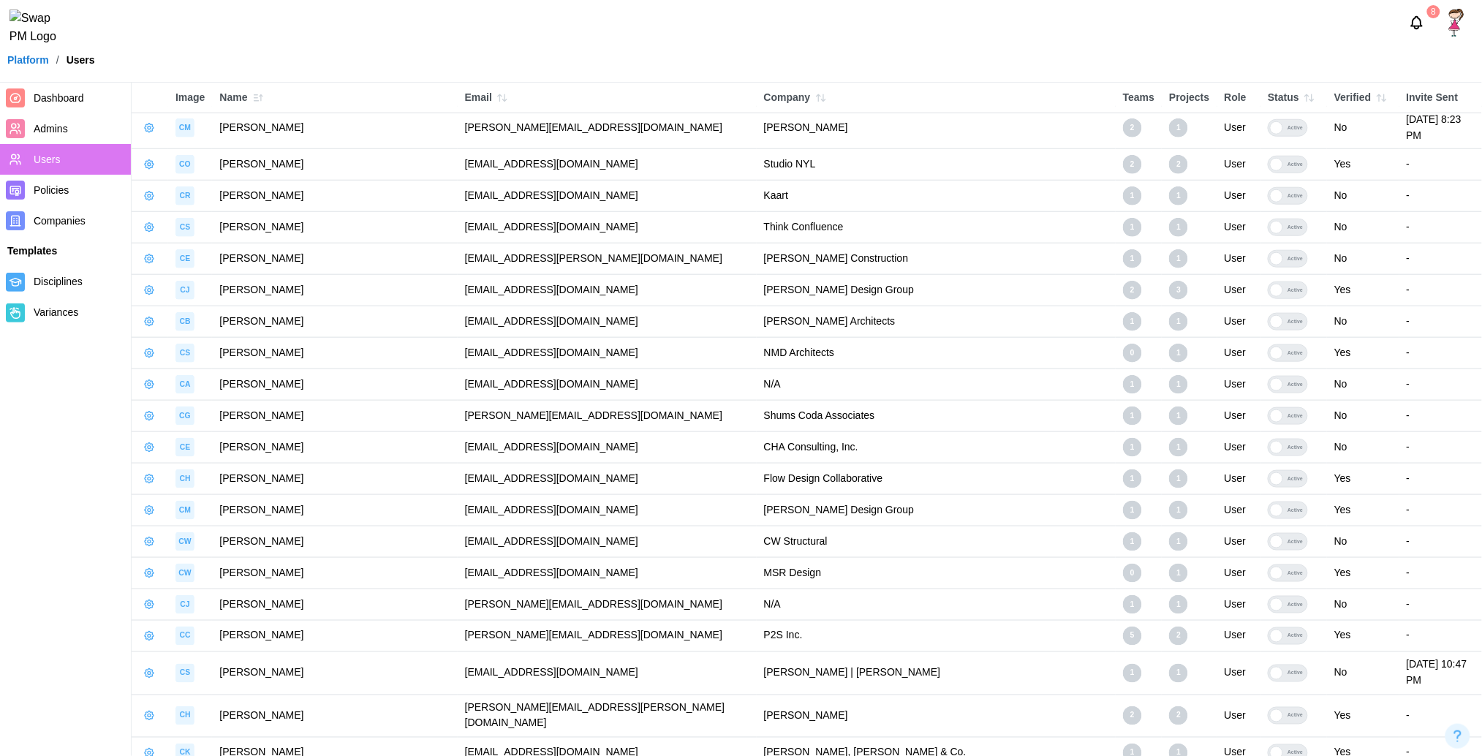
scroll to position [8471, 0]
click at [31, 105] on link "Dashboard" at bounding box center [65, 98] width 131 height 31
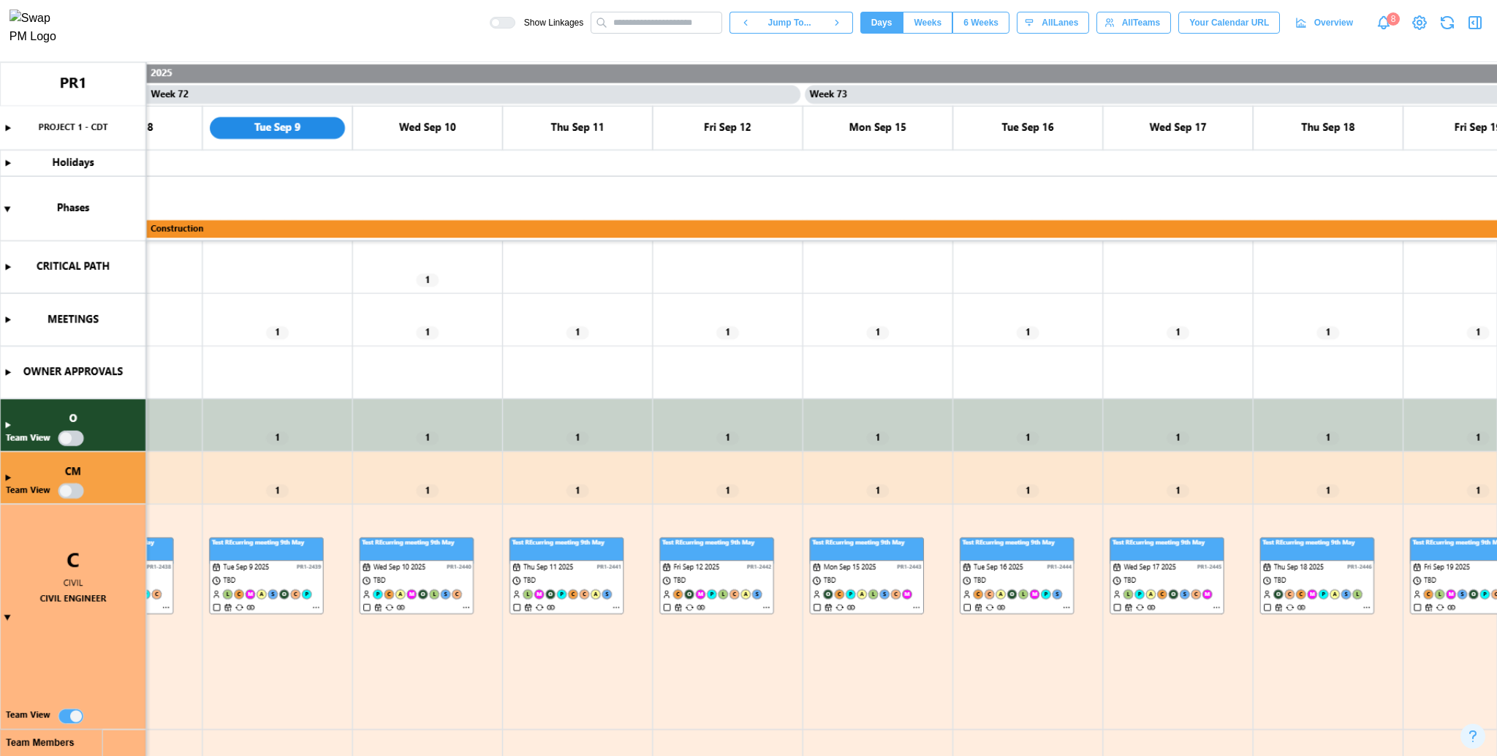
click at [8, 267] on canvas at bounding box center [748, 409] width 1497 height 695
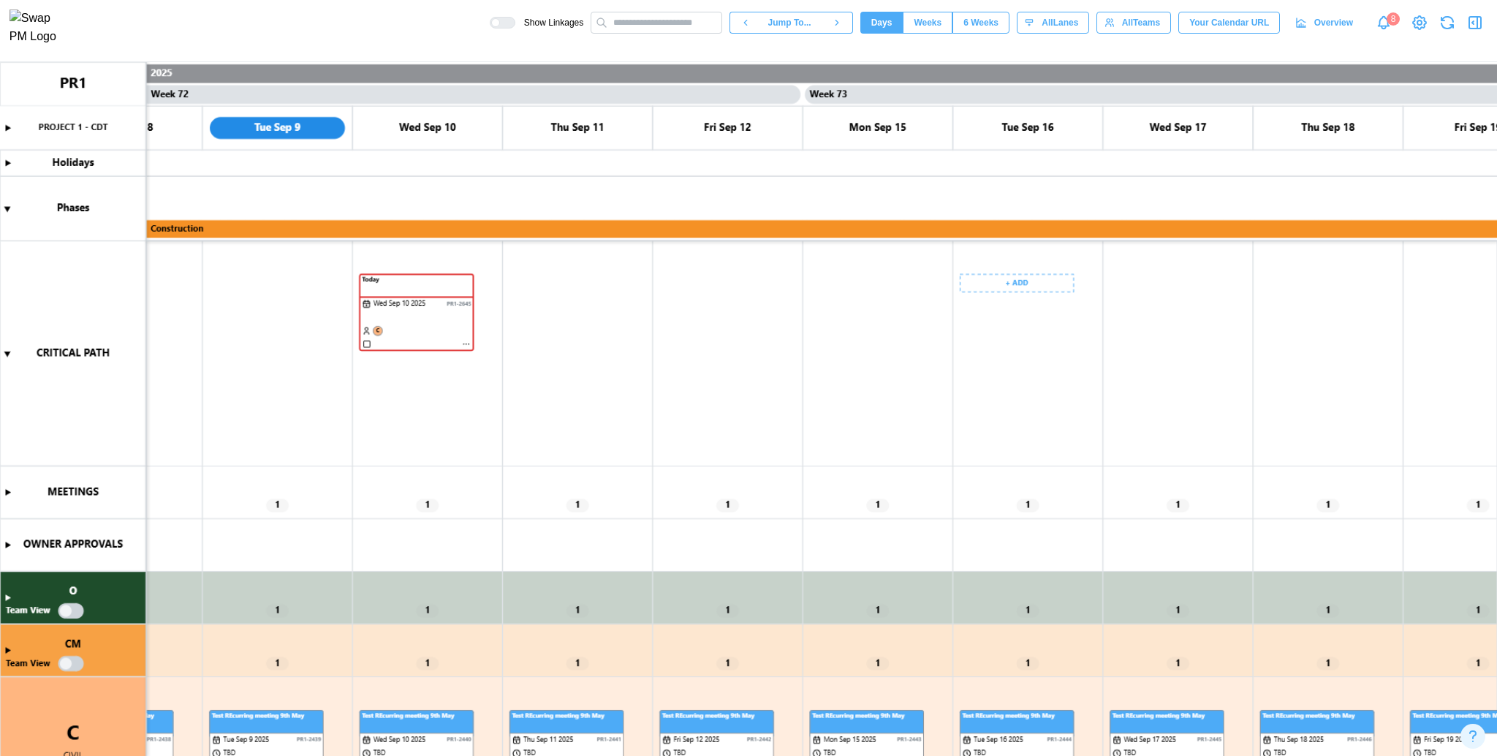
click at [869, 280] on canvas at bounding box center [748, 409] width 1497 height 695
click at [873, 308] on div "Create Task" at bounding box center [878, 314] width 72 height 12
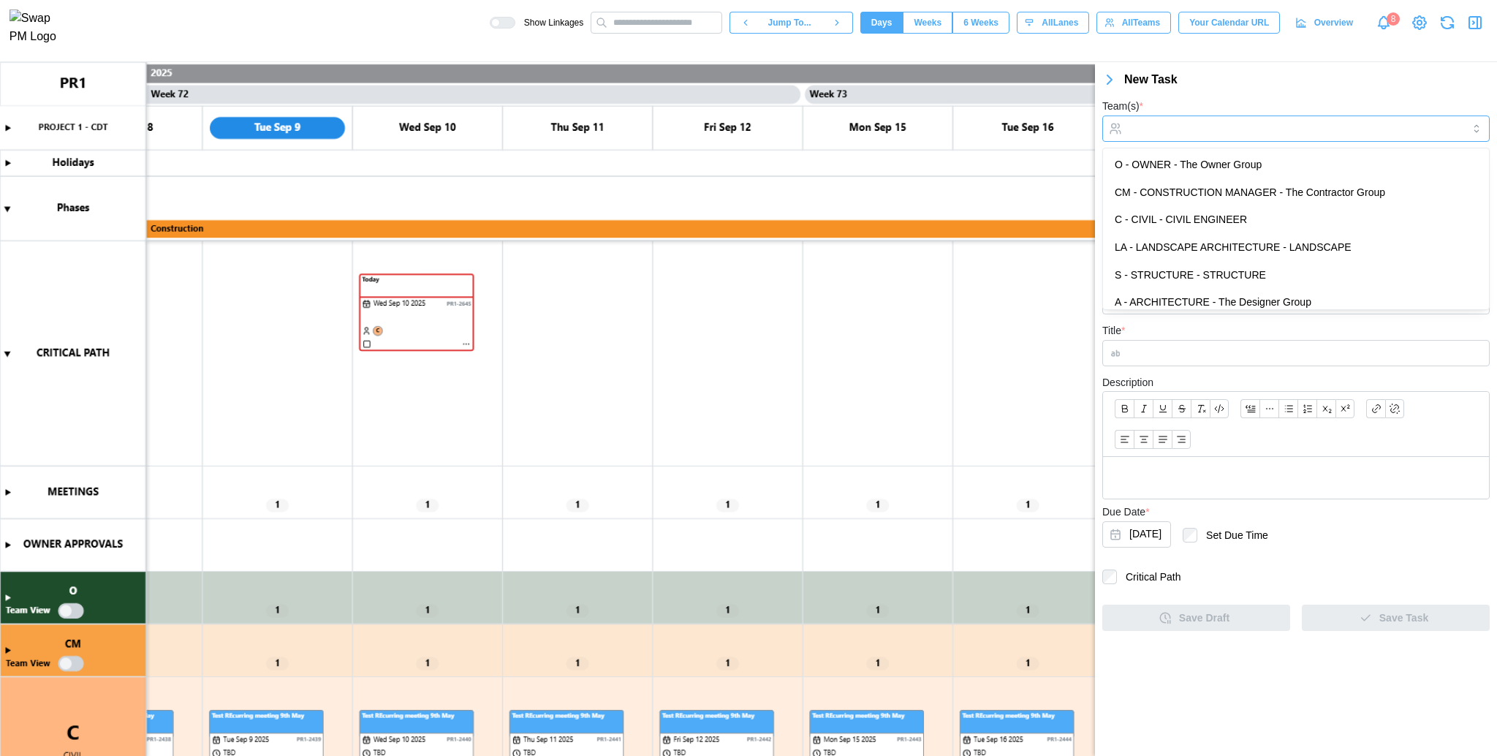
click at [1190, 138] on div at bounding box center [1294, 128] width 337 height 25
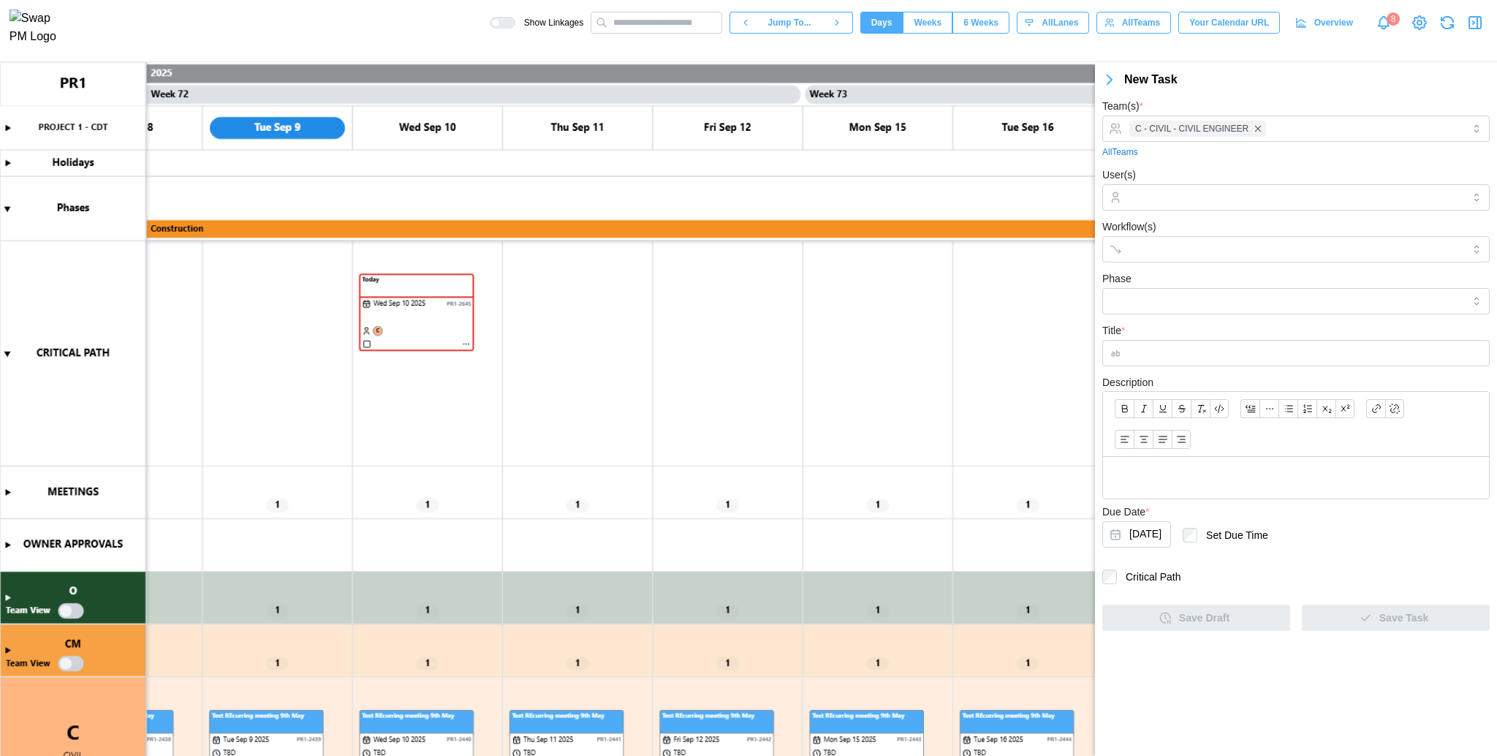
click at [1249, 94] on div "Team(s) * C - CIVIL - CIVIL ENGINEER All Teams User(s) Workflow(s) Phase Title …" at bounding box center [1296, 364] width 402 height 548
click at [1171, 347] on input "Title *" at bounding box center [1296, 353] width 387 height 26
type input "******"
click at [1122, 575] on label "Critical Path" at bounding box center [1149, 577] width 64 height 15
click at [1350, 605] on button "Save Task" at bounding box center [1396, 618] width 188 height 26
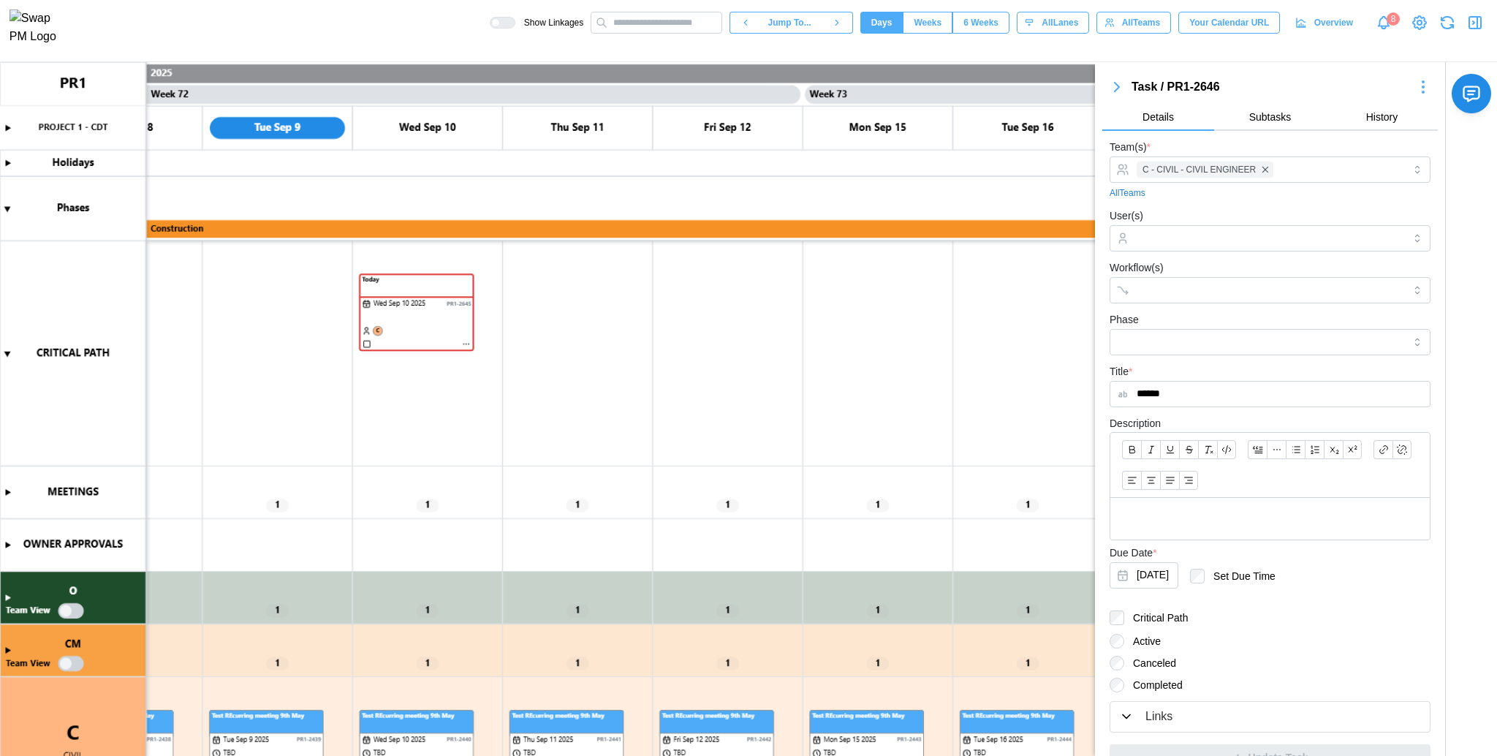
click at [1119, 83] on icon "button" at bounding box center [1117, 87] width 18 height 18
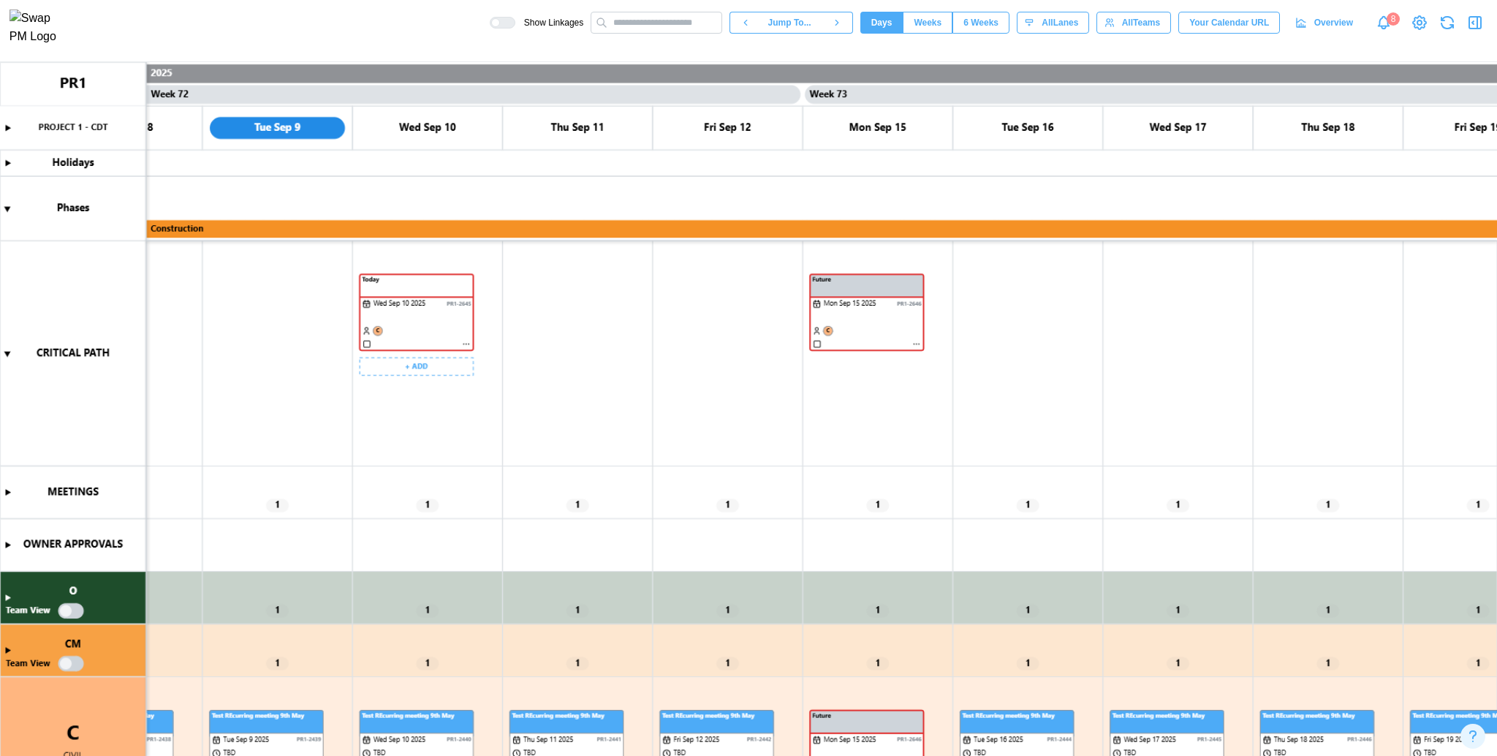
click at [422, 309] on canvas at bounding box center [748, 409] width 1497 height 695
click at [408, 316] on canvas at bounding box center [748, 409] width 1497 height 695
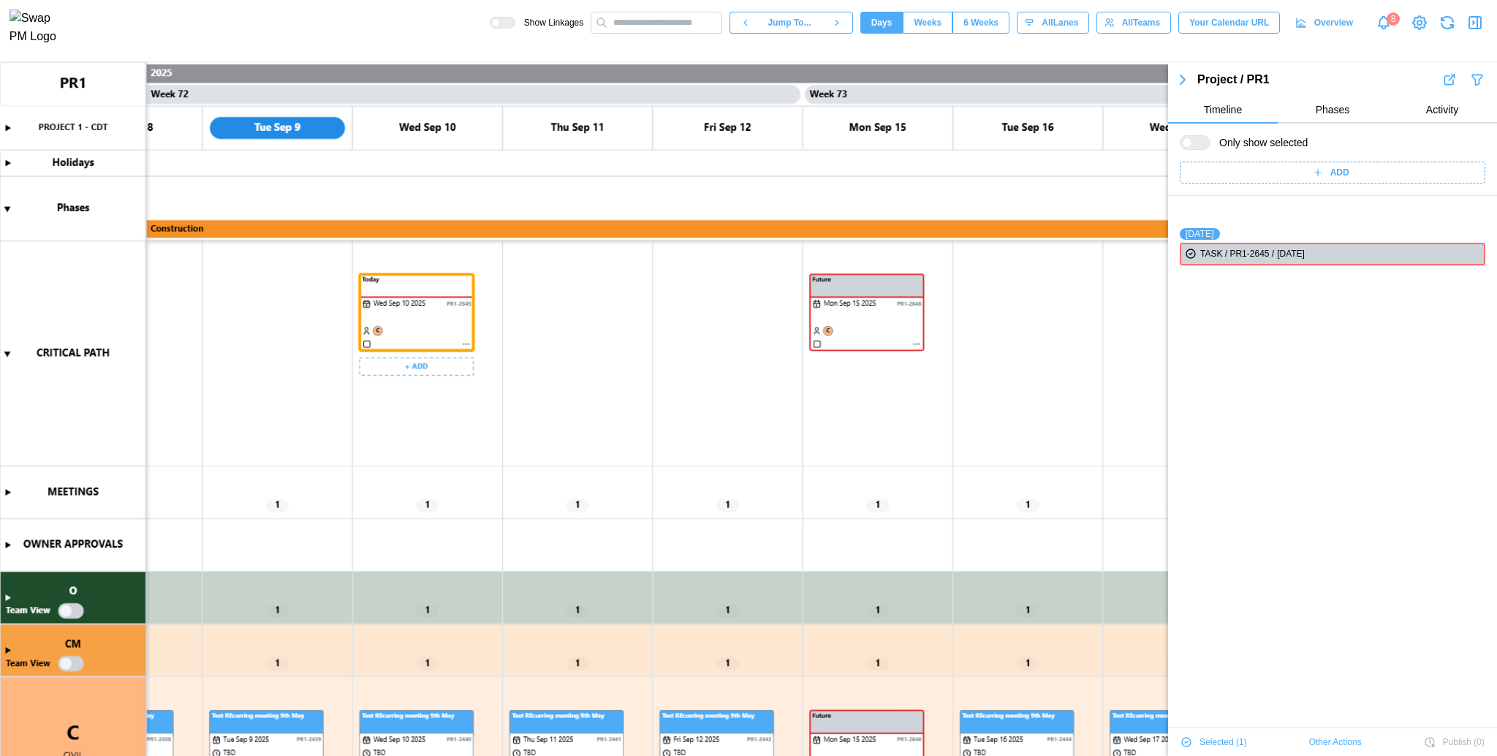
scroll to position [50, 0]
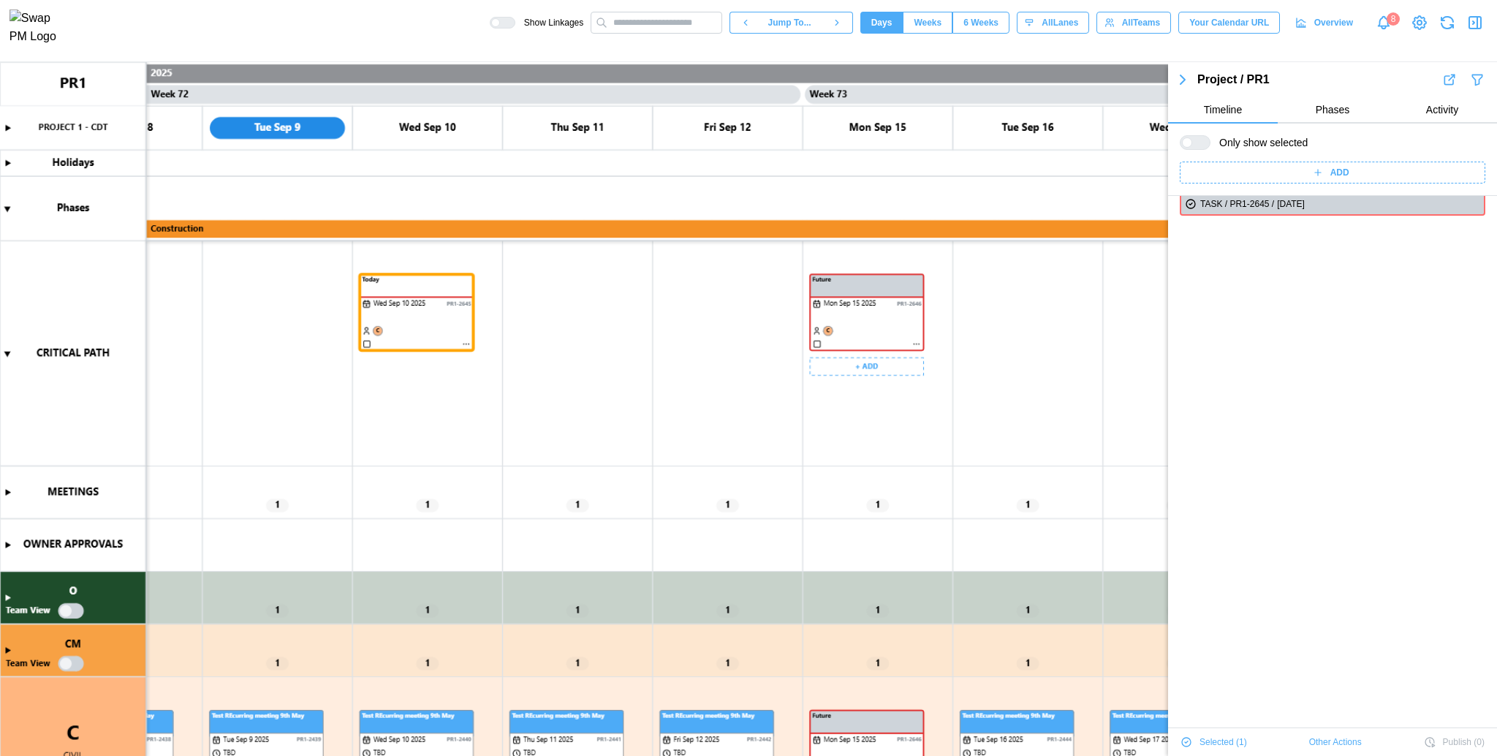
click at [807, 306] on canvas at bounding box center [748, 409] width 1497 height 695
click at [849, 309] on canvas at bounding box center [748, 409] width 1497 height 695
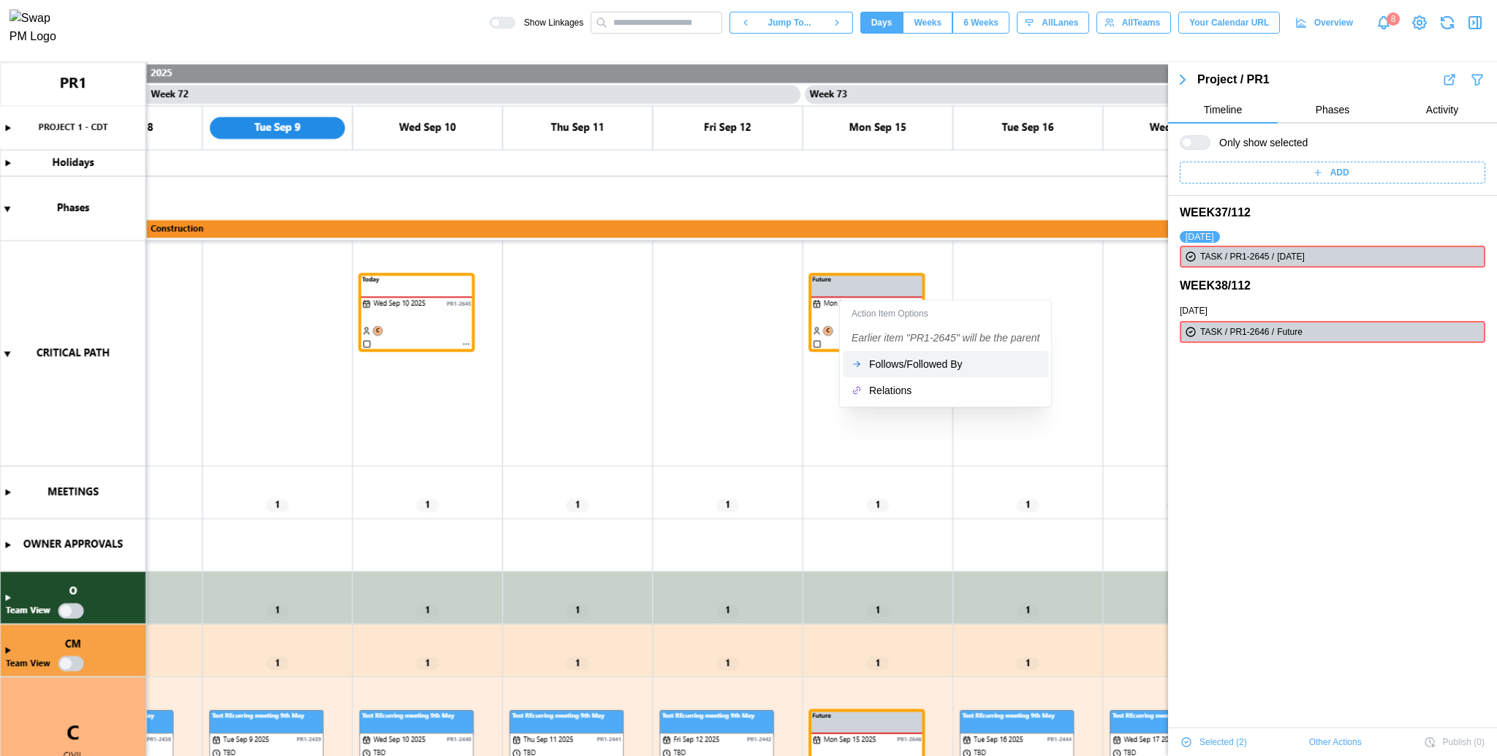
click at [926, 376] on button "Follows/Followed By" at bounding box center [945, 364] width 205 height 26
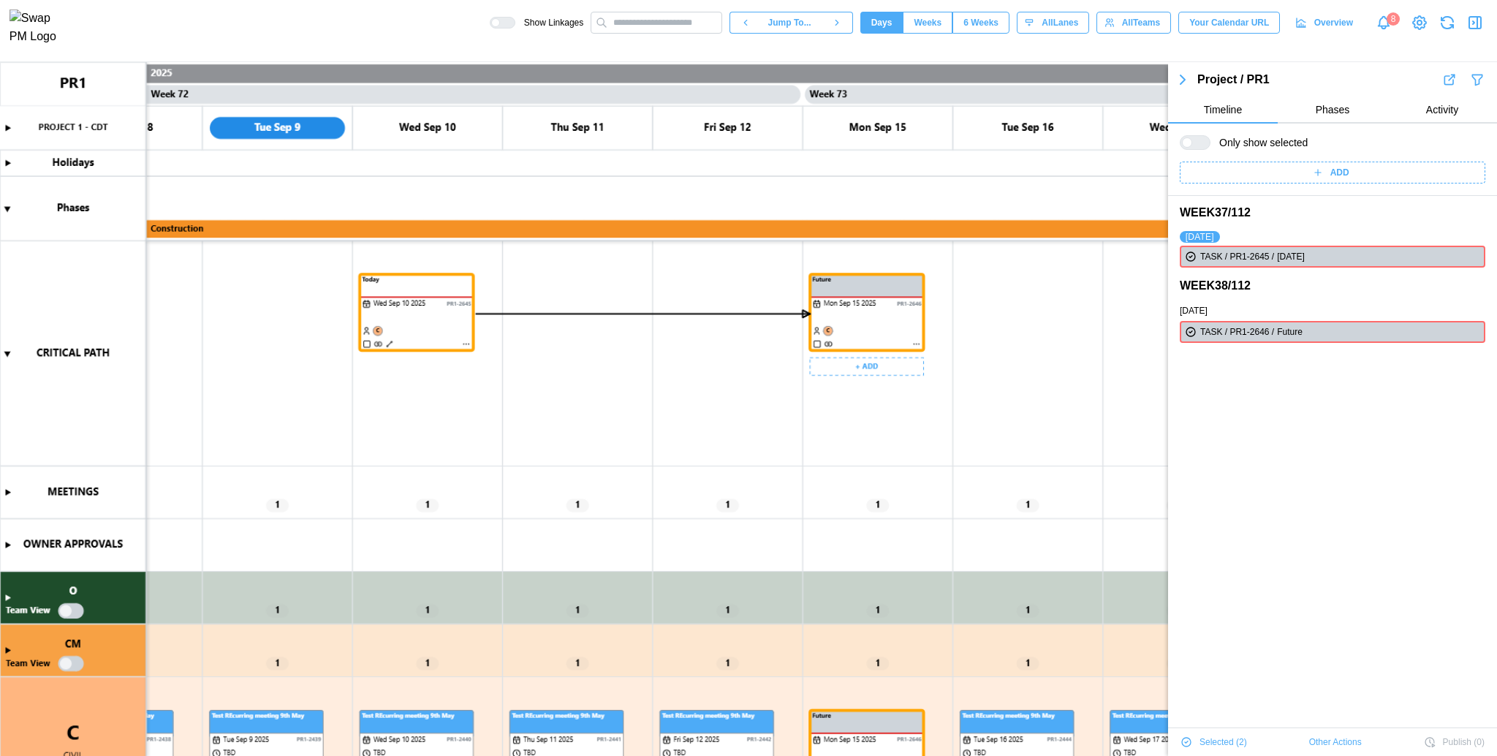
click at [918, 346] on canvas at bounding box center [748, 409] width 1497 height 695
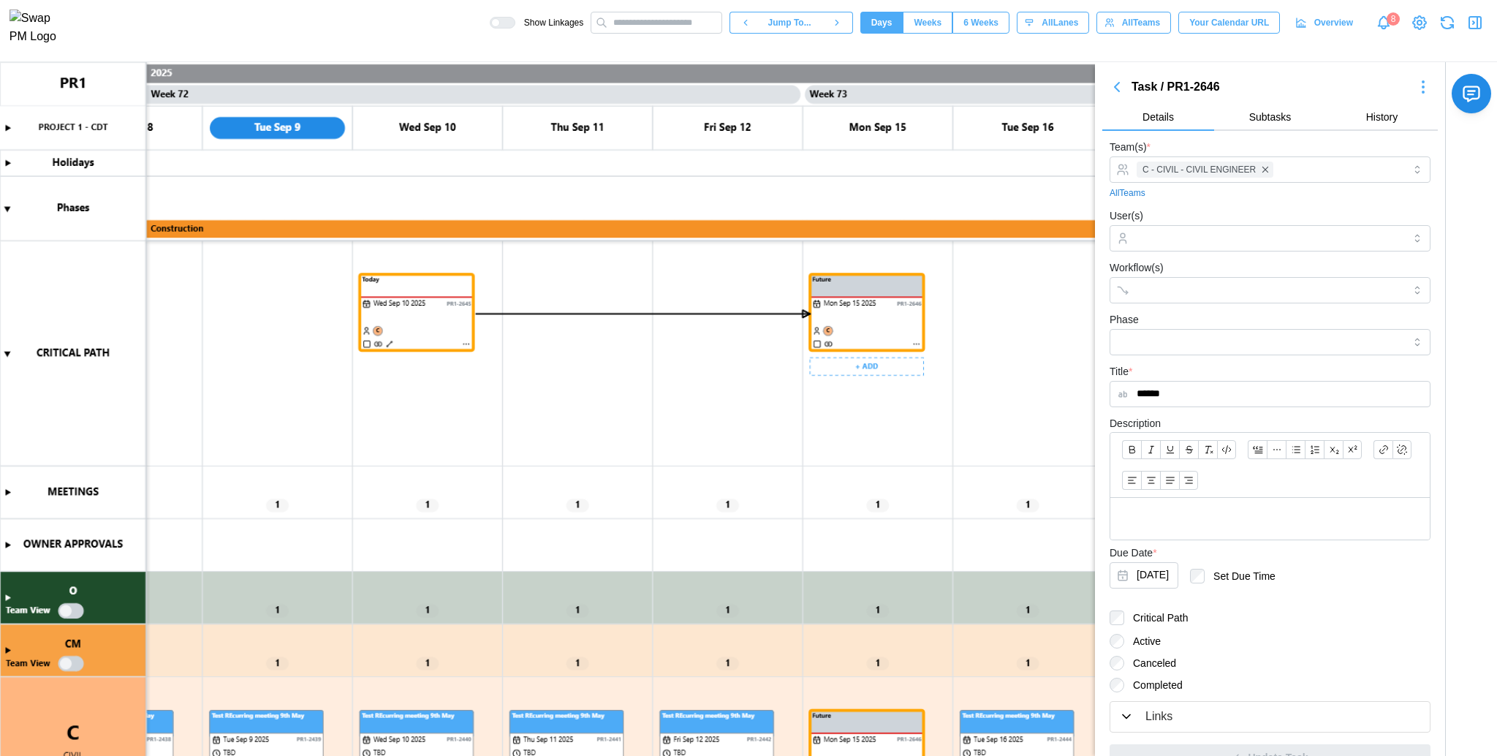
scroll to position [65, 0]
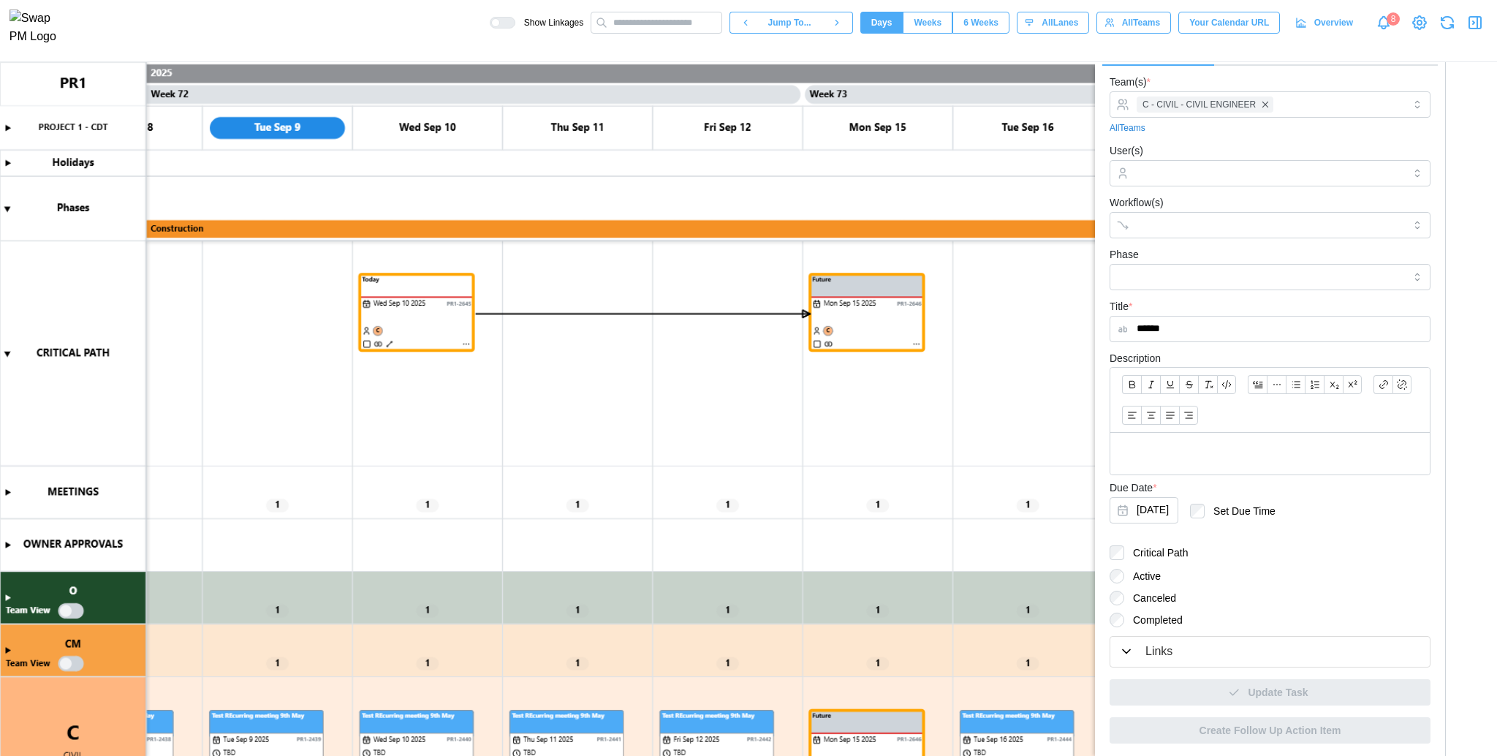
click at [1269, 643] on div "Links" at bounding box center [1270, 652] width 302 height 18
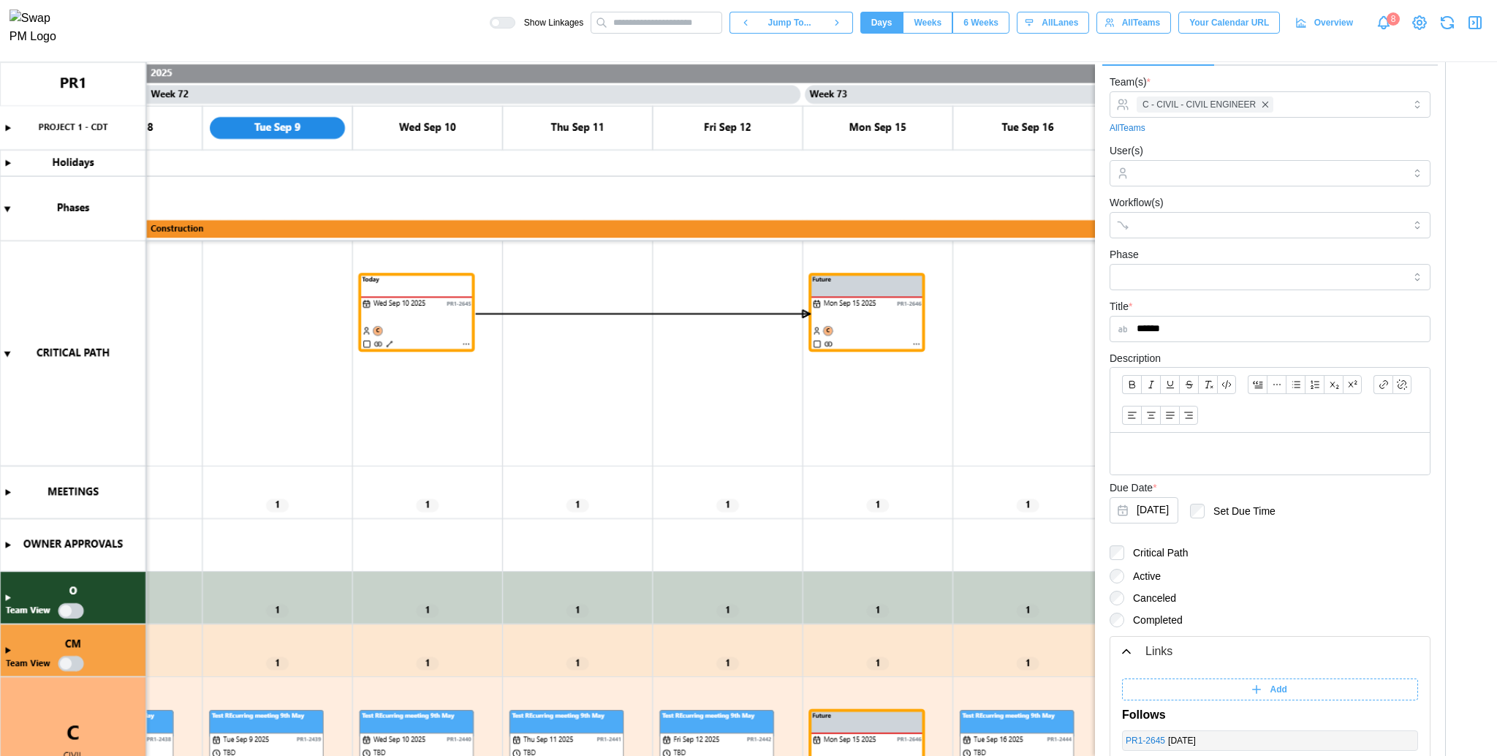
scroll to position [250, 0]
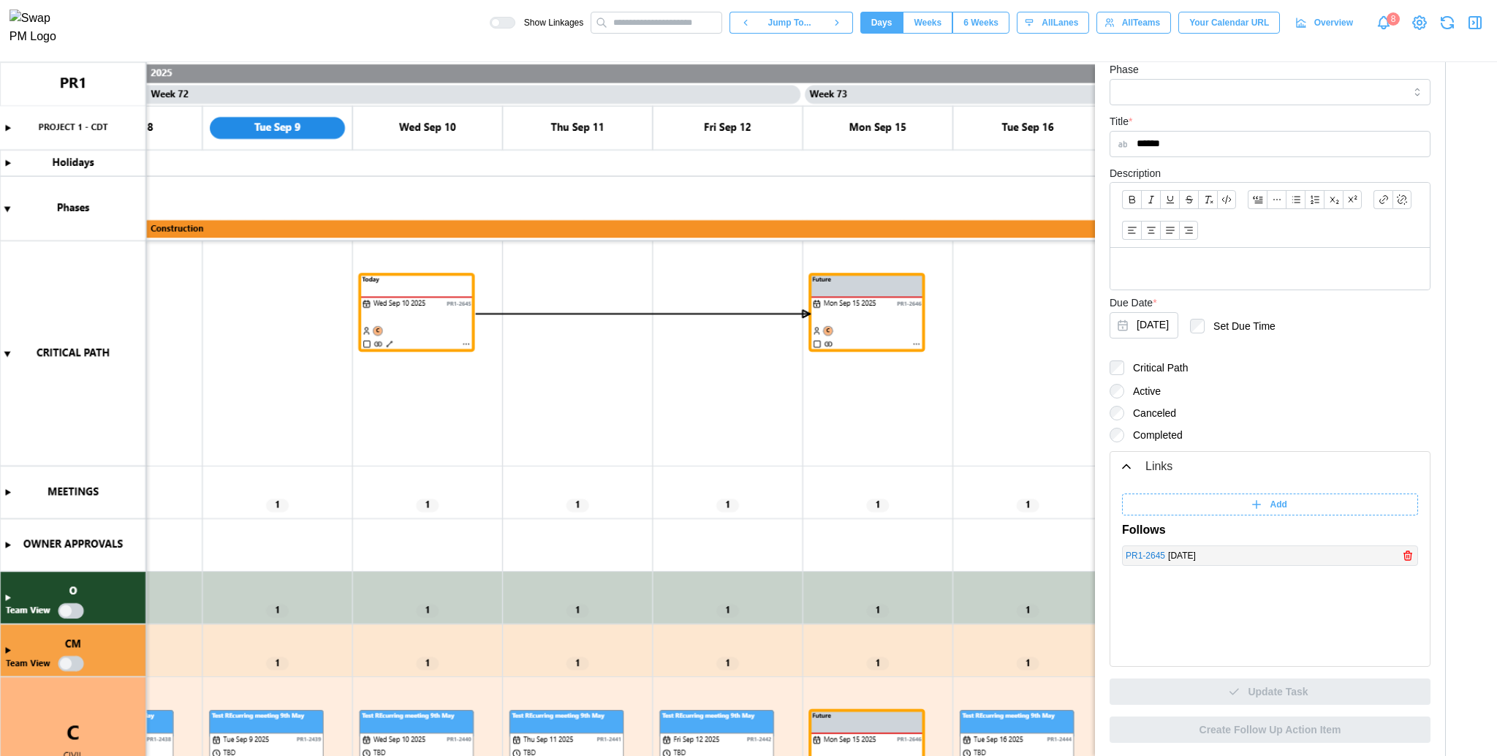
click at [1150, 554] on link "PR1 - 2645" at bounding box center [1145, 556] width 39 height 14
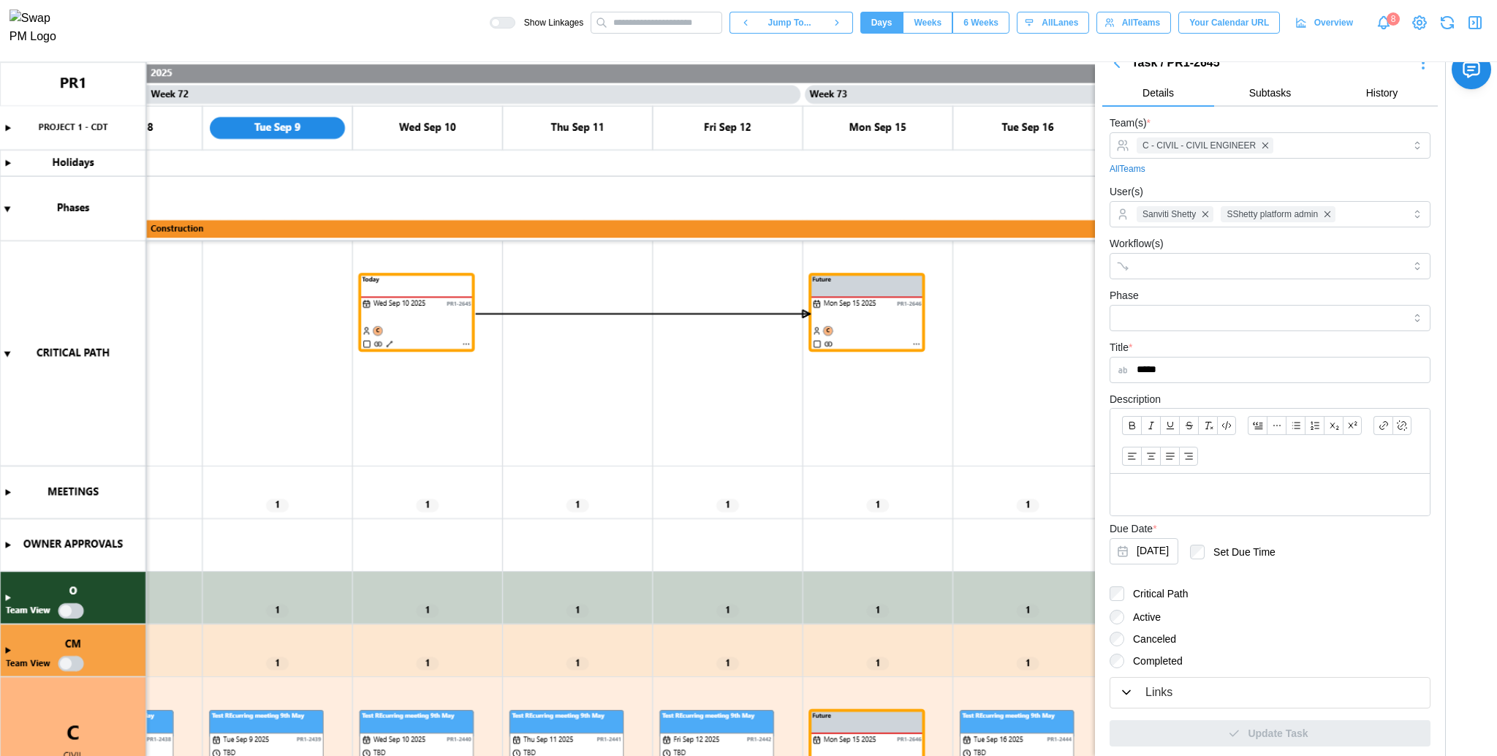
scroll to position [65, 0]
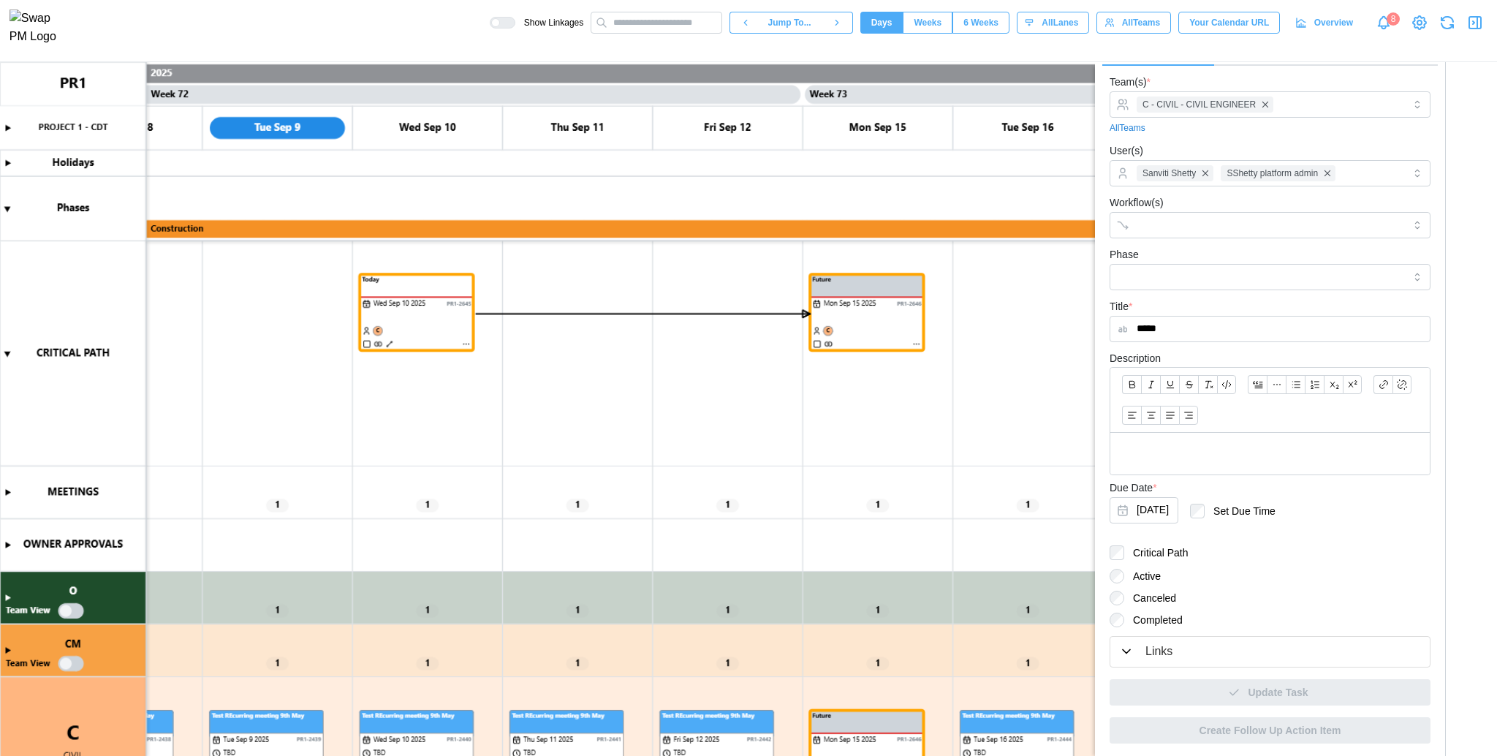
click at [1184, 651] on div "Links" at bounding box center [1270, 652] width 302 height 18
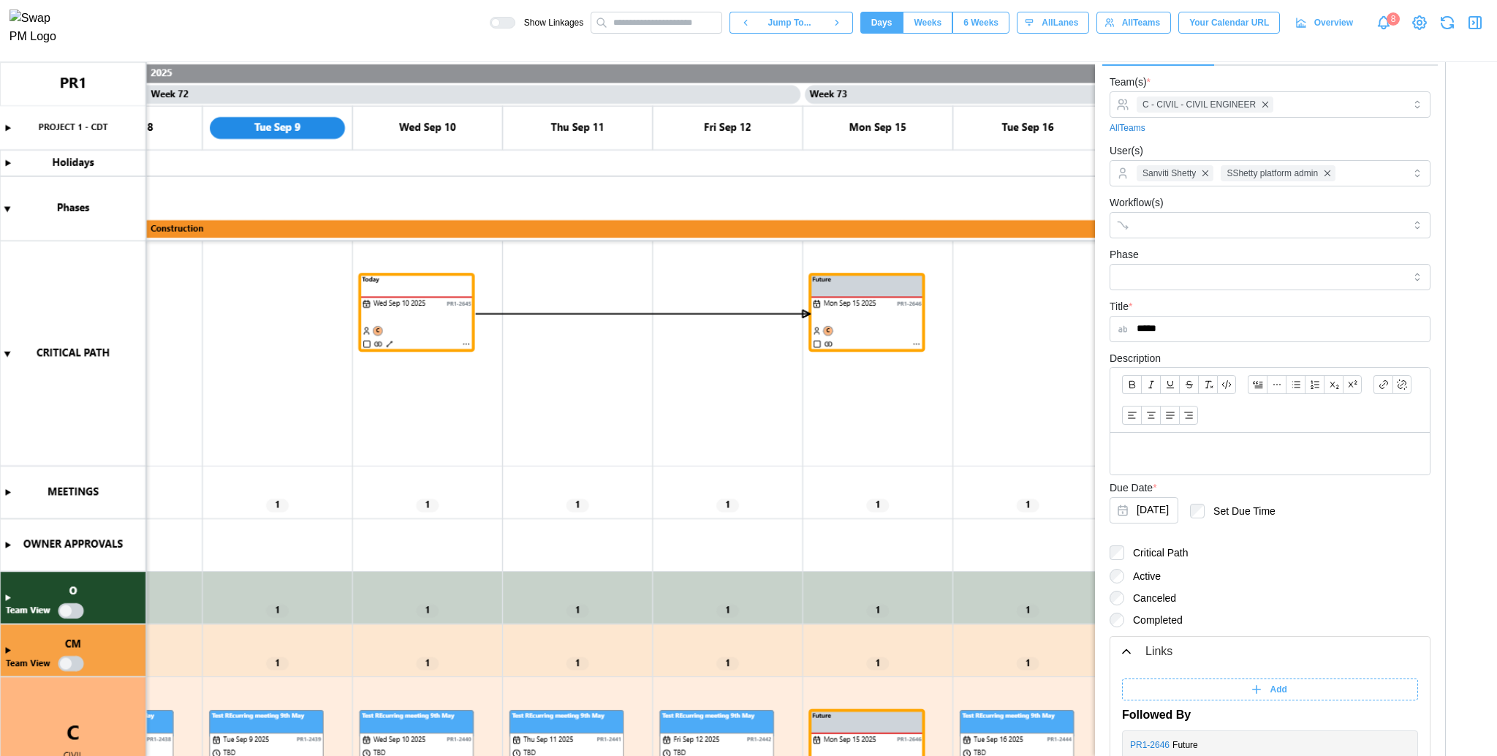
scroll to position [250, 0]
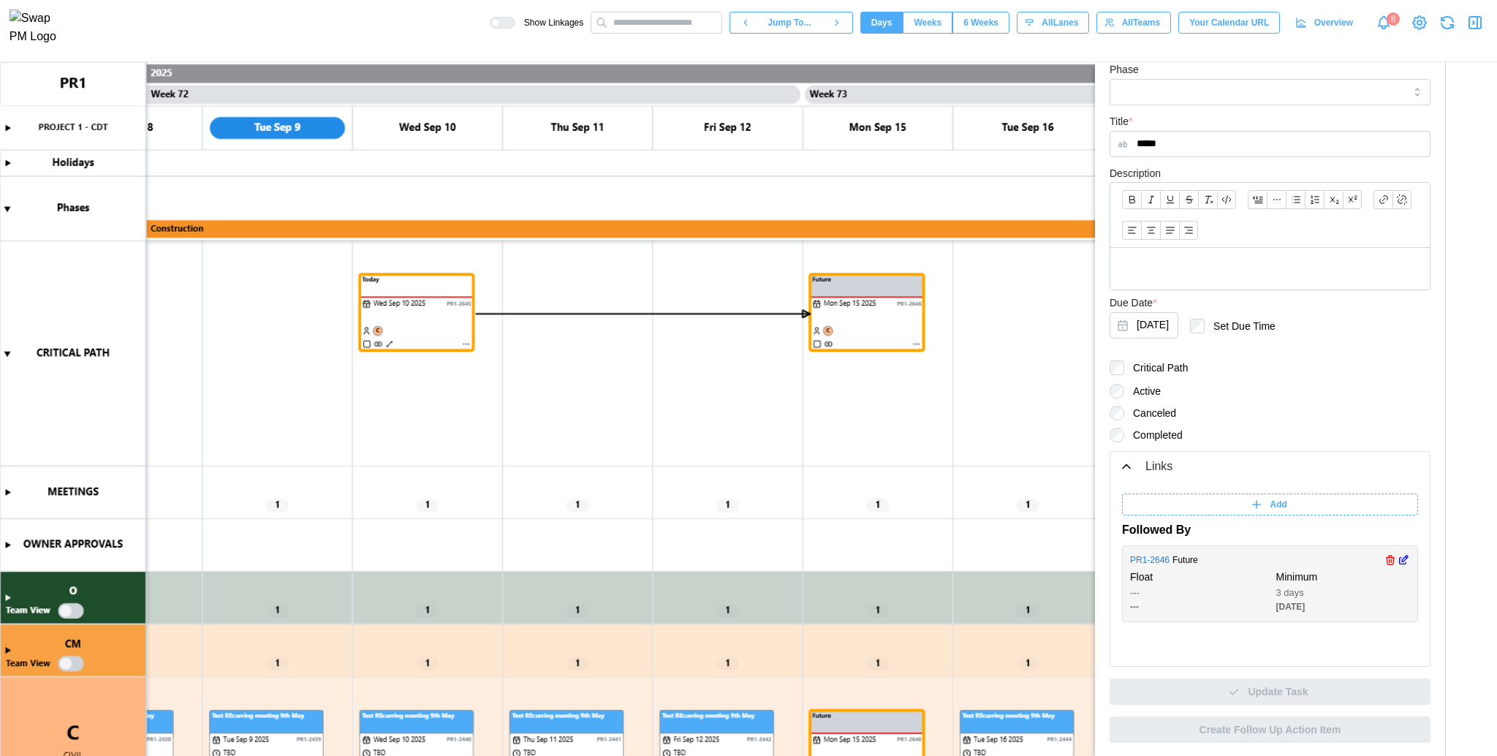
click at [1398, 560] on icon "button" at bounding box center [1404, 560] width 12 height 18
click at [1221, 614] on input "*" at bounding box center [1225, 610] width 58 height 22
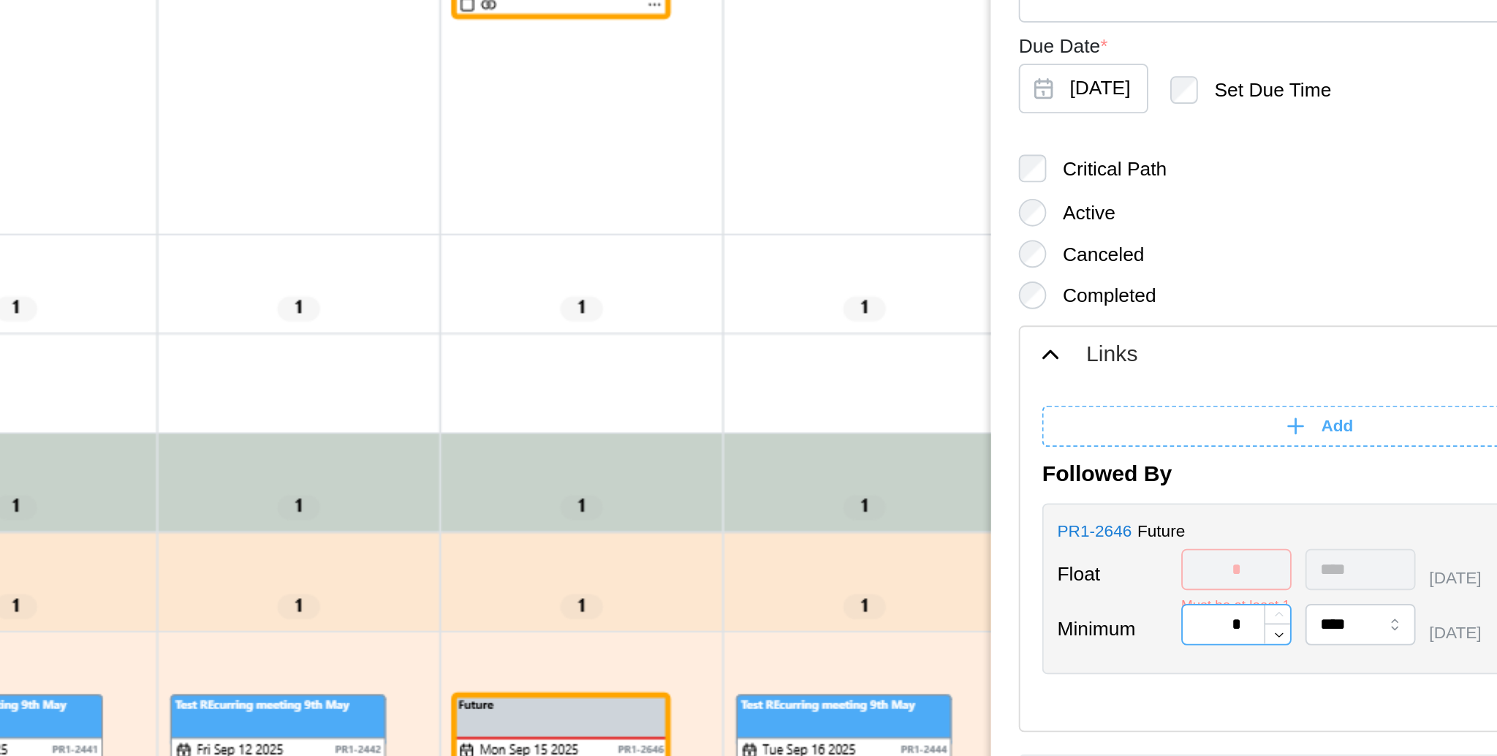
scroll to position [185, 0]
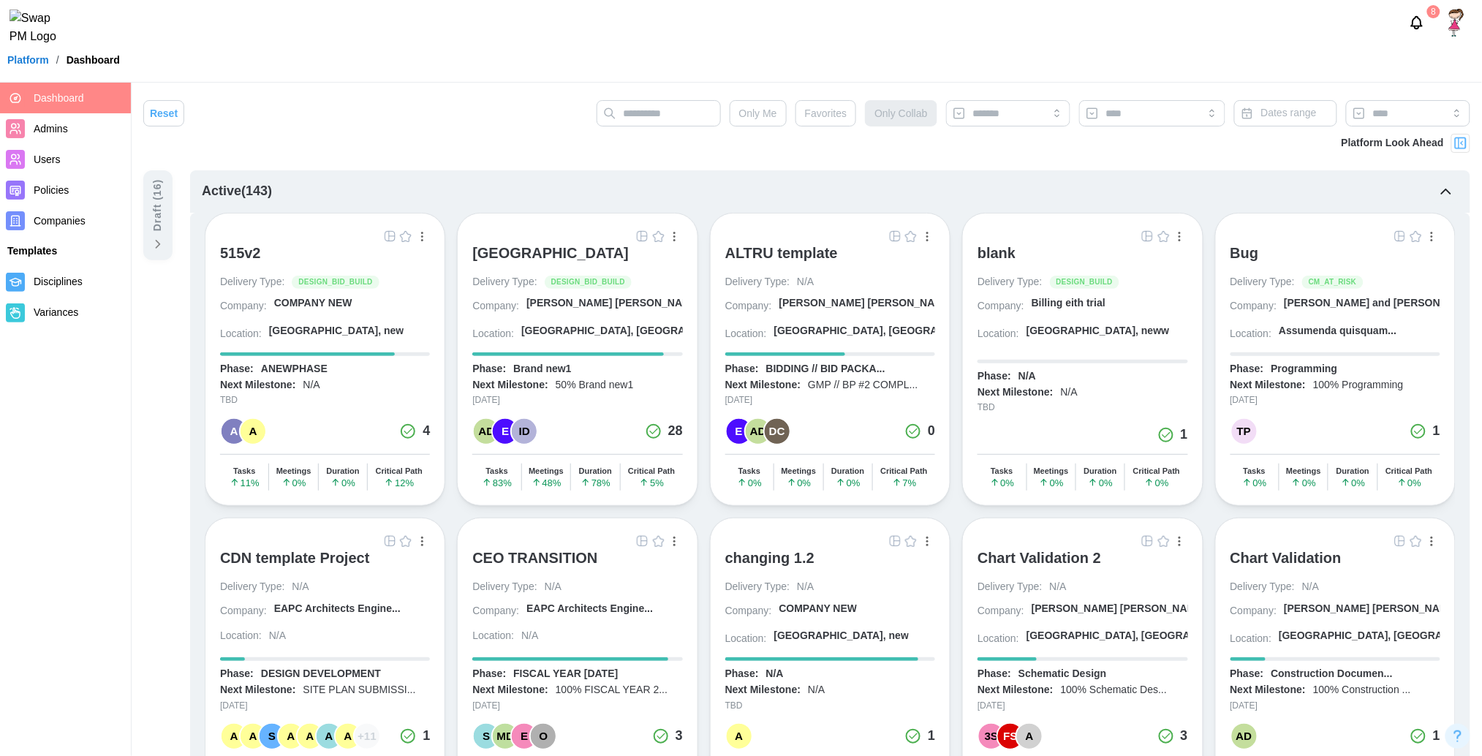
click at [39, 65] on link "Platform" at bounding box center [28, 60] width 42 height 10
click at [45, 65] on link "Platform" at bounding box center [28, 60] width 42 height 10
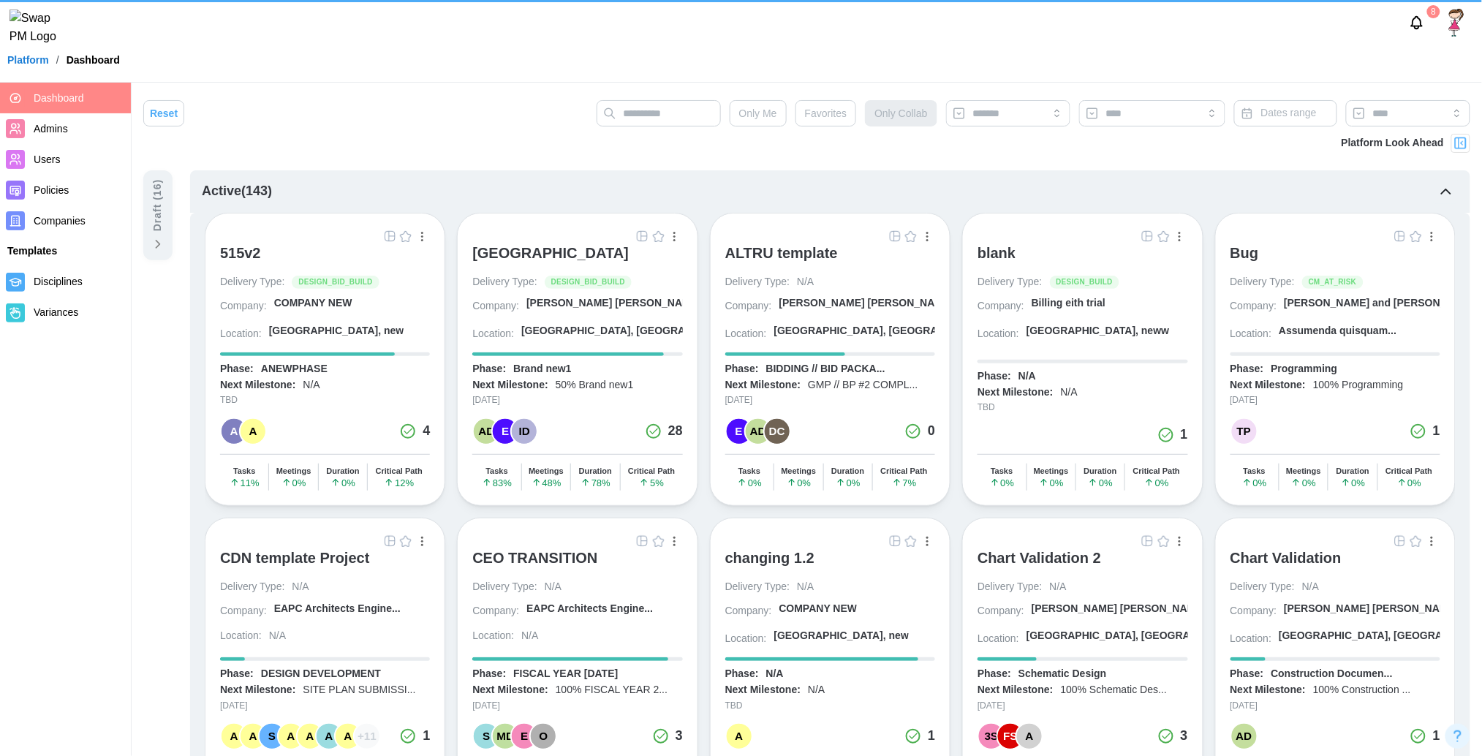
click at [45, 65] on link "Platform" at bounding box center [28, 60] width 42 height 10
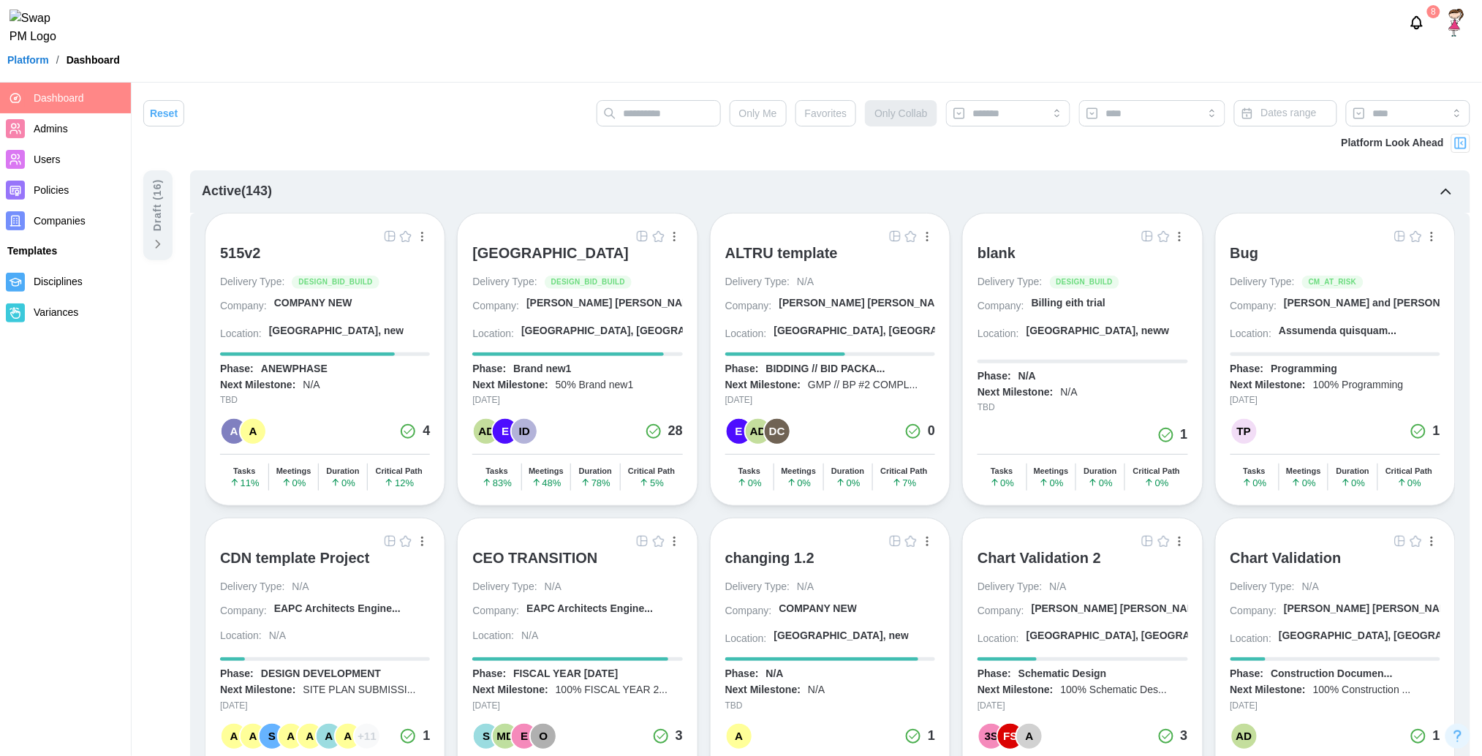
click at [20, 65] on link "Platform" at bounding box center [28, 60] width 42 height 10
click at [266, 260] on div "515v2" at bounding box center [325, 259] width 210 height 31
click at [645, 232] on img "button" at bounding box center [643, 236] width 12 height 12
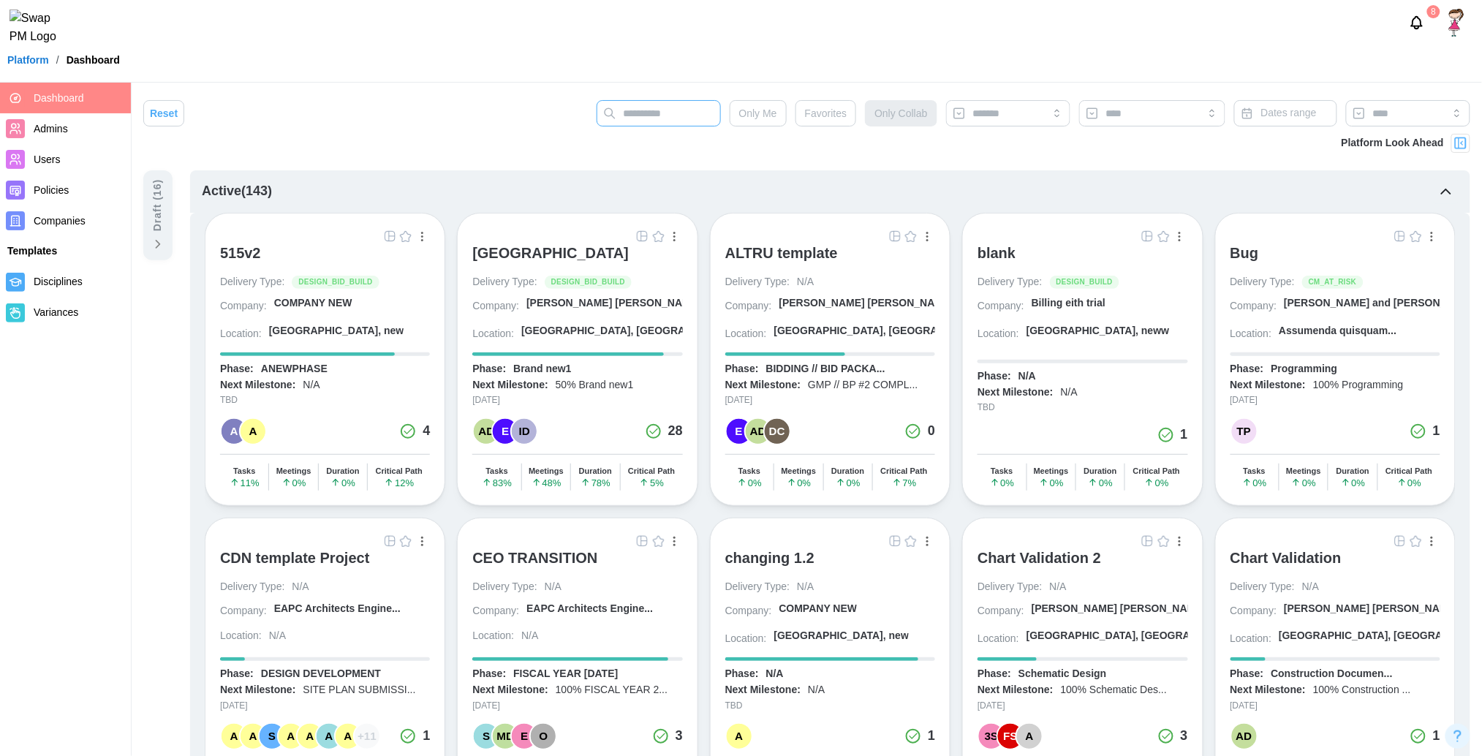
click at [643, 114] on input "text" at bounding box center [659, 113] width 124 height 26
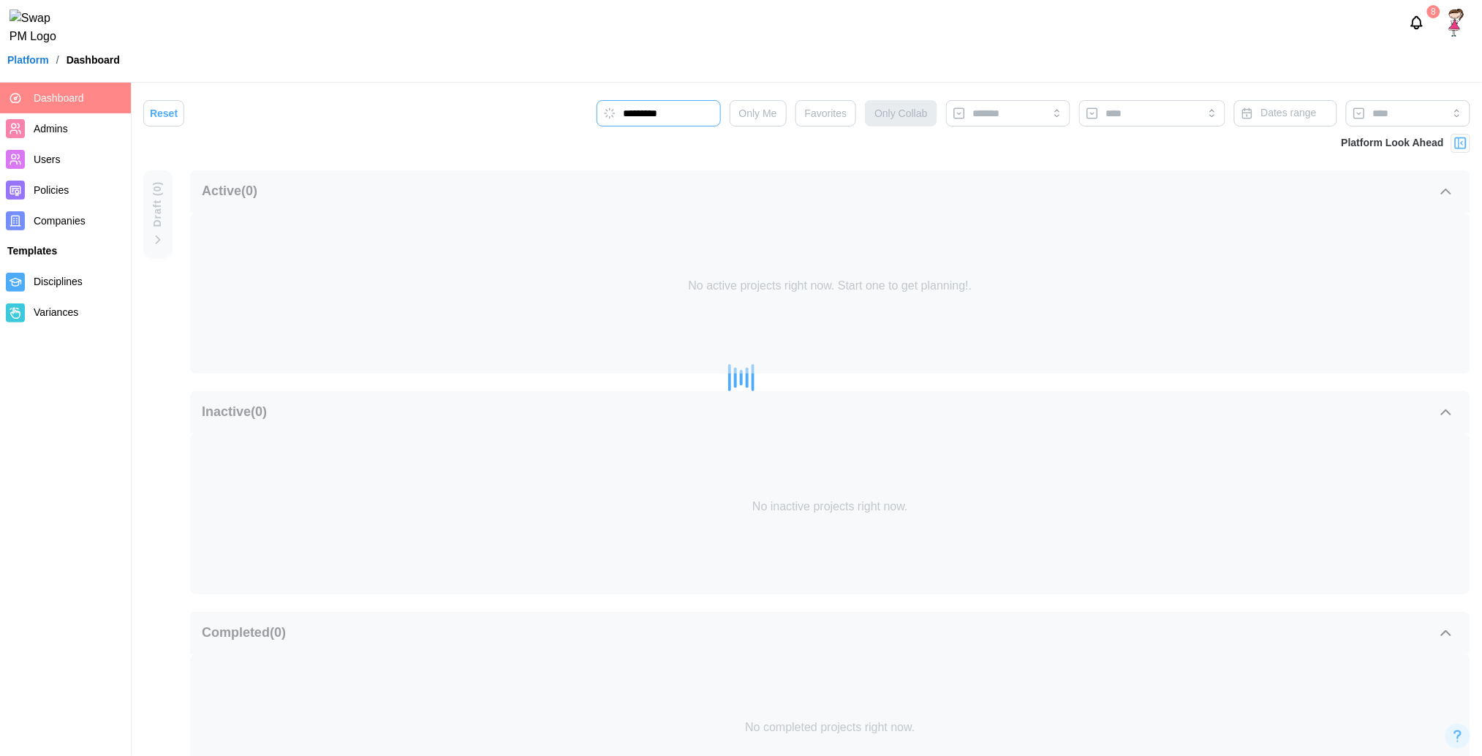
type input "*********"
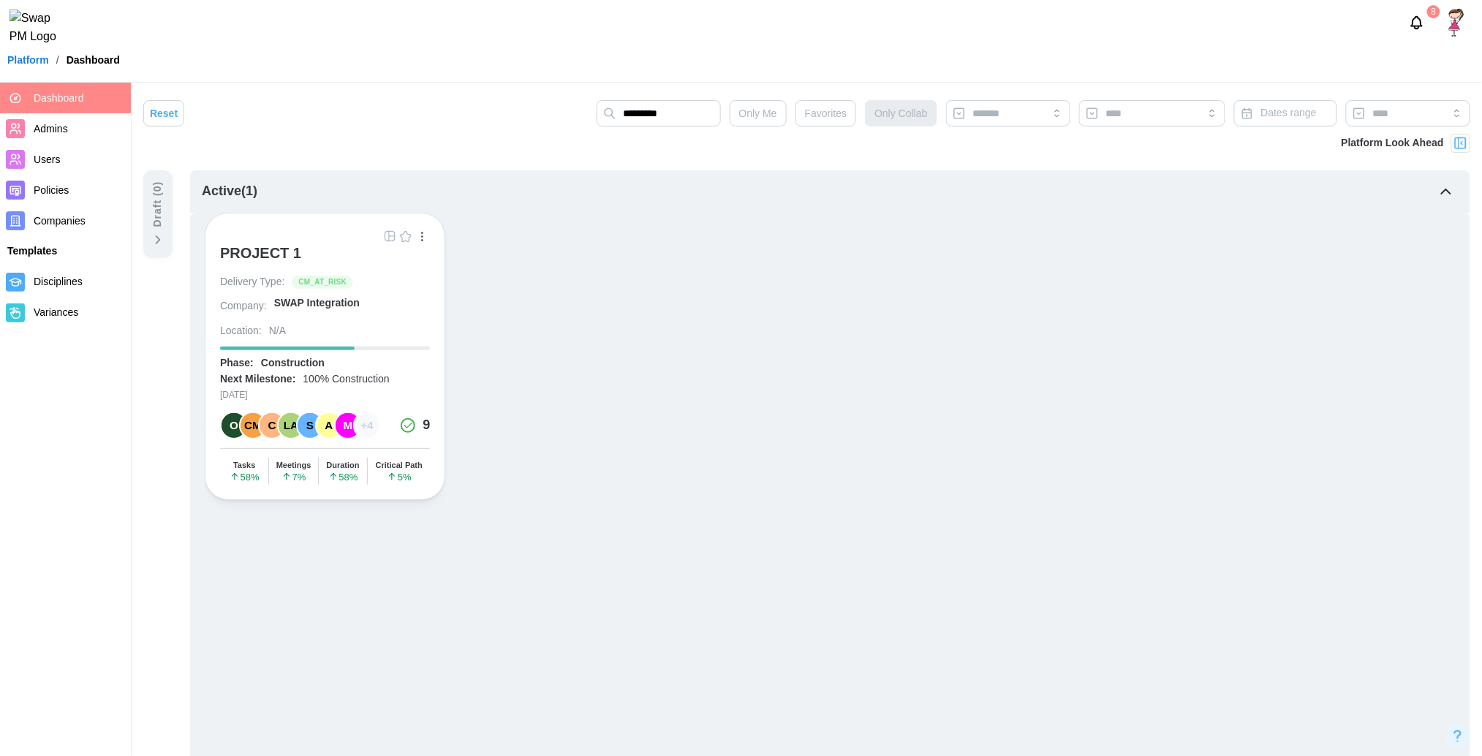
click at [246, 260] on div "PROJECT 1" at bounding box center [260, 253] width 81 height 18
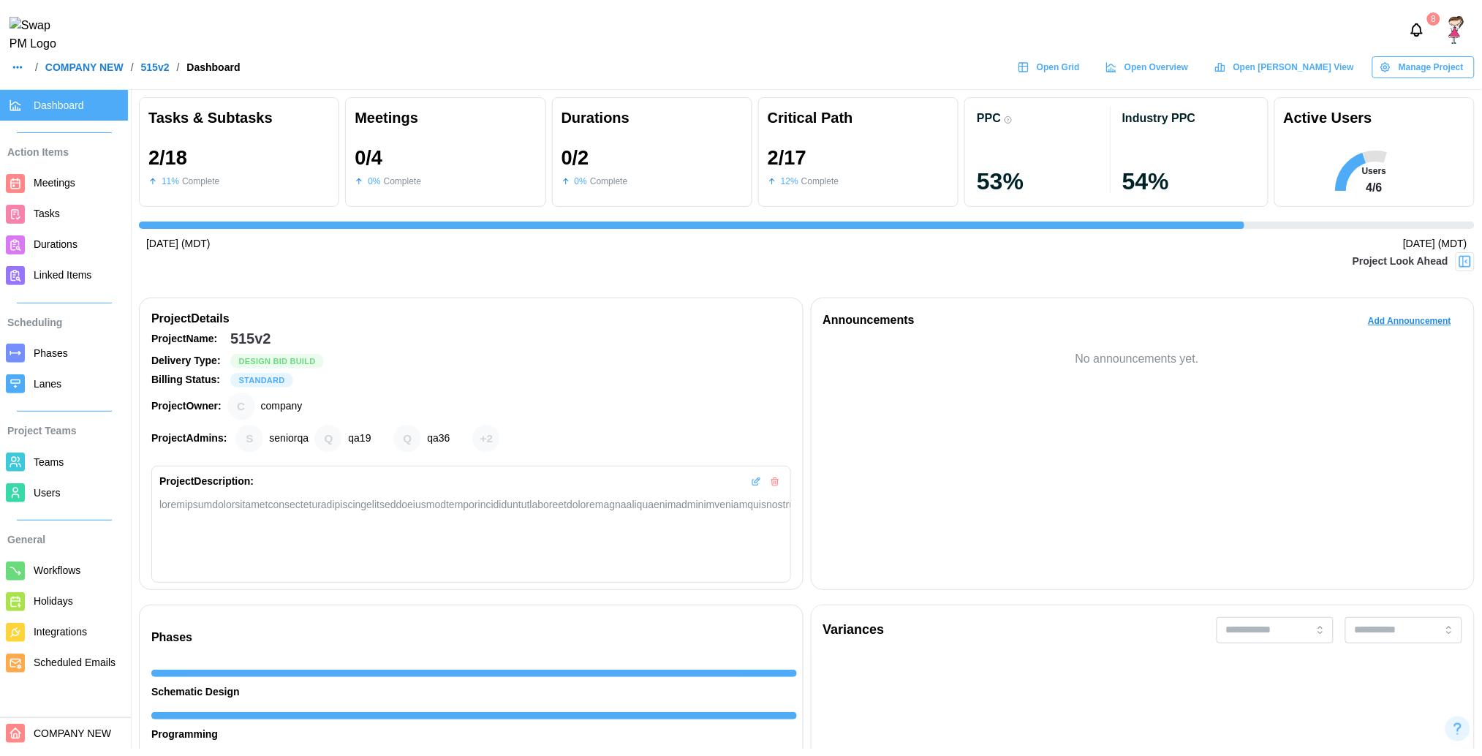
scroll to position [0, 1576]
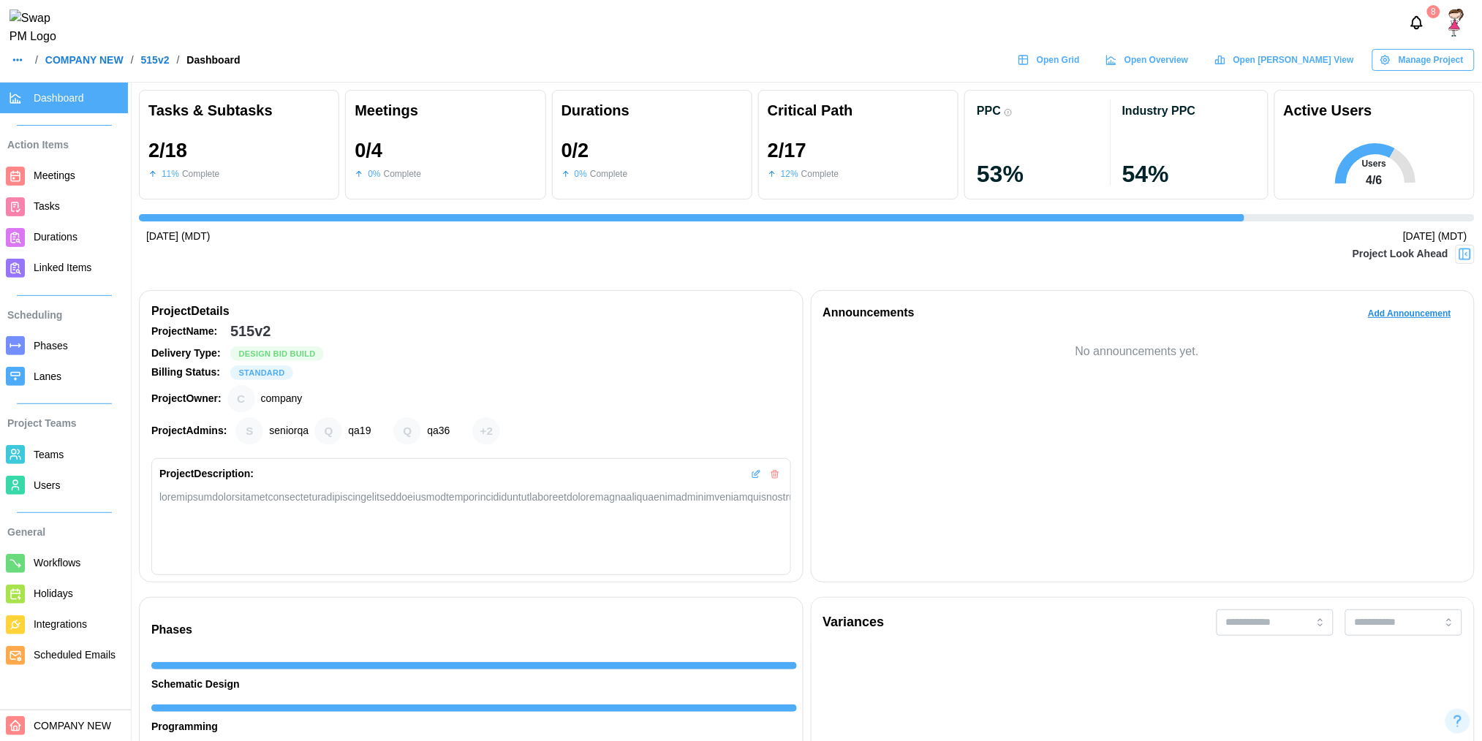
click at [58, 732] on span "COMPANY NEW" at bounding box center [72, 726] width 77 height 12
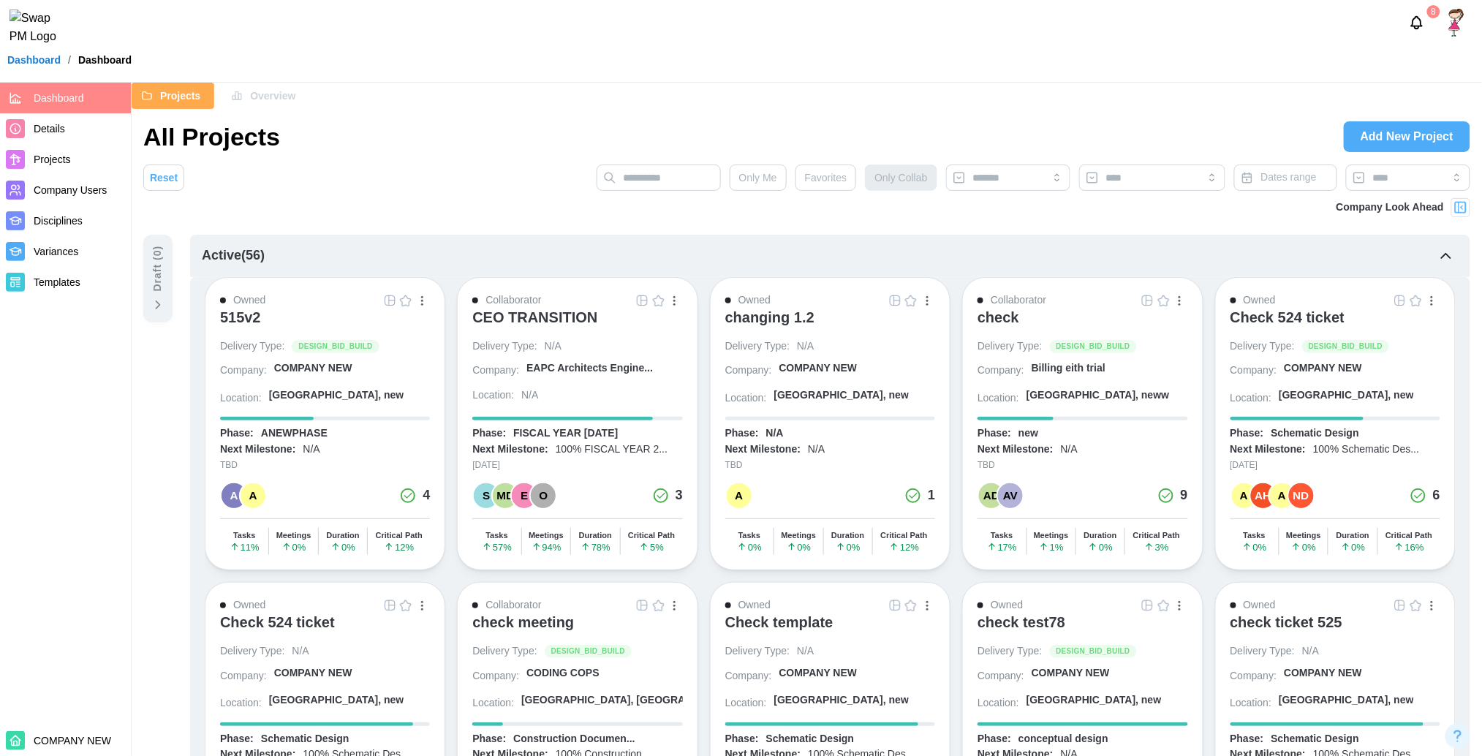
click at [256, 107] on span "Overview" at bounding box center [272, 95] width 45 height 25
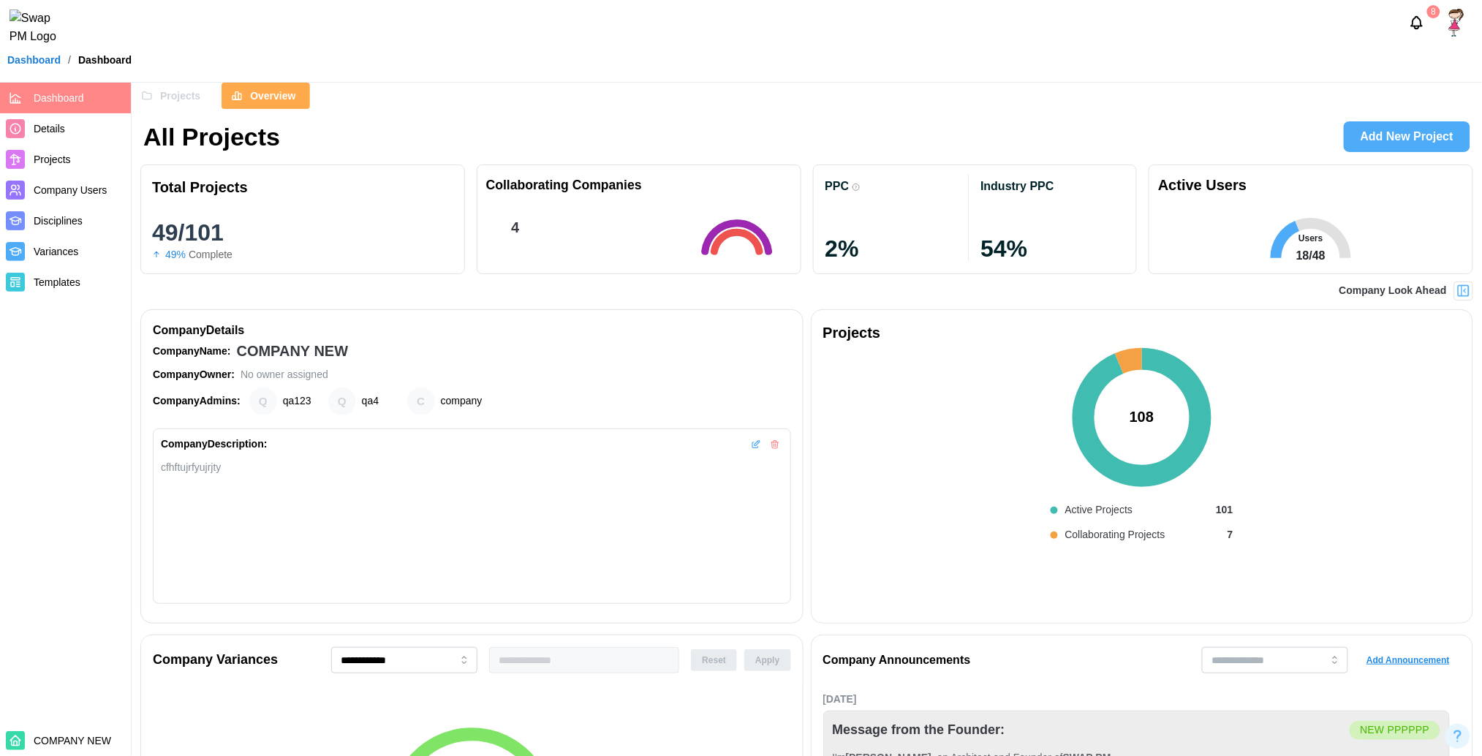
click at [177, 108] on button "Projects" at bounding box center [173, 96] width 83 height 26
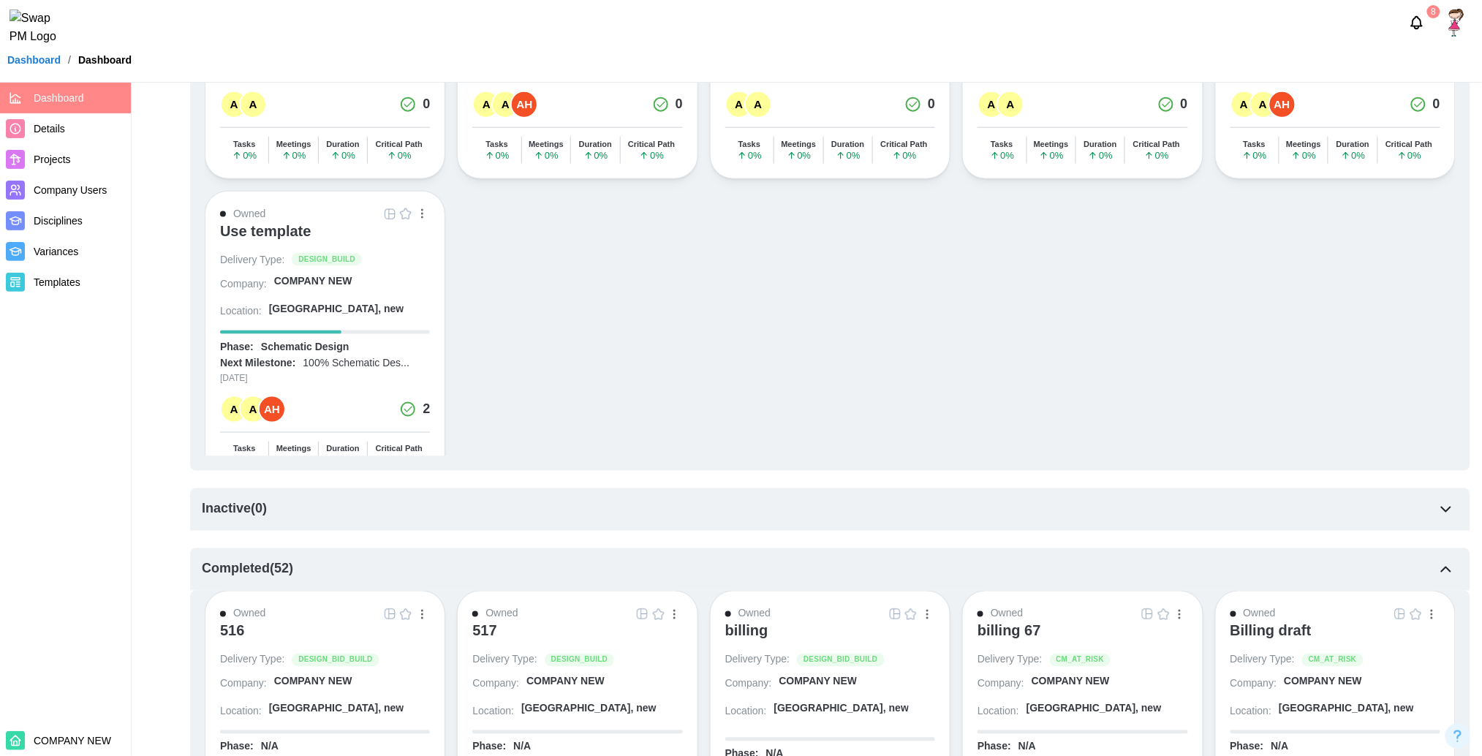
scroll to position [2817, 0]
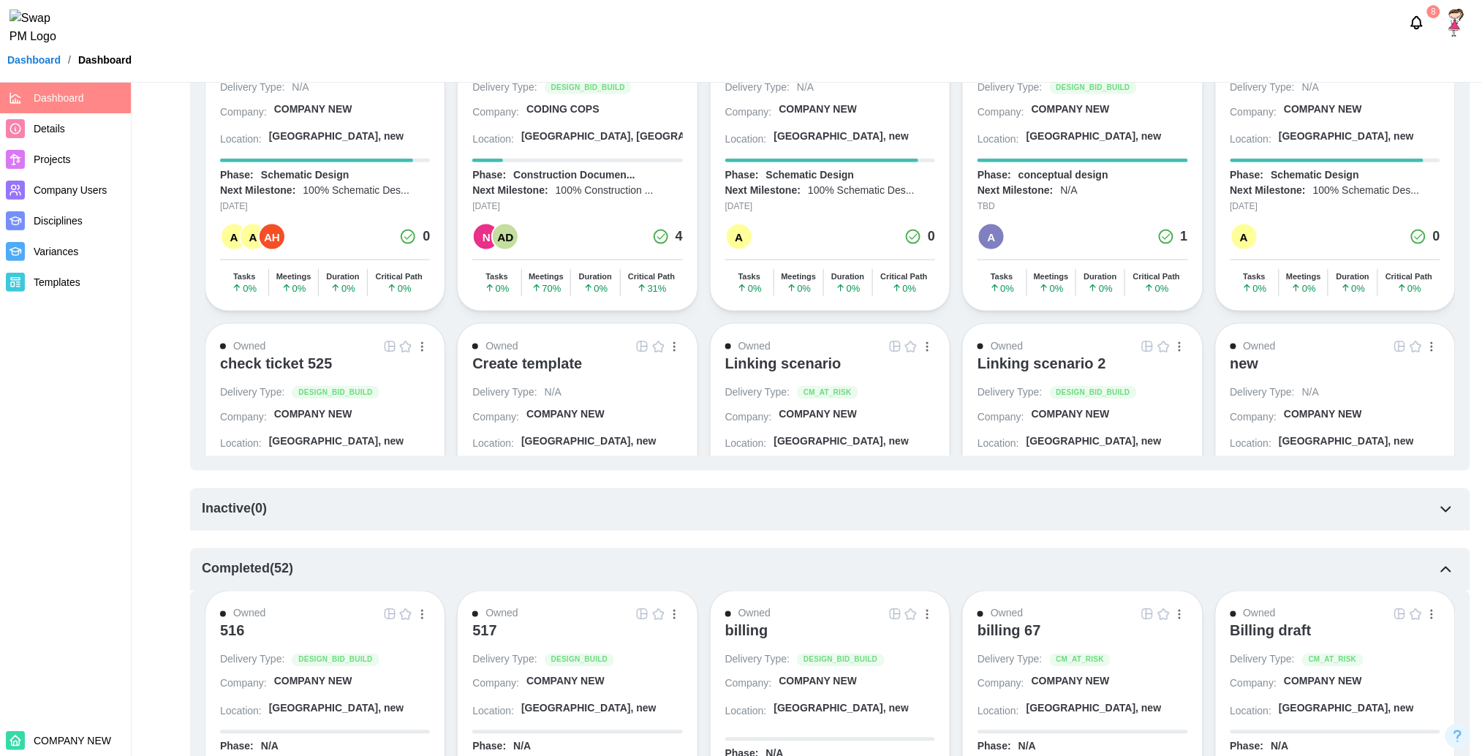
scroll to position [0, 0]
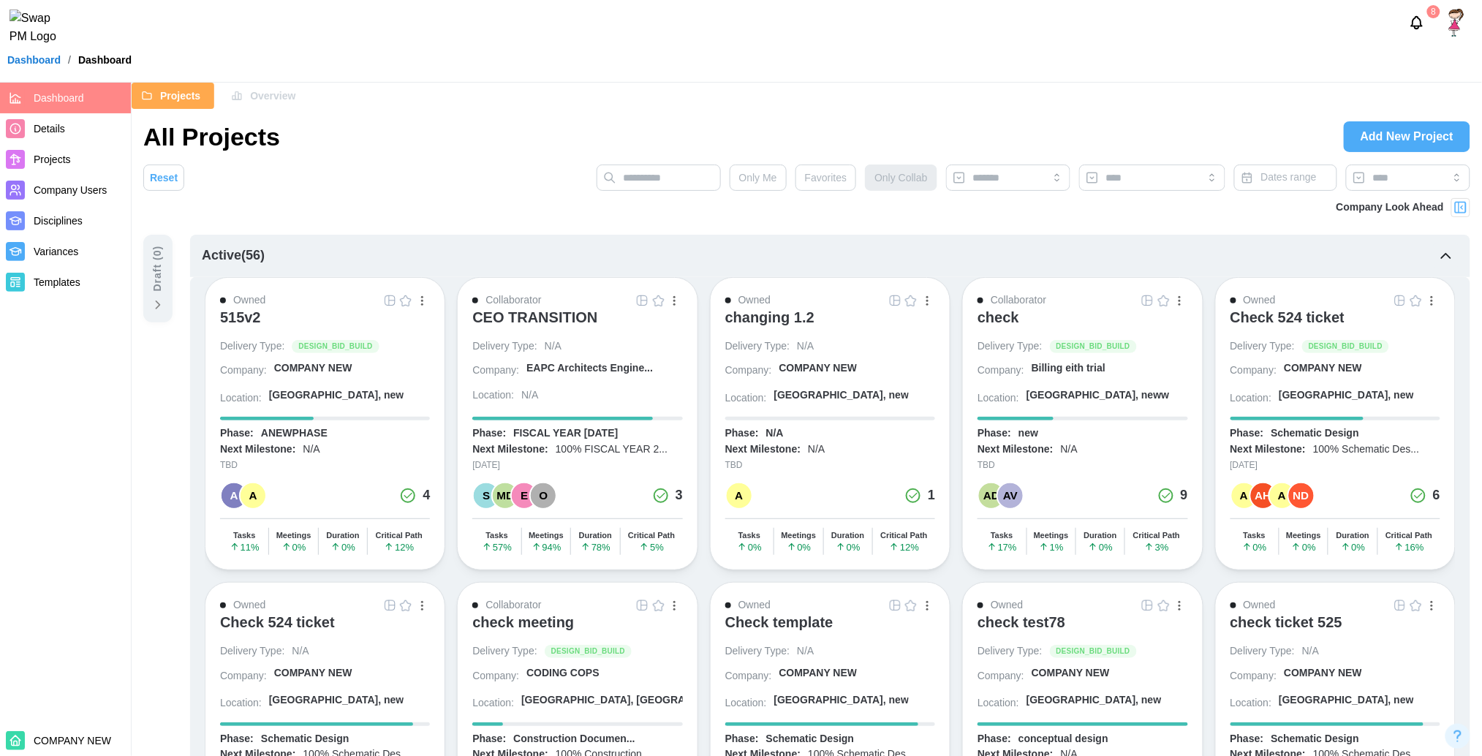
click at [681, 308] on button "button" at bounding box center [675, 300] width 16 height 16
click at [277, 99] on span "Overview" at bounding box center [272, 95] width 45 height 25
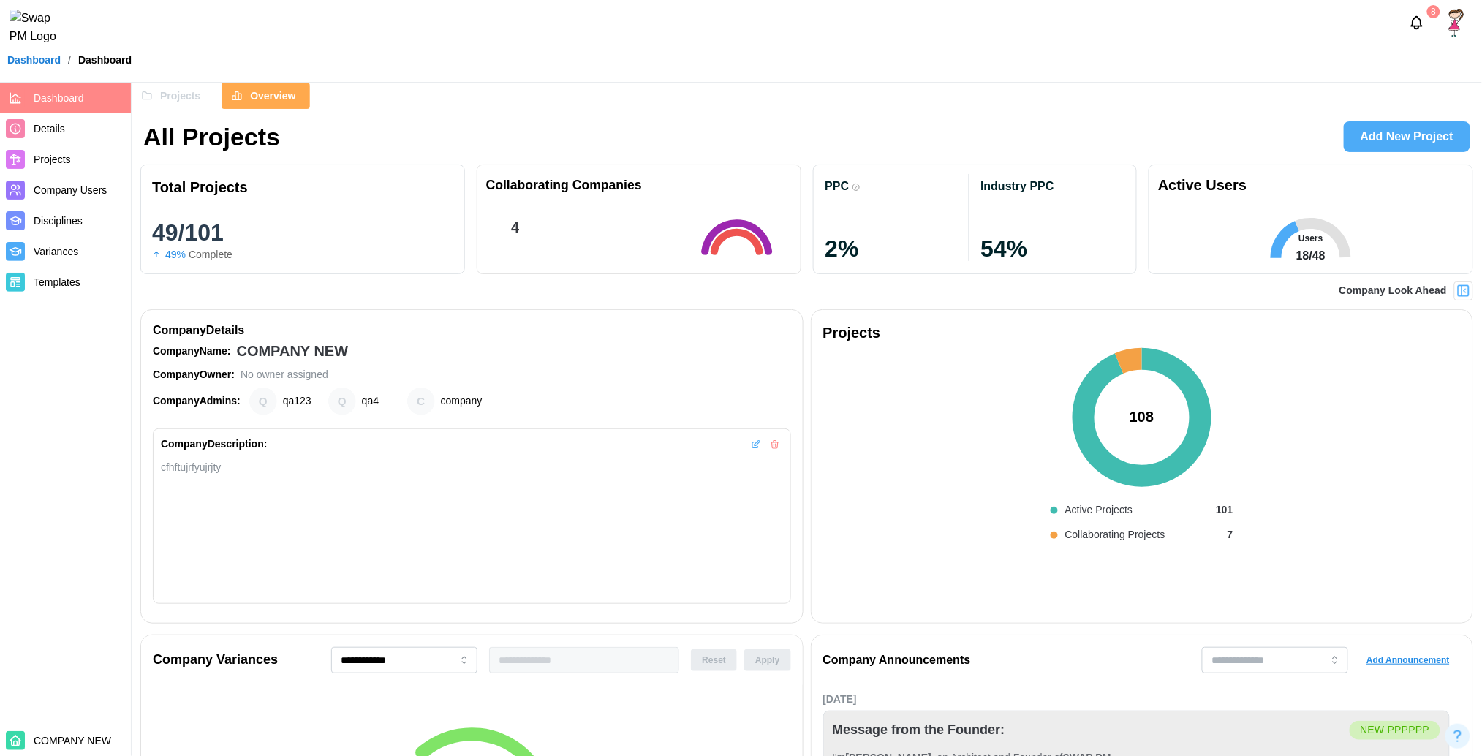
scroll to position [0, 2924]
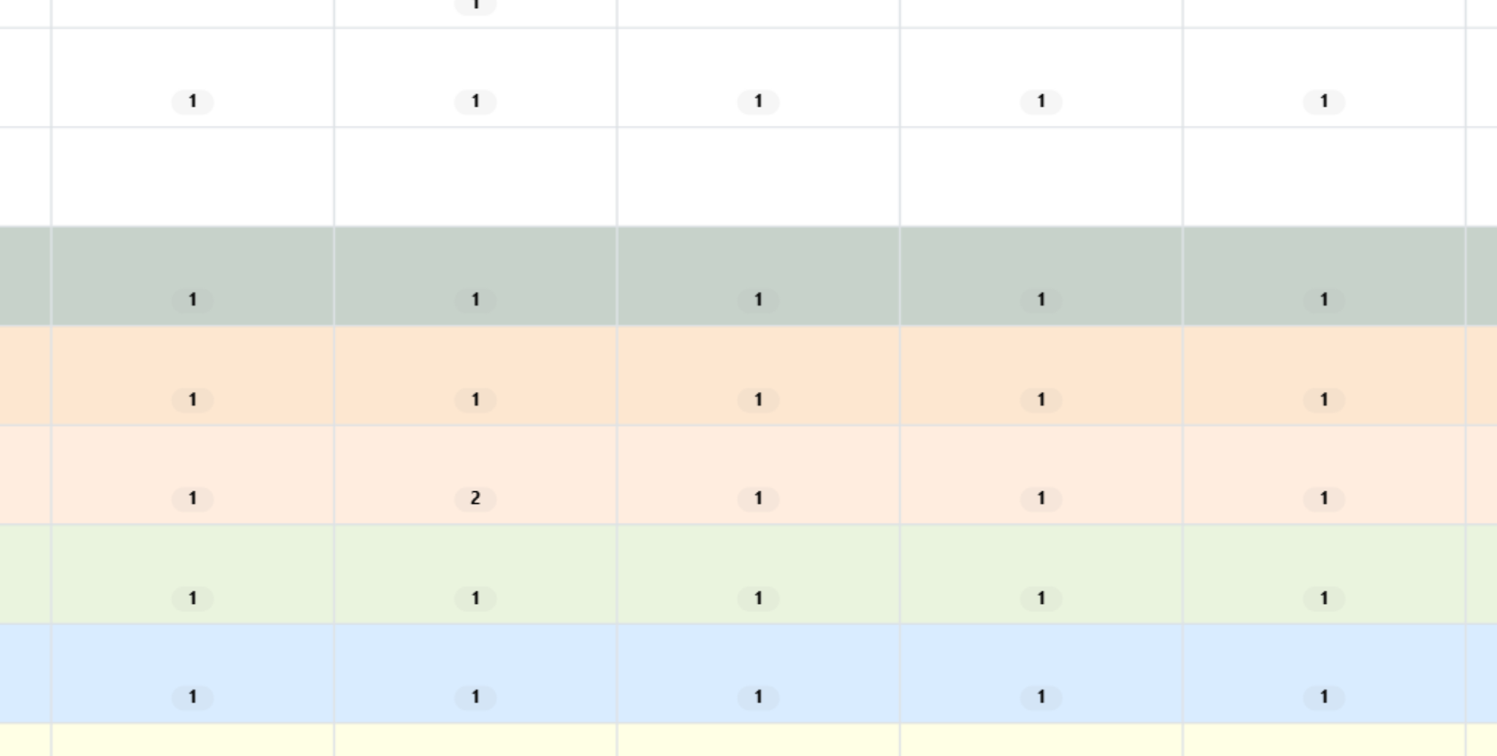
scroll to position [40, 0]
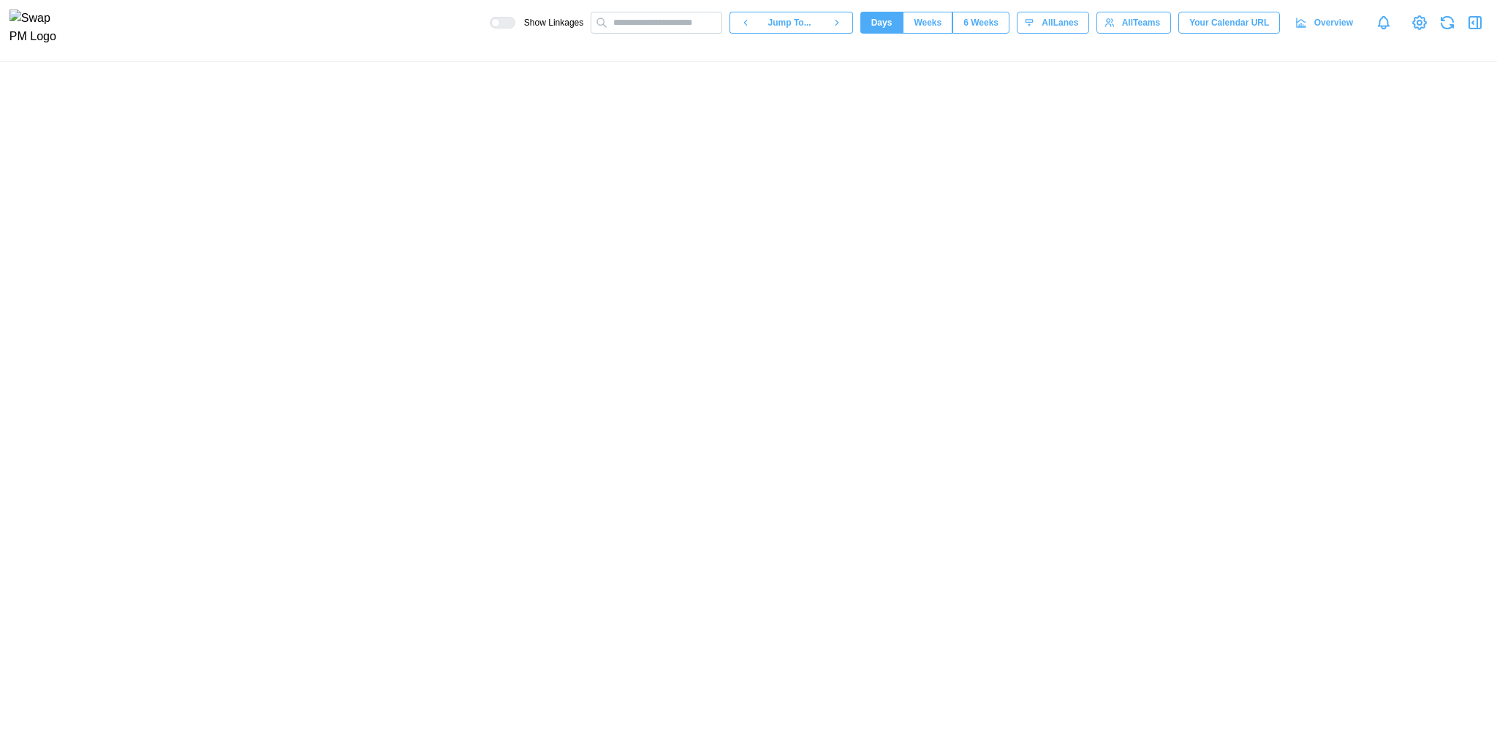
scroll to position [0, 60199]
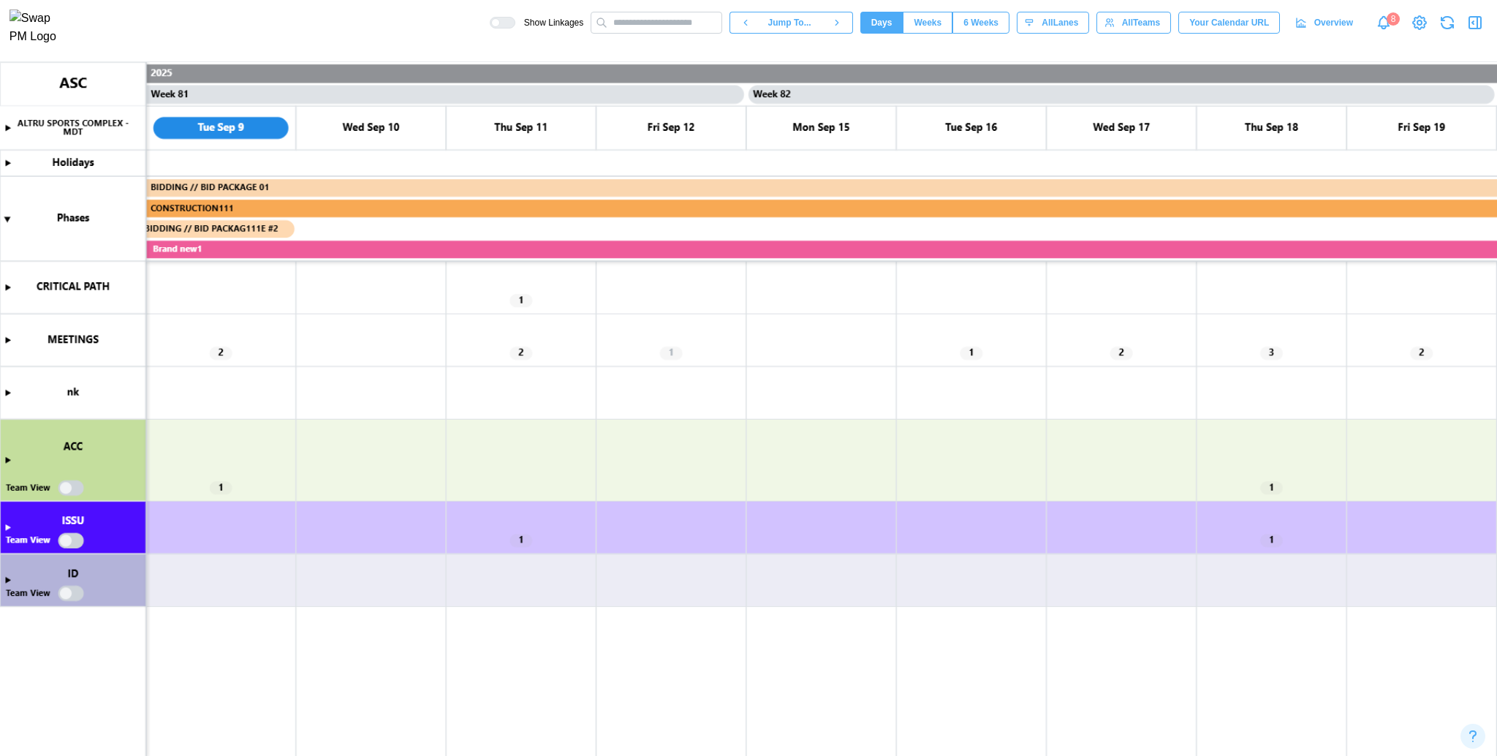
click at [13, 290] on canvas at bounding box center [748, 409] width 1497 height 695
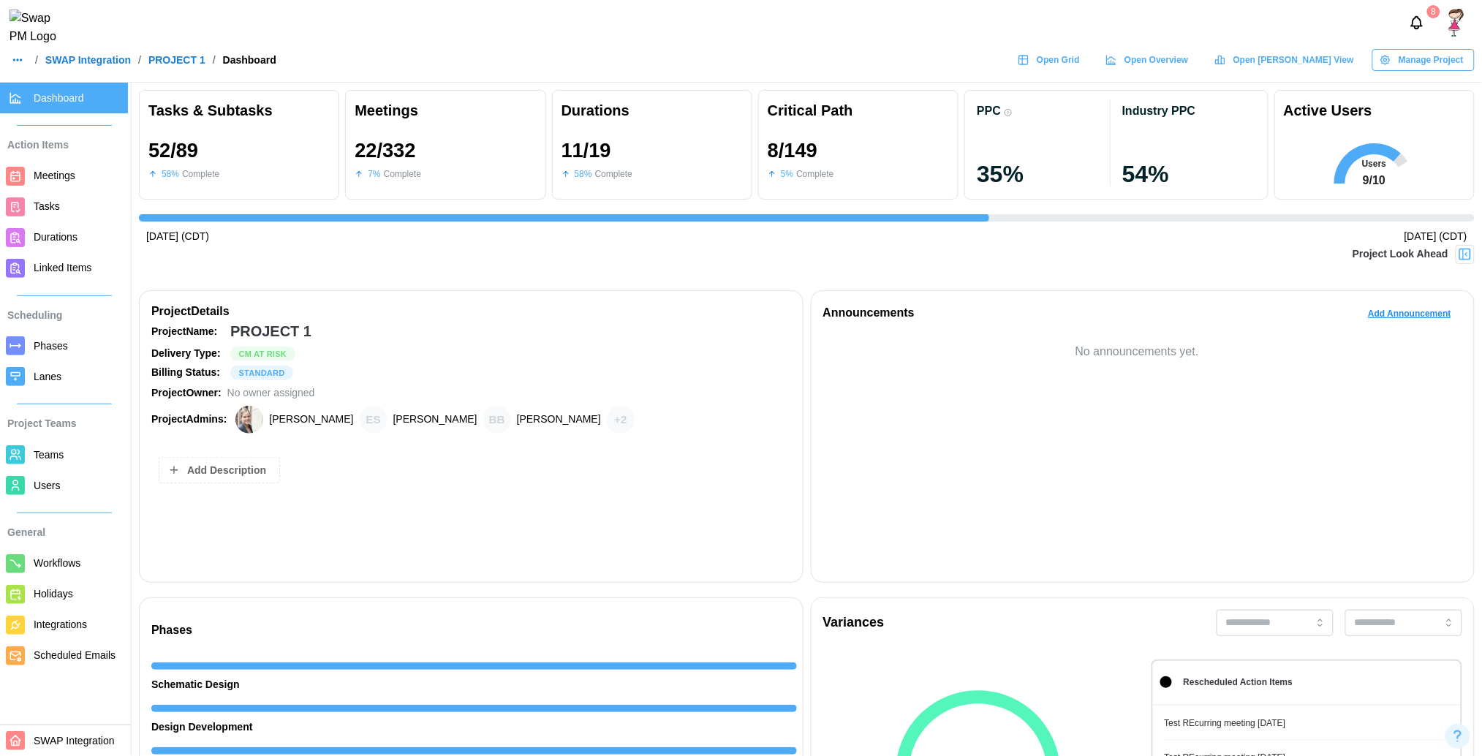
scroll to position [0, 13338]
click at [1080, 70] on span "Open Grid" at bounding box center [1058, 60] width 43 height 20
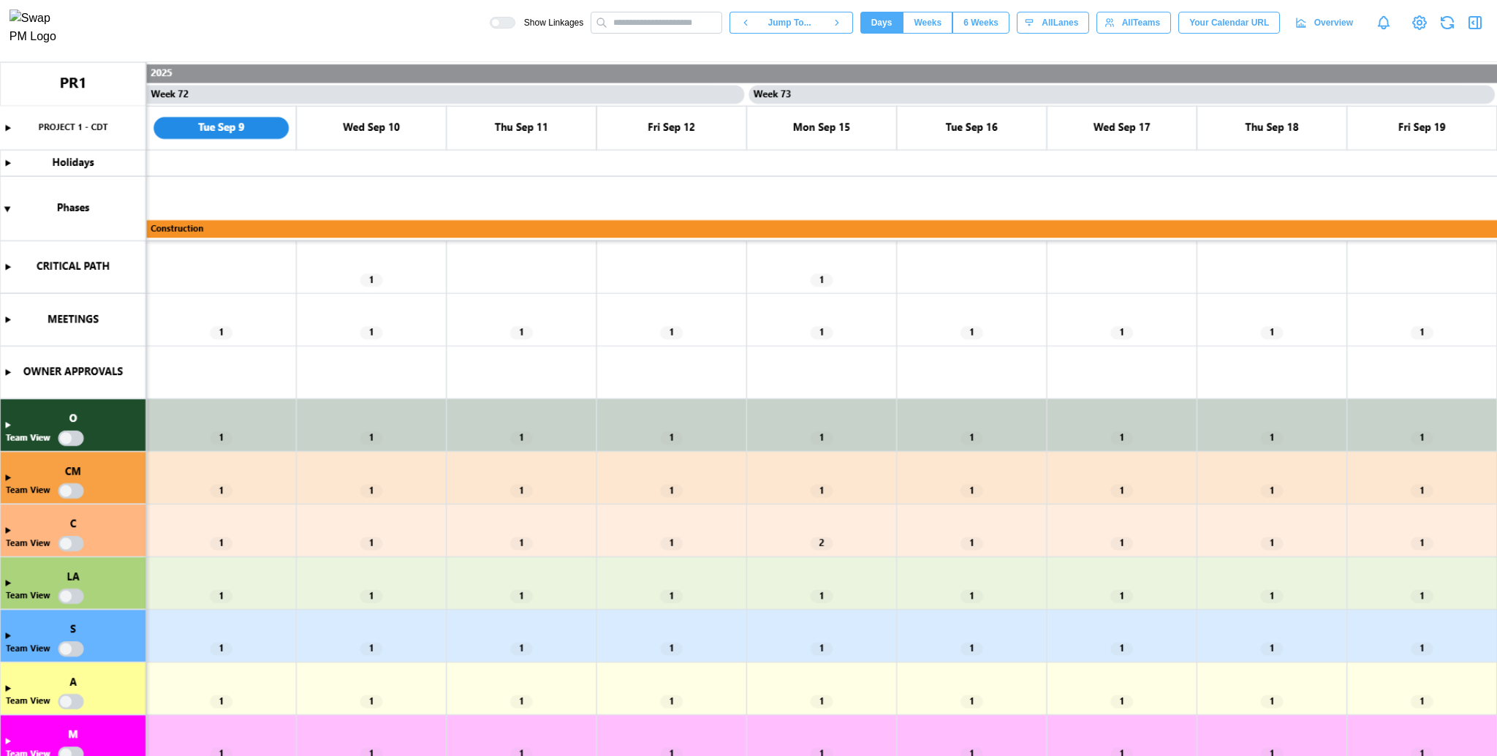
scroll to position [0, 53443]
click at [4, 265] on canvas at bounding box center [748, 409] width 1497 height 695
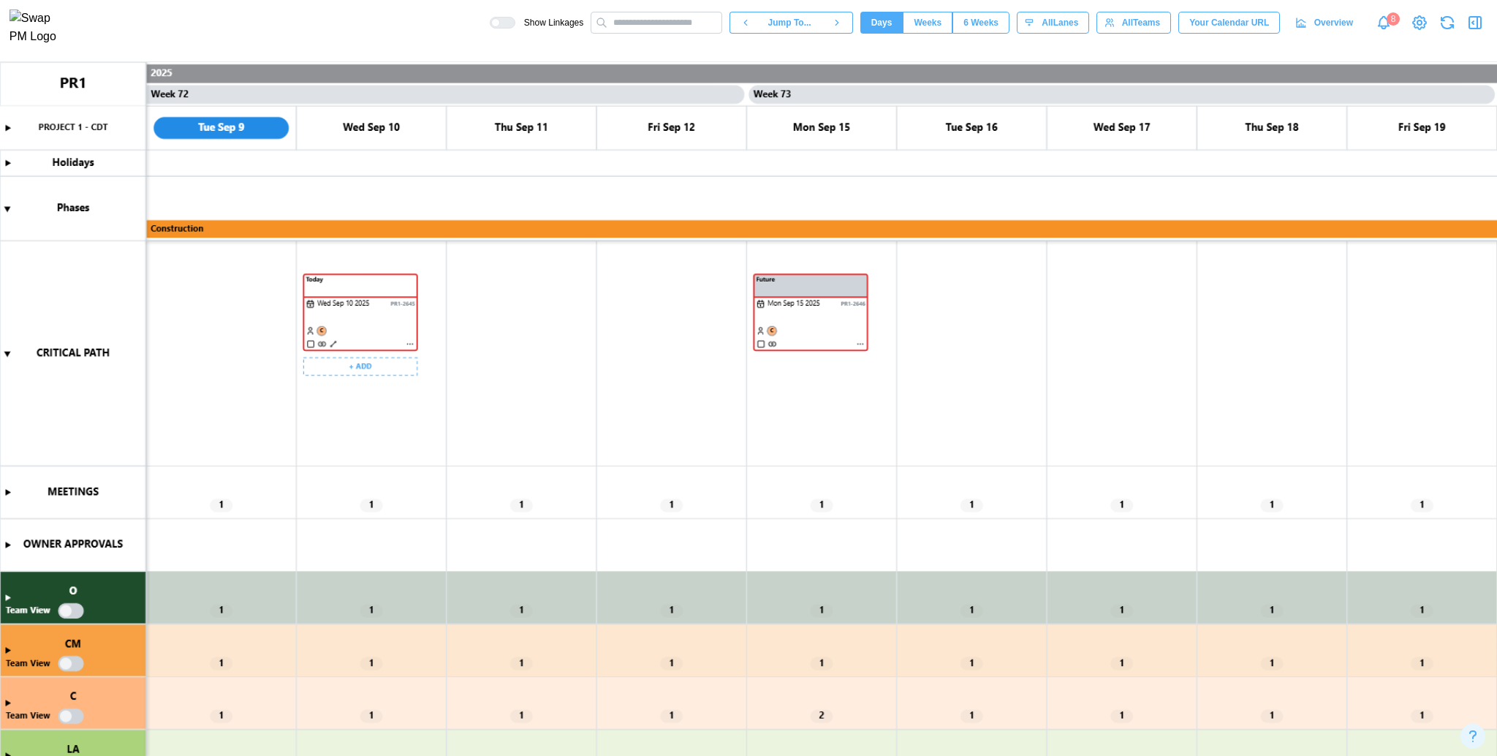
click at [364, 325] on canvas at bounding box center [748, 409] width 1497 height 695
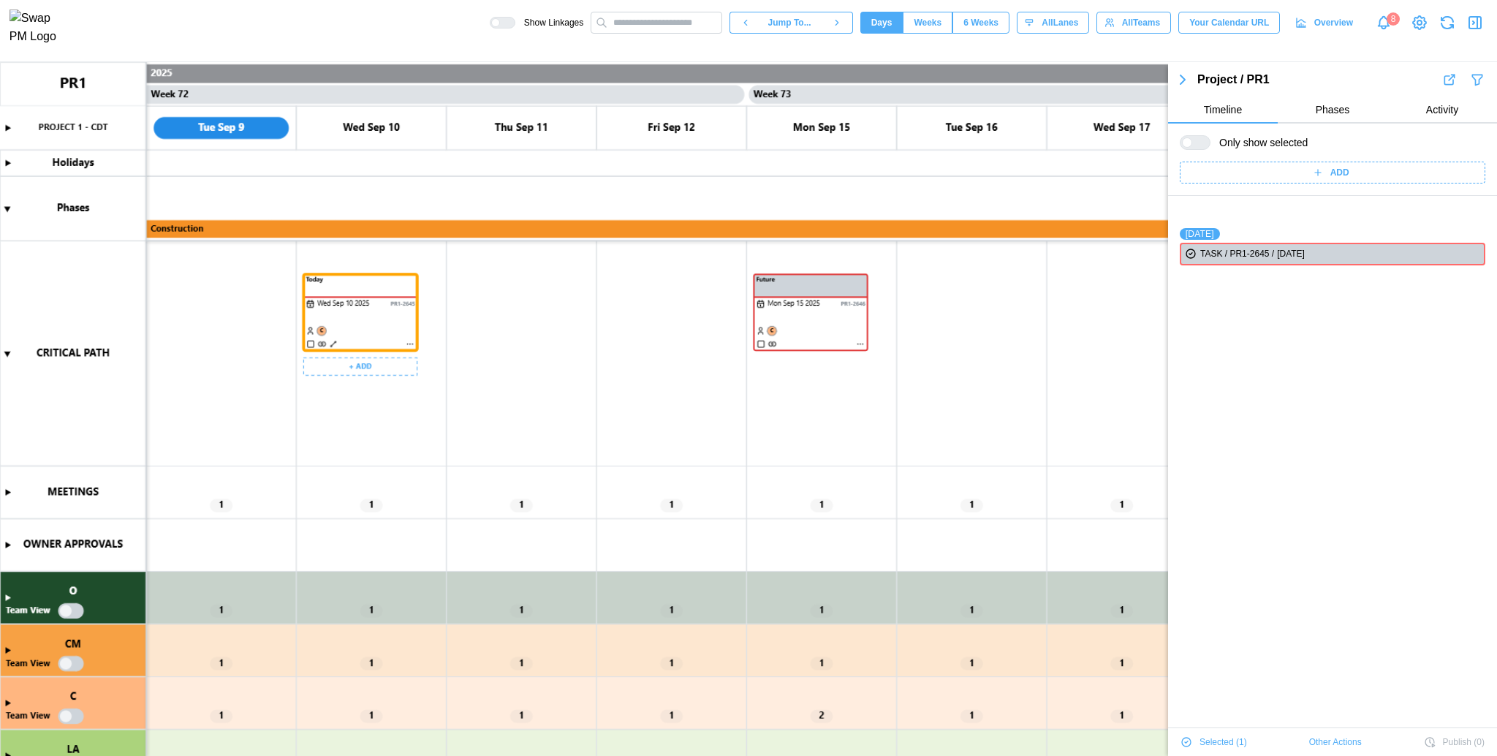
click at [815, 304] on canvas at bounding box center [748, 409] width 1497 height 695
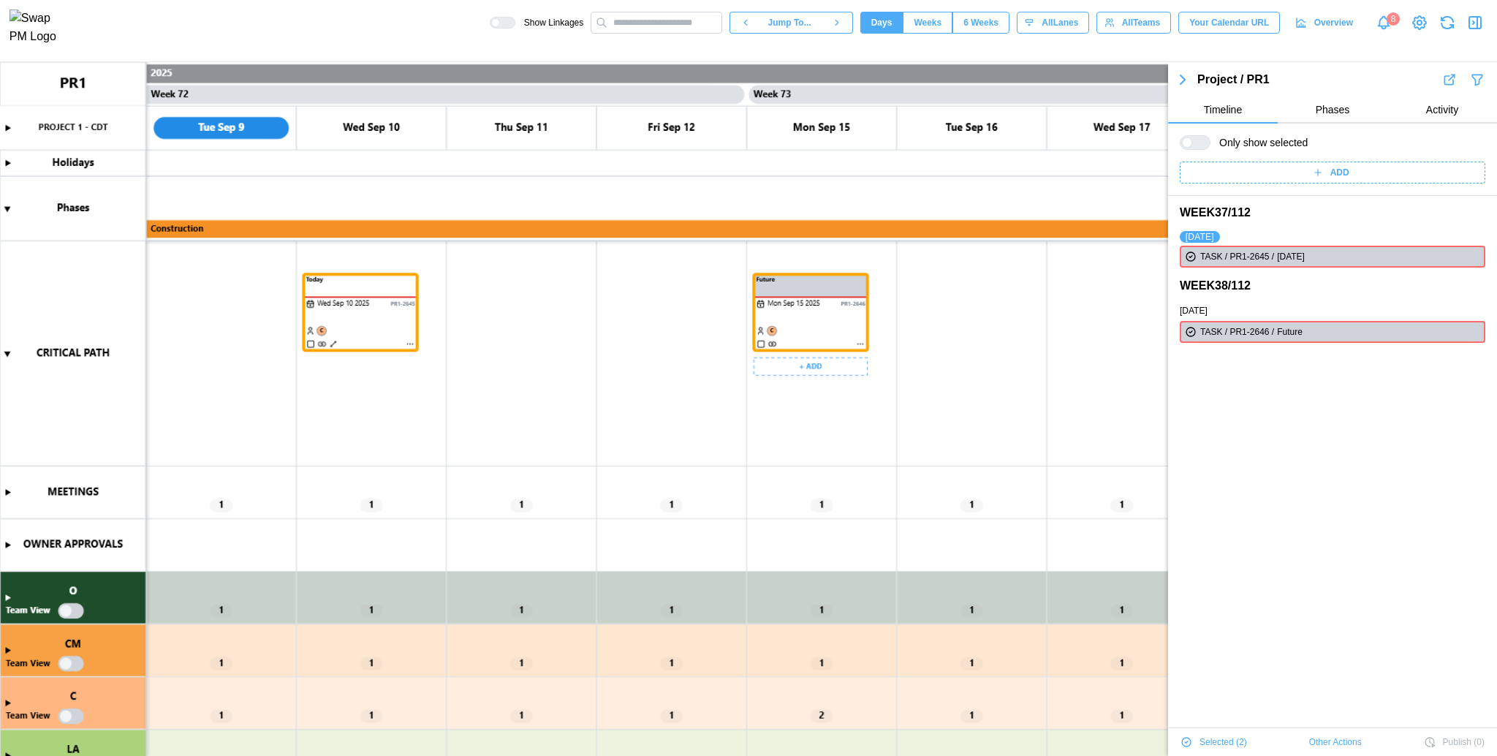
scroll to position [0, 0]
click at [929, 304] on canvas at bounding box center [748, 409] width 1497 height 695
click at [858, 339] on canvas at bounding box center [748, 409] width 1497 height 695
click at [862, 346] on canvas at bounding box center [748, 409] width 1497 height 695
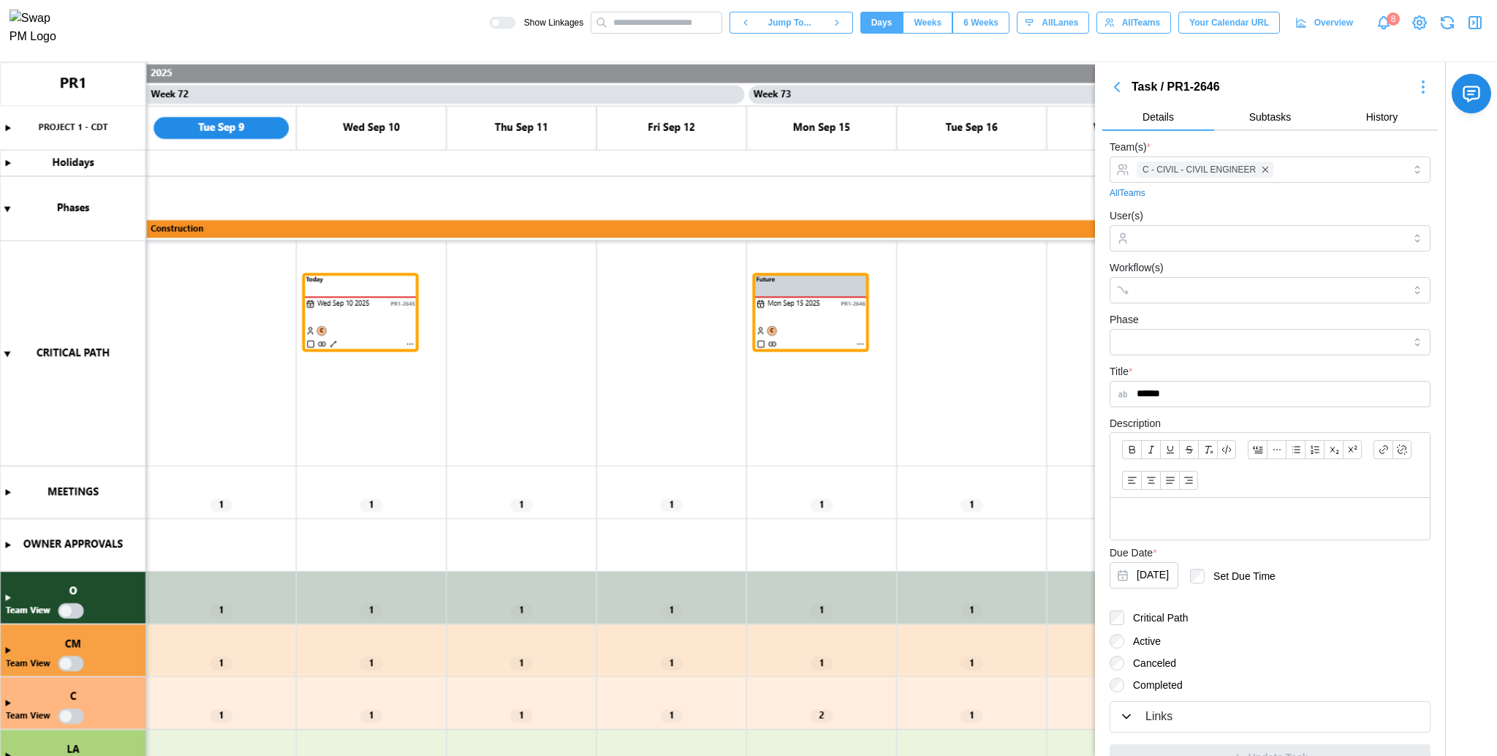
scroll to position [65, 0]
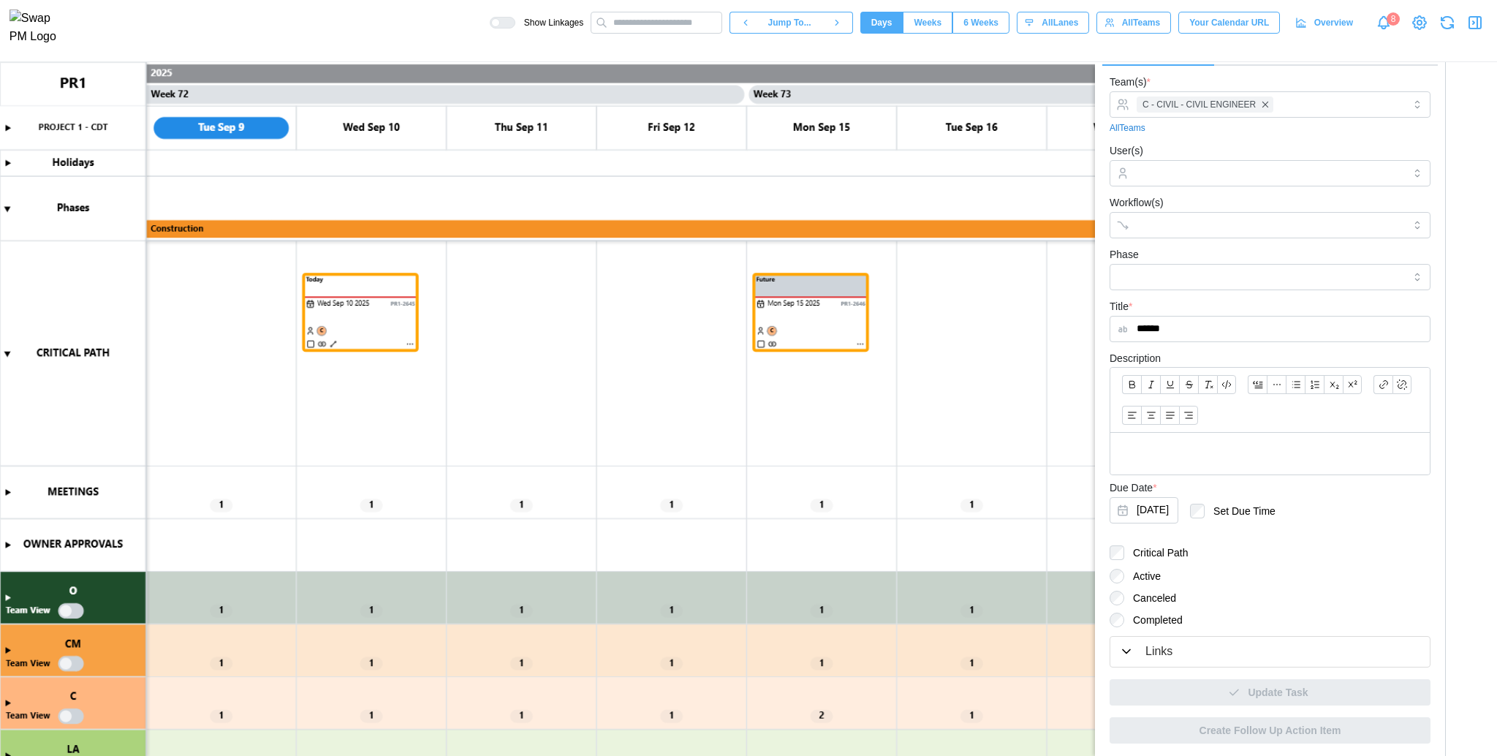
click at [1175, 638] on button "Links" at bounding box center [1270, 652] width 319 height 30
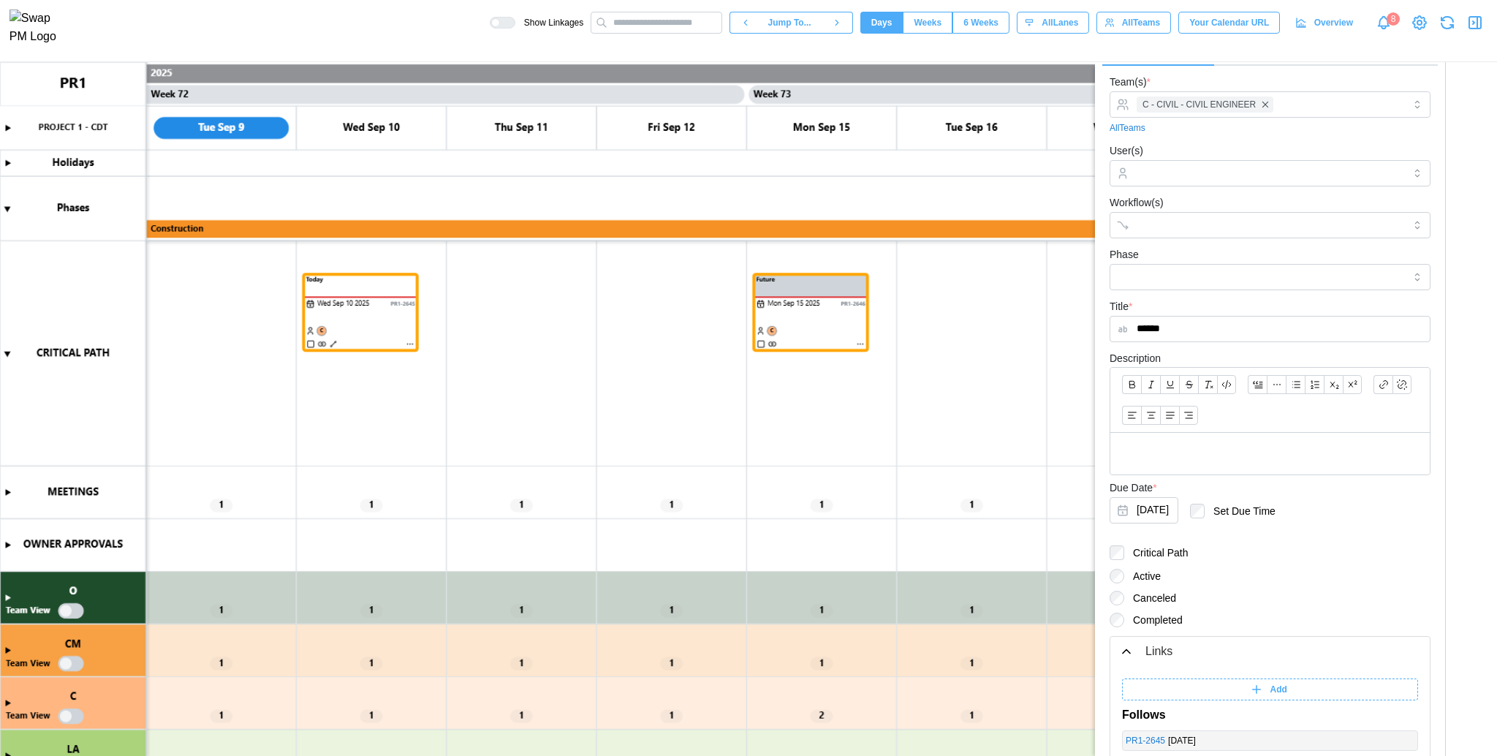
scroll to position [250, 0]
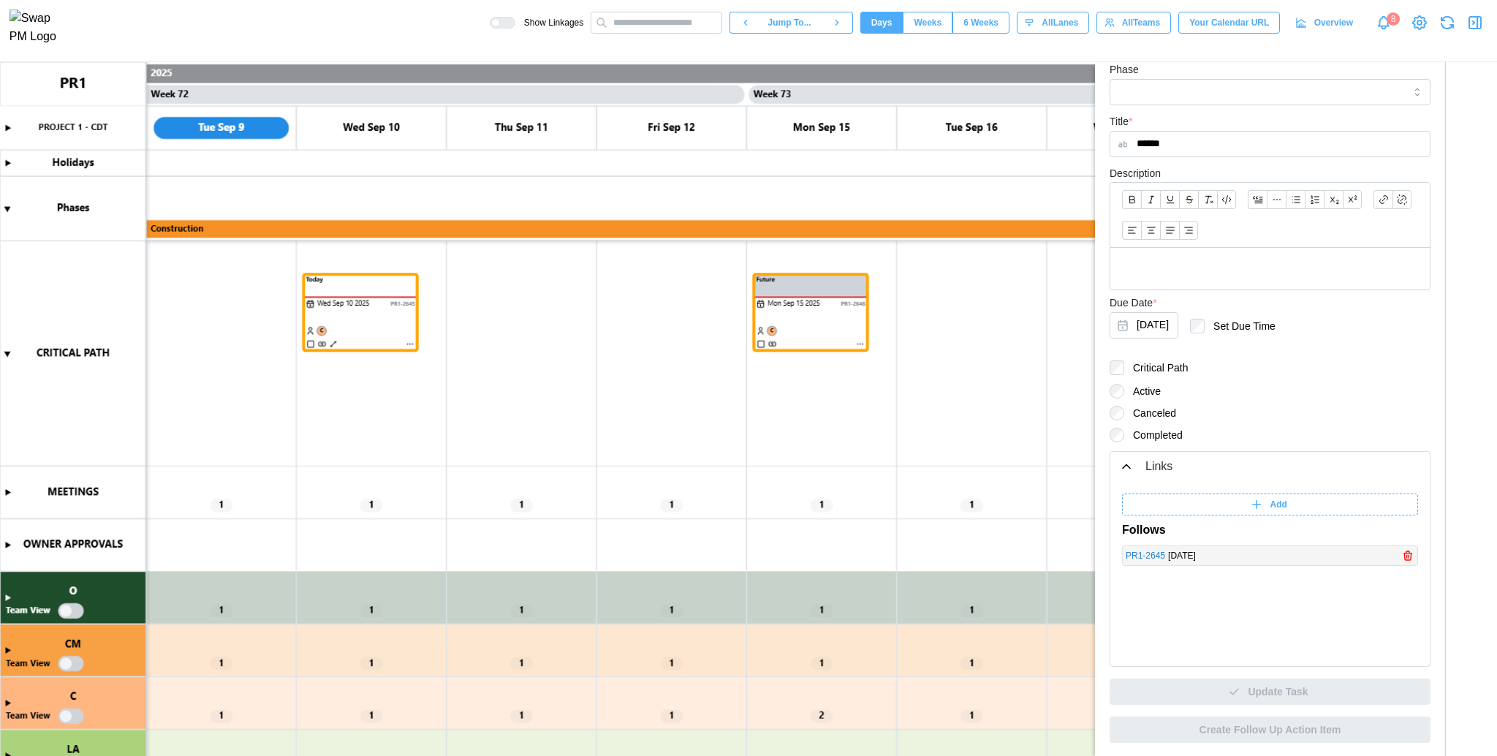
click at [1149, 555] on link "PR1 - 2645" at bounding box center [1145, 556] width 39 height 14
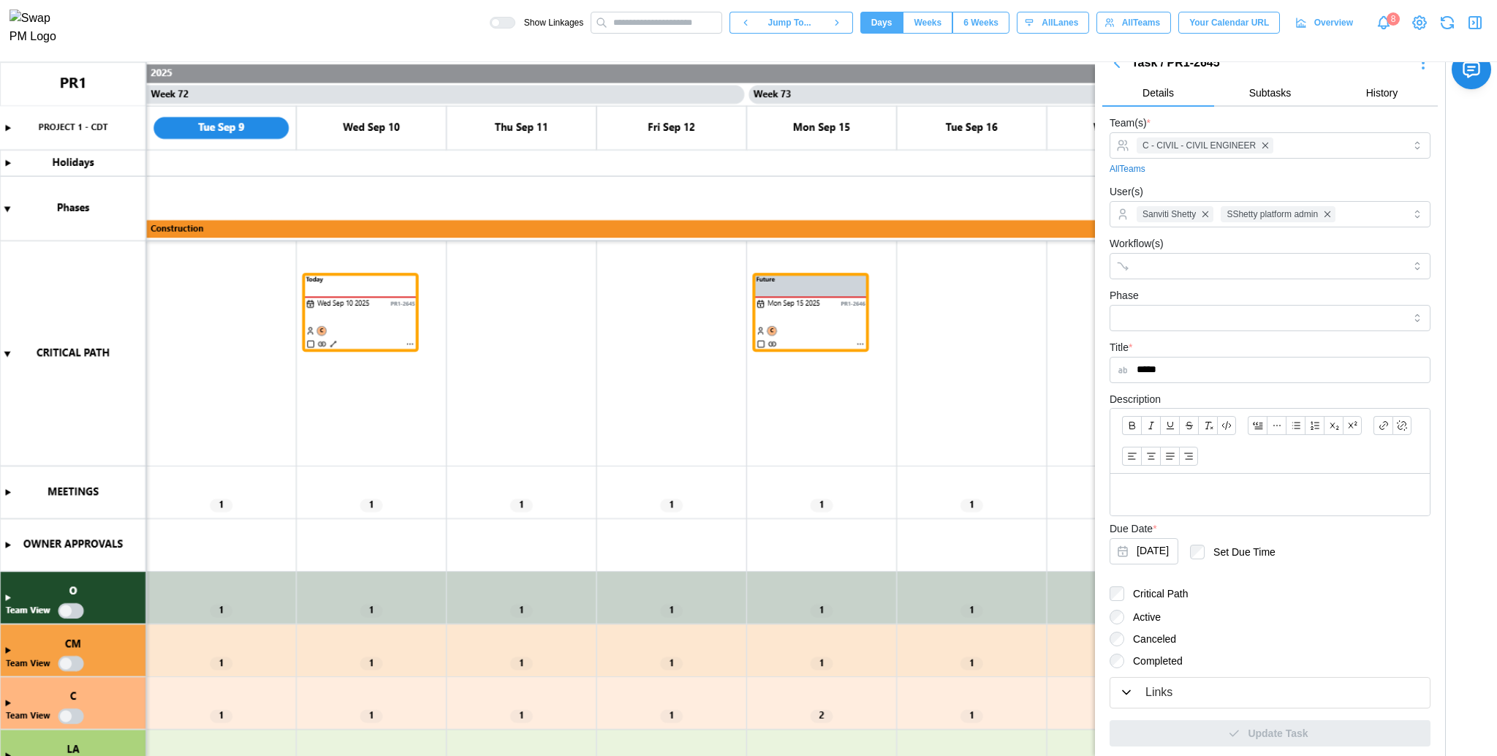
scroll to position [65, 0]
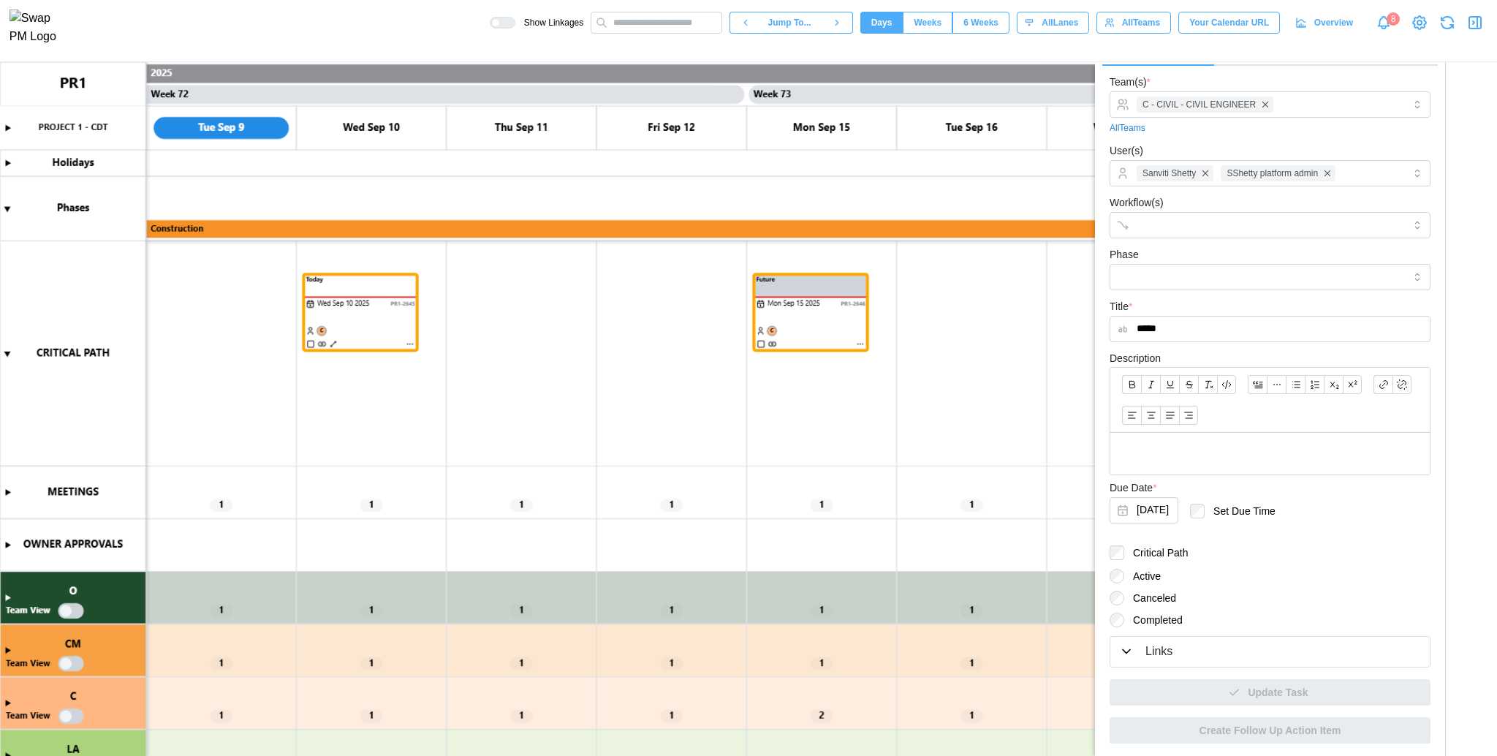
click at [1143, 637] on button "Links" at bounding box center [1270, 652] width 319 height 30
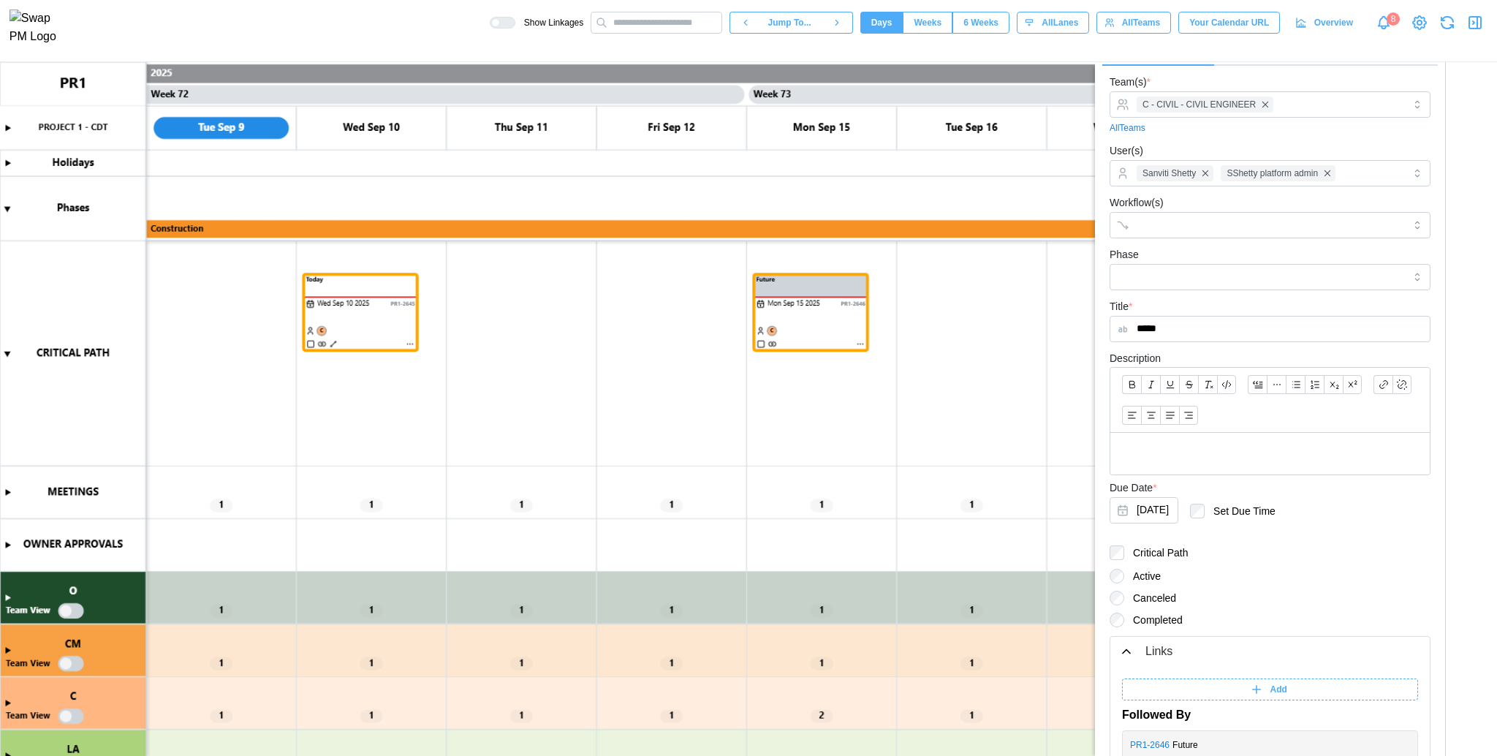
scroll to position [250, 0]
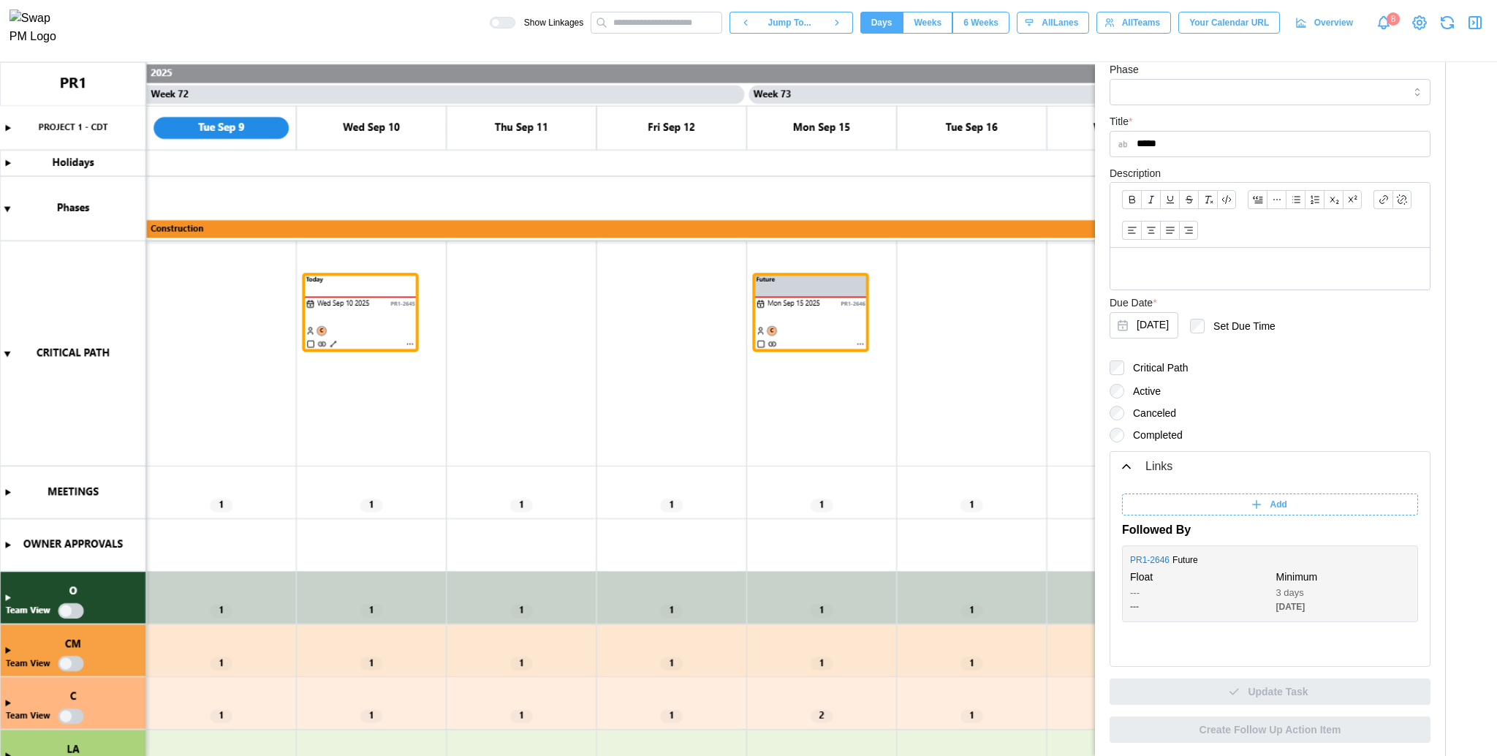
click at [1135, 473] on div "Links" at bounding box center [1270, 467] width 302 height 18
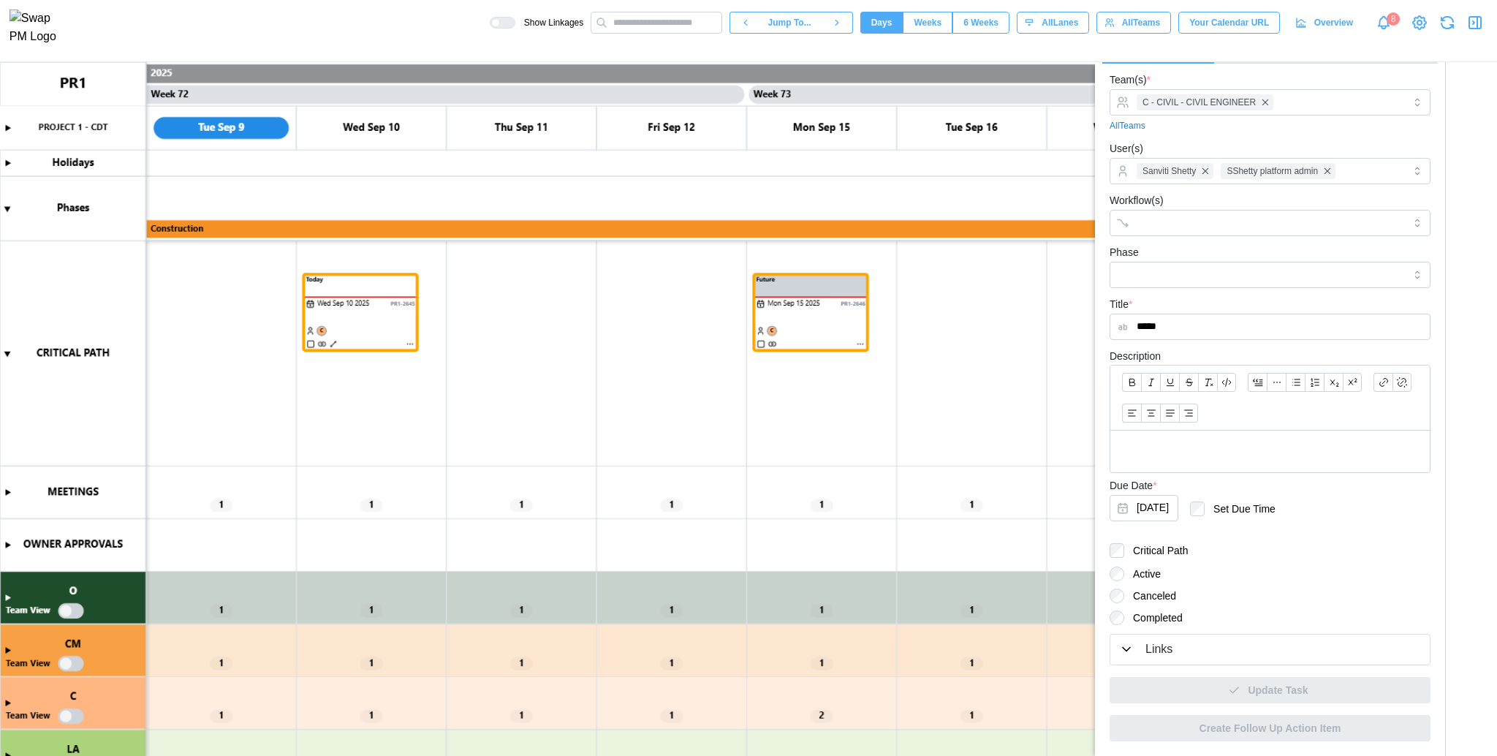
scroll to position [66, 0]
click at [1152, 642] on div "Links" at bounding box center [1159, 651] width 27 height 18
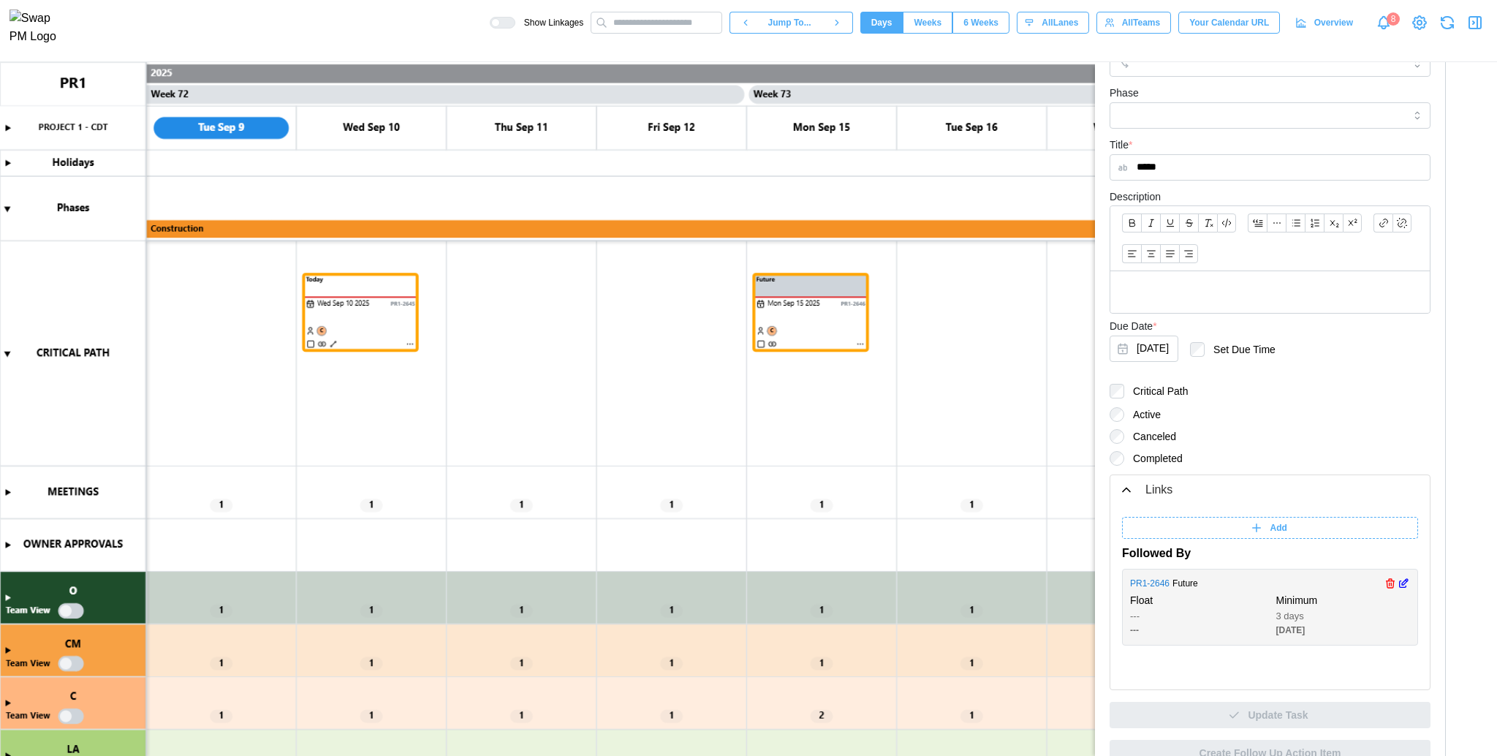
scroll to position [250, 0]
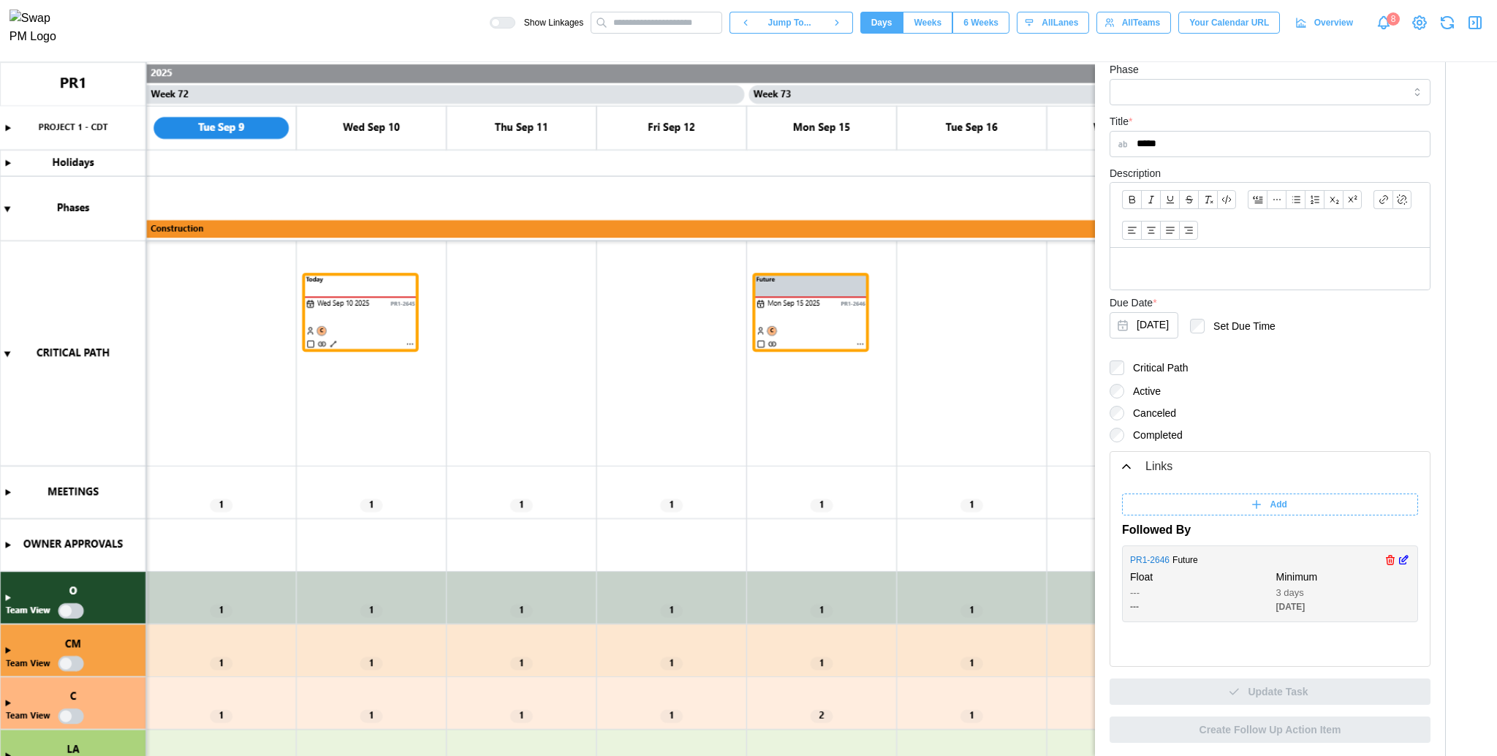
click at [1147, 559] on link "PR1 - 2646" at bounding box center [1149, 560] width 39 height 14
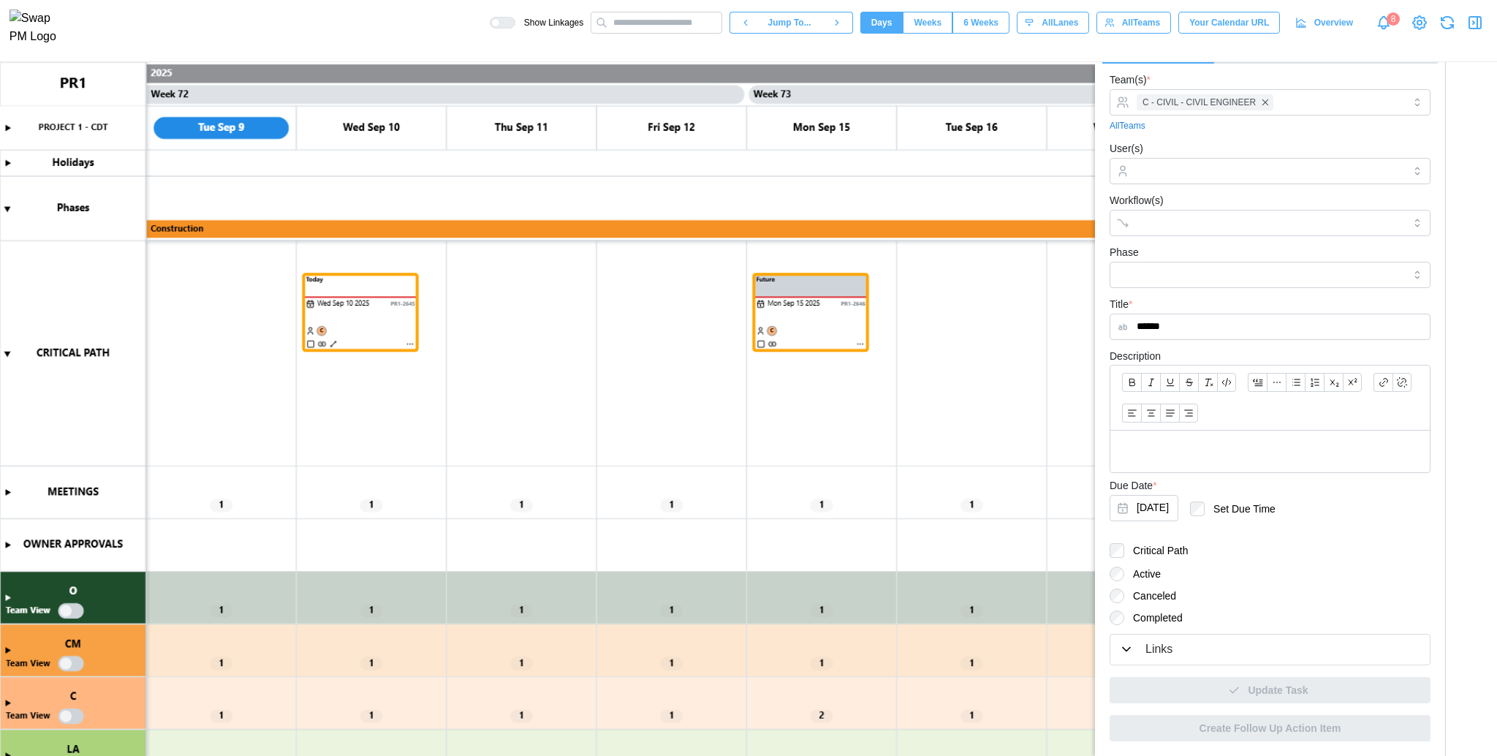
scroll to position [24, 0]
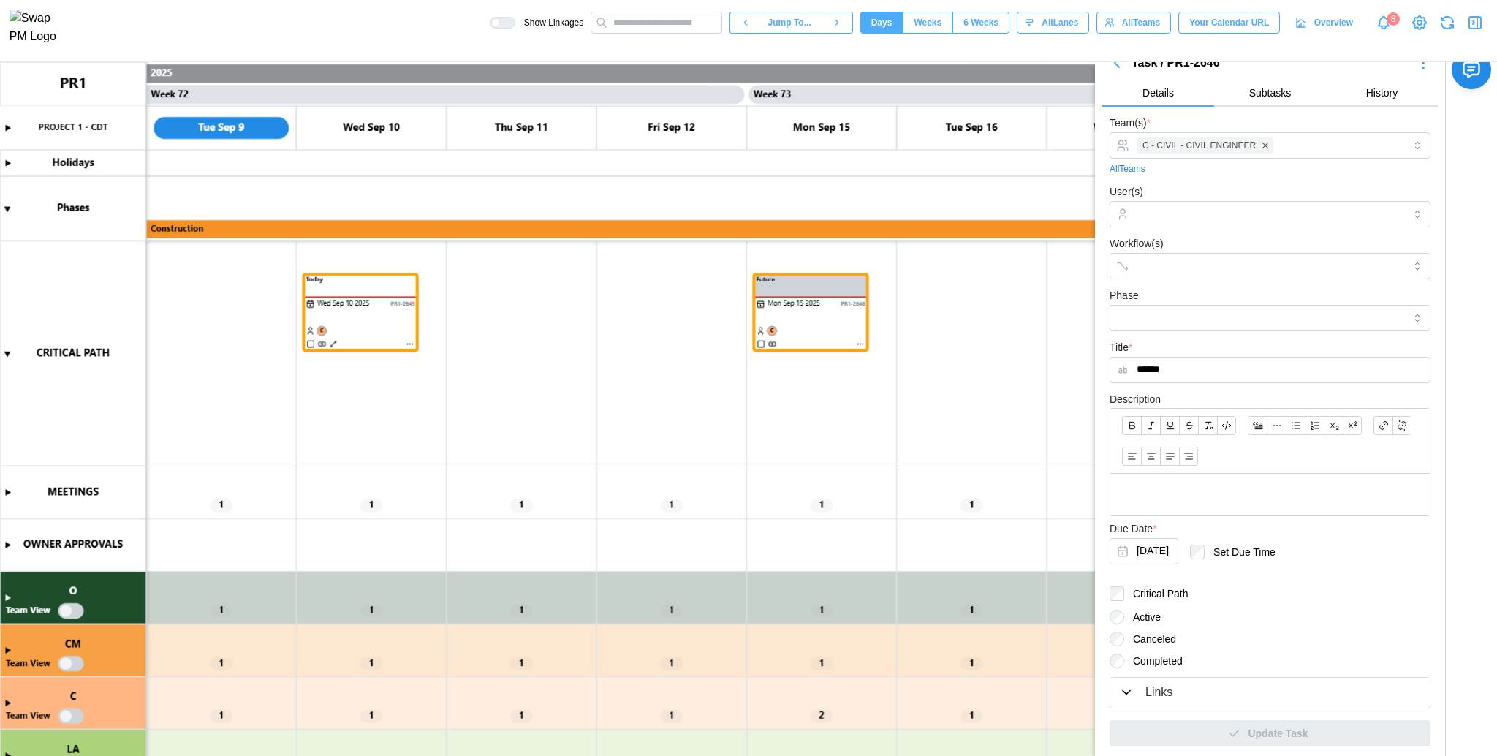
click at [1157, 695] on div "Links" at bounding box center [1159, 693] width 27 height 18
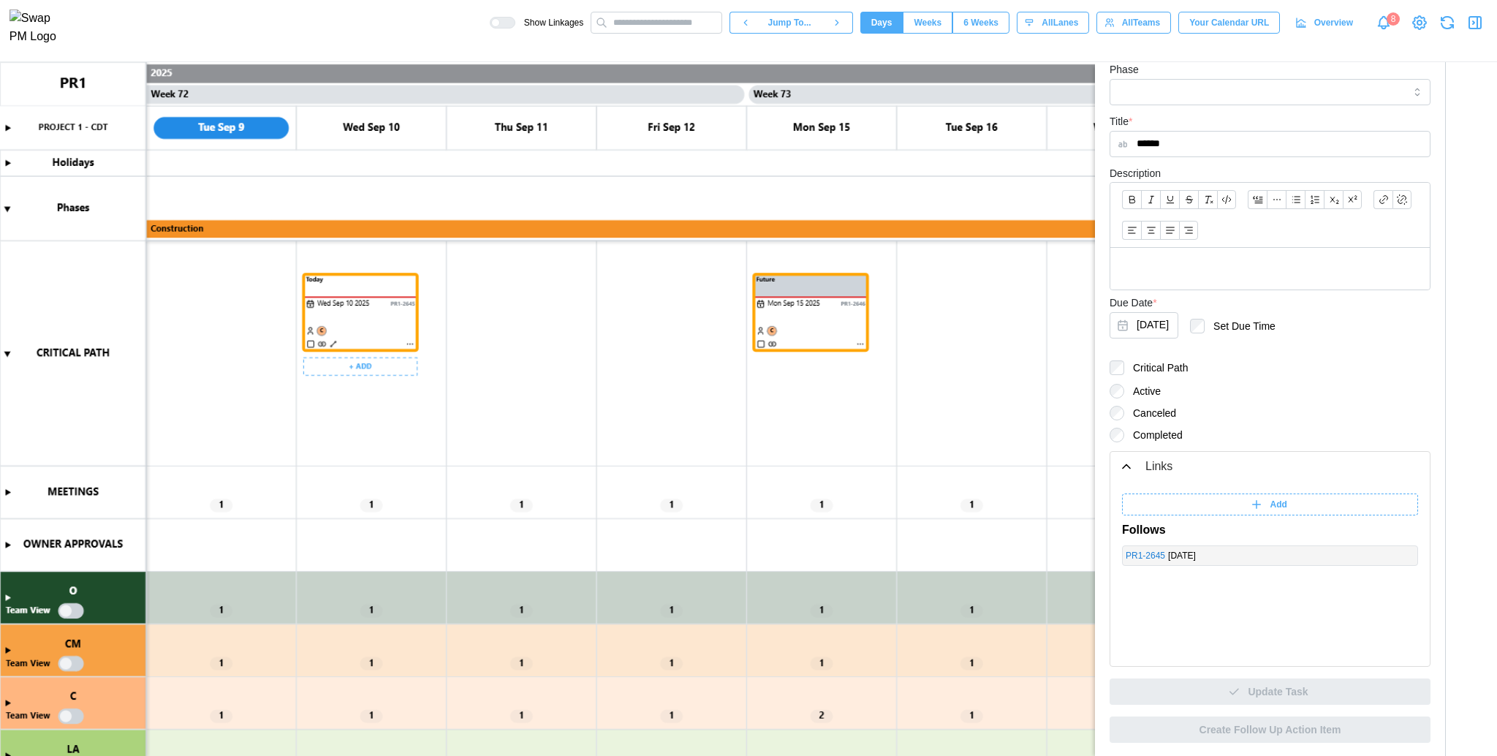
click at [334, 343] on canvas at bounding box center [748, 409] width 1497 height 695
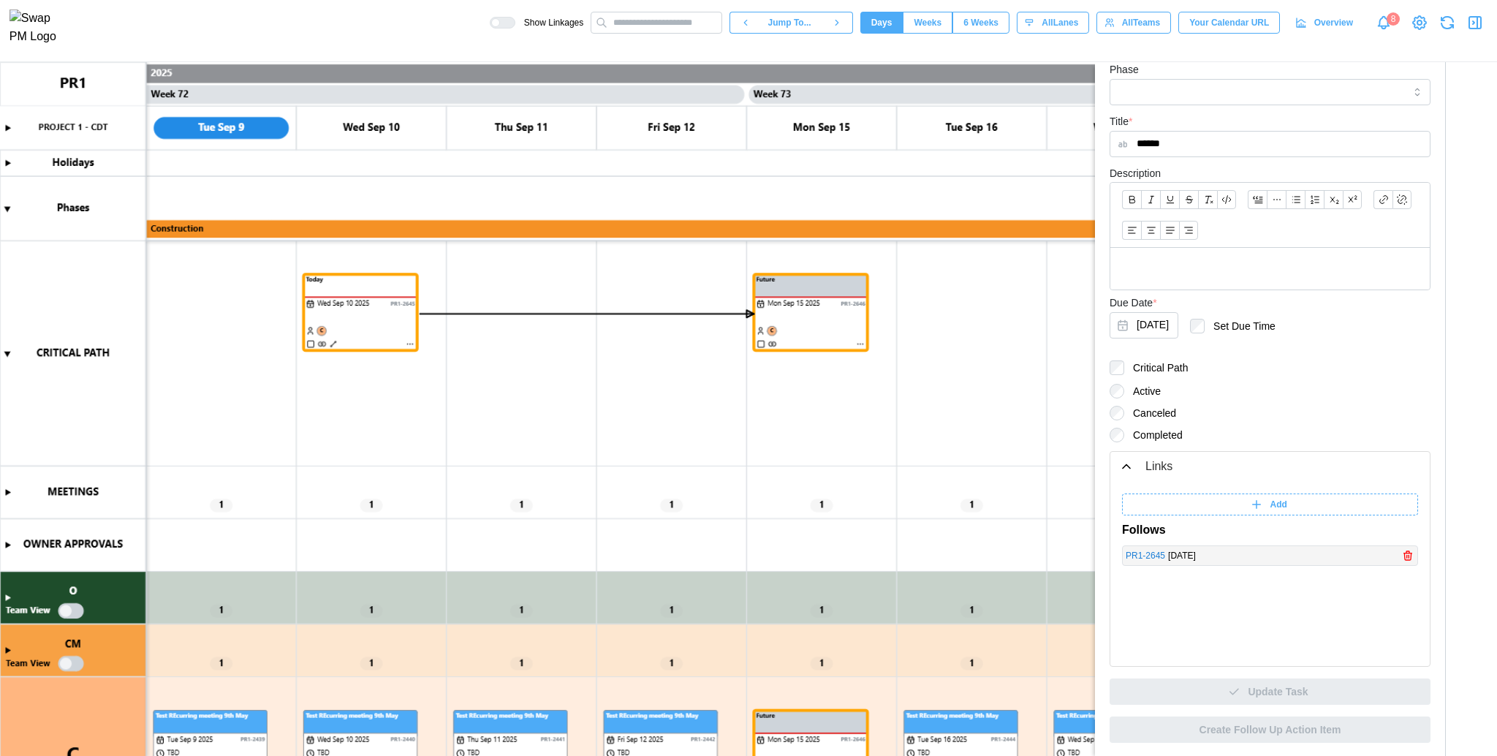
click at [1288, 557] on div "[DATE]" at bounding box center [1283, 556] width 230 height 14
click at [1124, 461] on icon "button" at bounding box center [1126, 466] width 15 height 15
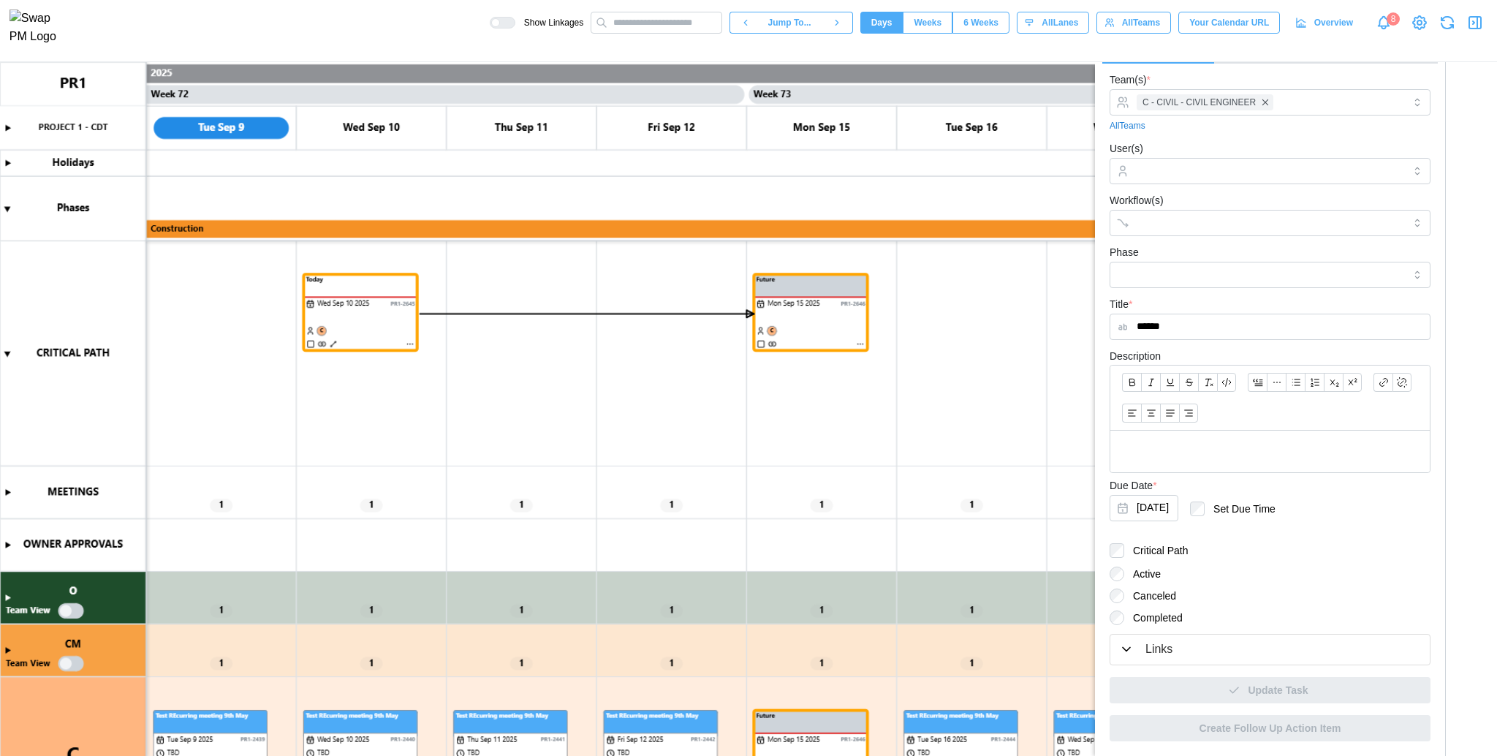
scroll to position [66, 0]
click at [1123, 649] on icon "button" at bounding box center [1126, 651] width 7 height 4
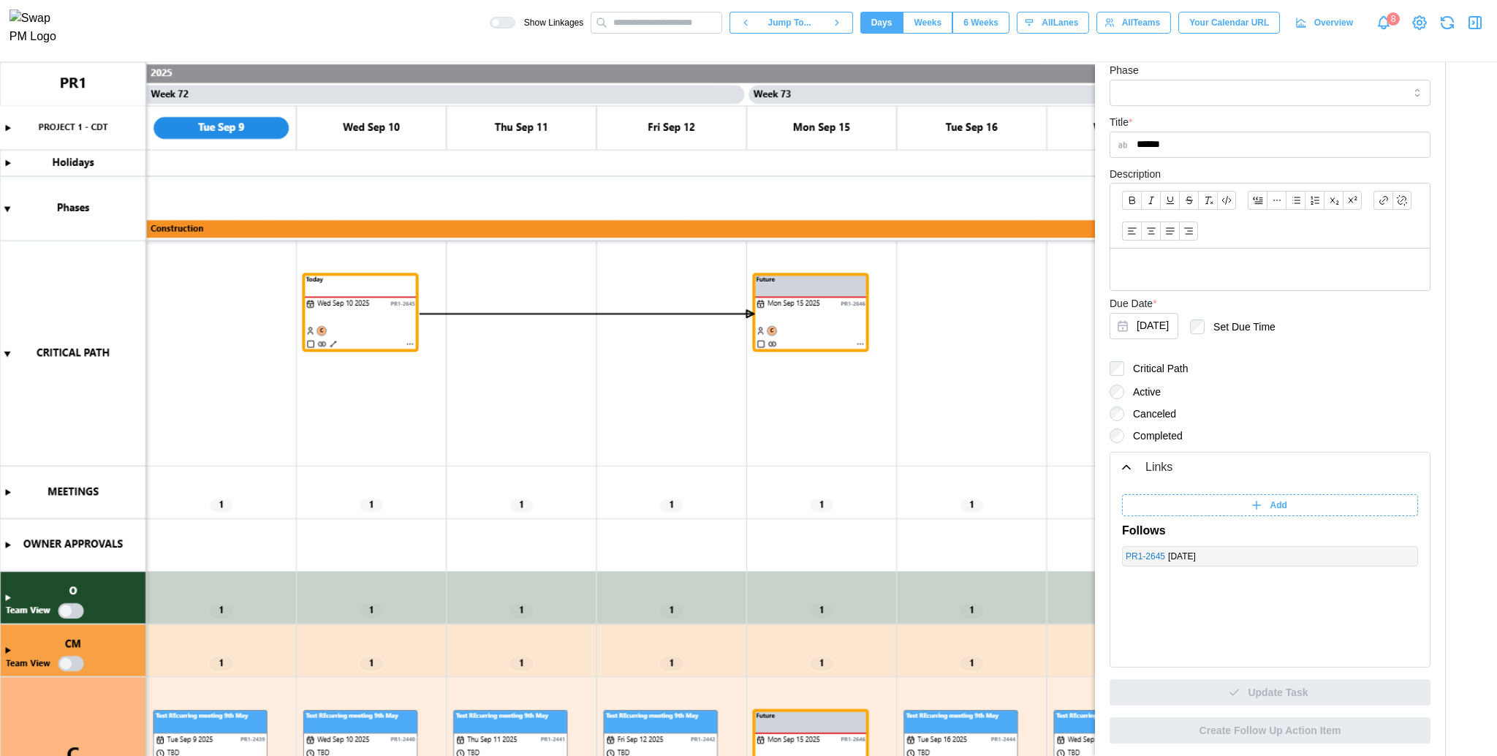
scroll to position [250, 0]
click at [1127, 461] on icon "button" at bounding box center [1126, 466] width 15 height 15
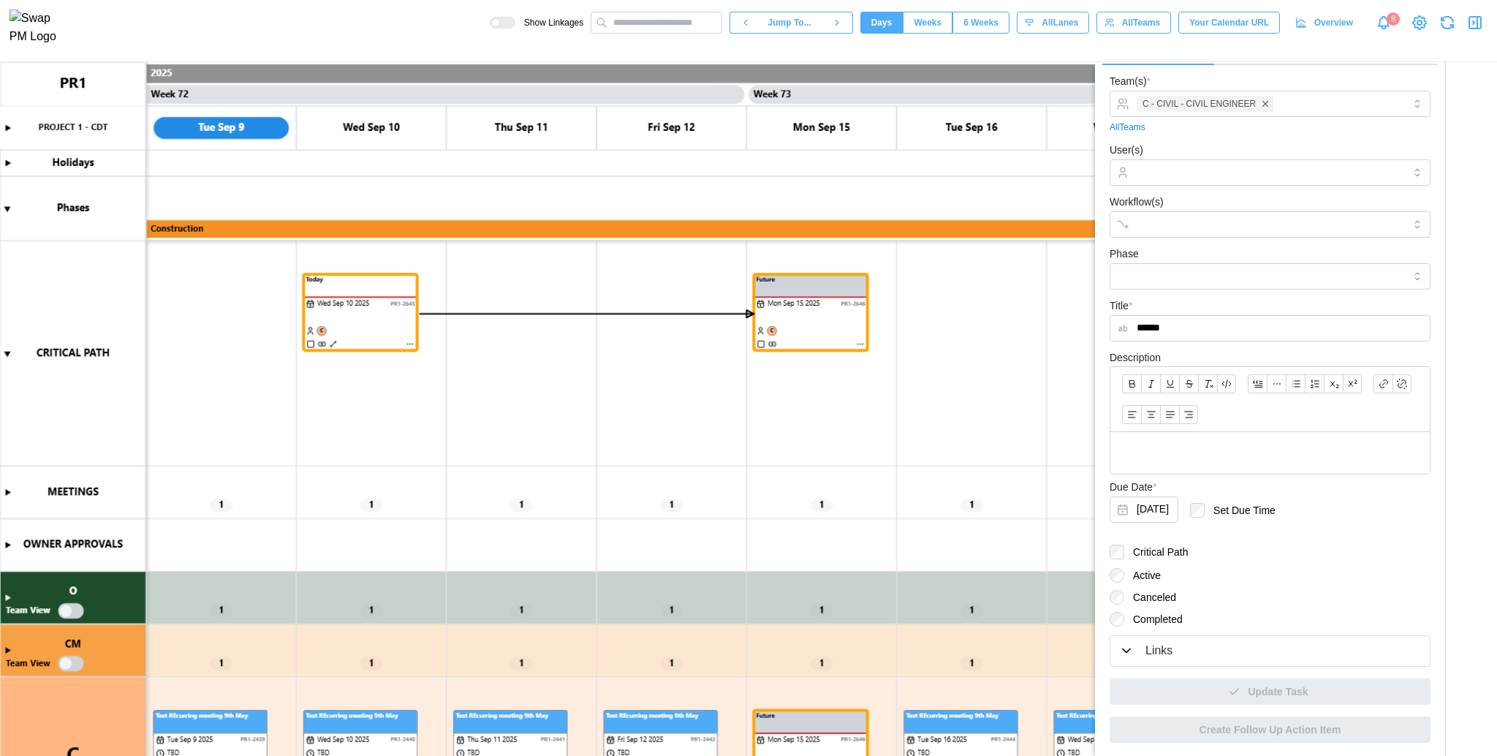
click at [1472, 28] on icon "button" at bounding box center [1476, 23] width 18 height 18
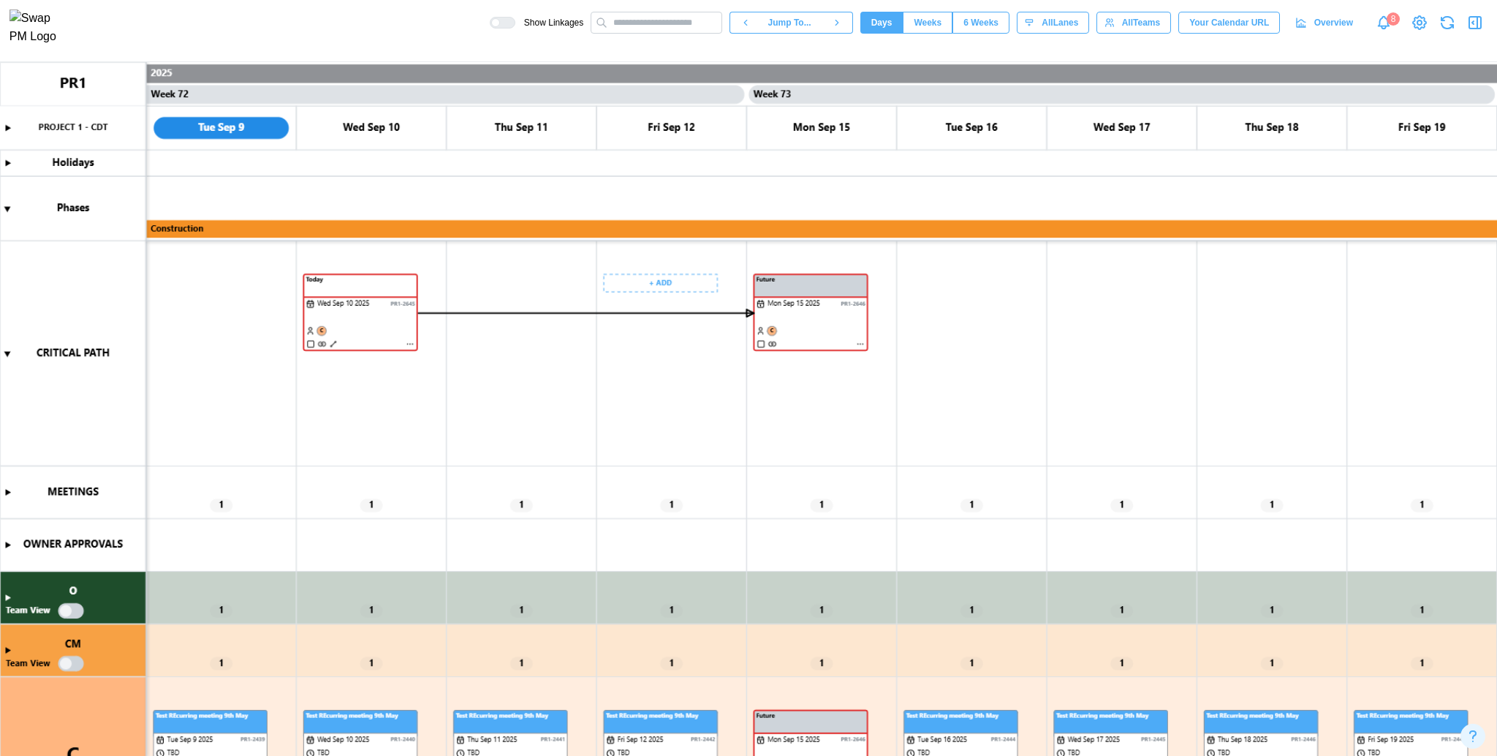
click at [732, 313] on canvas at bounding box center [748, 409] width 1497 height 695
click at [411, 345] on canvas at bounding box center [748, 409] width 1497 height 695
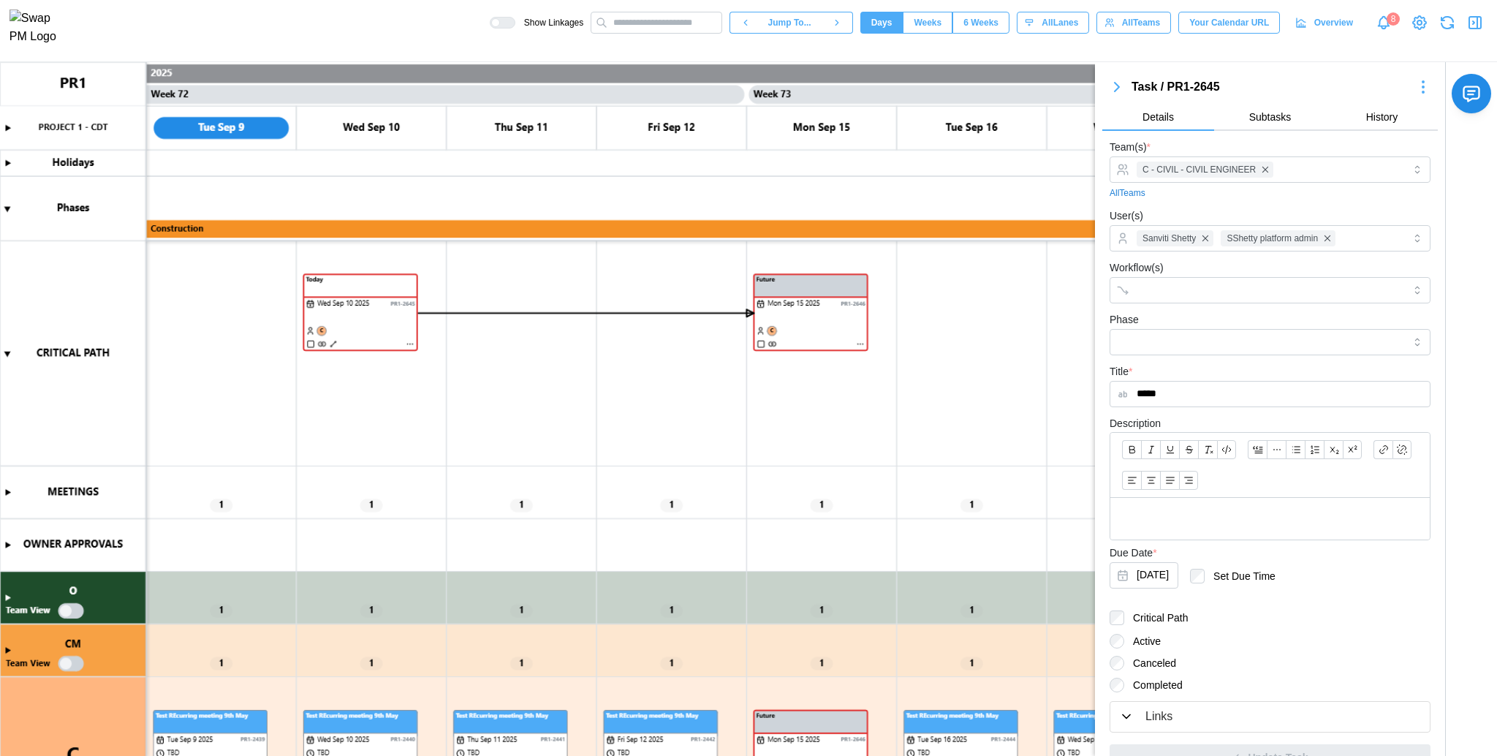
scroll to position [65, 0]
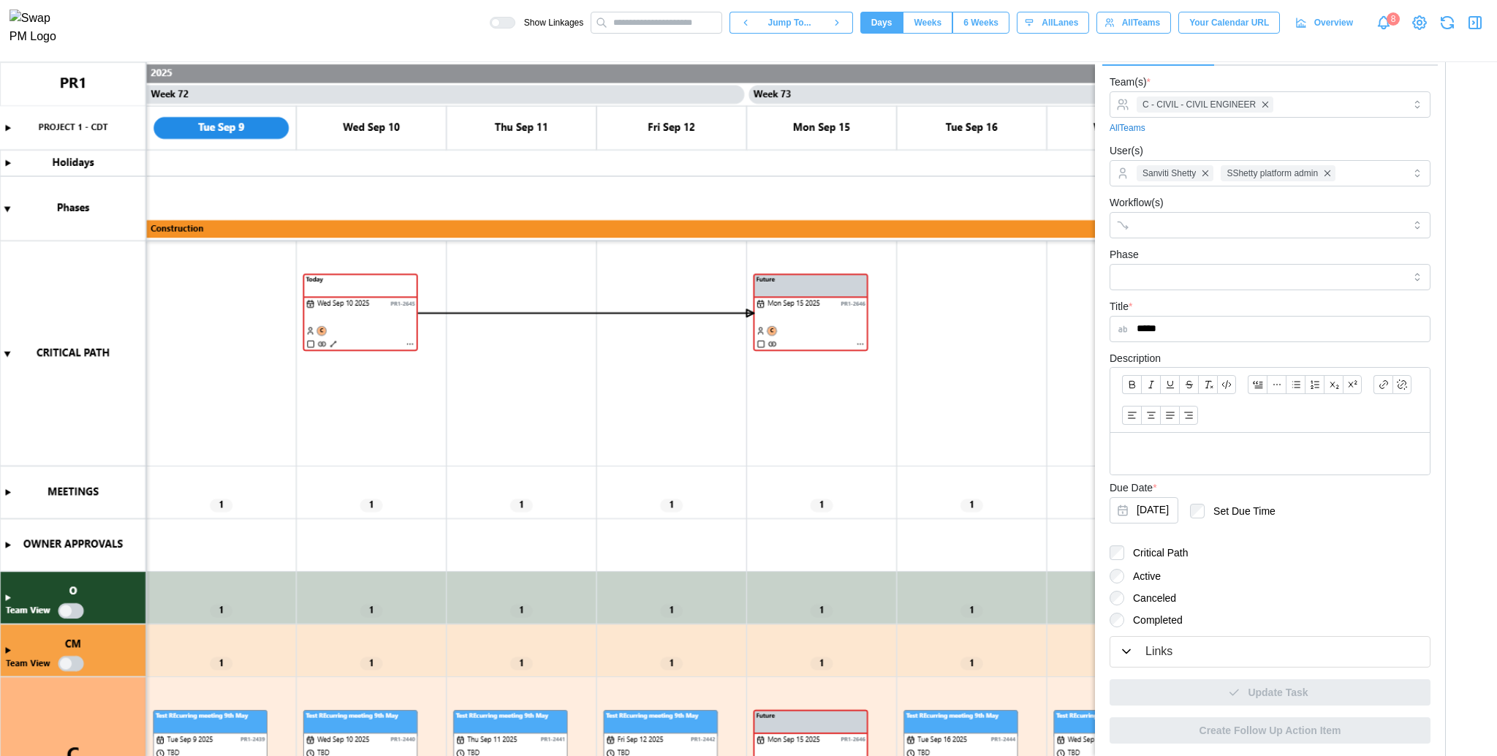
click at [1152, 653] on div "Links" at bounding box center [1159, 652] width 27 height 18
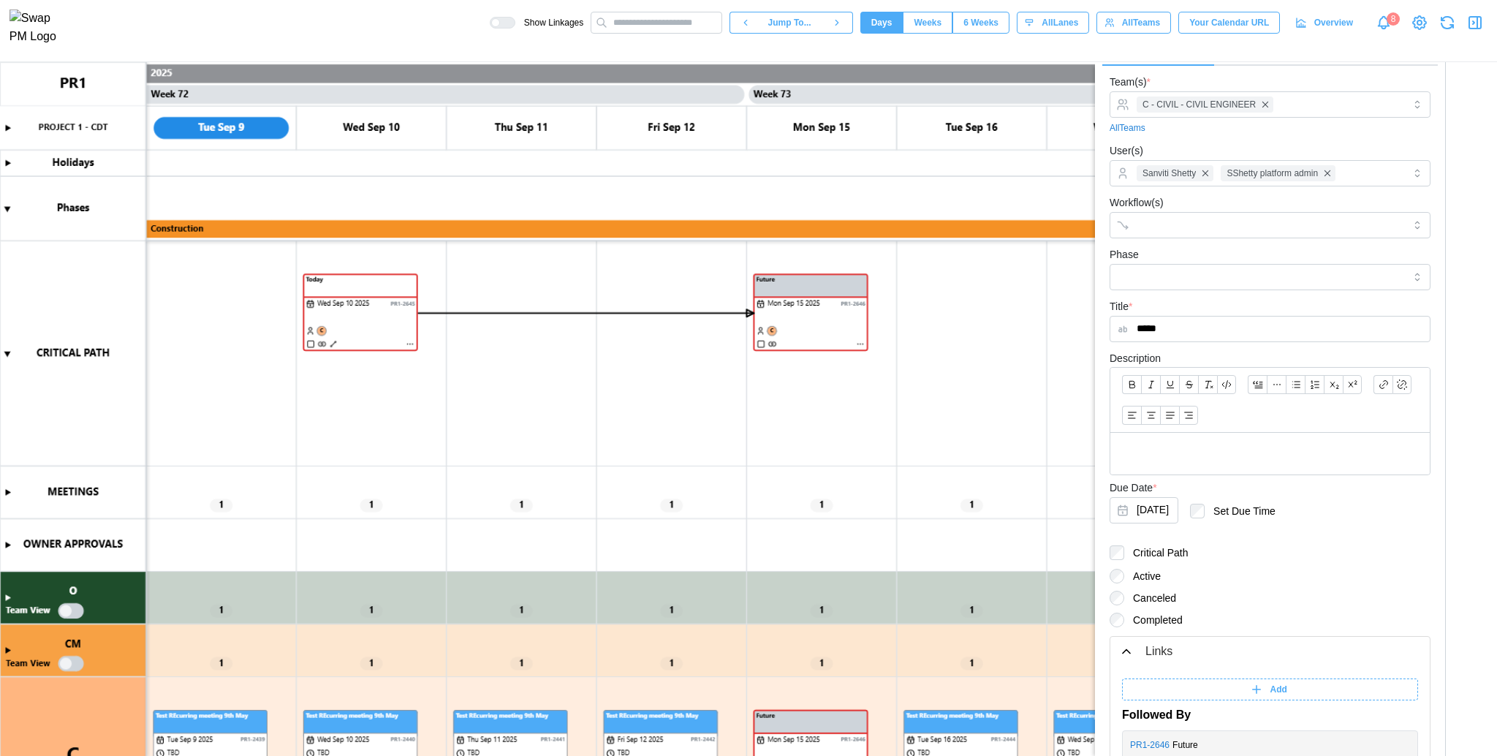
scroll to position [250, 0]
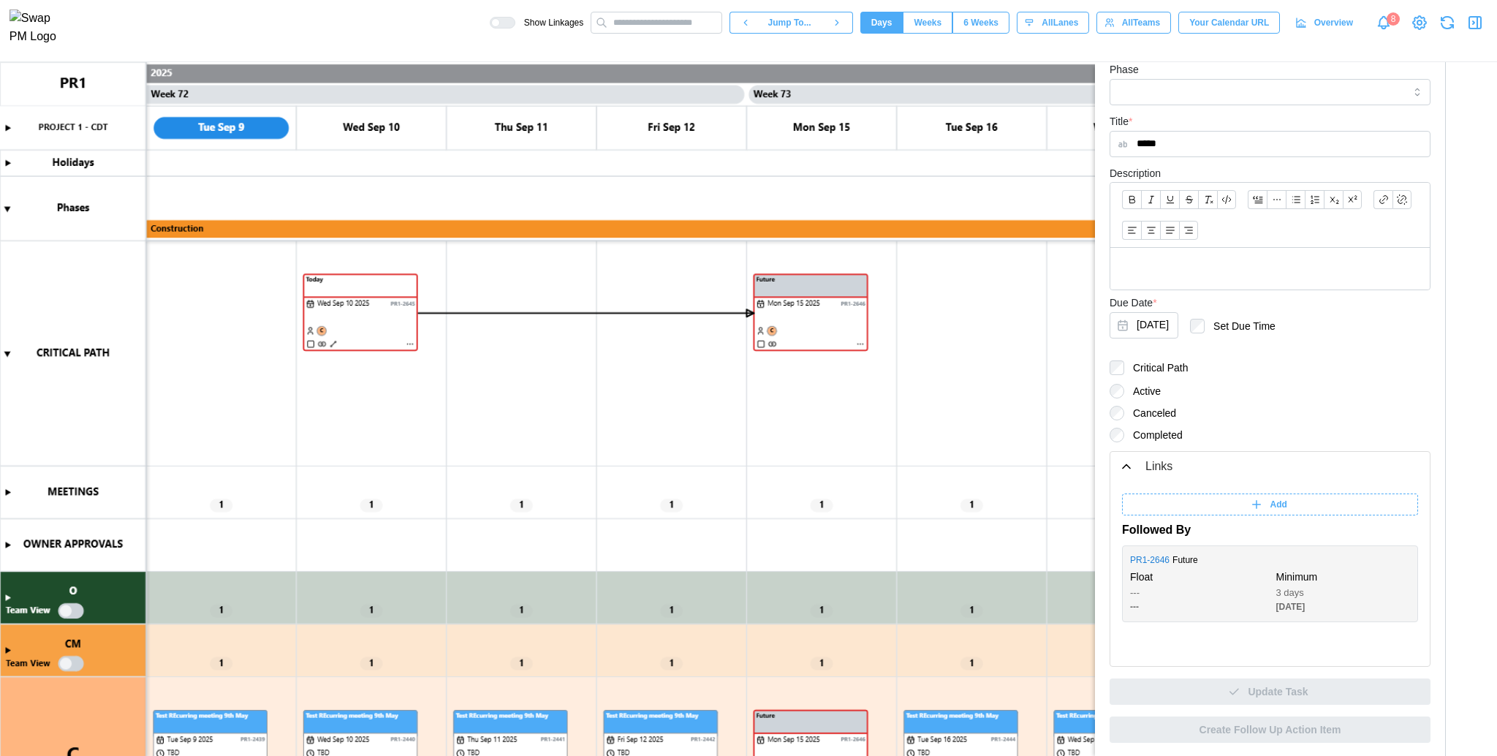
click at [1152, 467] on div "Links" at bounding box center [1159, 467] width 27 height 18
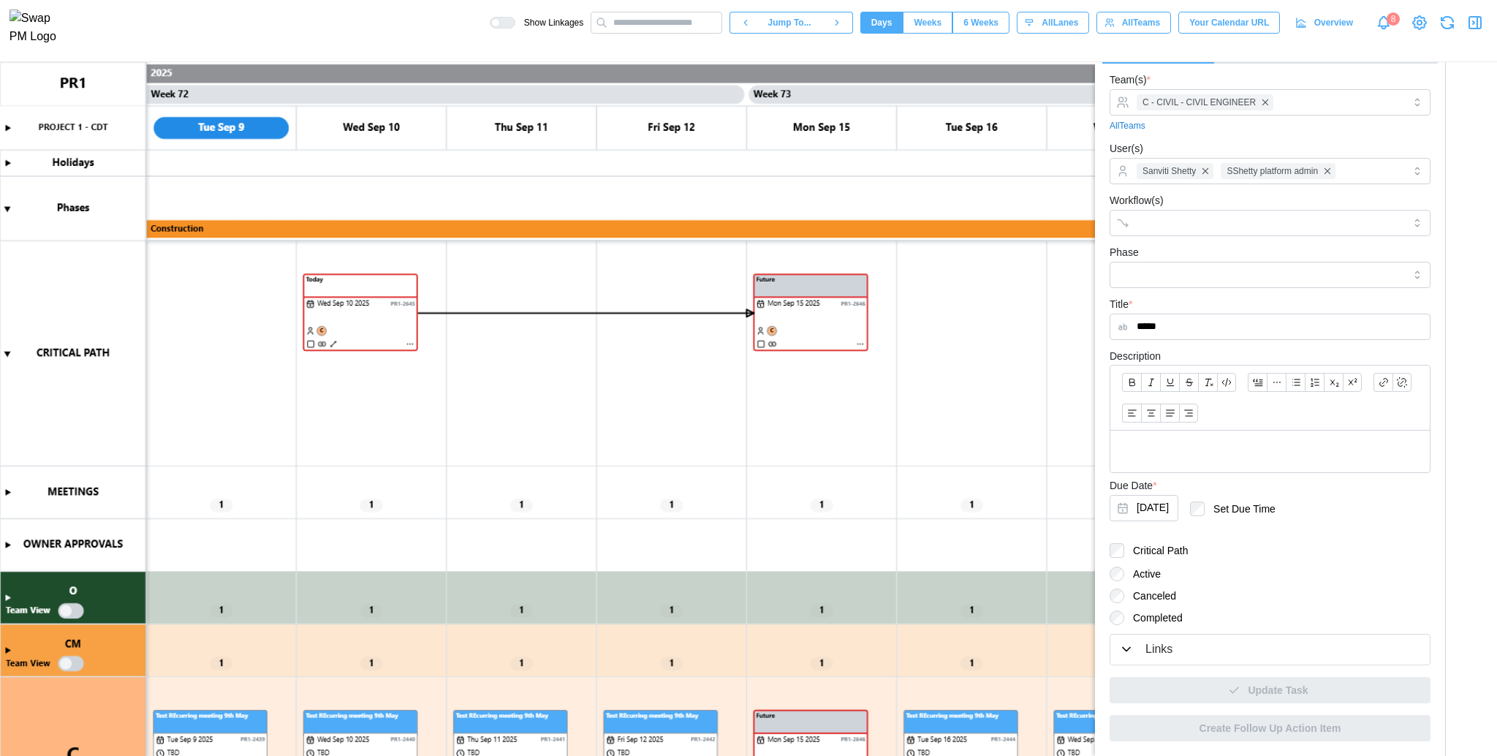
scroll to position [66, 0]
click at [1154, 652] on div "Links" at bounding box center [1159, 651] width 27 height 18
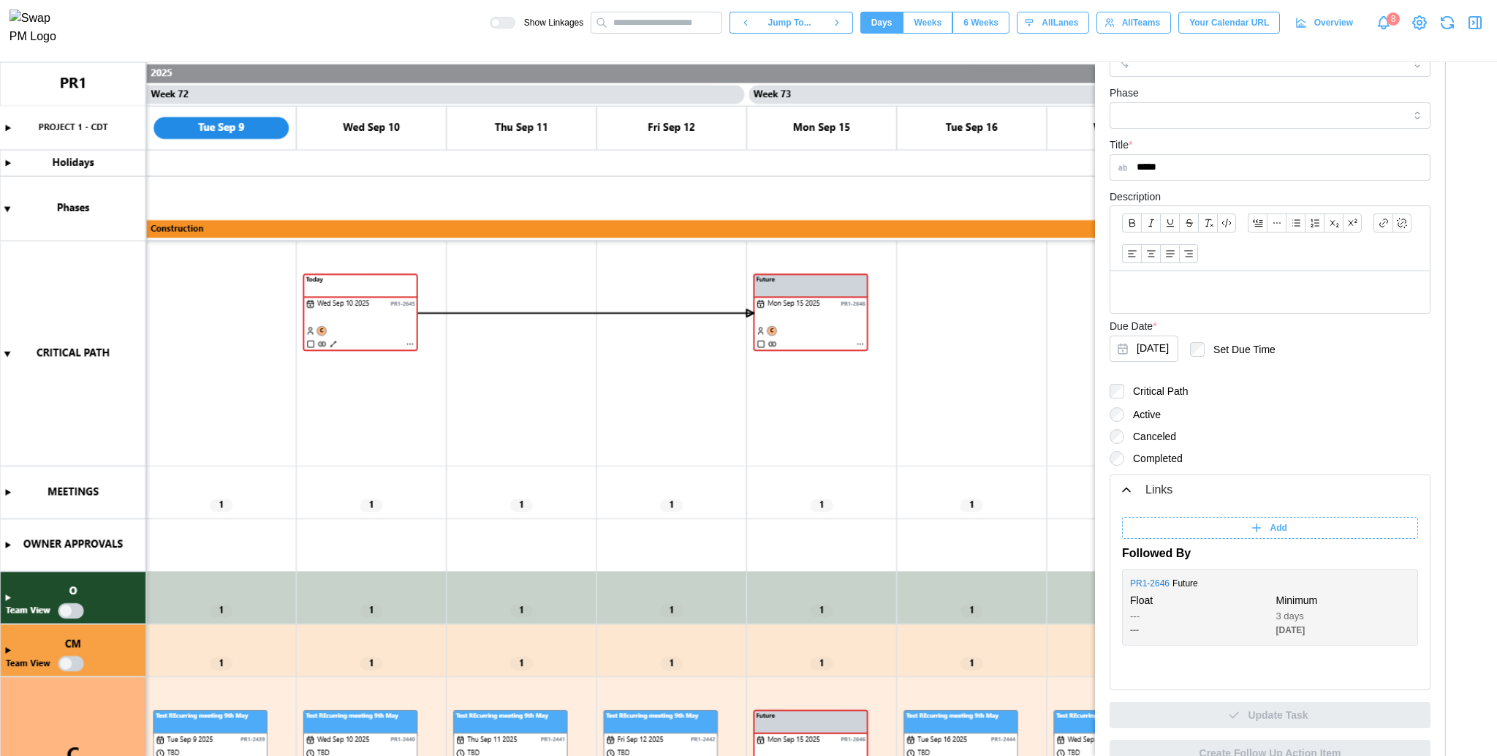
scroll to position [250, 0]
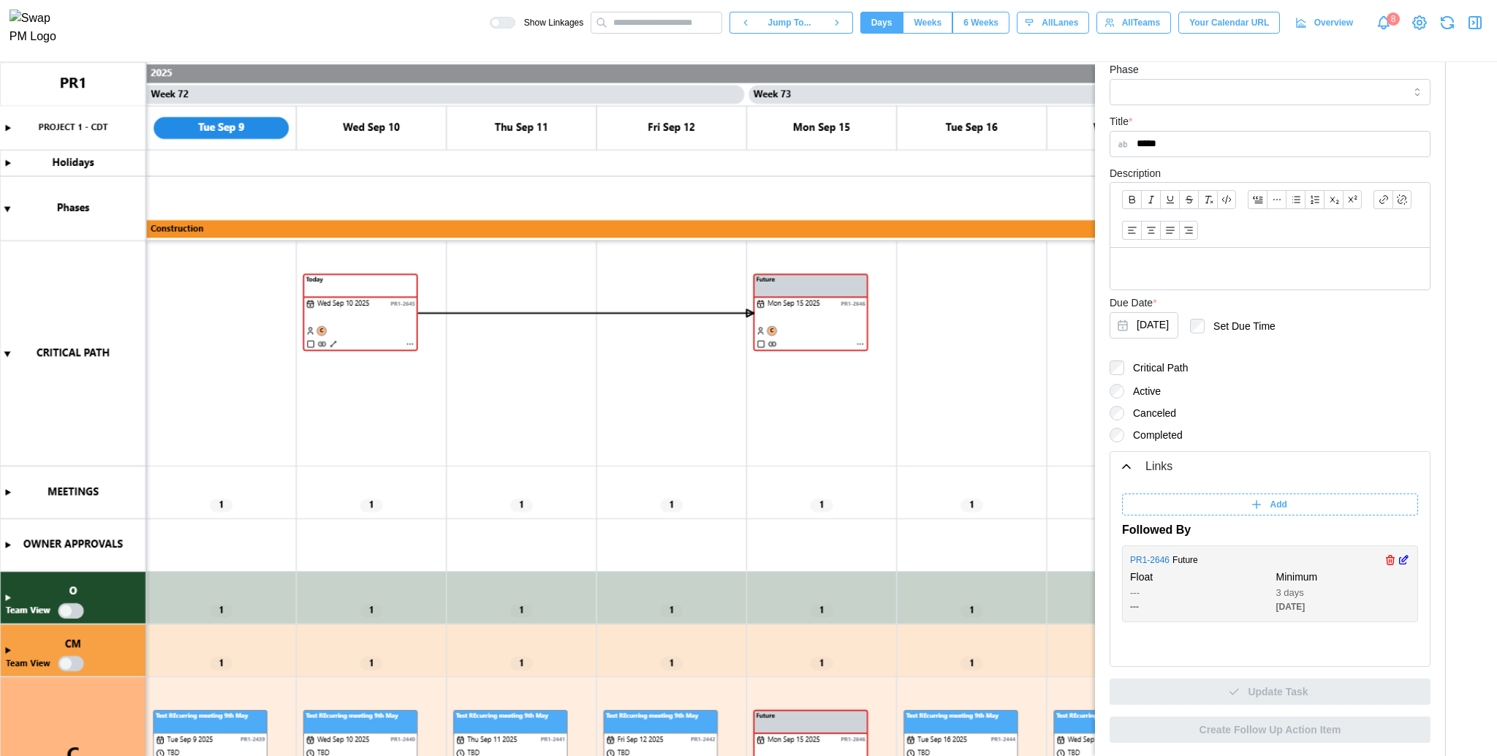
click at [1398, 555] on icon "button" at bounding box center [1404, 560] width 12 height 18
click at [1398, 567] on icon "button" at bounding box center [1404, 560] width 12 height 18
drag, startPoint x: 354, startPoint y: 319, endPoint x: 82, endPoint y: 311, distance: 272.1
click at [82, 311] on canvas at bounding box center [748, 409] width 1497 height 695
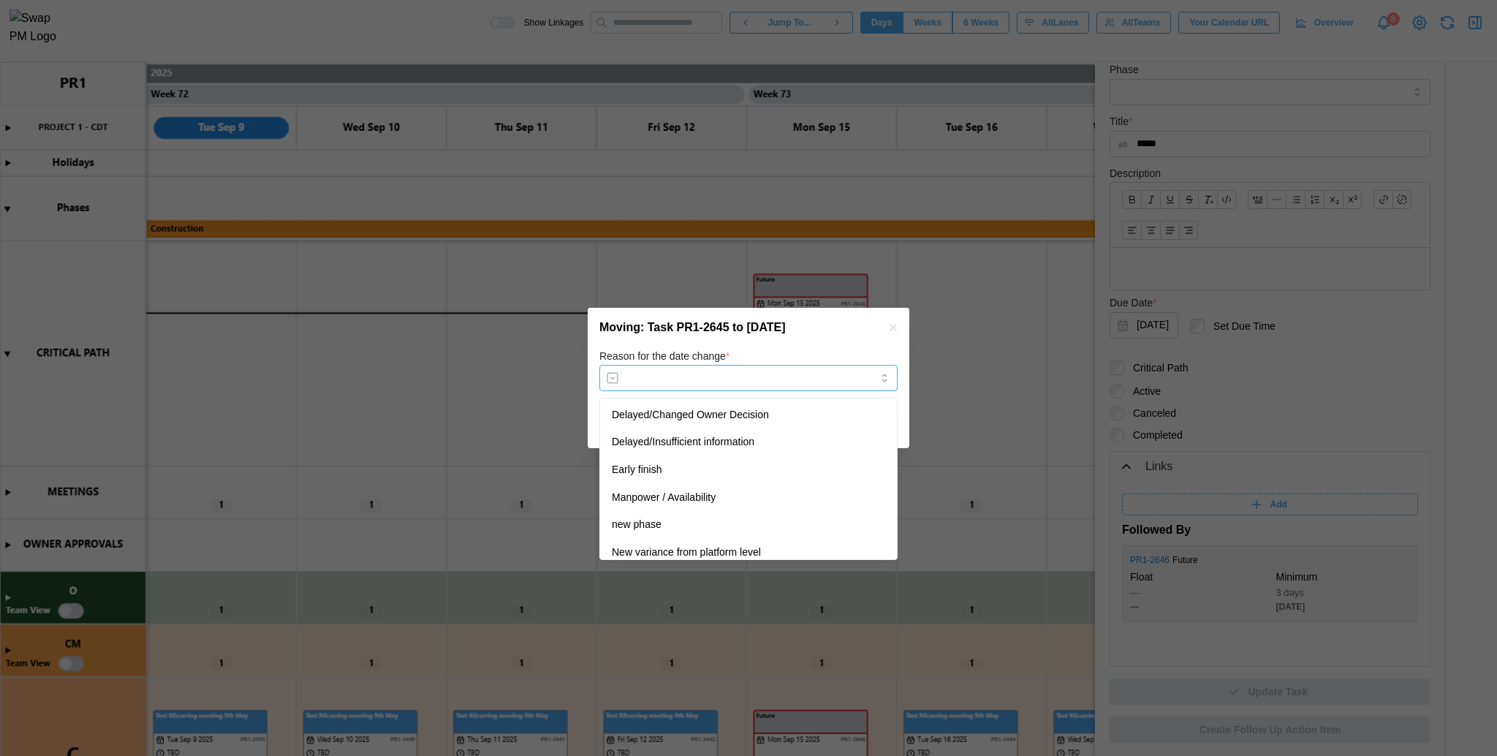
click at [659, 379] on input "Reason for the date change *" at bounding box center [749, 378] width 298 height 26
type input "**********"
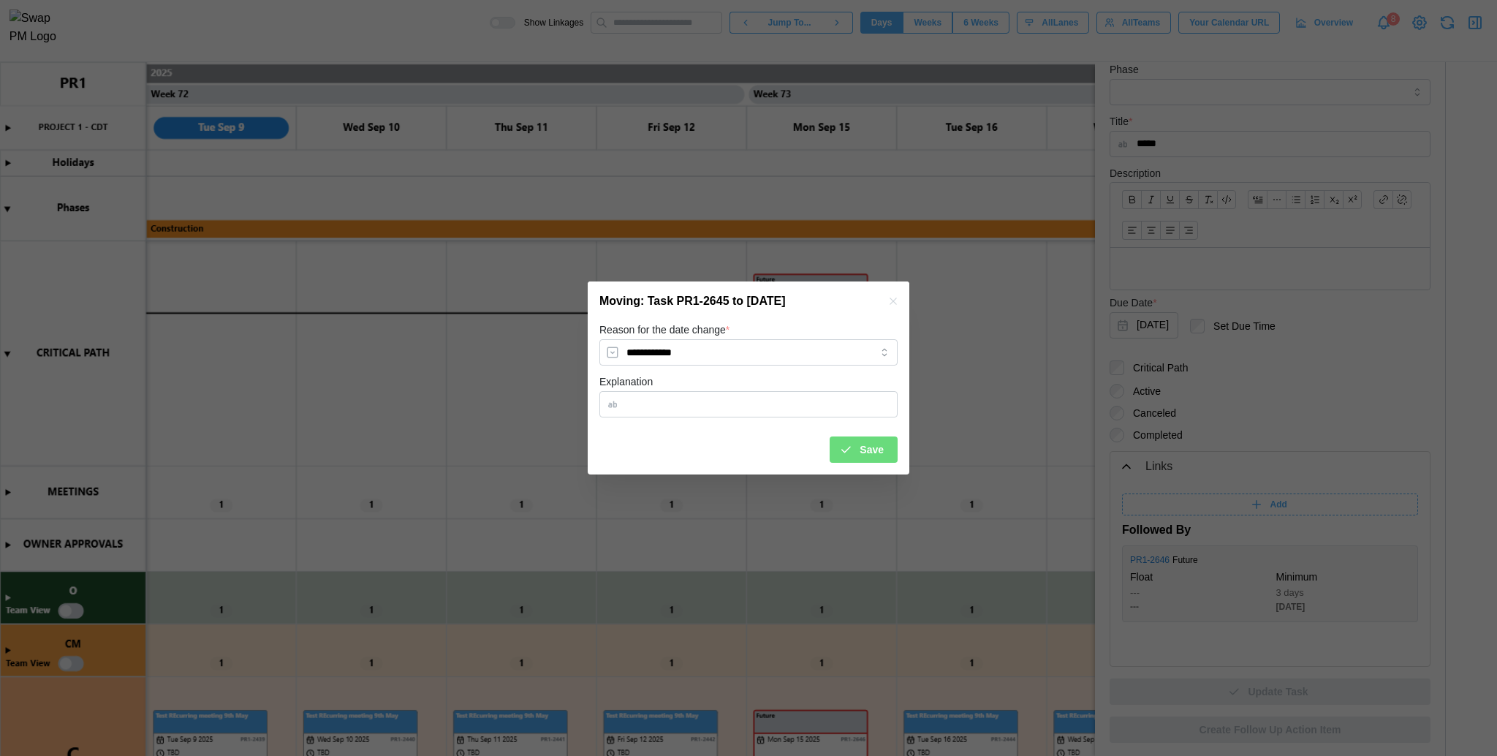
click at [848, 445] on icon "submit" at bounding box center [845, 449] width 13 height 13
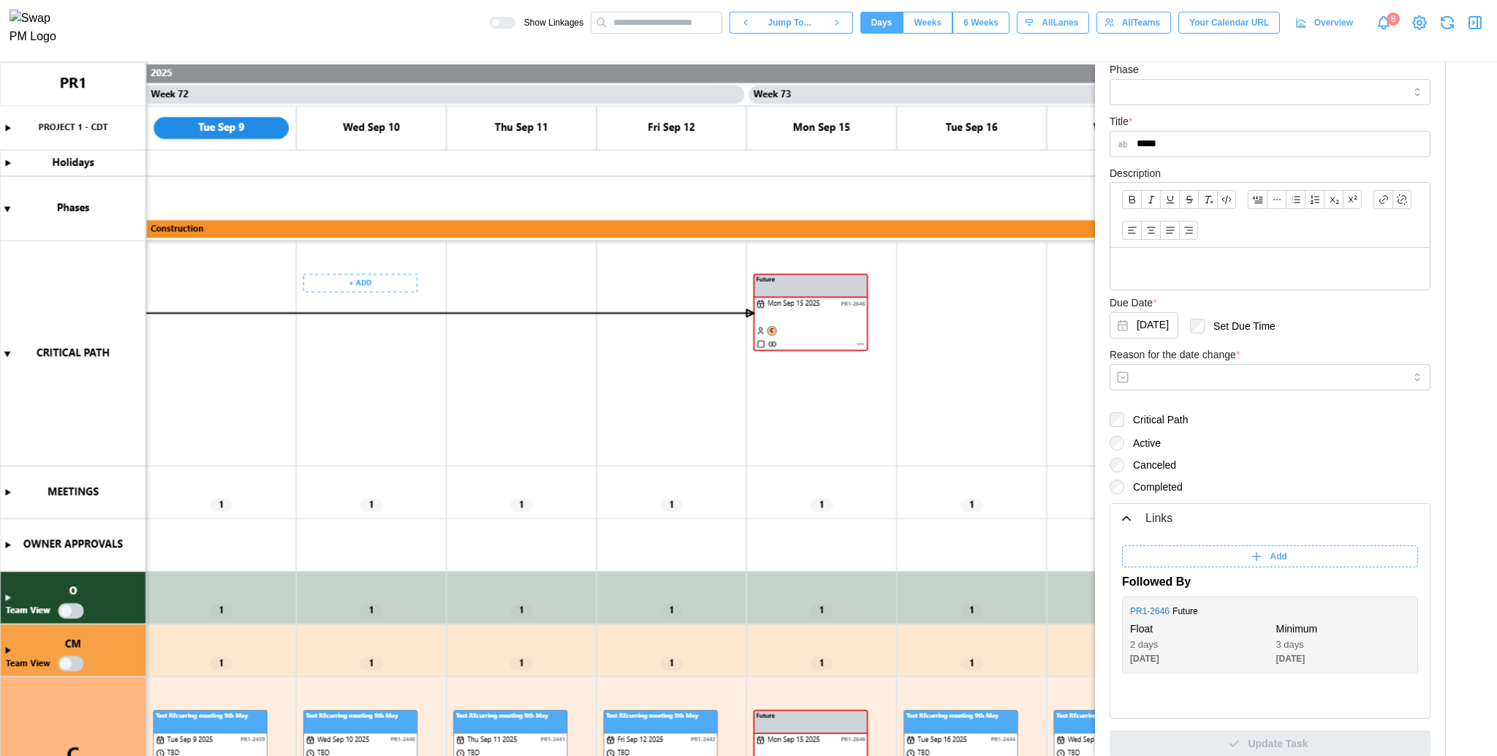
scroll to position [0, 53163]
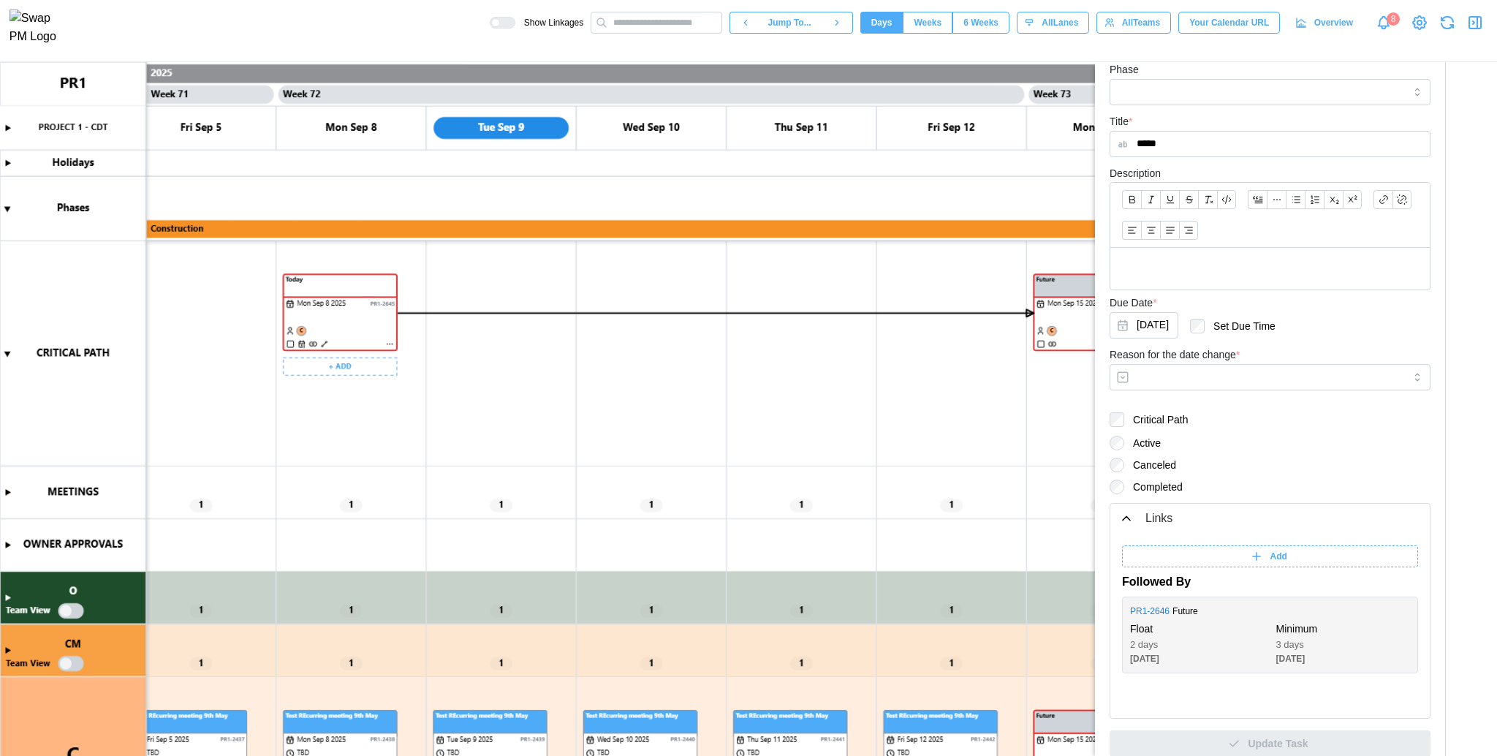
drag, startPoint x: 310, startPoint y: 319, endPoint x: 602, endPoint y: 321, distance: 292.4
click at [602, 321] on canvas at bounding box center [748, 409] width 1497 height 695
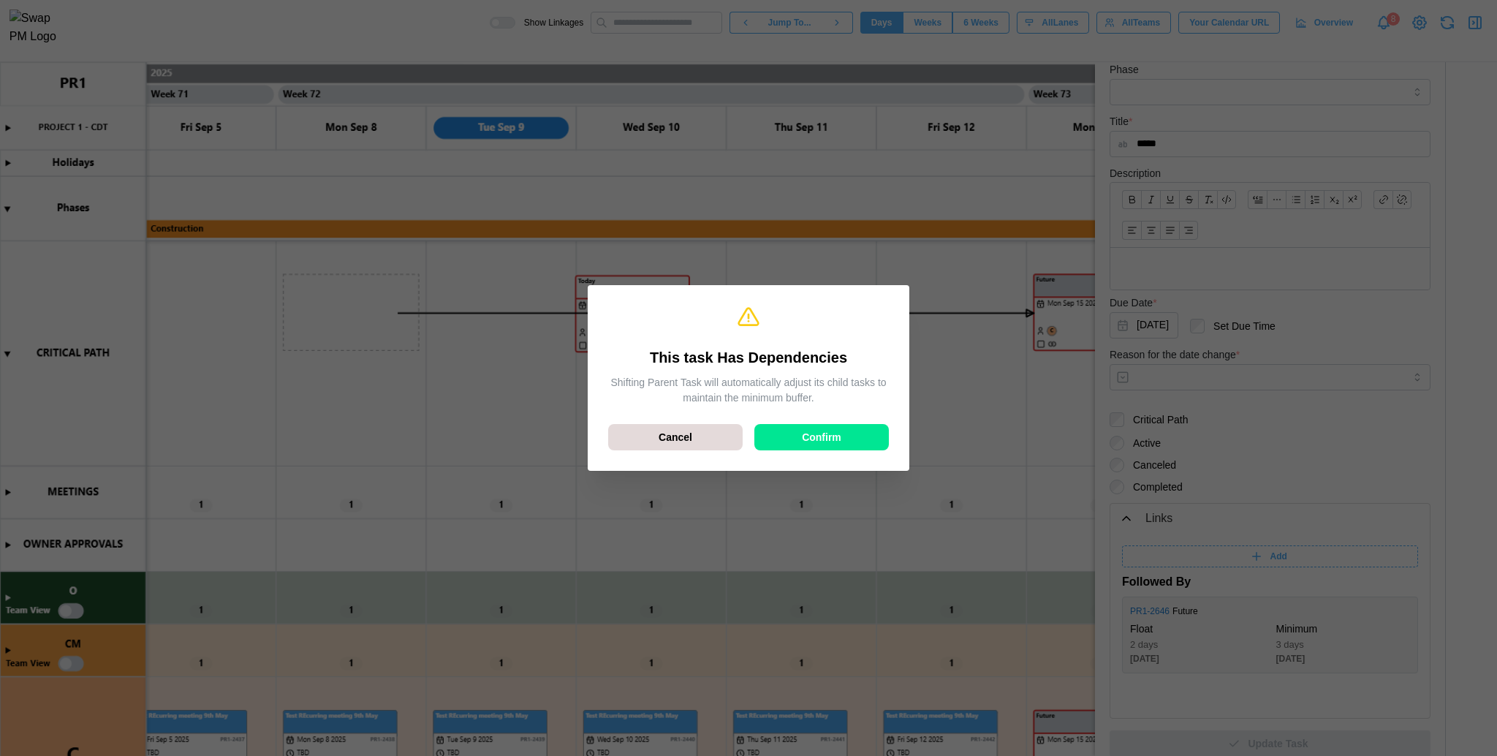
click at [851, 448] on div "Confirm" at bounding box center [821, 437] width 107 height 25
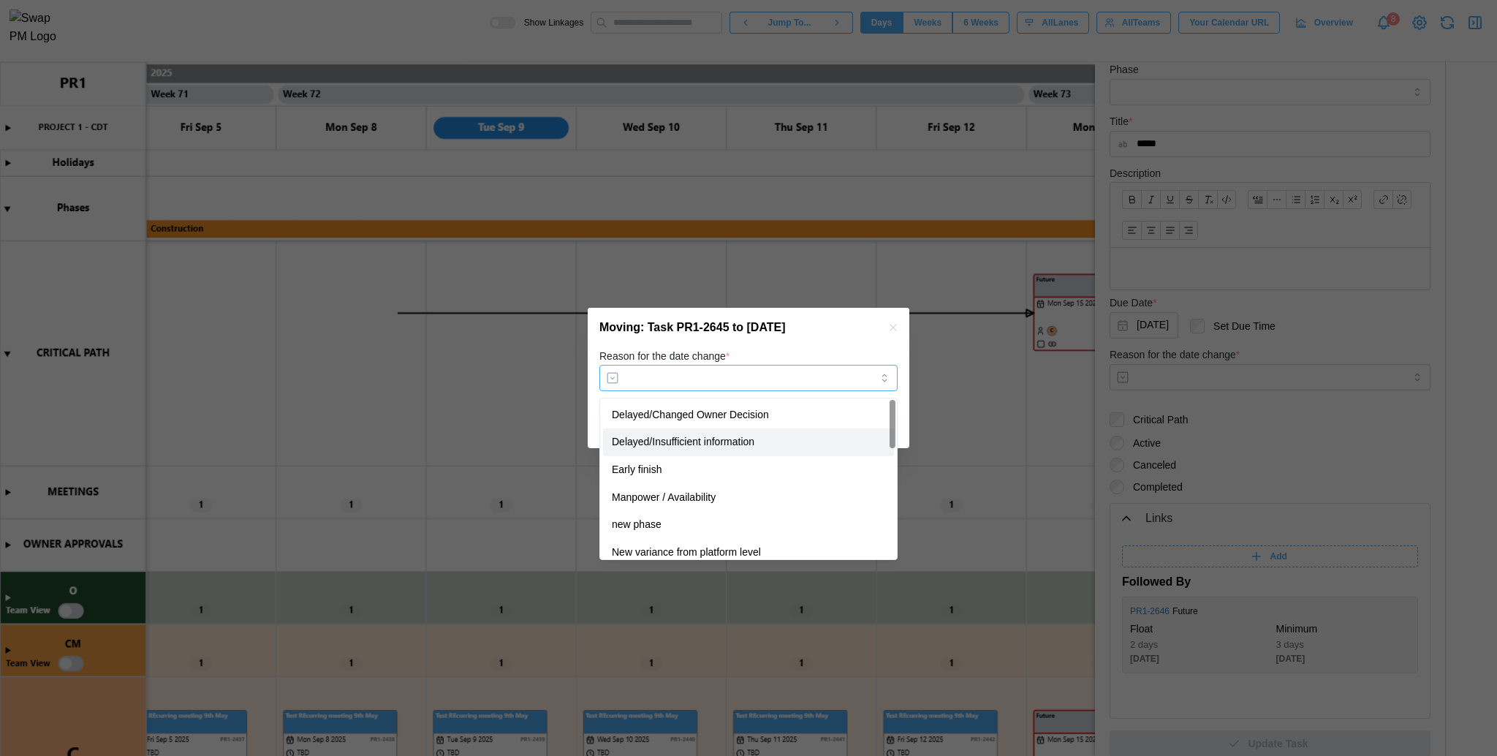
drag, startPoint x: 799, startPoint y: 381, endPoint x: 727, endPoint y: 472, distance: 116.1
click at [727, 472] on body "Show Linkages Jump To... Days Weeks 6 Weeks days All Lanes All Teams Your Calen…" at bounding box center [748, 378] width 1497 height 756
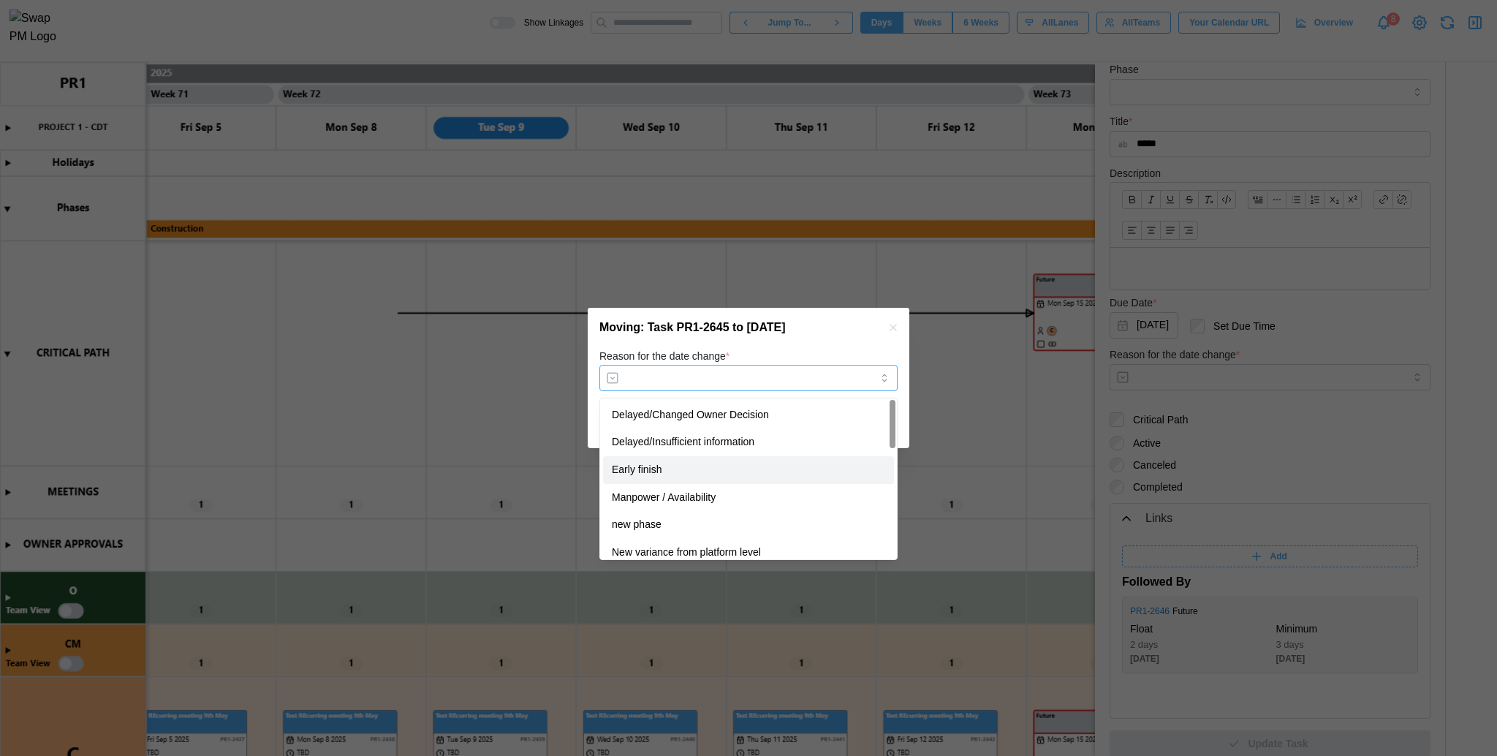
type input "**********"
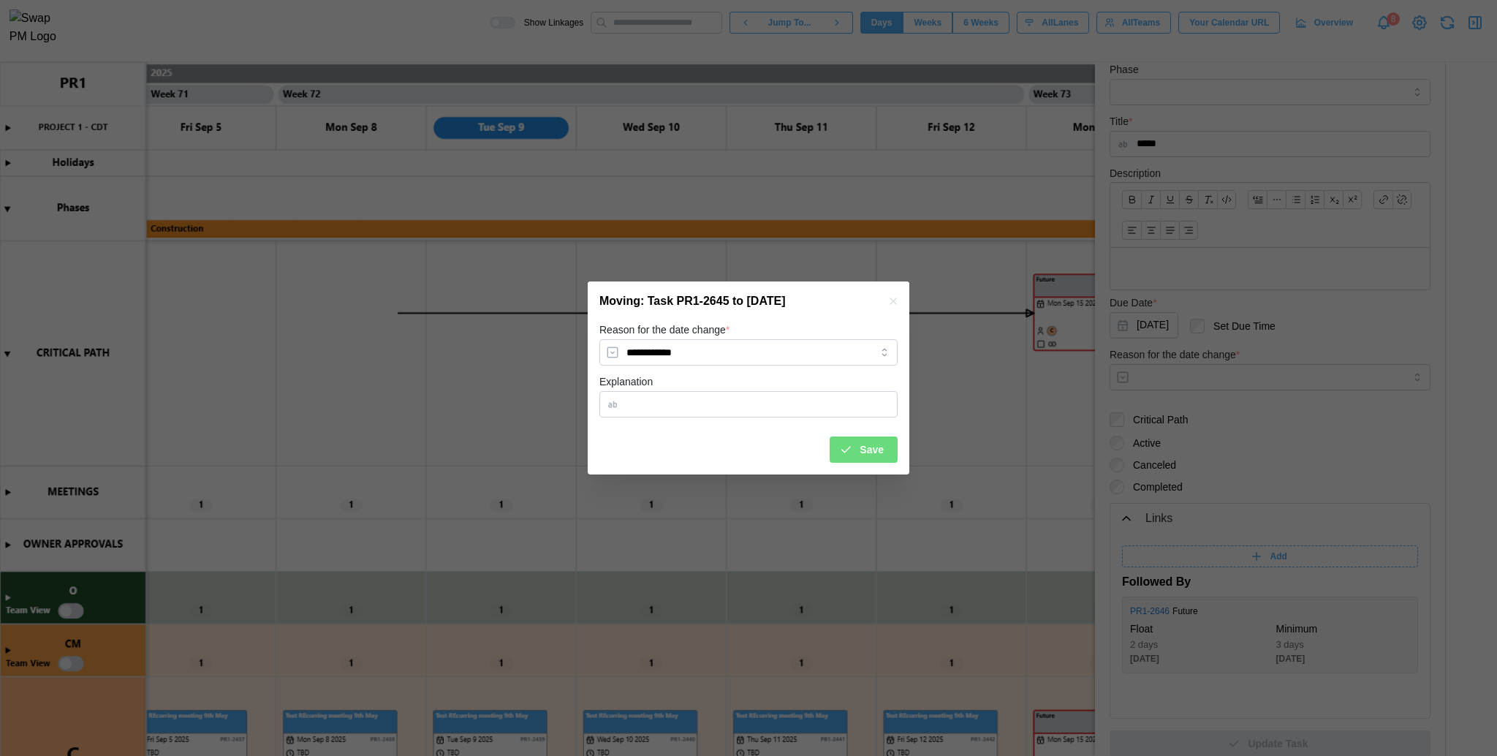
click at [851, 450] on icon "submit" at bounding box center [845, 449] width 13 height 13
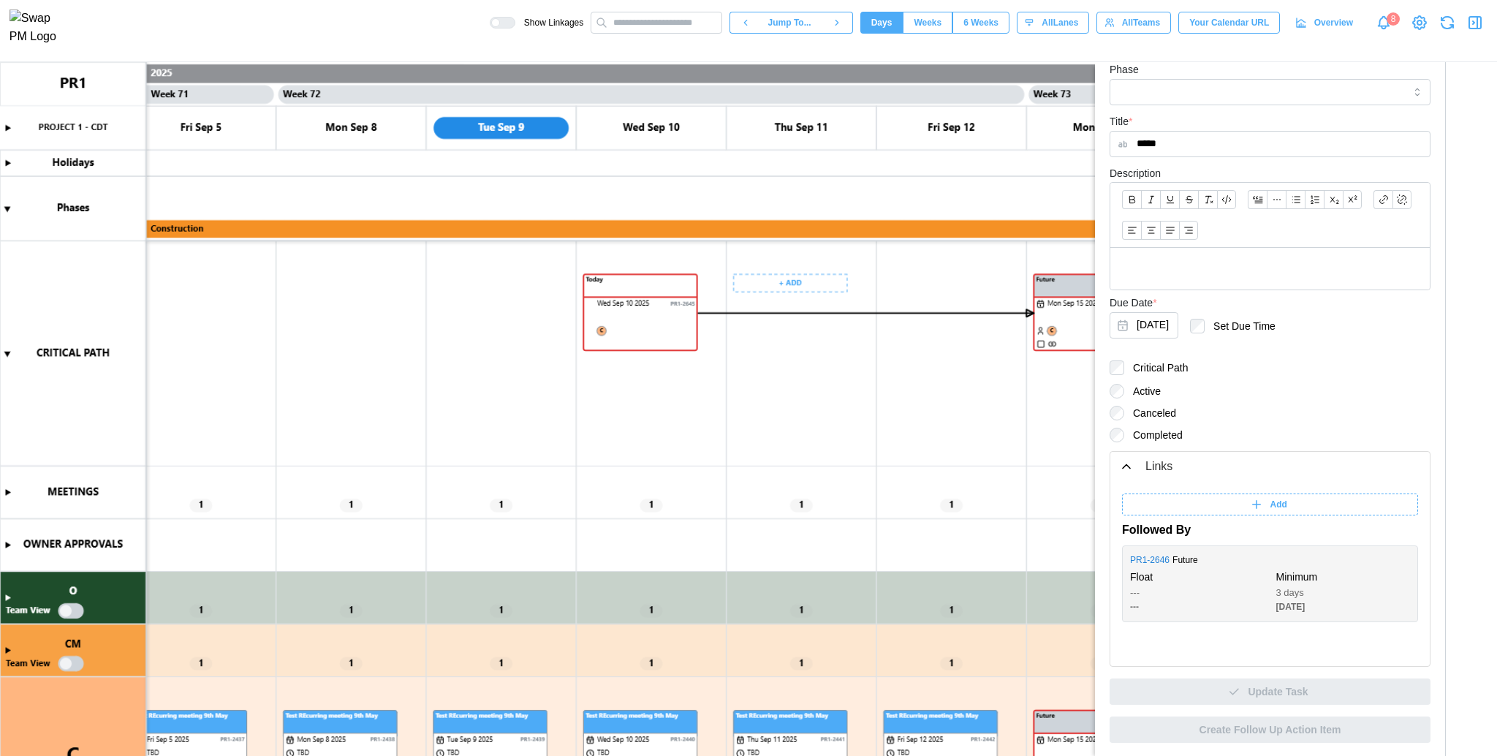
click at [870, 464] on canvas at bounding box center [748, 409] width 1497 height 695
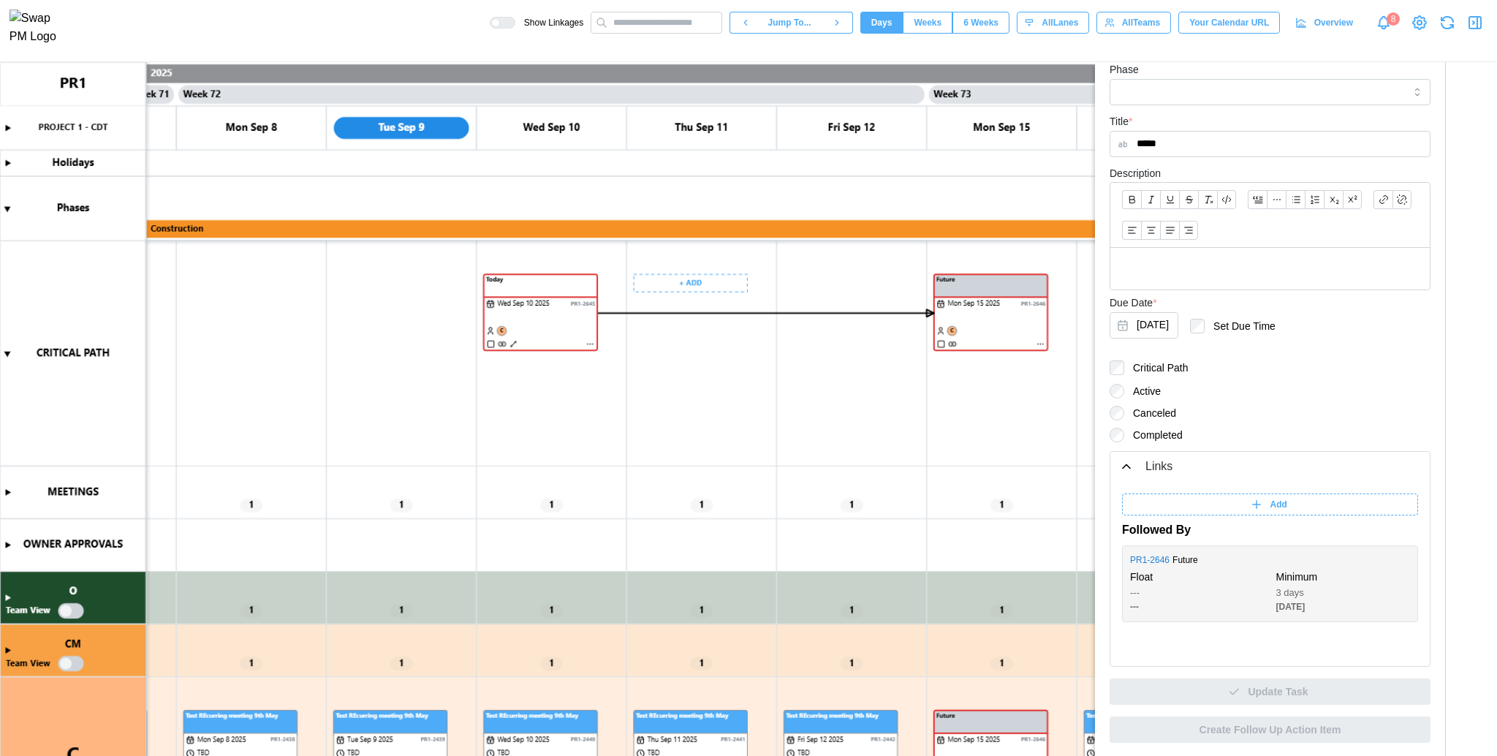
scroll to position [0, 53080]
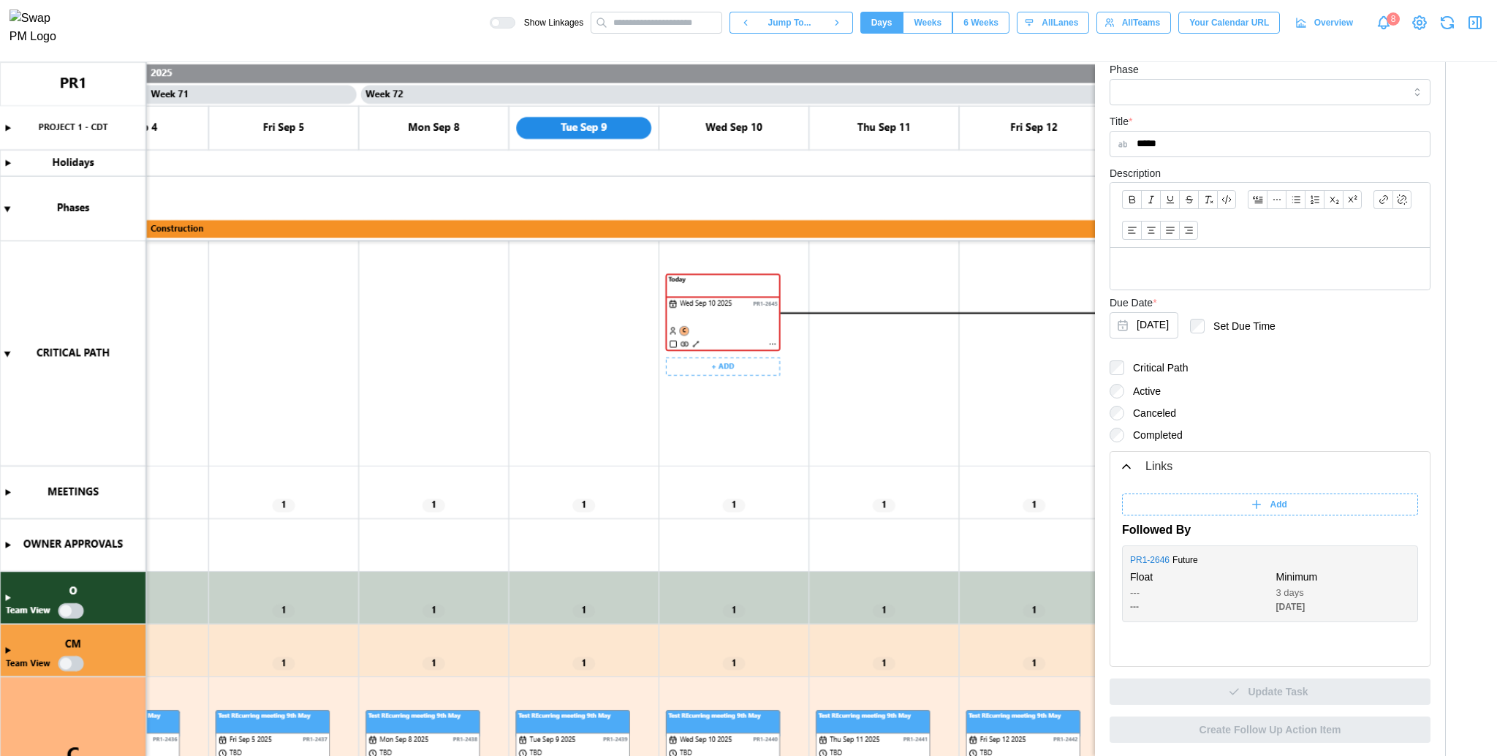
drag, startPoint x: 518, startPoint y: 273, endPoint x: 704, endPoint y: 299, distance: 188.2
click at [704, 299] on canvas at bounding box center [748, 409] width 1497 height 695
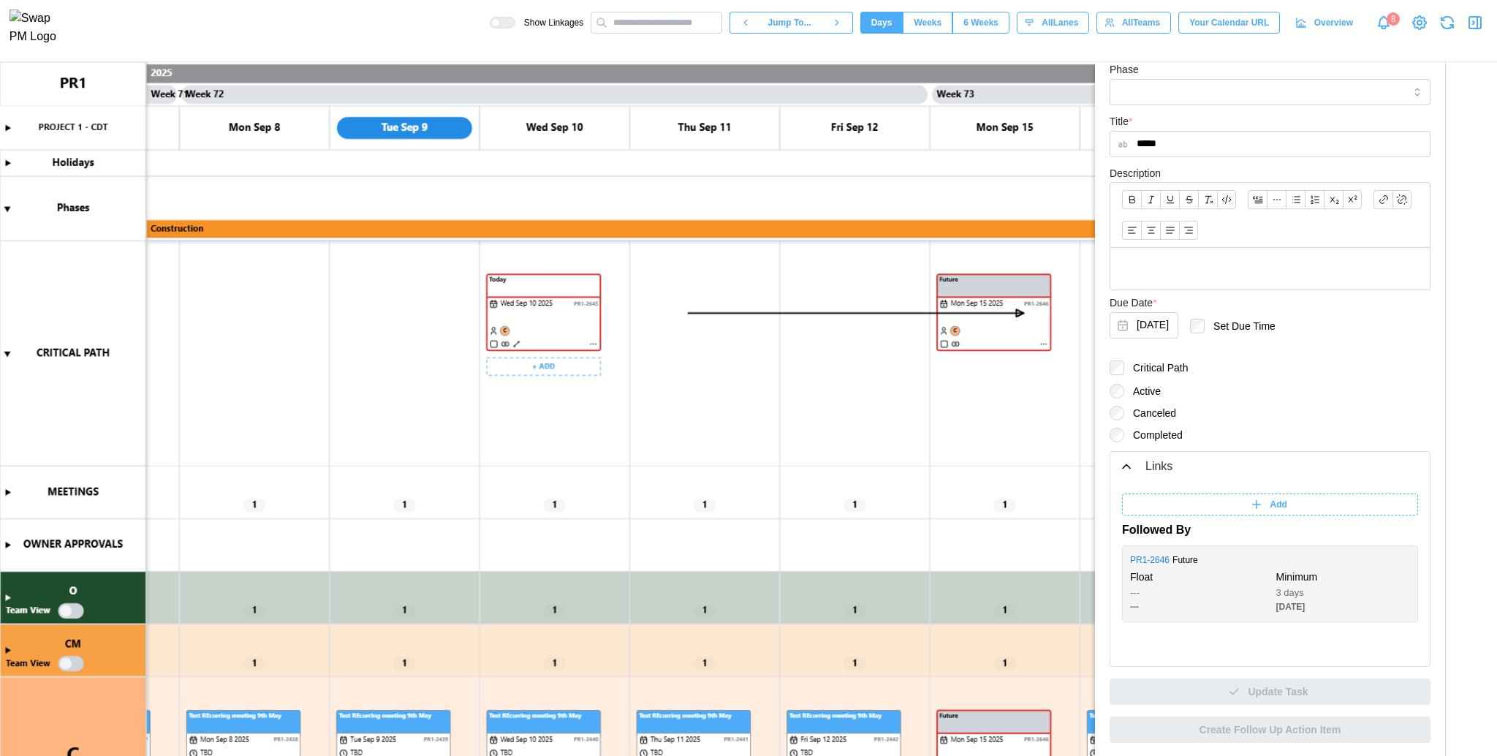
scroll to position [0, 53314]
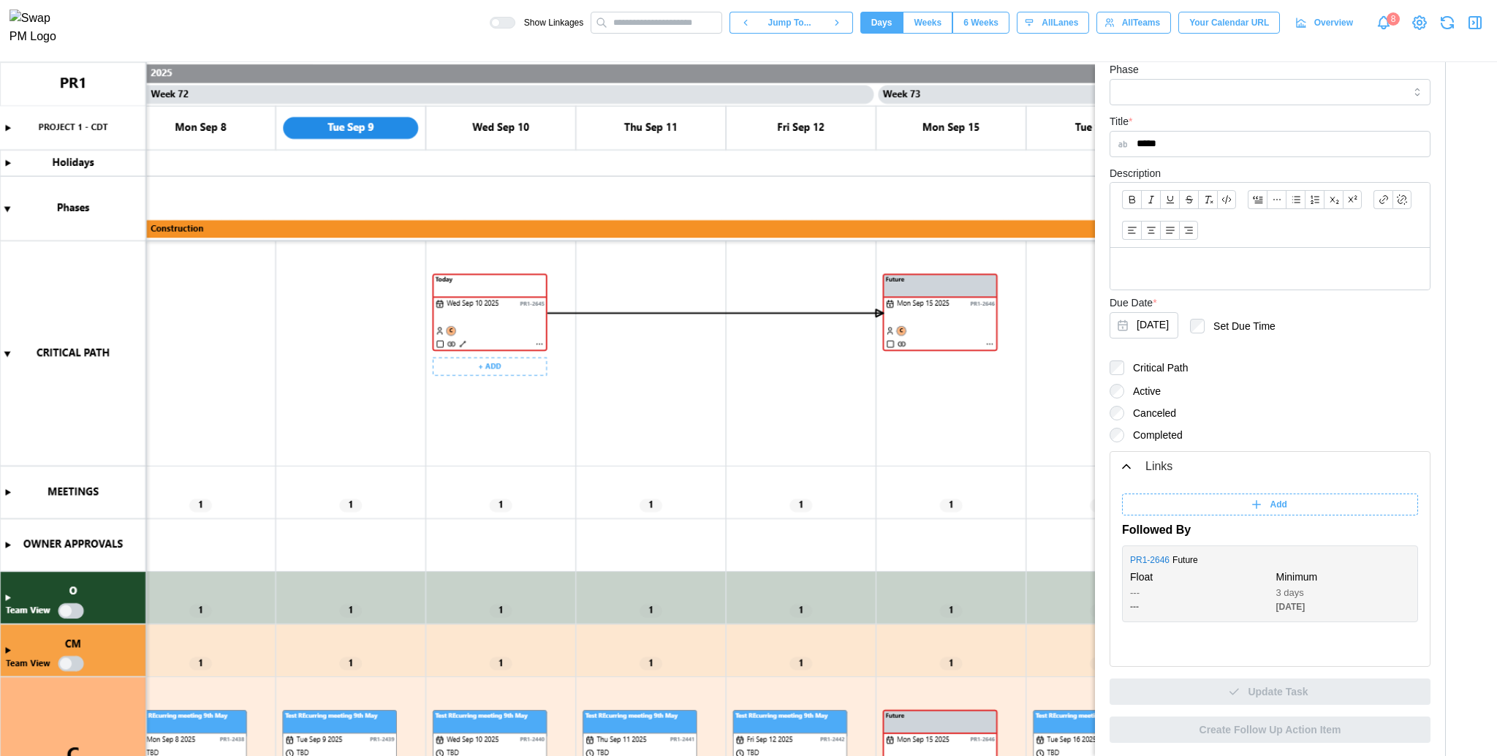
drag, startPoint x: 494, startPoint y: 307, endPoint x: 670, endPoint y: 313, distance: 176.3
click at [670, 313] on canvas at bounding box center [748, 409] width 1497 height 695
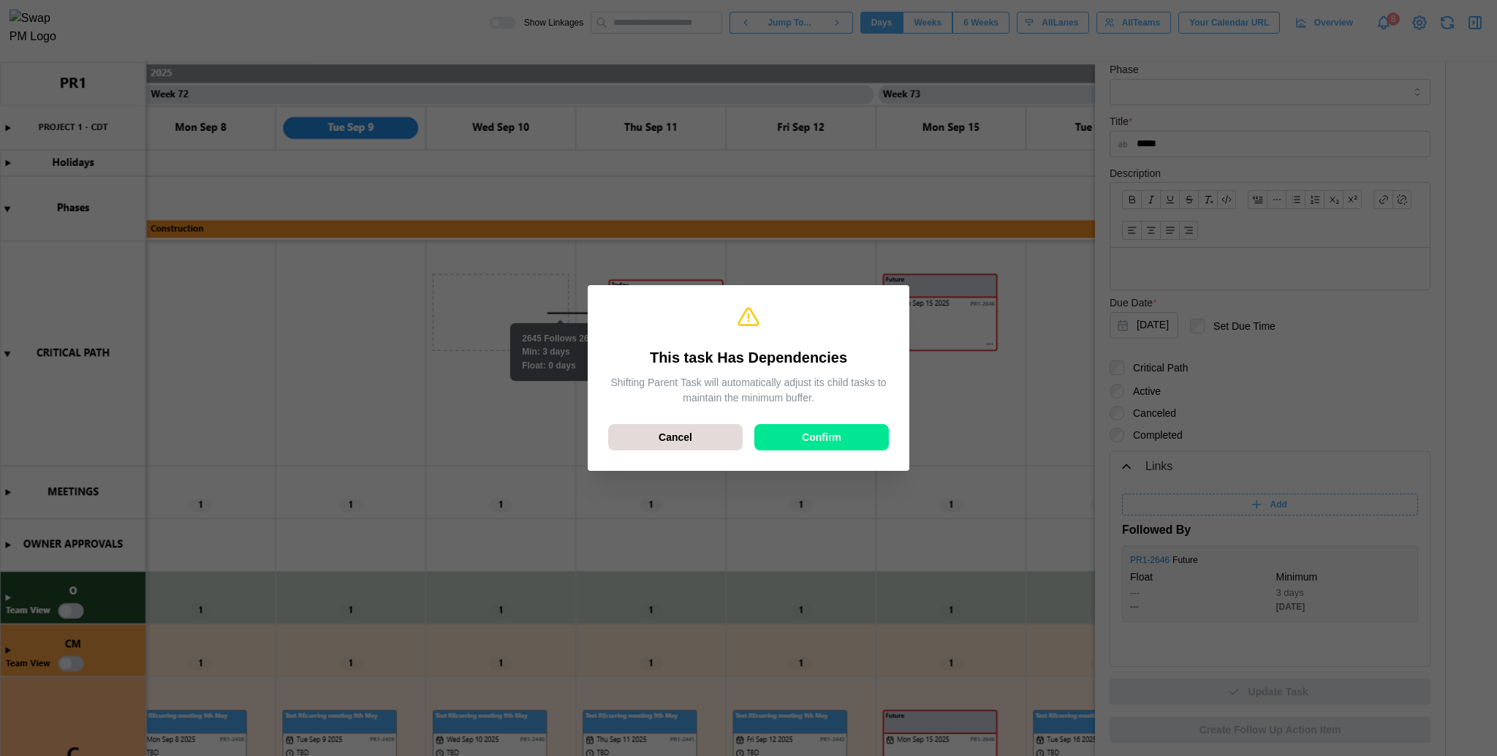
drag, startPoint x: 791, startPoint y: 451, endPoint x: 788, endPoint y: 426, distance: 25.0
click at [788, 426] on div "This task Has Dependencies Shifting Parent Task will automatically adjust its c…" at bounding box center [749, 378] width 298 height 162
click at [788, 426] on div "Confirm" at bounding box center [821, 437] width 107 height 25
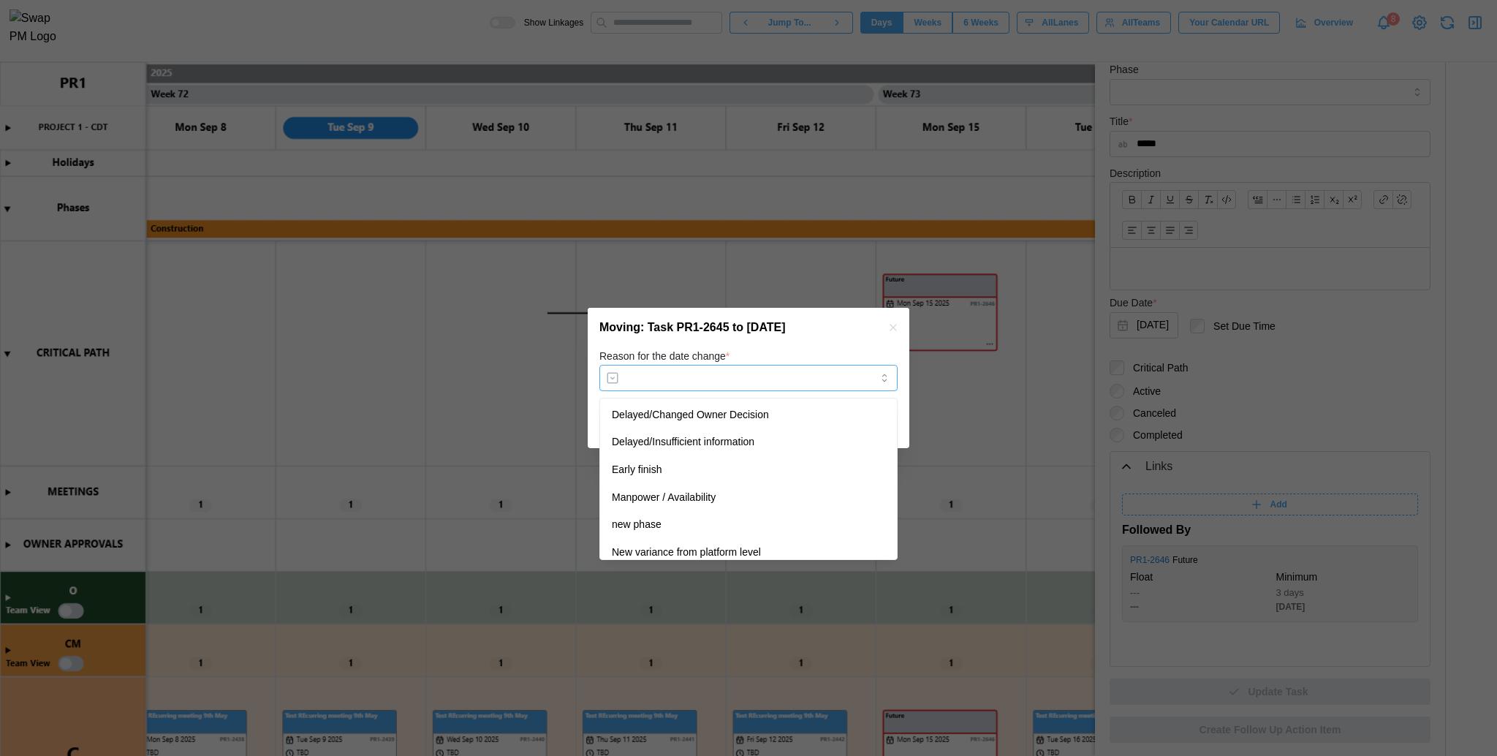
click at [741, 384] on input "Reason for the date change *" at bounding box center [749, 378] width 298 height 26
type input "**********"
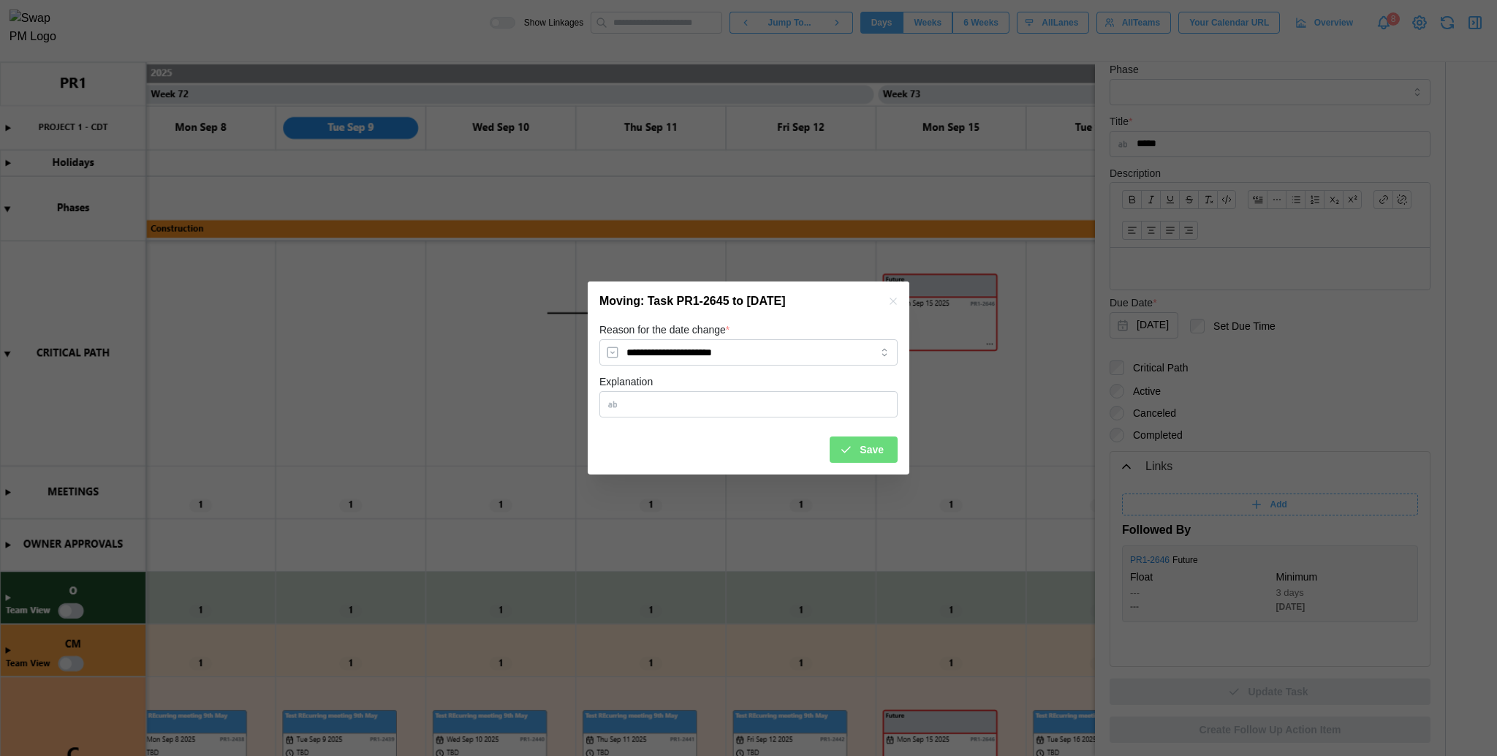
click at [849, 457] on div "Save" at bounding box center [861, 449] width 45 height 25
click at [849, 457] on canvas at bounding box center [748, 409] width 1497 height 695
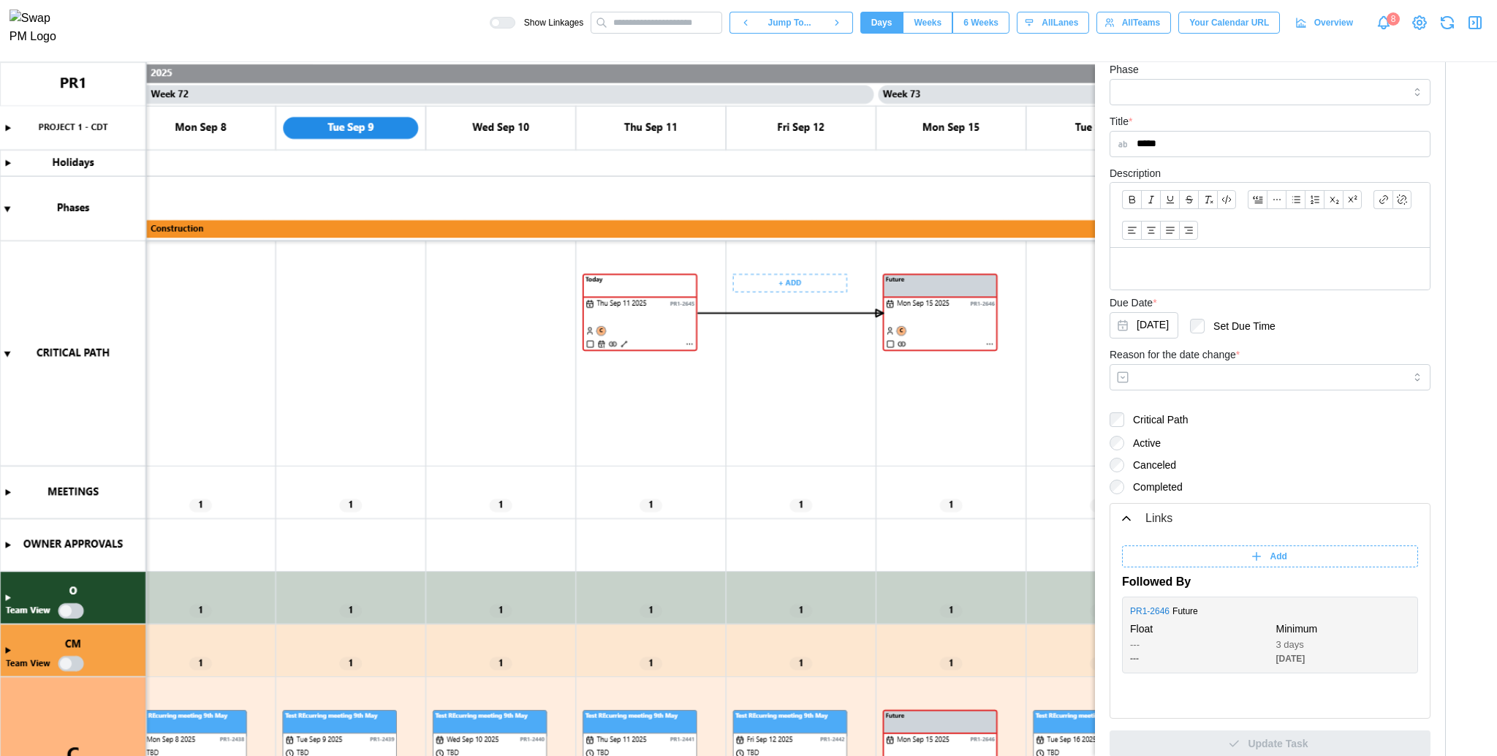
click at [844, 446] on canvas at bounding box center [748, 409] width 1497 height 695
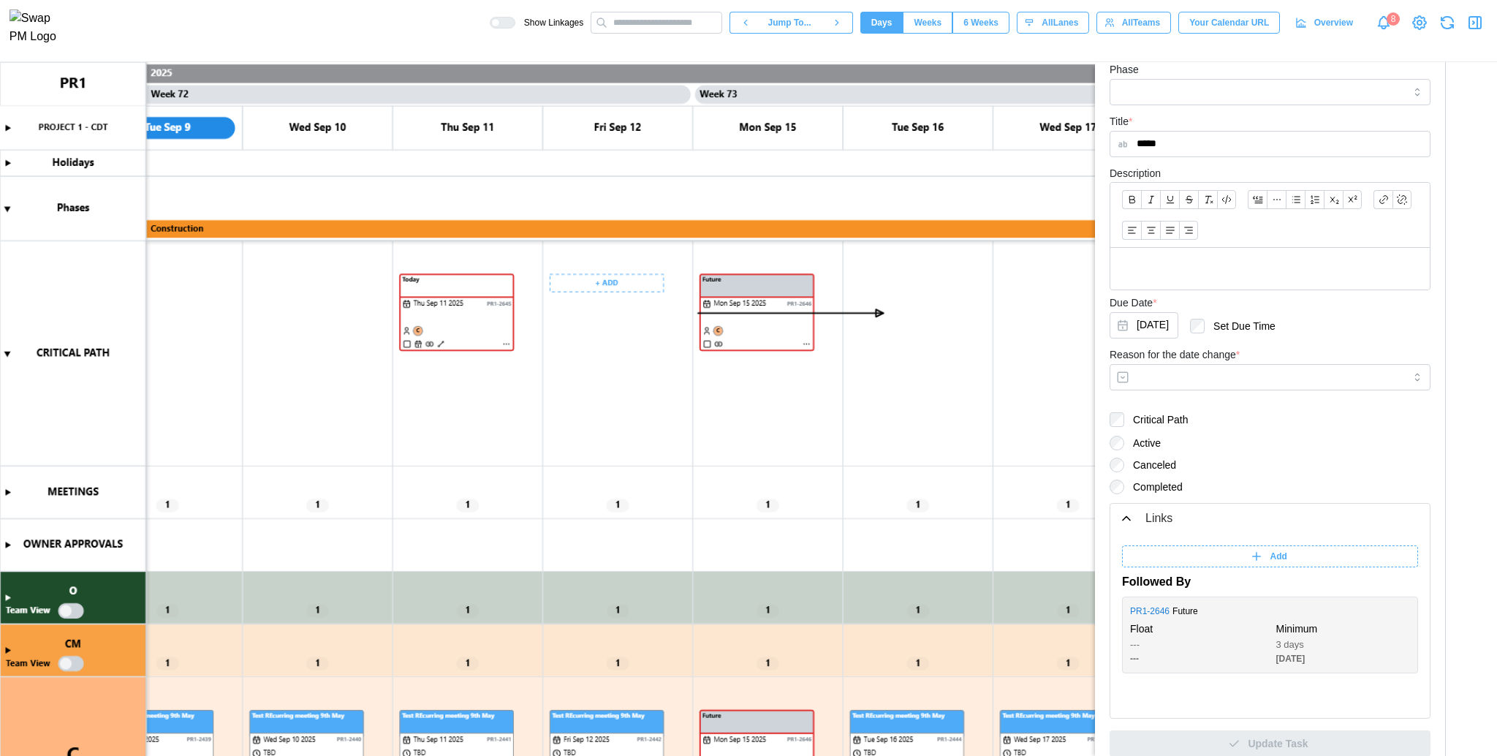
scroll to position [0, 53502]
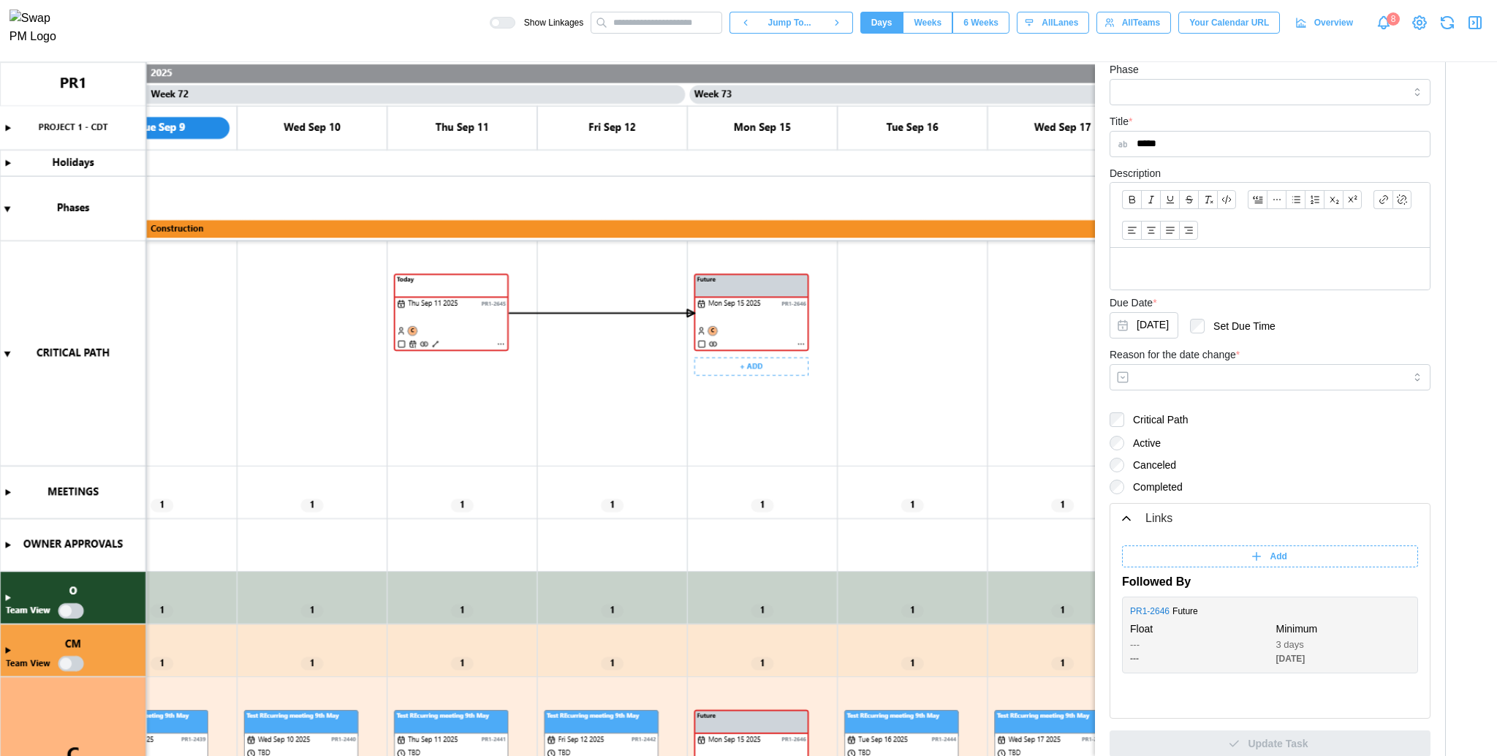
drag, startPoint x: 738, startPoint y: 325, endPoint x: 896, endPoint y: 336, distance: 158.3
click at [896, 336] on canvas at bounding box center [748, 409] width 1497 height 695
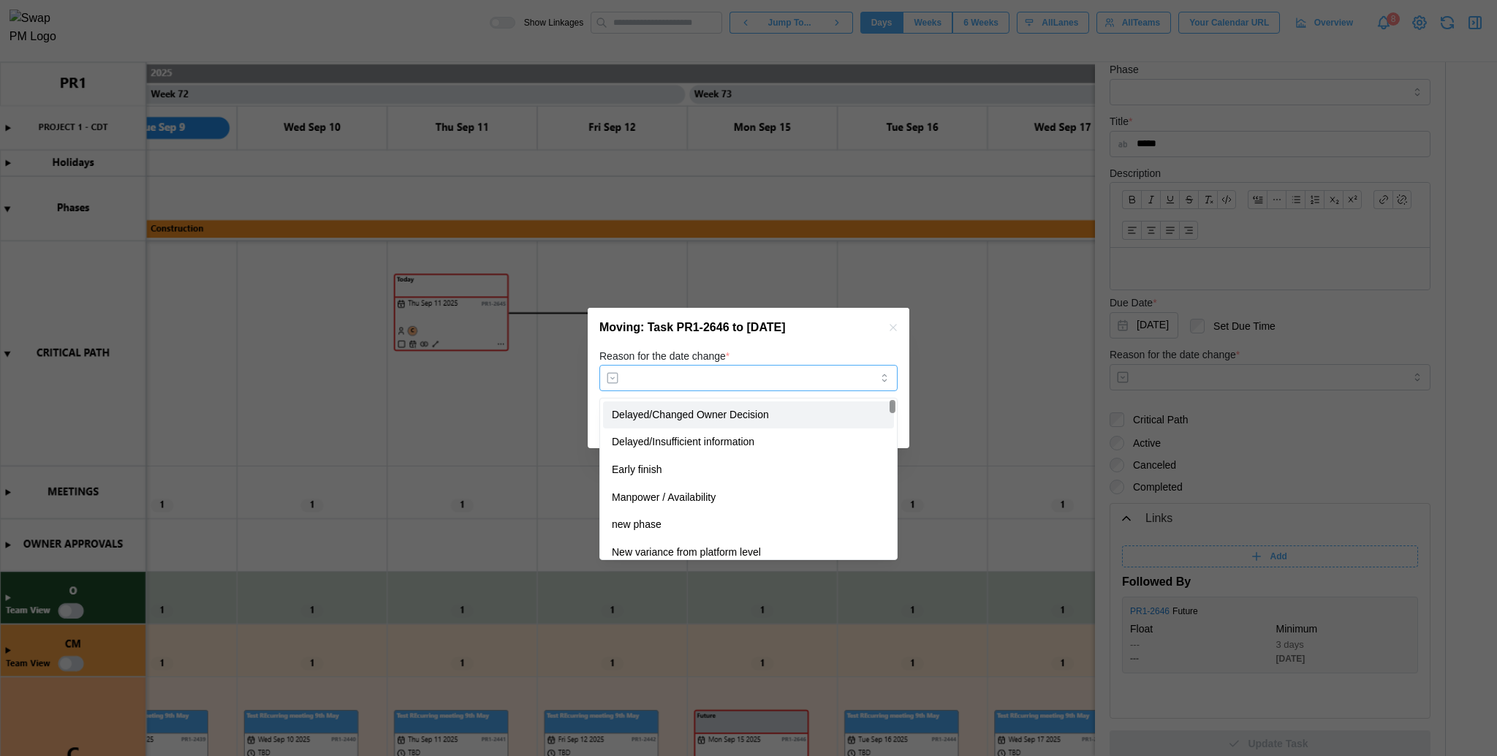
drag, startPoint x: 788, startPoint y: 383, endPoint x: 727, endPoint y: 447, distance: 88.4
click at [727, 447] on body "Show Linkages Jump To... Days Weeks 6 Weeks days All Lanes All Teams Your Calen…" at bounding box center [748, 378] width 1497 height 756
type input "**********"
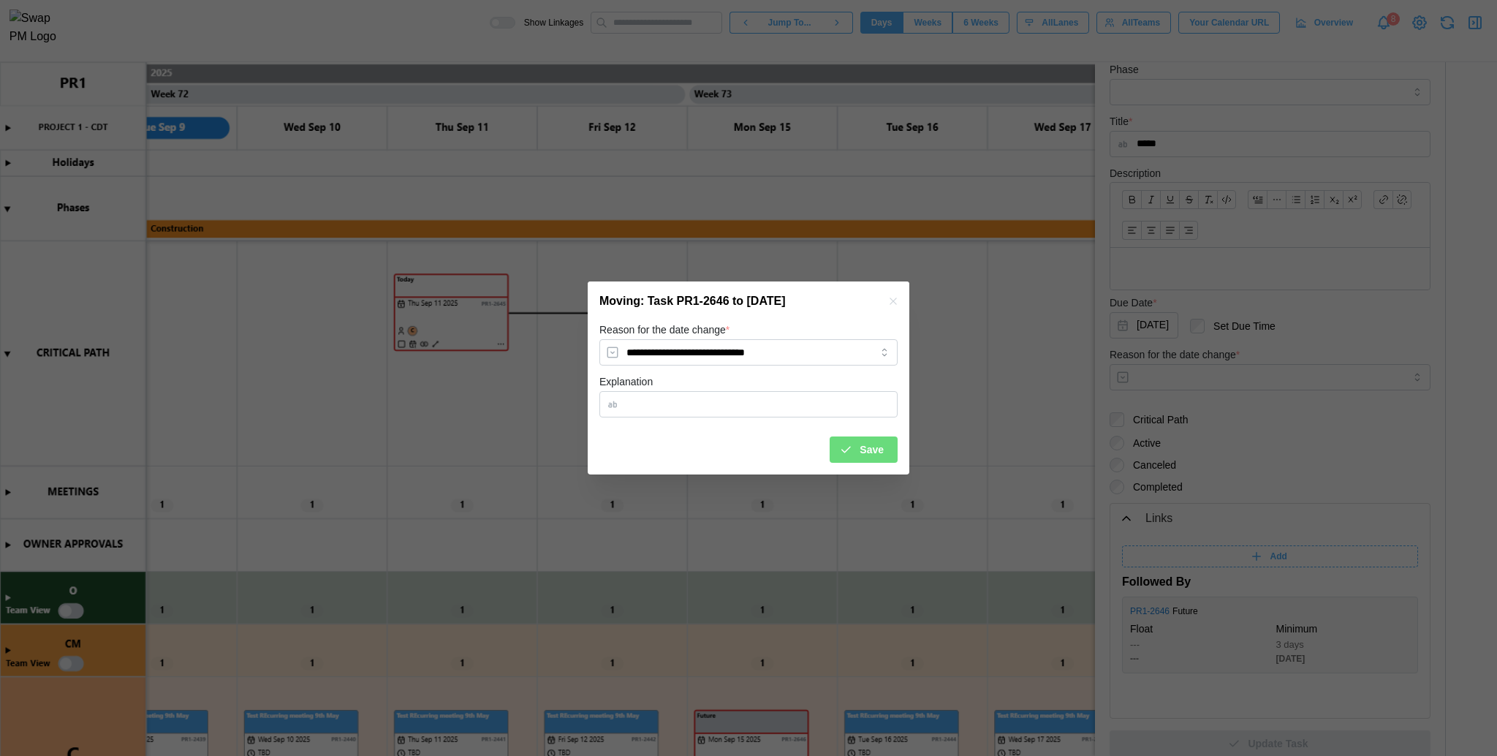
click at [842, 446] on icon "submit" at bounding box center [845, 449] width 13 height 13
click at [842, 446] on canvas at bounding box center [748, 409] width 1497 height 695
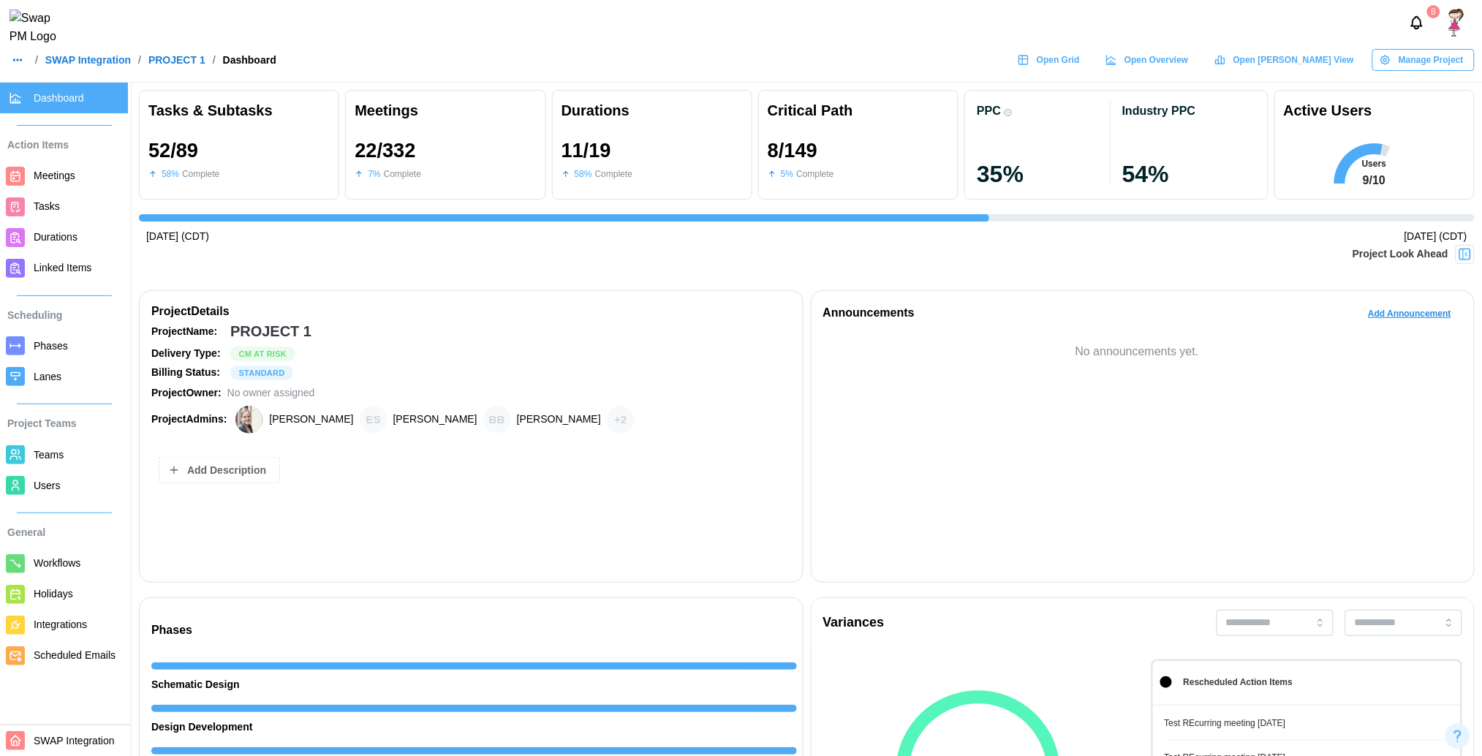
click at [1464, 253] on img at bounding box center [1465, 254] width 15 height 15
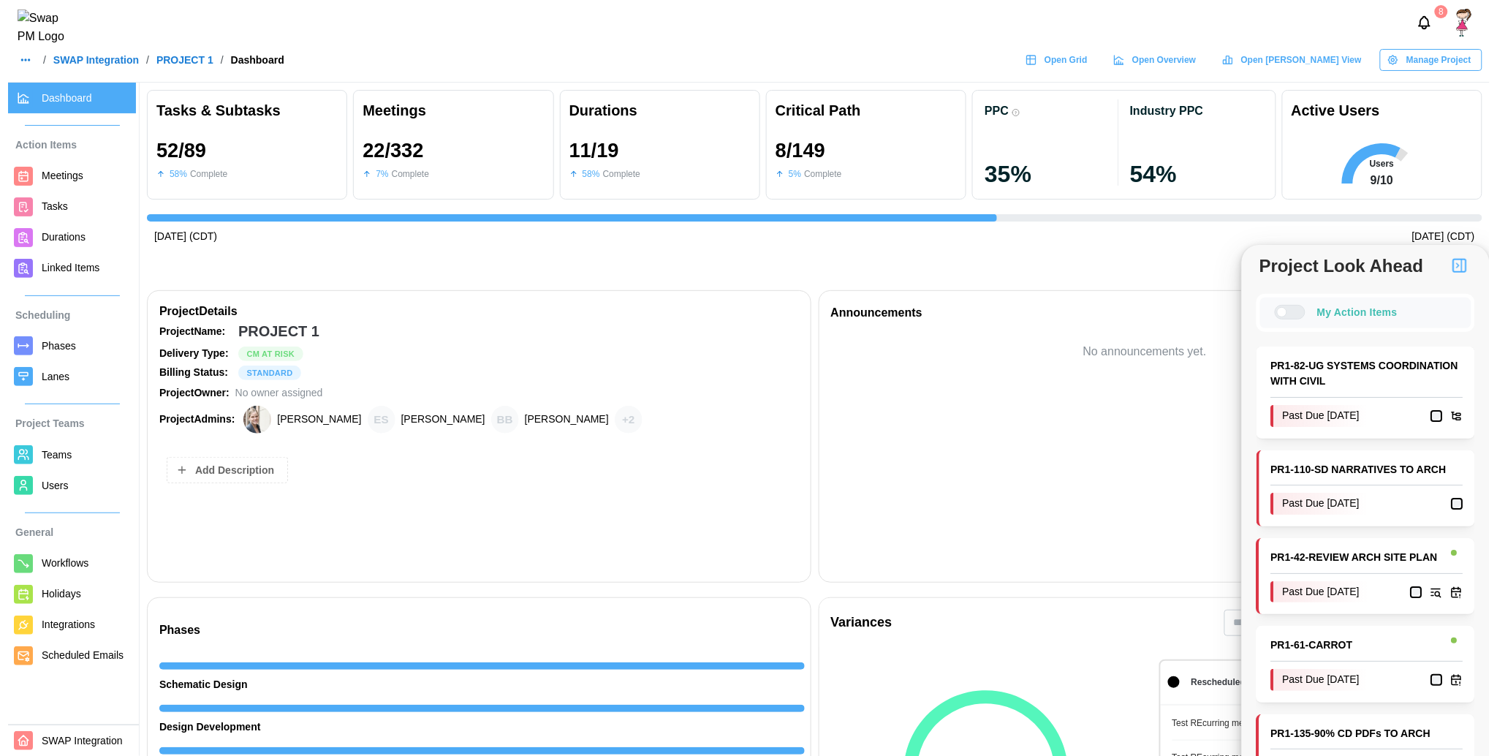
scroll to position [0, 13338]
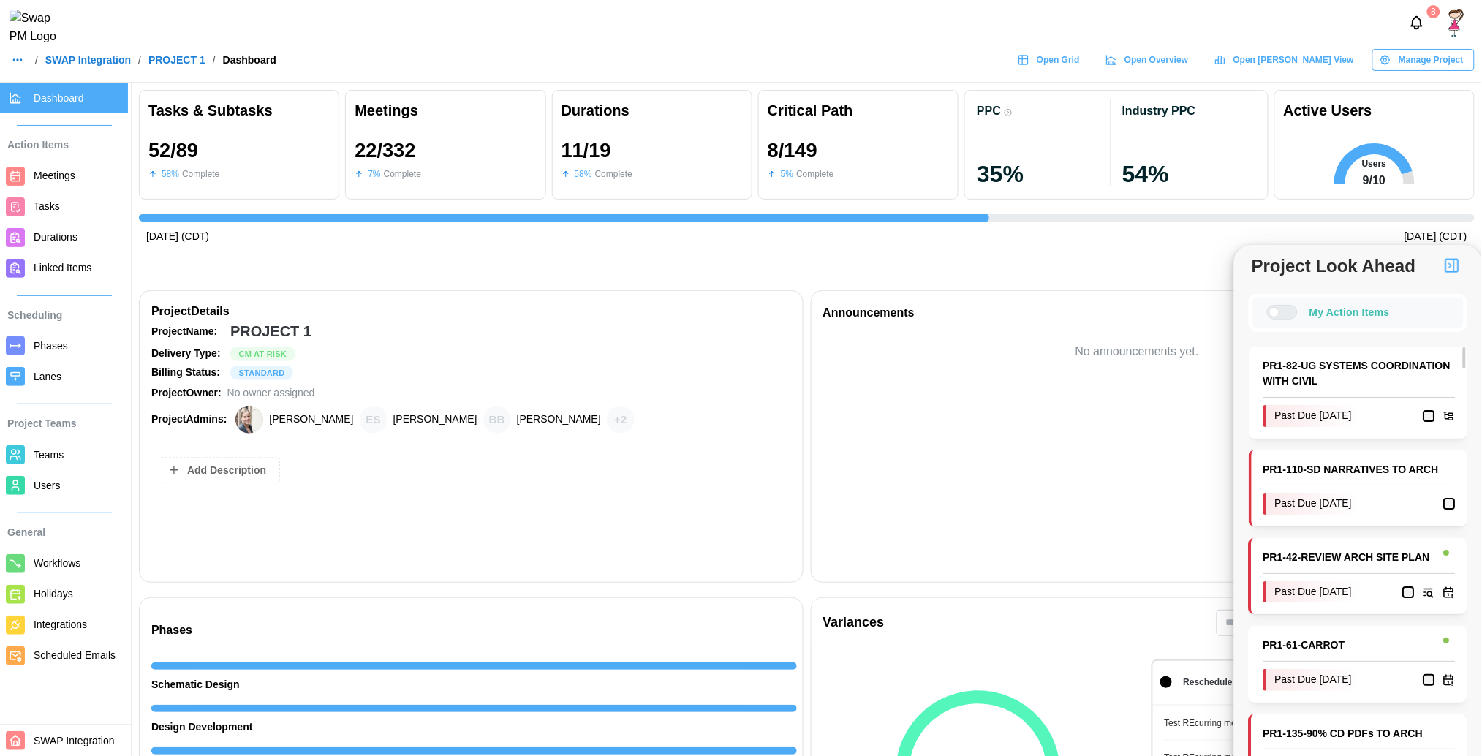
click at [1351, 382] on link "PR1 - 82 - UG SYSTEMS COORDINATION WITH CIVIL" at bounding box center [1359, 373] width 192 height 31
click at [53, 454] on span "Teams" at bounding box center [49, 455] width 30 height 12
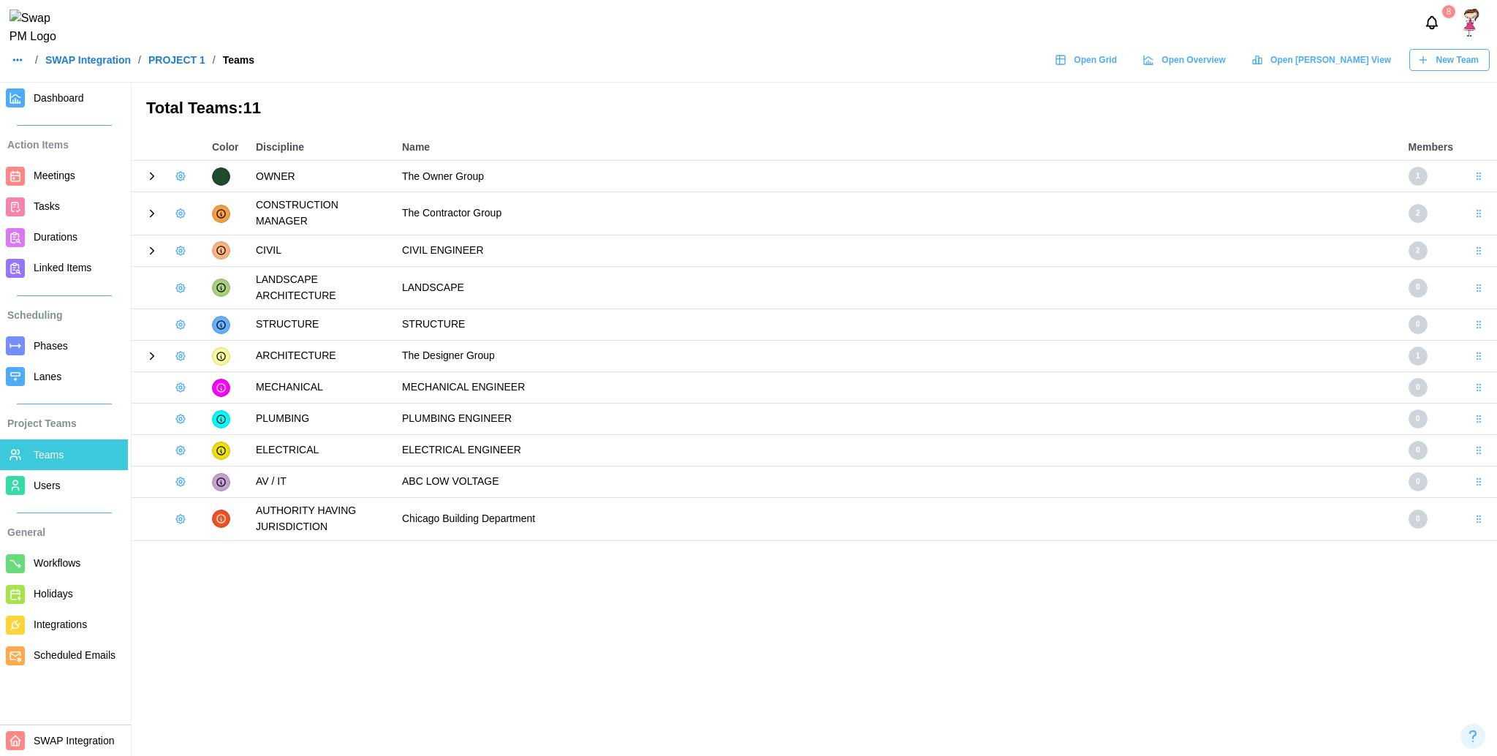
click at [155, 244] on icon at bounding box center [151, 250] width 13 height 13
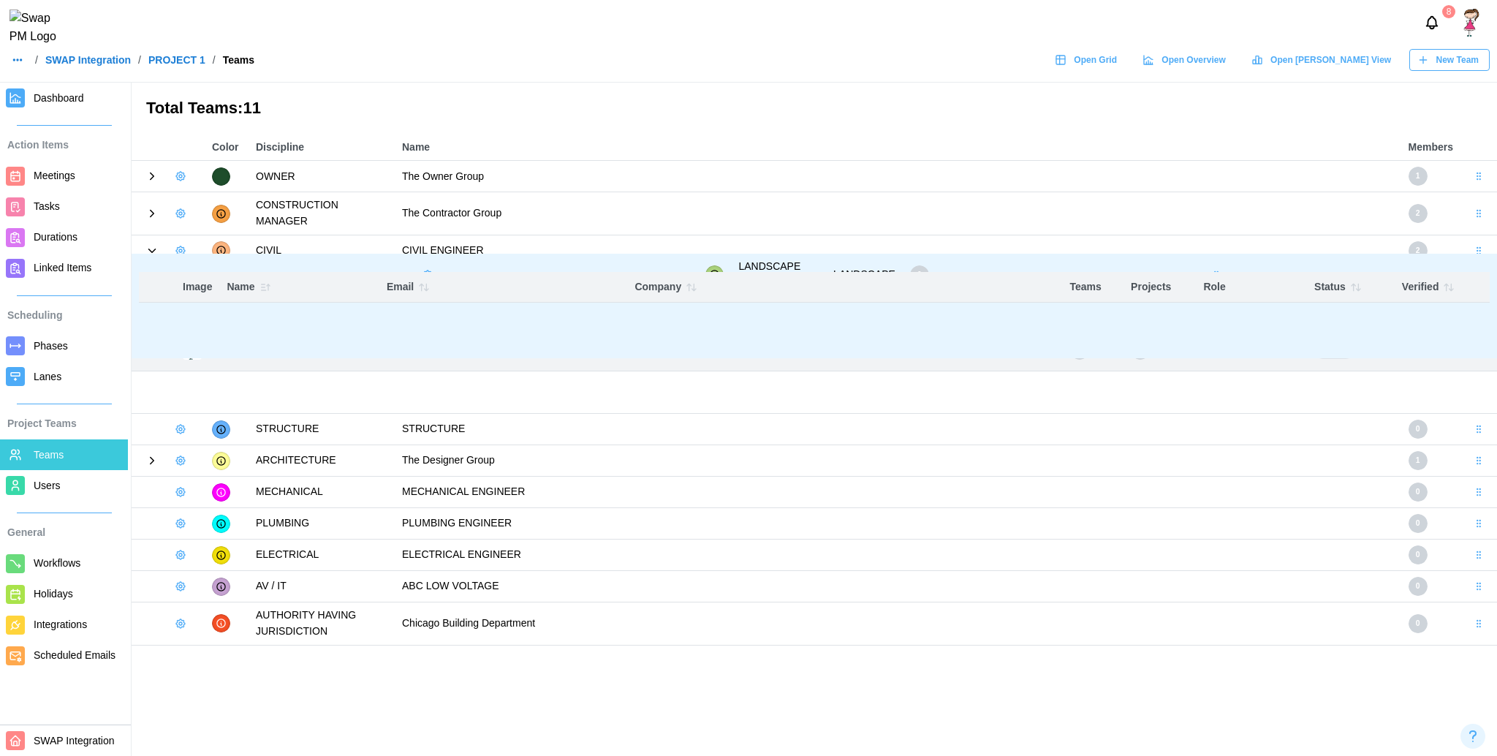
drag, startPoint x: 295, startPoint y: 305, endPoint x: 222, endPoint y: 302, distance: 73.2
click at [222, 302] on body "8 / SWAP Integration / PROJECT 1 / Teams Open Grid Open Overview Open [PERSON_N…" at bounding box center [748, 378] width 1497 height 756
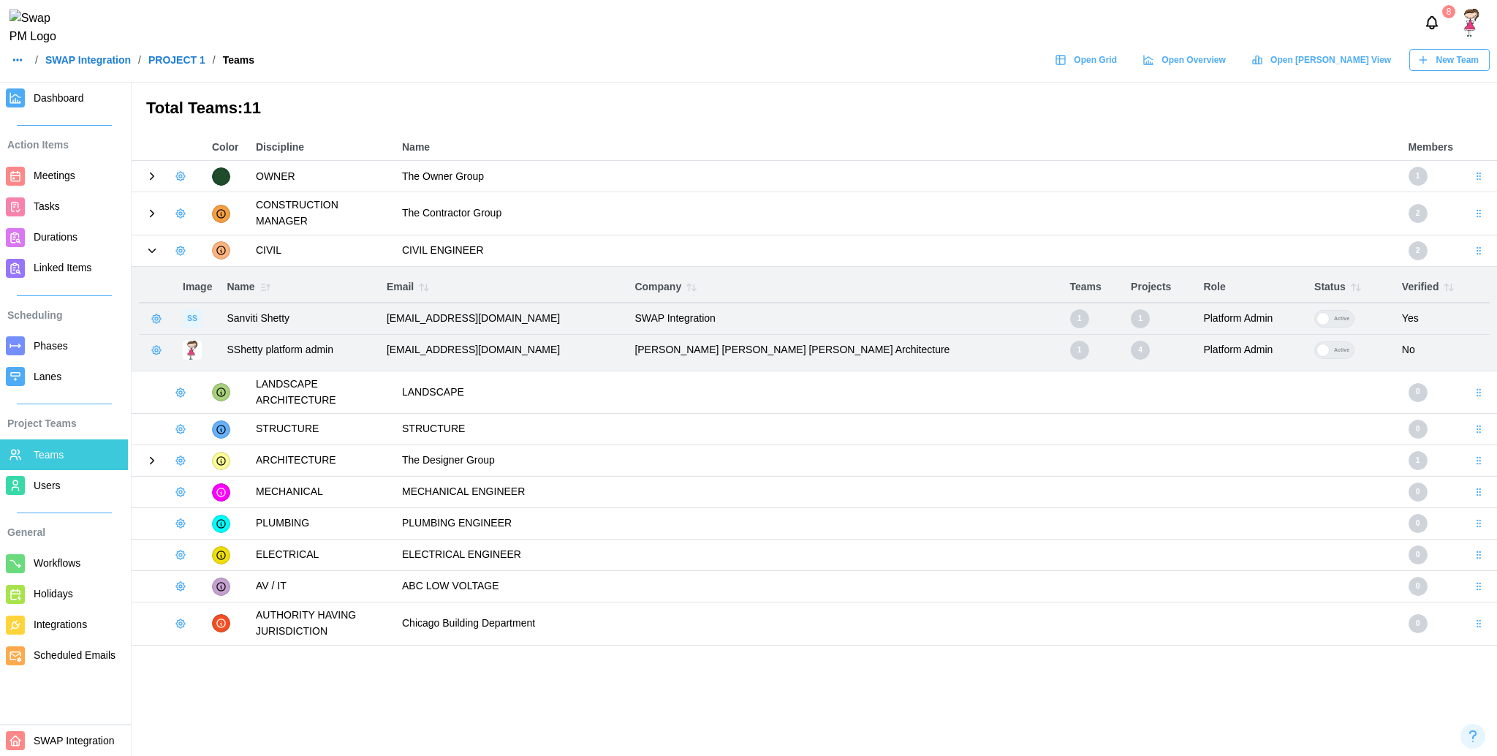
click at [178, 387] on icon "button" at bounding box center [181, 393] width 12 height 12
click at [197, 407] on button "Add User" at bounding box center [220, 406] width 92 height 28
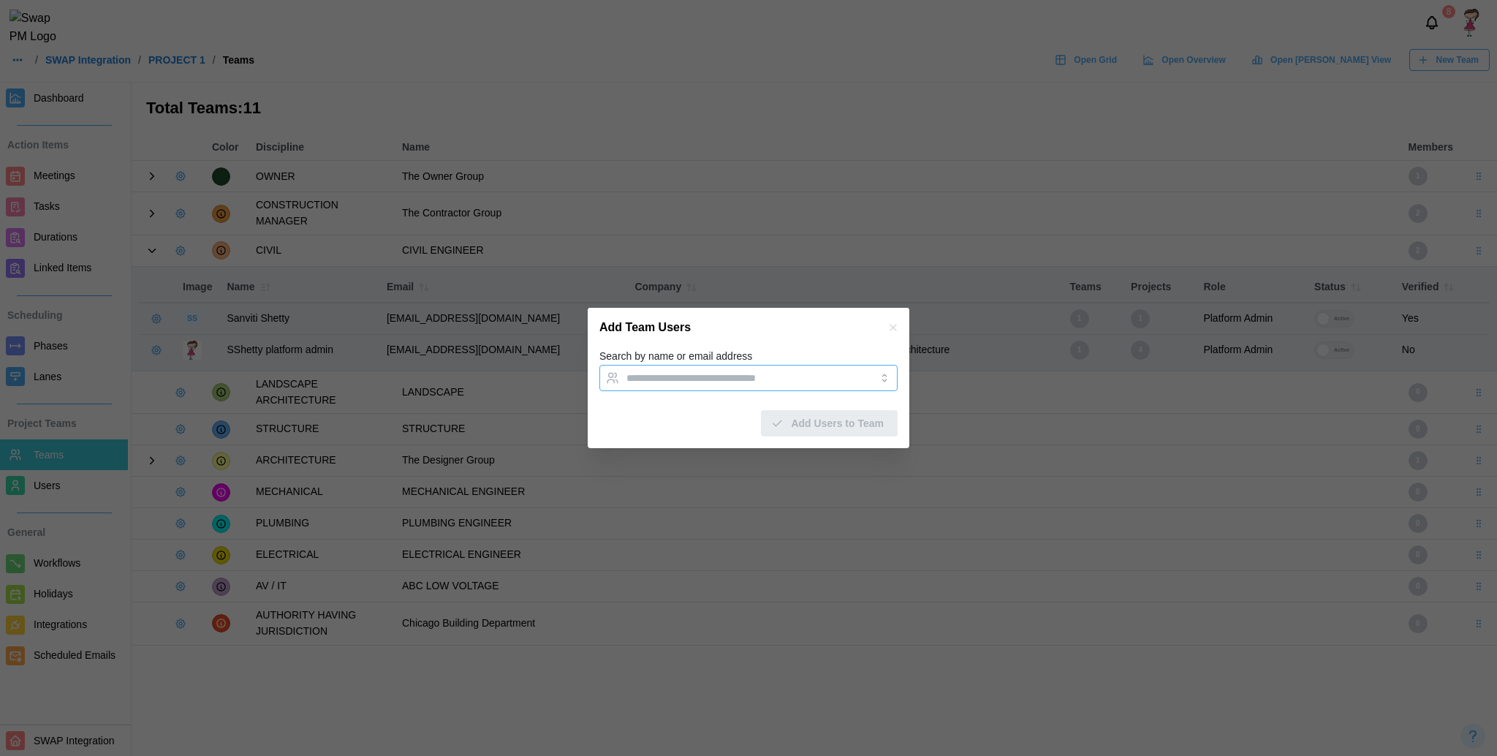
click at [675, 384] on input "Search by name or email address" at bounding box center [736, 378] width 218 height 12
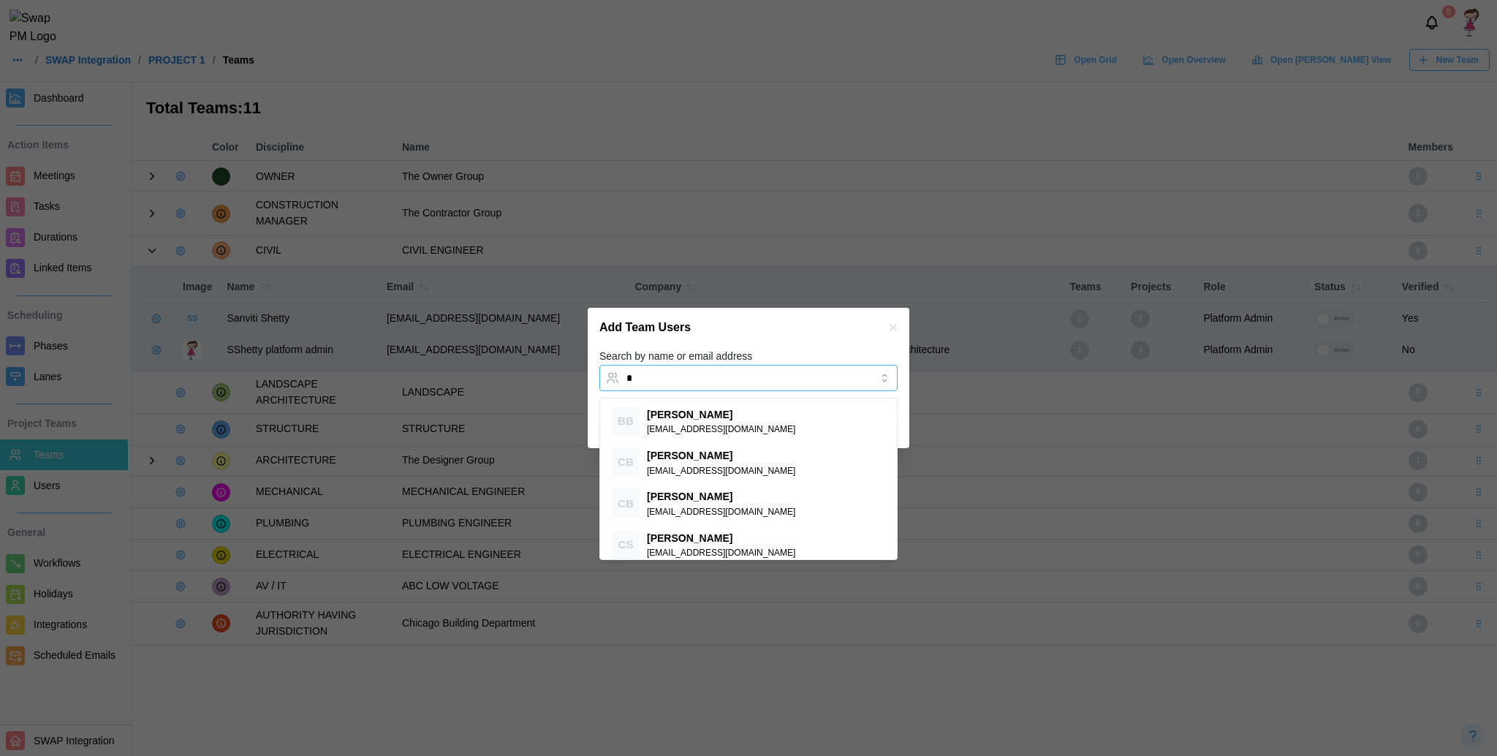
type input "**"
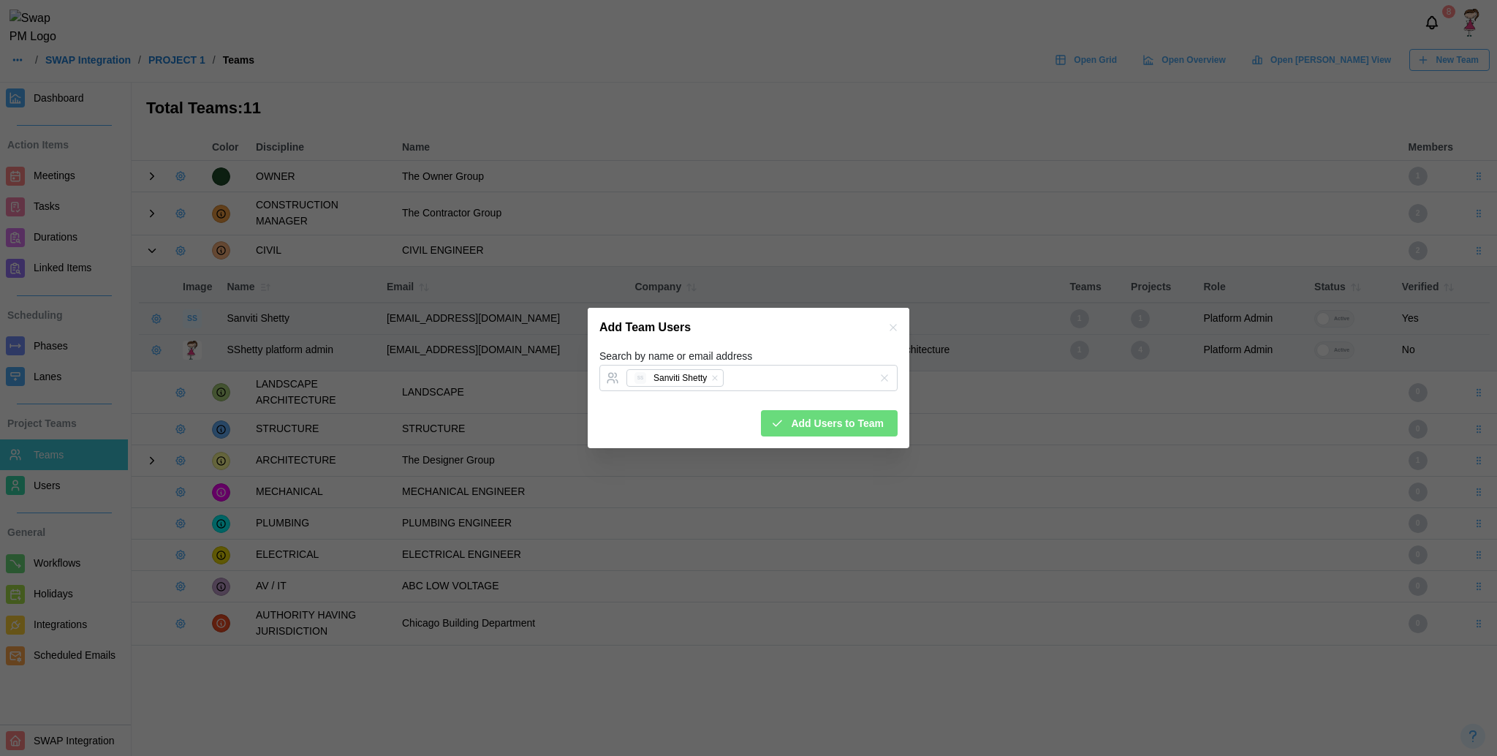
click at [861, 352] on div "Search by name or email address [PERSON_NAME]" at bounding box center [749, 369] width 298 height 45
click at [852, 410] on div "Add Users to Team" at bounding box center [749, 417] width 298 height 38
click at [829, 434] on span "Add Users to Team" at bounding box center [837, 423] width 93 height 25
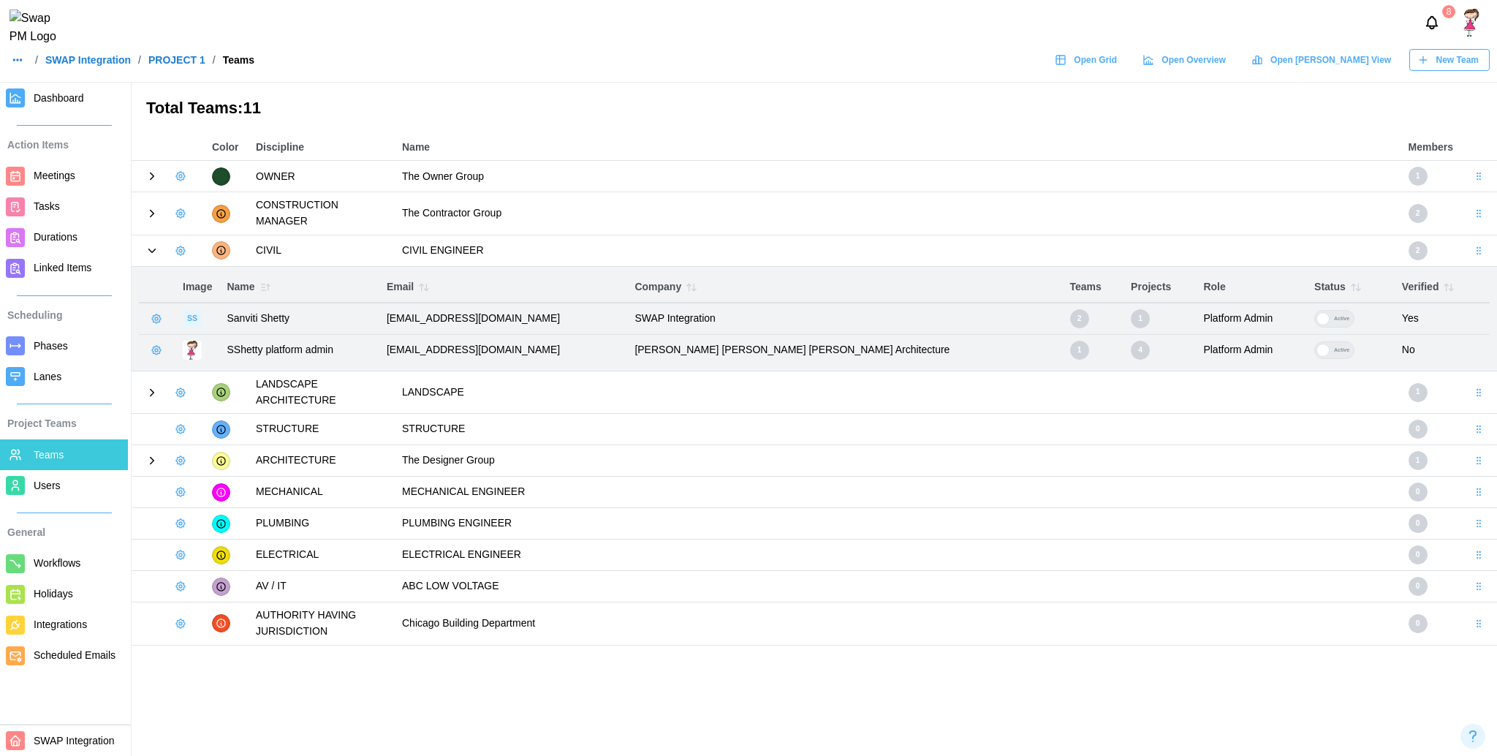
click at [145, 386] on icon at bounding box center [151, 392] width 13 height 13
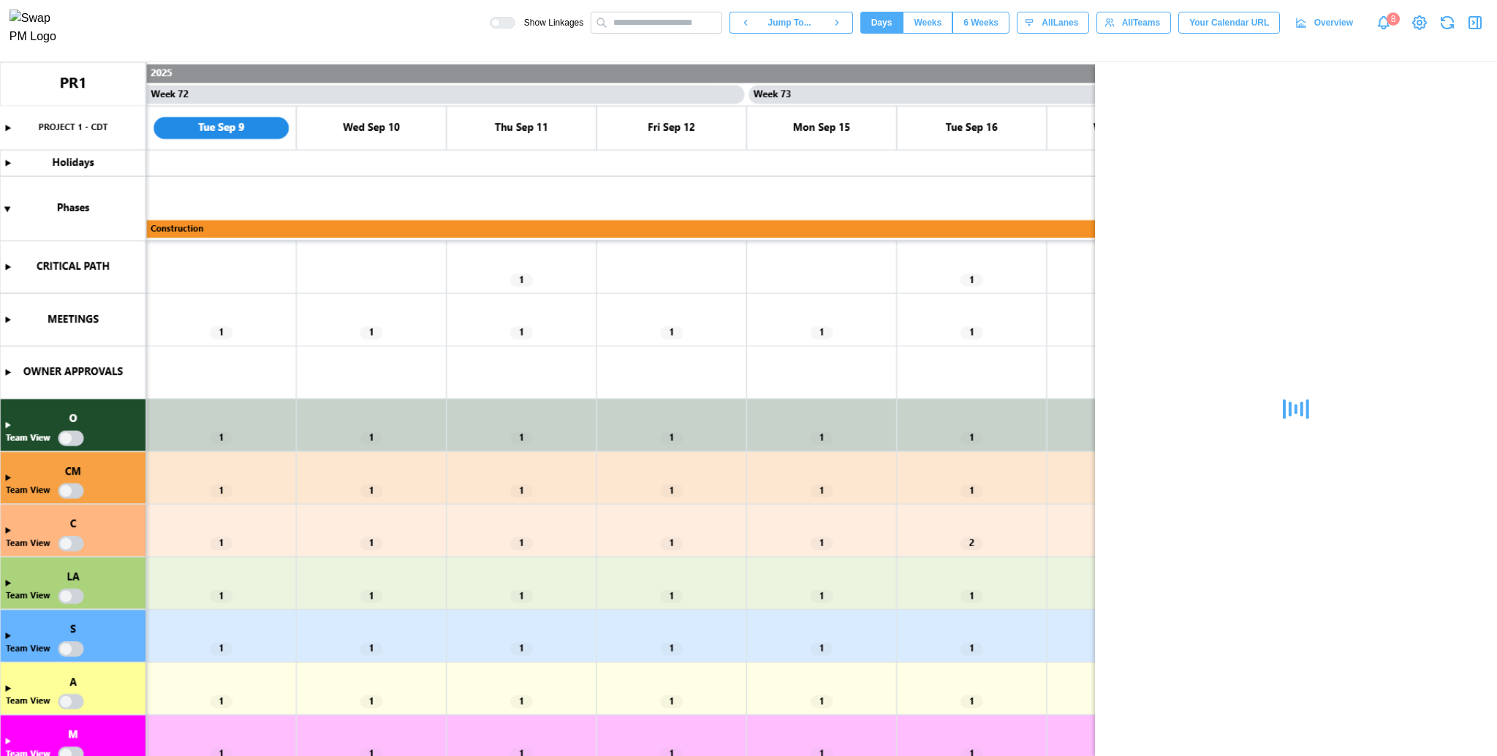
scroll to position [212, 0]
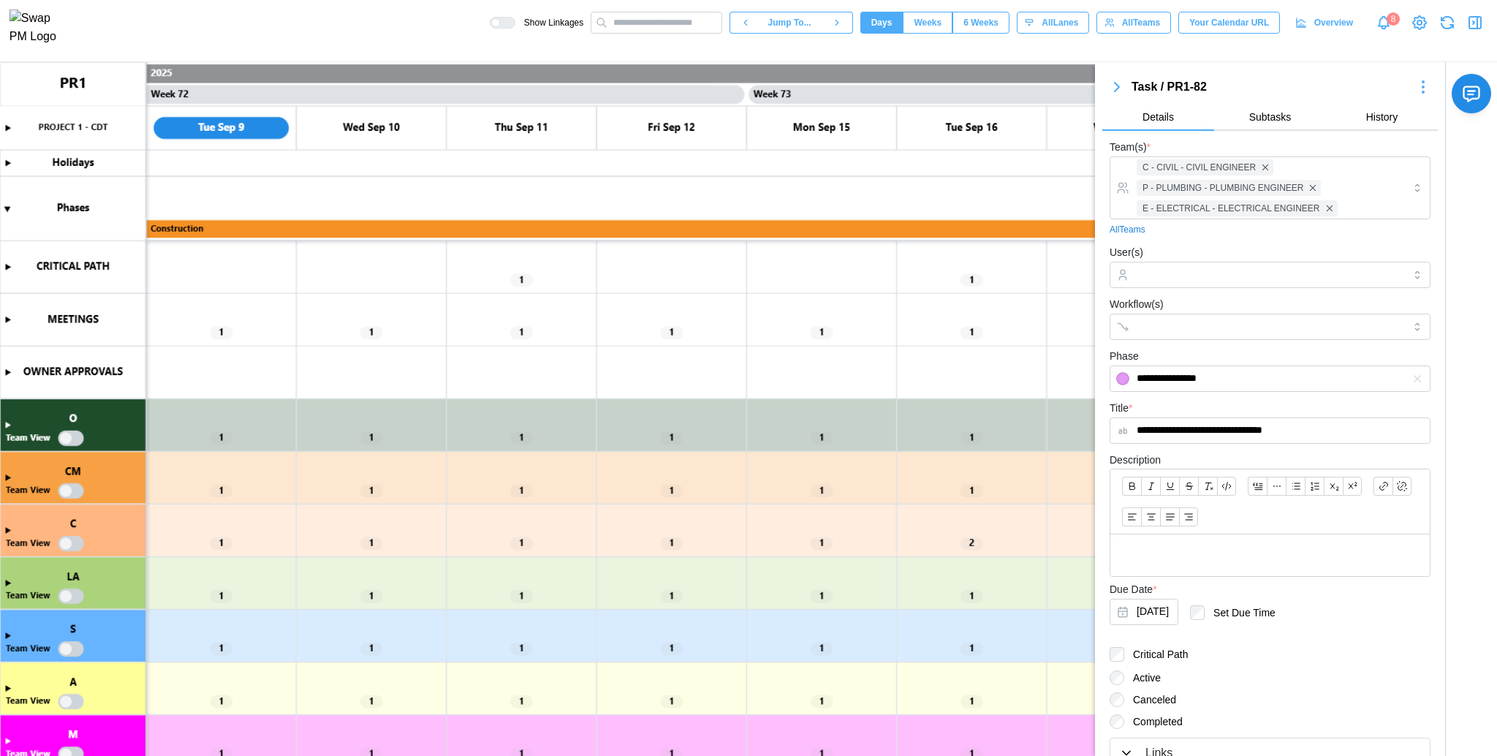
click at [1478, 35] on div "Show Linkages Jump To... Days Weeks 6 Weeks days All Lanes All Teams Your Calen…" at bounding box center [993, 22] width 1007 height 25
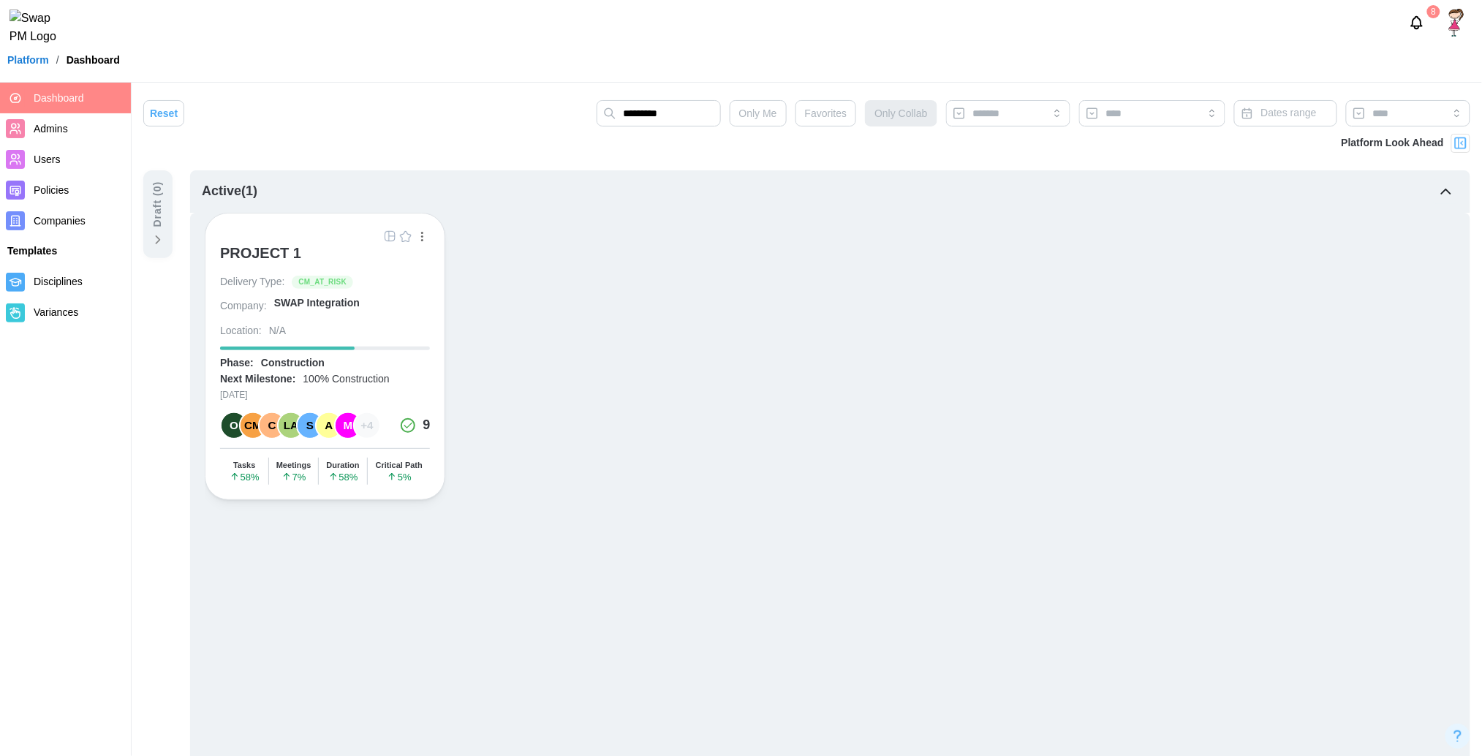
click at [256, 257] on div "PROJECT 1" at bounding box center [260, 253] width 81 height 18
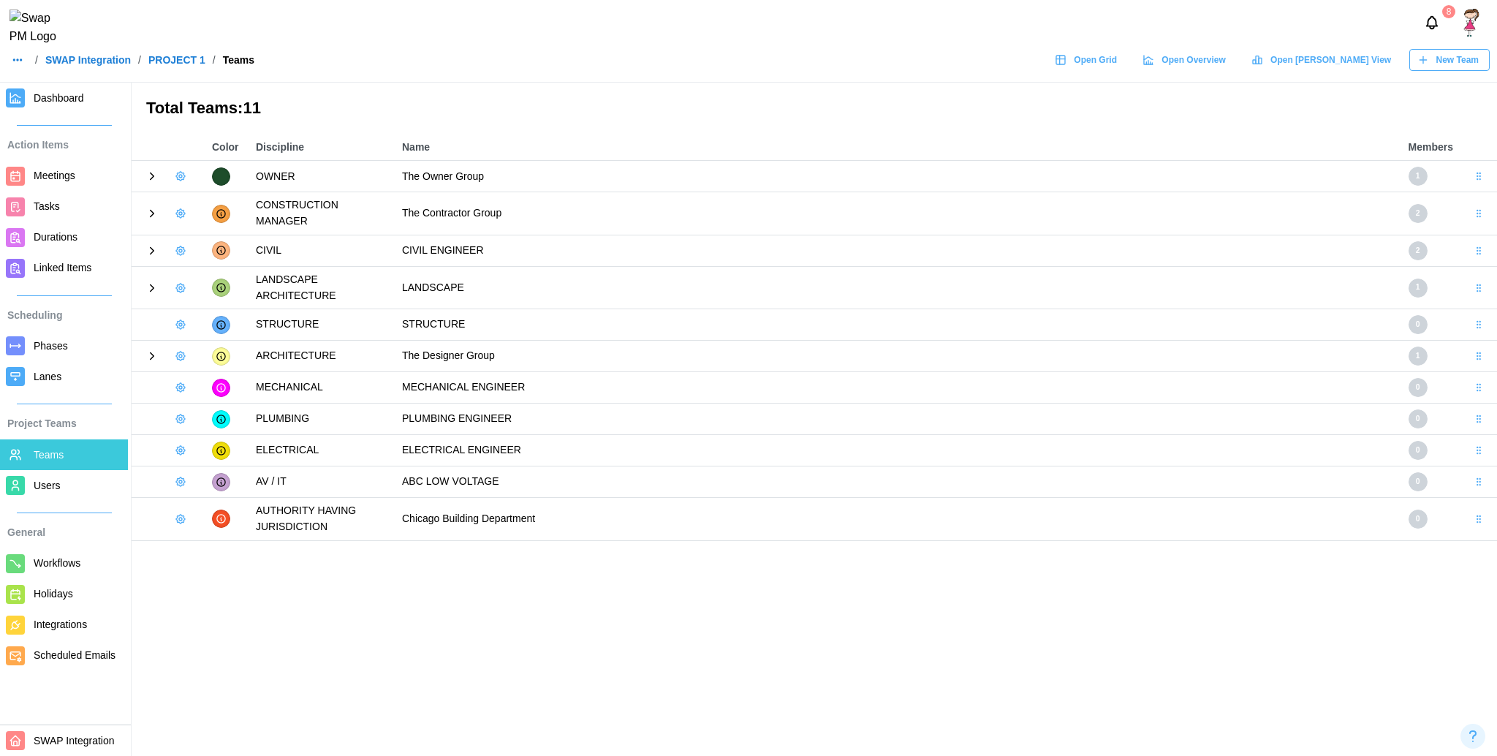
click at [145, 244] on icon at bounding box center [151, 250] width 13 height 13
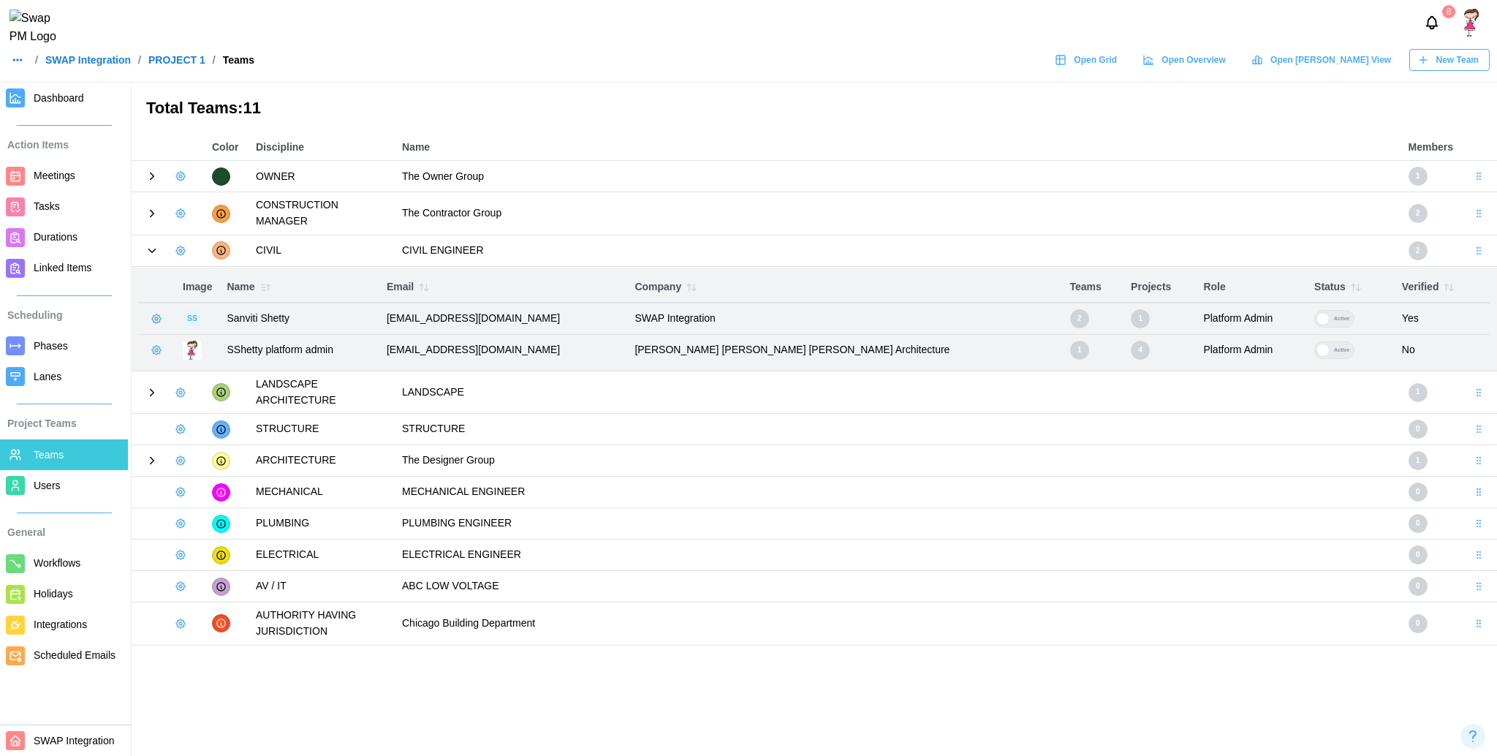
click at [151, 389] on icon at bounding box center [153, 392] width 4 height 7
